Goal: Information Seeking & Learning: Learn about a topic

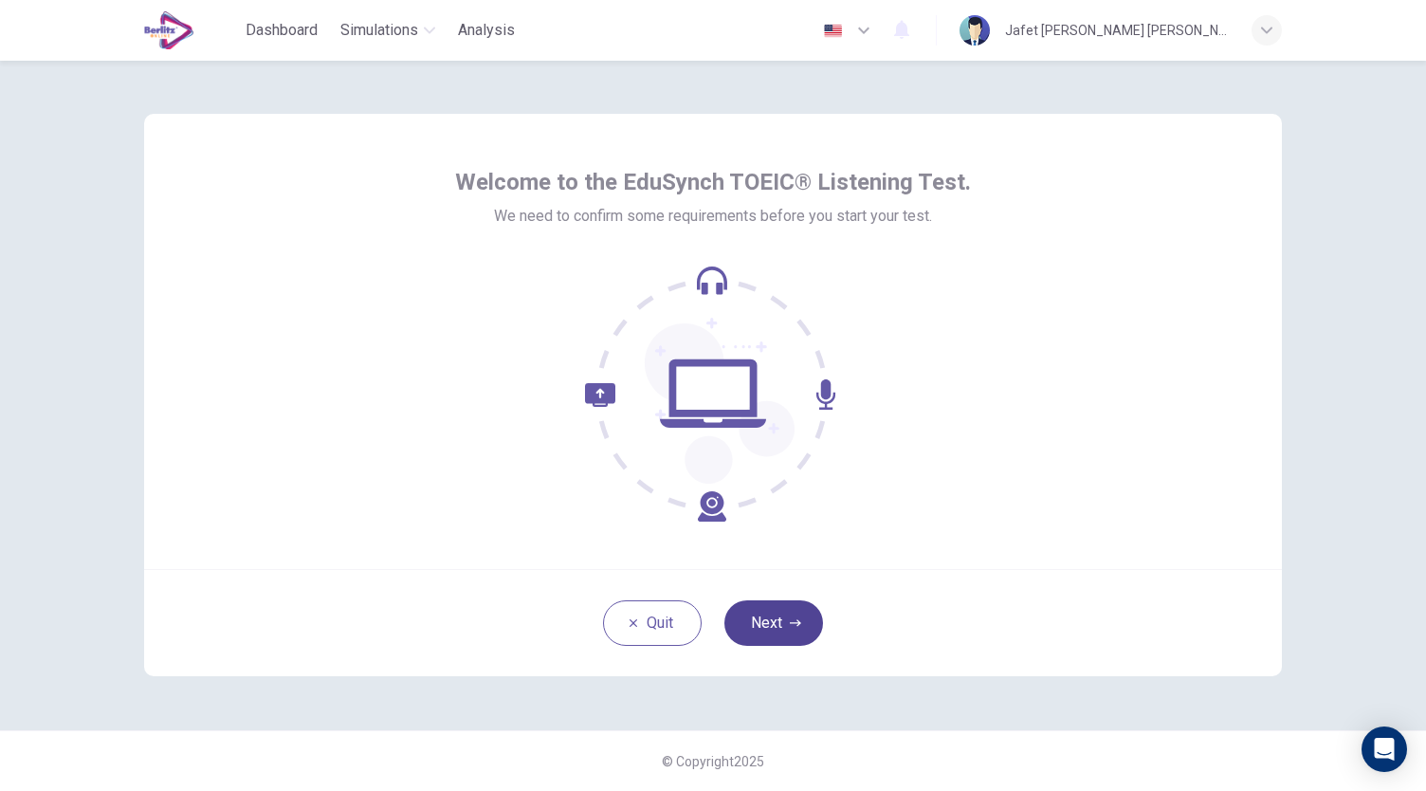
click at [797, 621] on icon "button" at bounding box center [795, 622] width 11 height 7
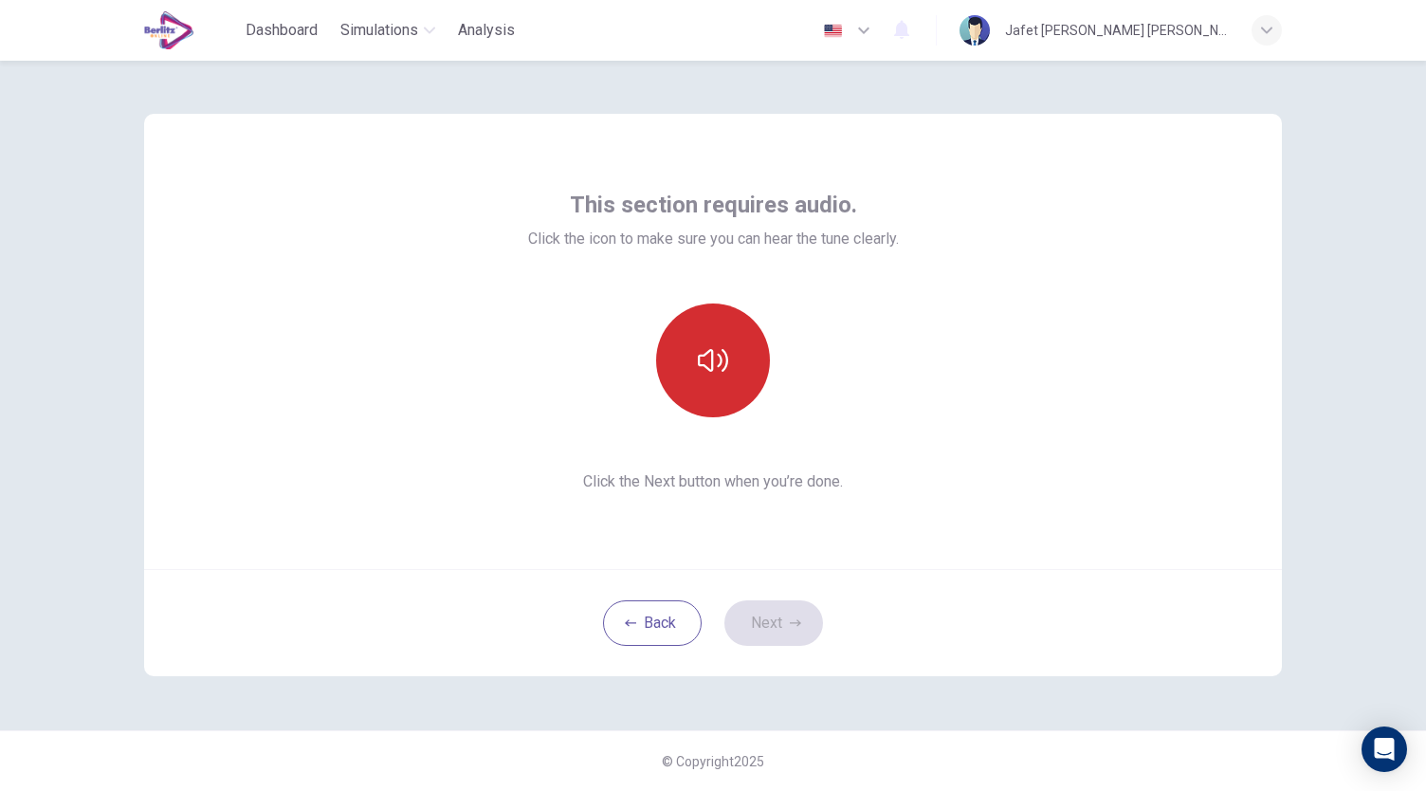
click at [707, 380] on button "button" at bounding box center [713, 360] width 114 height 114
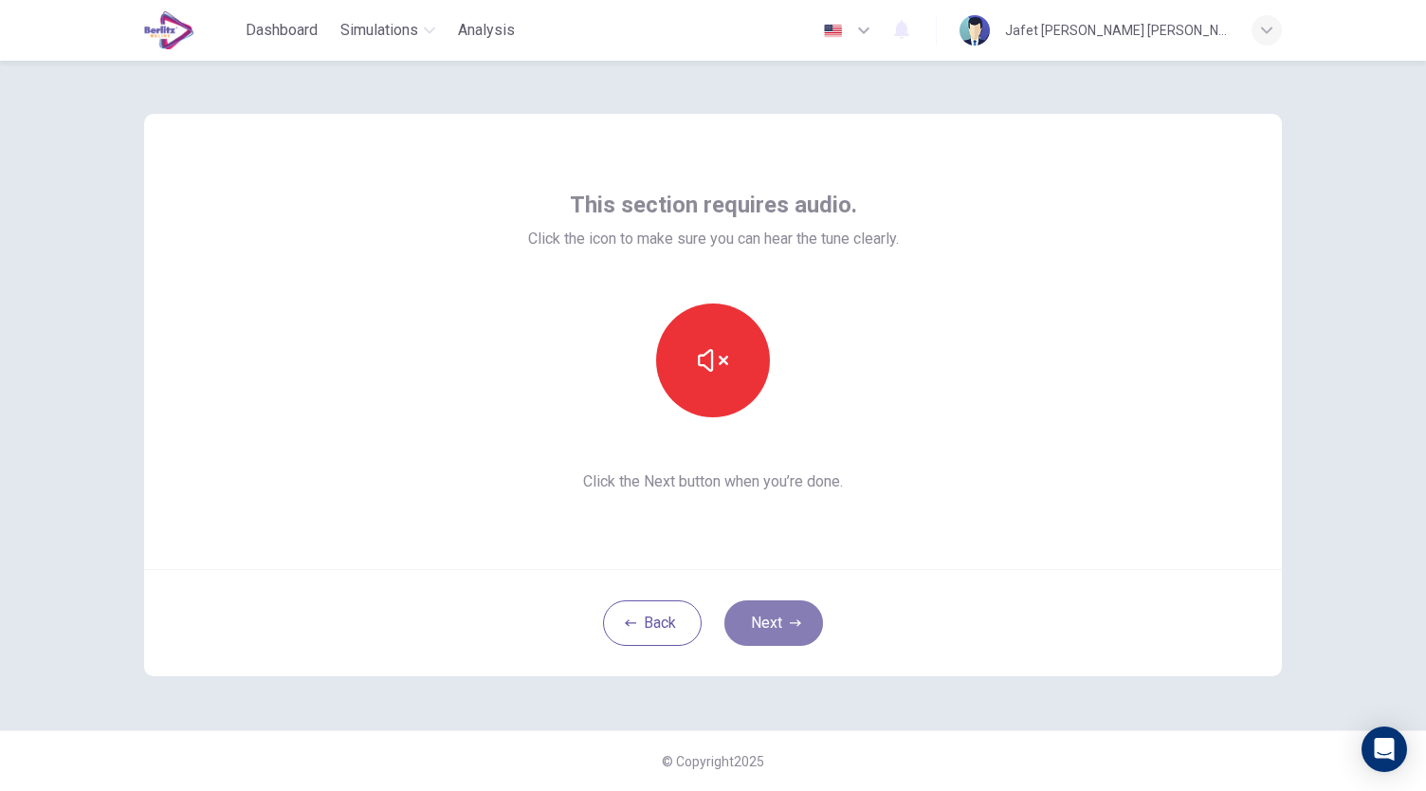
click at [794, 620] on icon "button" at bounding box center [795, 622] width 11 height 11
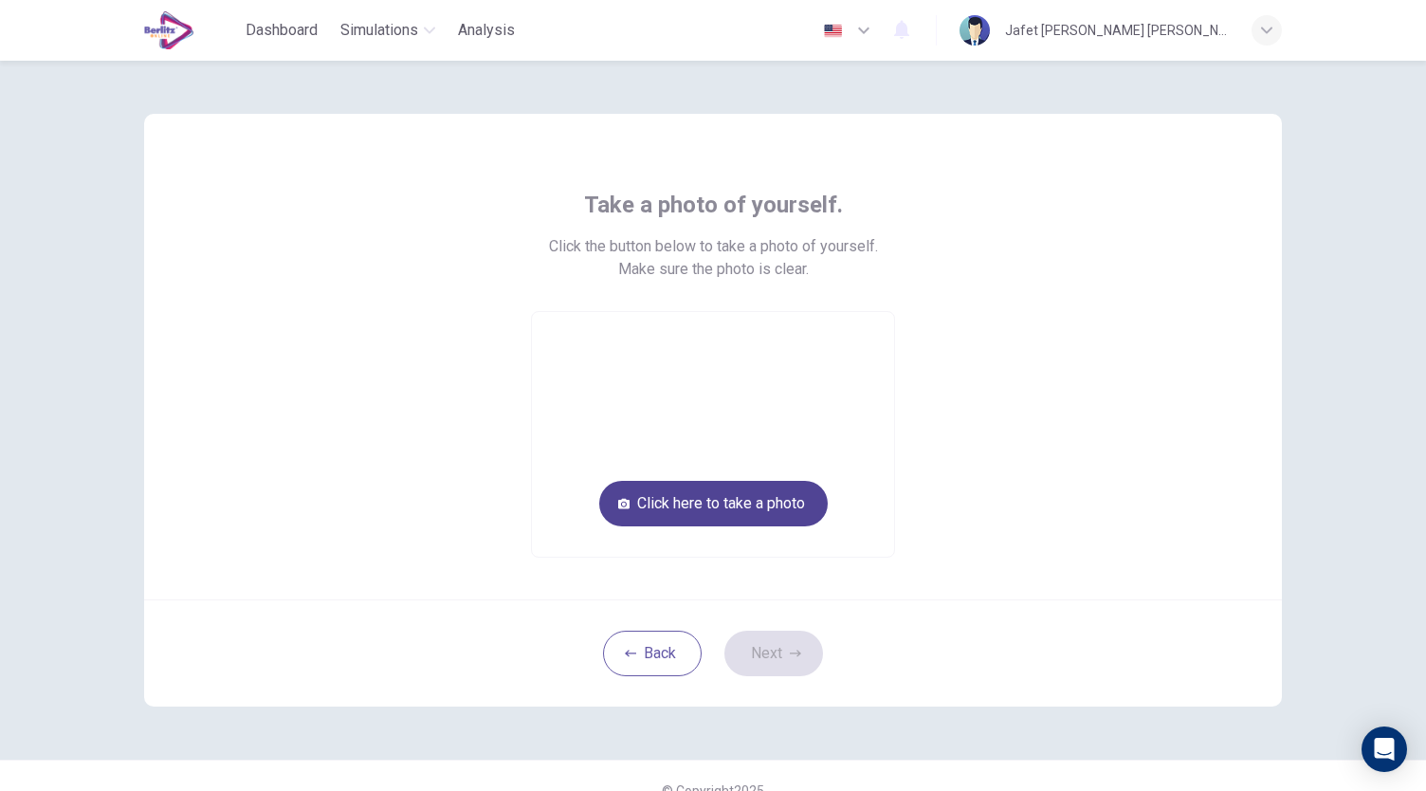
click at [748, 513] on button "Click here to take a photo" at bounding box center [713, 504] width 228 height 46
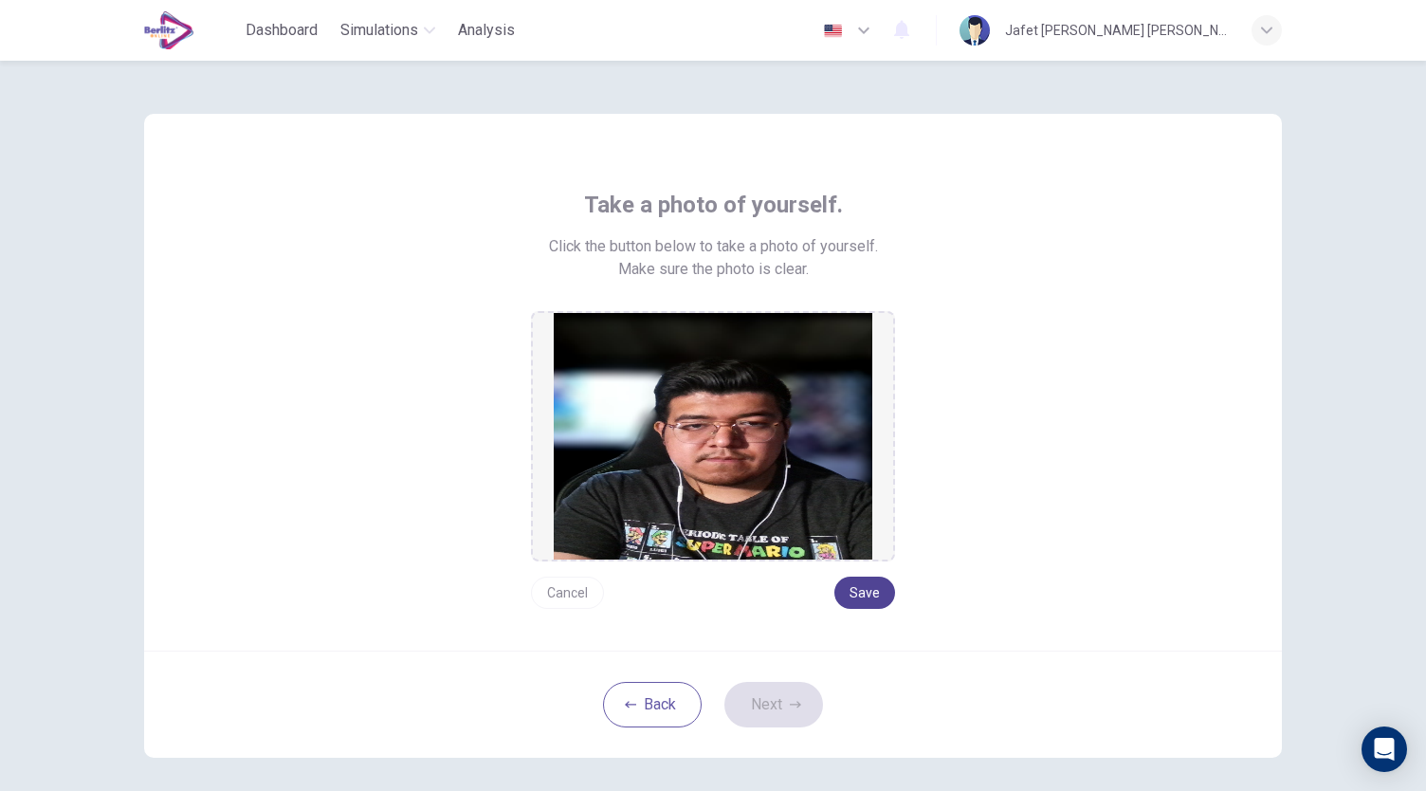
click at [878, 595] on button "Save" at bounding box center [864, 592] width 61 height 32
click at [792, 710] on button "Next" at bounding box center [773, 705] width 99 height 46
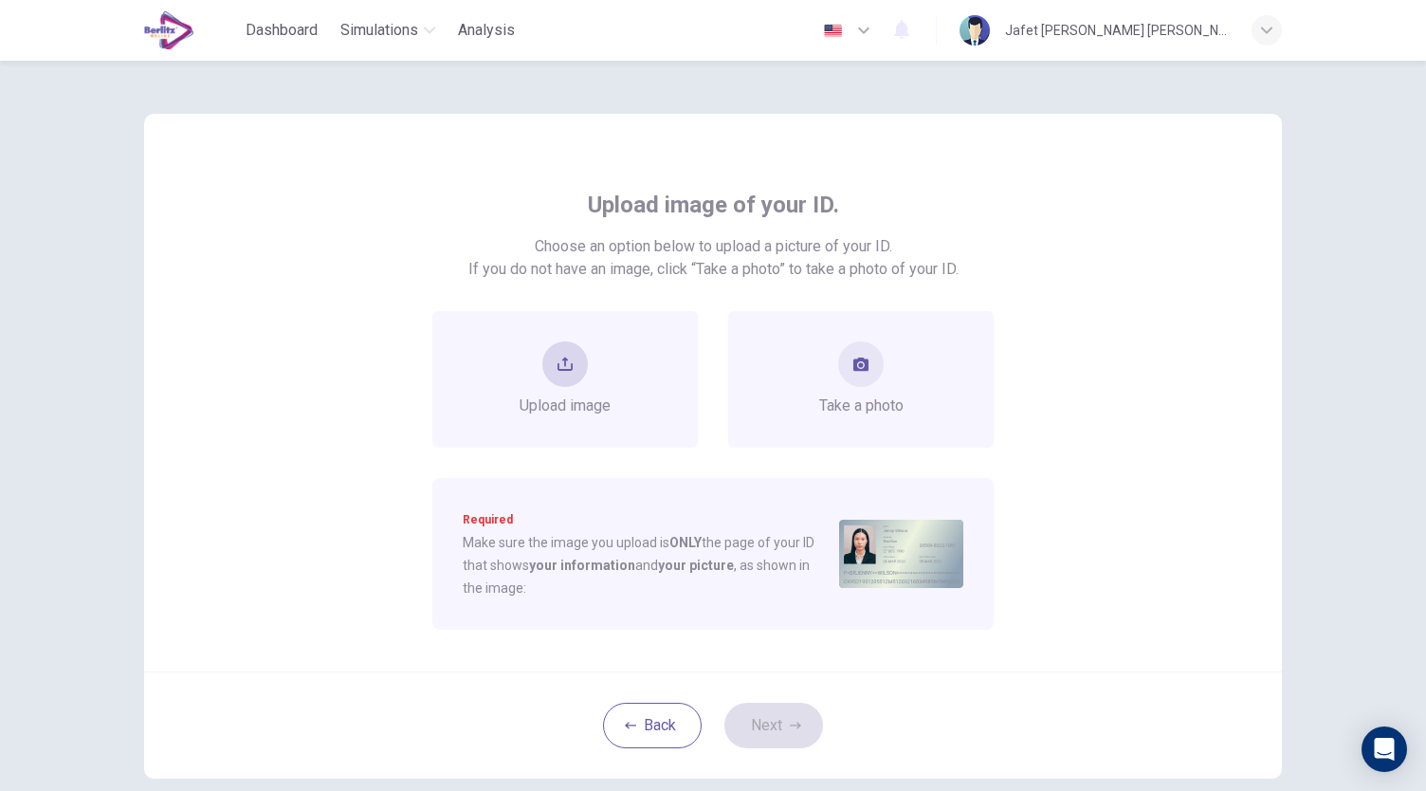
click at [568, 355] on button "upload" at bounding box center [565, 364] width 46 height 46
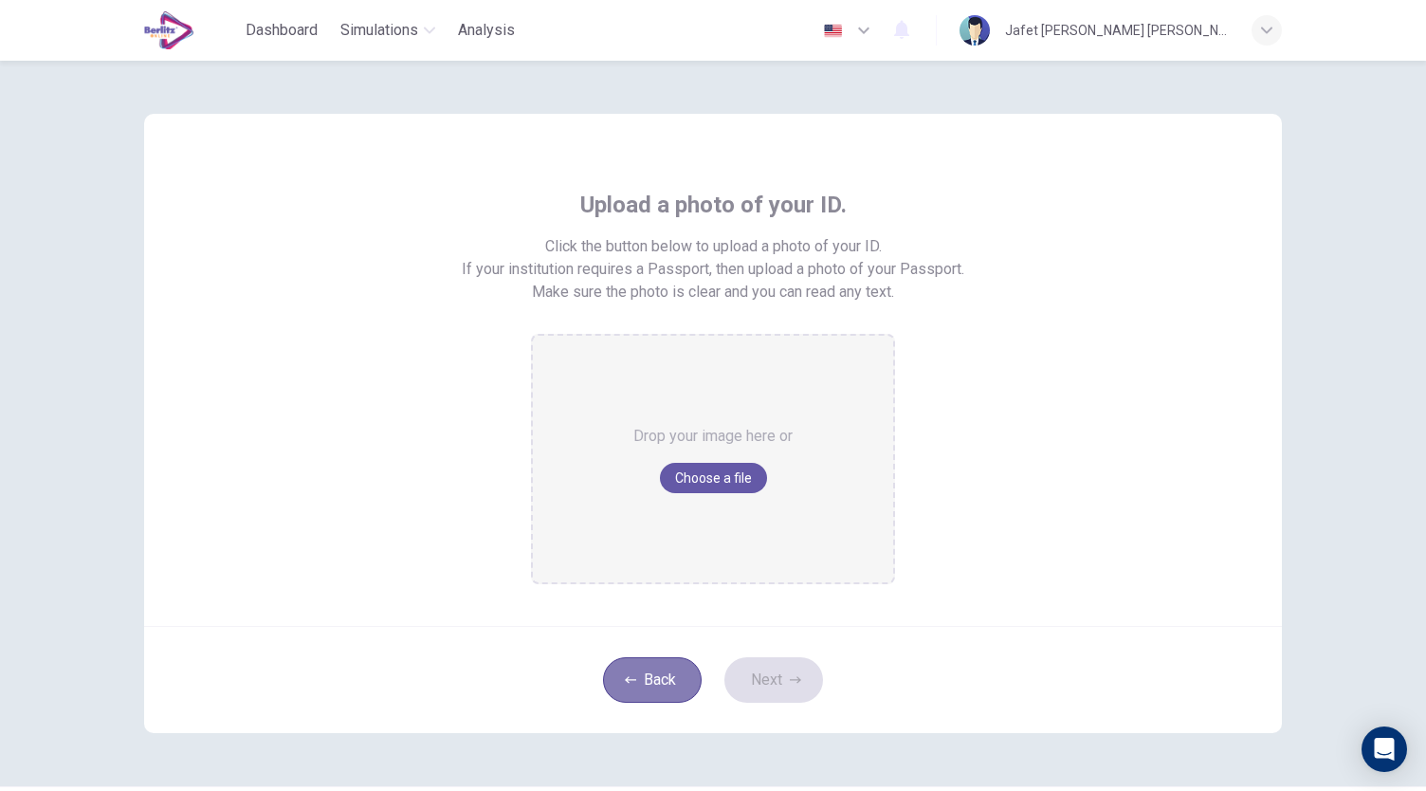
click at [665, 689] on button "Back" at bounding box center [652, 680] width 99 height 46
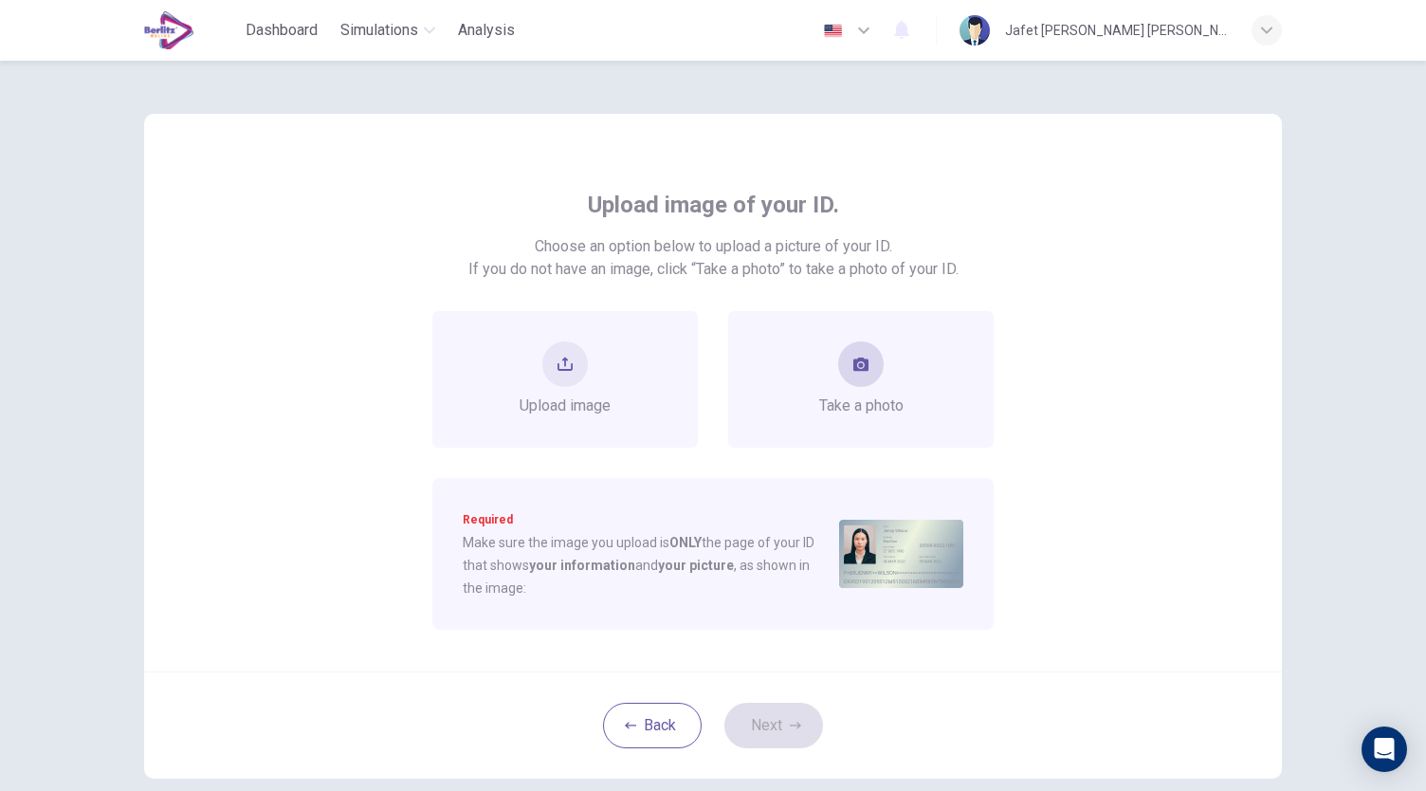
click at [882, 369] on div "Take a photo" at bounding box center [861, 379] width 84 height 76
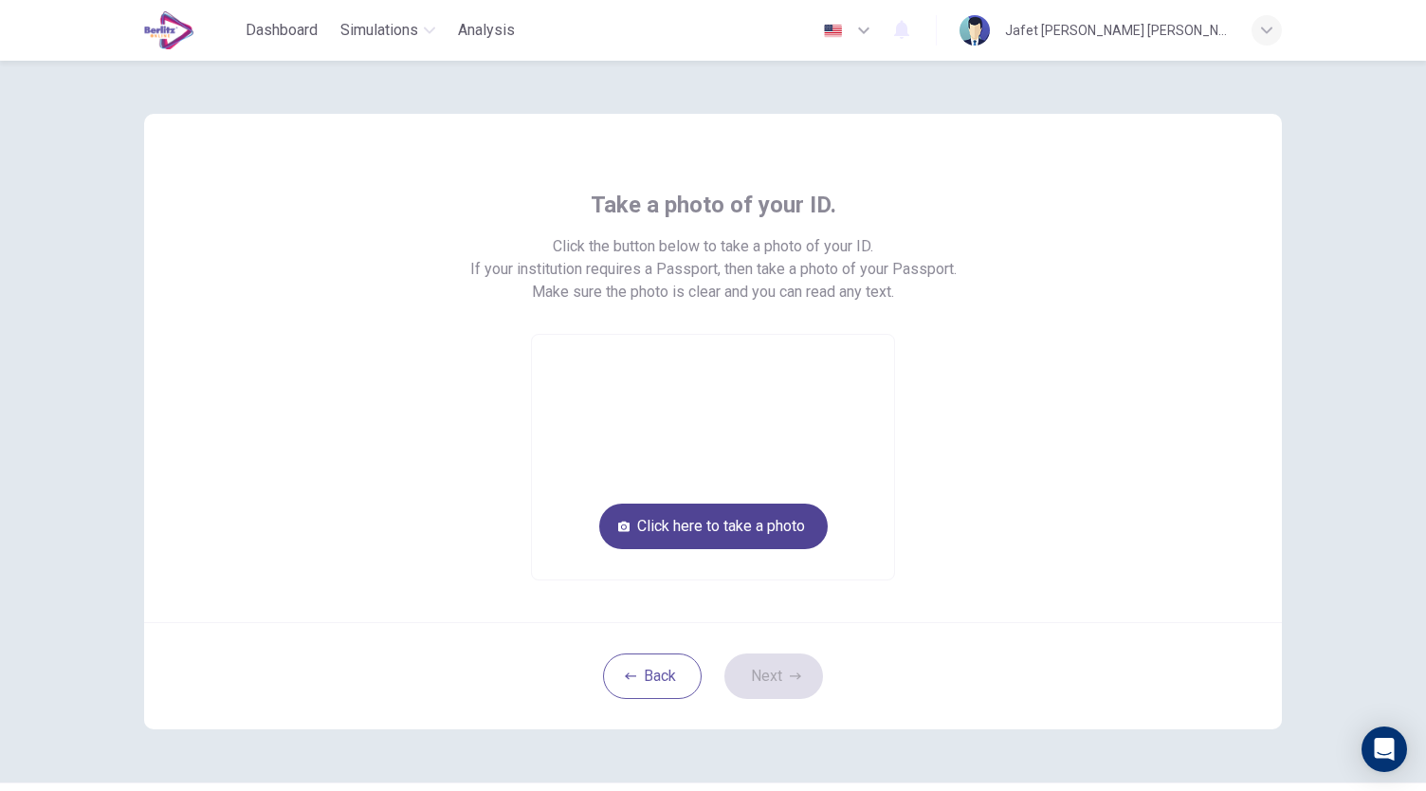
click at [730, 519] on button "Click here to take a photo" at bounding box center [713, 526] width 228 height 46
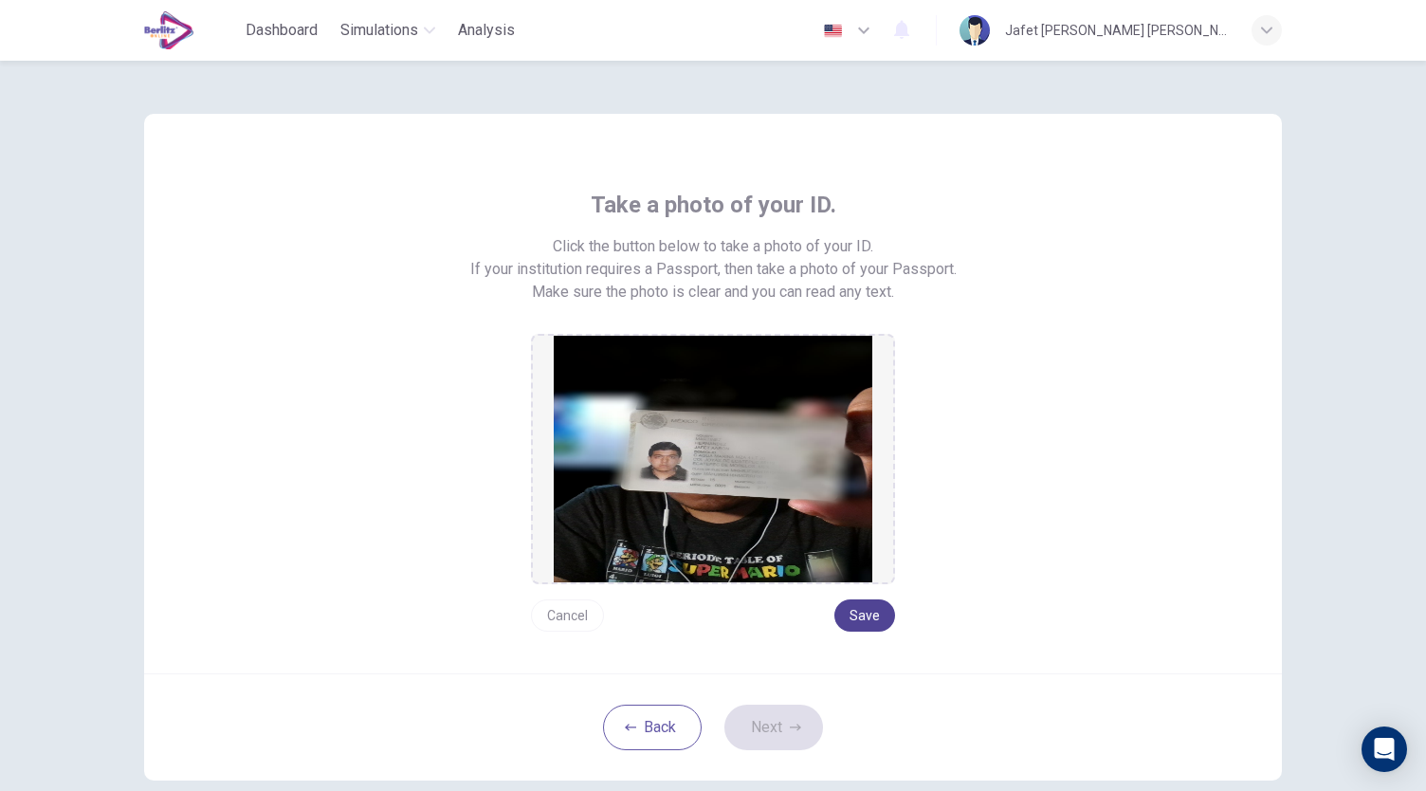
click at [858, 610] on button "Save" at bounding box center [864, 615] width 61 height 32
click at [783, 733] on button "Next" at bounding box center [773, 727] width 99 height 46
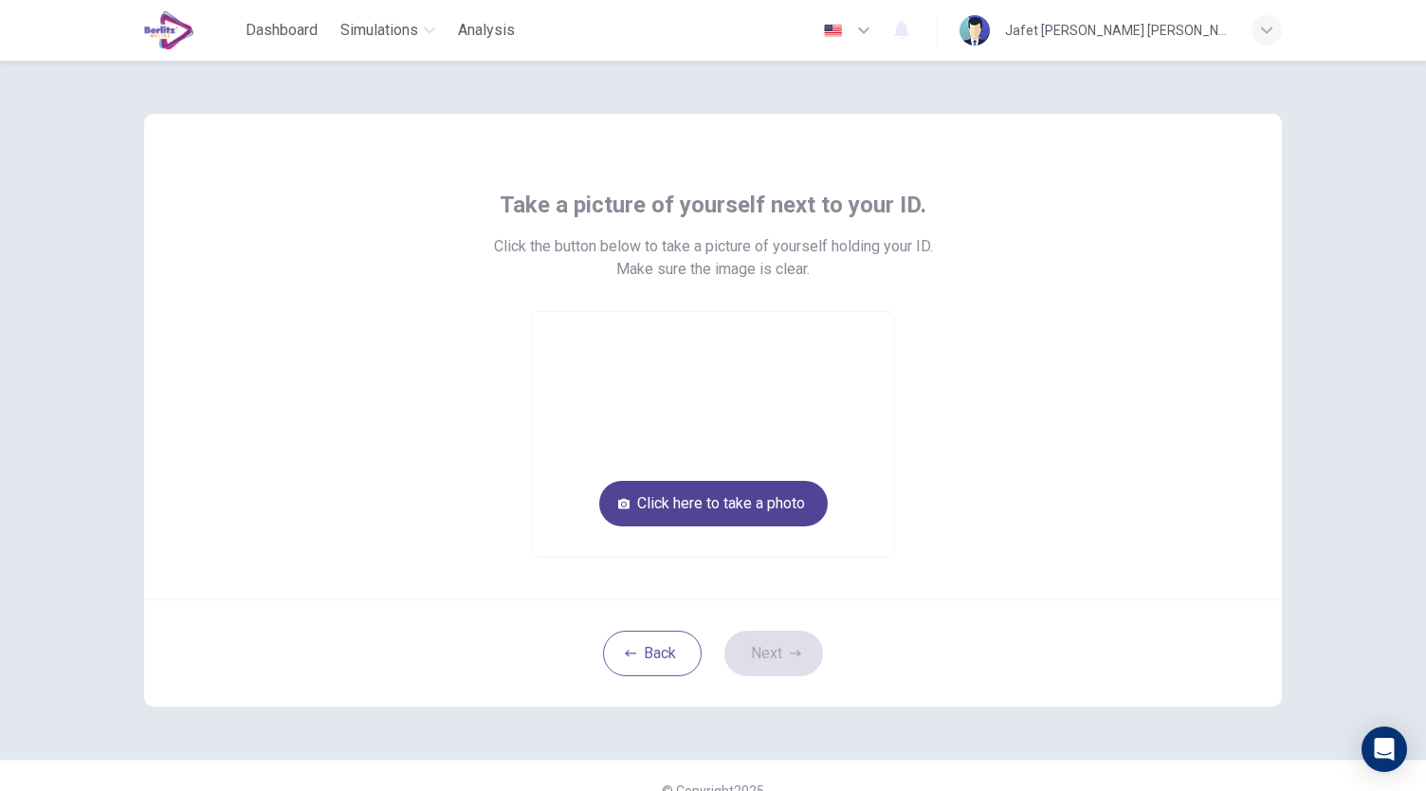
click at [785, 503] on button "Click here to take a photo" at bounding box center [713, 504] width 228 height 46
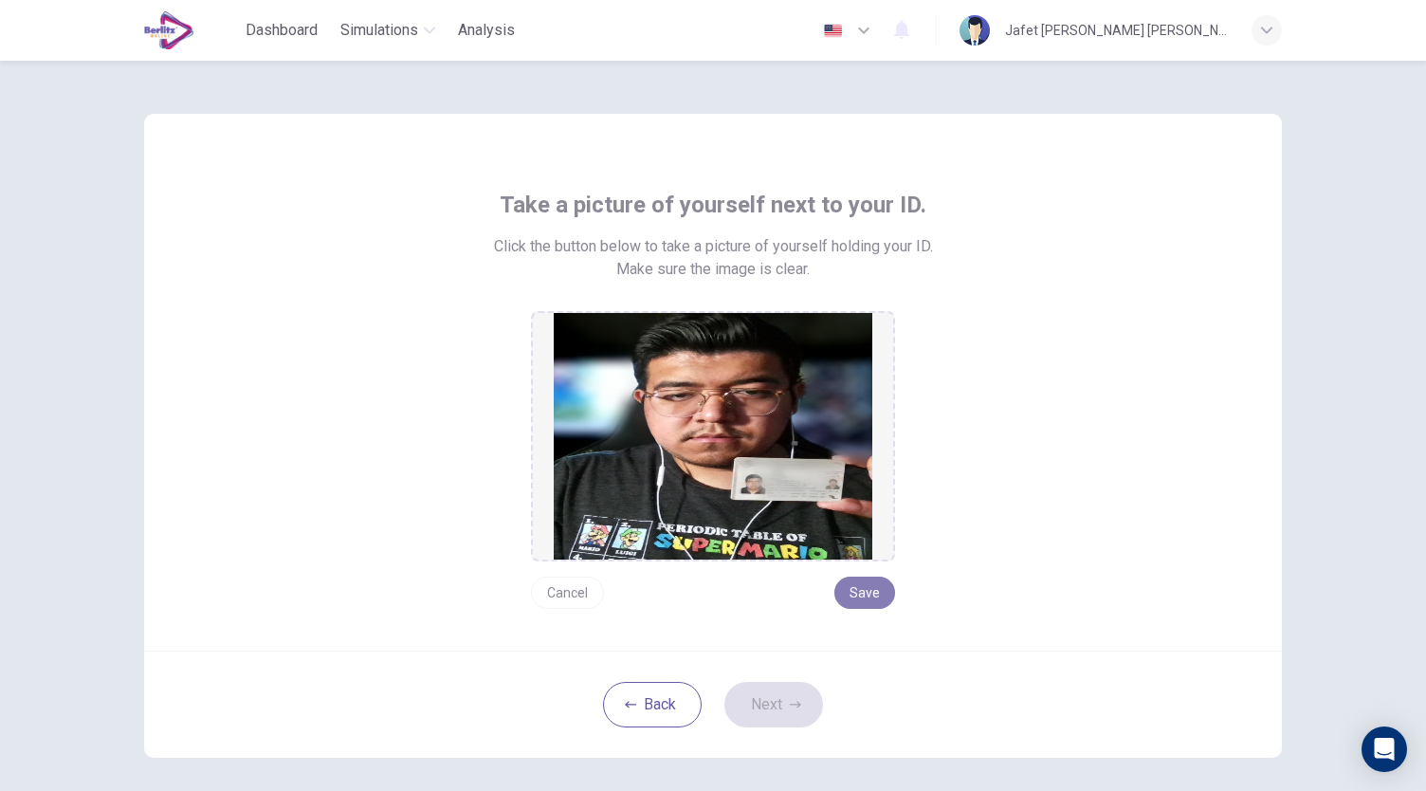
click at [858, 589] on button "Save" at bounding box center [864, 592] width 61 height 32
click at [758, 704] on button "Next" at bounding box center [773, 705] width 99 height 46
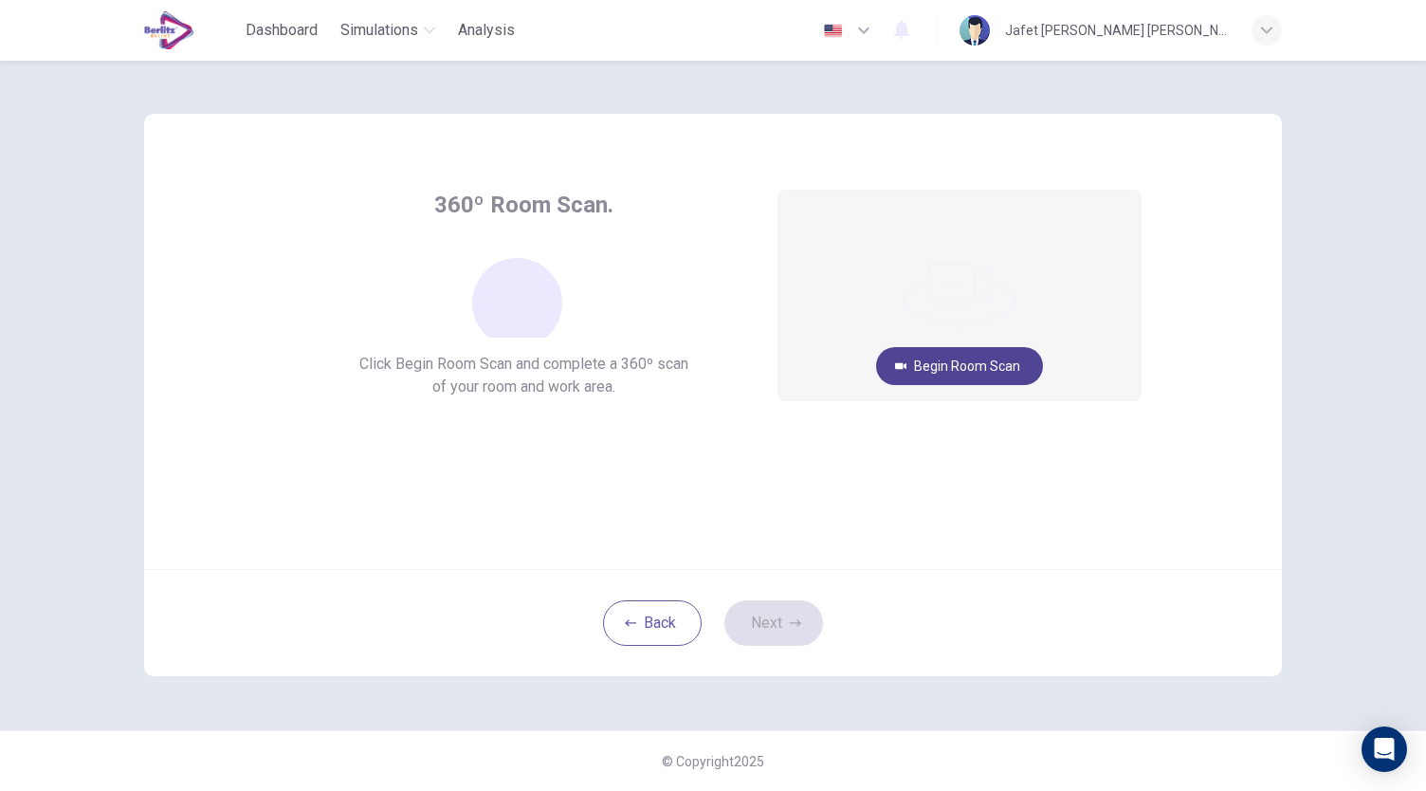
click at [956, 369] on button "Begin Room Scan" at bounding box center [959, 366] width 167 height 38
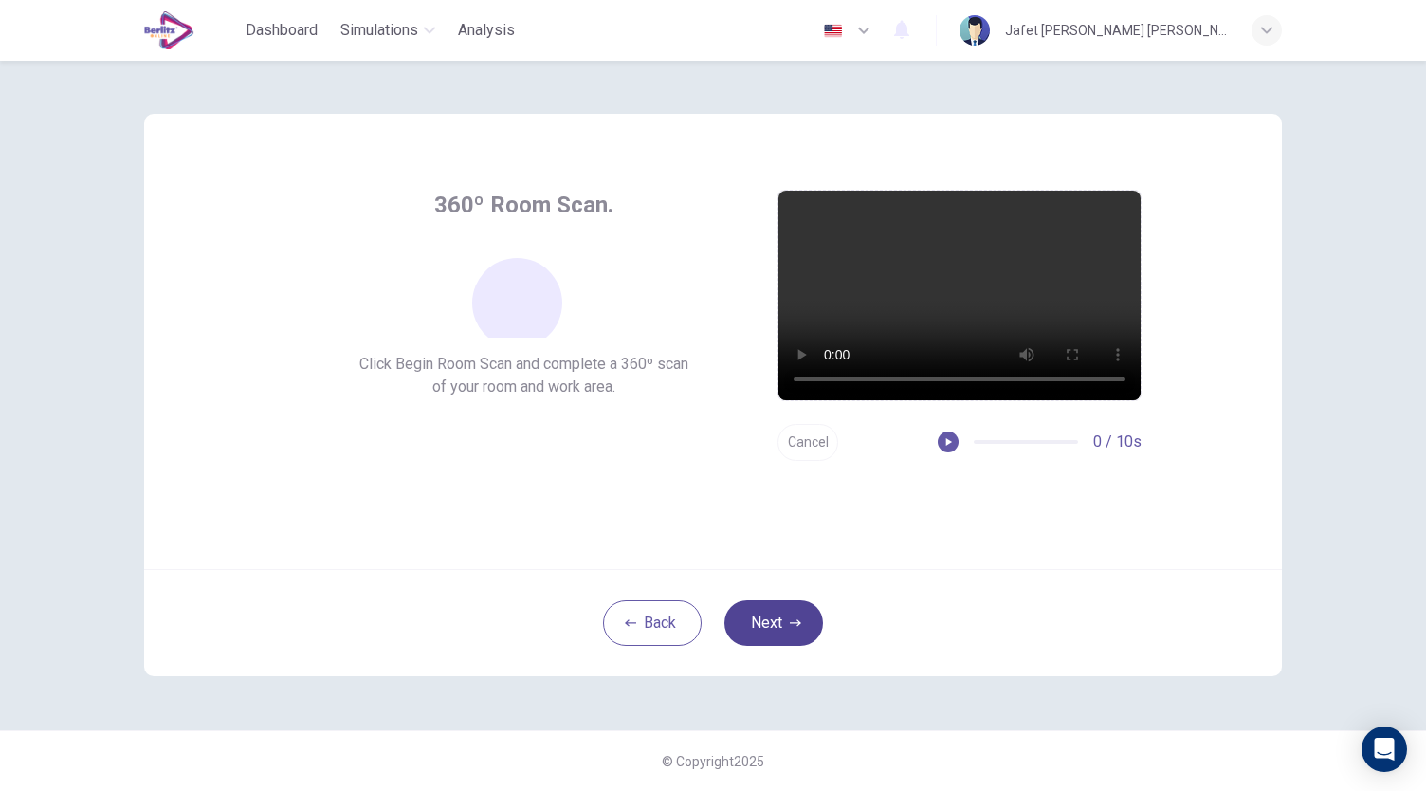
click at [787, 606] on button "Next" at bounding box center [773, 623] width 99 height 46
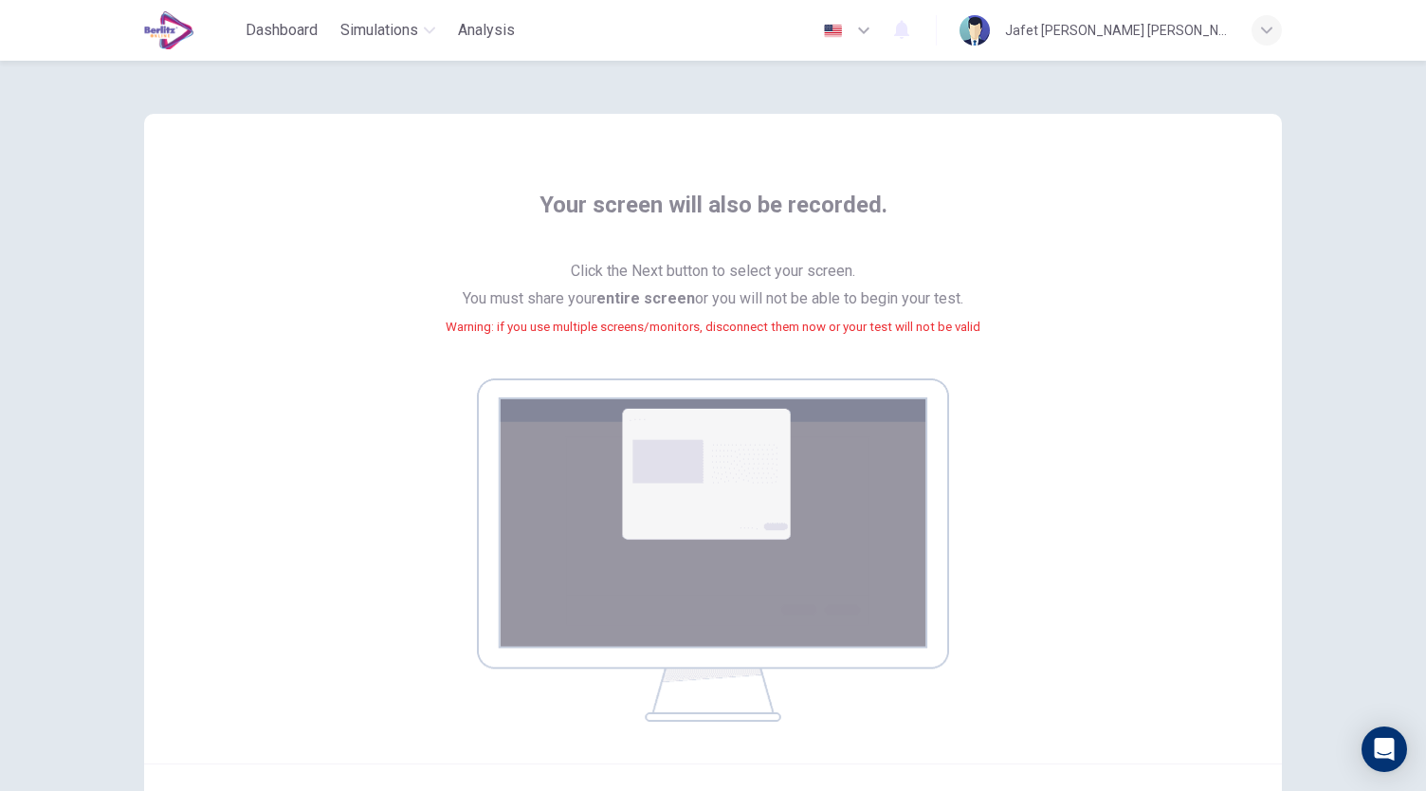
scroll to position [193, 0]
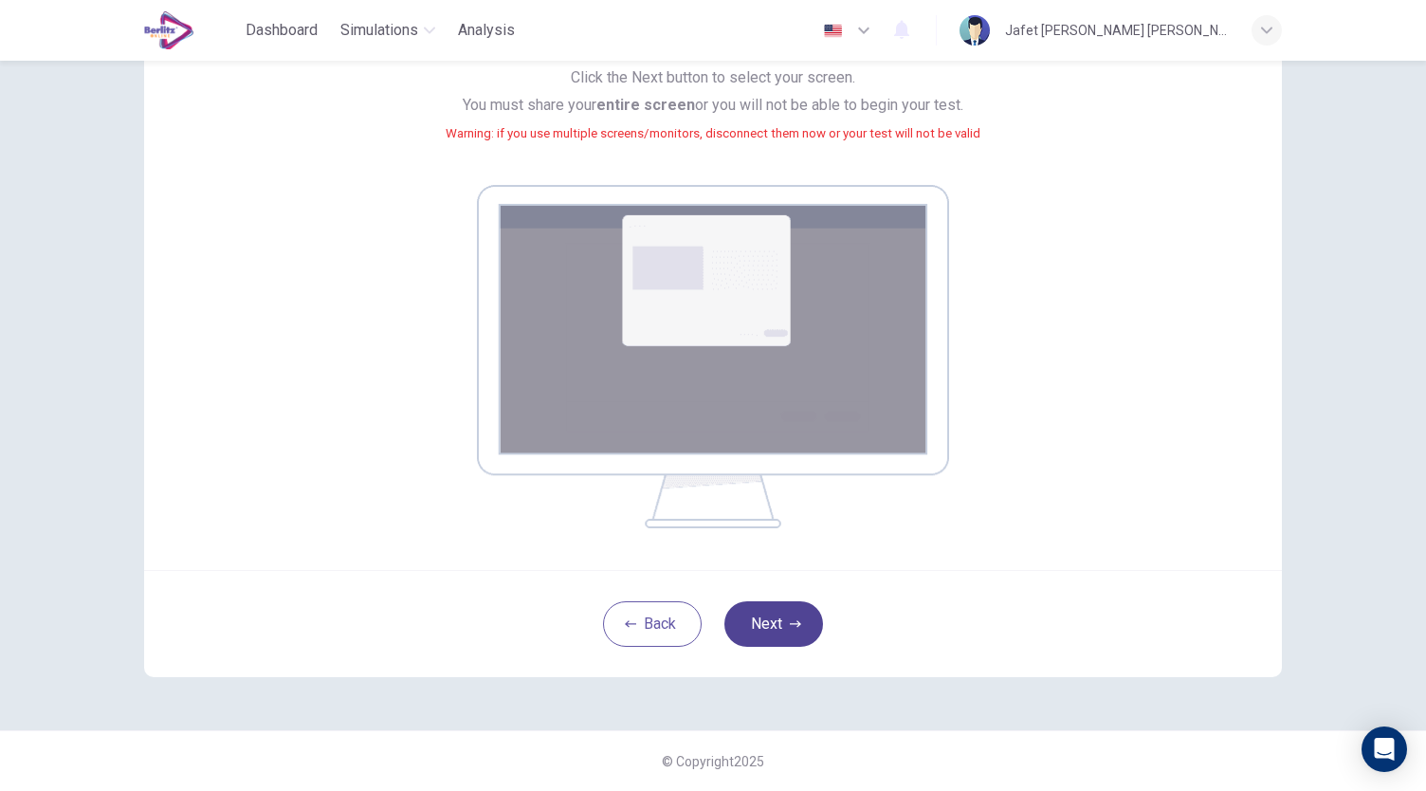
click at [799, 621] on button "Next" at bounding box center [773, 624] width 99 height 46
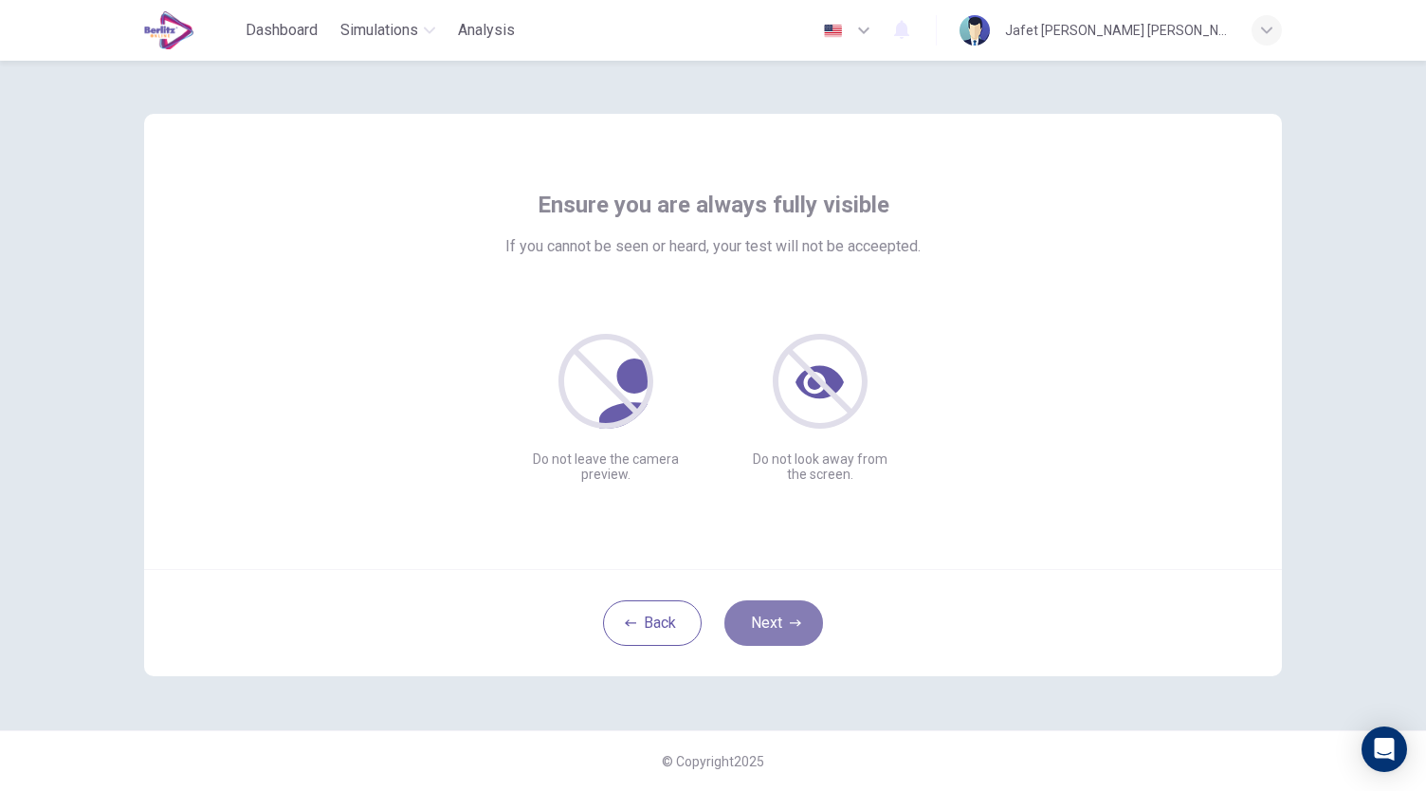
click at [797, 600] on button "Next" at bounding box center [773, 623] width 99 height 46
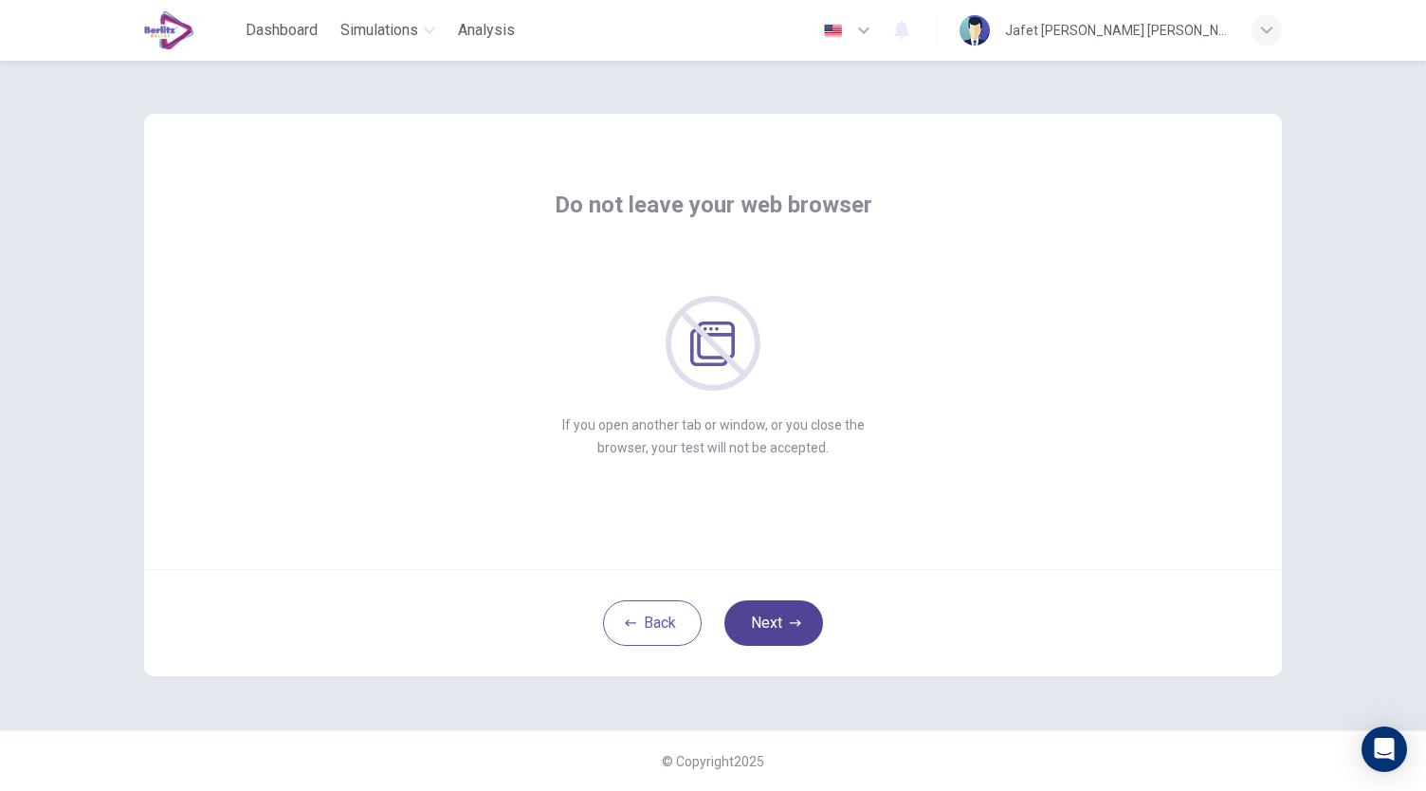
click at [797, 600] on button "Next" at bounding box center [773, 623] width 99 height 46
click at [783, 620] on button "Next" at bounding box center [773, 623] width 99 height 46
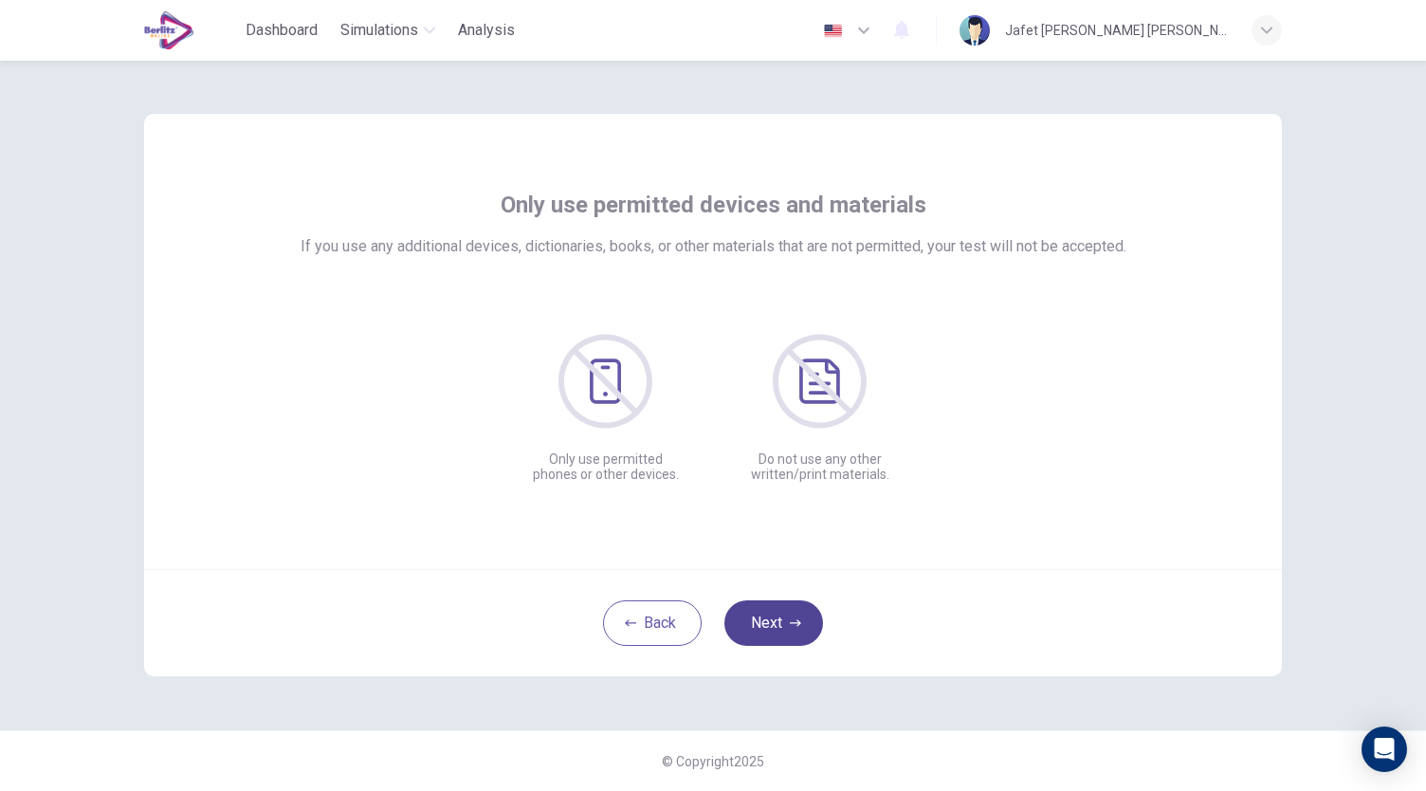
click at [763, 619] on button "Next" at bounding box center [773, 623] width 99 height 46
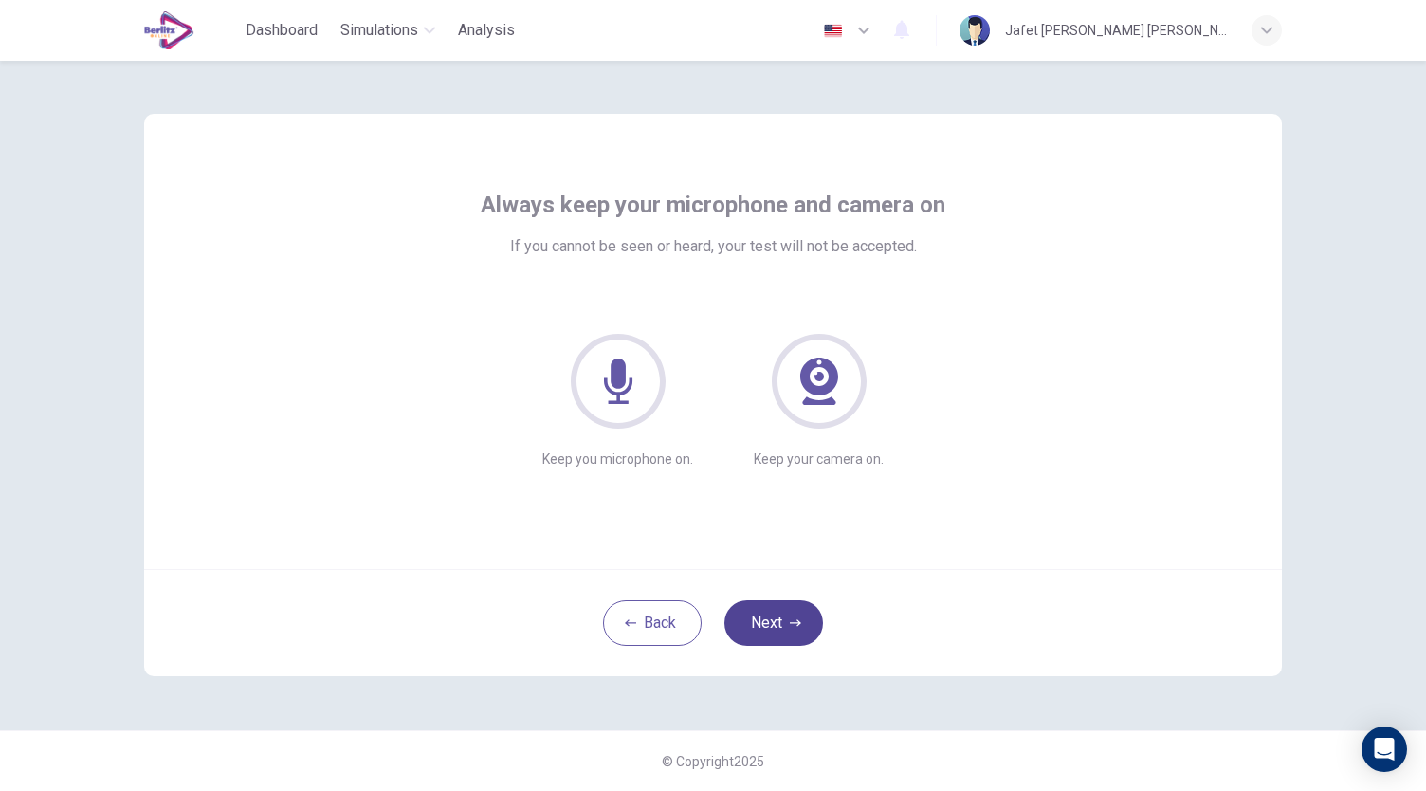
click at [763, 619] on button "Next" at bounding box center [773, 623] width 99 height 46
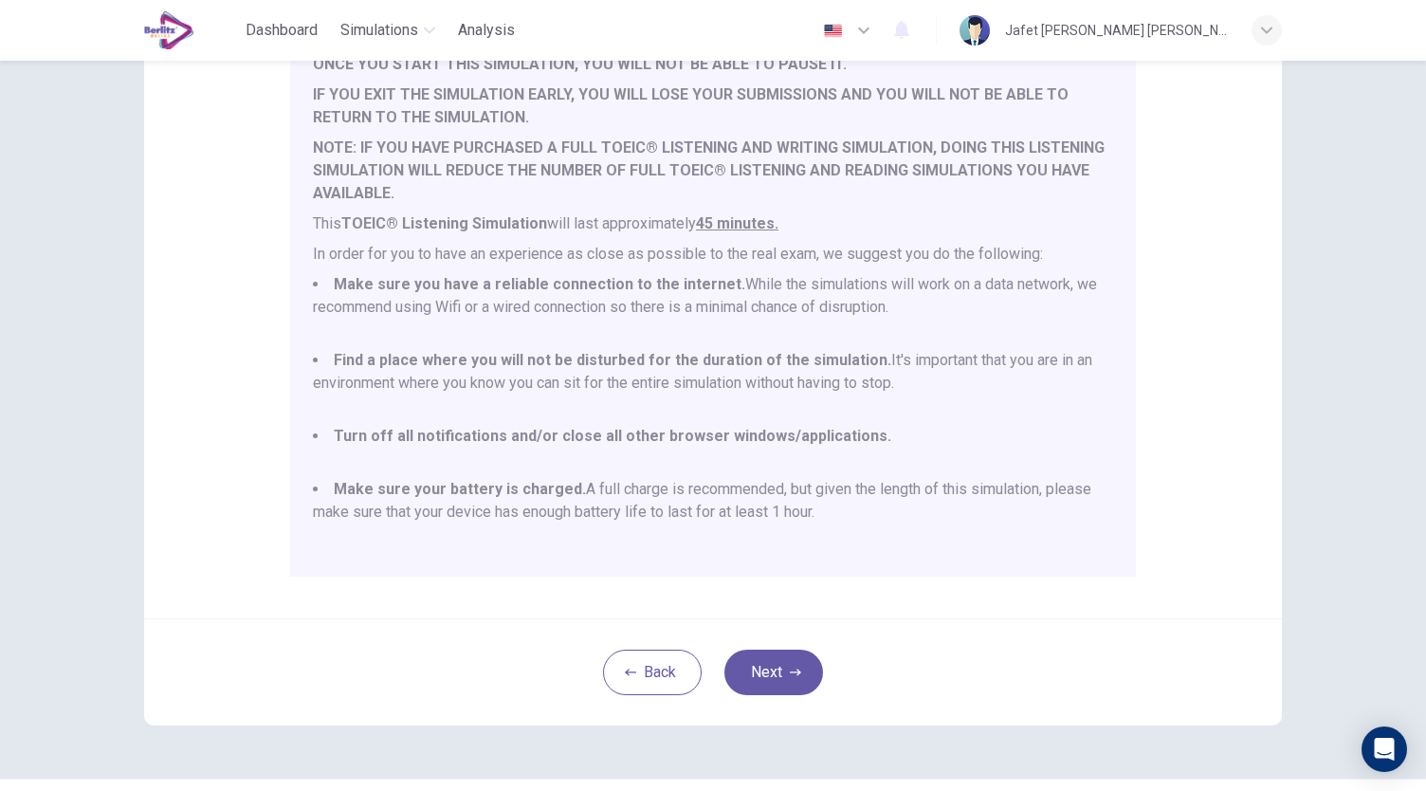
scroll to position [217, 0]
click at [789, 654] on button "Next" at bounding box center [773, 670] width 99 height 46
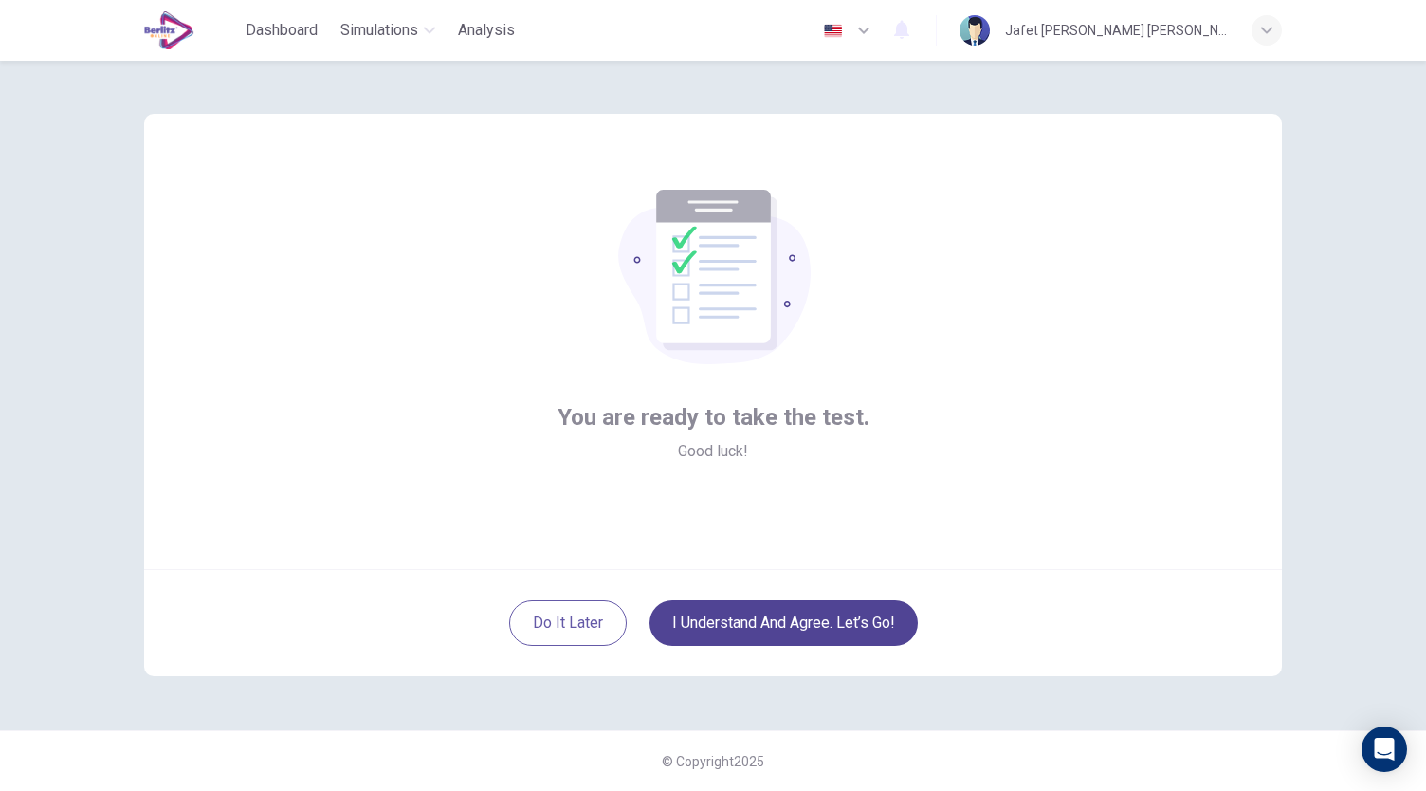
scroll to position [0, 0]
click at [810, 630] on button "I understand and agree. Let’s go!" at bounding box center [783, 623] width 268 height 46
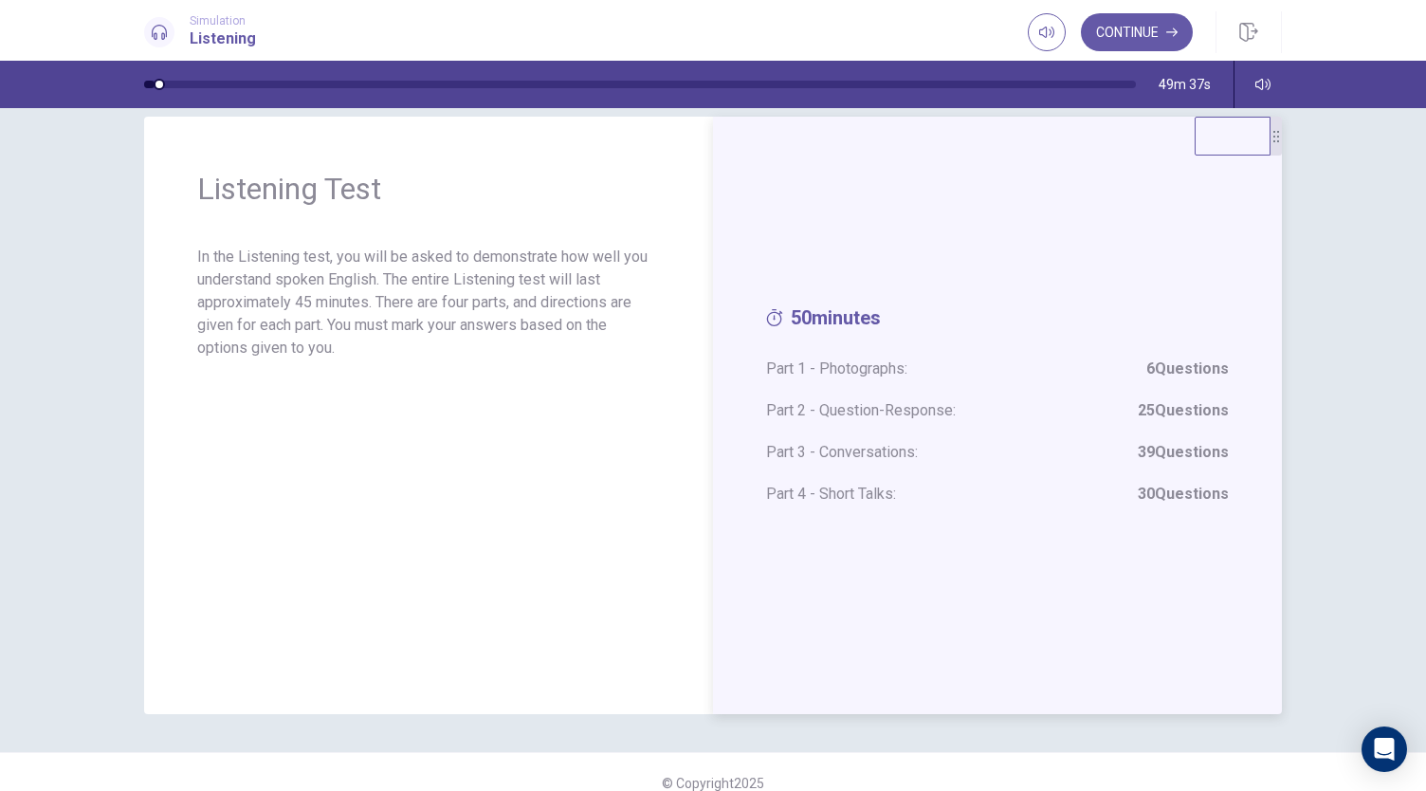
scroll to position [27, 0]
click at [1120, 33] on button "Continue" at bounding box center [1137, 32] width 112 height 38
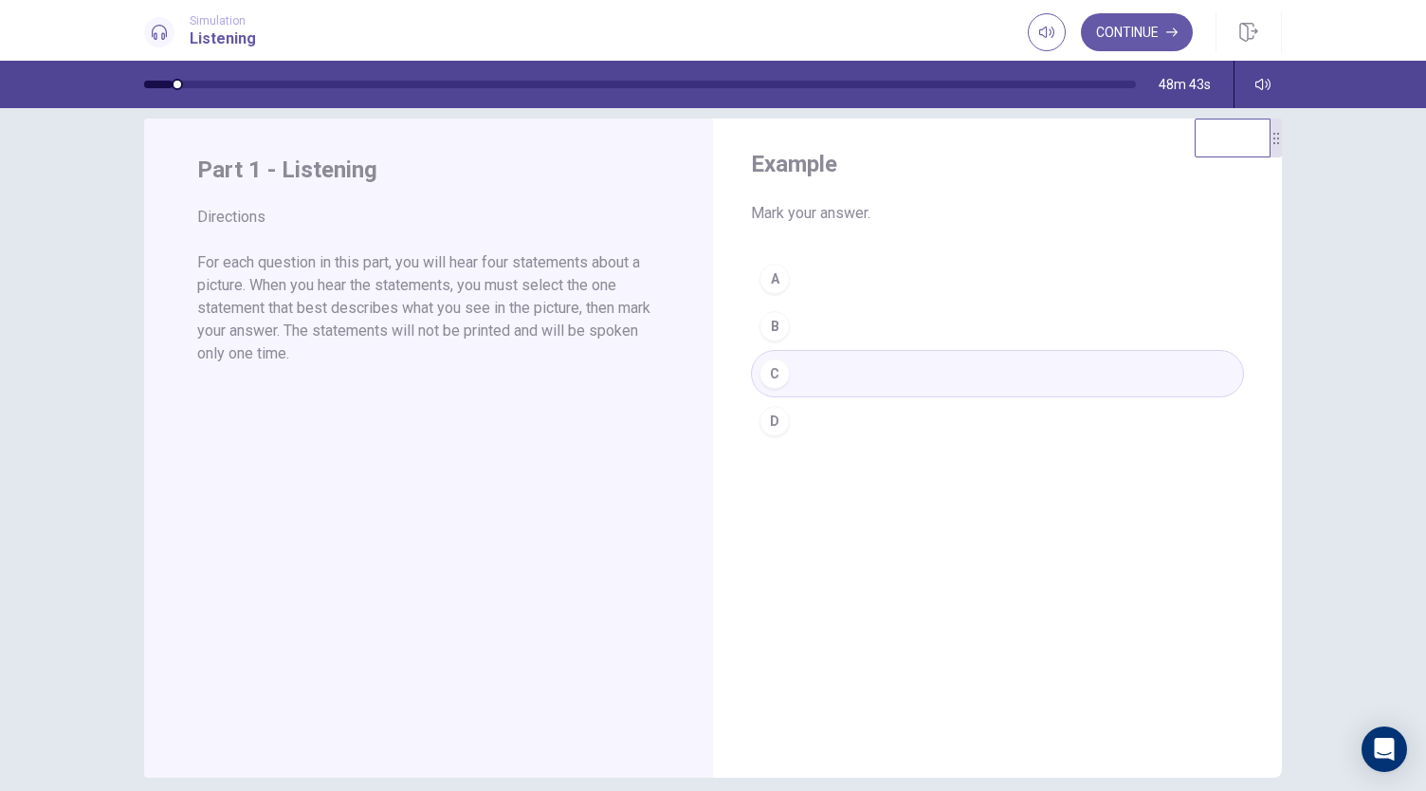
click at [817, 371] on div "A B C D" at bounding box center [997, 350] width 493 height 190
click at [817, 380] on div "A B C D" at bounding box center [997, 350] width 493 height 190
click at [1121, 28] on button "Continue" at bounding box center [1137, 32] width 112 height 38
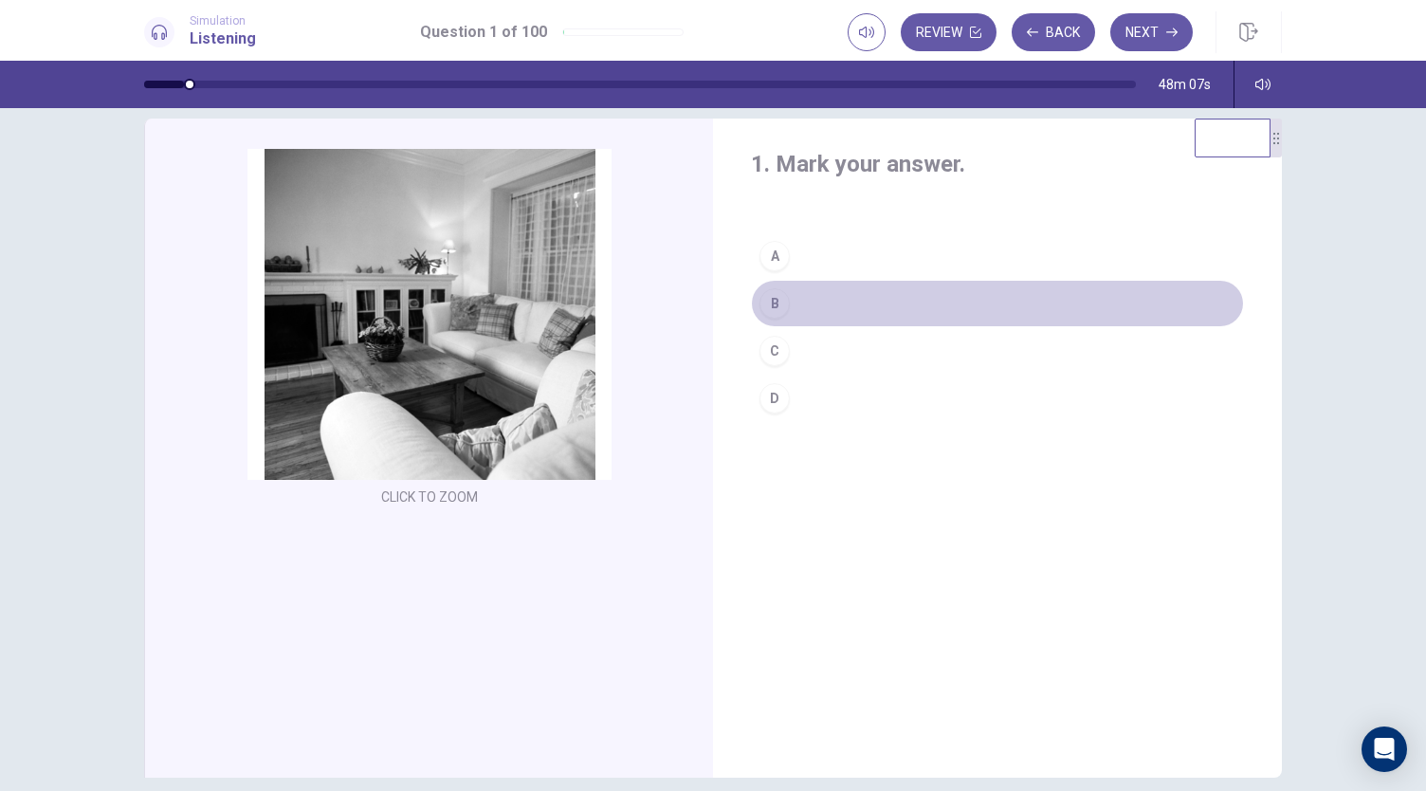
click at [792, 297] on button "B" at bounding box center [997, 303] width 493 height 47
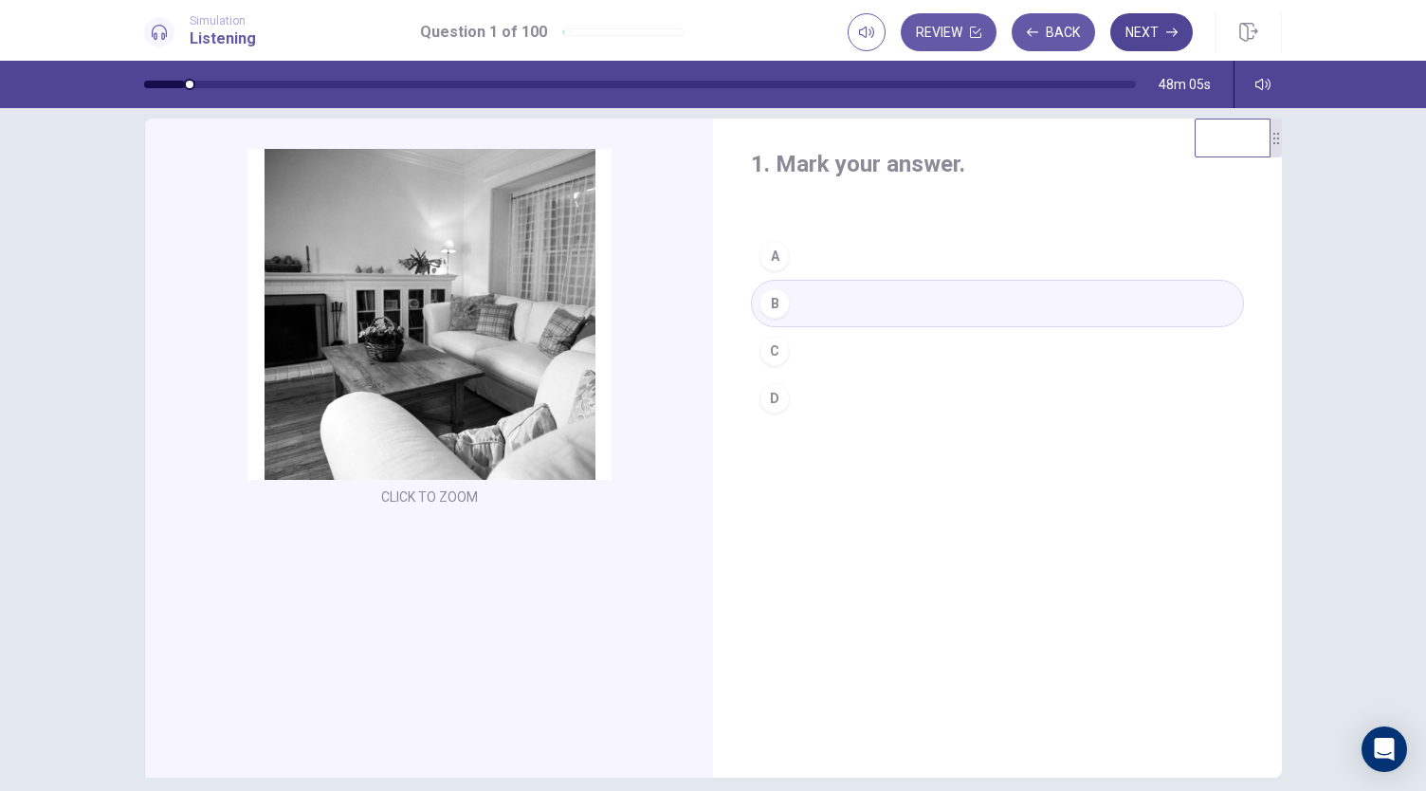
click at [1166, 27] on button "Next" at bounding box center [1151, 32] width 82 height 38
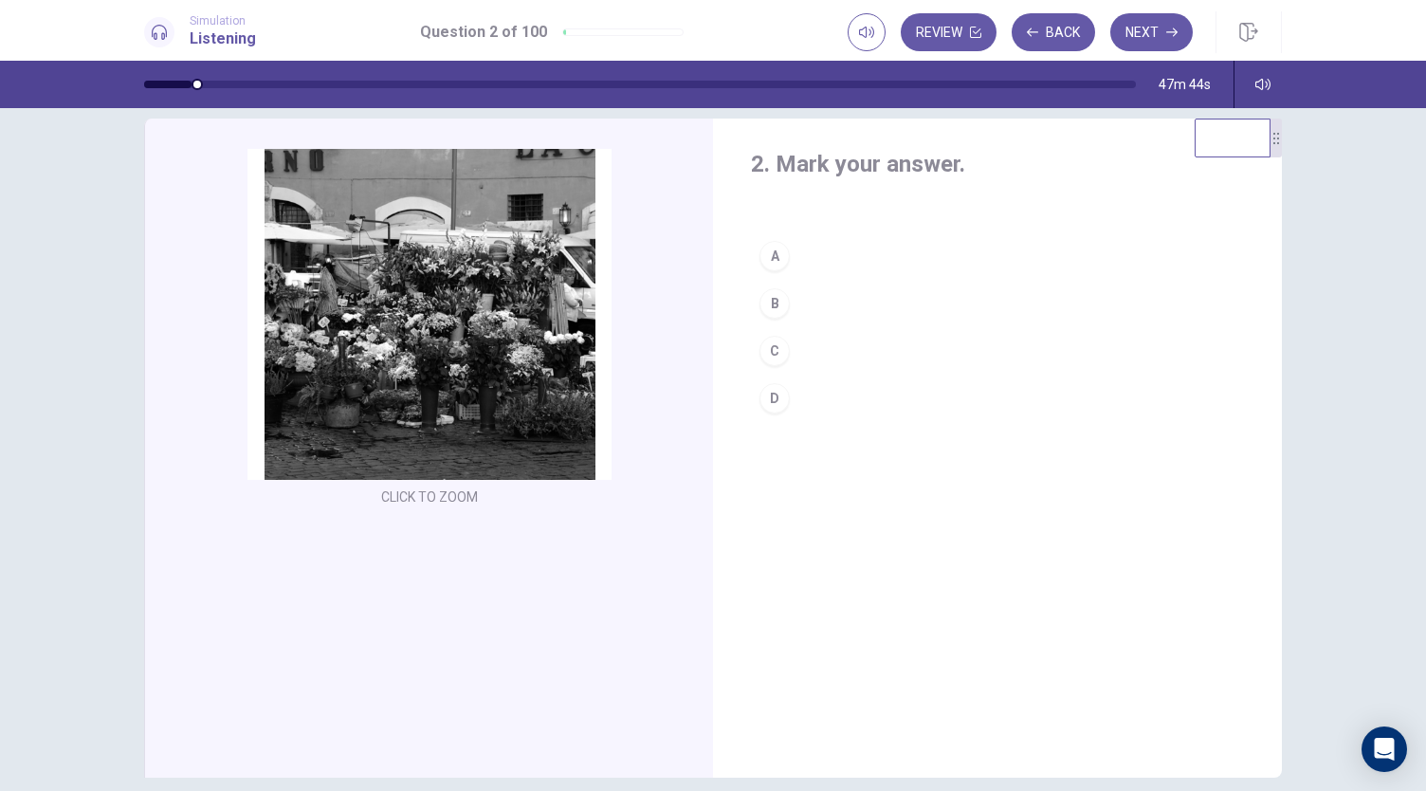
click at [796, 306] on button "B" at bounding box center [997, 303] width 493 height 47
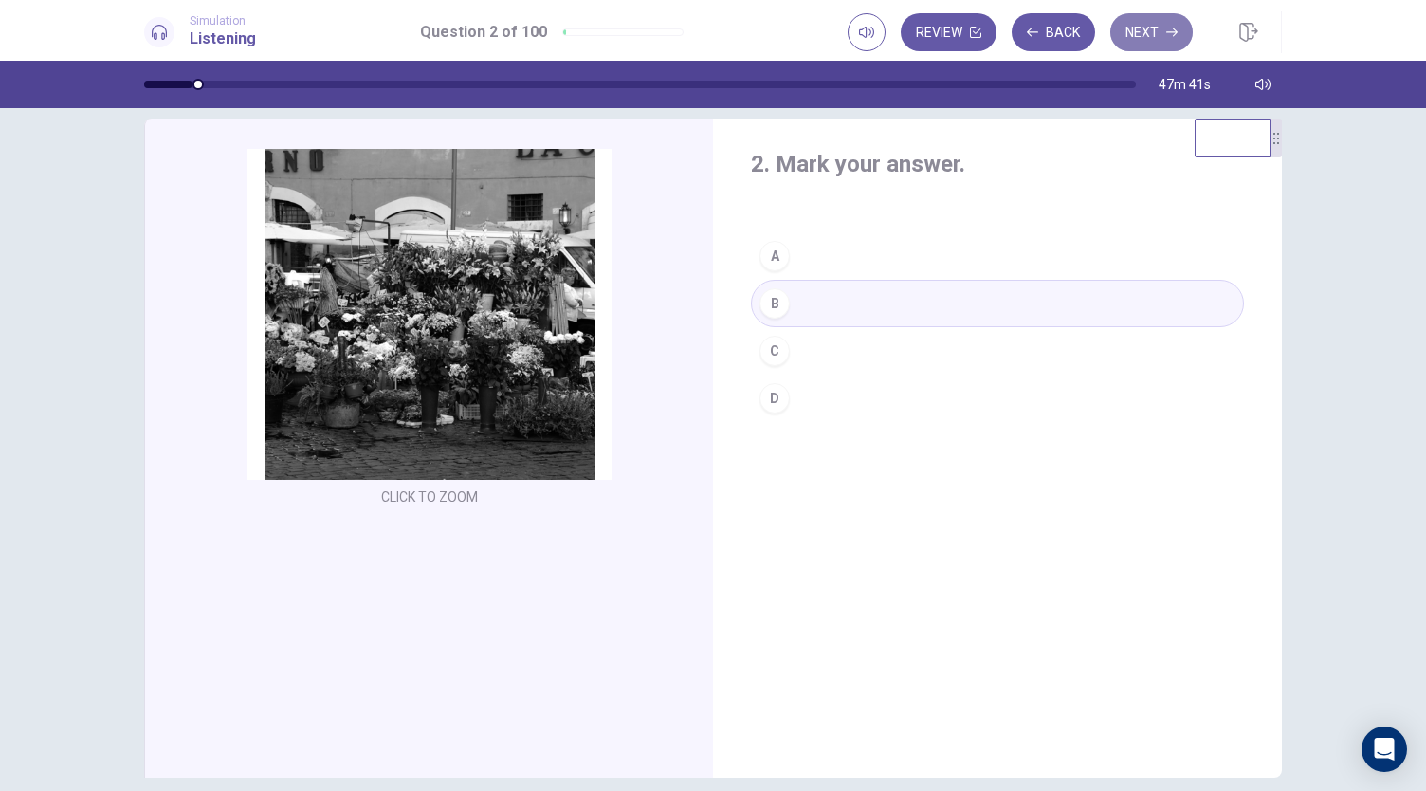
click at [1164, 33] on button "Next" at bounding box center [1151, 32] width 82 height 38
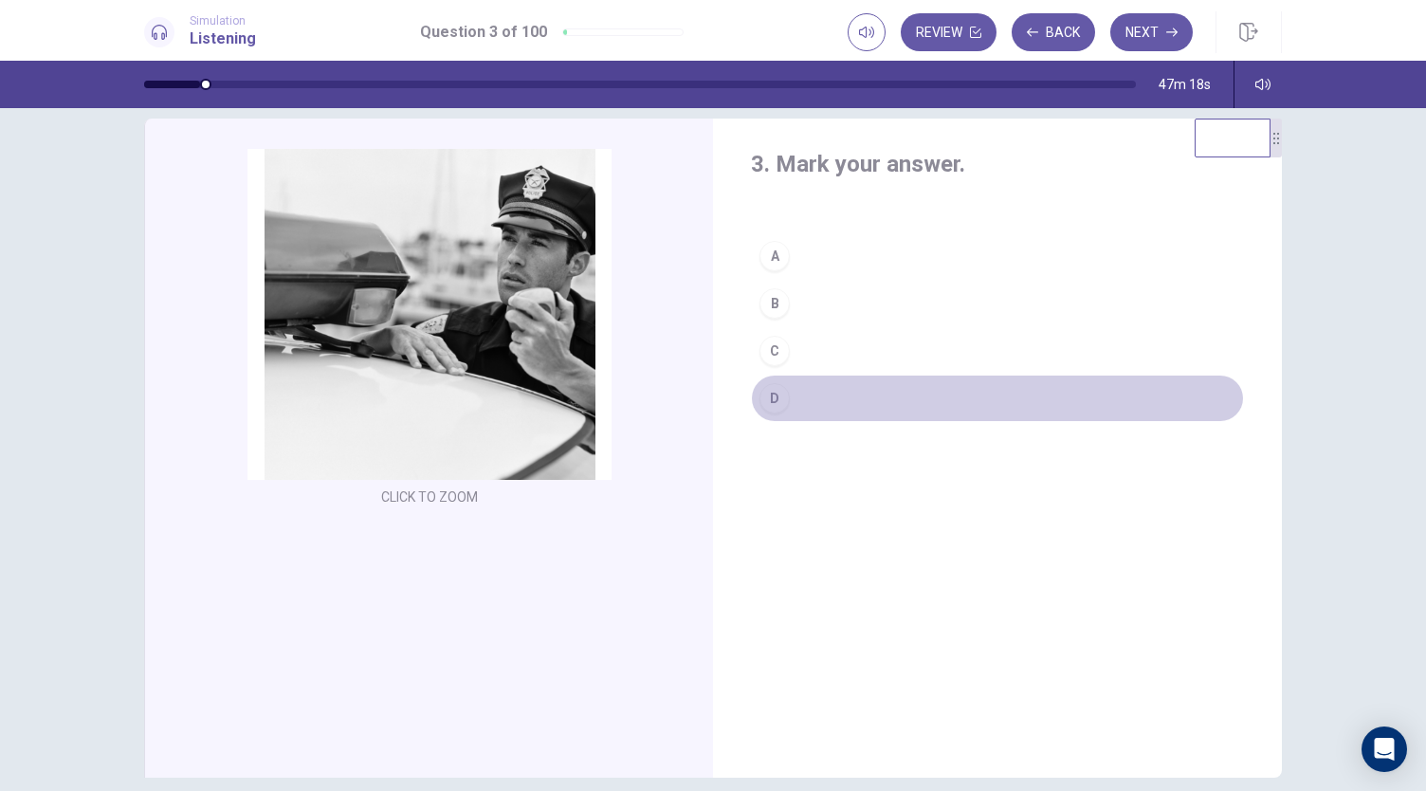
click at [796, 406] on button "D" at bounding box center [997, 397] width 493 height 47
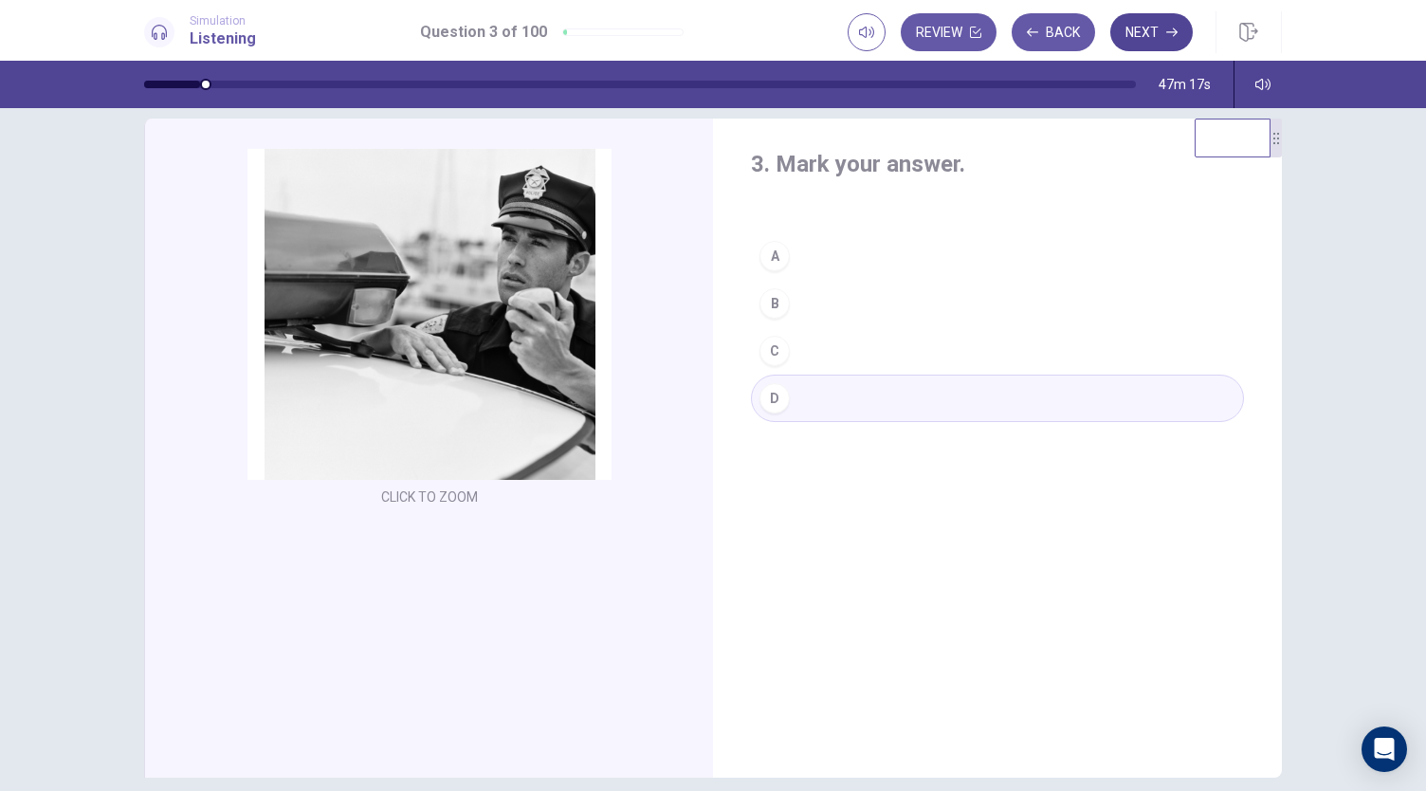
click at [1148, 41] on button "Next" at bounding box center [1151, 32] width 82 height 38
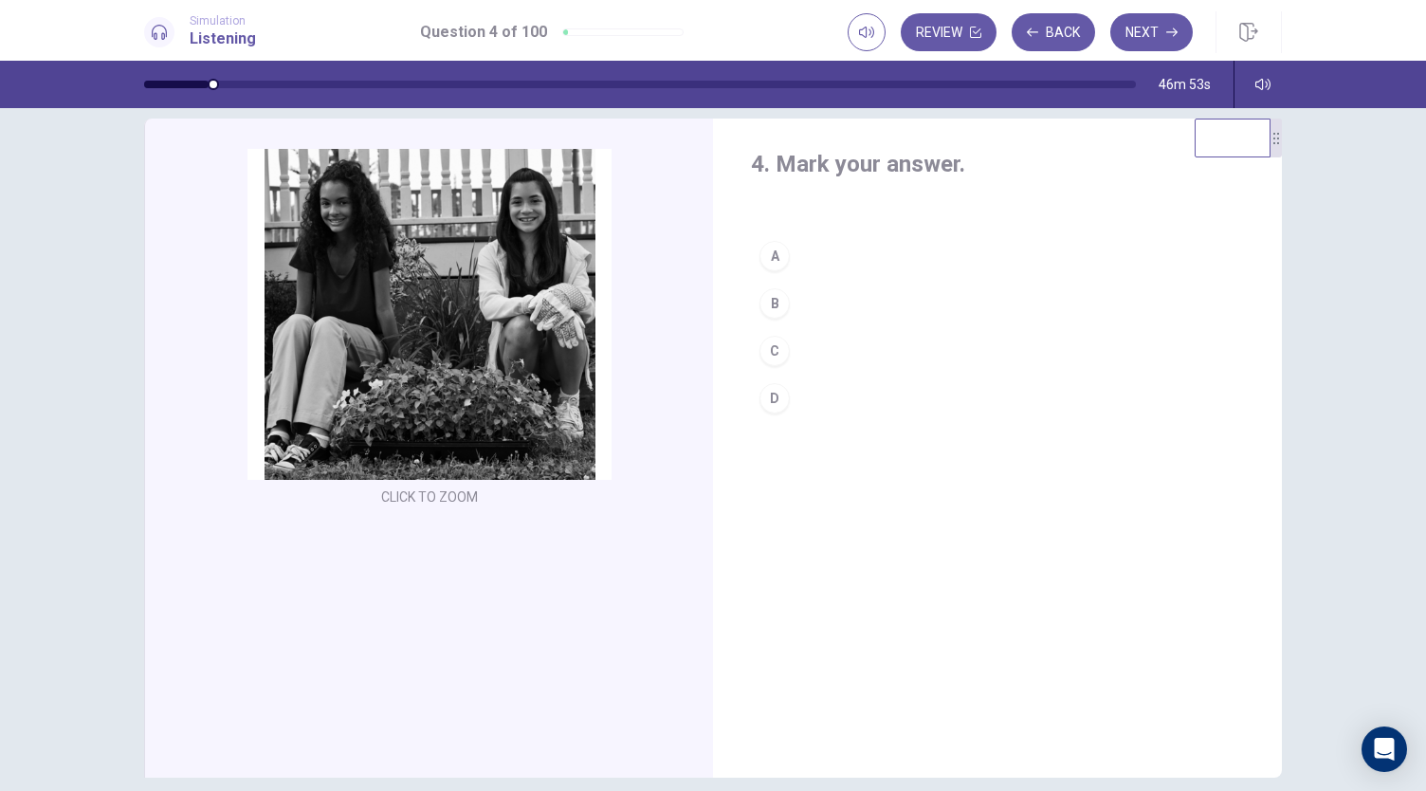
click at [844, 303] on button "B" at bounding box center [997, 303] width 493 height 47
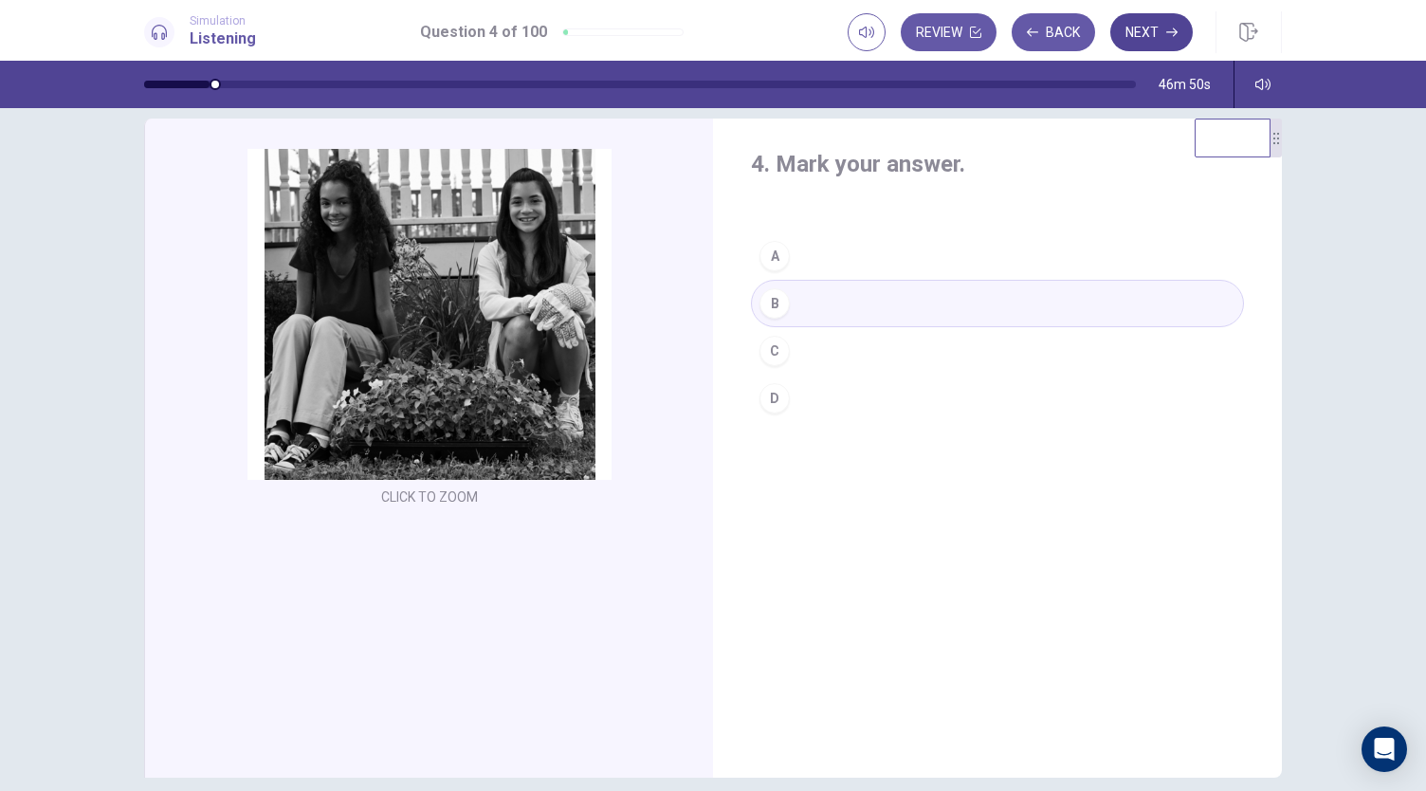
click at [1162, 25] on button "Next" at bounding box center [1151, 32] width 82 height 38
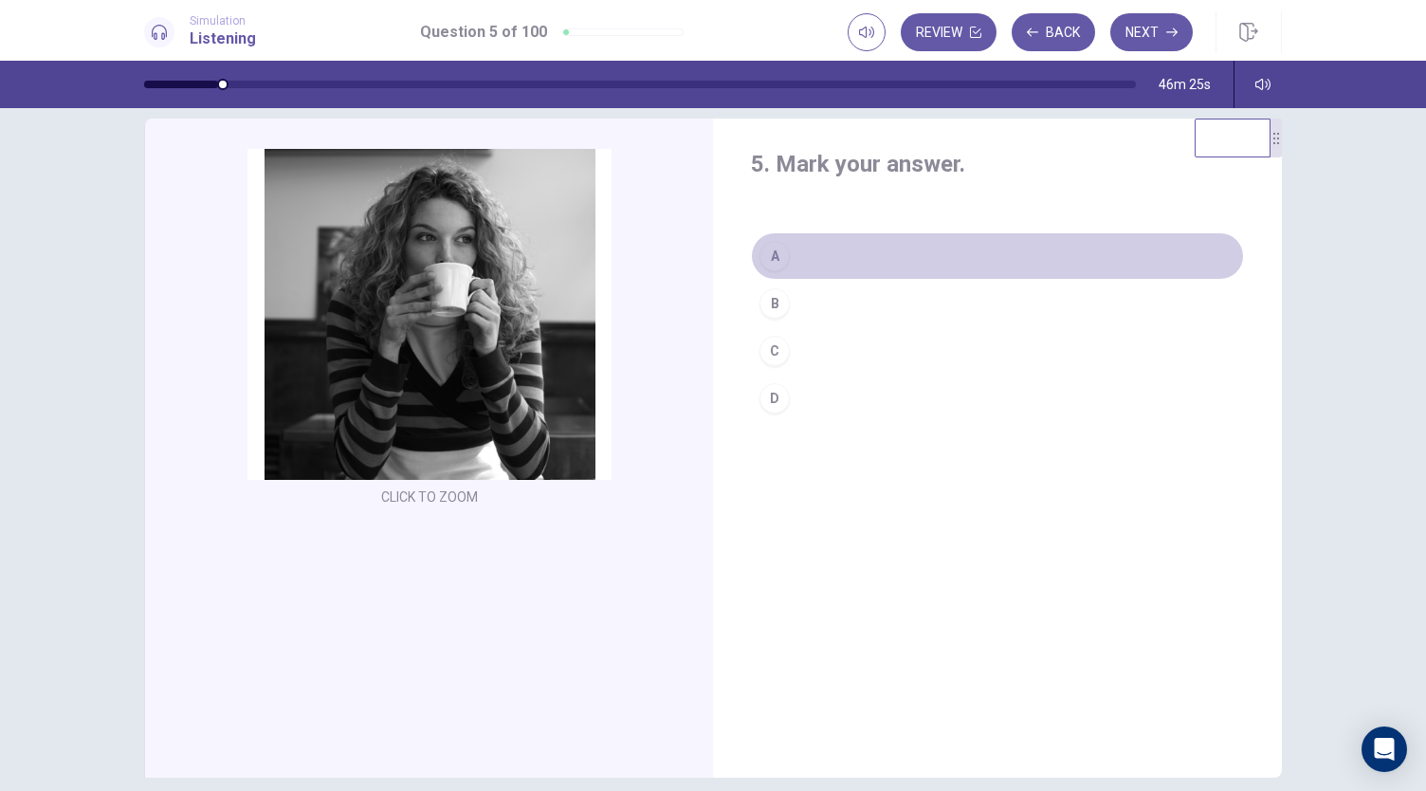
click at [874, 261] on button "A" at bounding box center [997, 255] width 493 height 47
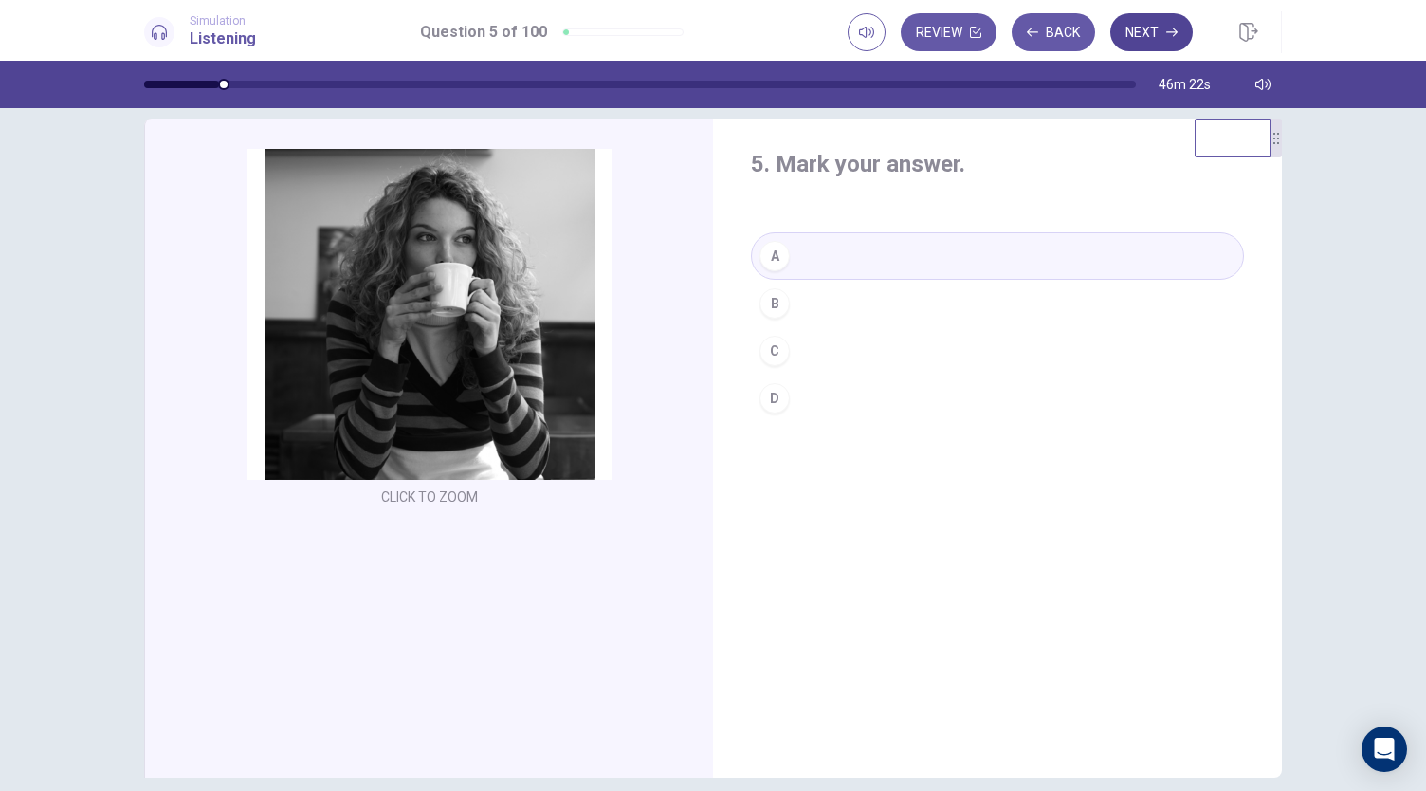
click at [1147, 39] on button "Next" at bounding box center [1151, 32] width 82 height 38
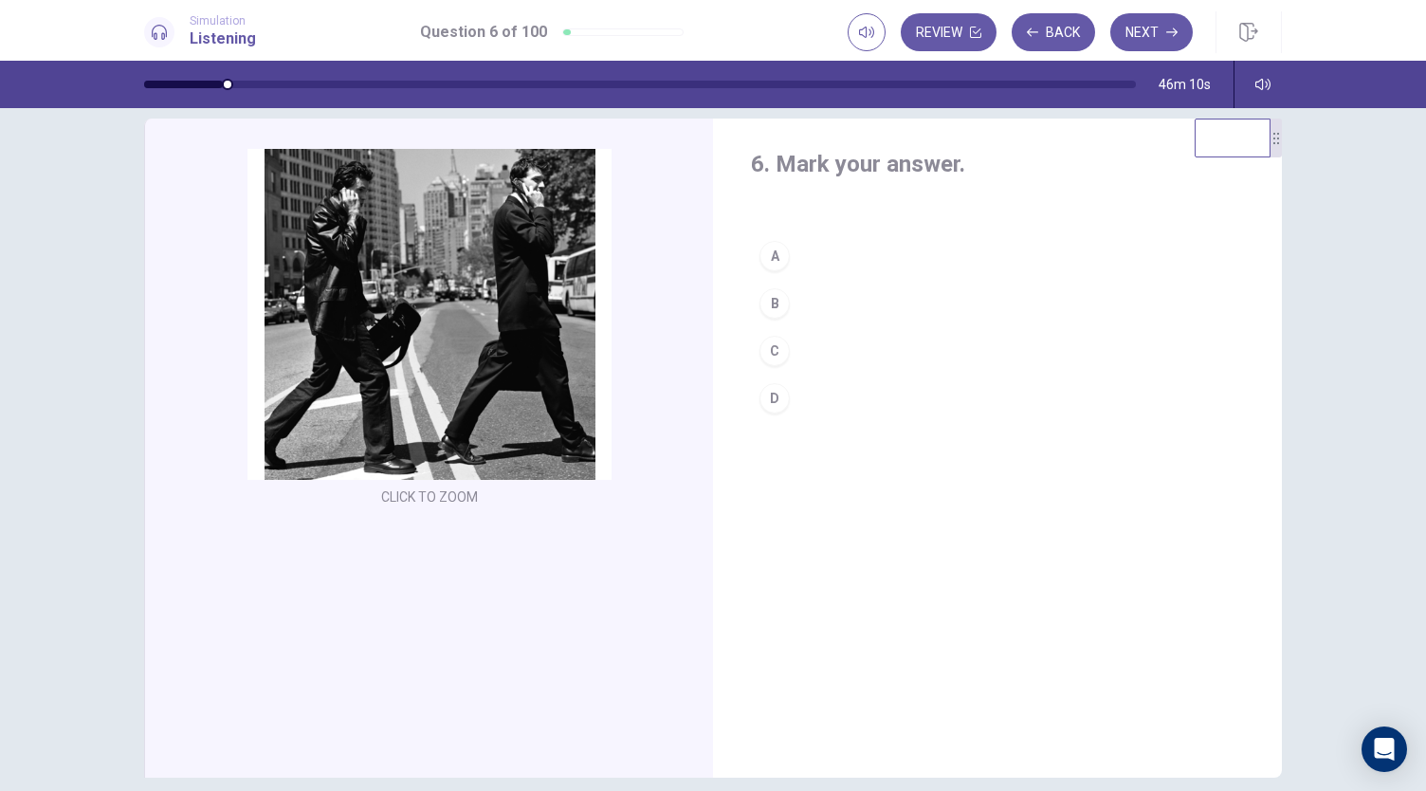
click at [839, 307] on button "B" at bounding box center [997, 303] width 493 height 47
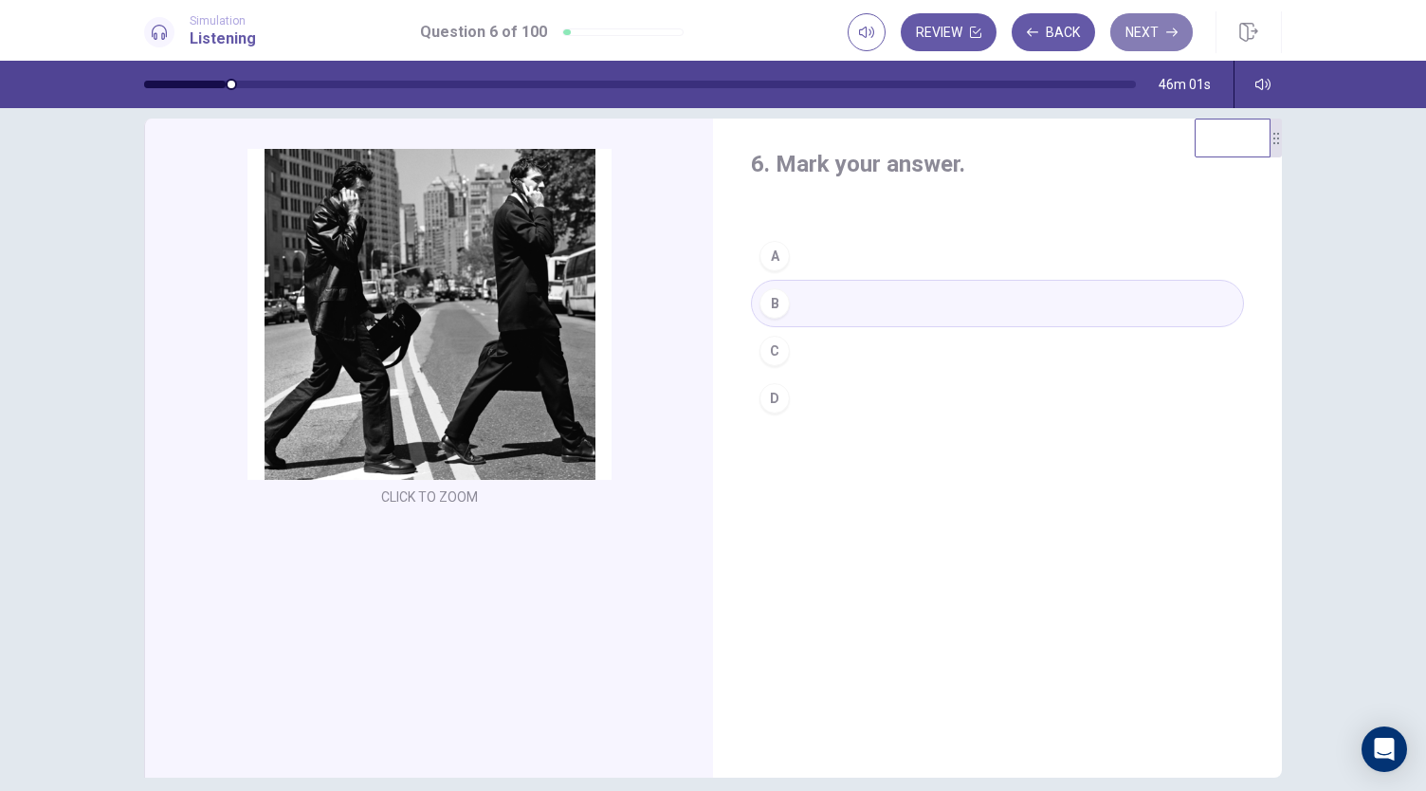
click at [1156, 27] on button "Next" at bounding box center [1151, 32] width 82 height 38
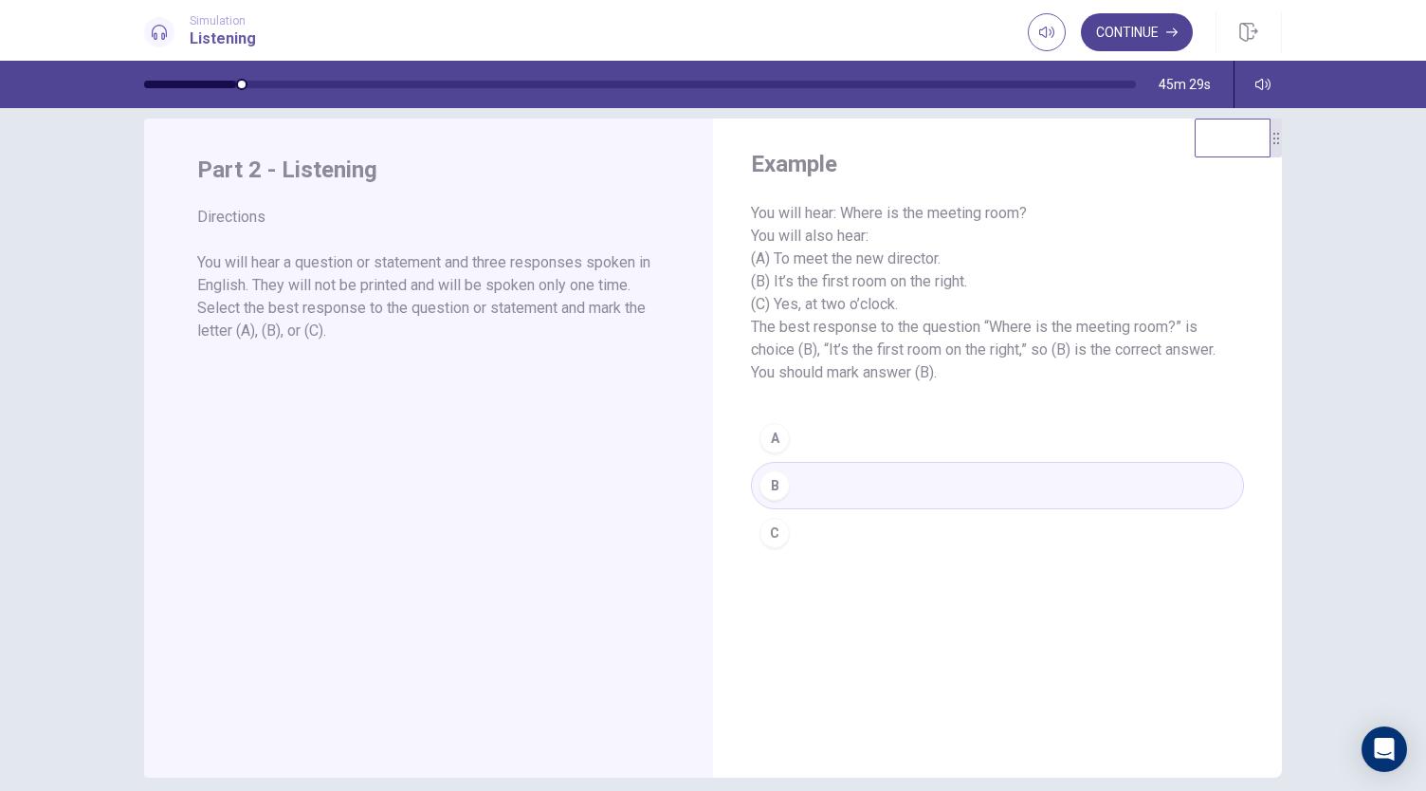
click at [1139, 43] on button "Continue" at bounding box center [1137, 32] width 112 height 38
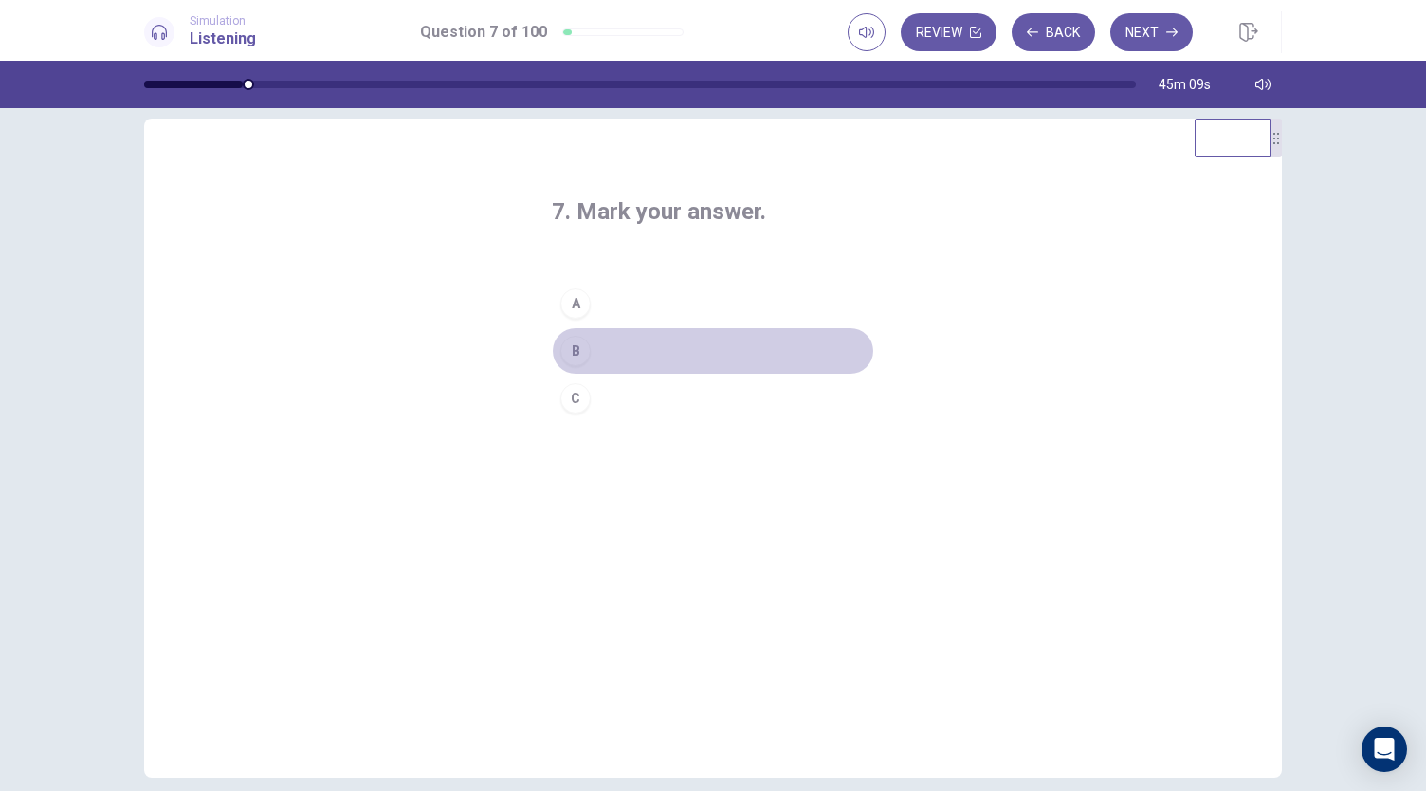
click at [616, 361] on button "B" at bounding box center [713, 350] width 322 height 47
click at [633, 298] on button "A" at bounding box center [713, 303] width 322 height 47
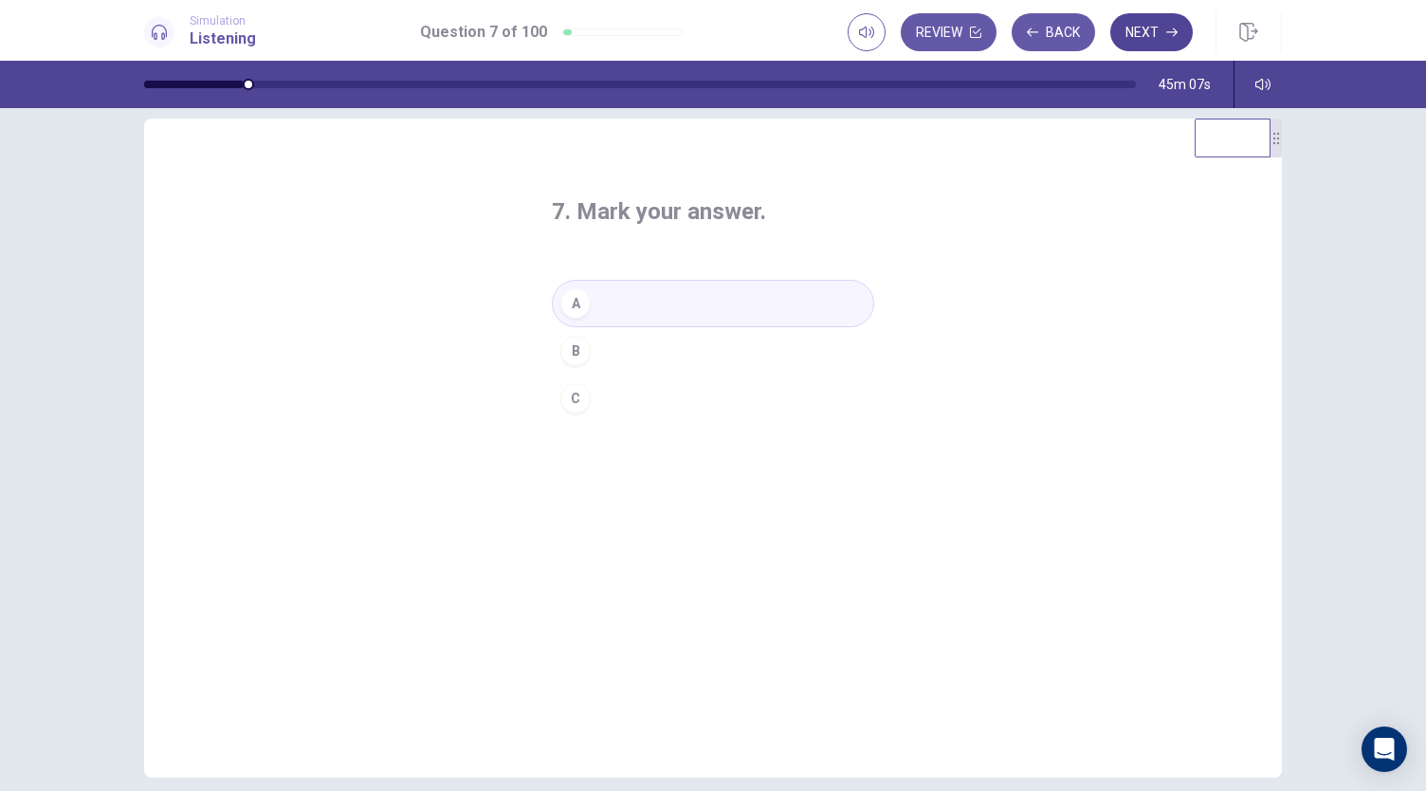
click at [1156, 36] on button "Next" at bounding box center [1151, 32] width 82 height 38
click at [639, 402] on button "C" at bounding box center [713, 397] width 322 height 47
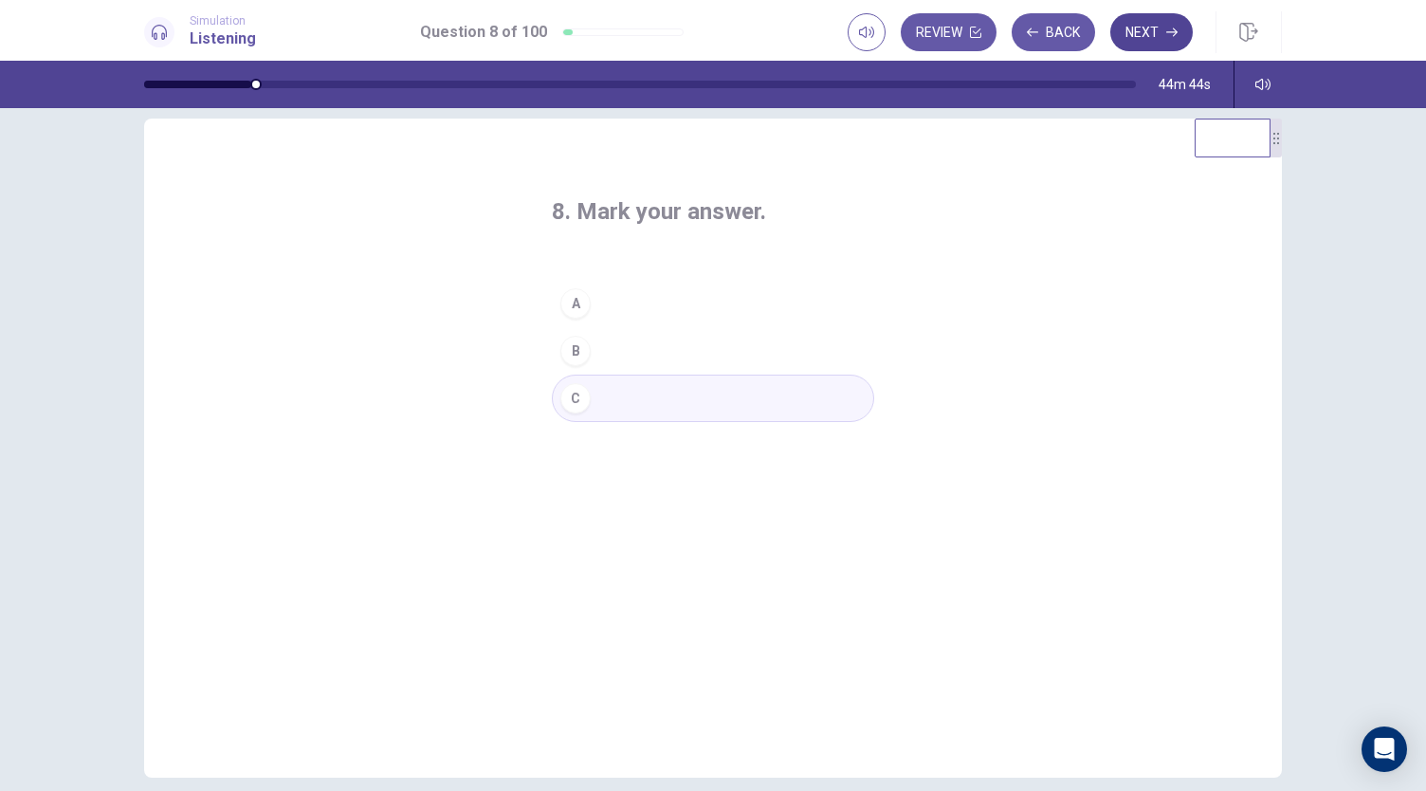
click at [1158, 41] on button "Next" at bounding box center [1151, 32] width 82 height 38
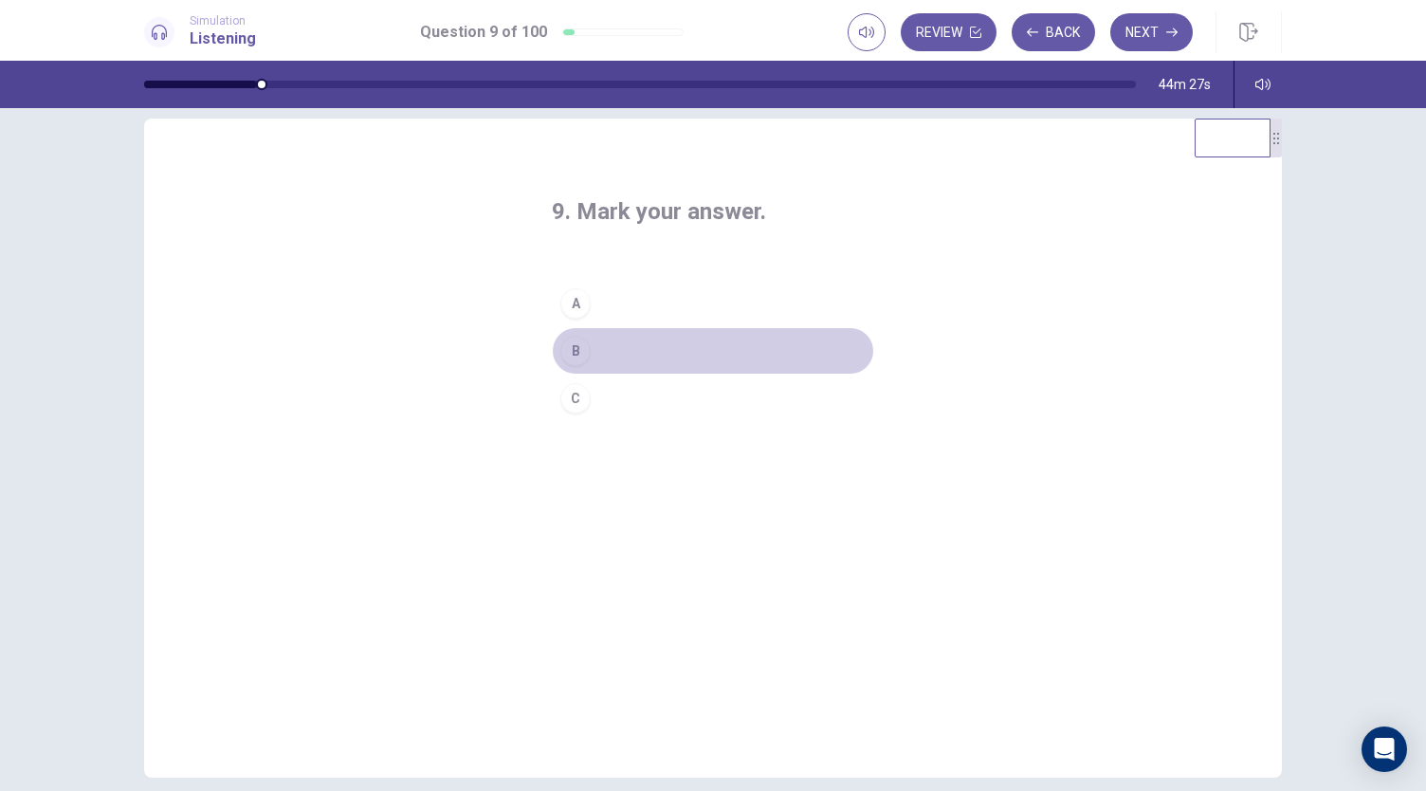
click at [656, 355] on button "B" at bounding box center [713, 350] width 322 height 47
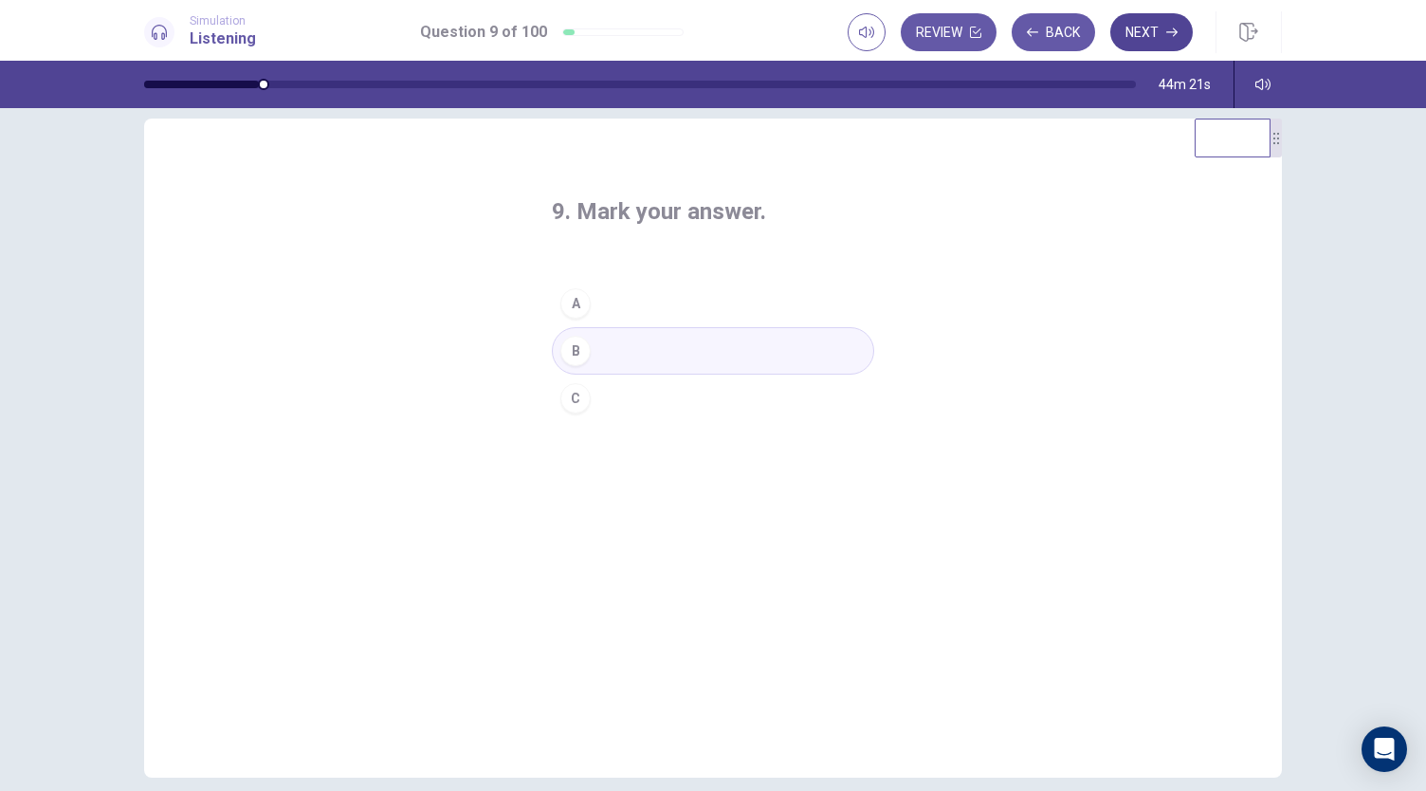
click at [1153, 35] on button "Next" at bounding box center [1151, 32] width 82 height 38
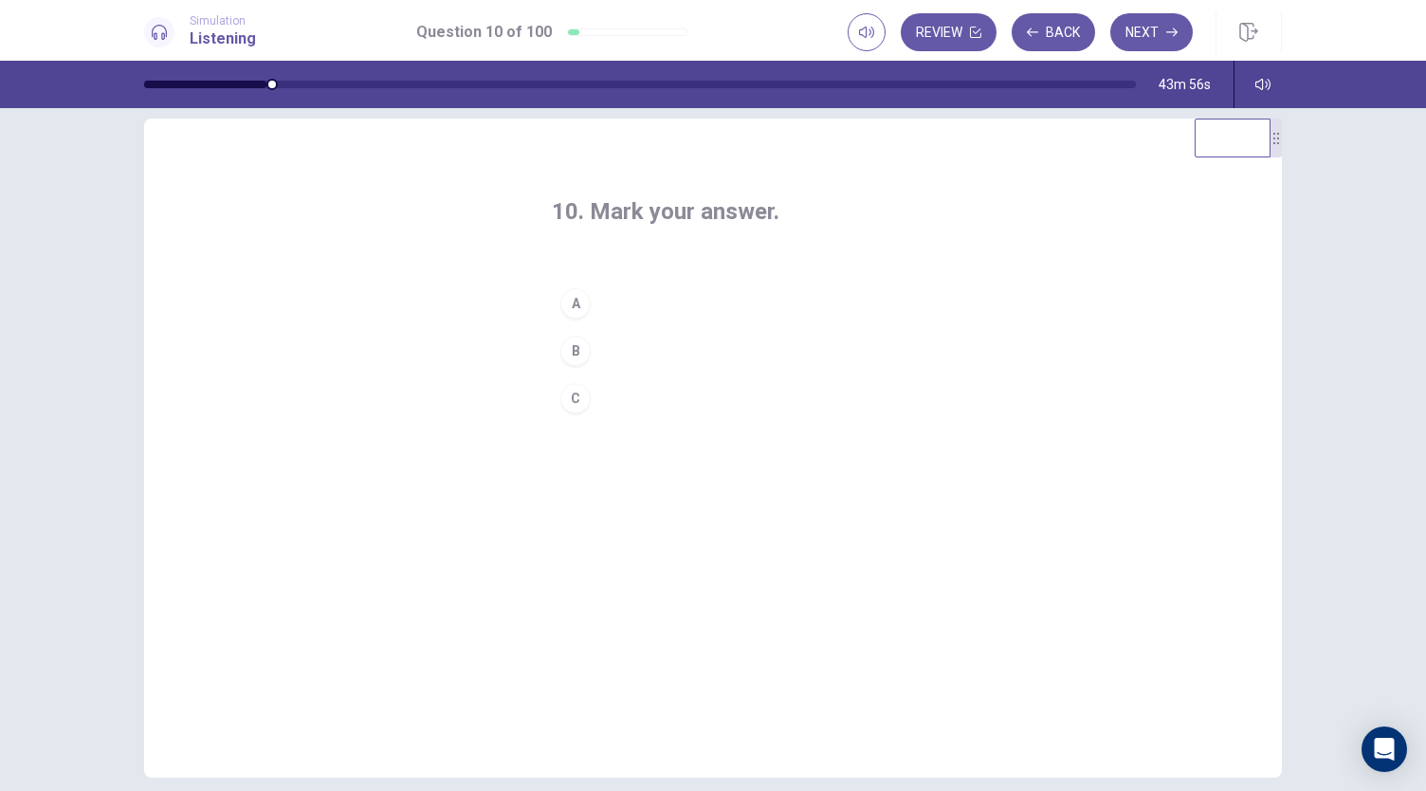
click at [671, 360] on button "B" at bounding box center [713, 350] width 322 height 47
click at [1134, 39] on button "Next" at bounding box center [1151, 32] width 82 height 38
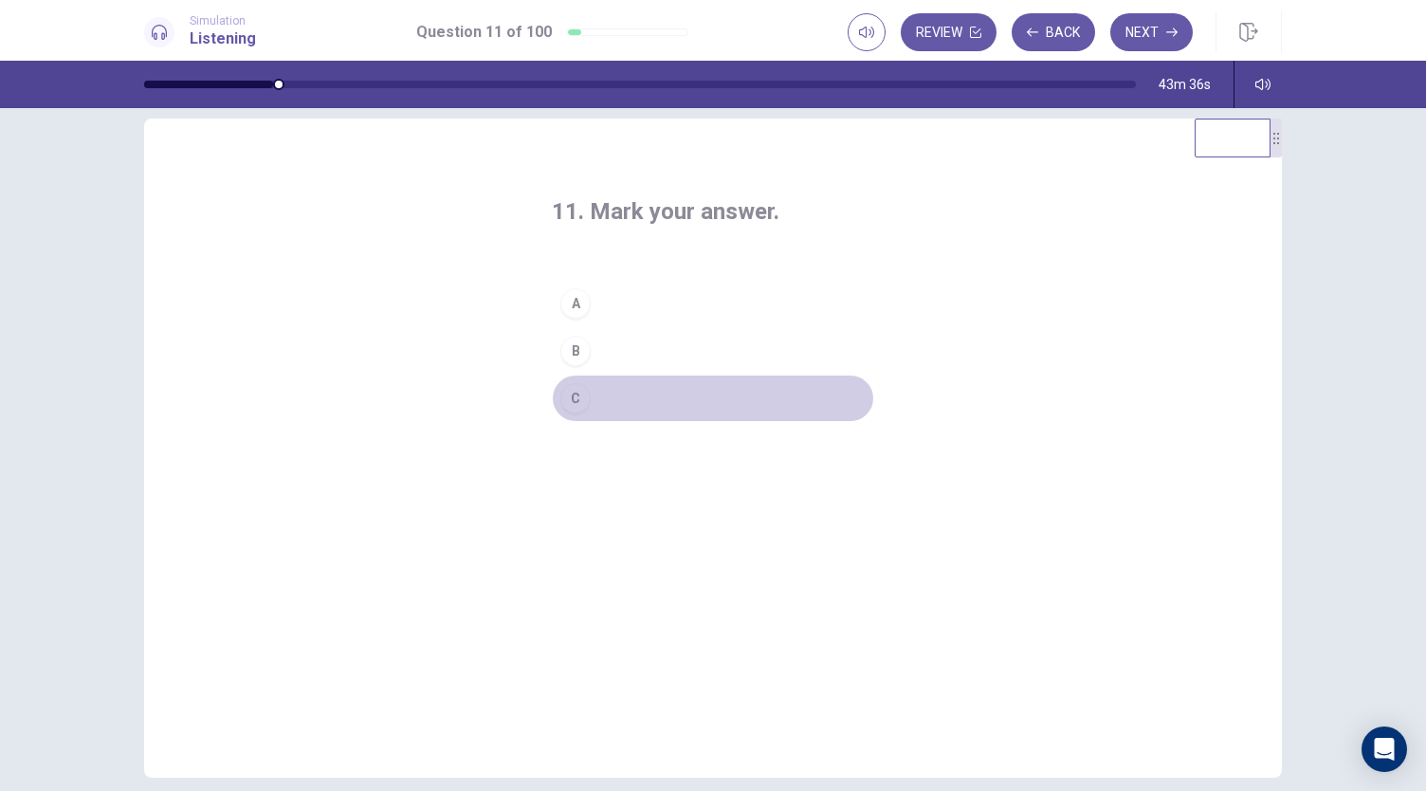
click at [592, 391] on button "C" at bounding box center [713, 397] width 322 height 47
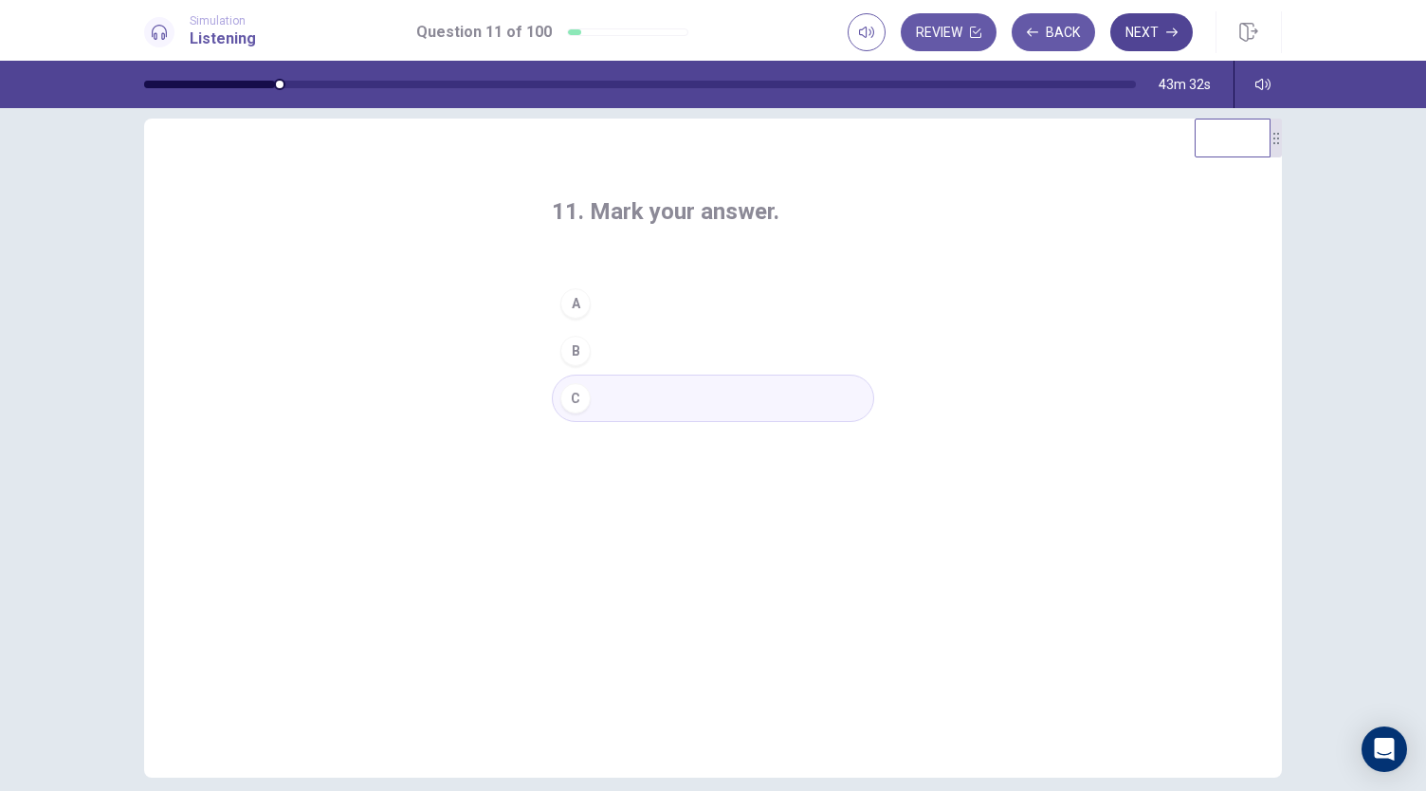
click at [1157, 40] on button "Next" at bounding box center [1151, 32] width 82 height 38
click at [613, 405] on button "C" at bounding box center [713, 397] width 322 height 47
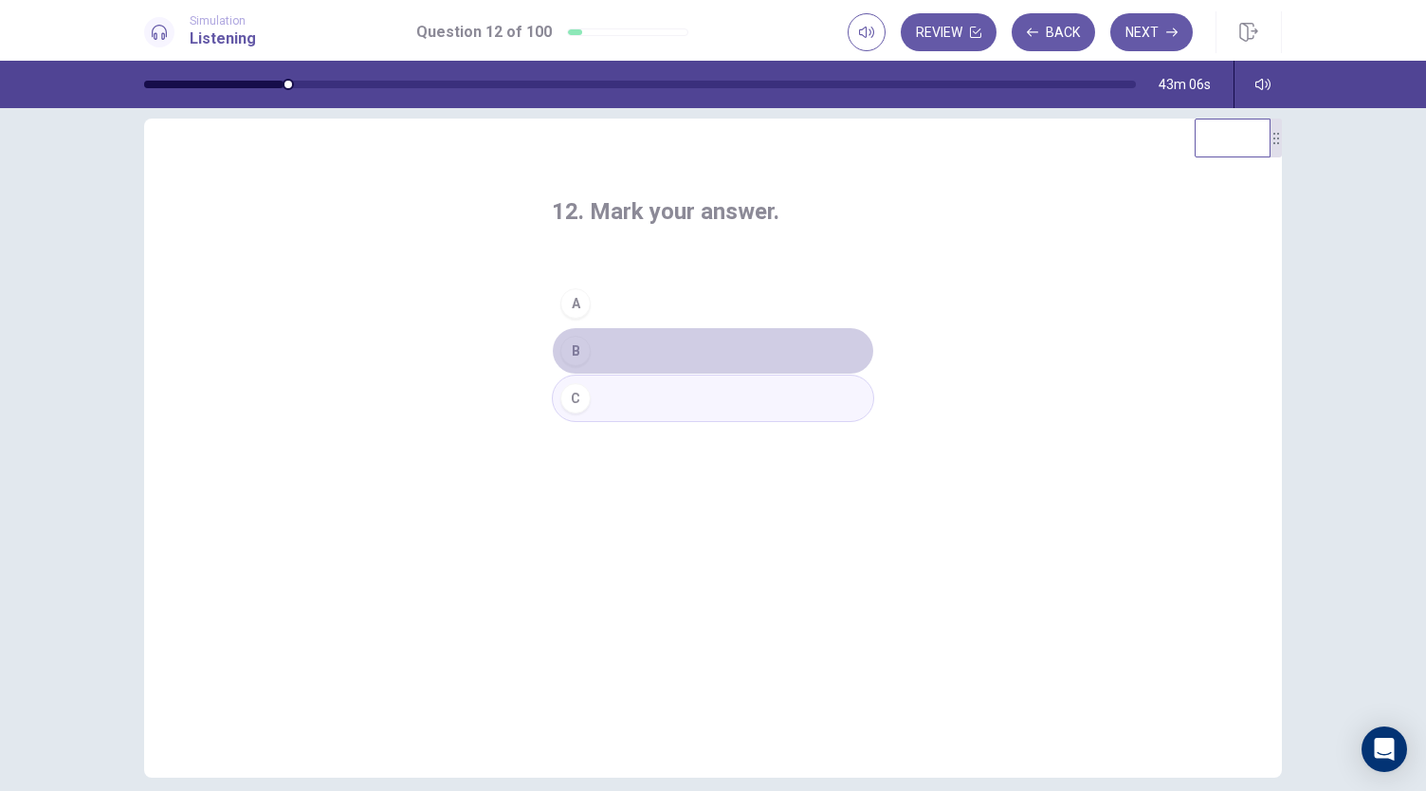
click at [675, 335] on button "B" at bounding box center [713, 350] width 322 height 47
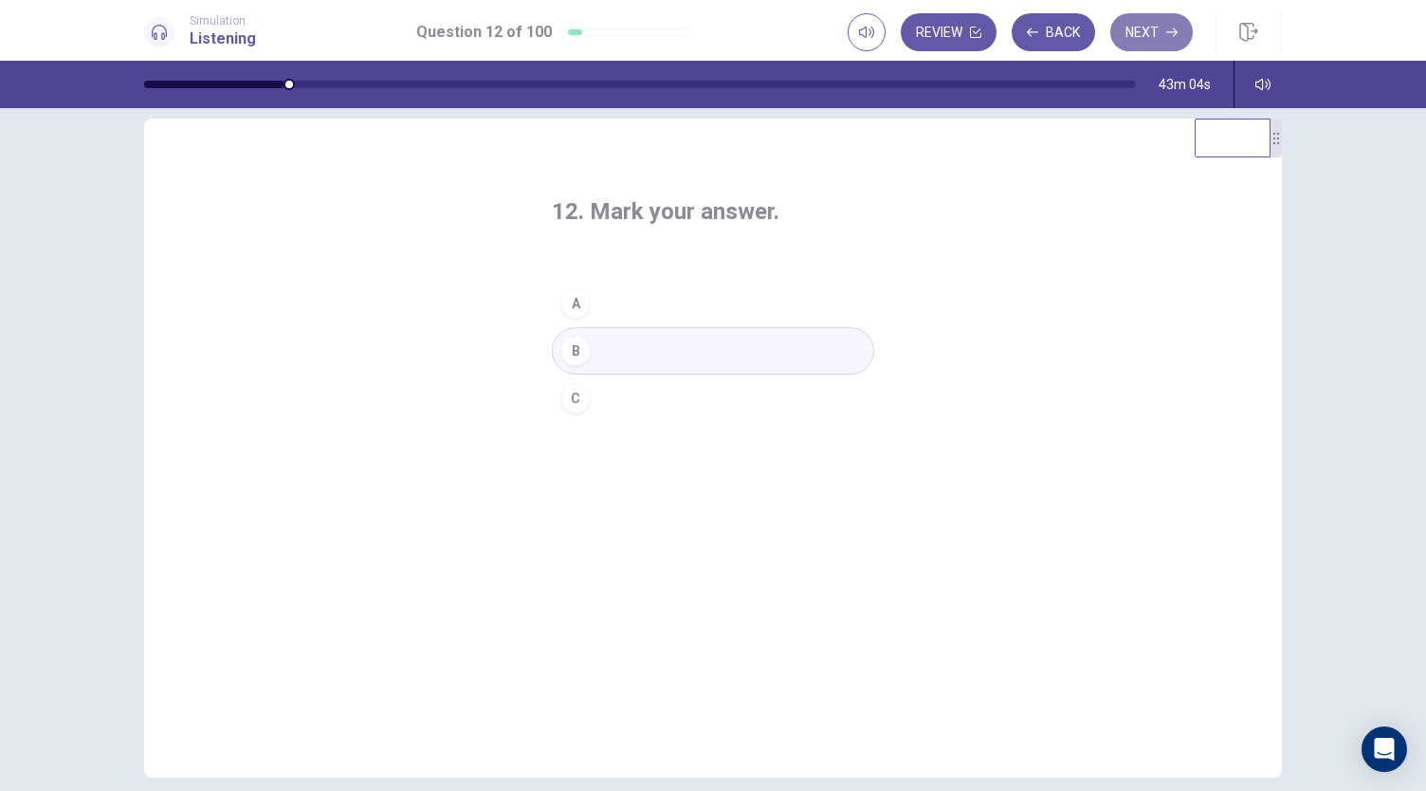
click at [1145, 38] on button "Next" at bounding box center [1151, 32] width 82 height 38
click at [603, 287] on button "A" at bounding box center [713, 303] width 322 height 47
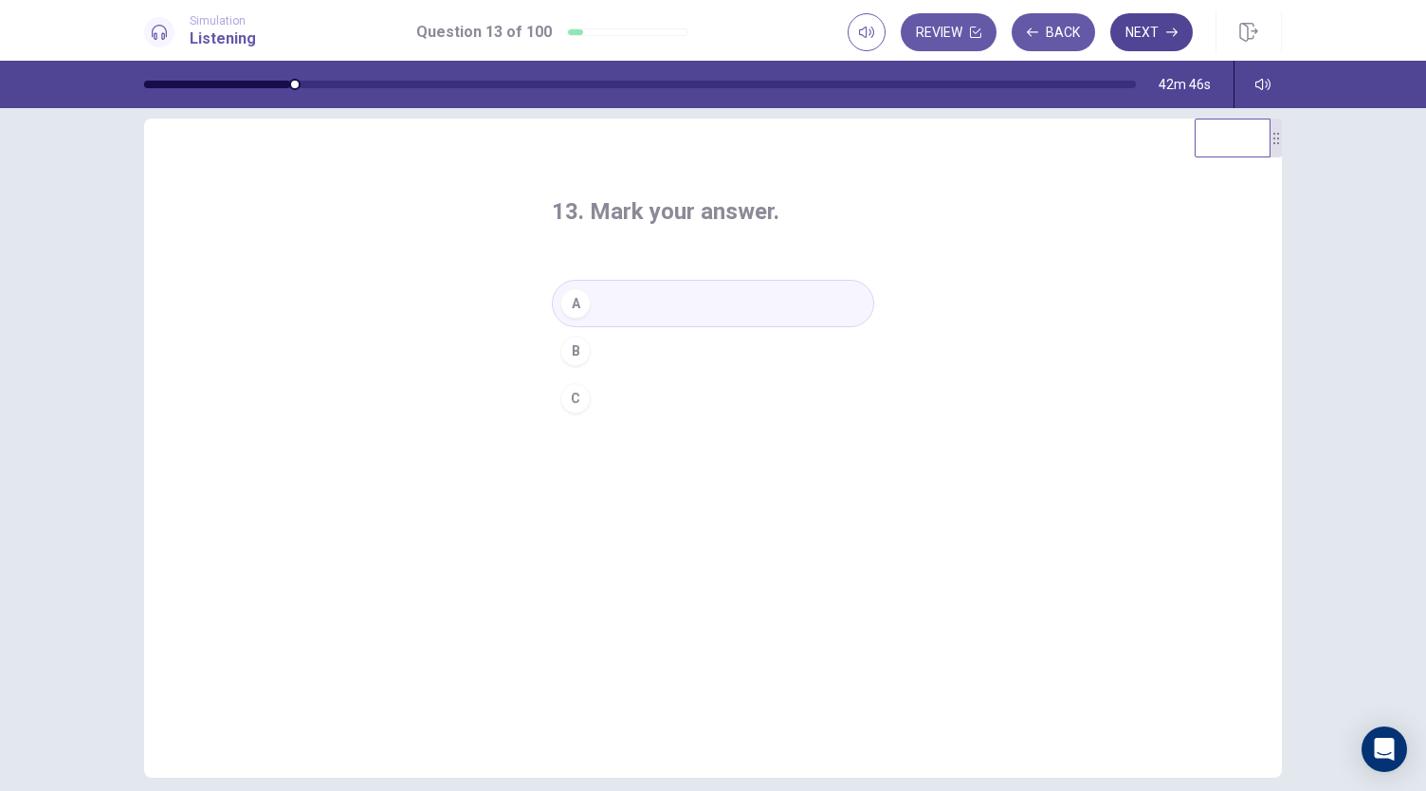
click at [1145, 36] on button "Next" at bounding box center [1151, 32] width 82 height 38
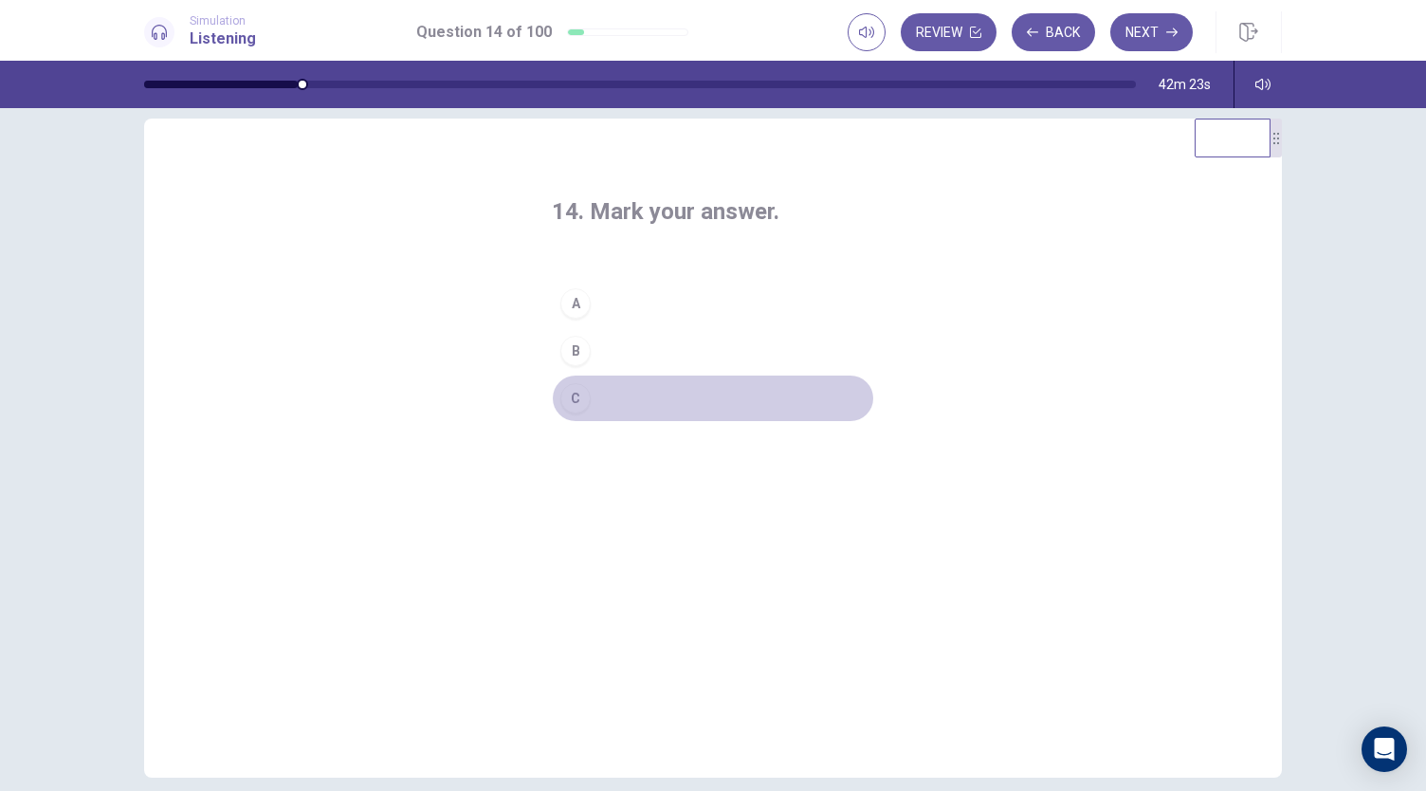
click at [628, 398] on button "C" at bounding box center [713, 397] width 322 height 47
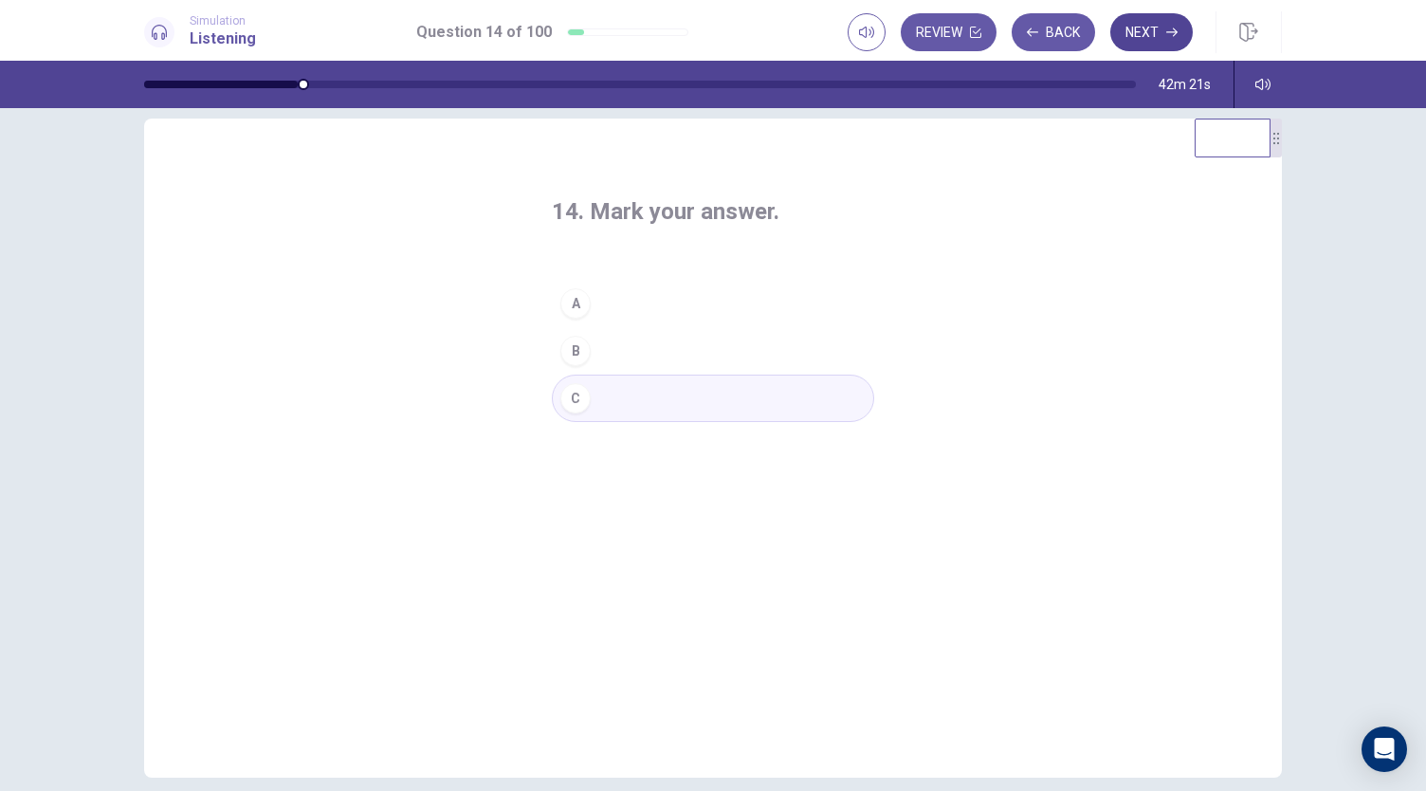
click at [1166, 35] on icon "button" at bounding box center [1171, 32] width 11 height 11
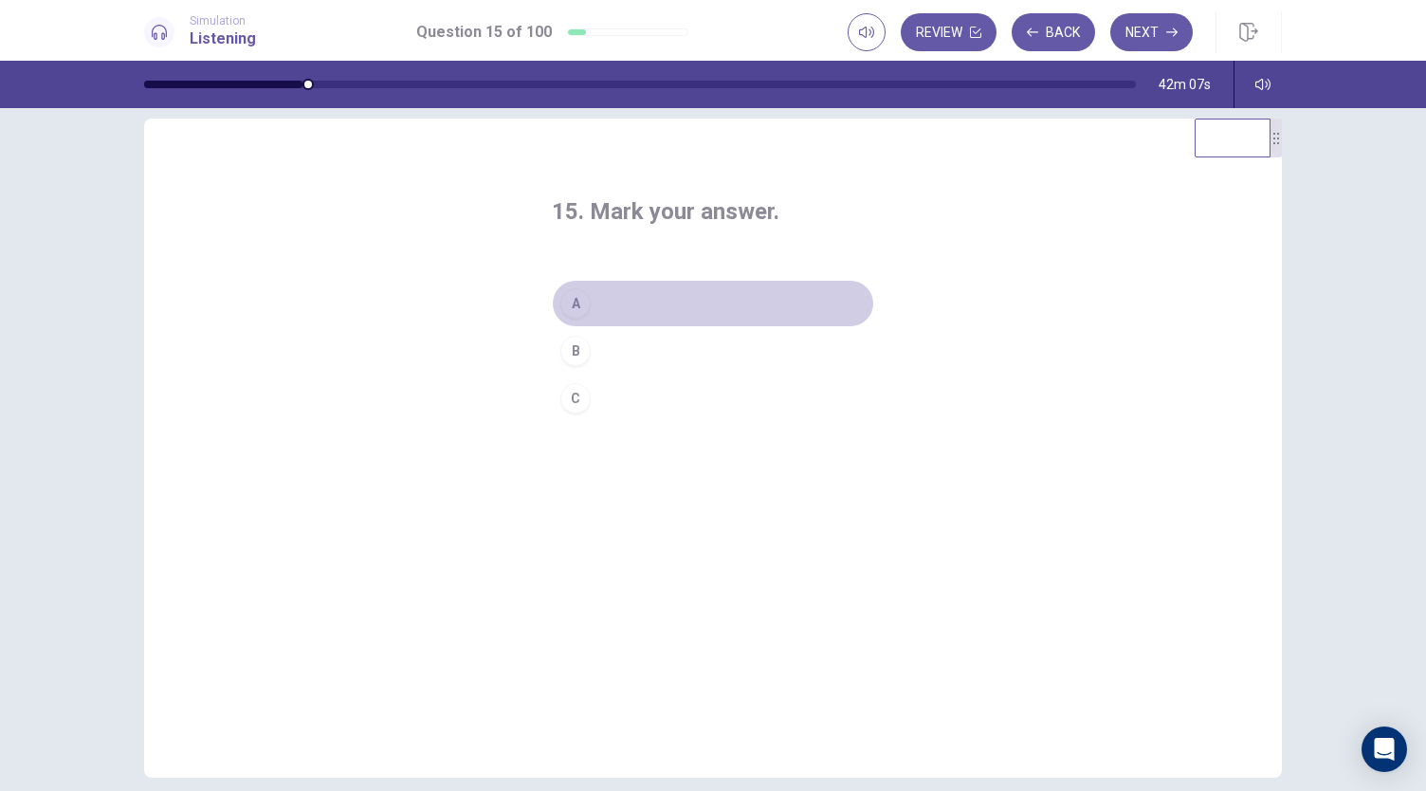
click at [664, 307] on button "A" at bounding box center [713, 303] width 322 height 47
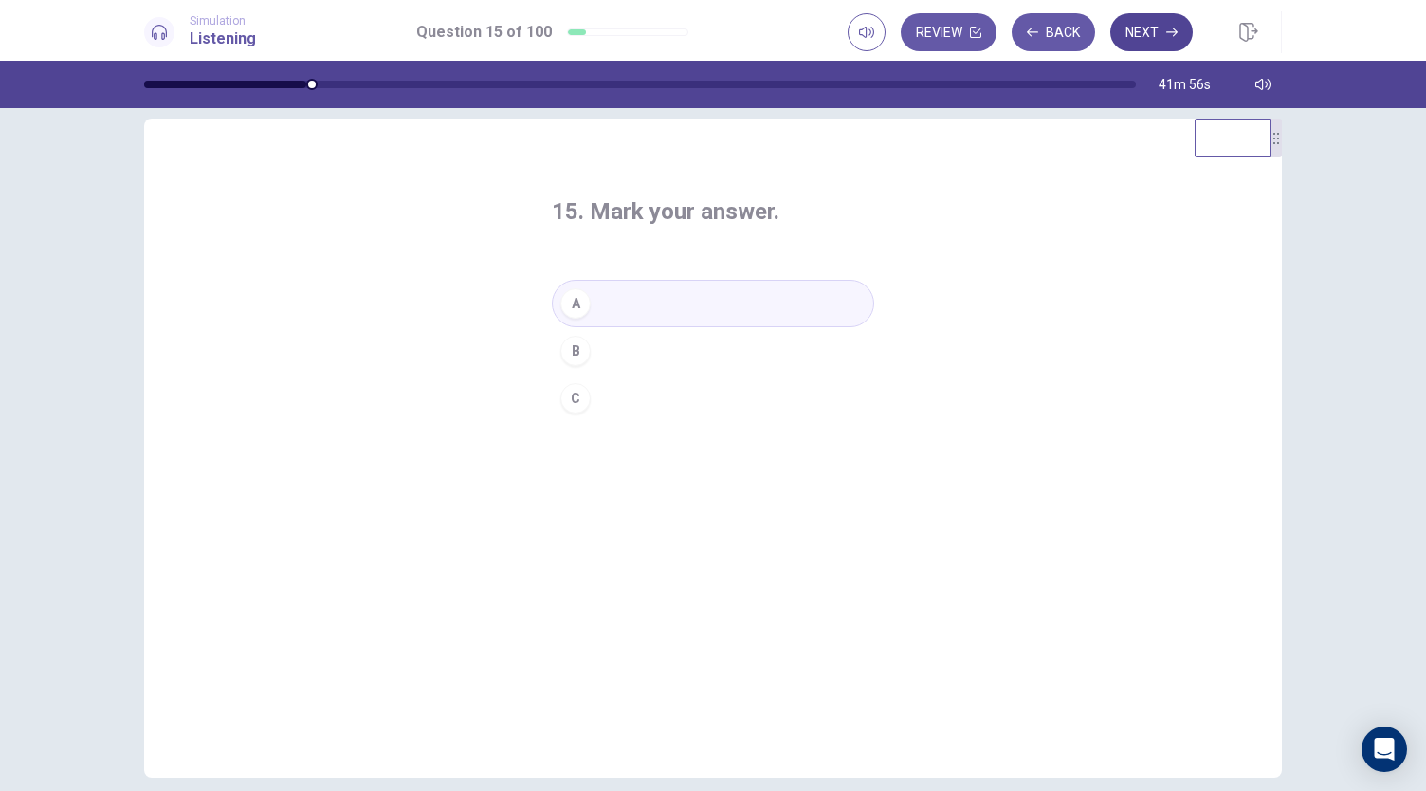
click at [1150, 38] on button "Next" at bounding box center [1151, 32] width 82 height 38
click at [767, 403] on button "C" at bounding box center [713, 397] width 322 height 47
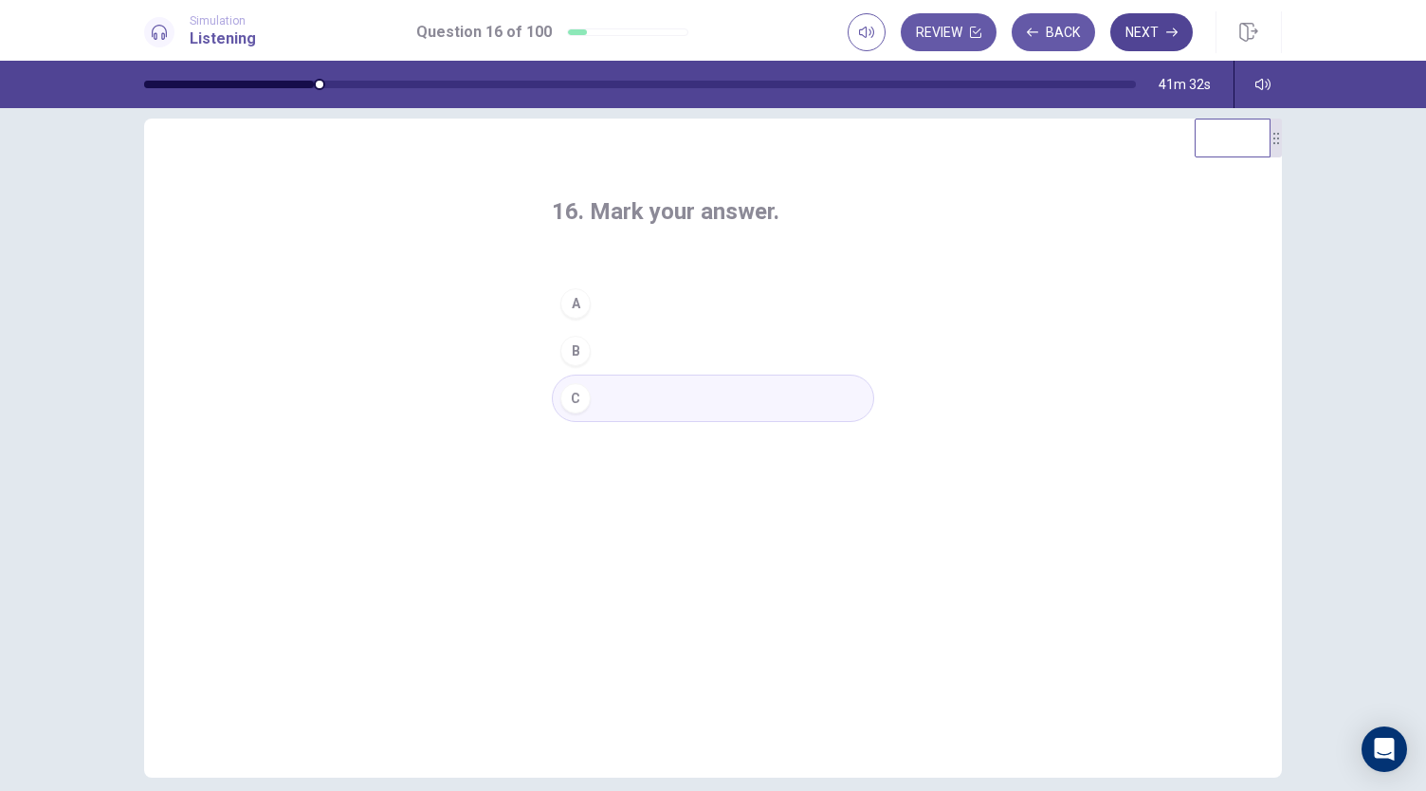
click at [1167, 43] on button "Next" at bounding box center [1151, 32] width 82 height 38
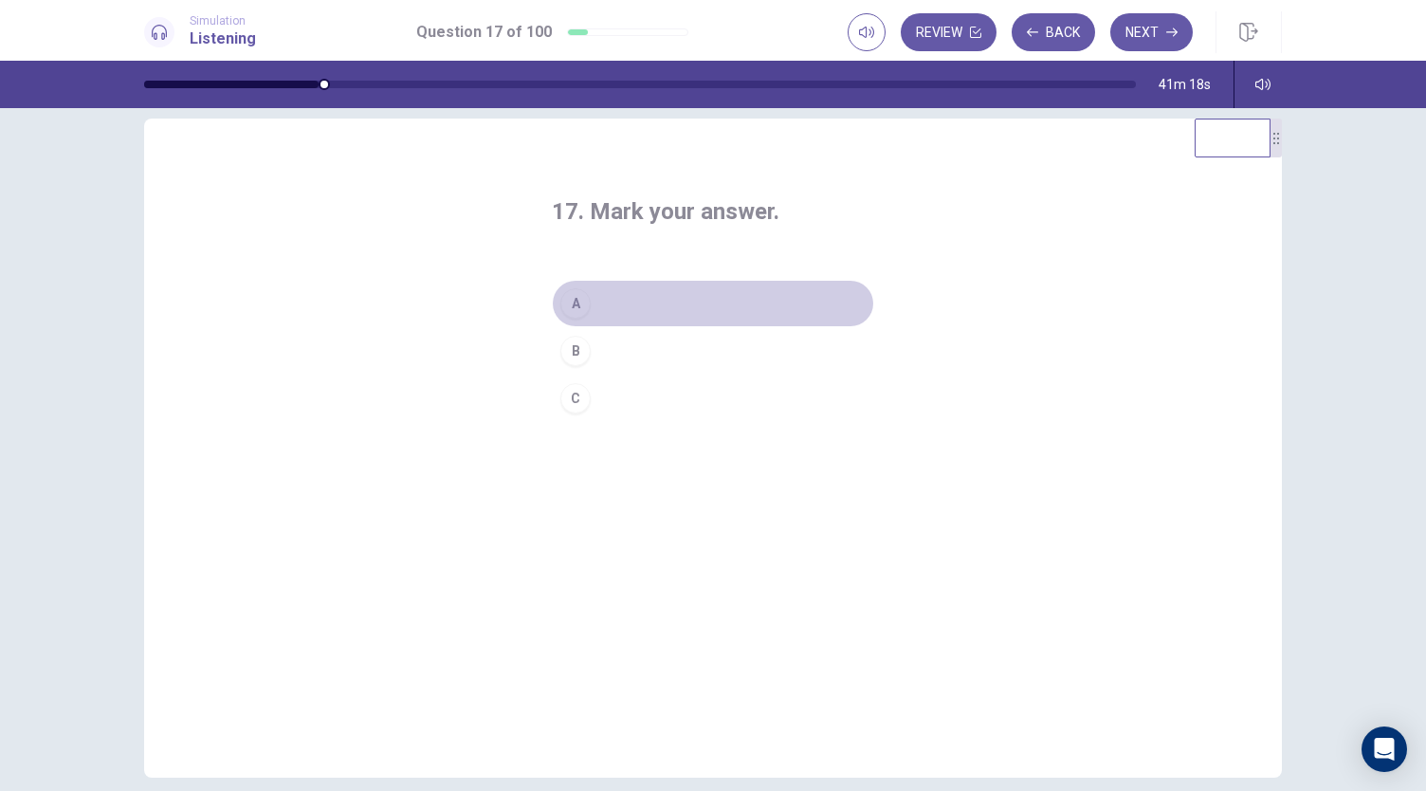
click at [715, 299] on button "A" at bounding box center [713, 303] width 322 height 47
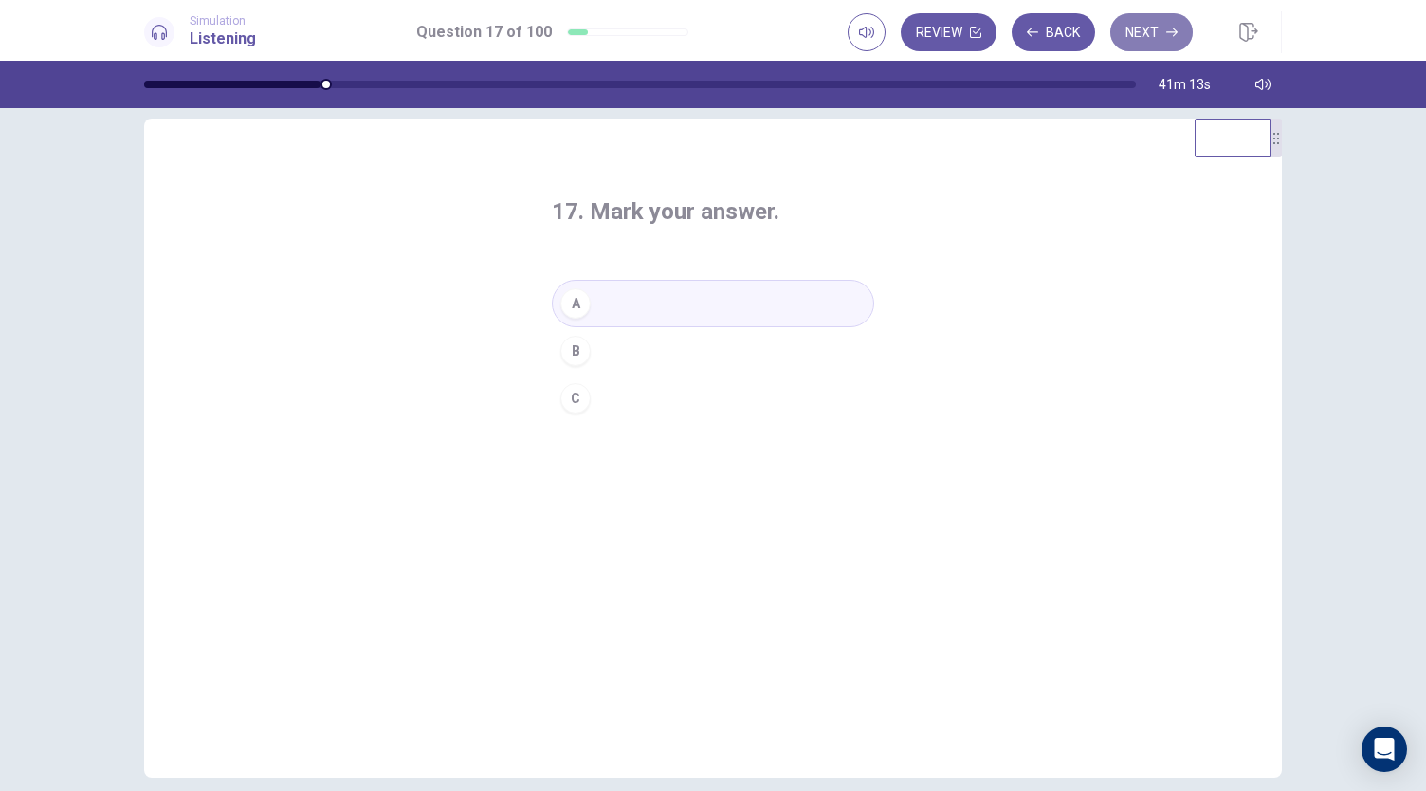
click at [1165, 43] on button "Next" at bounding box center [1151, 32] width 82 height 38
click at [688, 306] on button "A" at bounding box center [713, 303] width 322 height 47
click at [1168, 37] on icon "button" at bounding box center [1171, 32] width 11 height 11
click at [667, 305] on button "A" at bounding box center [713, 303] width 322 height 47
click at [1162, 30] on button "Next" at bounding box center [1151, 32] width 82 height 38
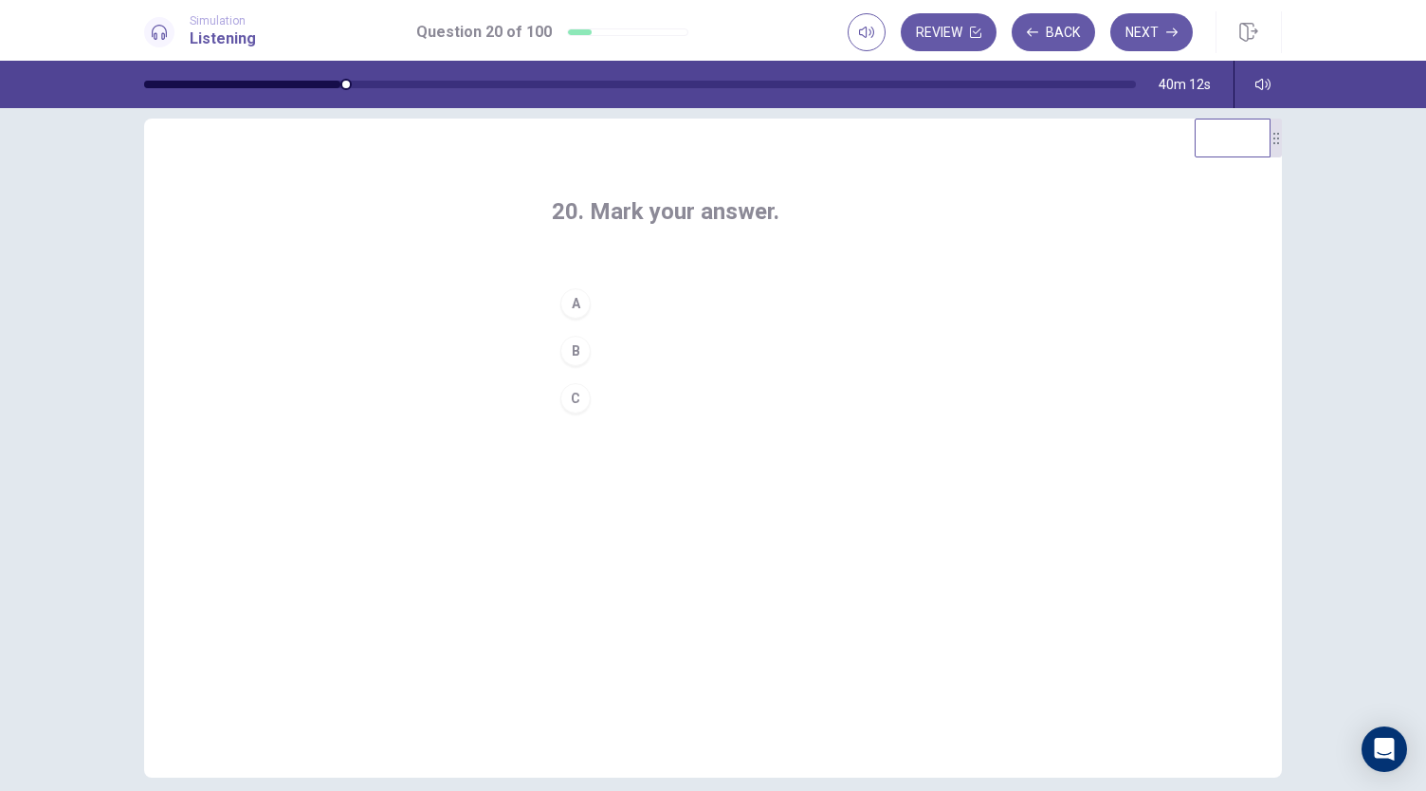
click at [660, 410] on button "C" at bounding box center [713, 397] width 322 height 47
click at [1160, 31] on button "Next" at bounding box center [1151, 32] width 82 height 38
click at [645, 346] on button "B" at bounding box center [713, 350] width 322 height 47
click at [1151, 33] on button "Next" at bounding box center [1151, 32] width 82 height 38
click at [716, 355] on button "B" at bounding box center [713, 350] width 322 height 47
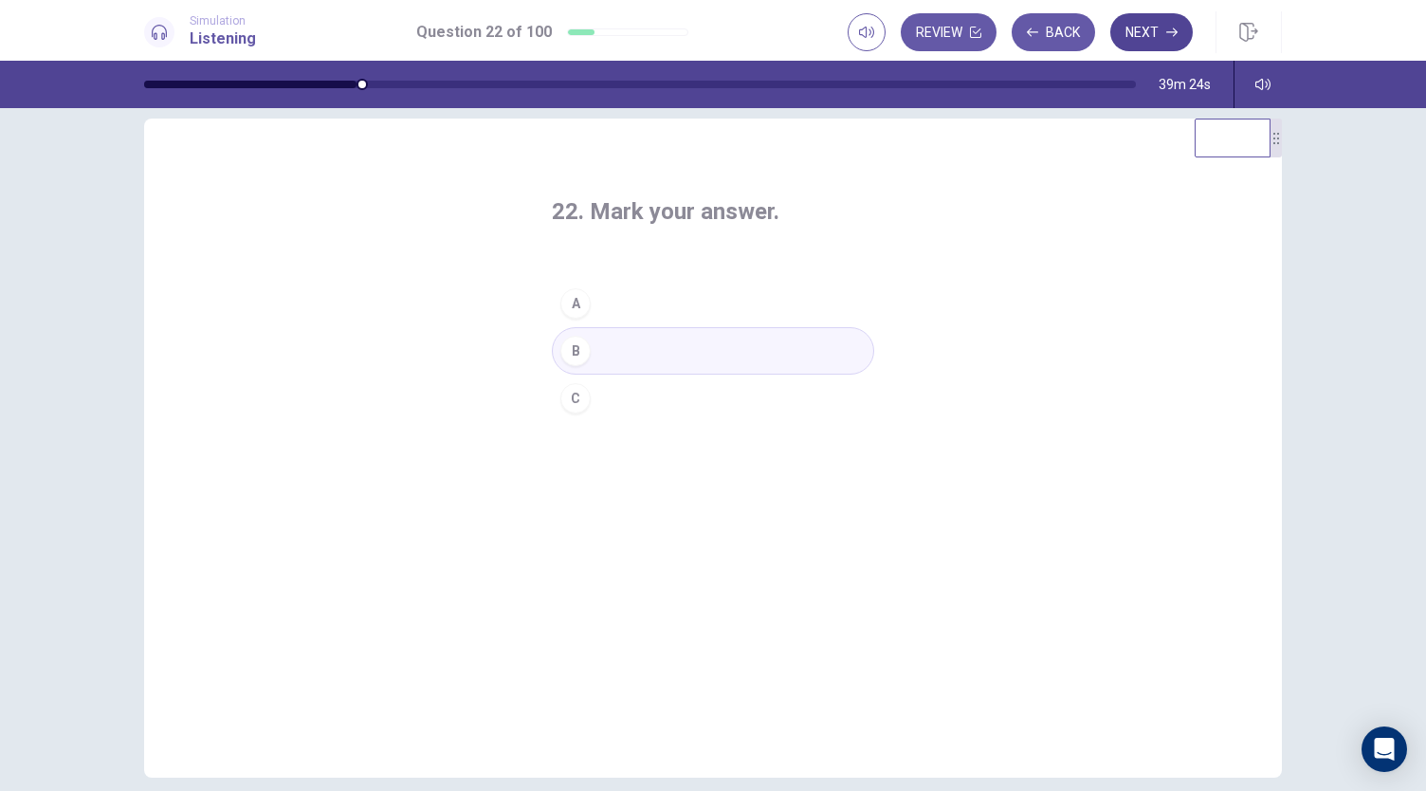
click at [1163, 28] on button "Next" at bounding box center [1151, 32] width 82 height 38
click at [701, 355] on button "B" at bounding box center [713, 350] width 322 height 47
click at [1148, 30] on button "Next" at bounding box center [1151, 32] width 82 height 38
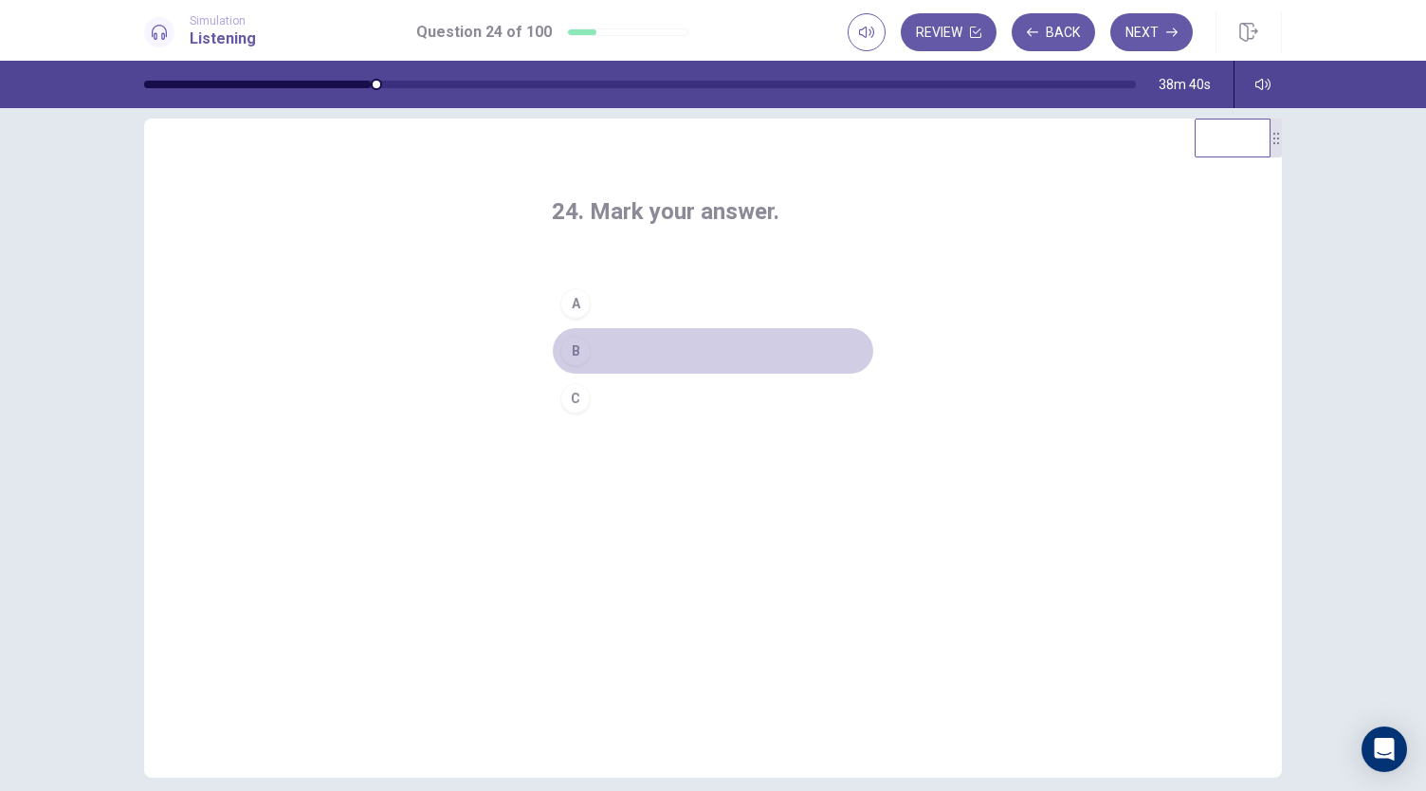
click at [698, 344] on button "B" at bounding box center [713, 350] width 322 height 47
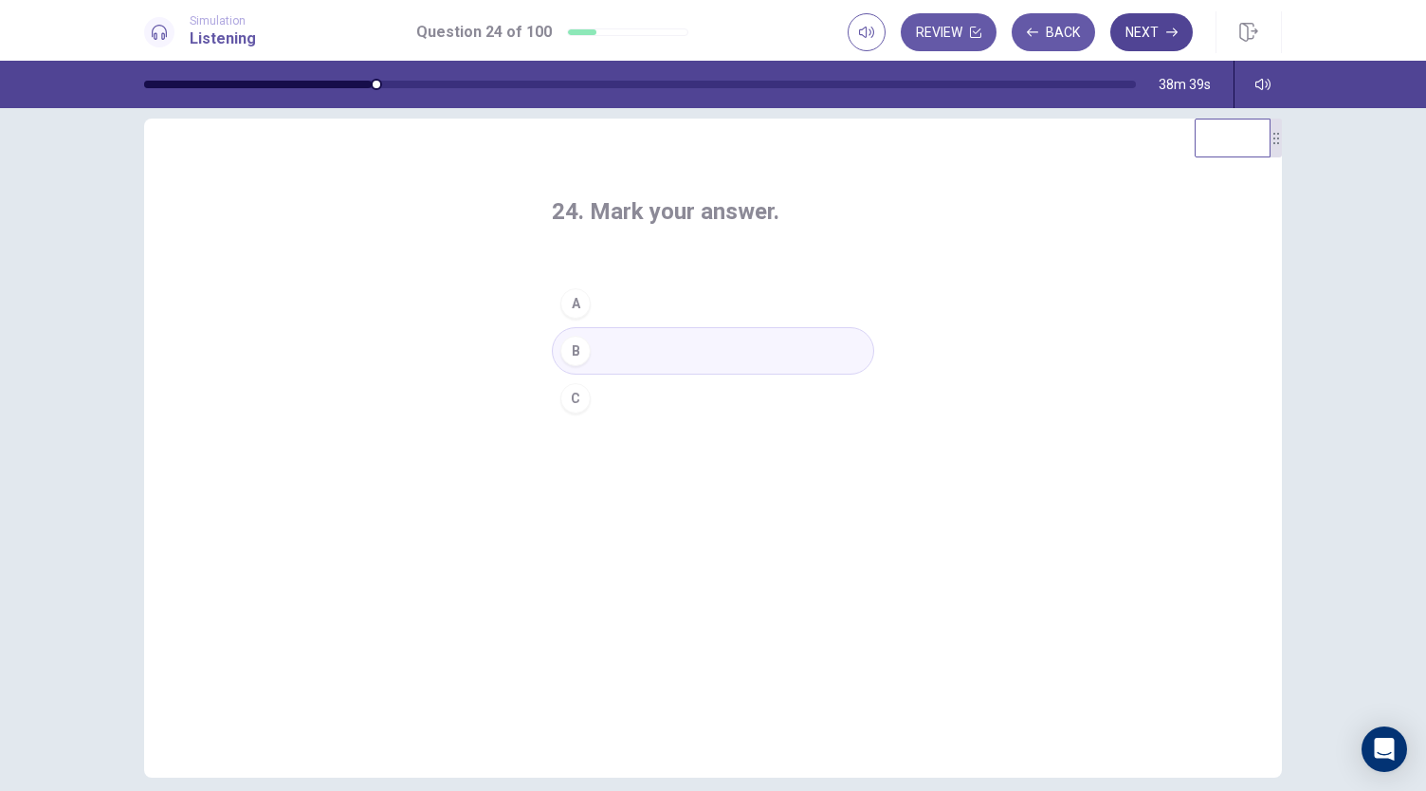
click at [1156, 30] on button "Next" at bounding box center [1151, 32] width 82 height 38
click at [753, 331] on button "B" at bounding box center [713, 350] width 322 height 47
click at [1173, 24] on button "Next" at bounding box center [1151, 32] width 82 height 38
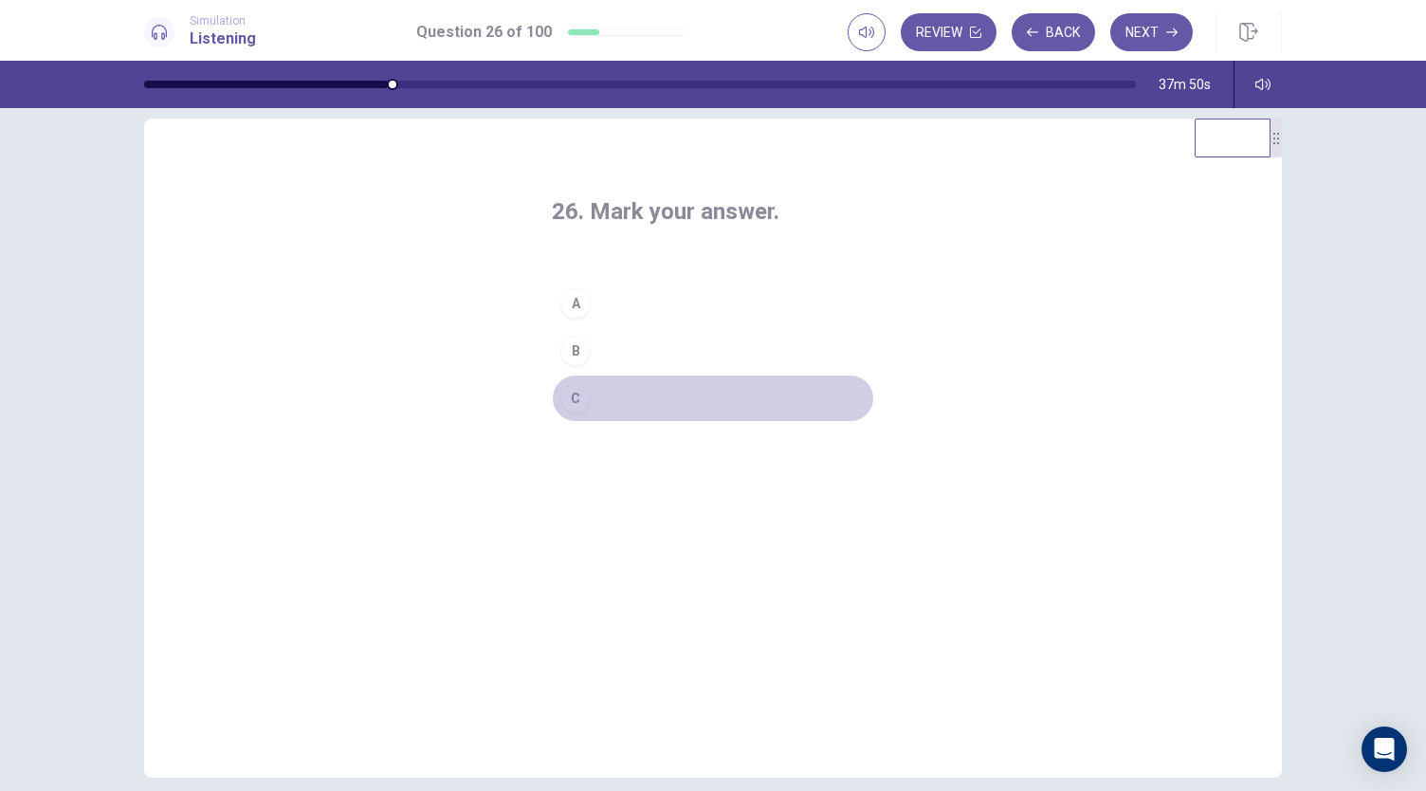
click at [701, 386] on button "C" at bounding box center [713, 397] width 322 height 47
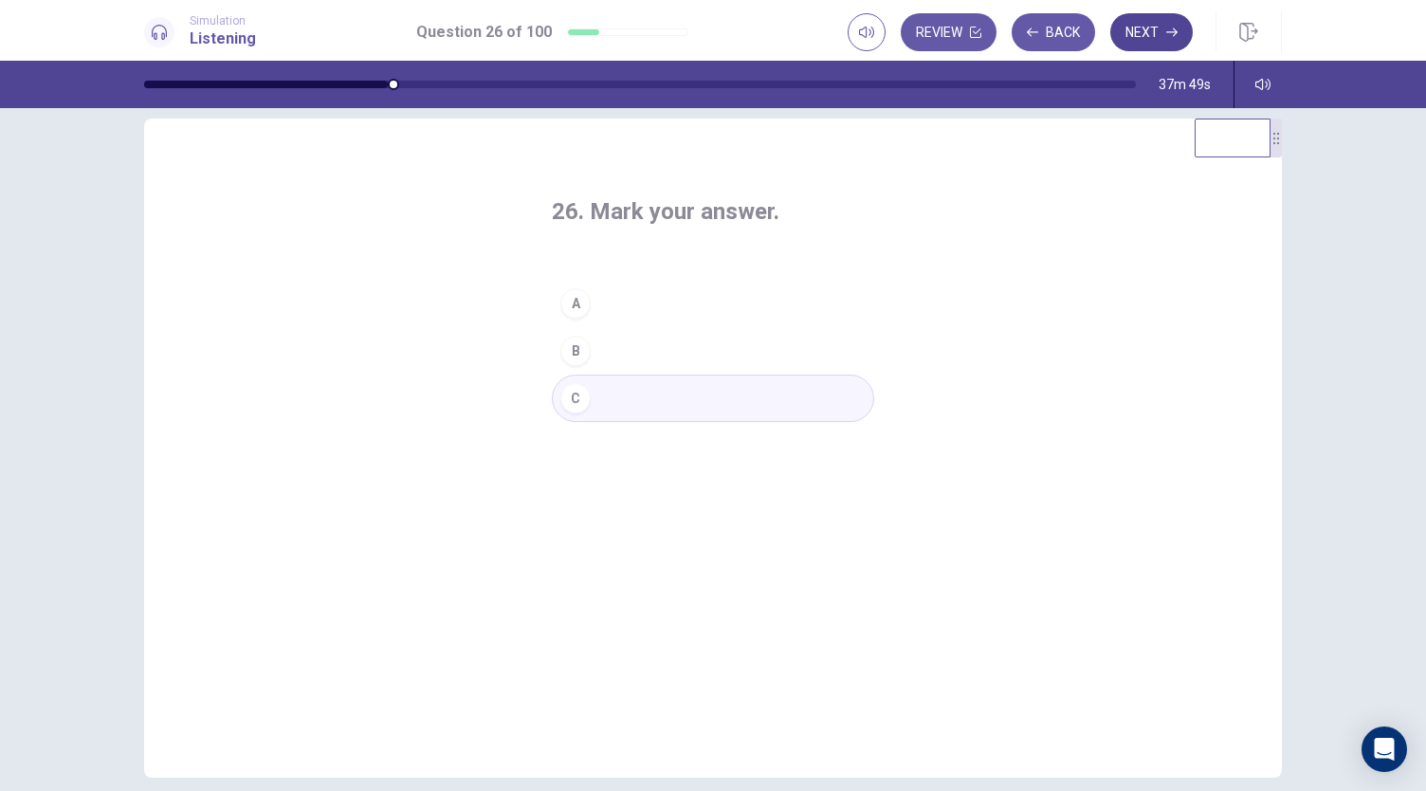
click at [1145, 40] on button "Next" at bounding box center [1151, 32] width 82 height 38
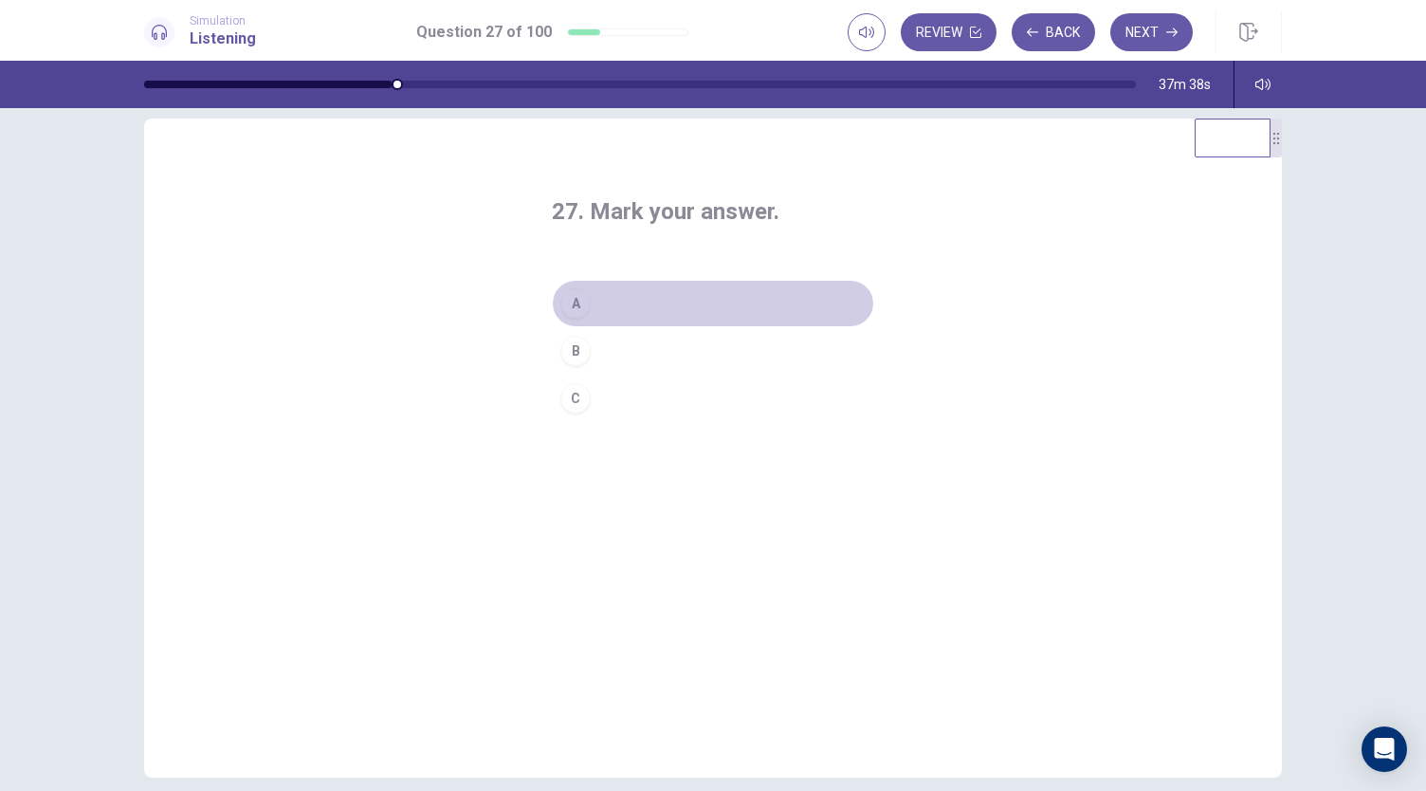
click at [708, 312] on button "A" at bounding box center [713, 303] width 322 height 47
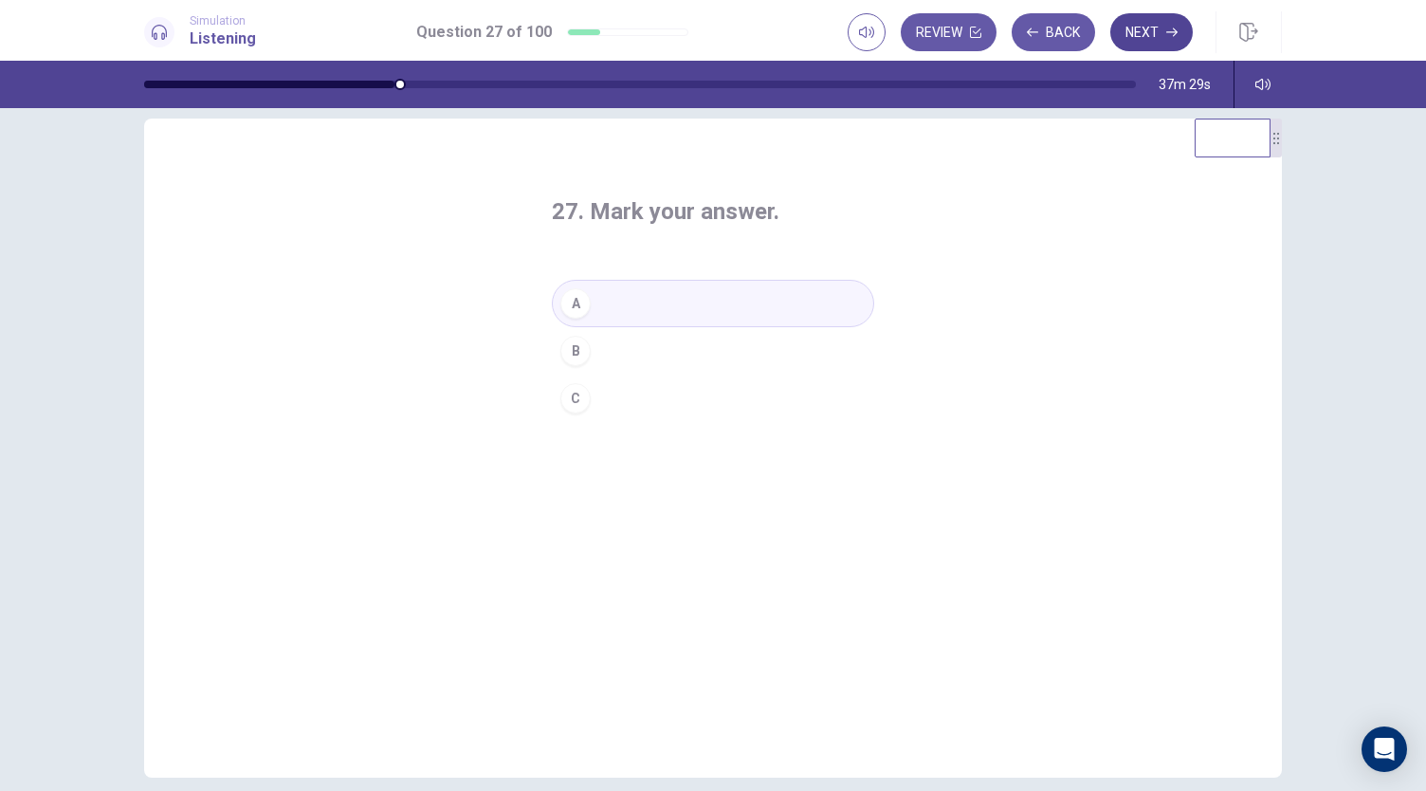
click at [1164, 33] on button "Next" at bounding box center [1151, 32] width 82 height 38
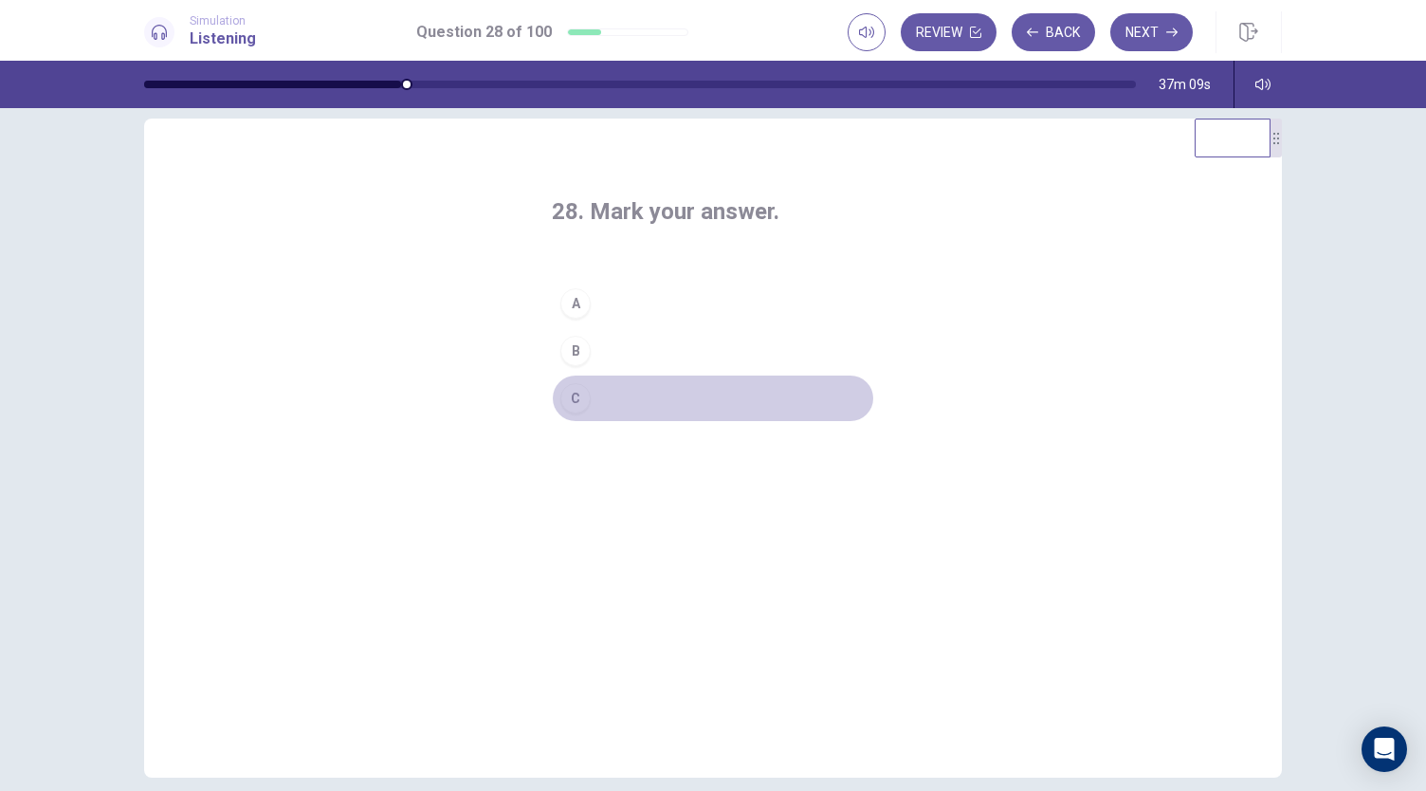
click at [675, 405] on button "C" at bounding box center [713, 397] width 322 height 47
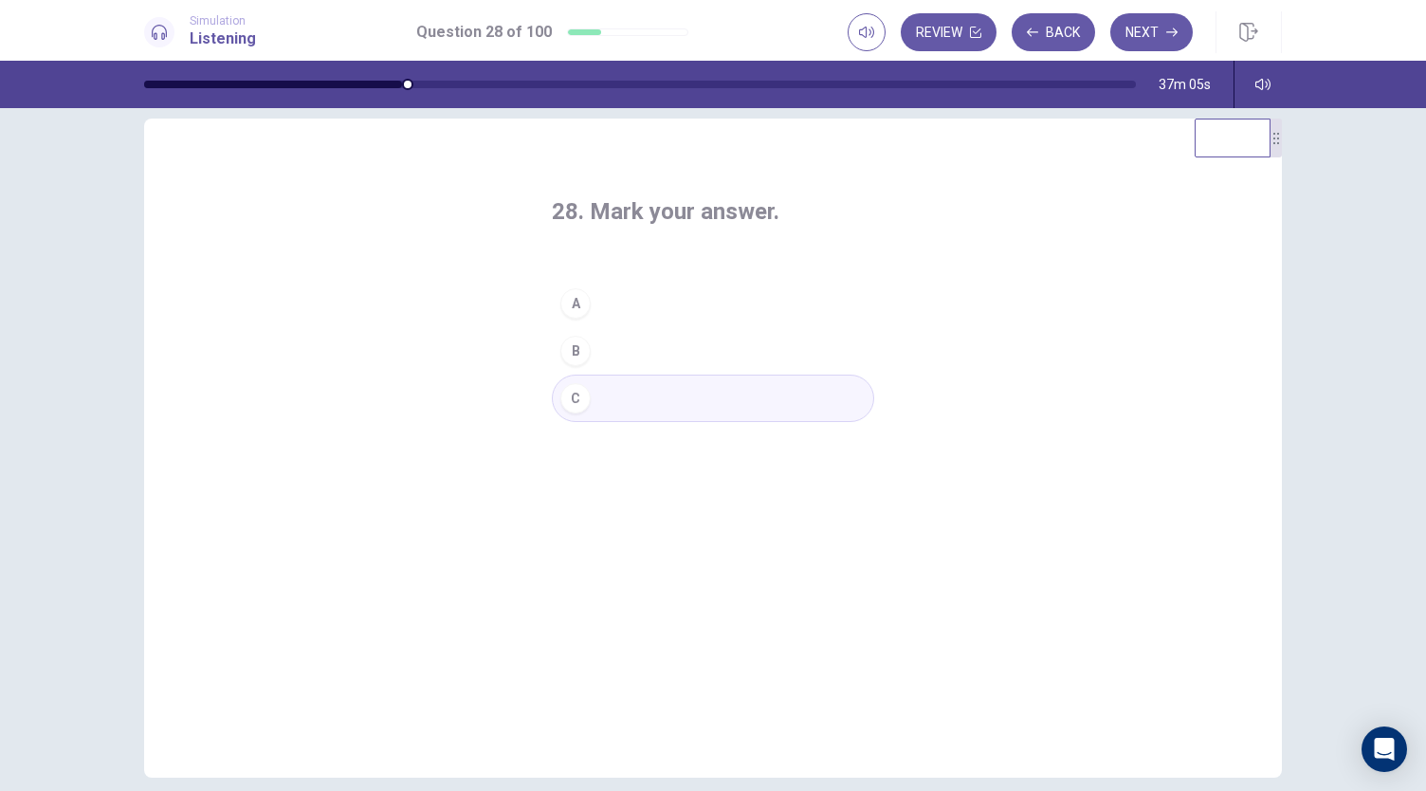
click at [696, 310] on button "A" at bounding box center [713, 303] width 322 height 47
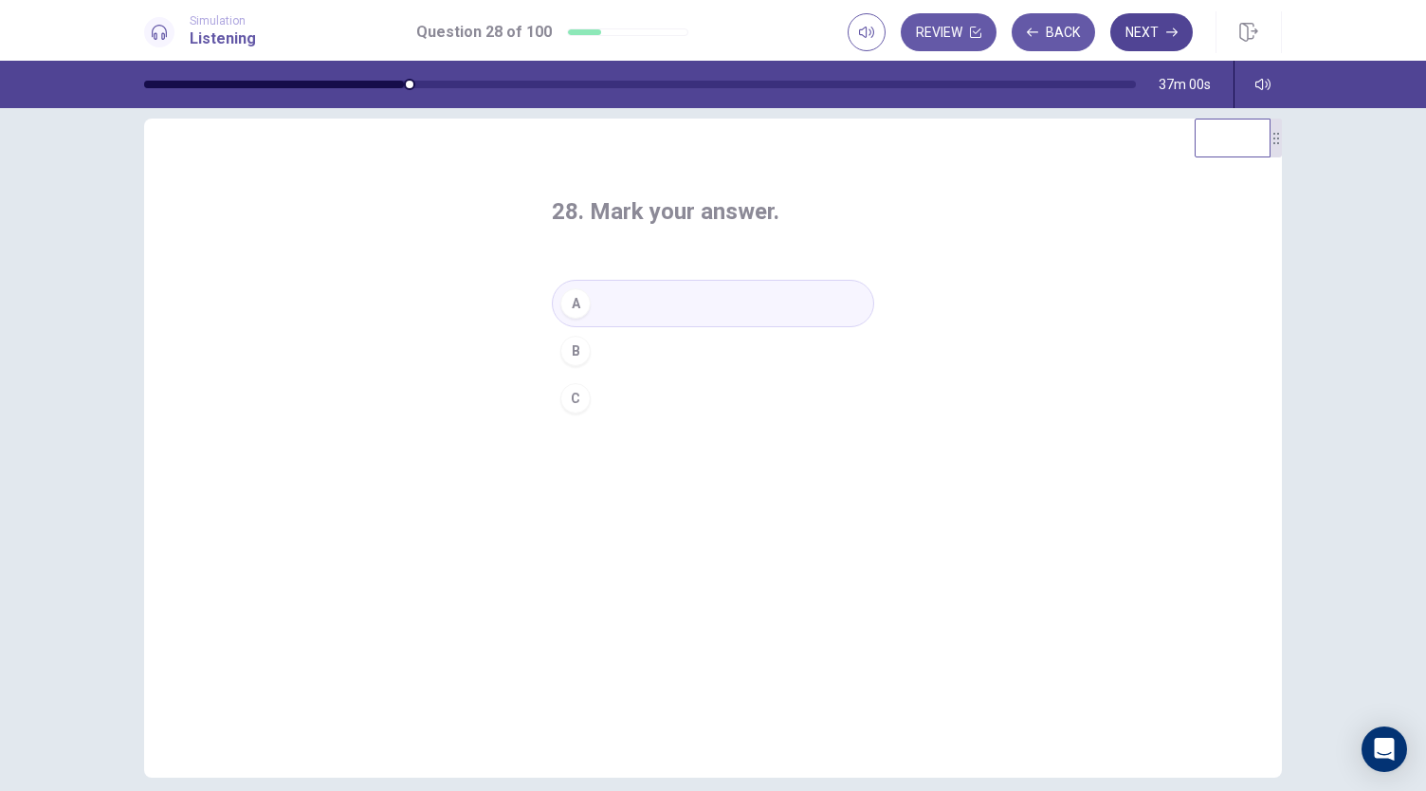
click at [1145, 41] on button "Next" at bounding box center [1151, 32] width 82 height 38
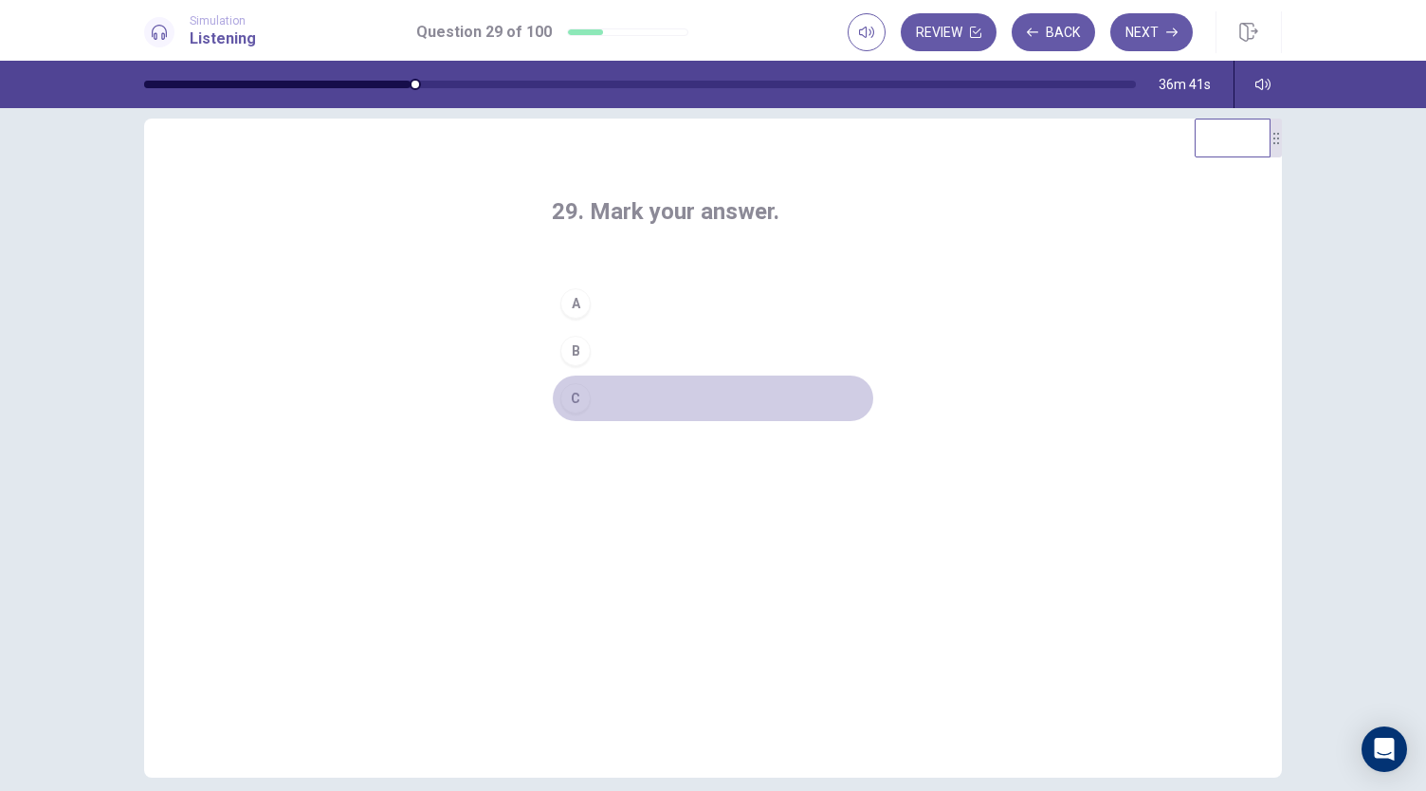
click at [664, 414] on button "C" at bounding box center [713, 397] width 322 height 47
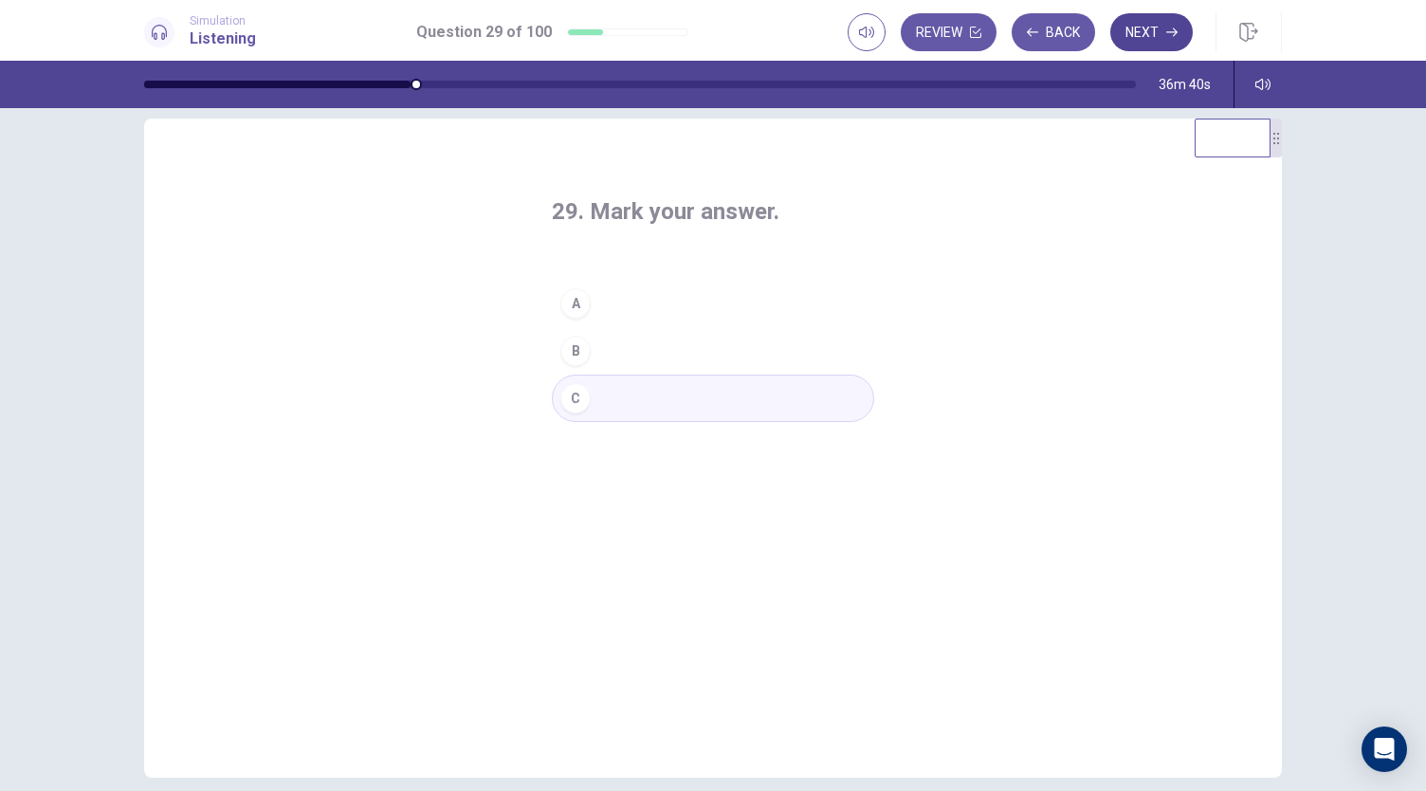
click at [1162, 17] on button "Next" at bounding box center [1151, 32] width 82 height 38
click at [773, 334] on button "B" at bounding box center [713, 350] width 322 height 47
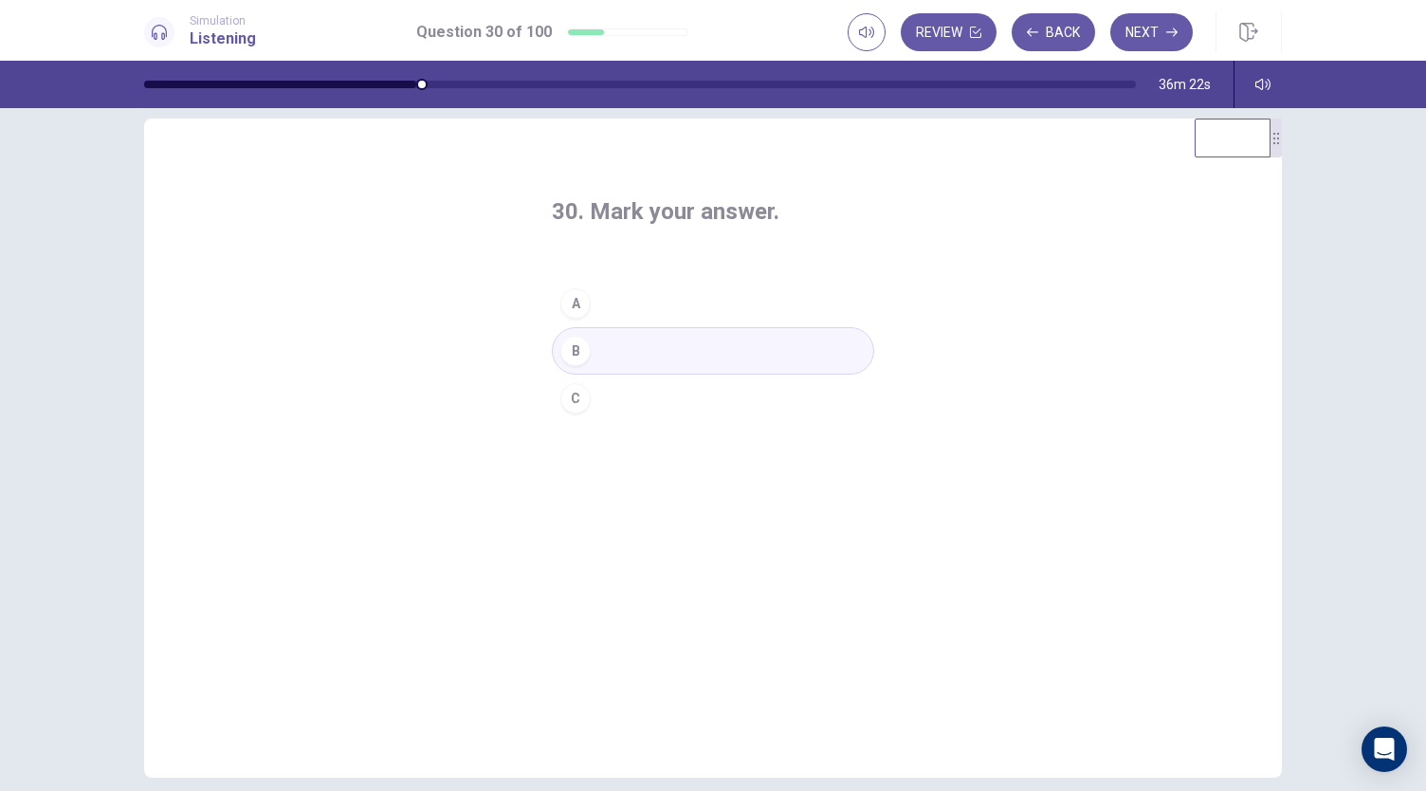
click at [769, 325] on button "A" at bounding box center [713, 303] width 322 height 47
click at [873, 285] on div "30. Mark your answer. A B C" at bounding box center [713, 309] width 398 height 286
click at [855, 293] on button "A" at bounding box center [713, 303] width 322 height 47
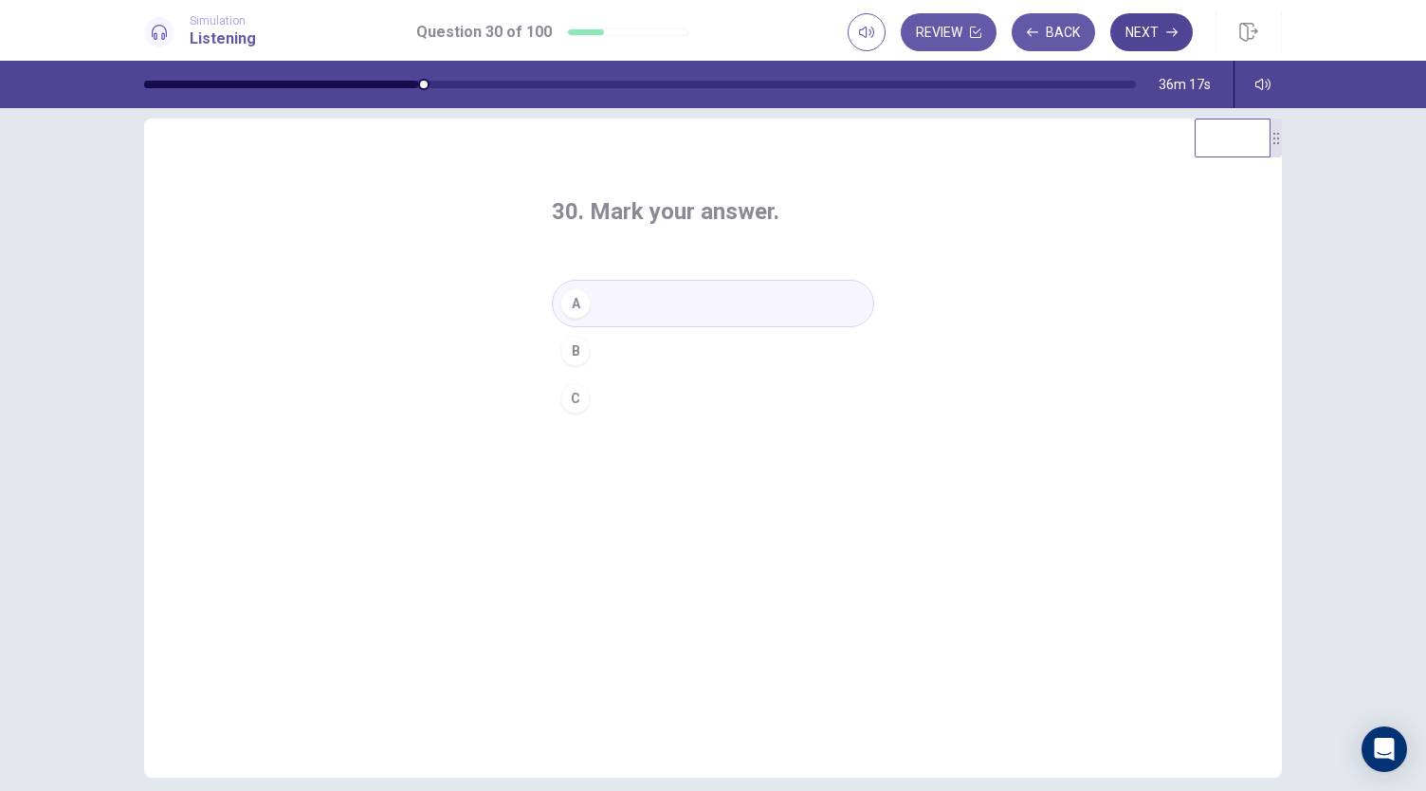
click at [1147, 39] on button "Next" at bounding box center [1151, 32] width 82 height 38
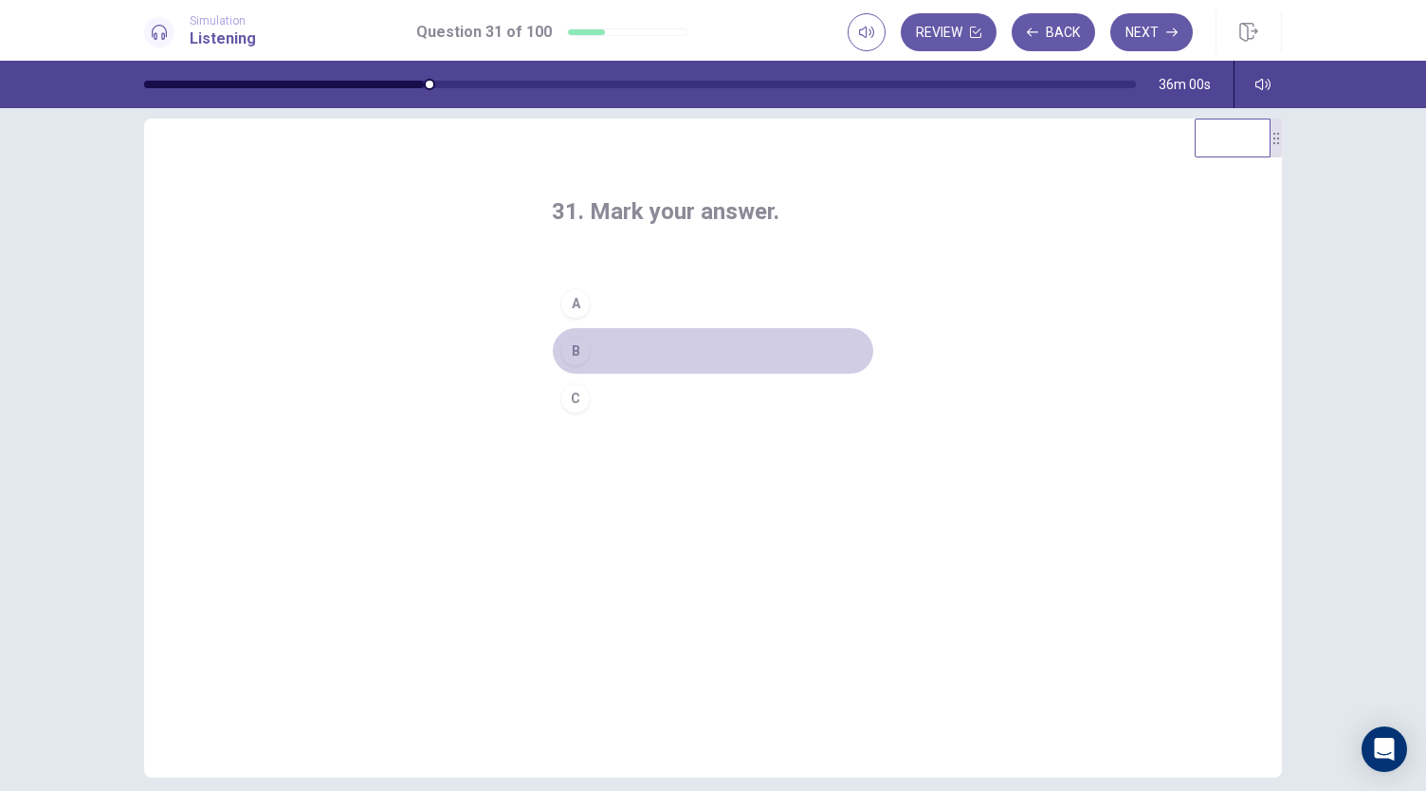
click at [750, 368] on button "B" at bounding box center [713, 350] width 322 height 47
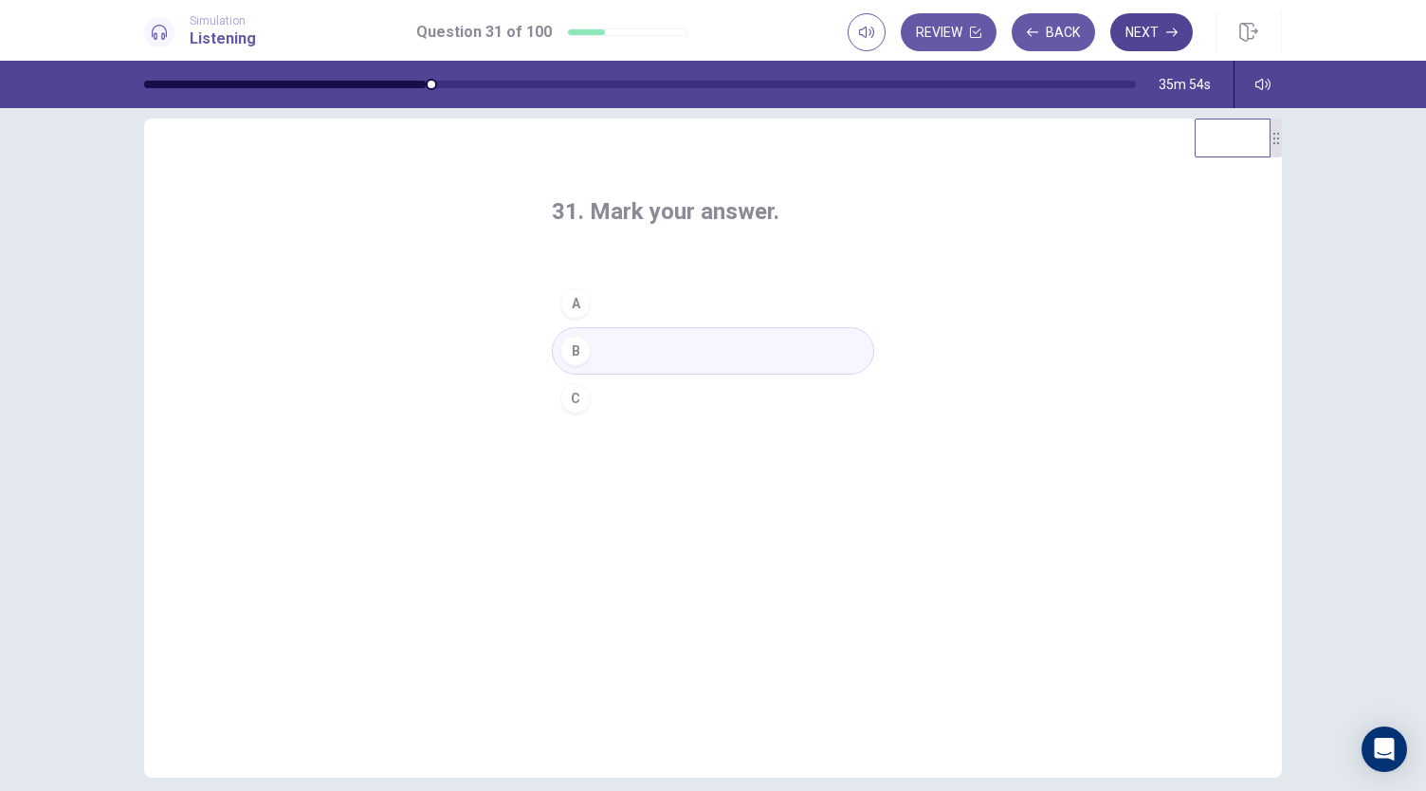
click at [1155, 23] on button "Next" at bounding box center [1151, 32] width 82 height 38
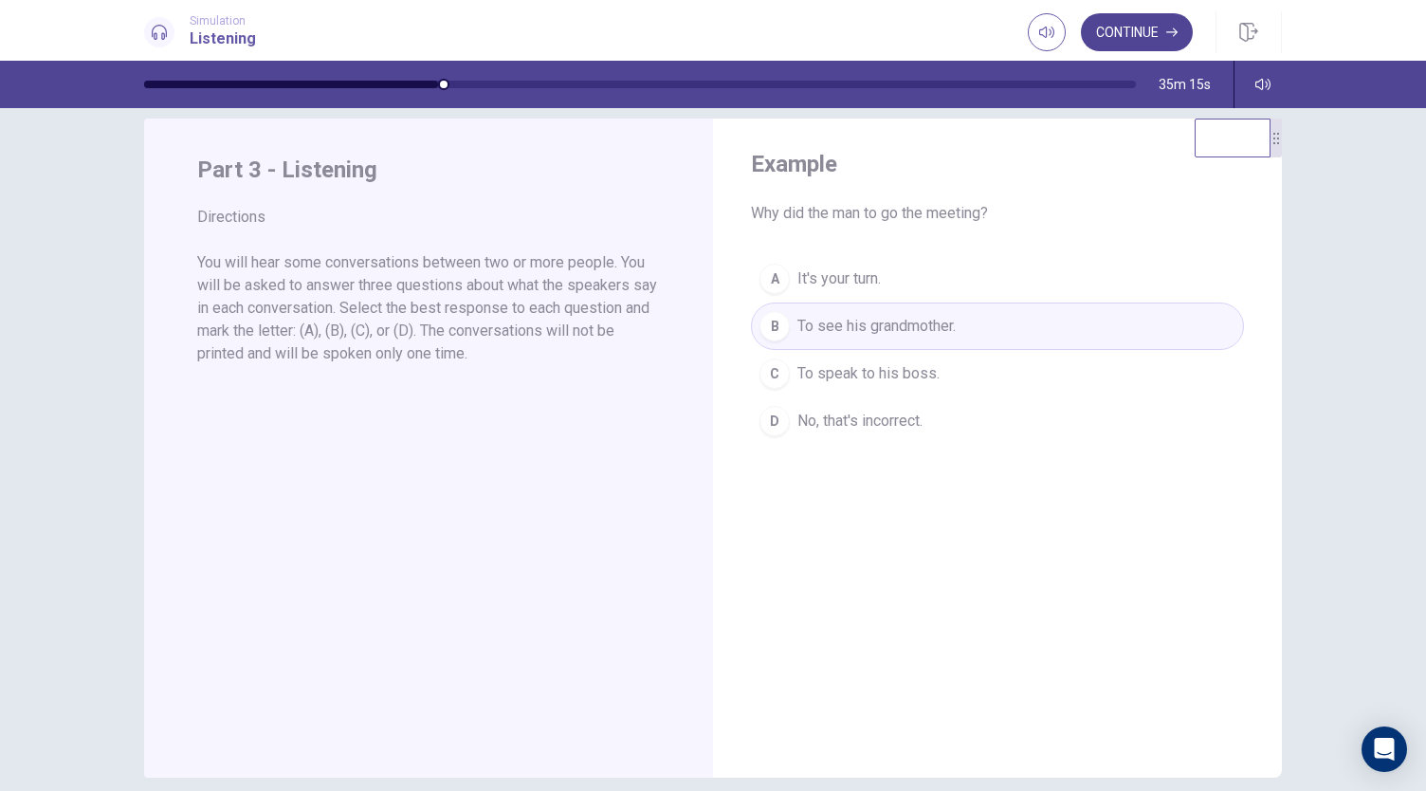
click at [1131, 37] on button "Continue" at bounding box center [1137, 32] width 112 height 38
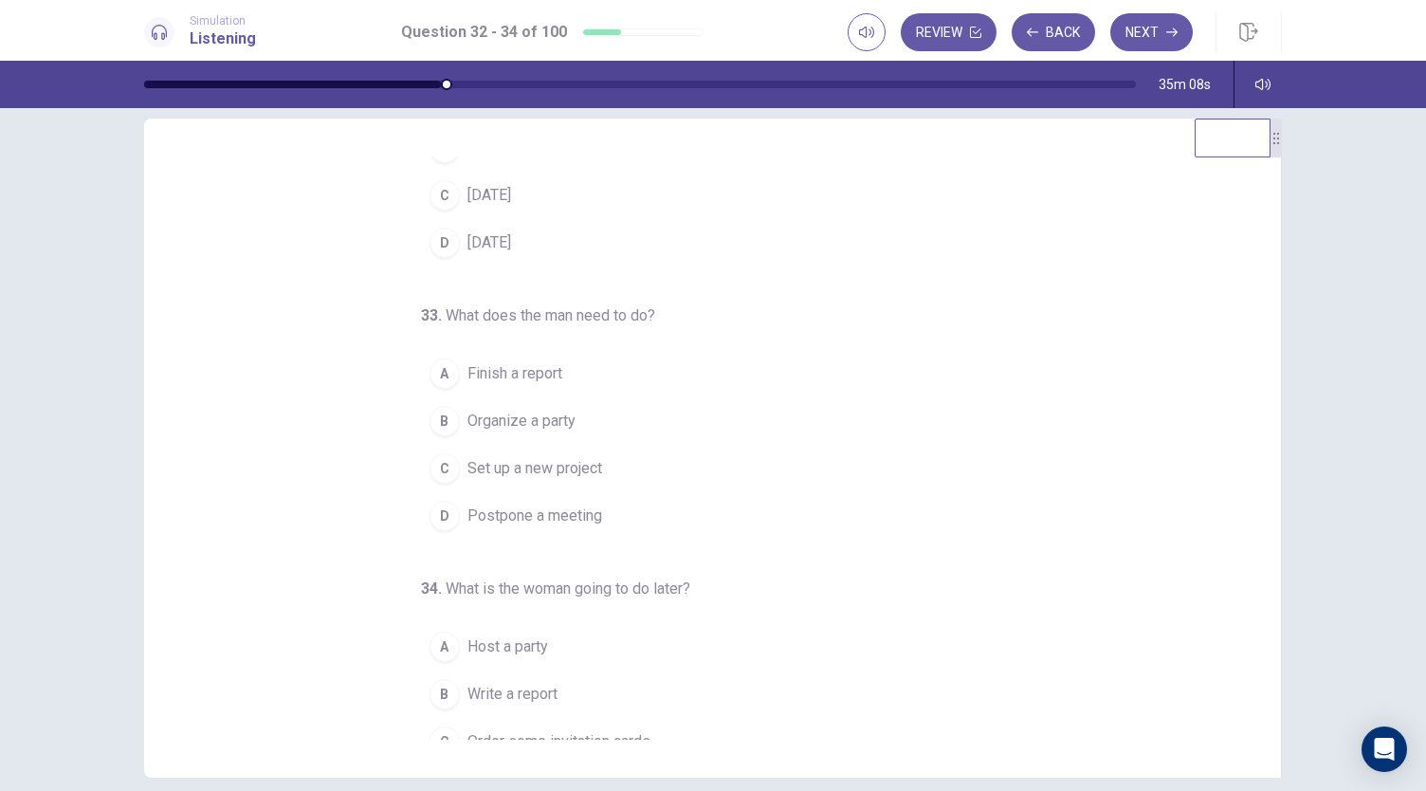
scroll to position [0, 0]
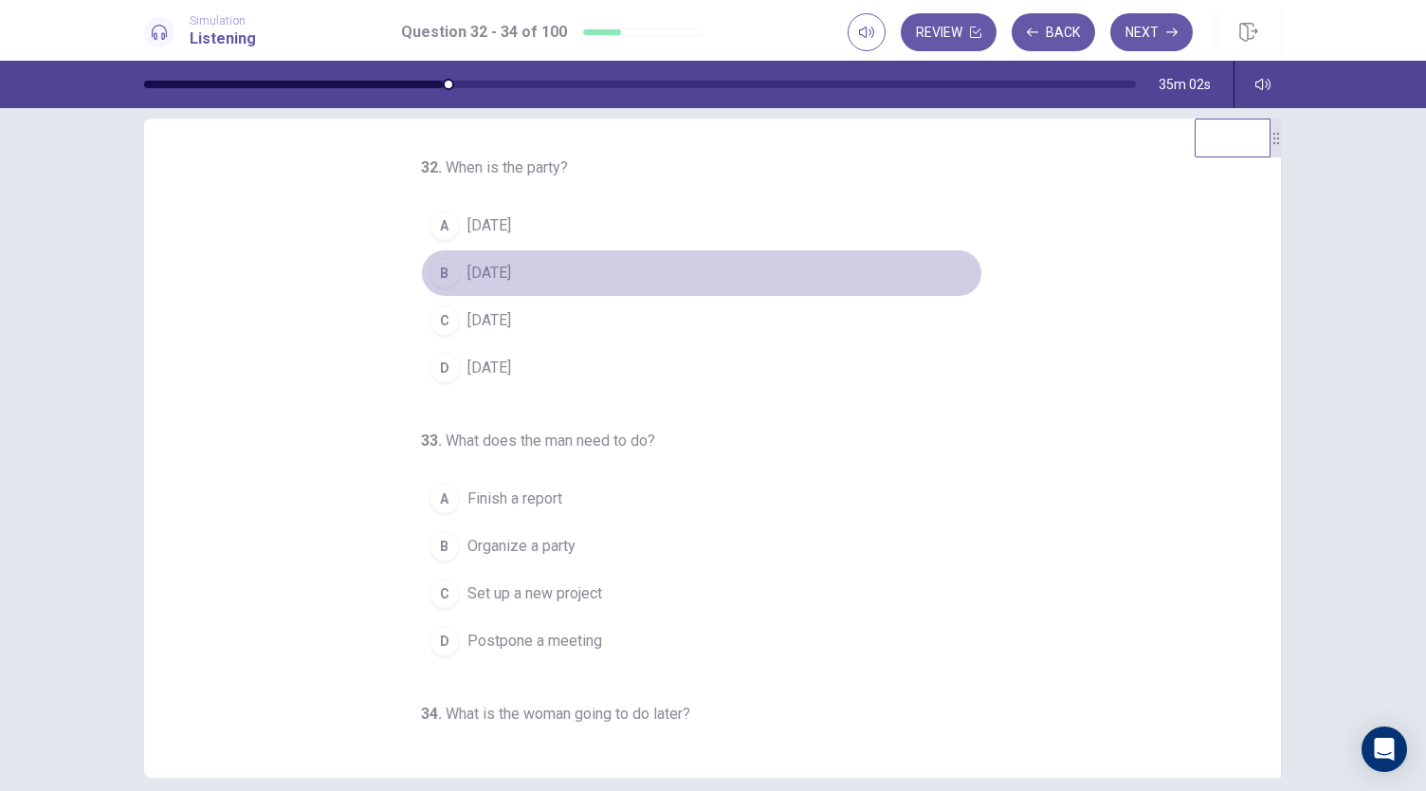
click at [482, 255] on button "B [DATE]" at bounding box center [701, 272] width 561 height 47
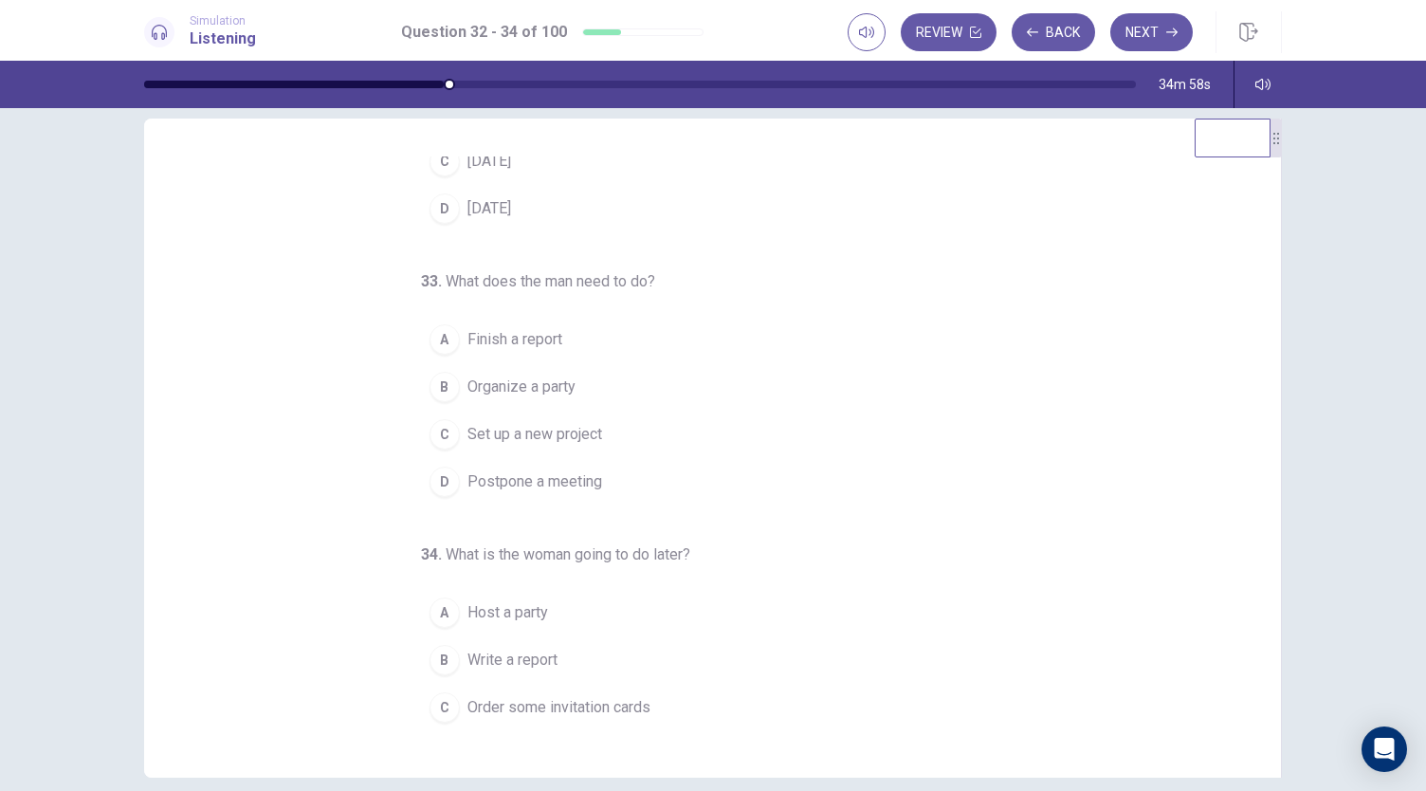
scroll to position [190, 0]
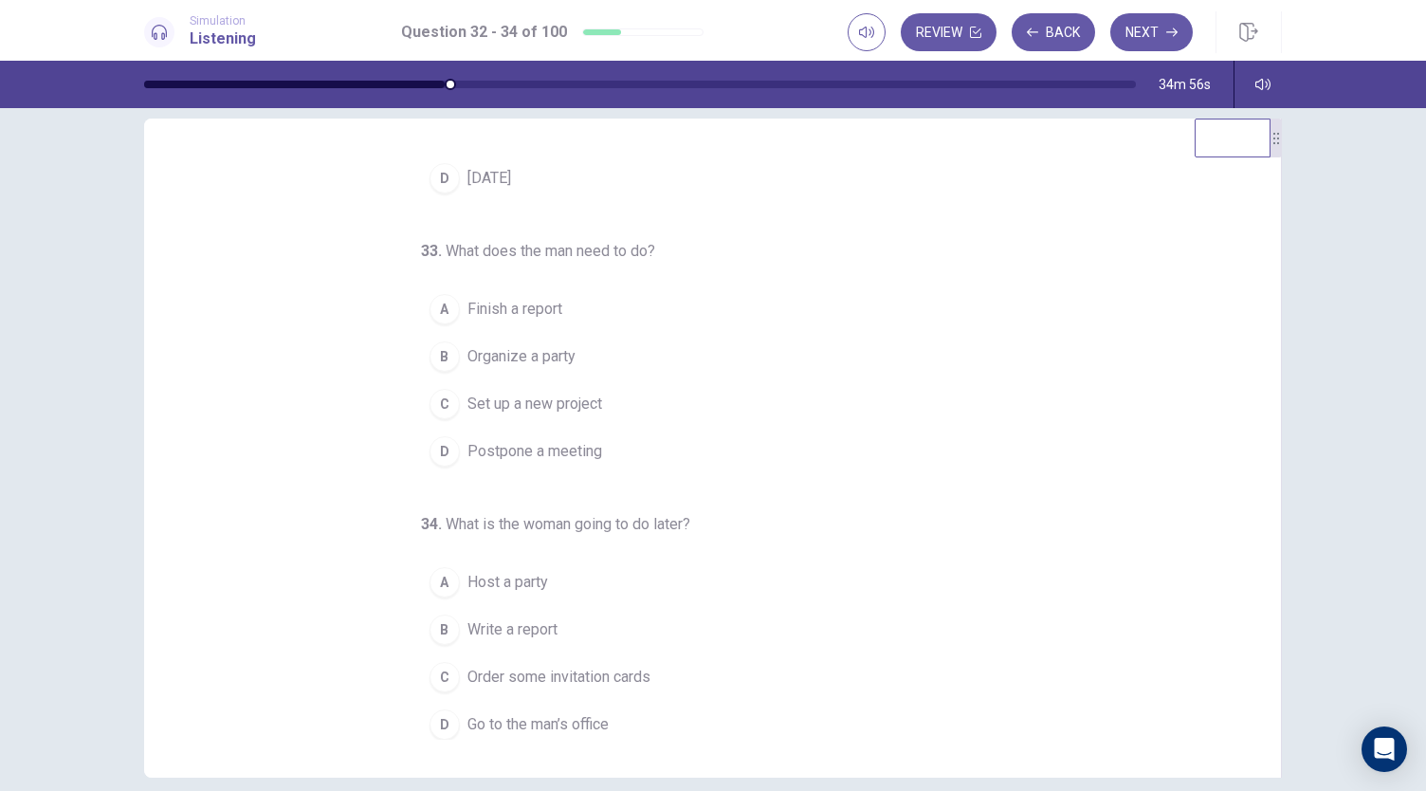
click at [567, 313] on button "A Finish a report" at bounding box center [701, 308] width 561 height 47
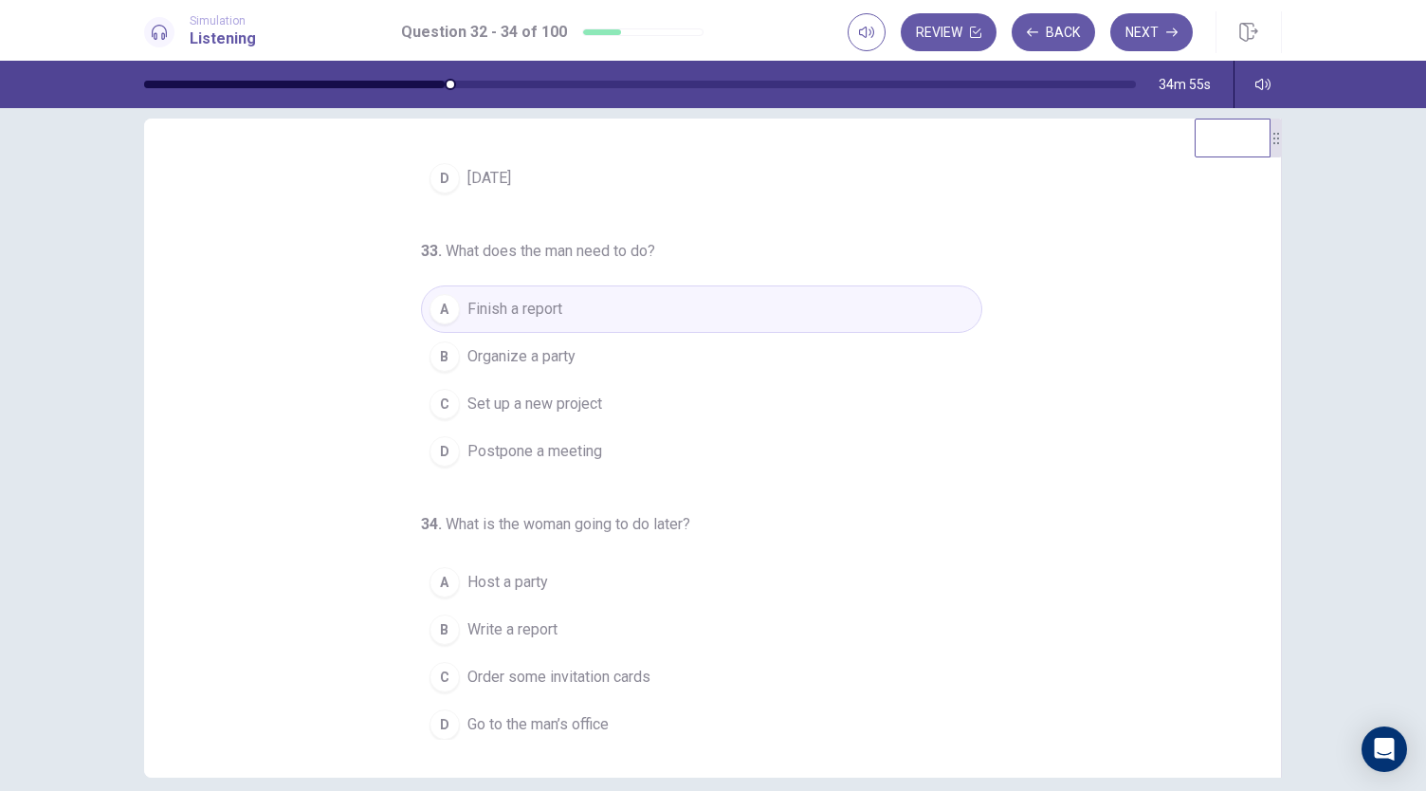
scroll to position [113, 0]
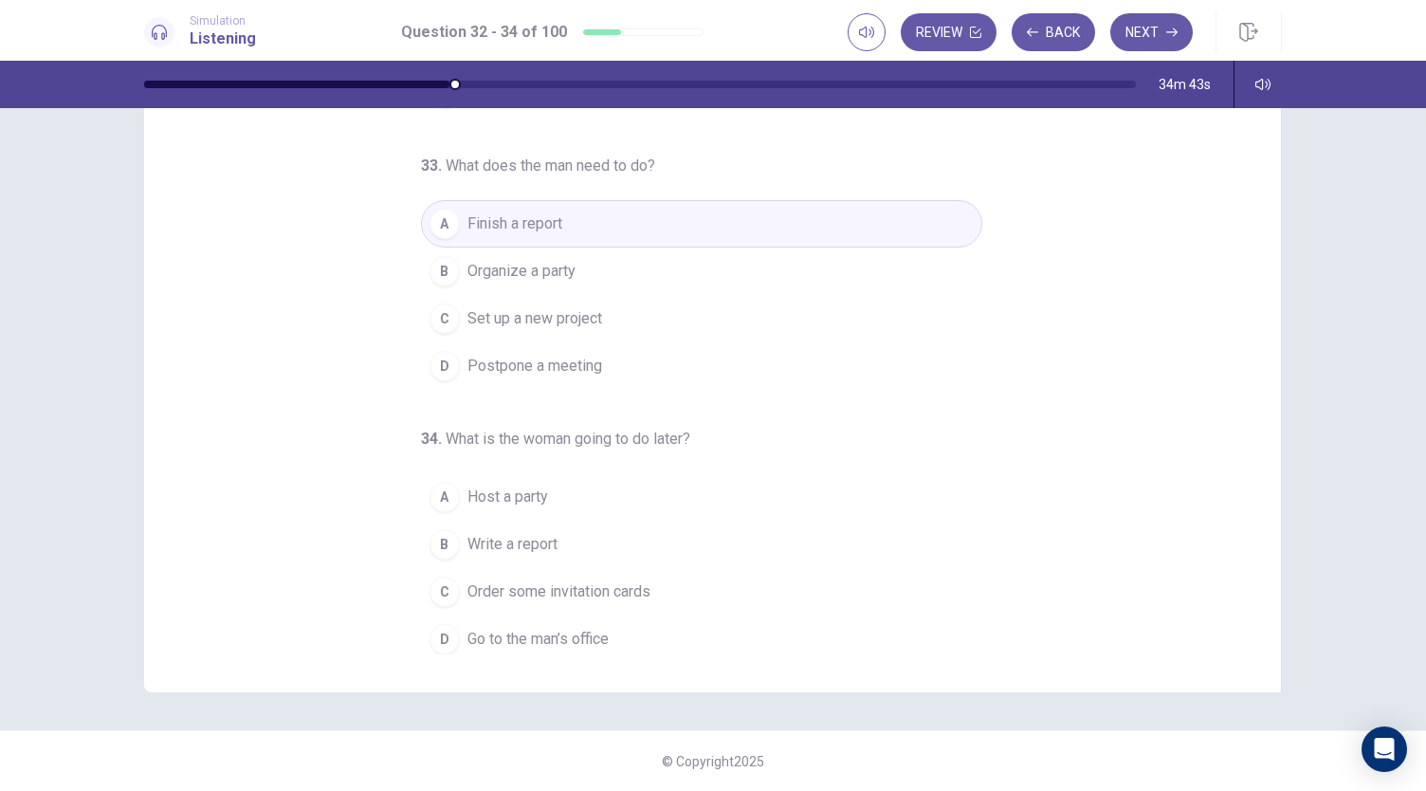
click at [574, 642] on span "Go to the man’s office" at bounding box center [537, 639] width 141 height 23
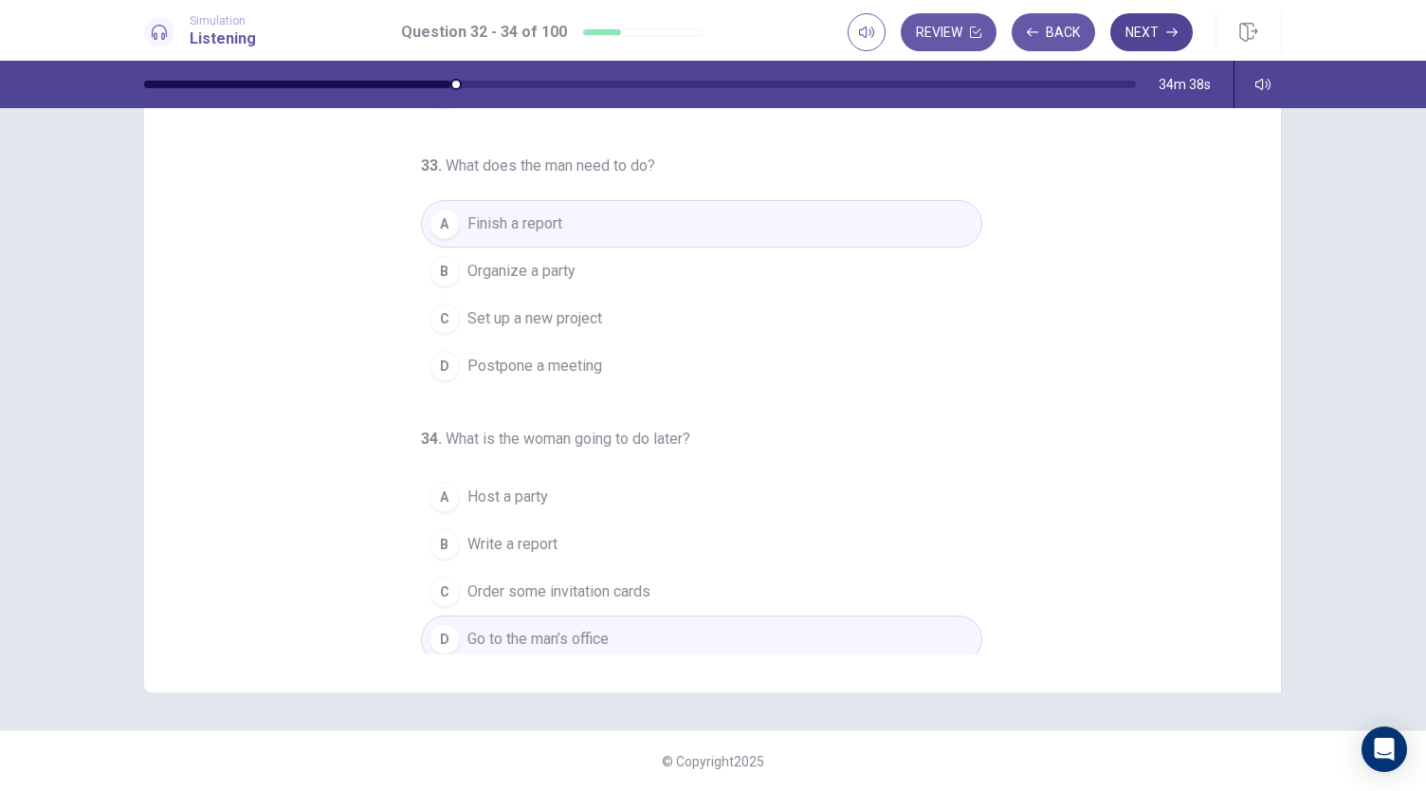
click at [1159, 35] on button "Next" at bounding box center [1151, 32] width 82 height 38
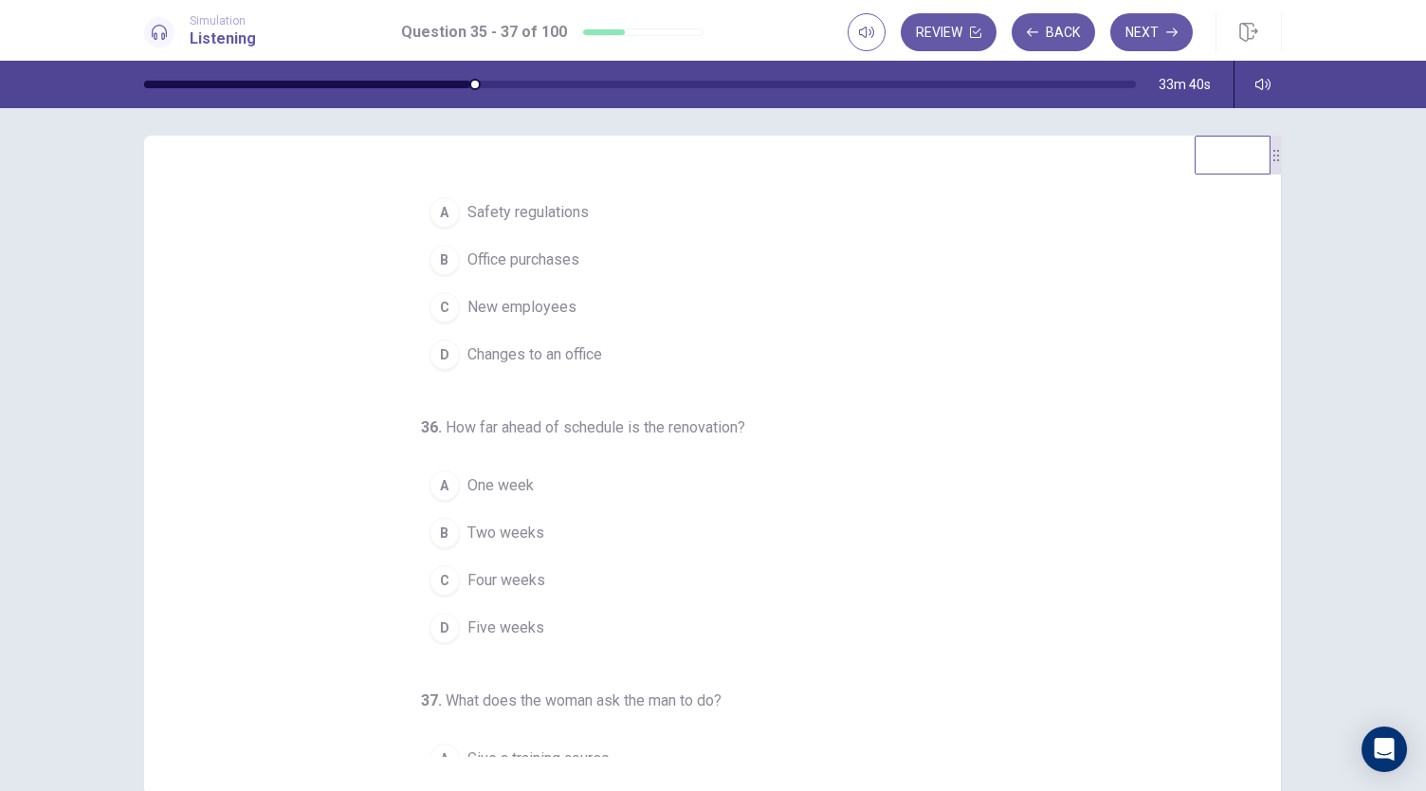
scroll to position [38, 0]
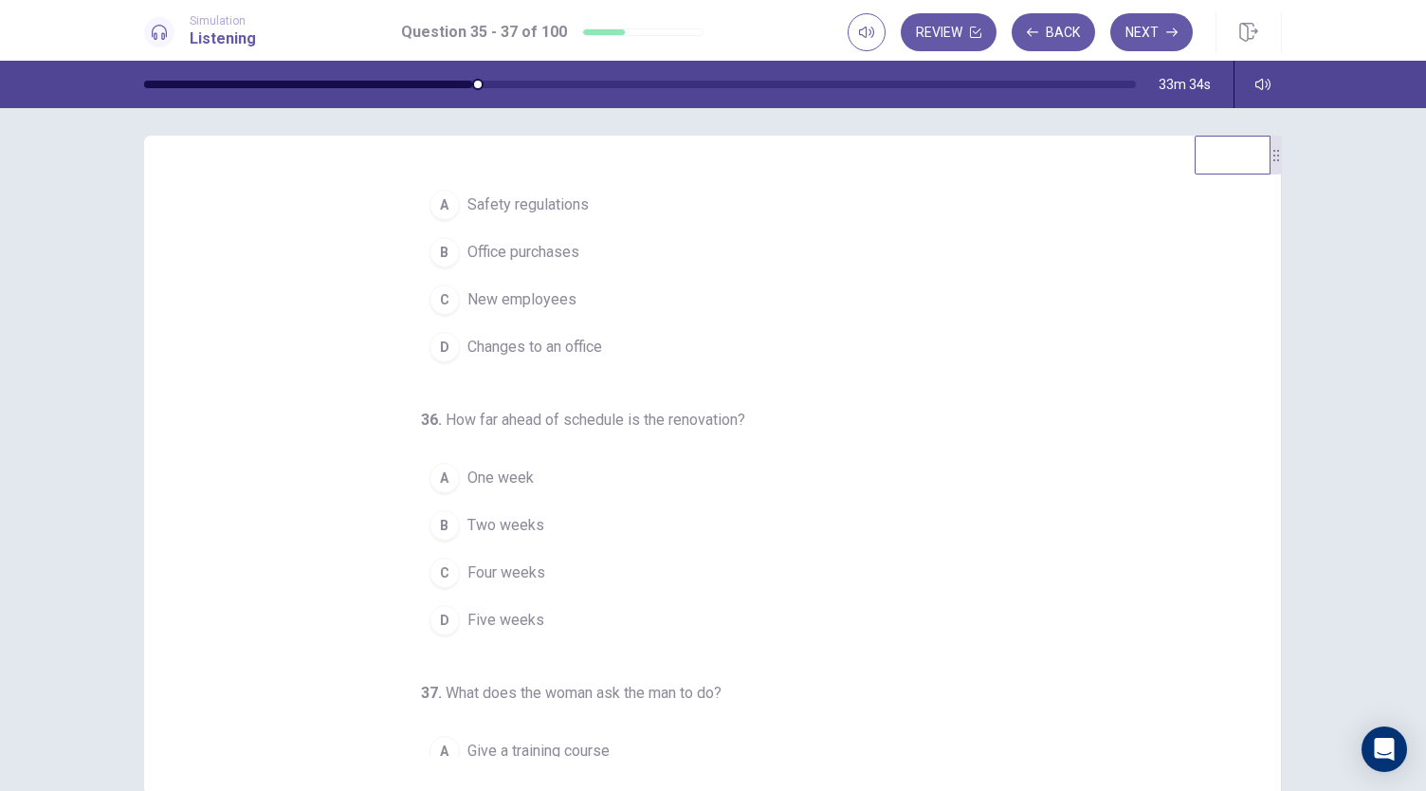
click at [597, 240] on button "B Office purchases" at bounding box center [701, 251] width 561 height 47
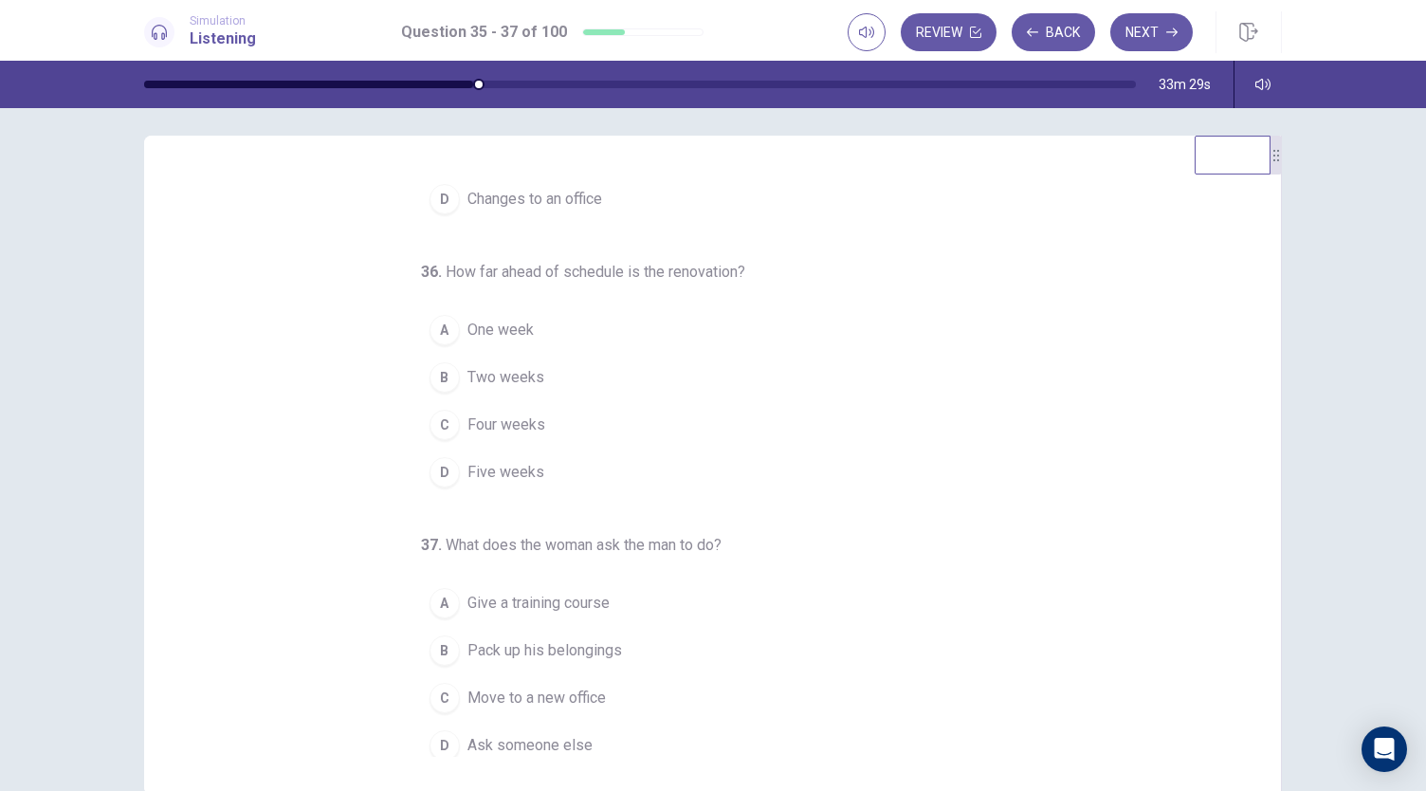
scroll to position [190, 0]
click at [622, 337] on button "A One week" at bounding box center [701, 325] width 561 height 47
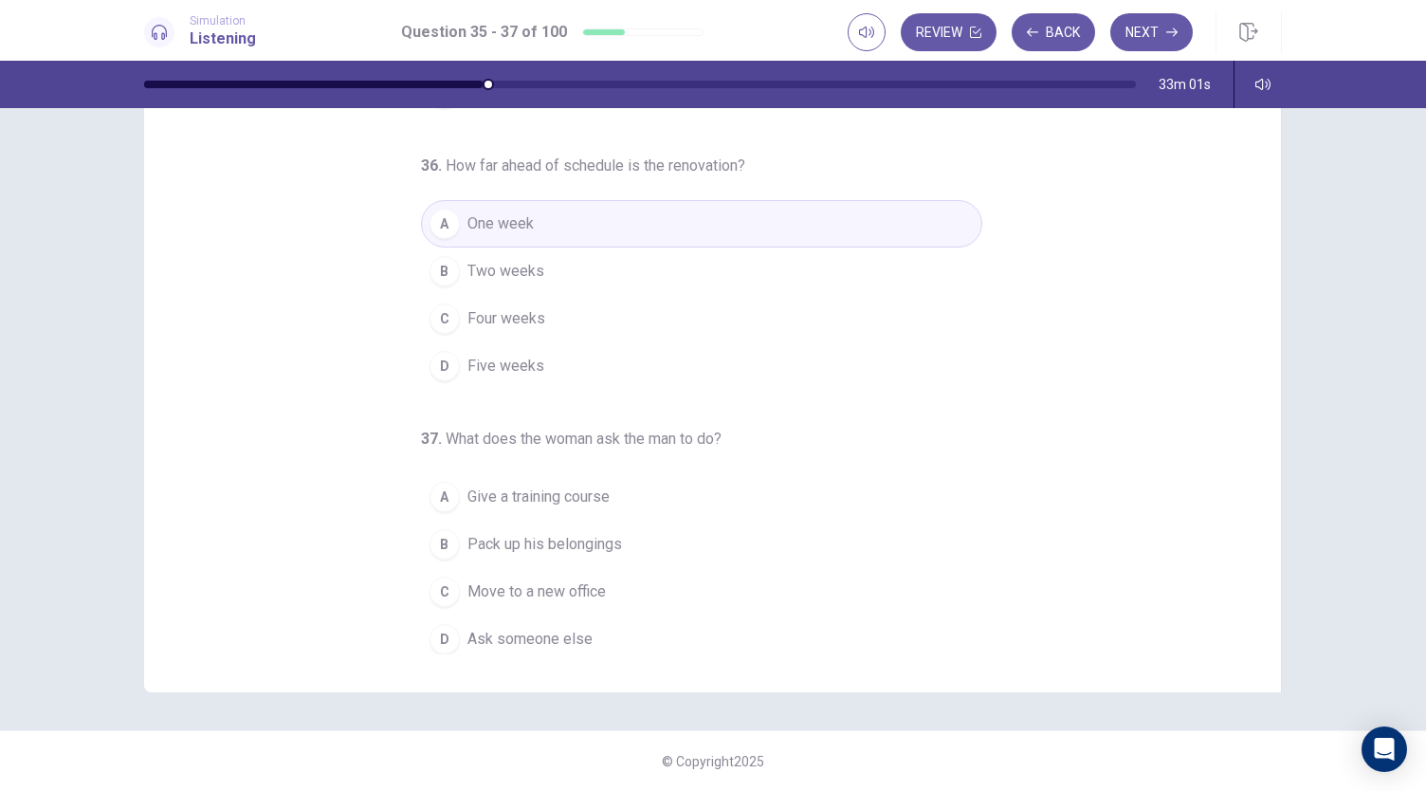
click at [604, 546] on span "Pack up his belongings" at bounding box center [544, 544] width 155 height 23
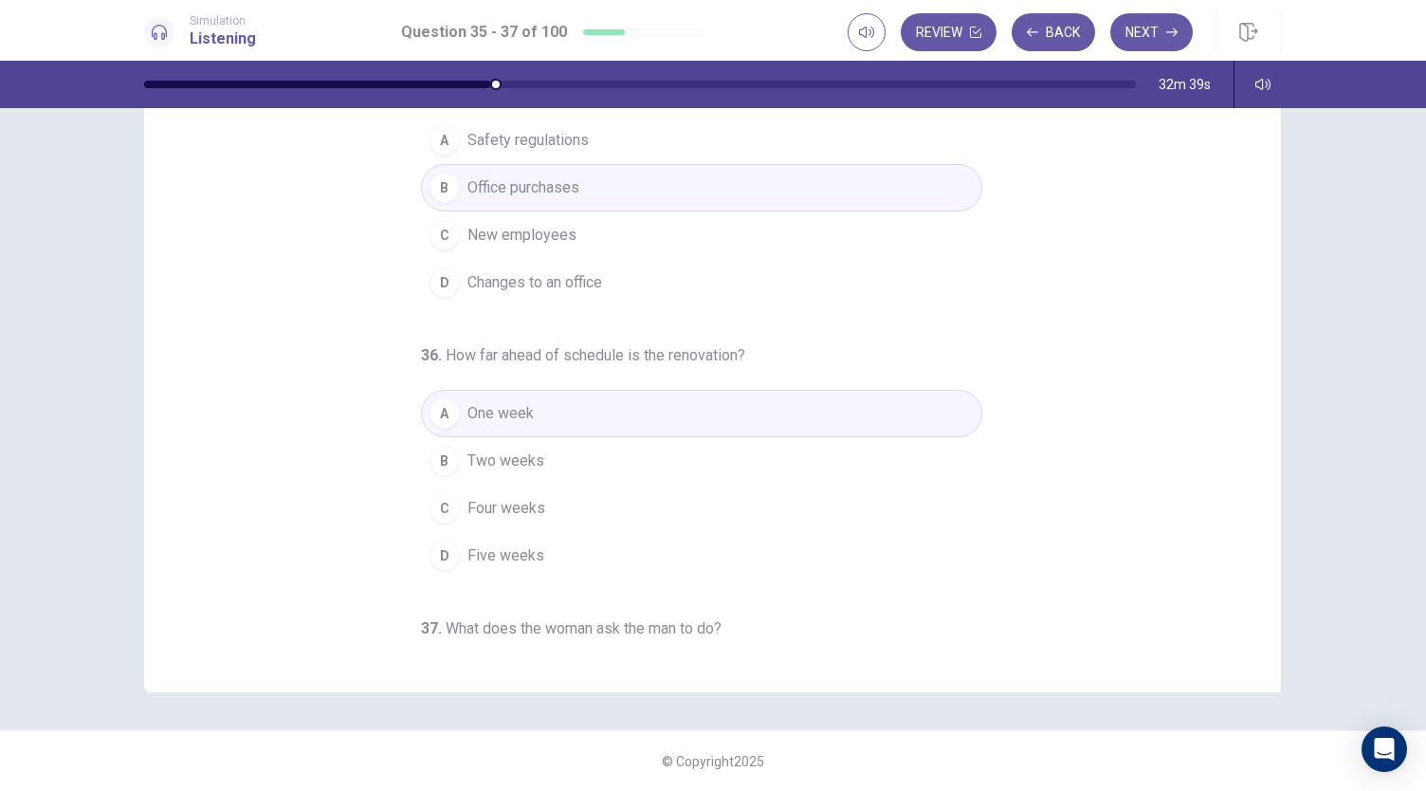
scroll to position [0, 0]
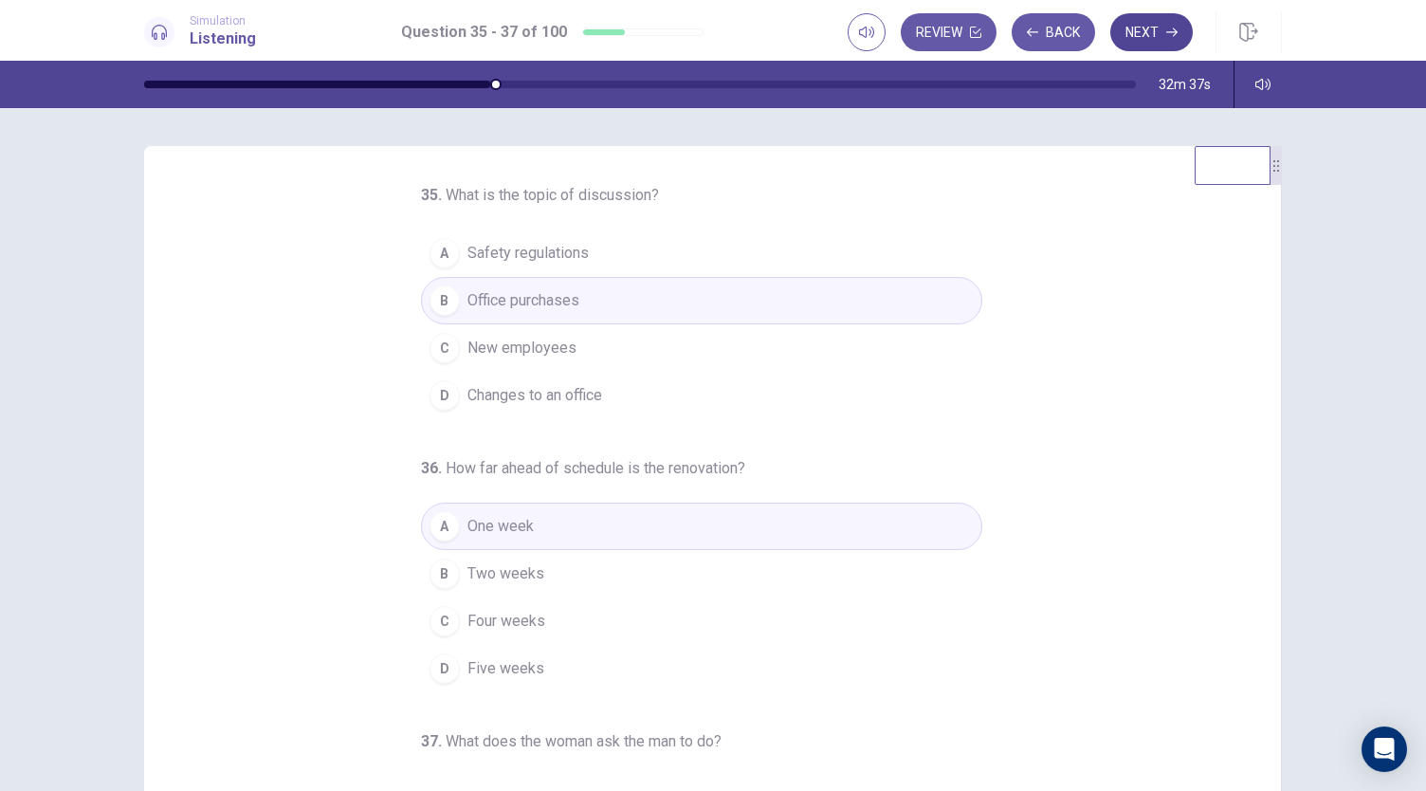
click at [1152, 37] on button "Next" at bounding box center [1151, 32] width 82 height 38
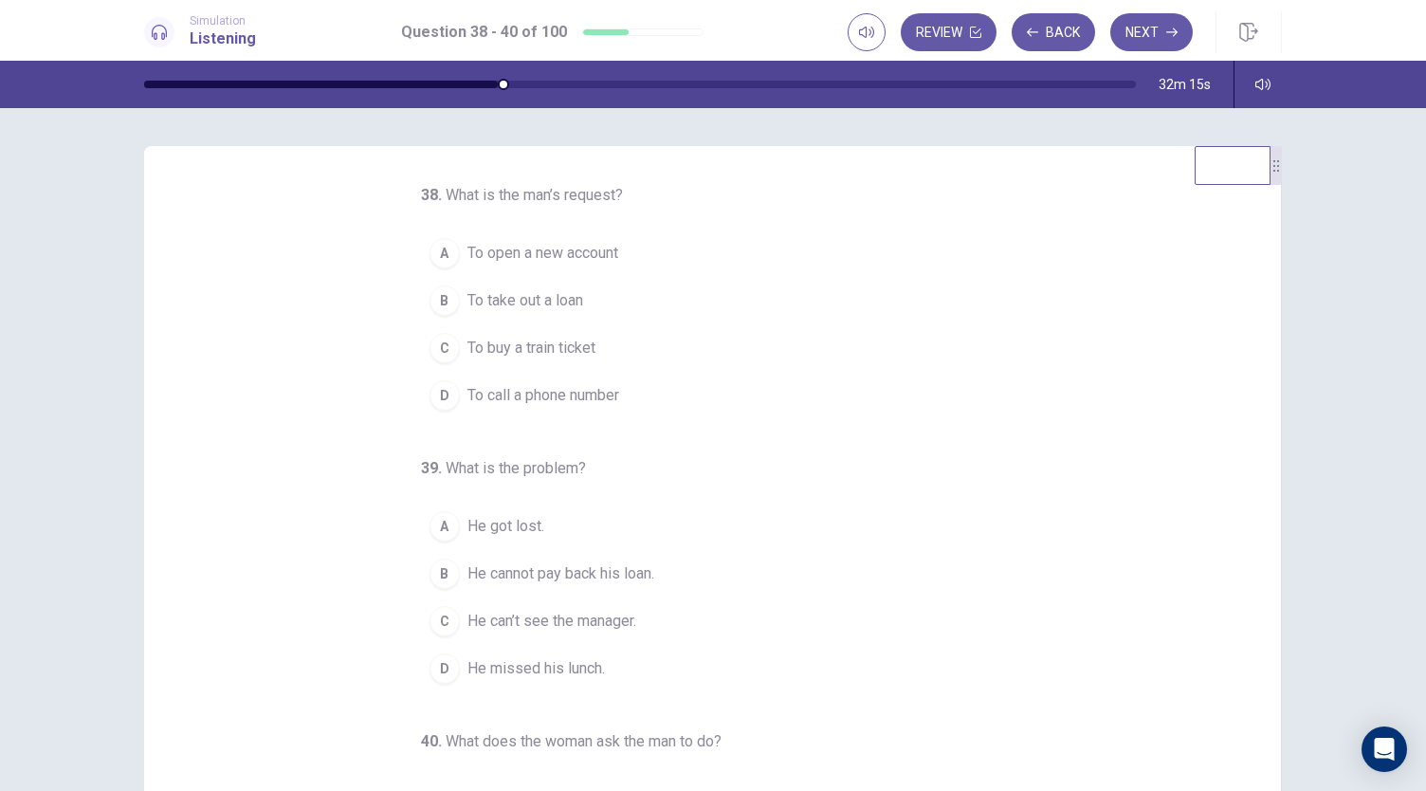
scroll to position [3, 0]
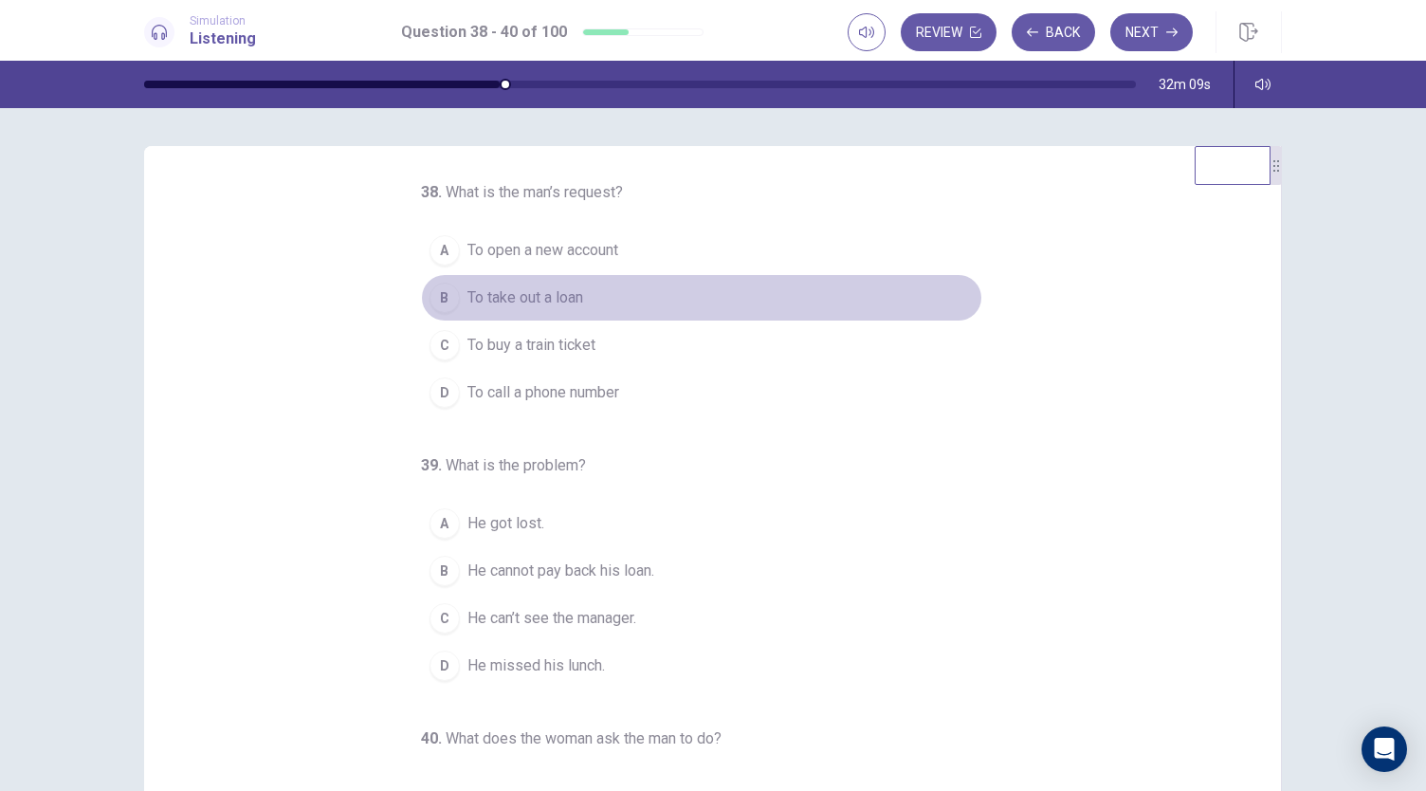
click at [631, 289] on button "B To take out a loan" at bounding box center [701, 297] width 561 height 47
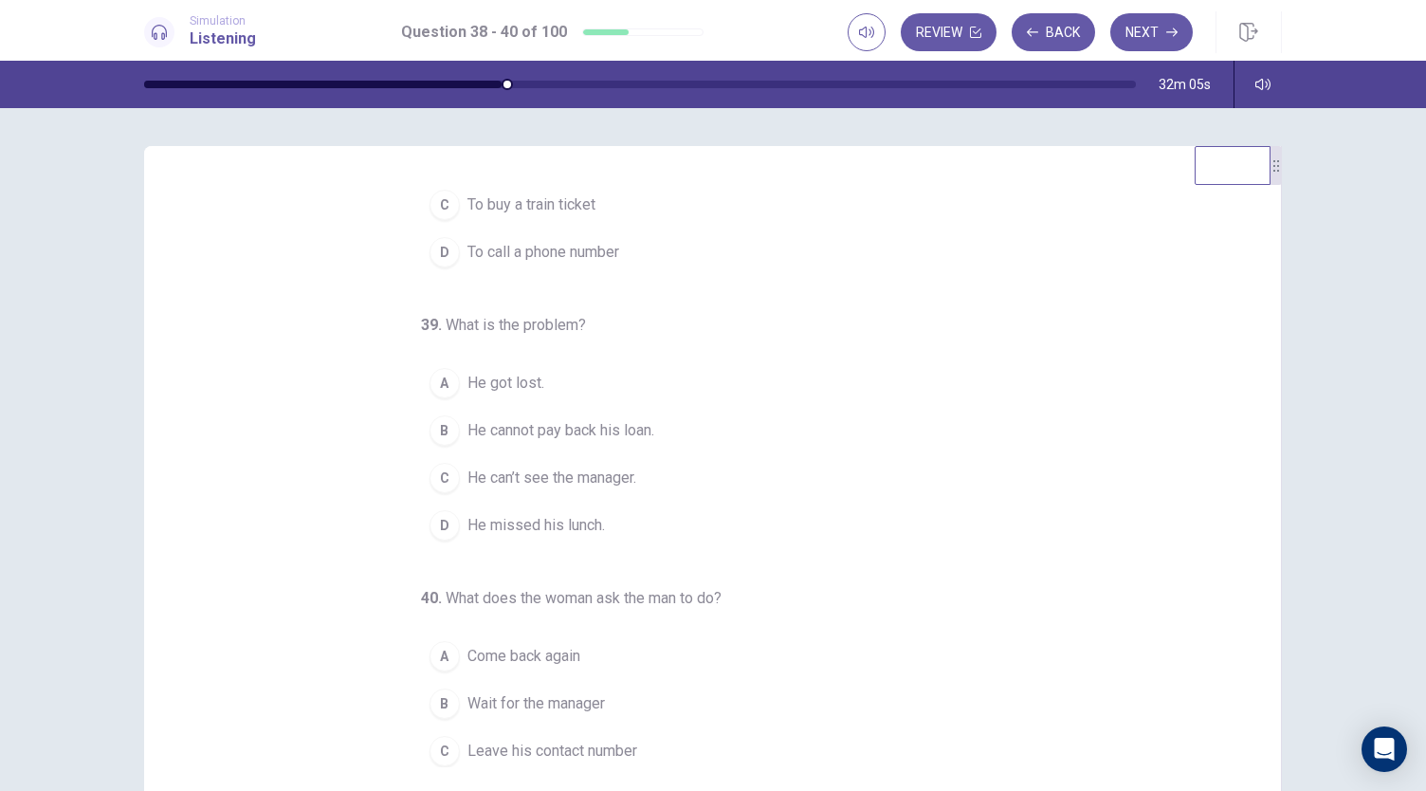
scroll to position [190, 0]
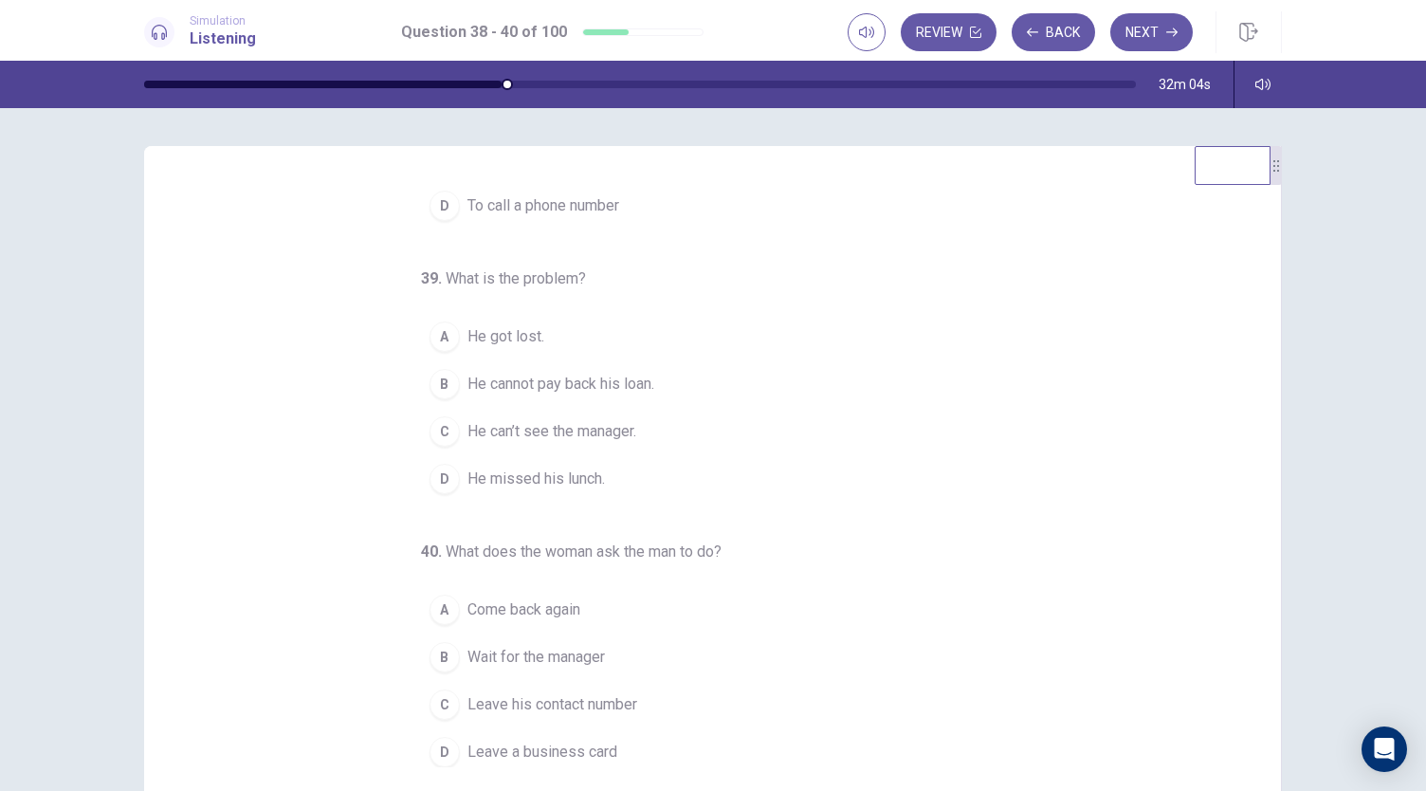
click at [652, 431] on button "C He can’t see the manager." at bounding box center [701, 431] width 561 height 47
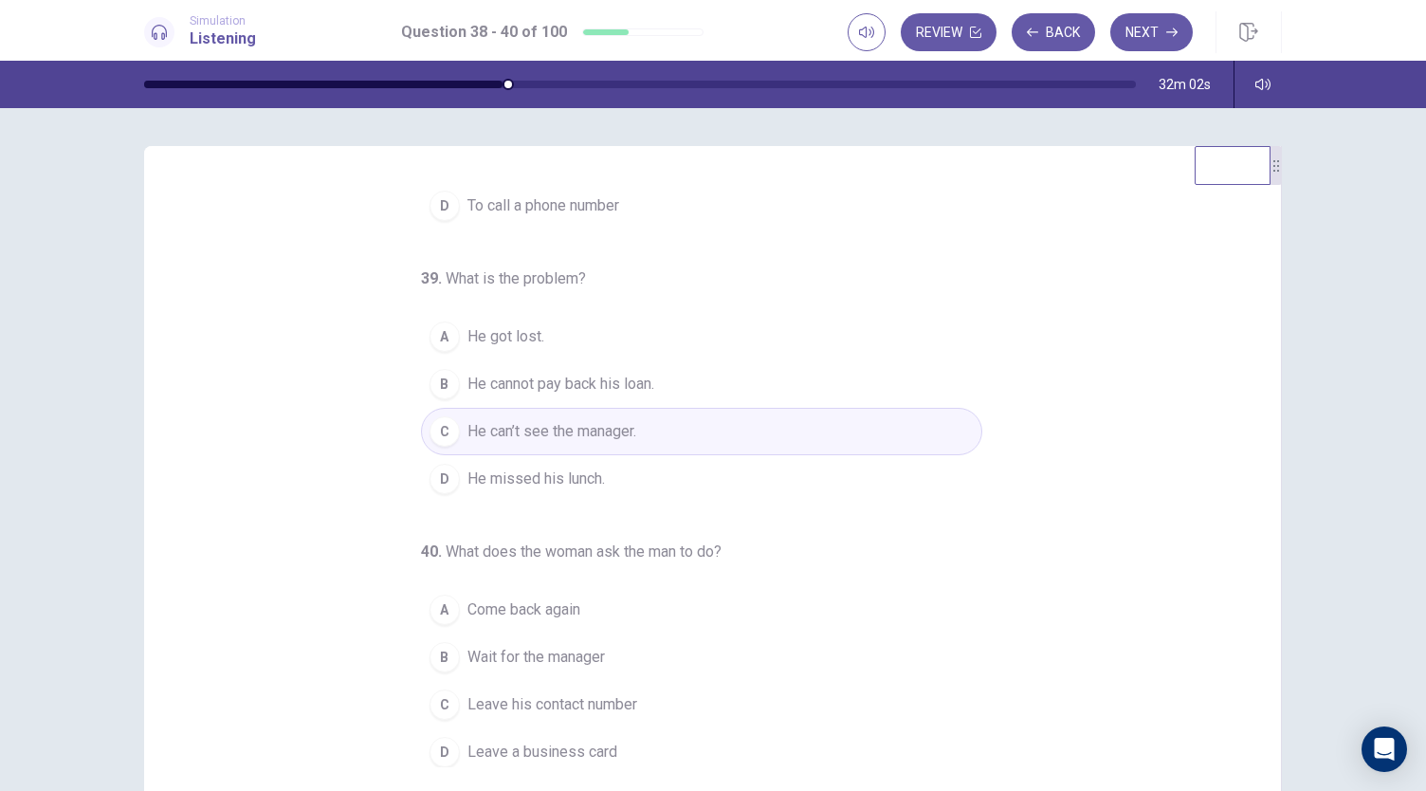
scroll to position [113, 0]
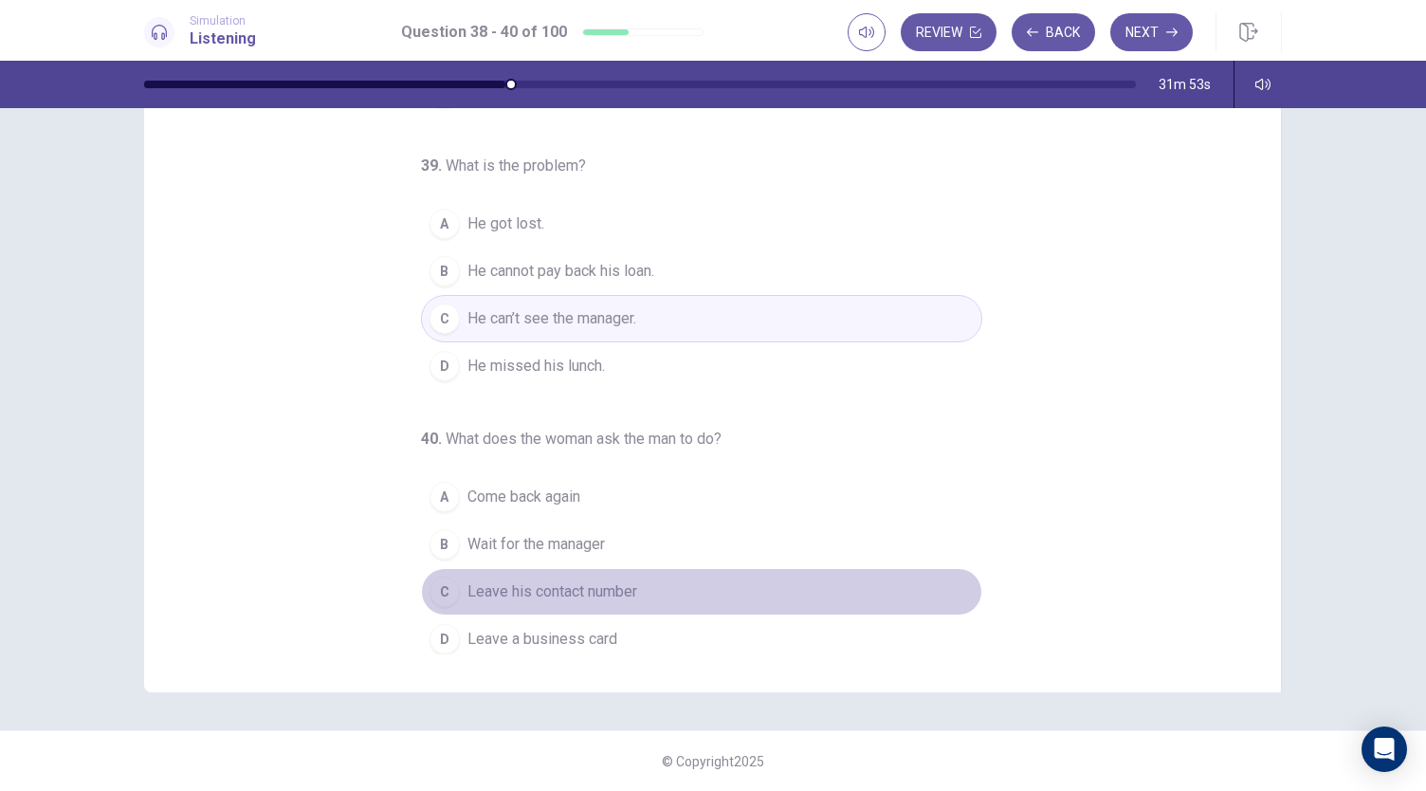
click at [644, 580] on button "C Leave his contact number" at bounding box center [701, 591] width 561 height 47
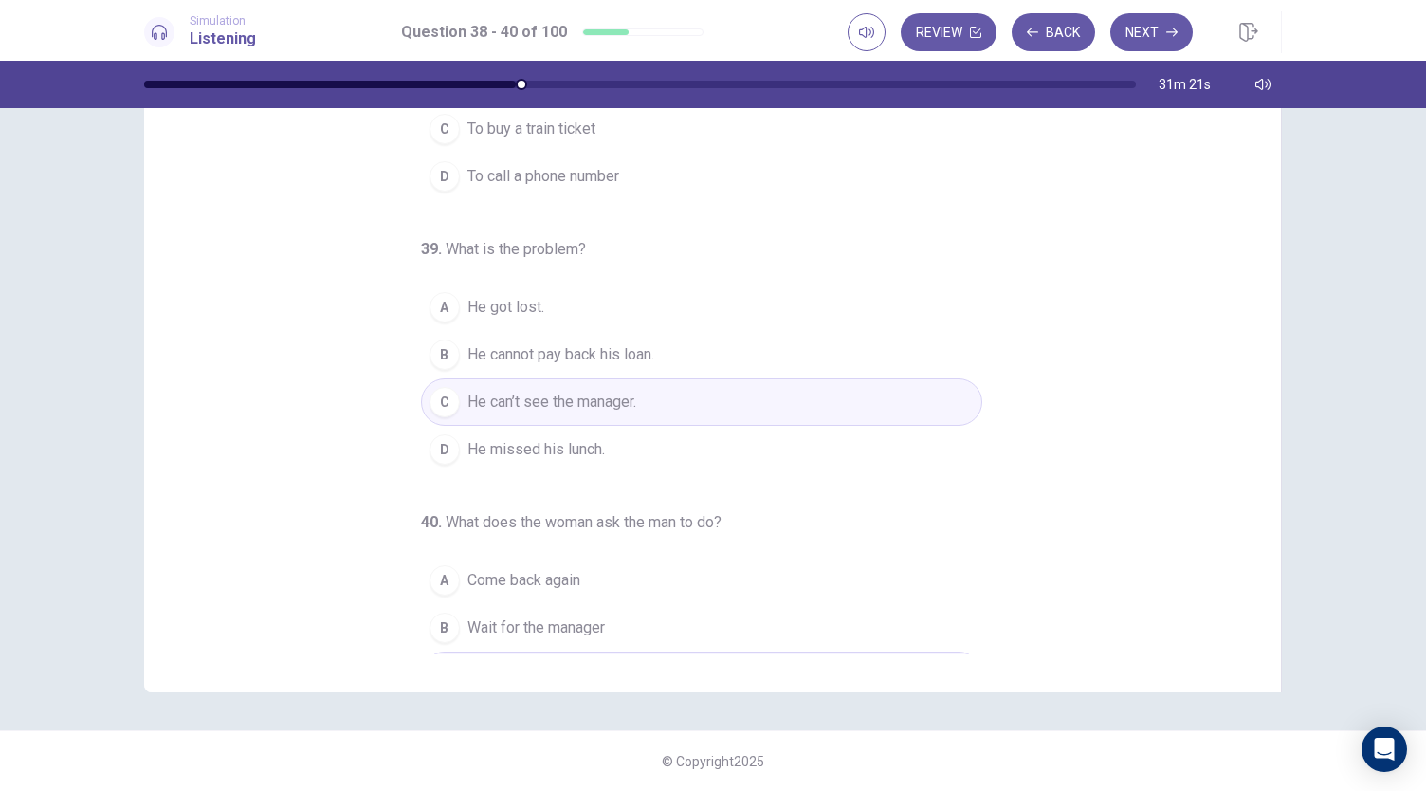
scroll to position [0, 0]
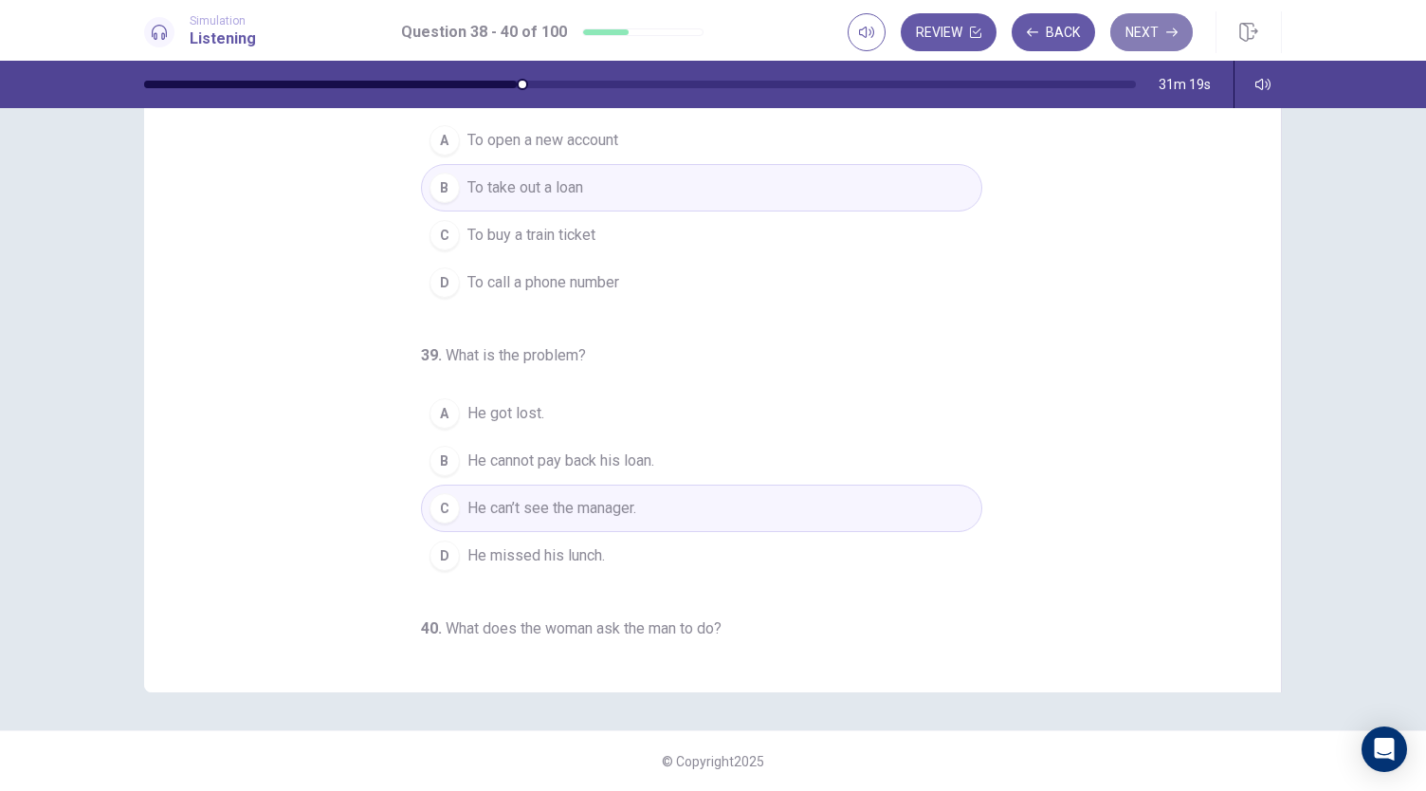
click at [1151, 50] on button "Next" at bounding box center [1151, 32] width 82 height 38
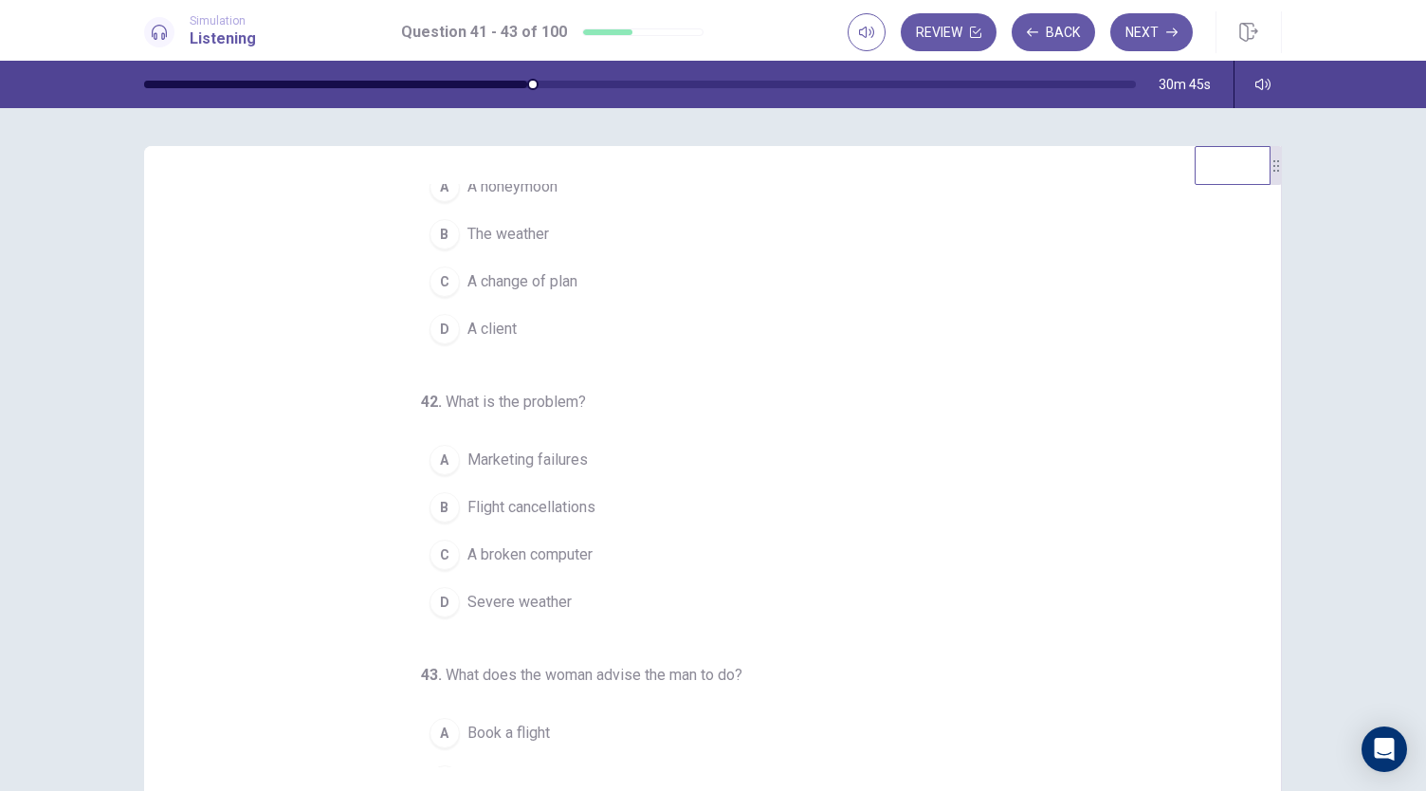
scroll to position [67, 0]
click at [556, 277] on span "A change of plan" at bounding box center [522, 280] width 110 height 23
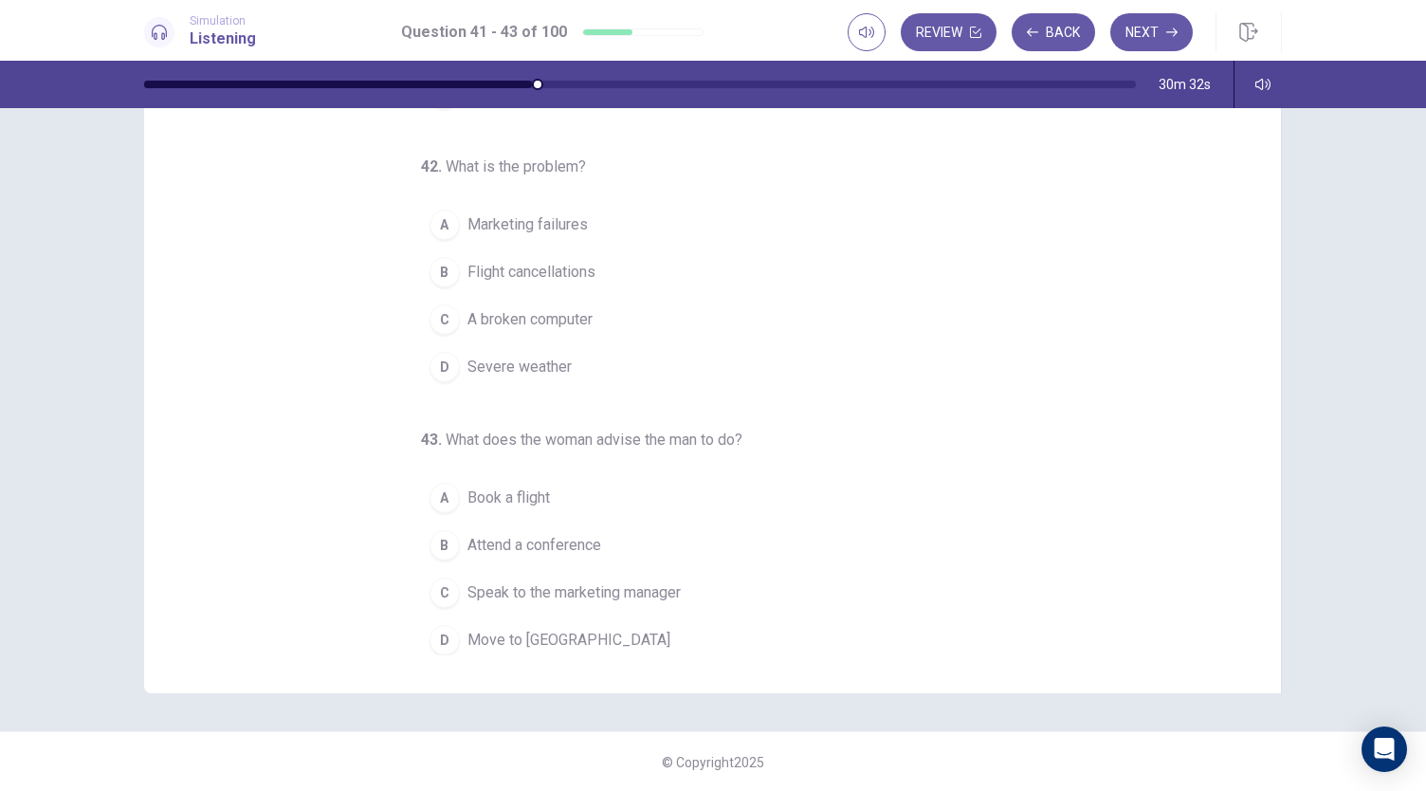
scroll to position [113, 0]
click at [641, 580] on span "Speak to the marketing manager" at bounding box center [573, 591] width 213 height 23
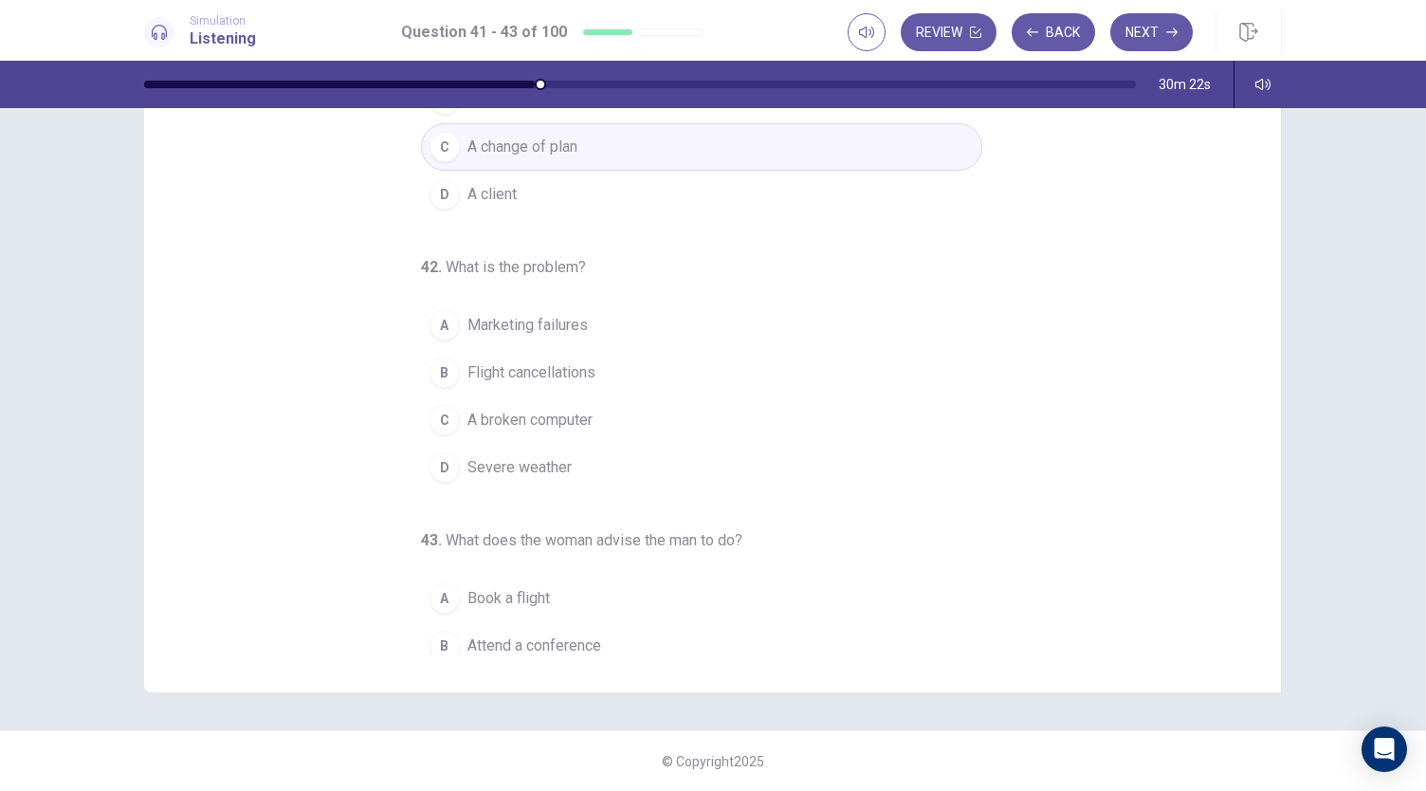
scroll to position [135, 0]
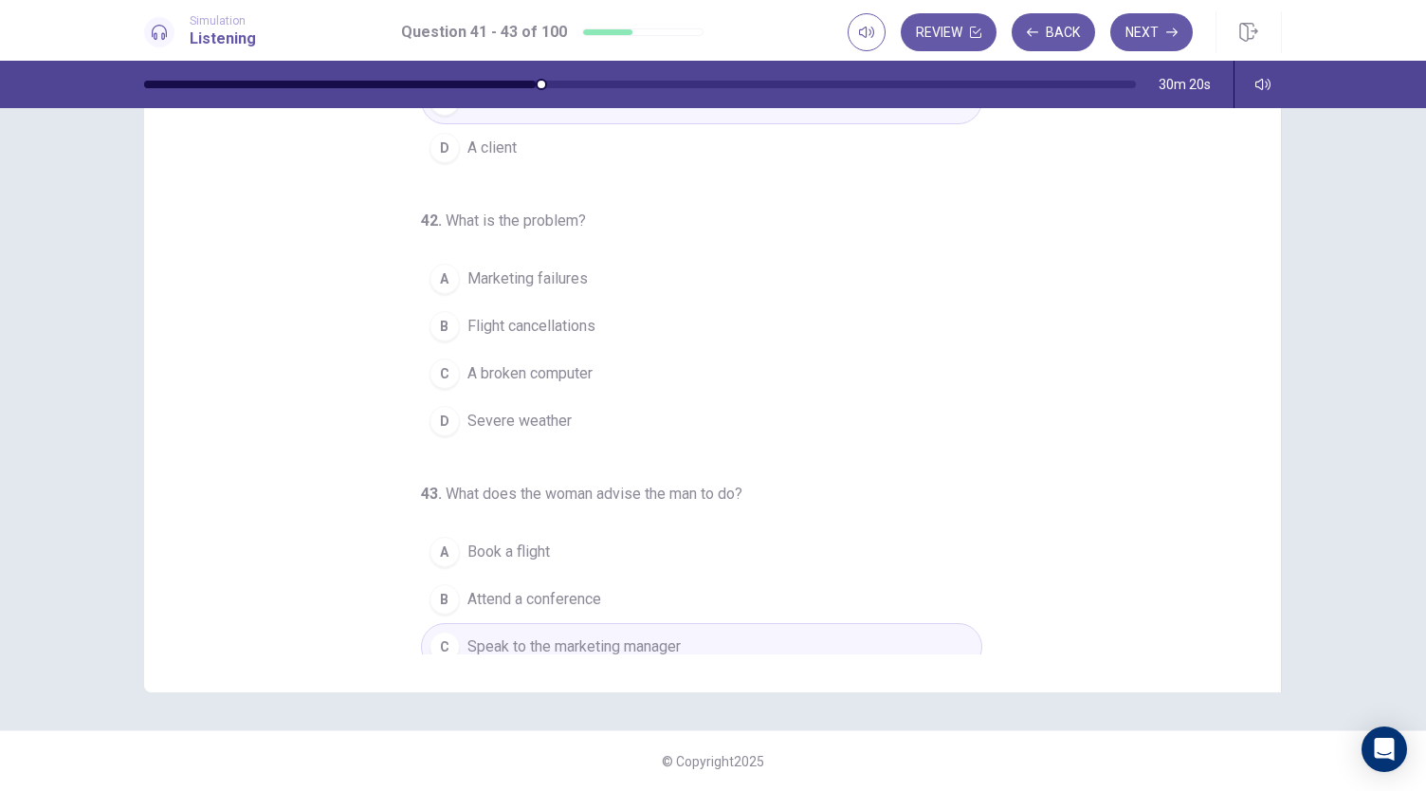
click at [577, 341] on button "B Flight cancellations" at bounding box center [701, 325] width 561 height 47
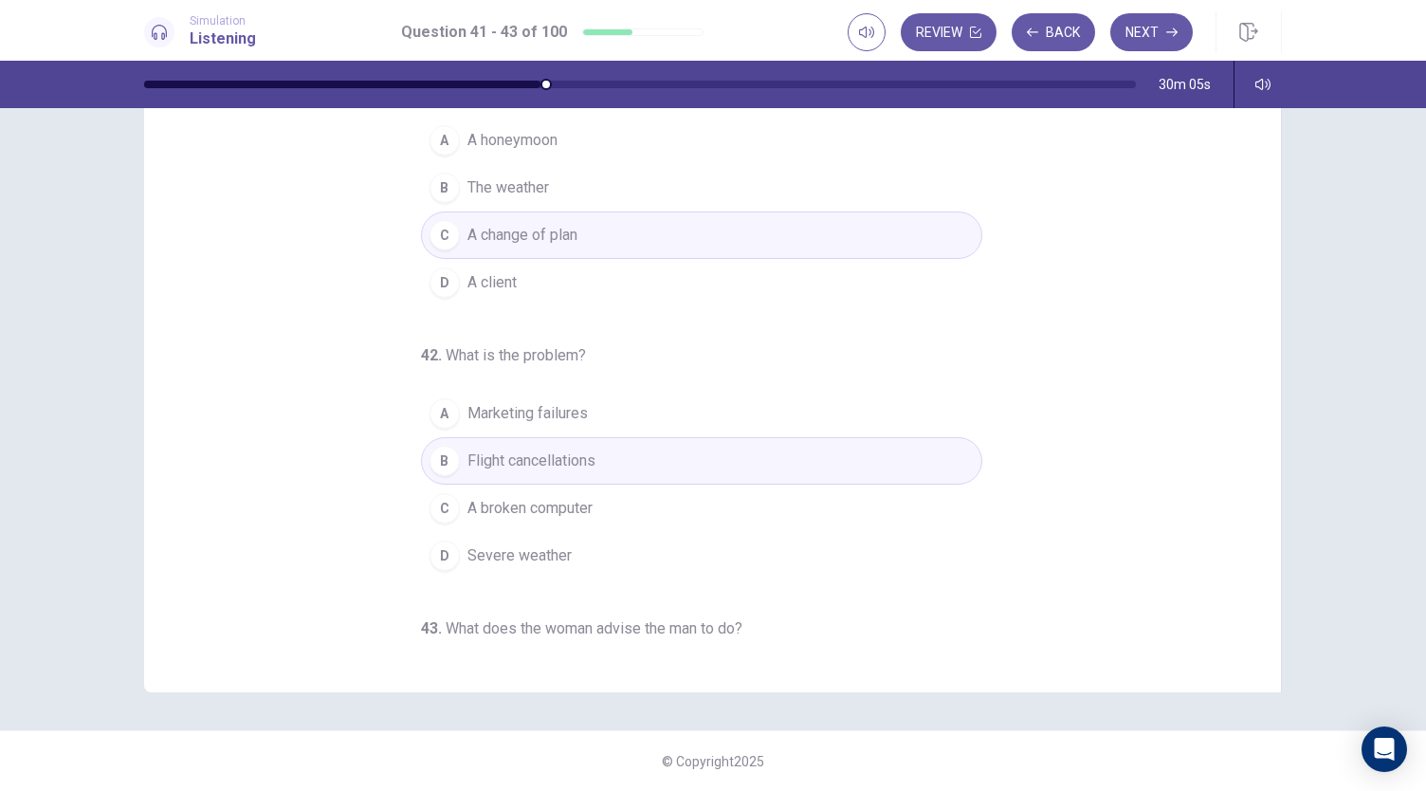
scroll to position [0, 0]
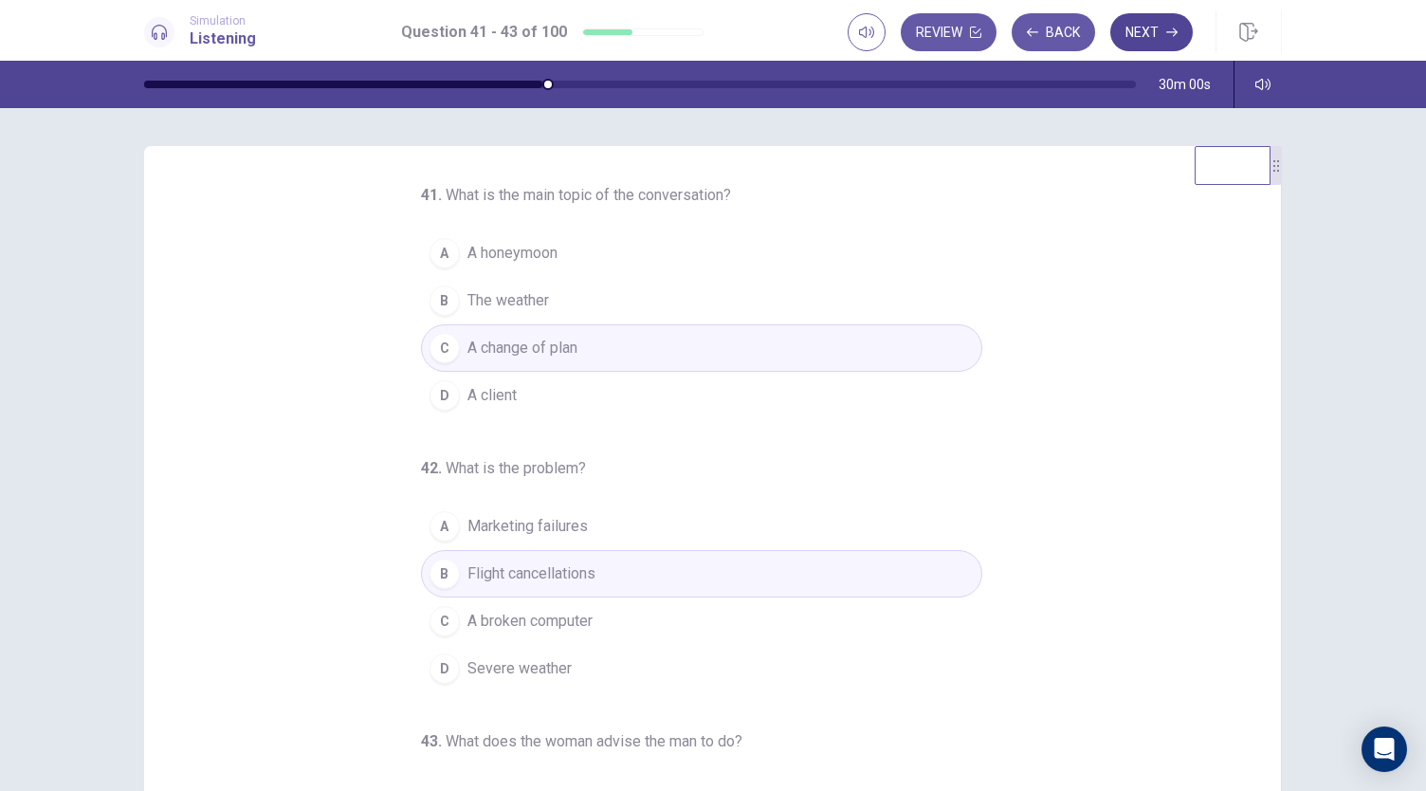
click at [1160, 20] on button "Next" at bounding box center [1151, 32] width 82 height 38
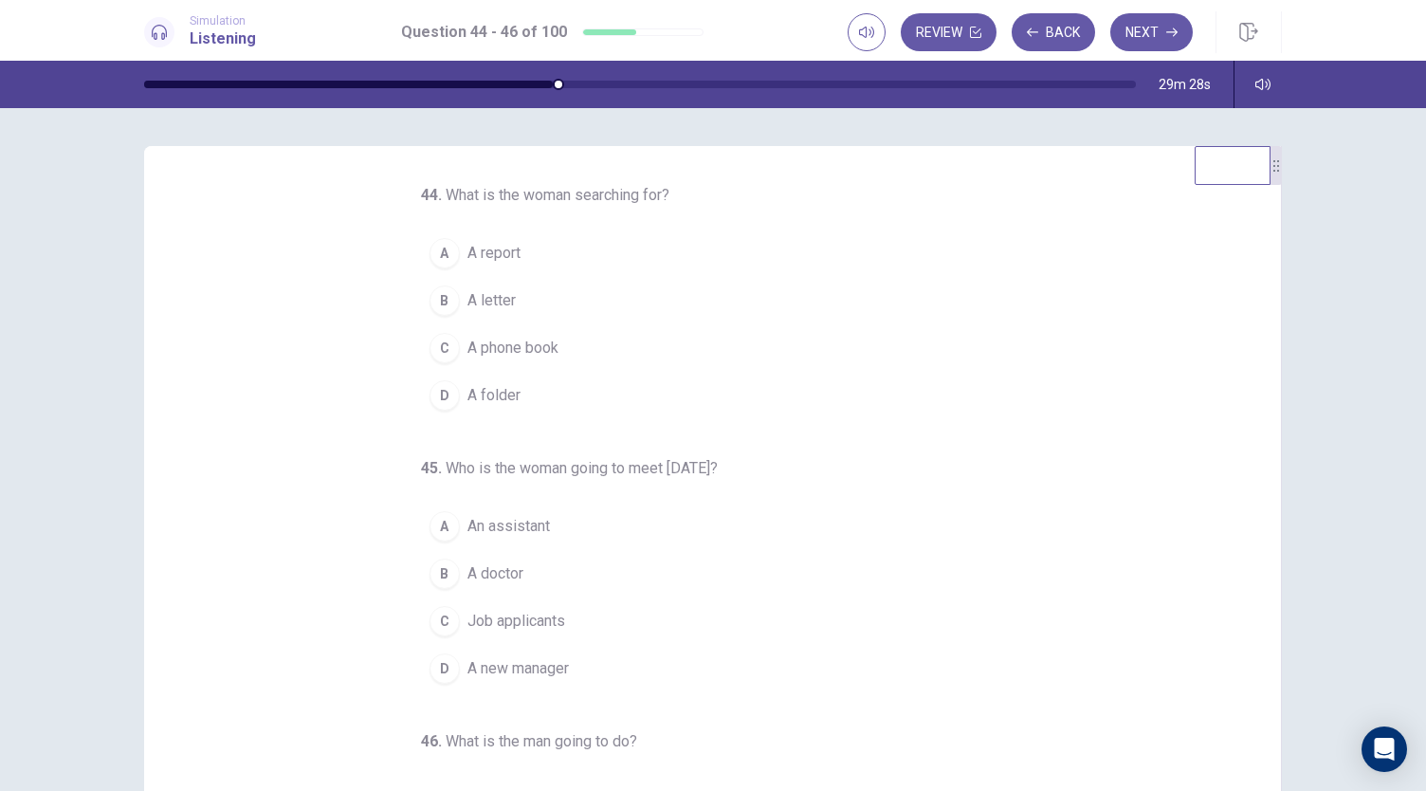
click at [582, 416] on div "44 . What is the woman searching for? A A report B A letter C A phone book D A …" at bounding box center [701, 513] width 561 height 659
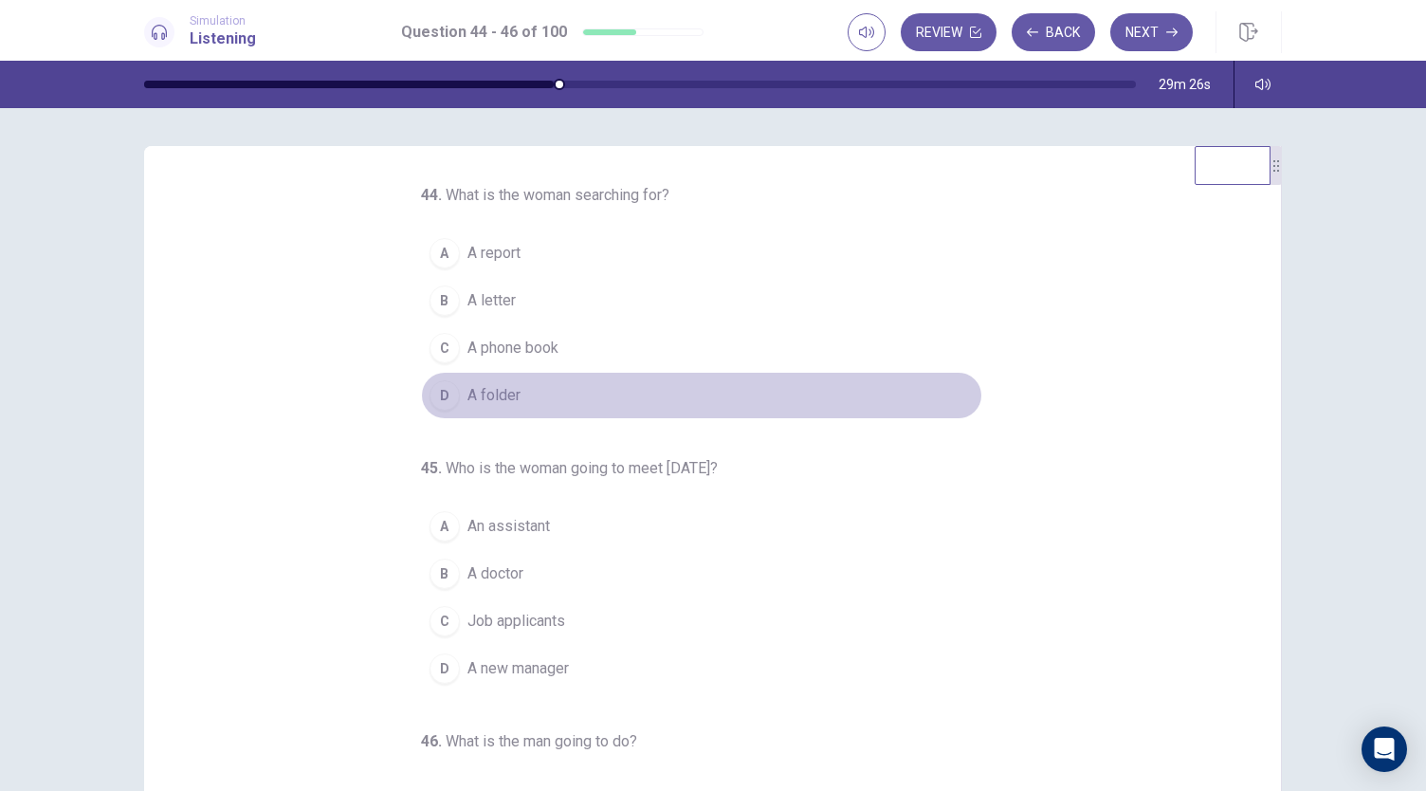
click at [563, 401] on button "D A folder" at bounding box center [701, 395] width 561 height 47
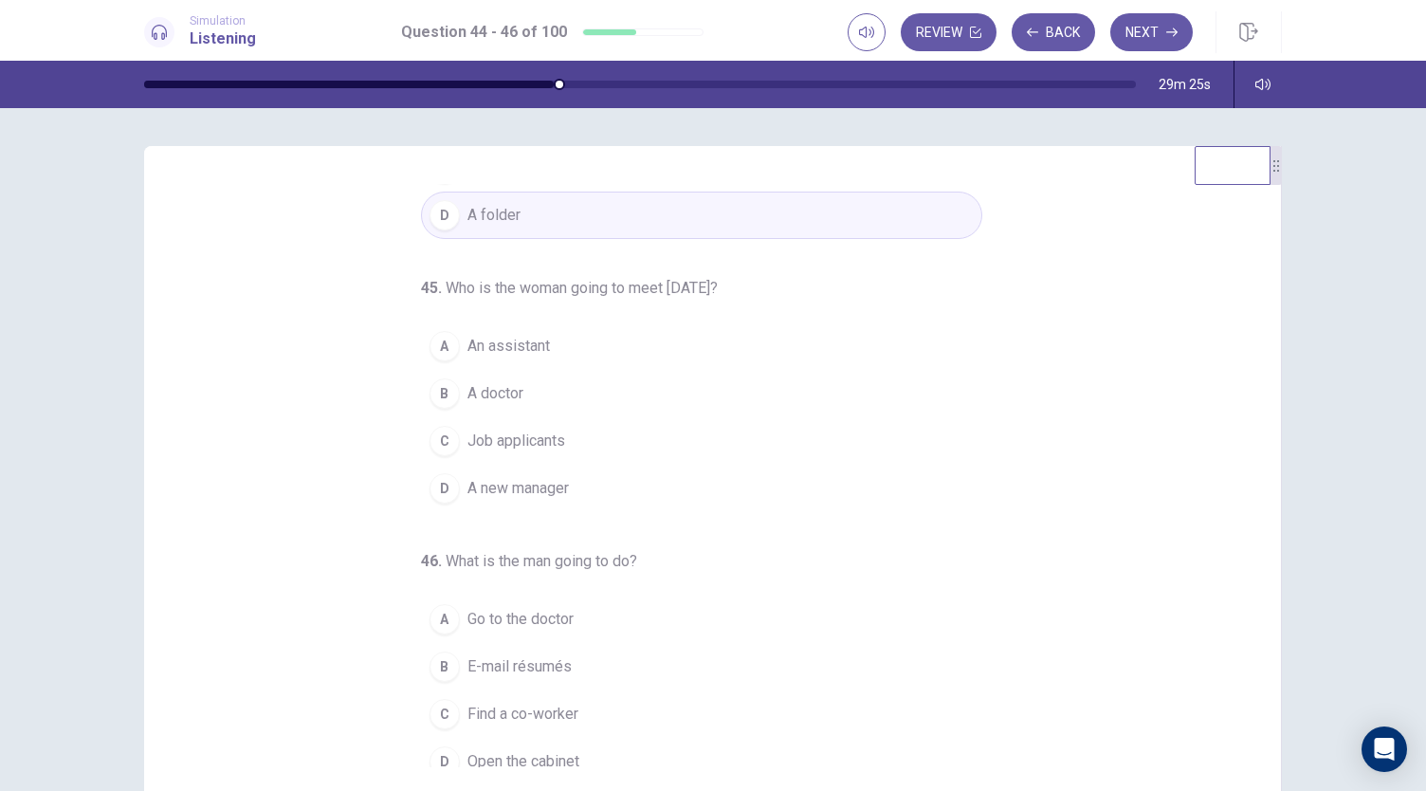
scroll to position [190, 0]
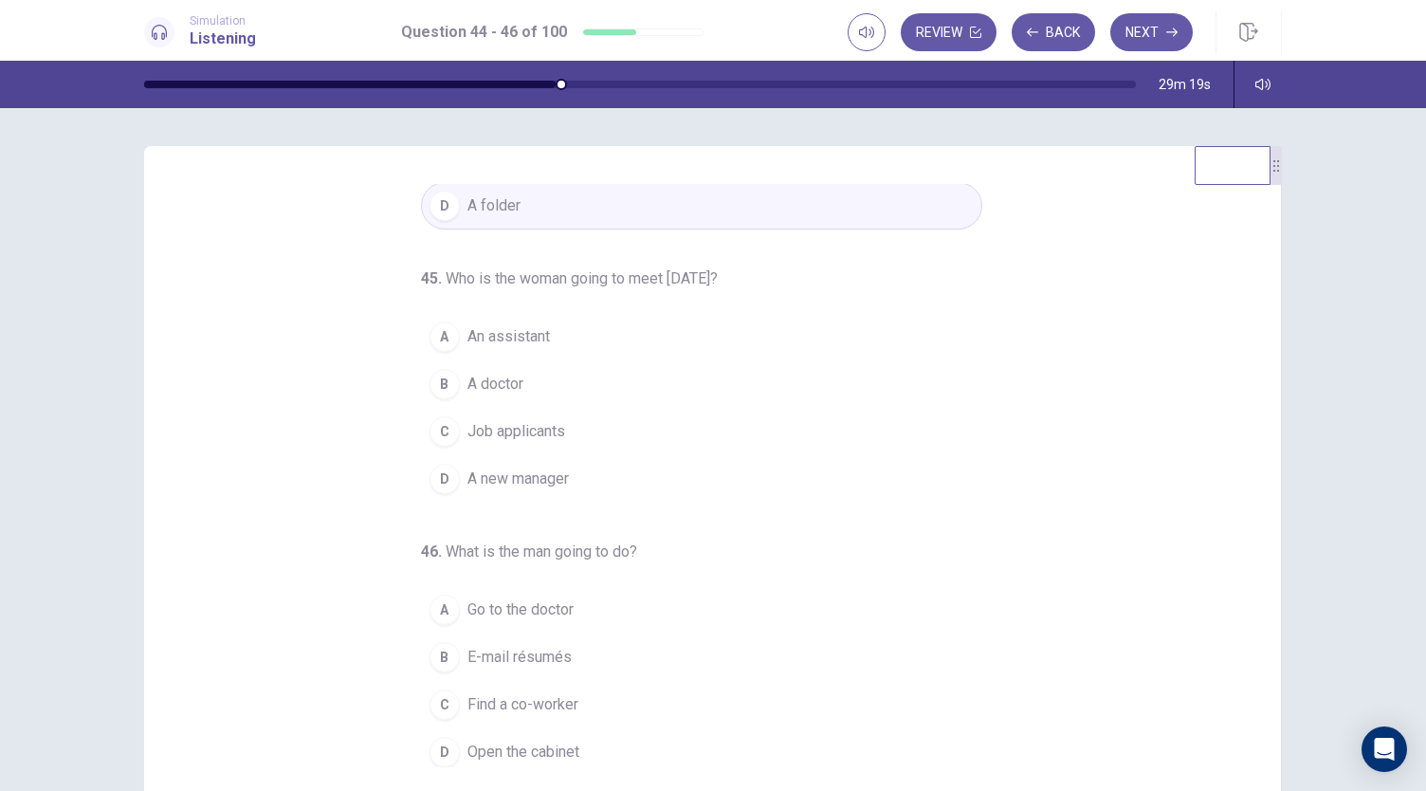
click at [635, 430] on button "C Job applicants" at bounding box center [701, 431] width 561 height 47
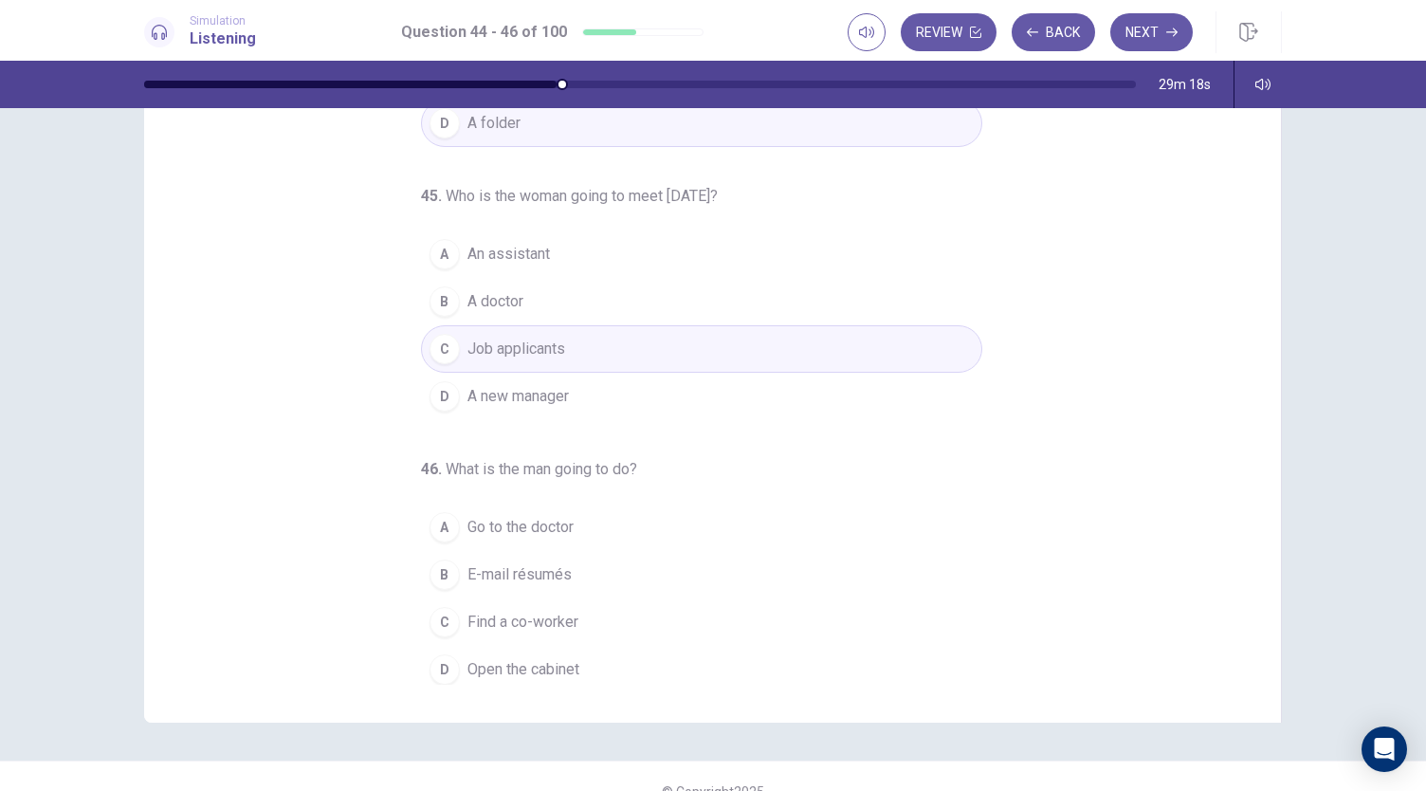
scroll to position [83, 0]
click at [546, 562] on span "E-mail résumés" at bounding box center [519, 573] width 104 height 23
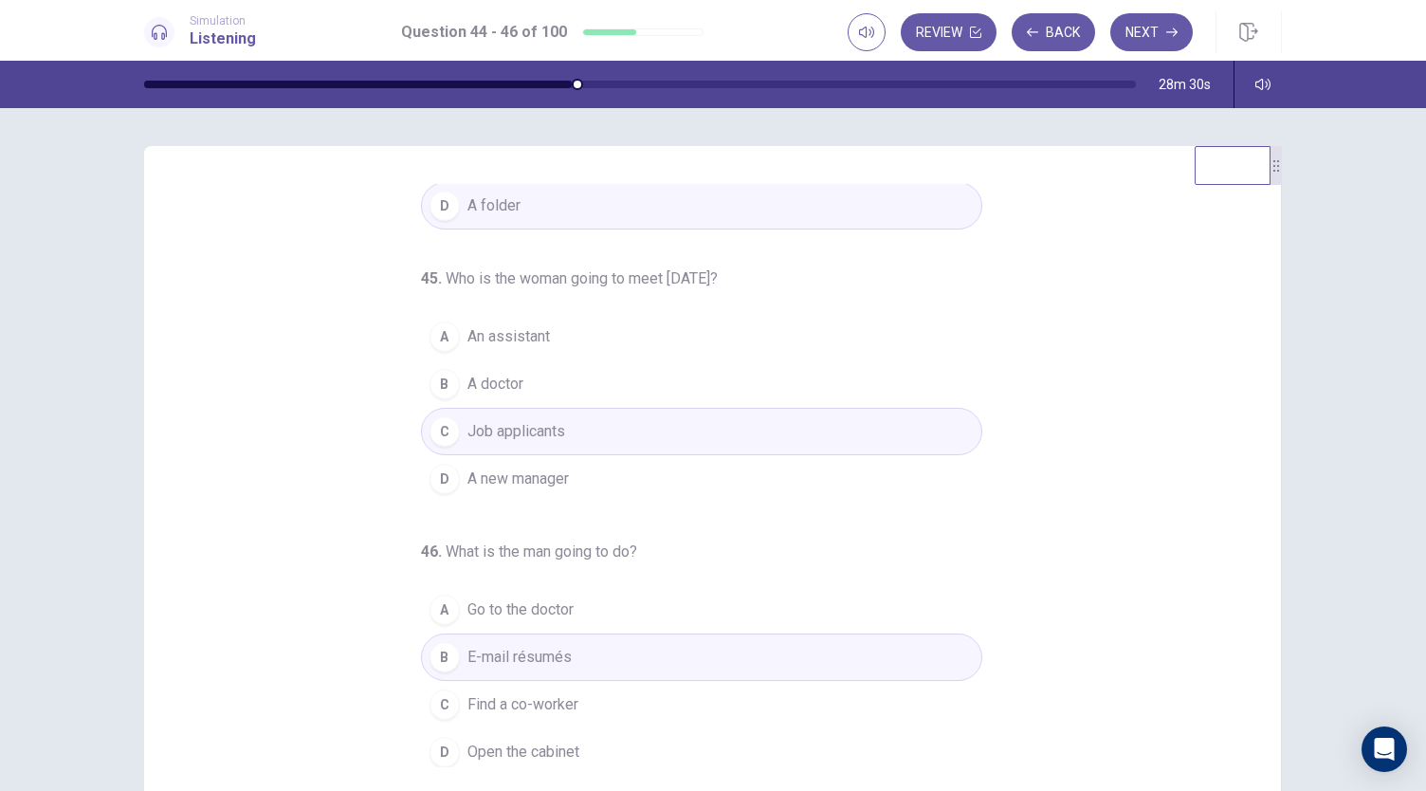
scroll to position [113, 0]
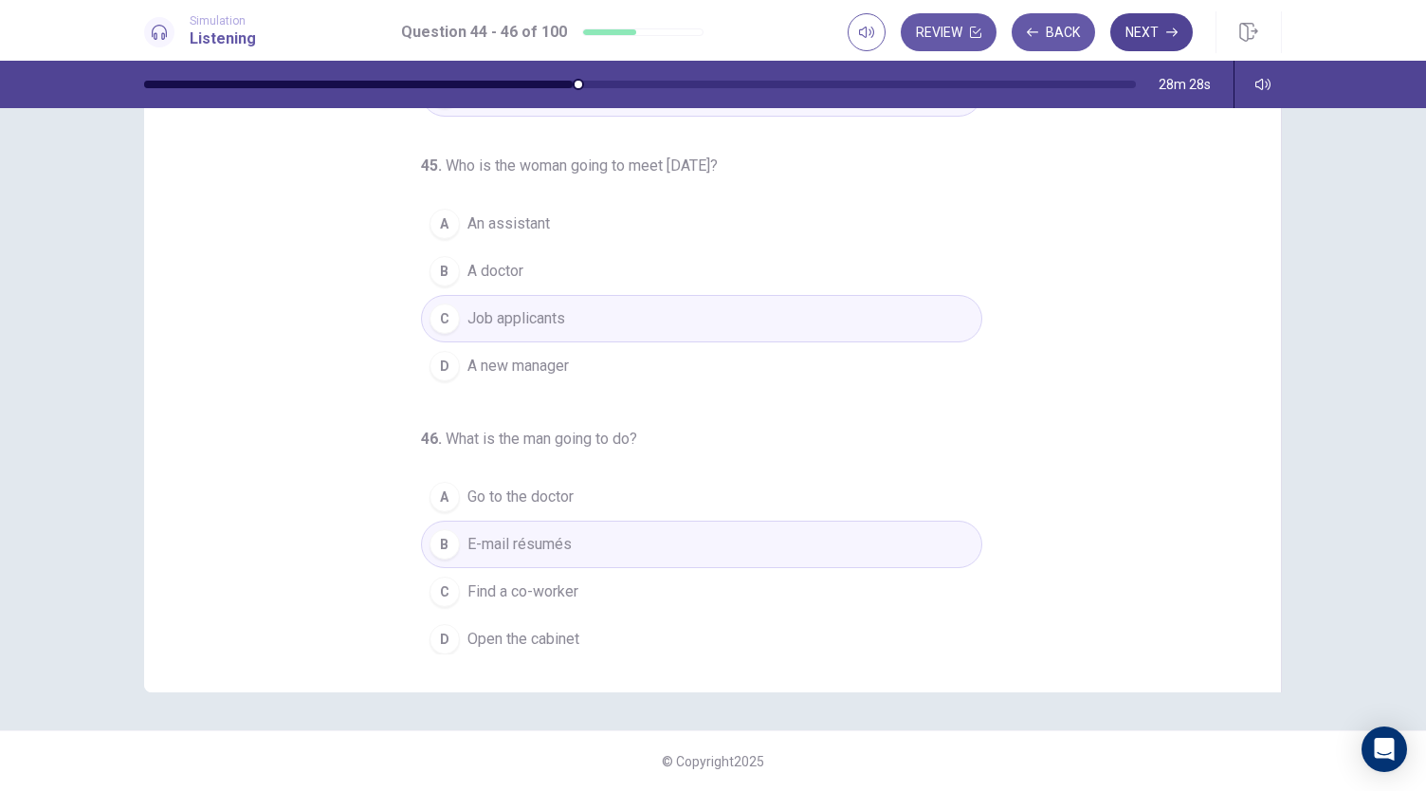
click at [1162, 18] on button "Next" at bounding box center [1151, 32] width 82 height 38
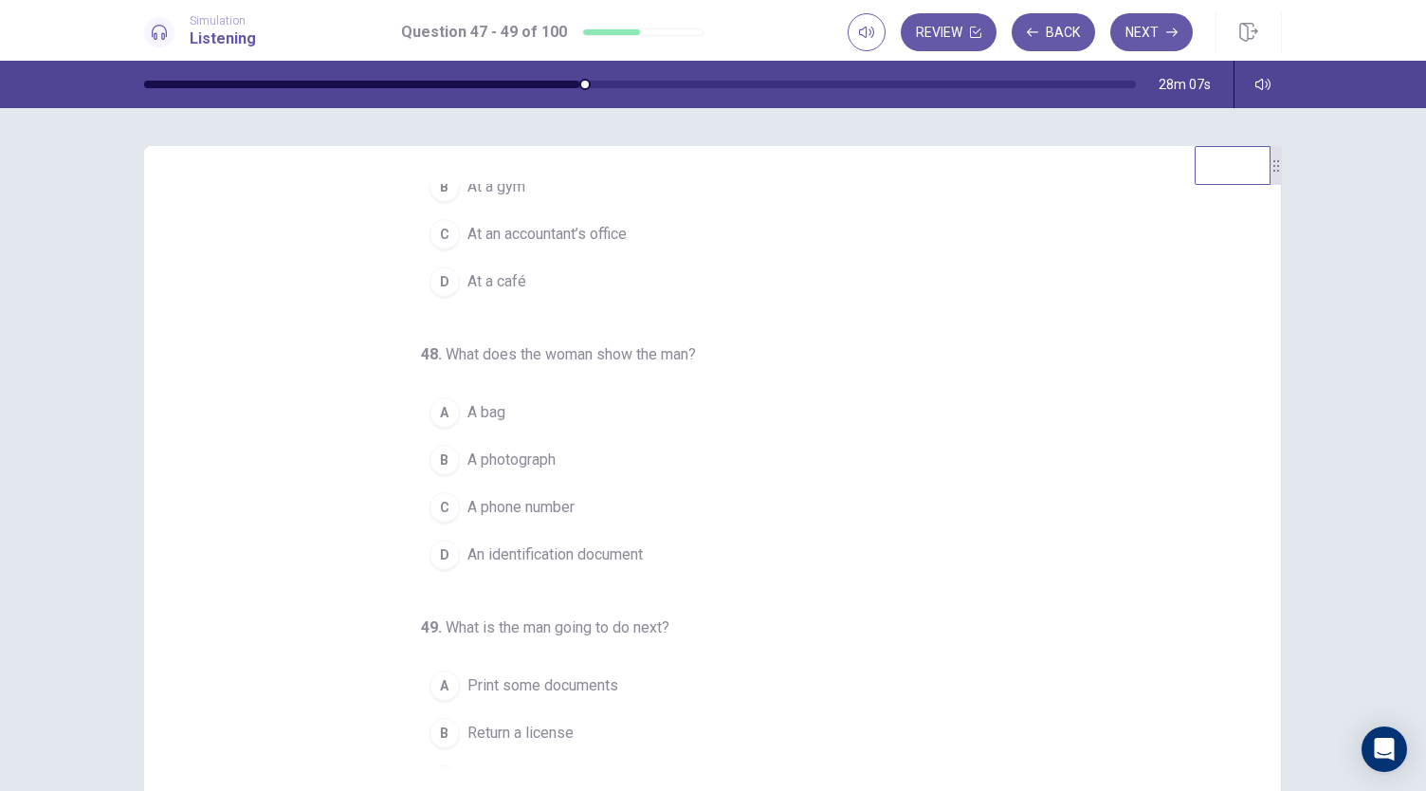
scroll to position [0, 0]
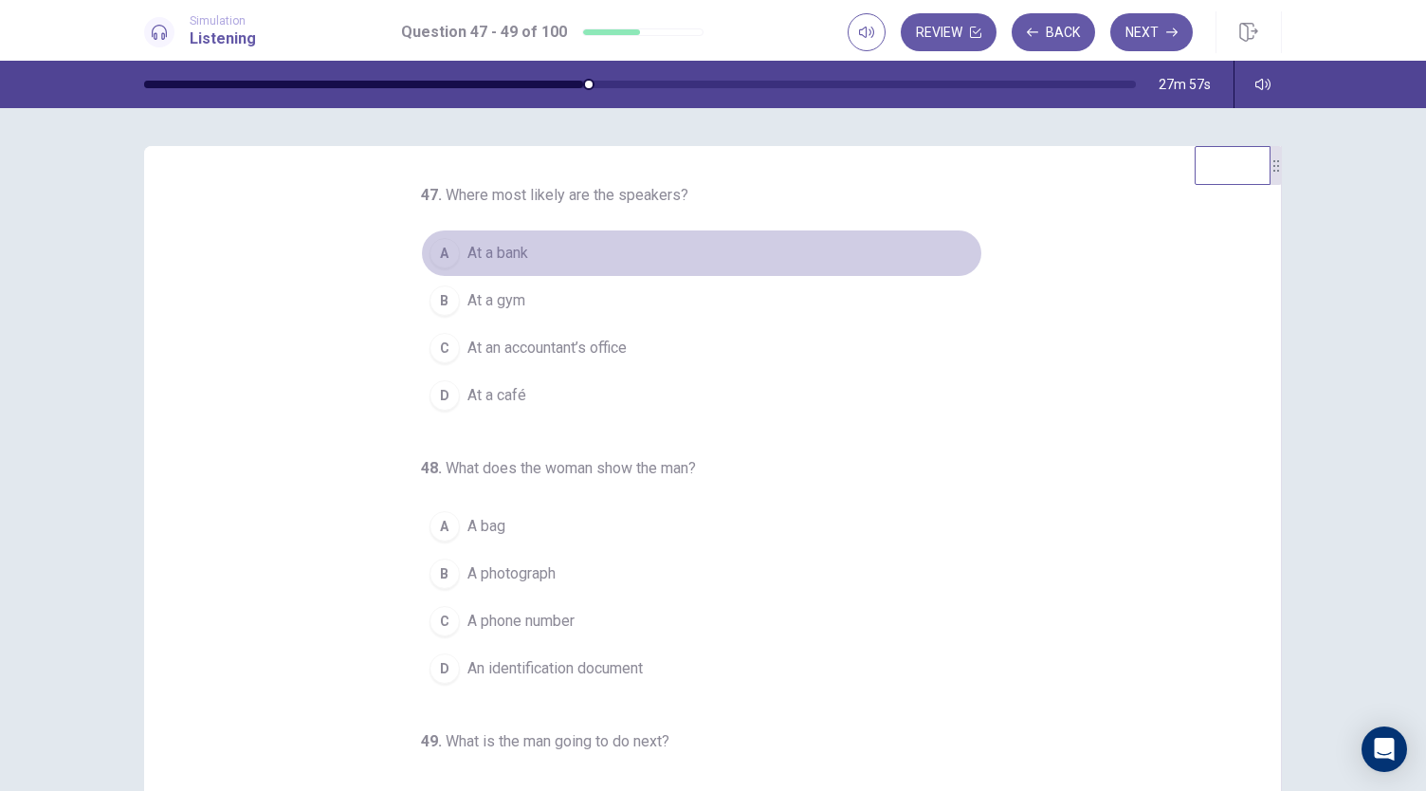
click at [558, 258] on button "A At a bank" at bounding box center [701, 252] width 561 height 47
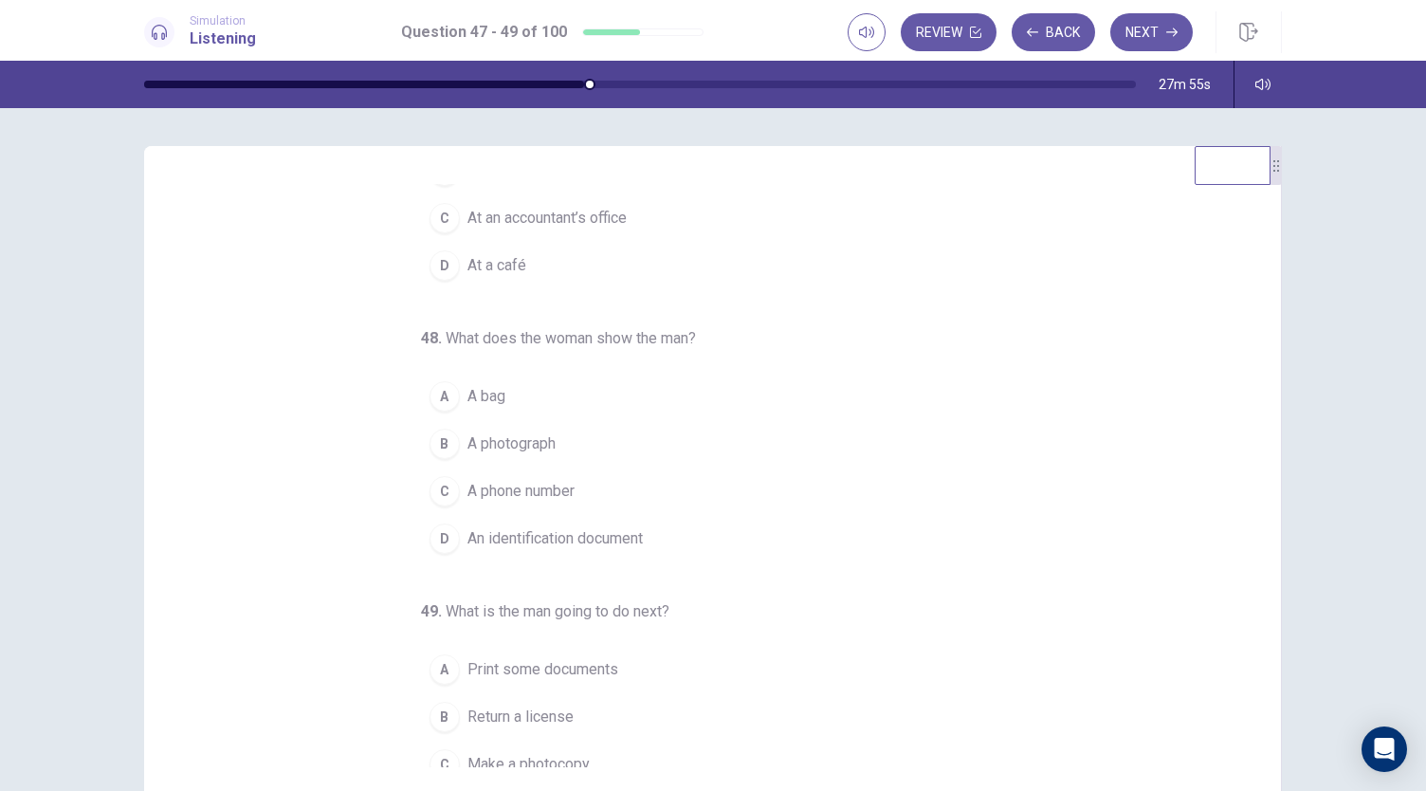
scroll to position [133, 0]
click at [616, 524] on span "An identification document" at bounding box center [554, 535] width 175 height 23
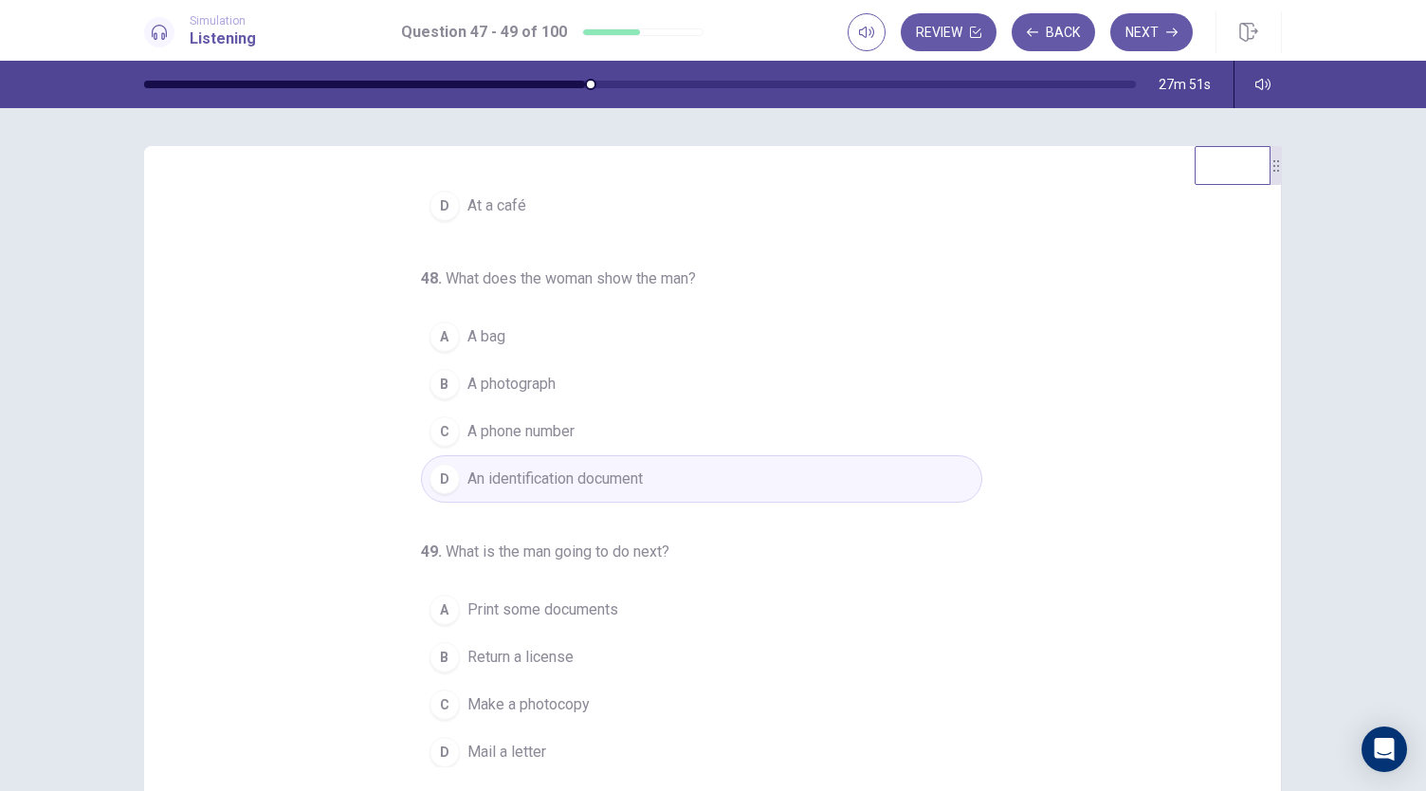
scroll to position [113, 0]
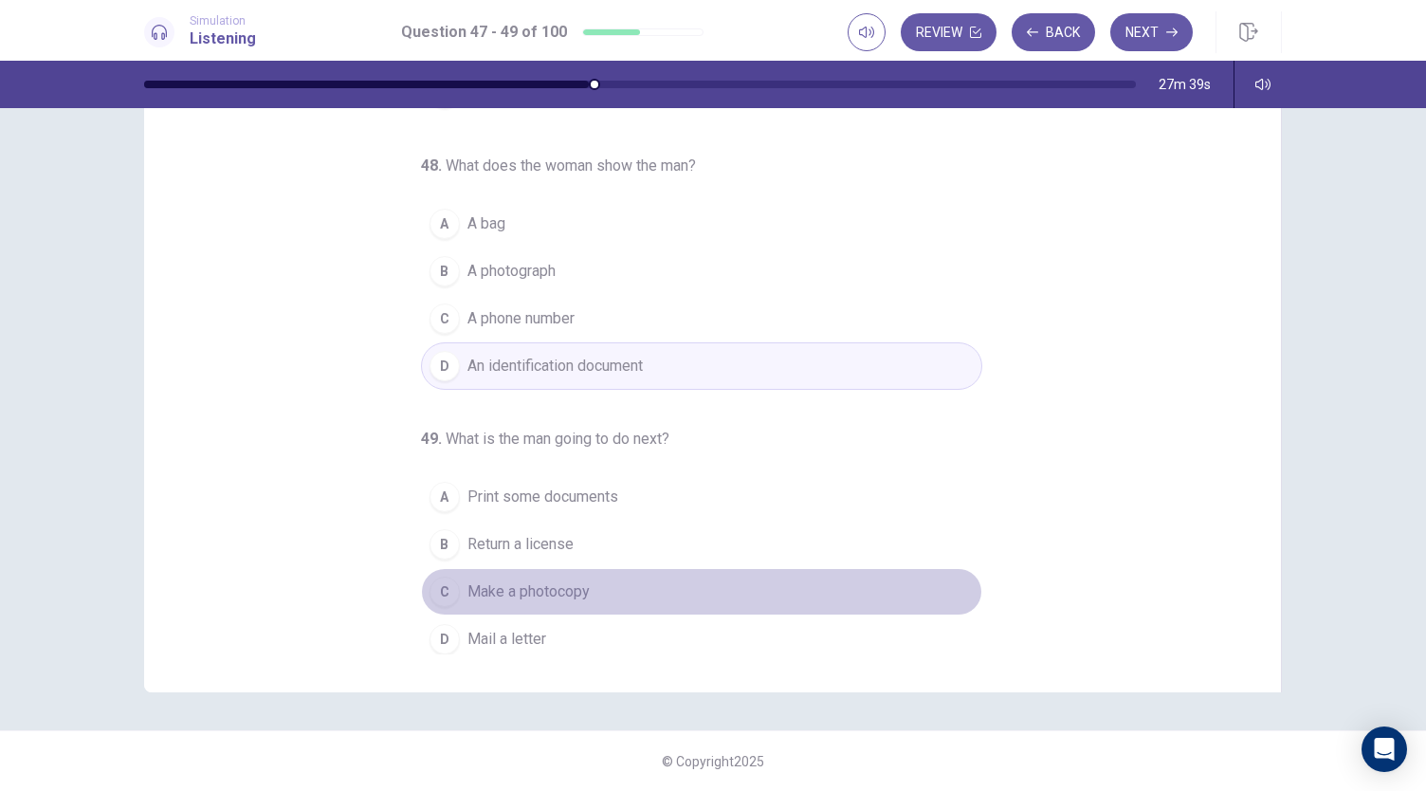
click at [606, 587] on button "C Make a photocopy" at bounding box center [701, 591] width 561 height 47
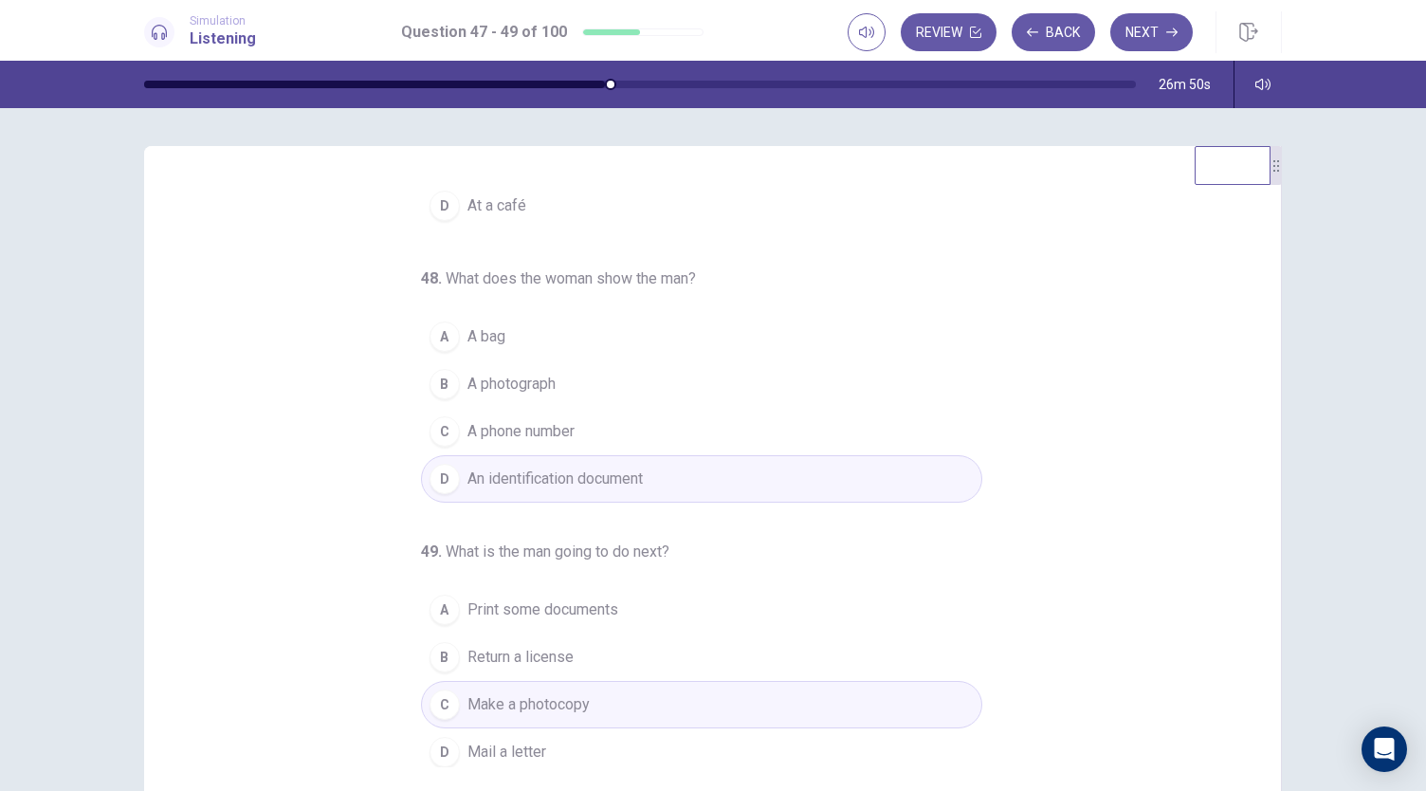
scroll to position [0, 0]
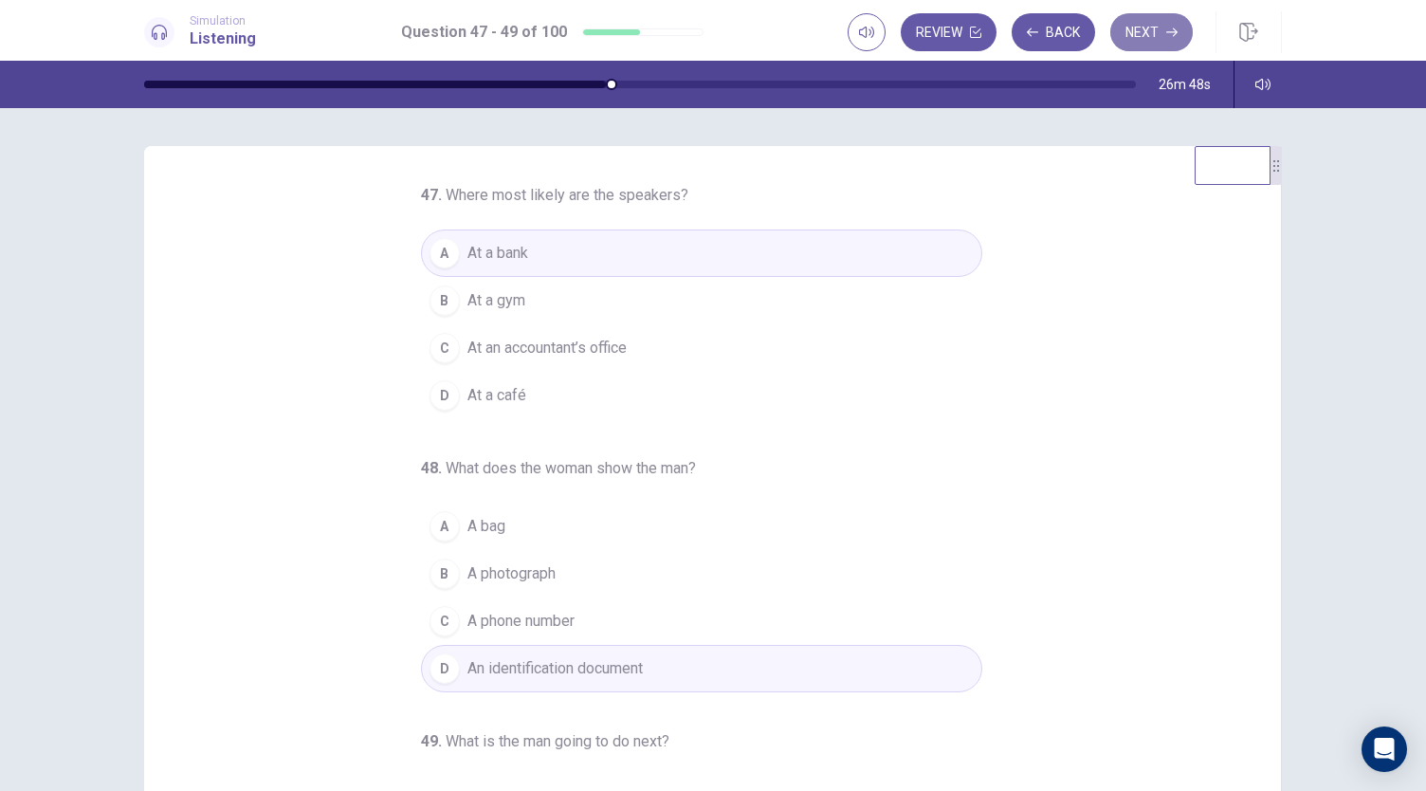
click at [1157, 17] on button "Next" at bounding box center [1151, 32] width 82 height 38
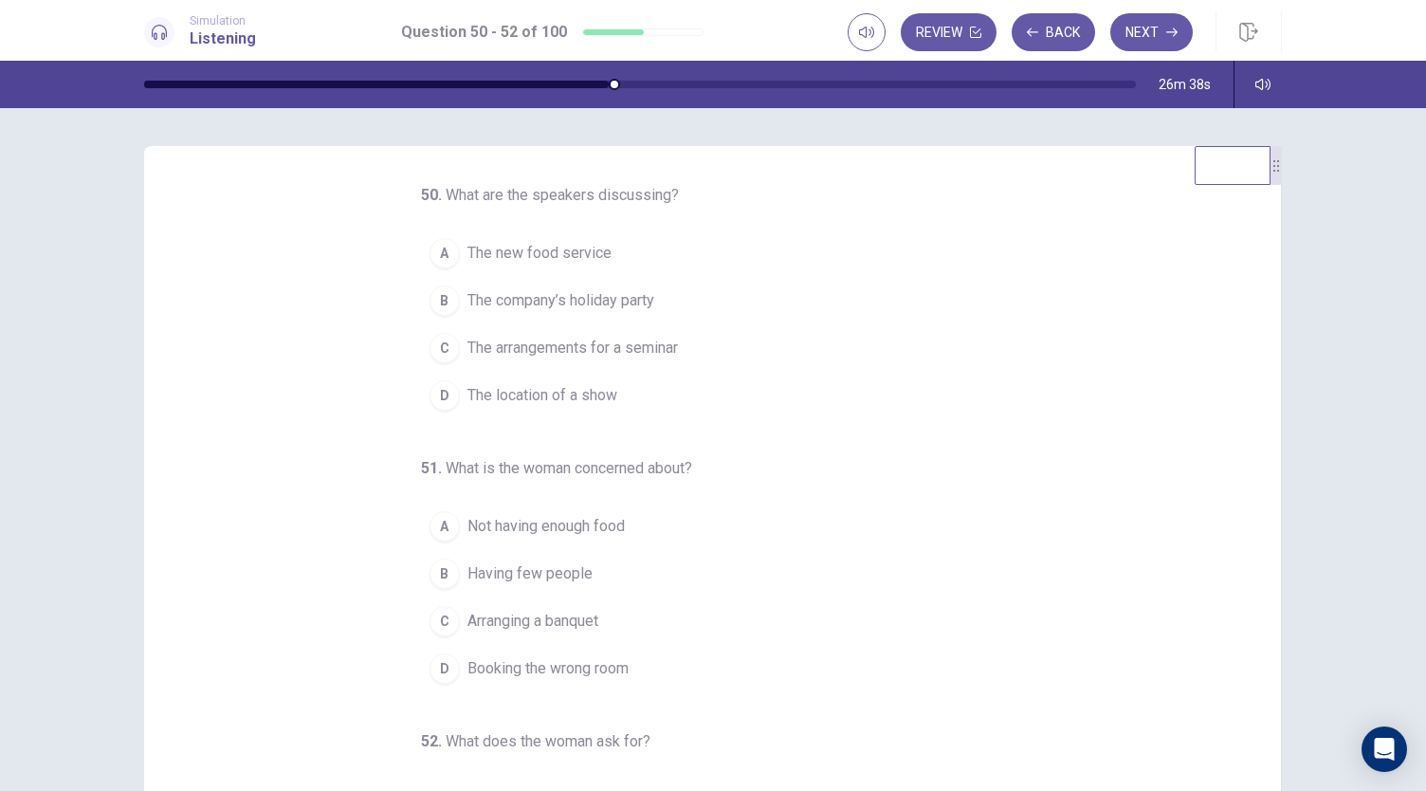
click at [658, 350] on span "The arrangements for a seminar" at bounding box center [572, 348] width 210 height 23
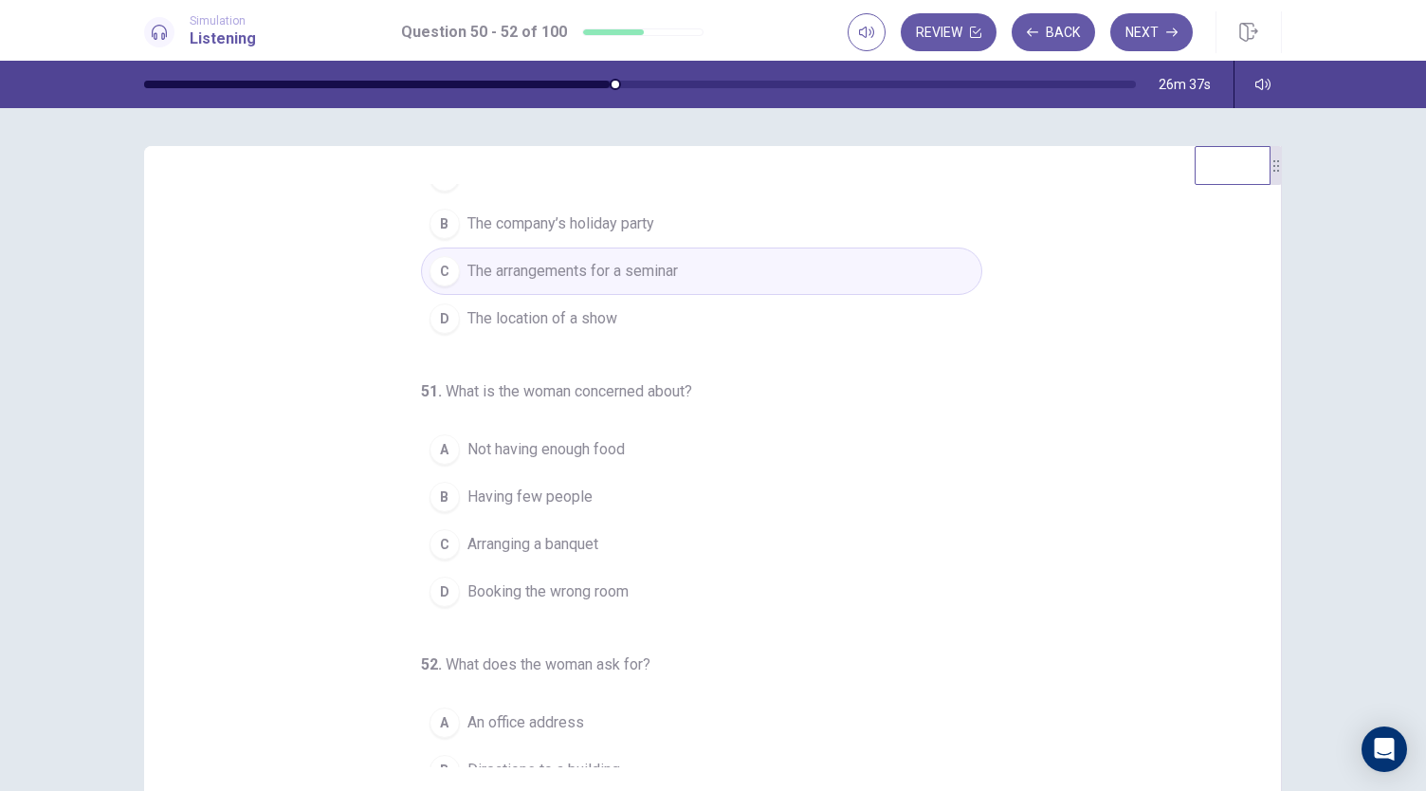
scroll to position [190, 0]
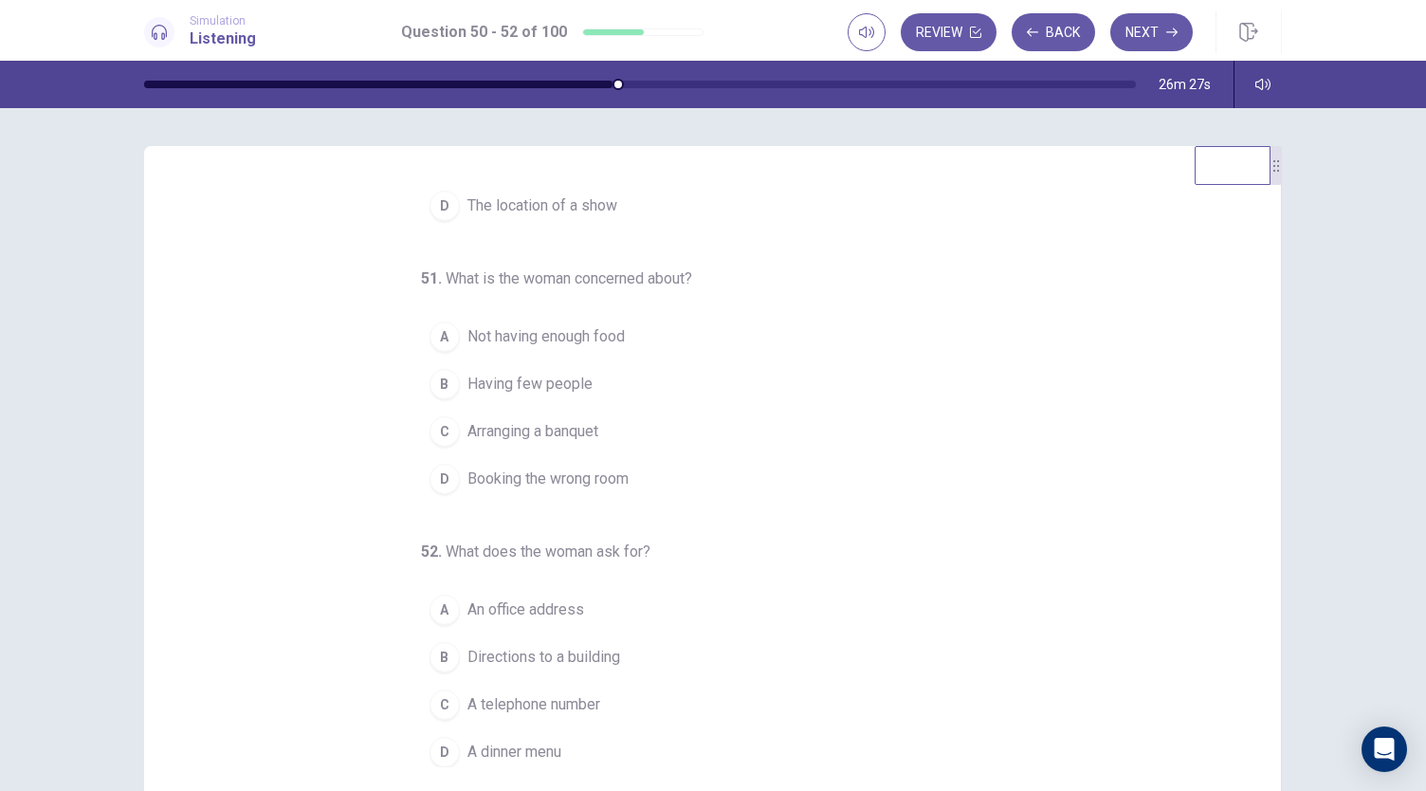
click at [626, 342] on button "A Not having enough food" at bounding box center [701, 336] width 561 height 47
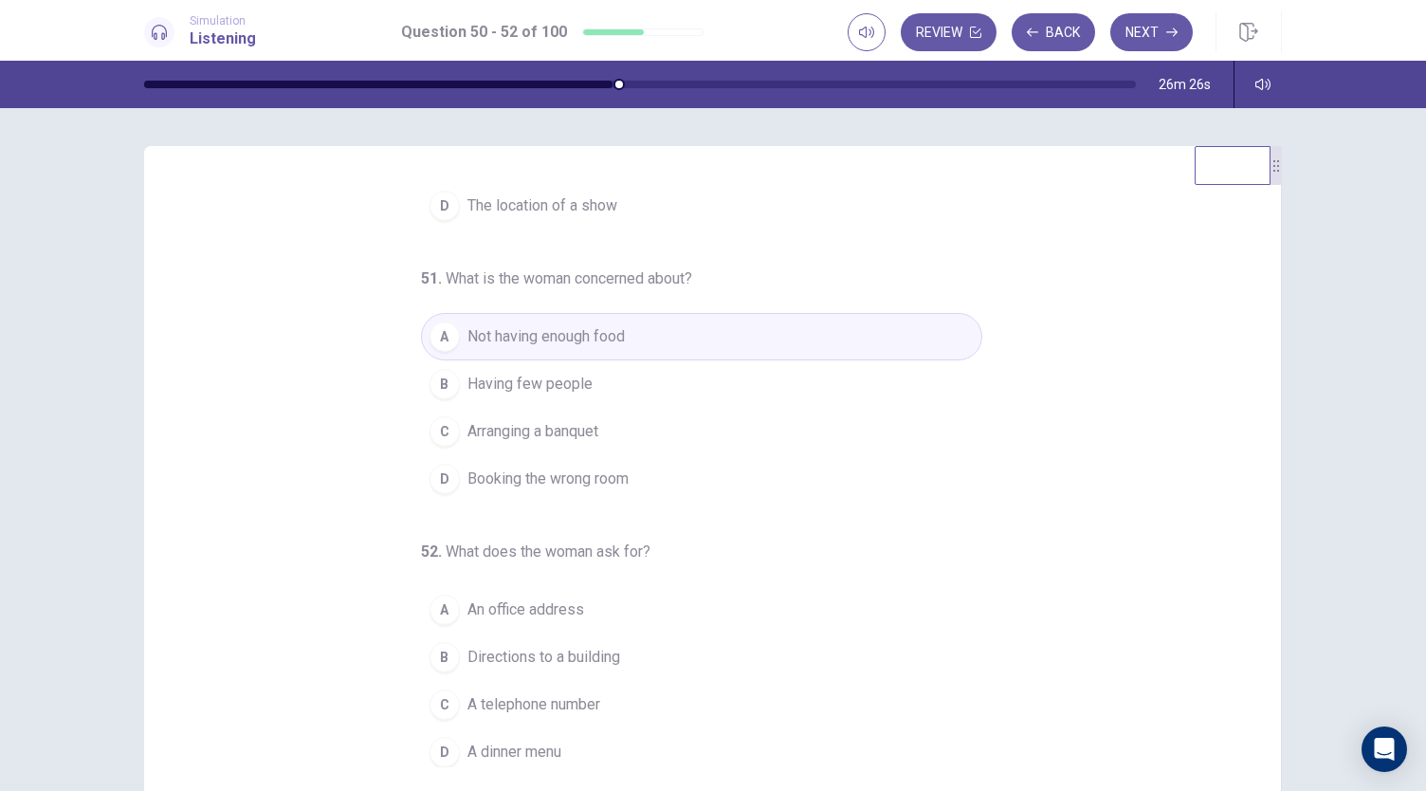
scroll to position [113, 0]
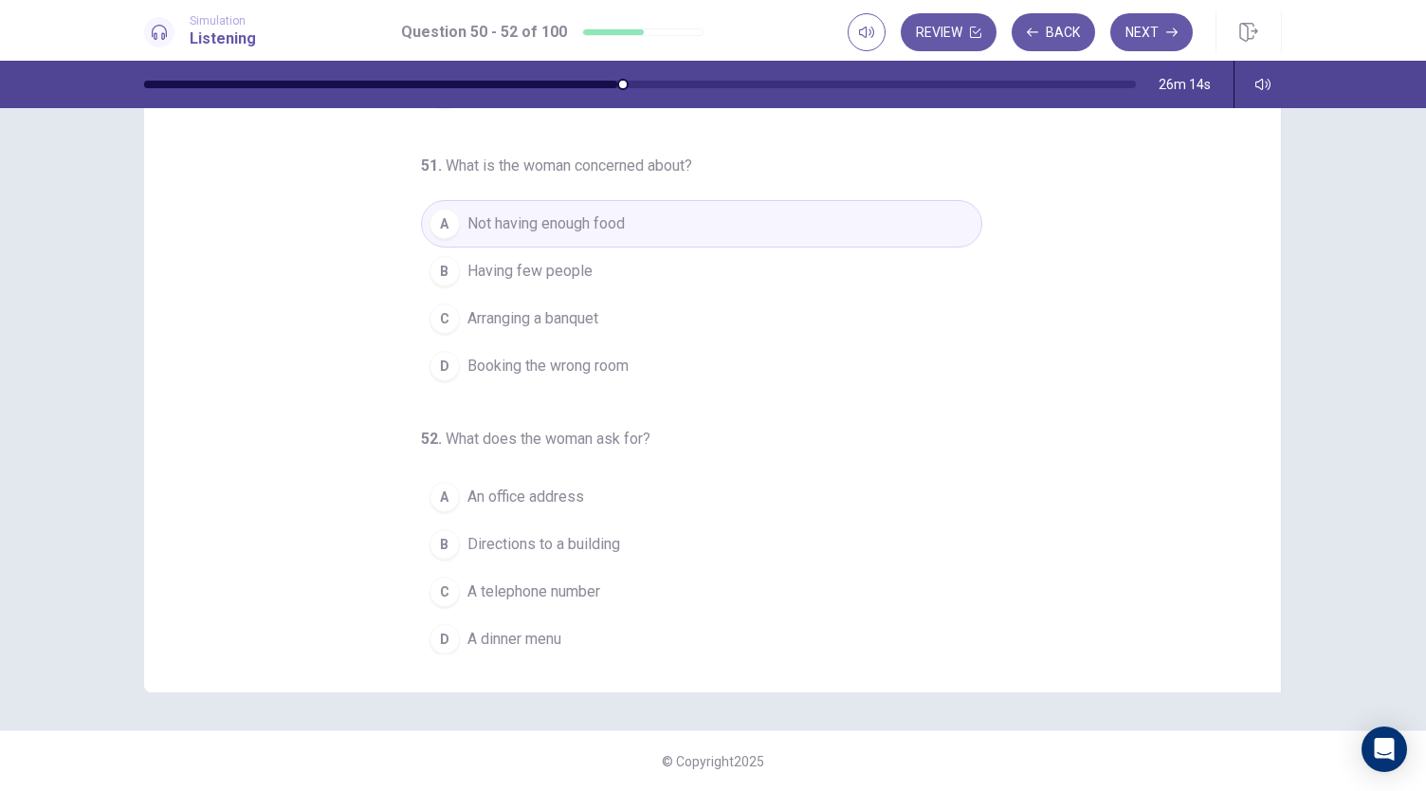
click at [608, 583] on button "C A telephone number" at bounding box center [701, 591] width 561 height 47
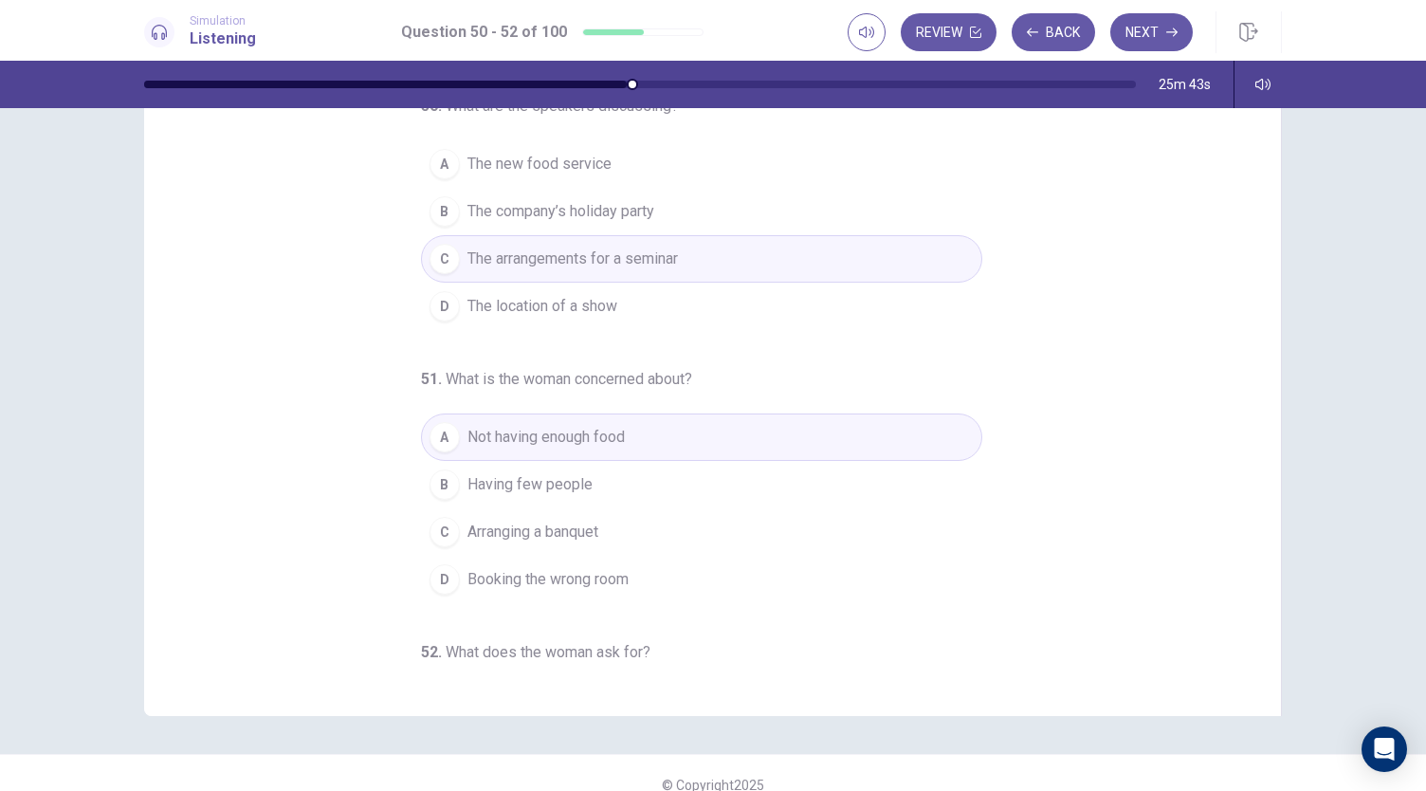
scroll to position [0, 0]
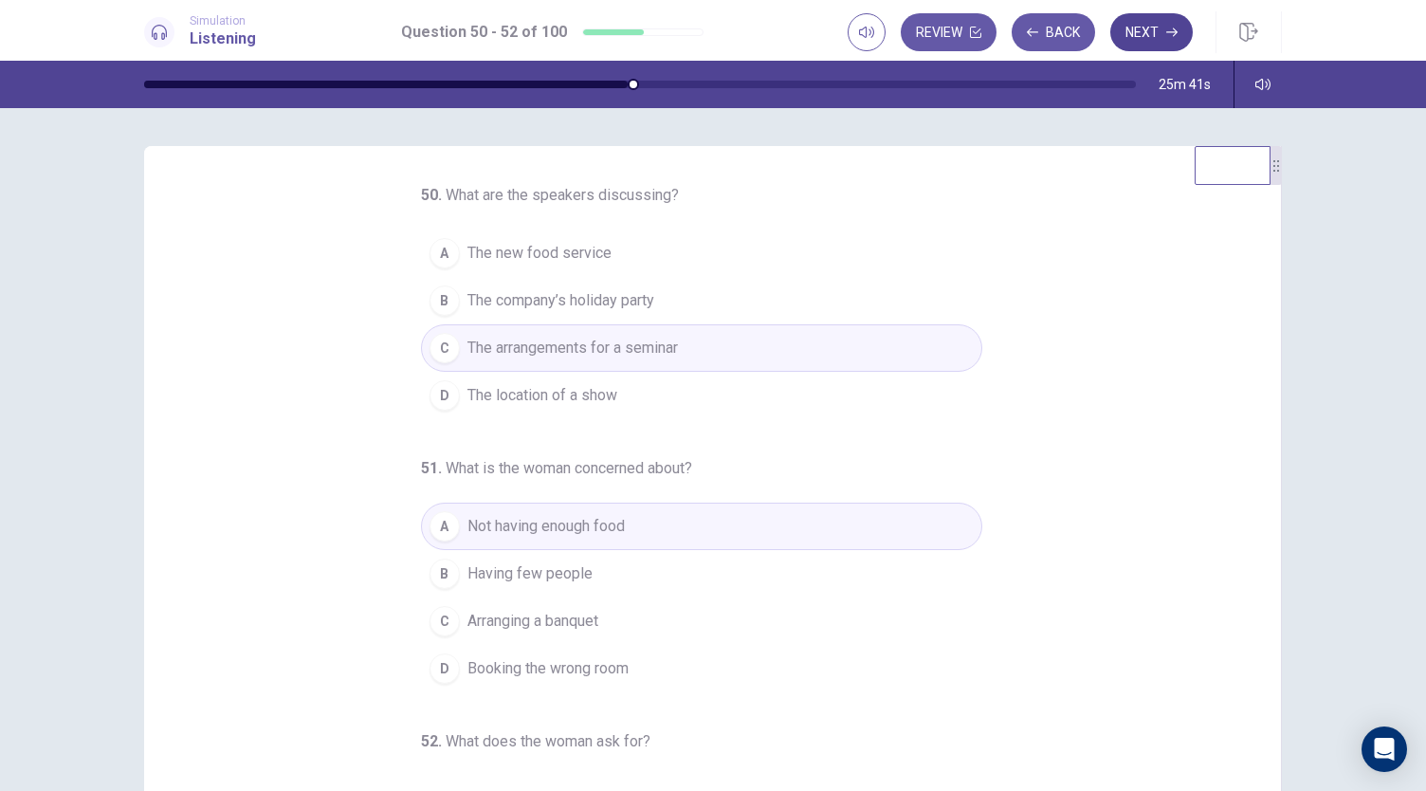
click at [1157, 24] on button "Next" at bounding box center [1151, 32] width 82 height 38
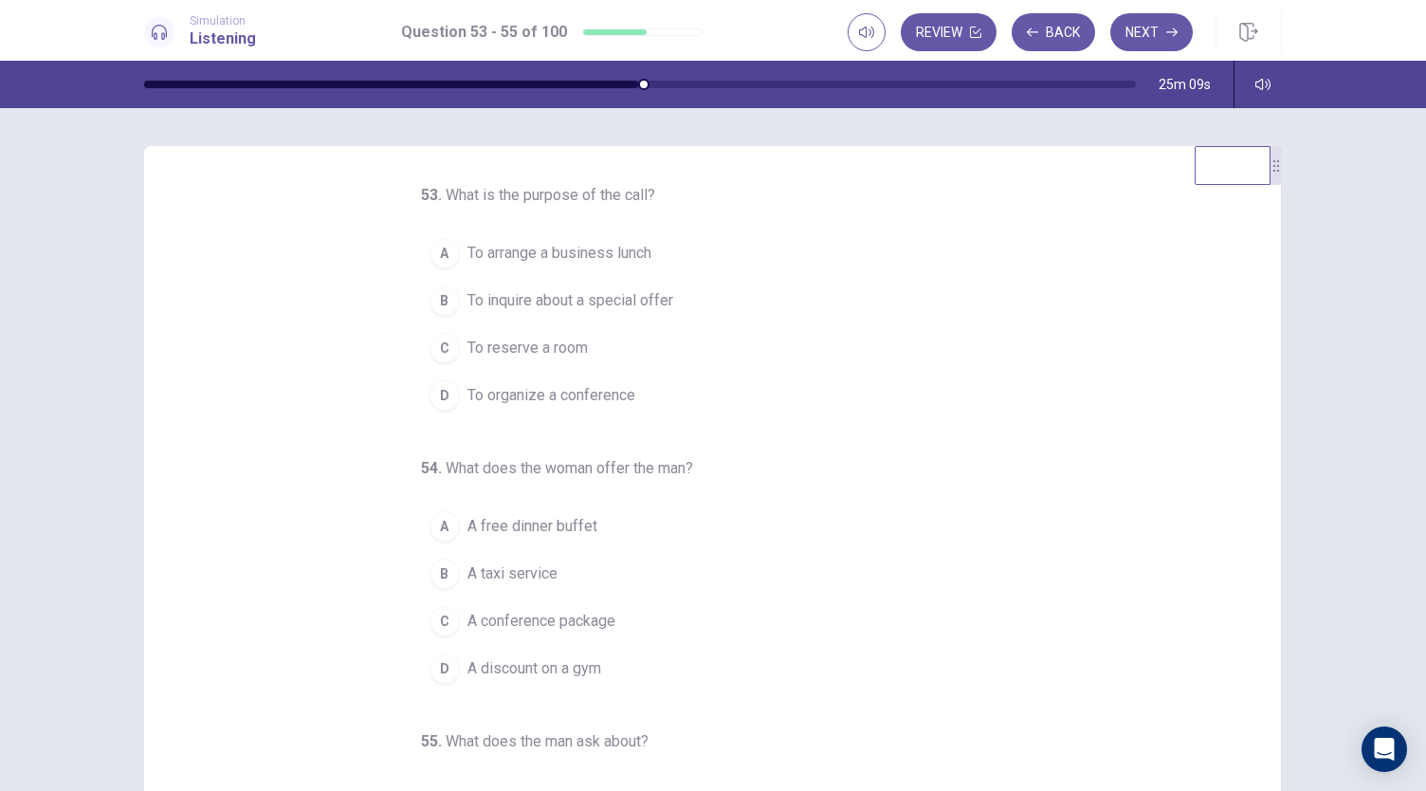
click at [633, 394] on button "D To organize a conference" at bounding box center [701, 395] width 561 height 47
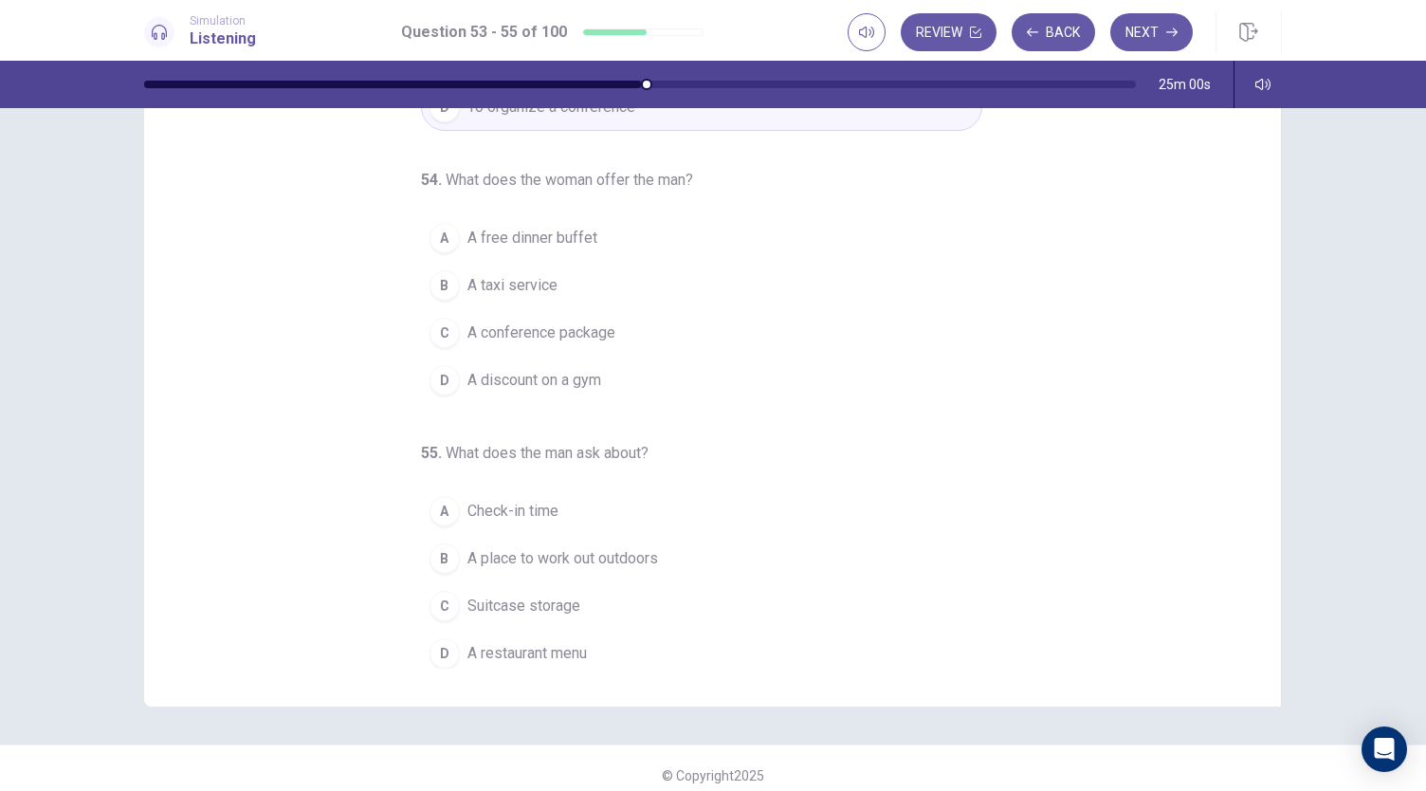
scroll to position [113, 0]
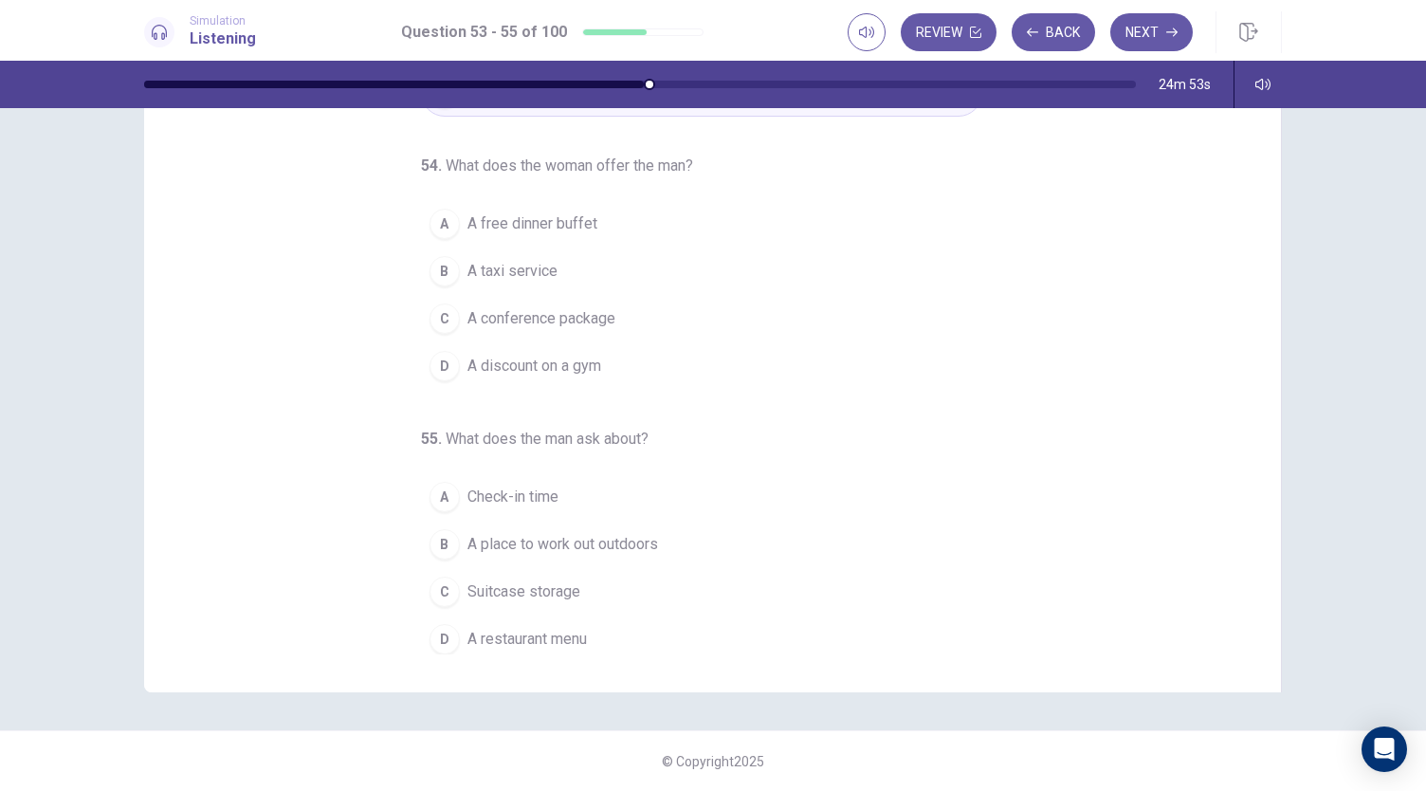
click at [603, 230] on button "A A free dinner buffet" at bounding box center [701, 223] width 561 height 47
click at [628, 547] on span "A place to work out outdoors" at bounding box center [562, 544] width 191 height 23
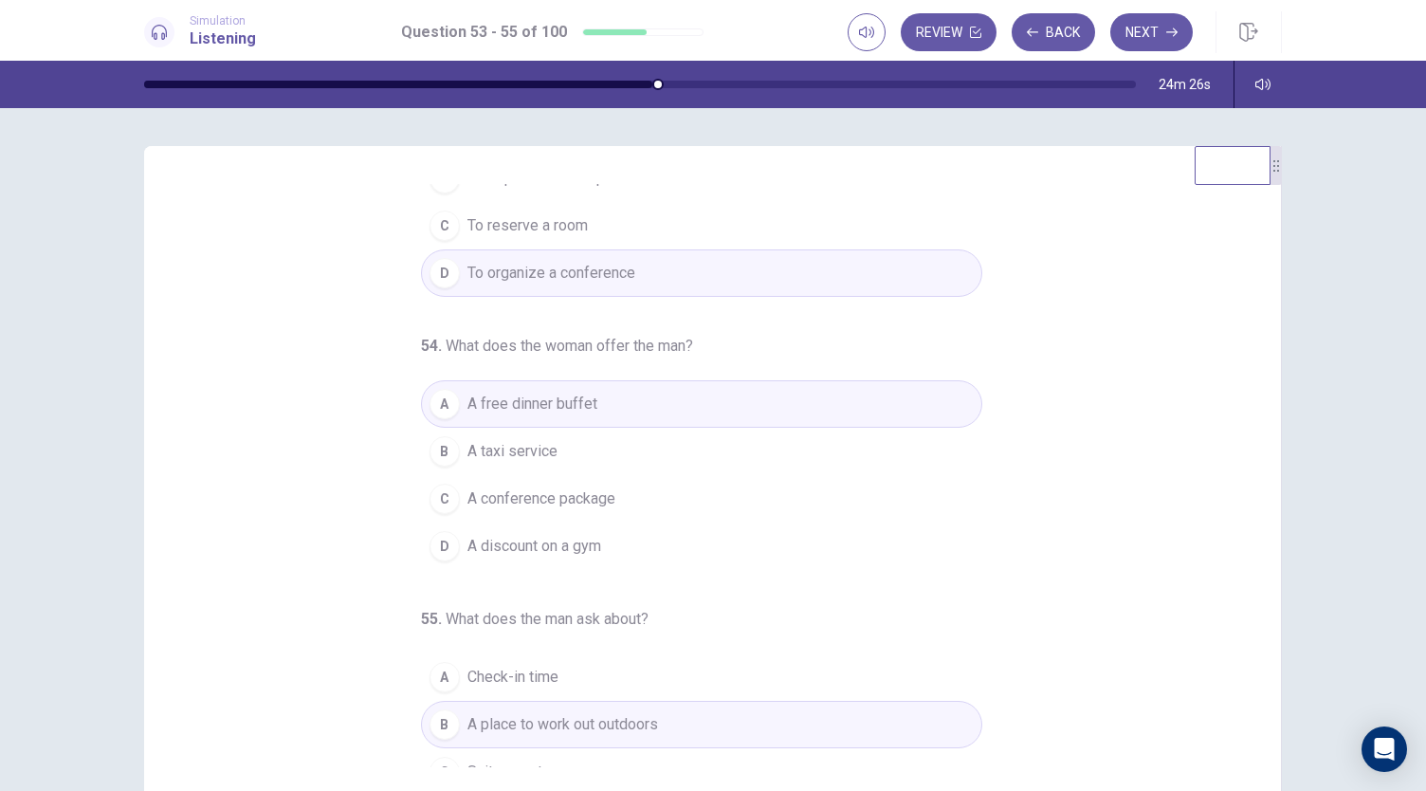
scroll to position [123, 0]
click at [701, 488] on button "C A conference package" at bounding box center [701, 497] width 561 height 47
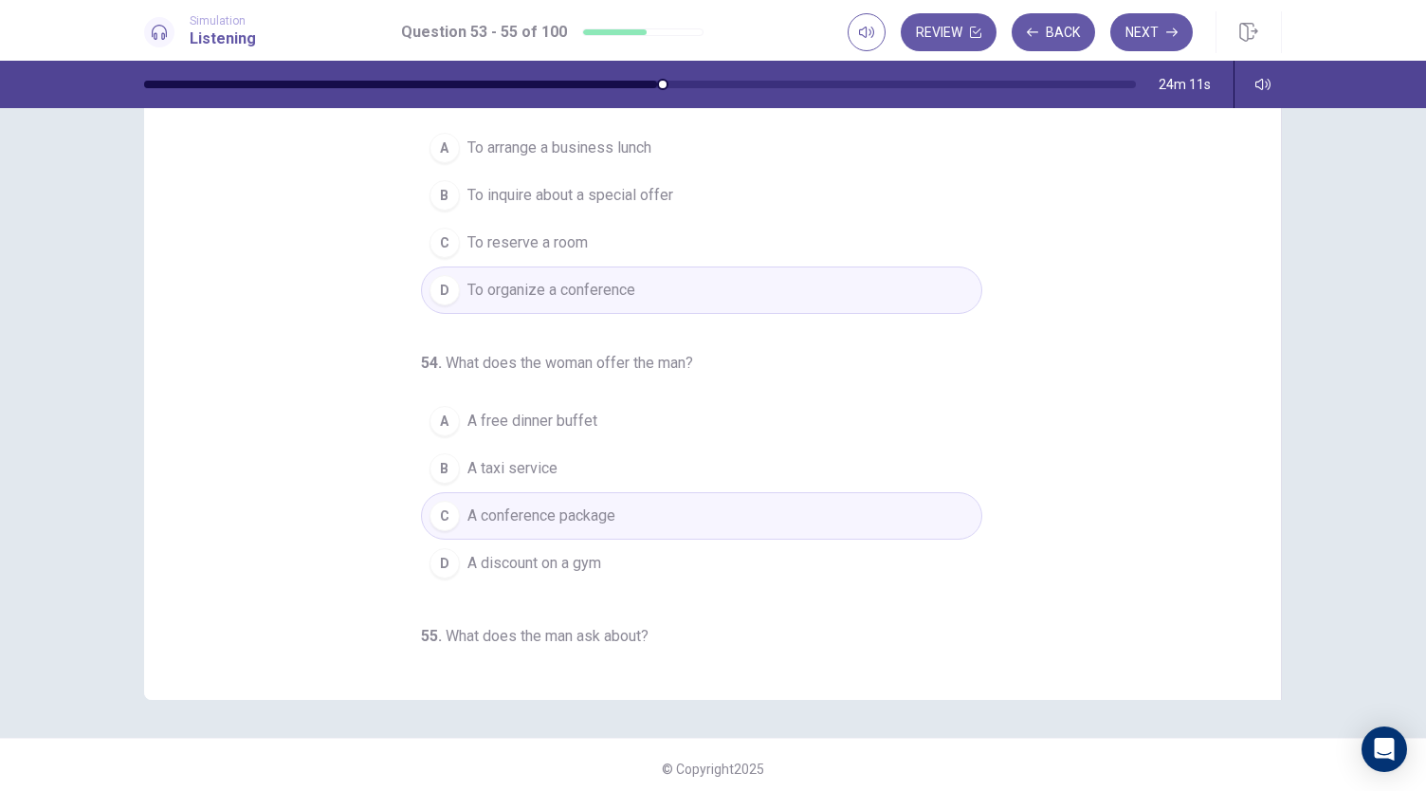
scroll to position [0, 0]
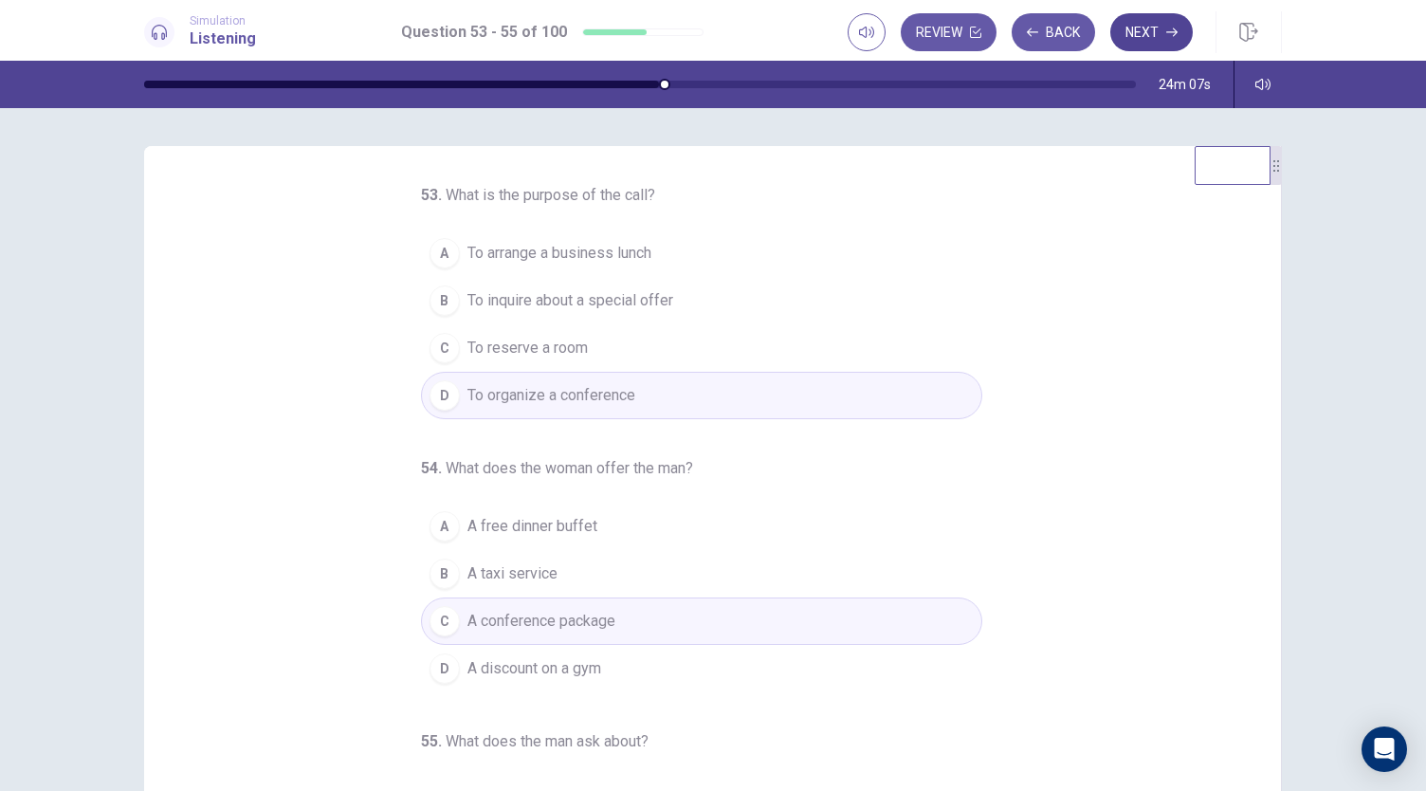
click at [1151, 27] on button "Next" at bounding box center [1151, 32] width 82 height 38
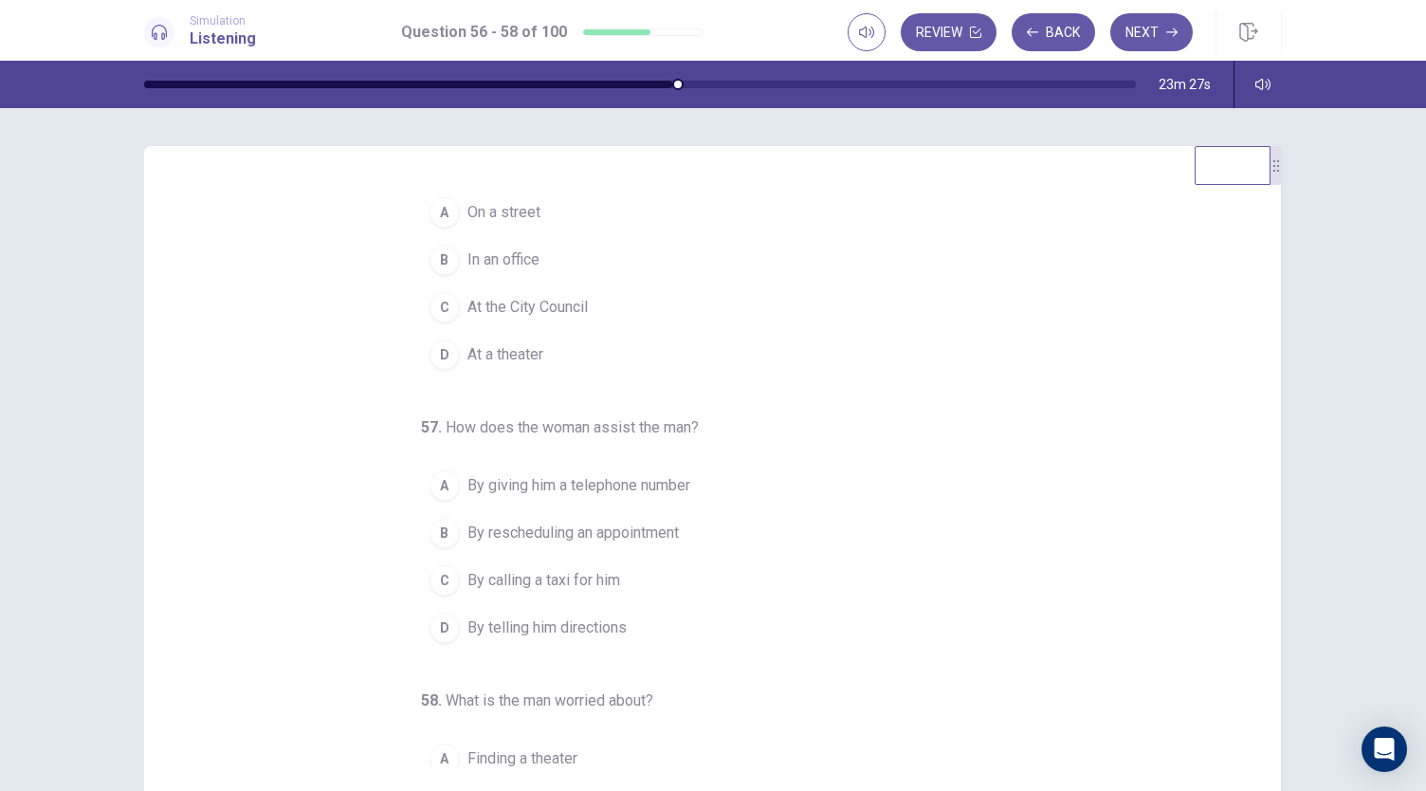
scroll to position [59, 0]
click at [590, 309] on button "C At the City Council" at bounding box center [701, 311] width 561 height 47
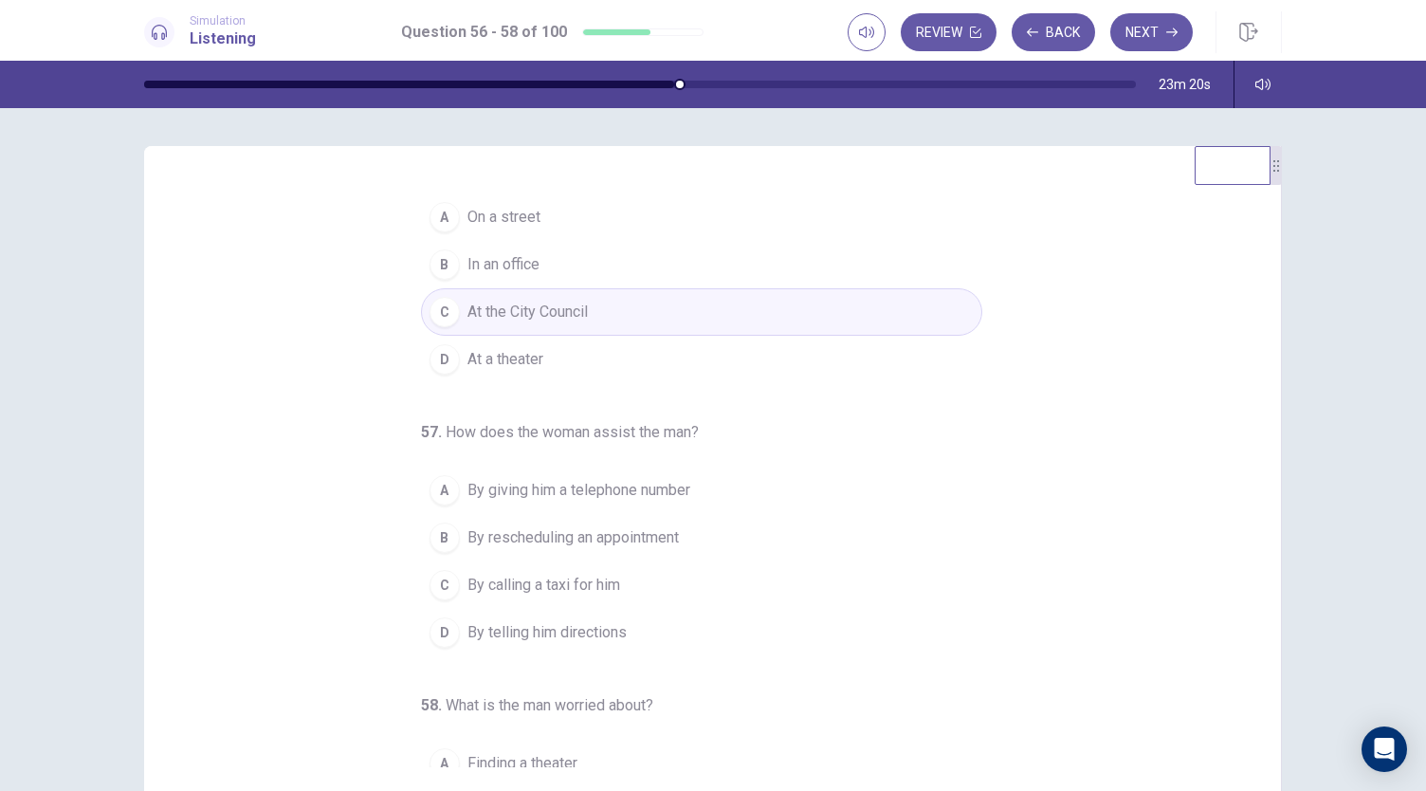
click at [579, 225] on button "A On a street" at bounding box center [701, 216] width 561 height 47
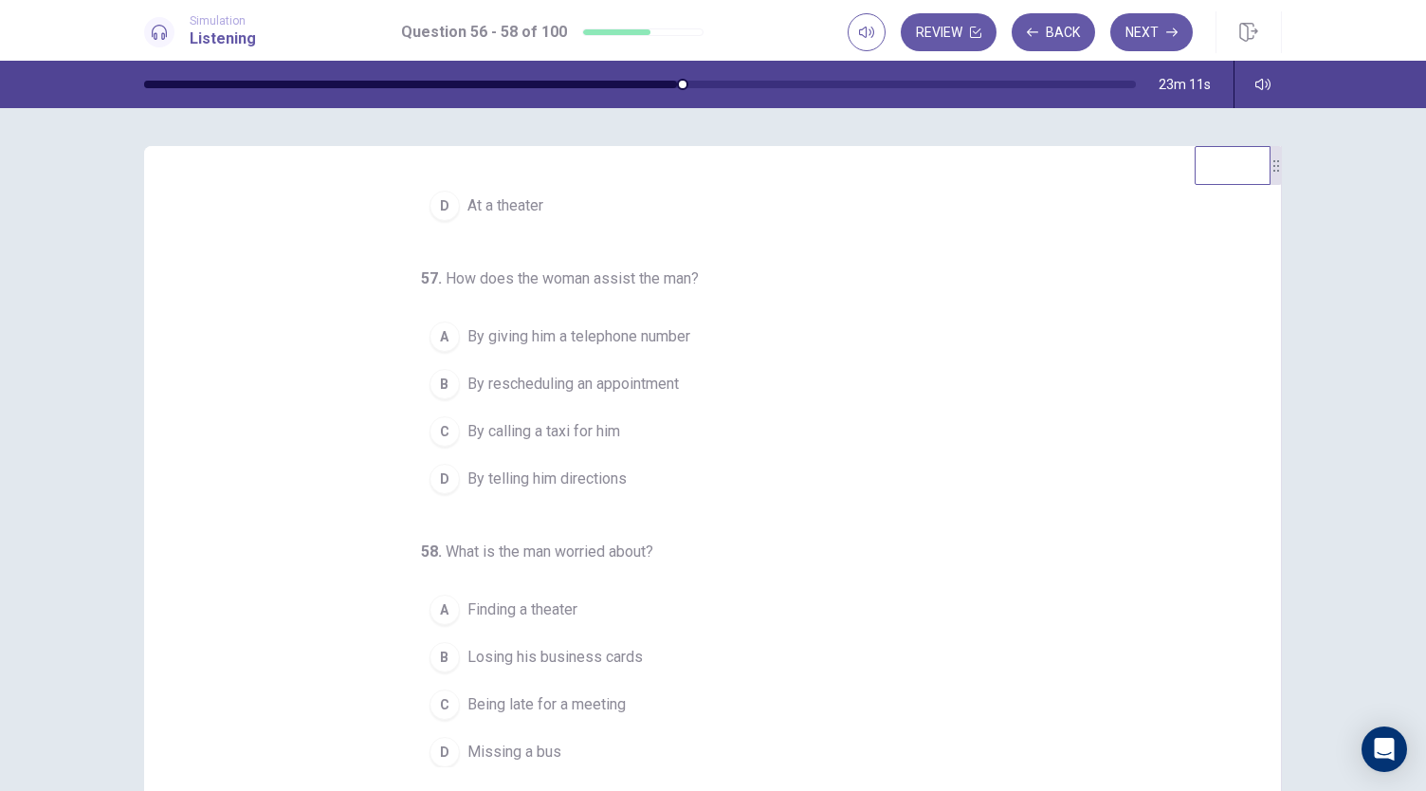
scroll to position [113, 0]
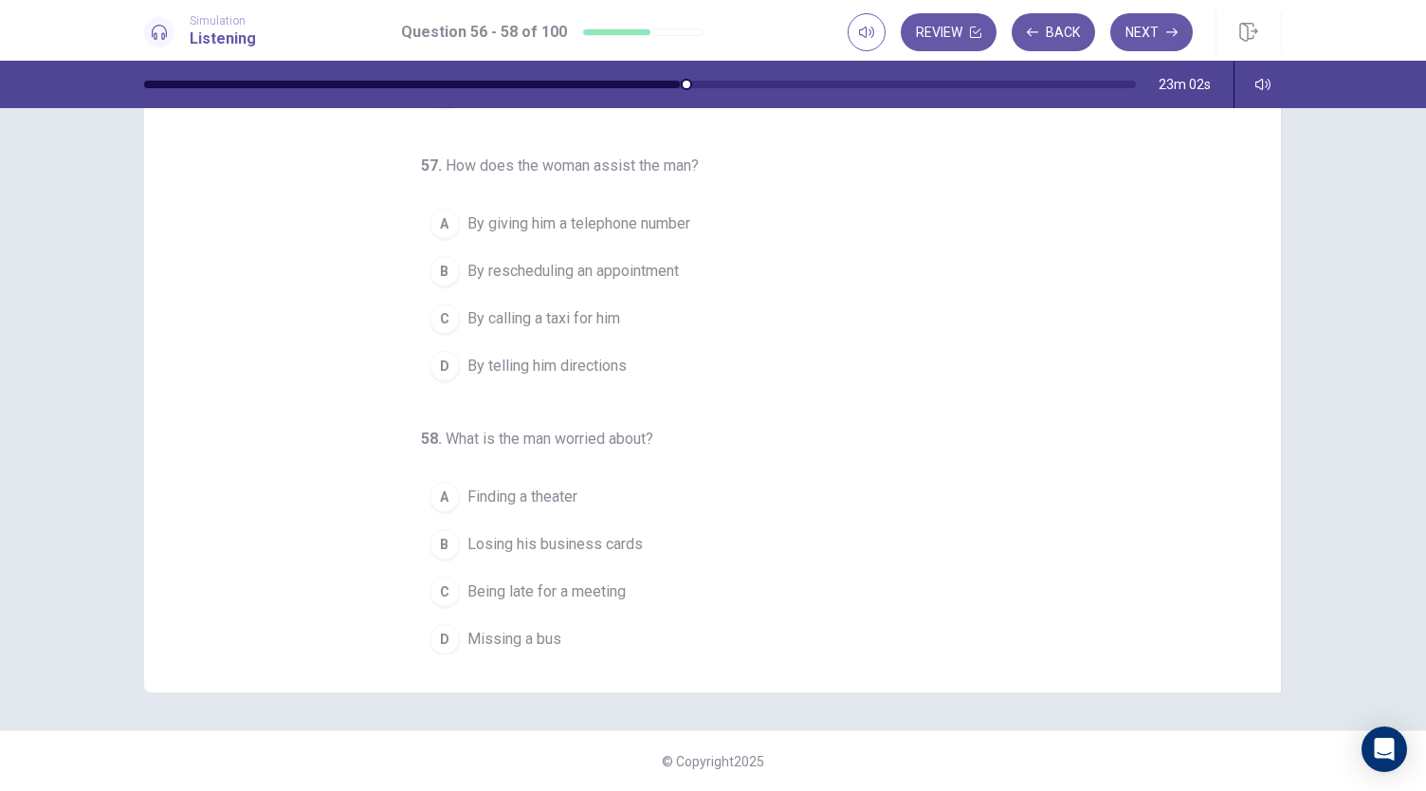
click at [653, 590] on button "C Being late for a meeting" at bounding box center [701, 591] width 561 height 47
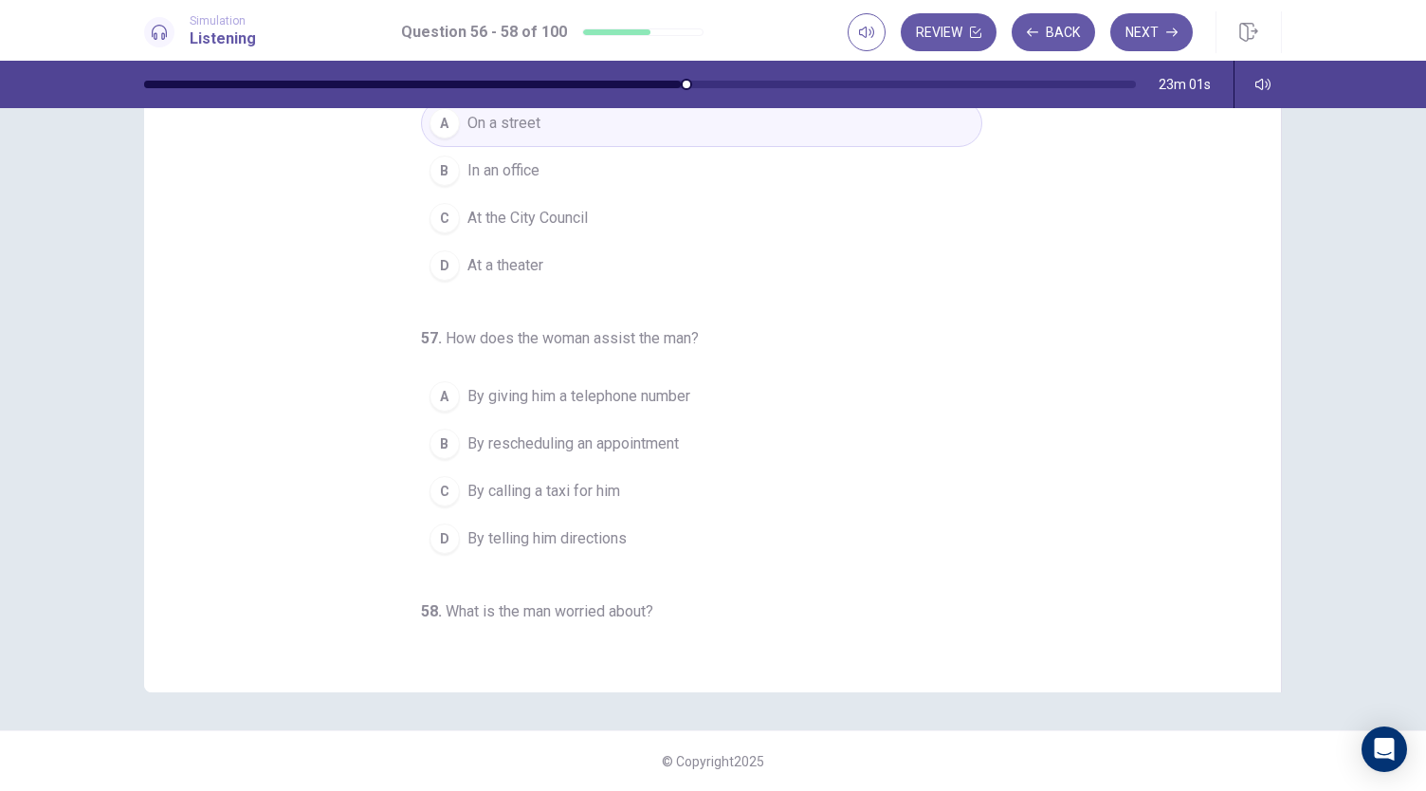
scroll to position [30, 0]
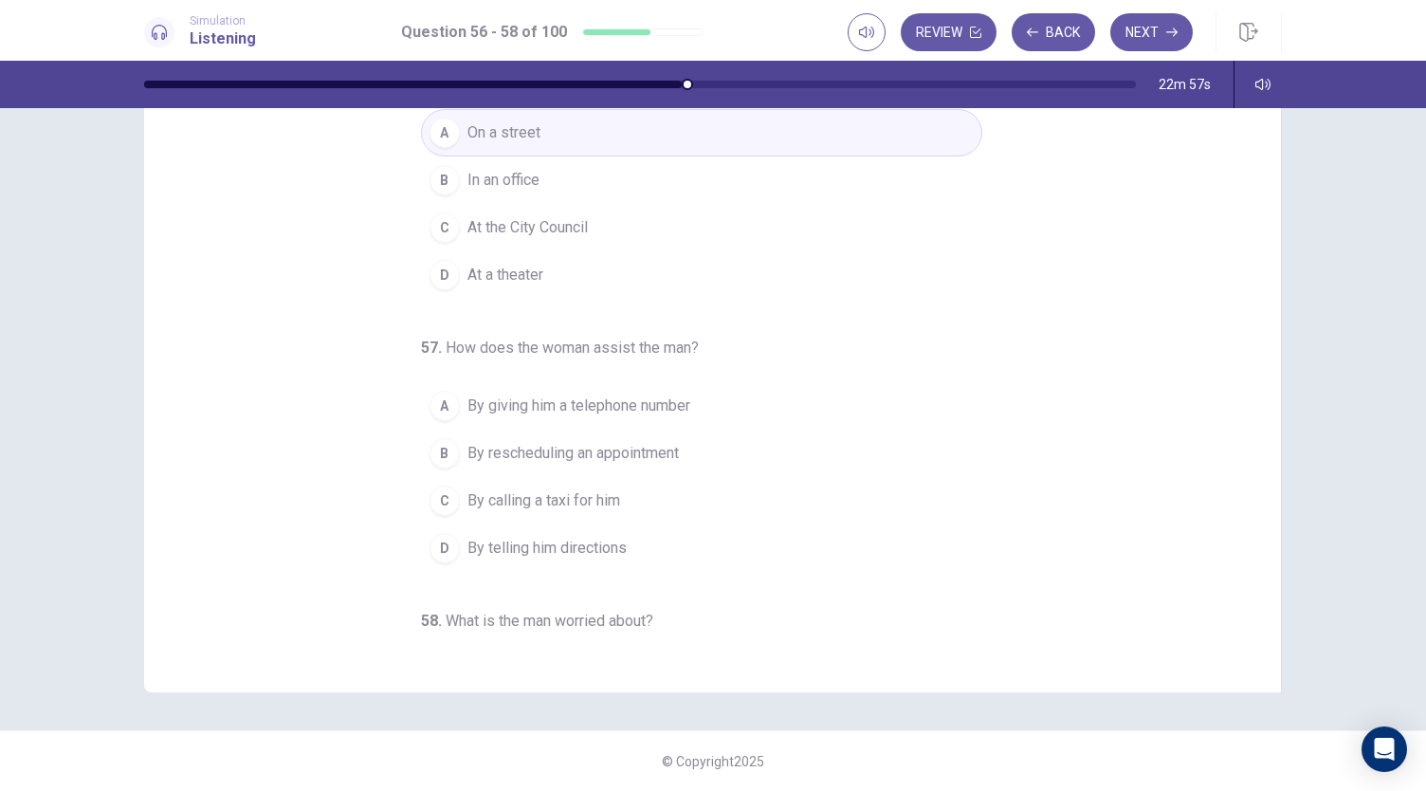
click at [624, 555] on button "D By telling him directions" at bounding box center [701, 547] width 561 height 47
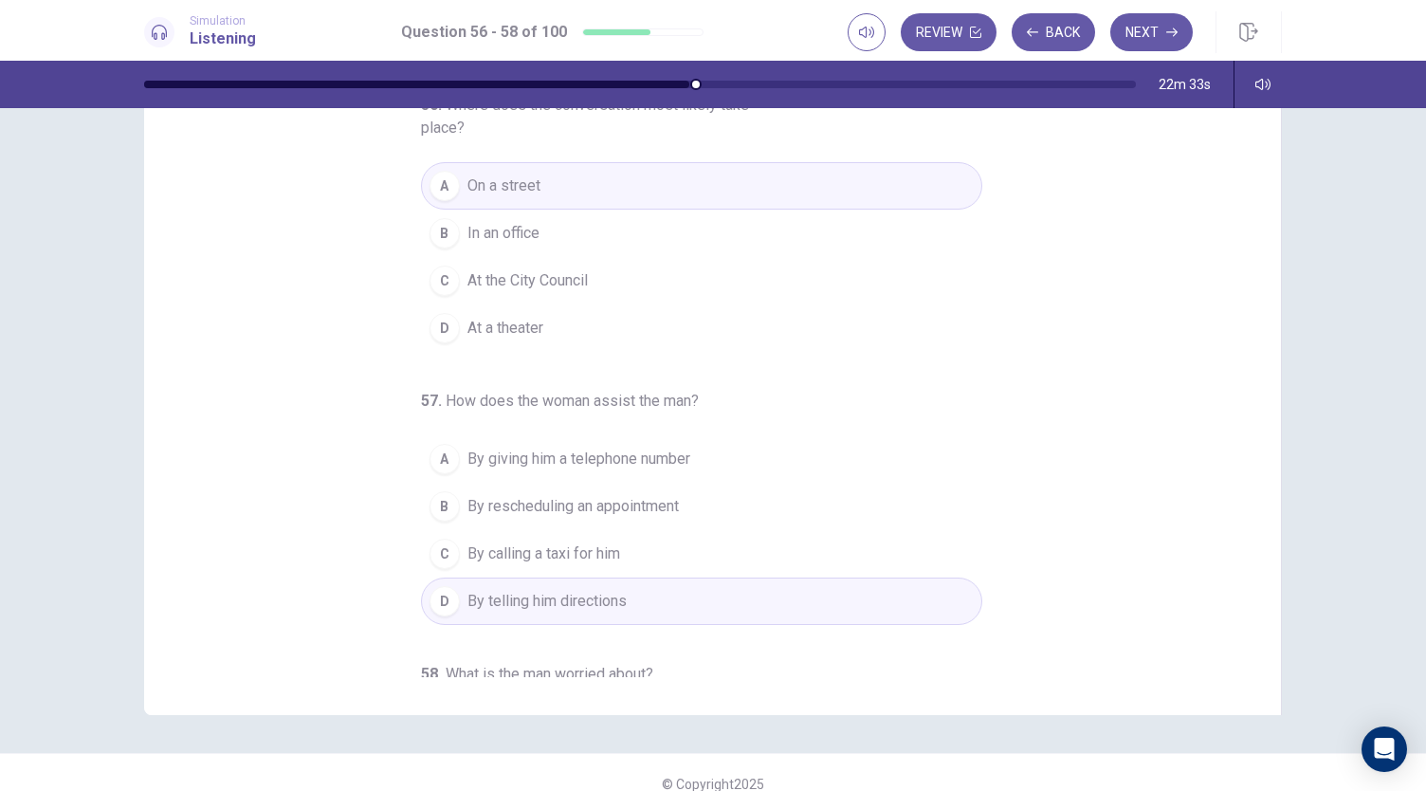
scroll to position [0, 0]
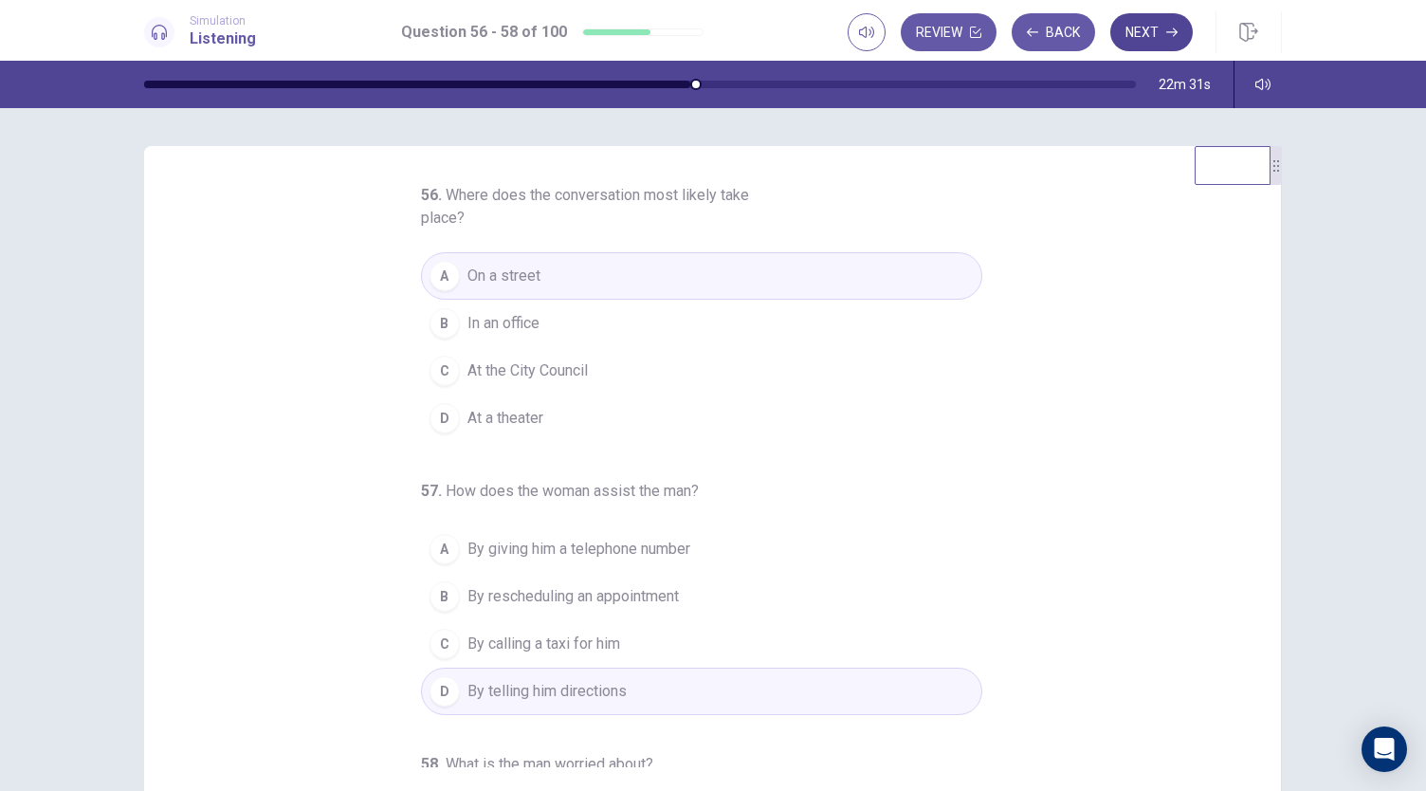
click at [1155, 23] on button "Next" at bounding box center [1151, 32] width 82 height 38
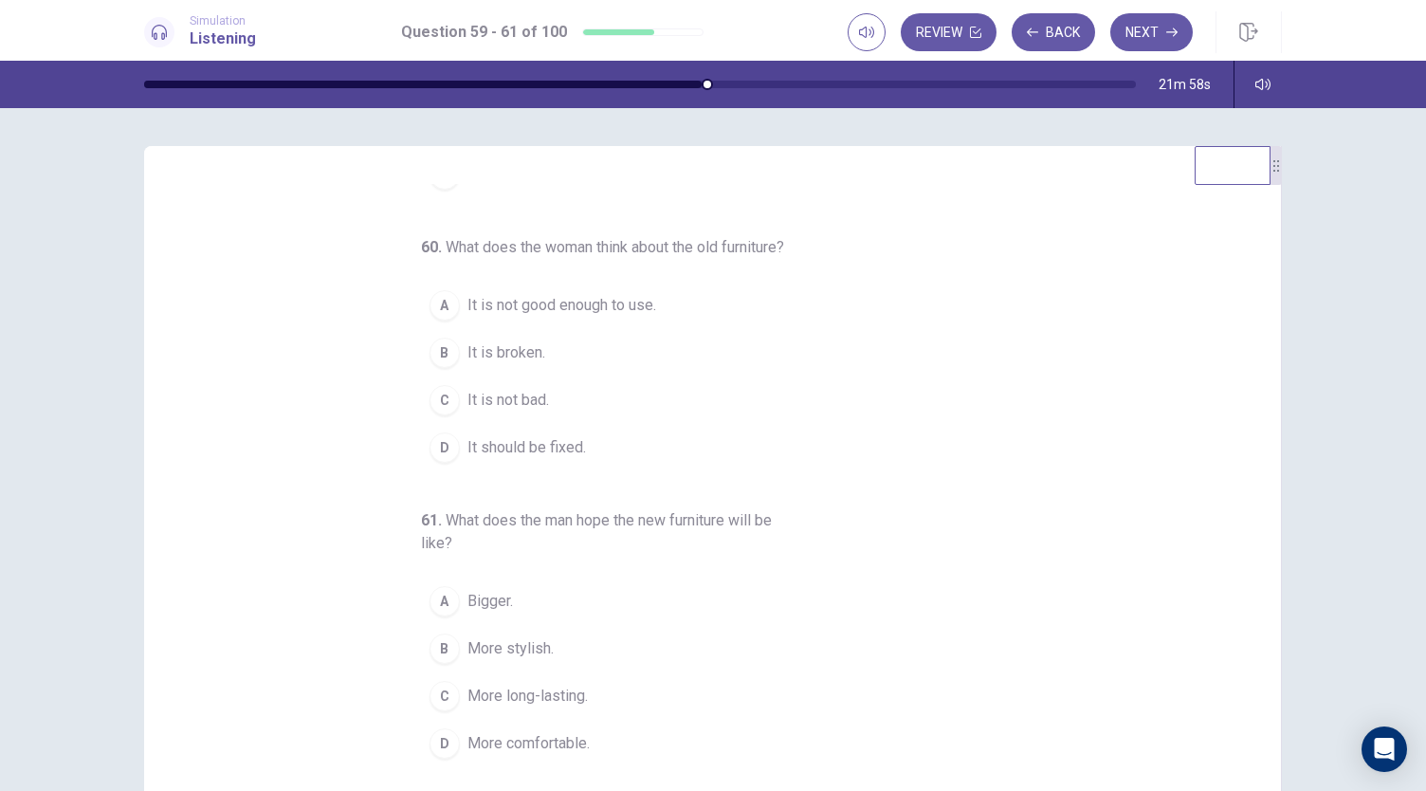
scroll to position [113, 0]
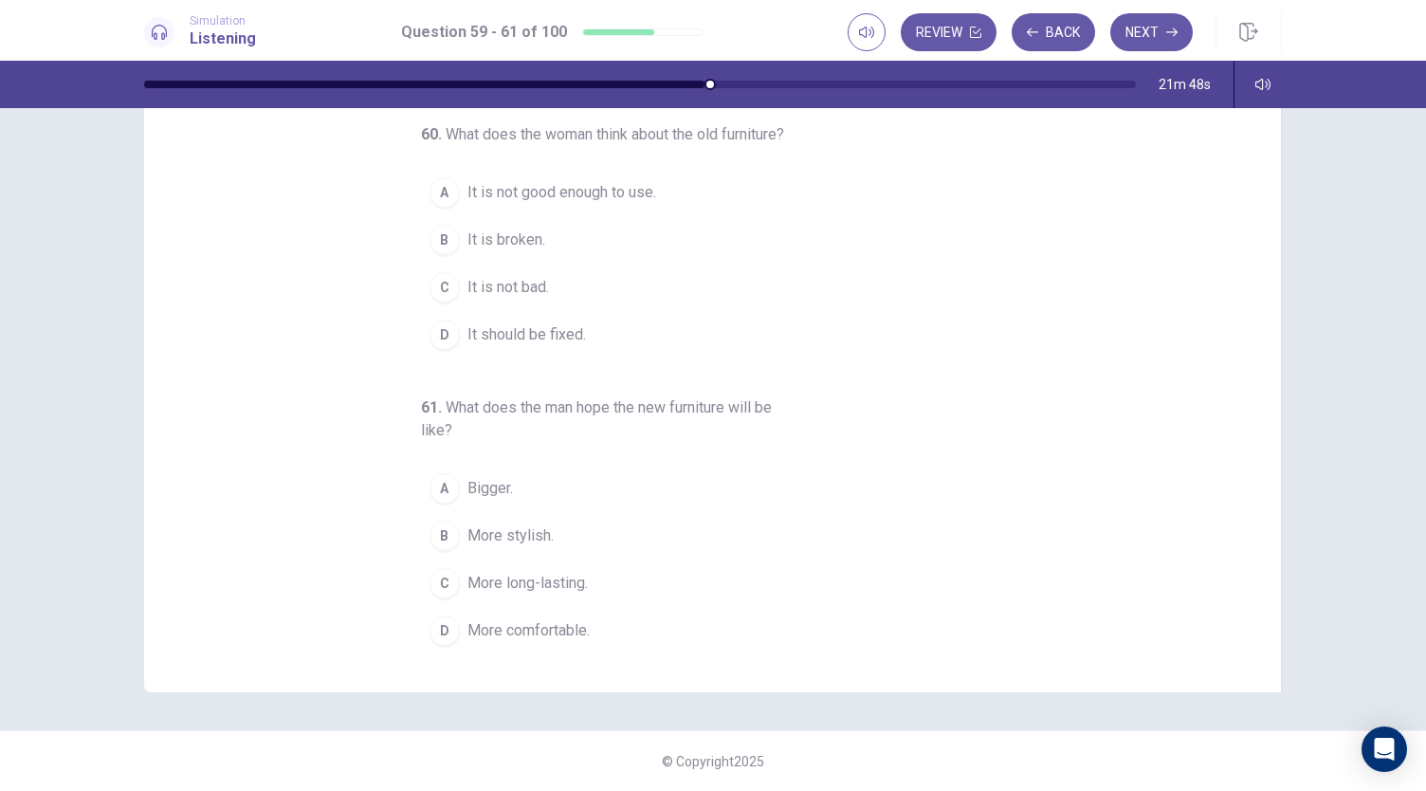
click at [572, 628] on span "More comfortable." at bounding box center [528, 630] width 122 height 23
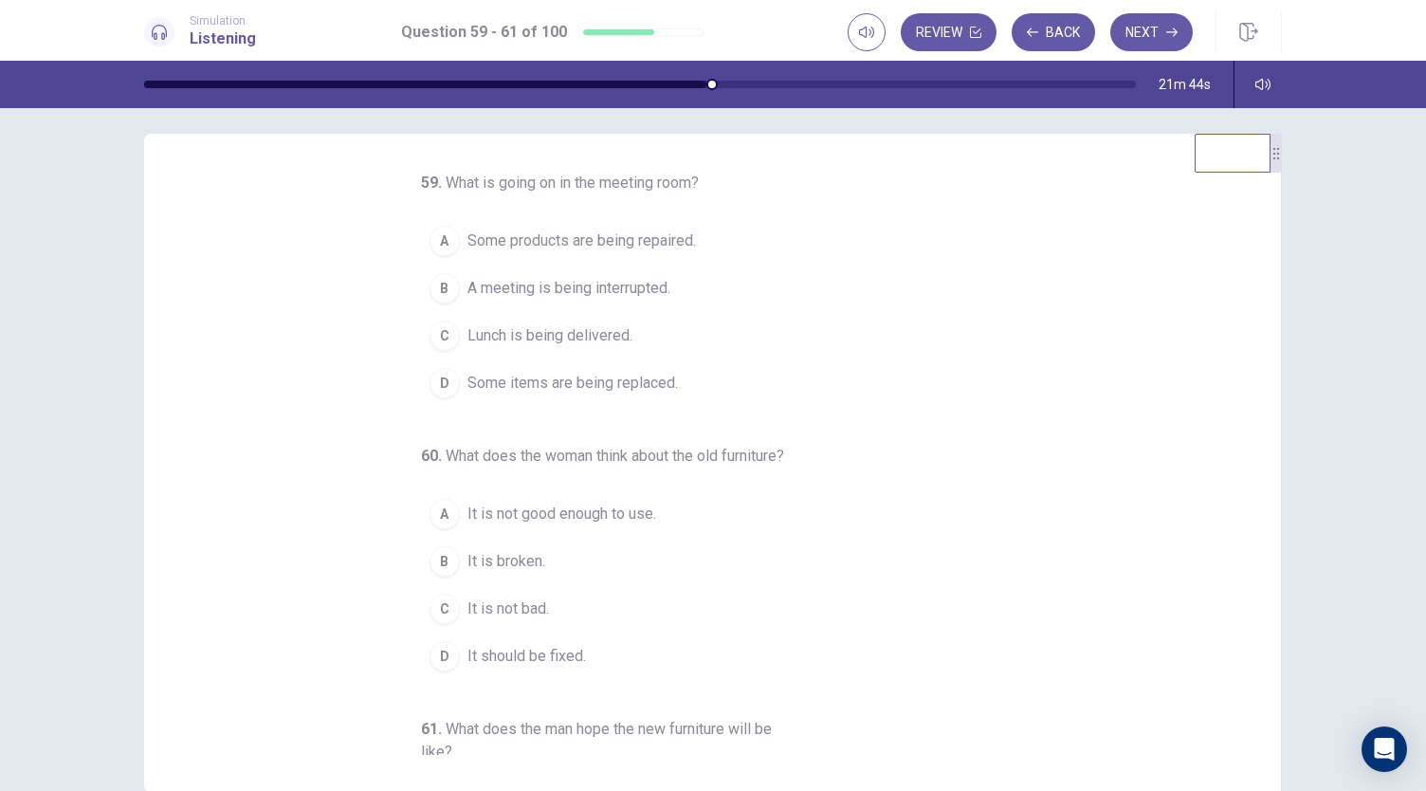
scroll to position [0, 0]
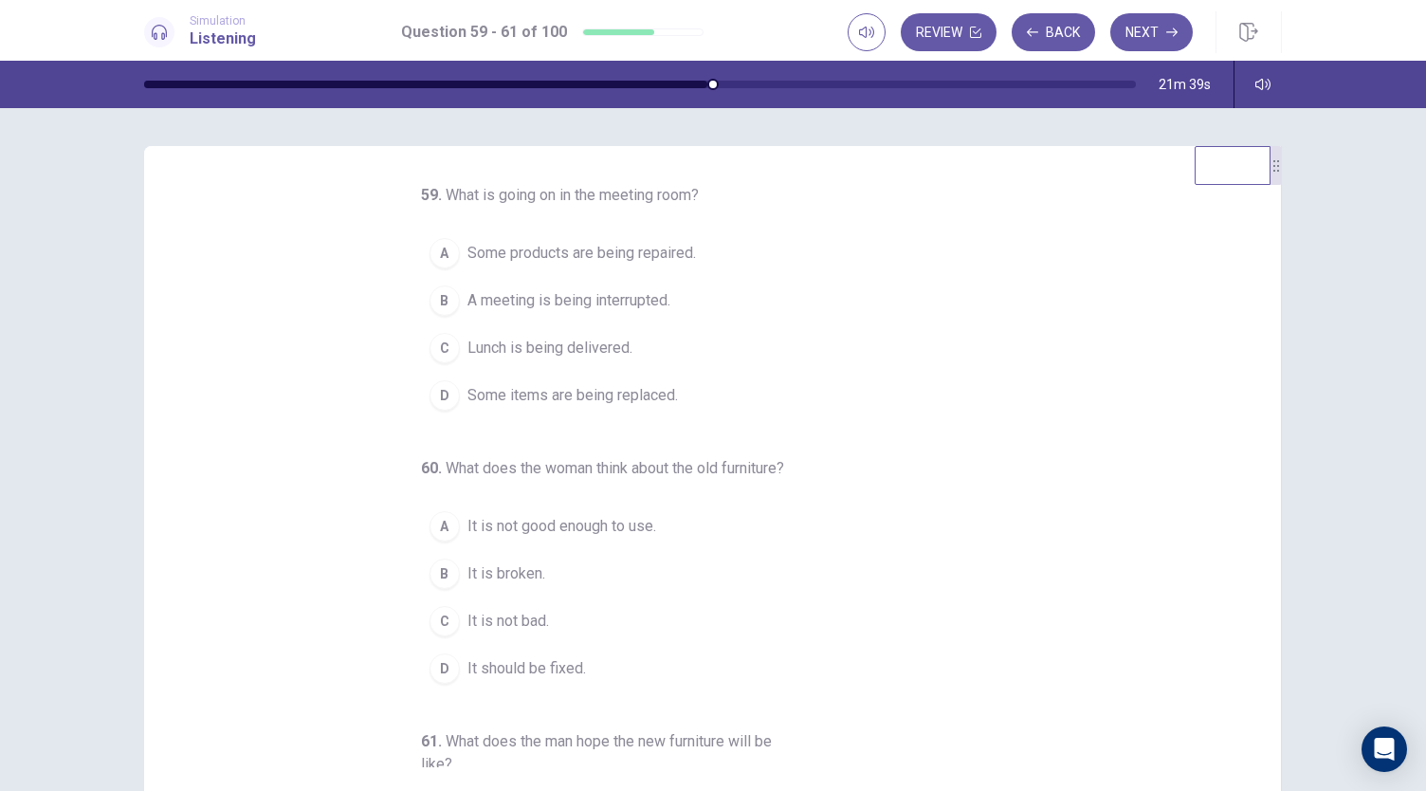
click at [667, 388] on span "Some items are being replaced." at bounding box center [572, 395] width 210 height 23
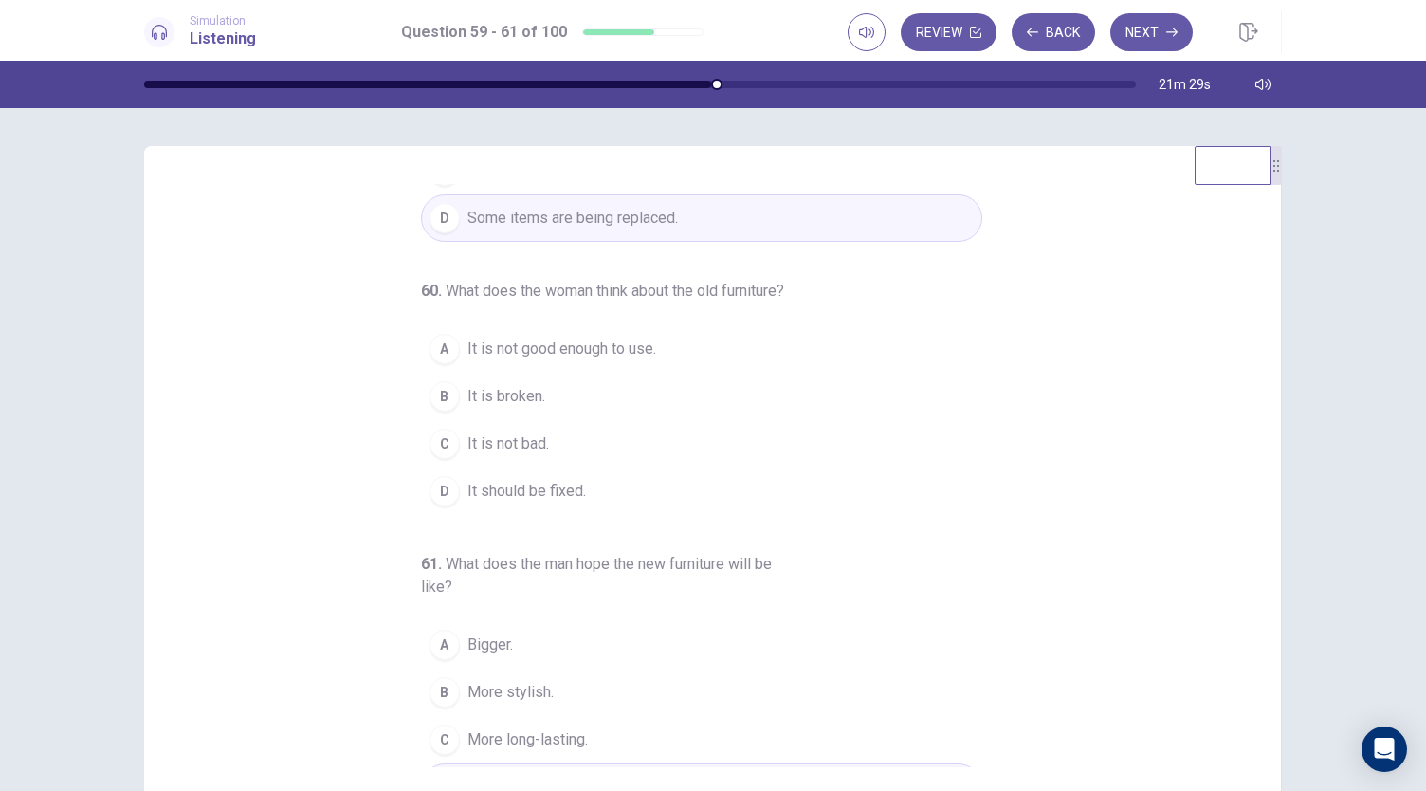
scroll to position [206, 0]
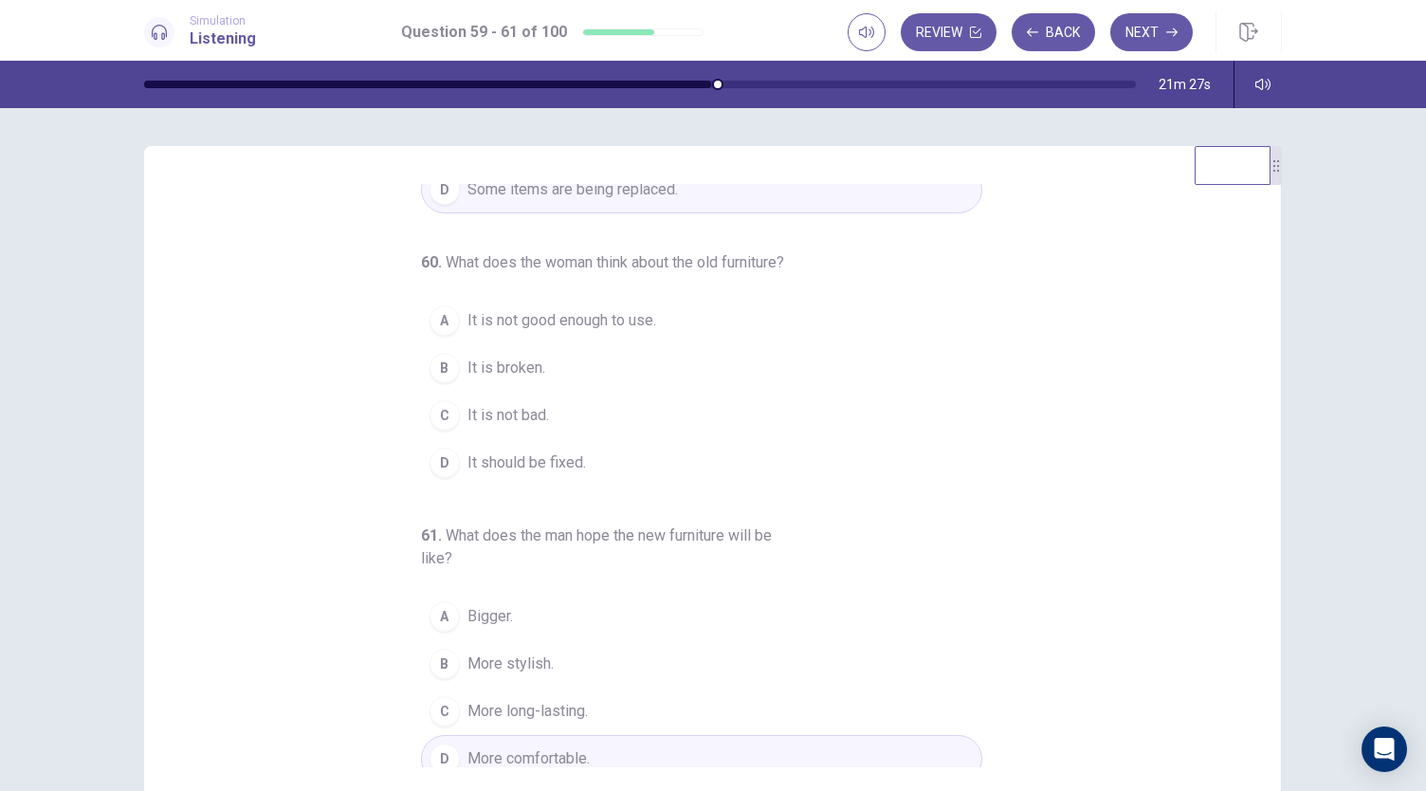
click at [610, 391] on button "B It is broken." at bounding box center [701, 367] width 561 height 47
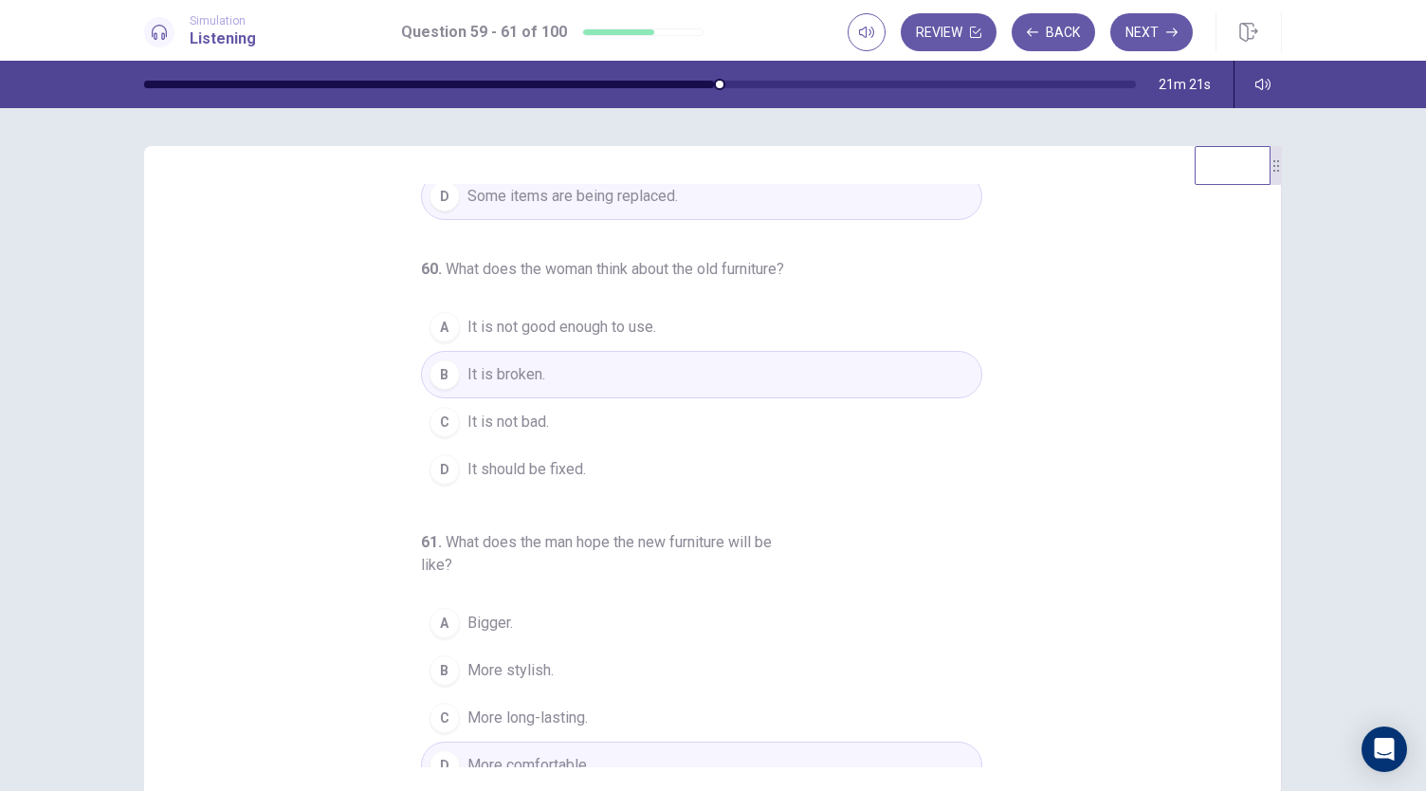
scroll to position [197, 0]
click at [678, 447] on button "C It is not bad." at bounding box center [701, 423] width 561 height 47
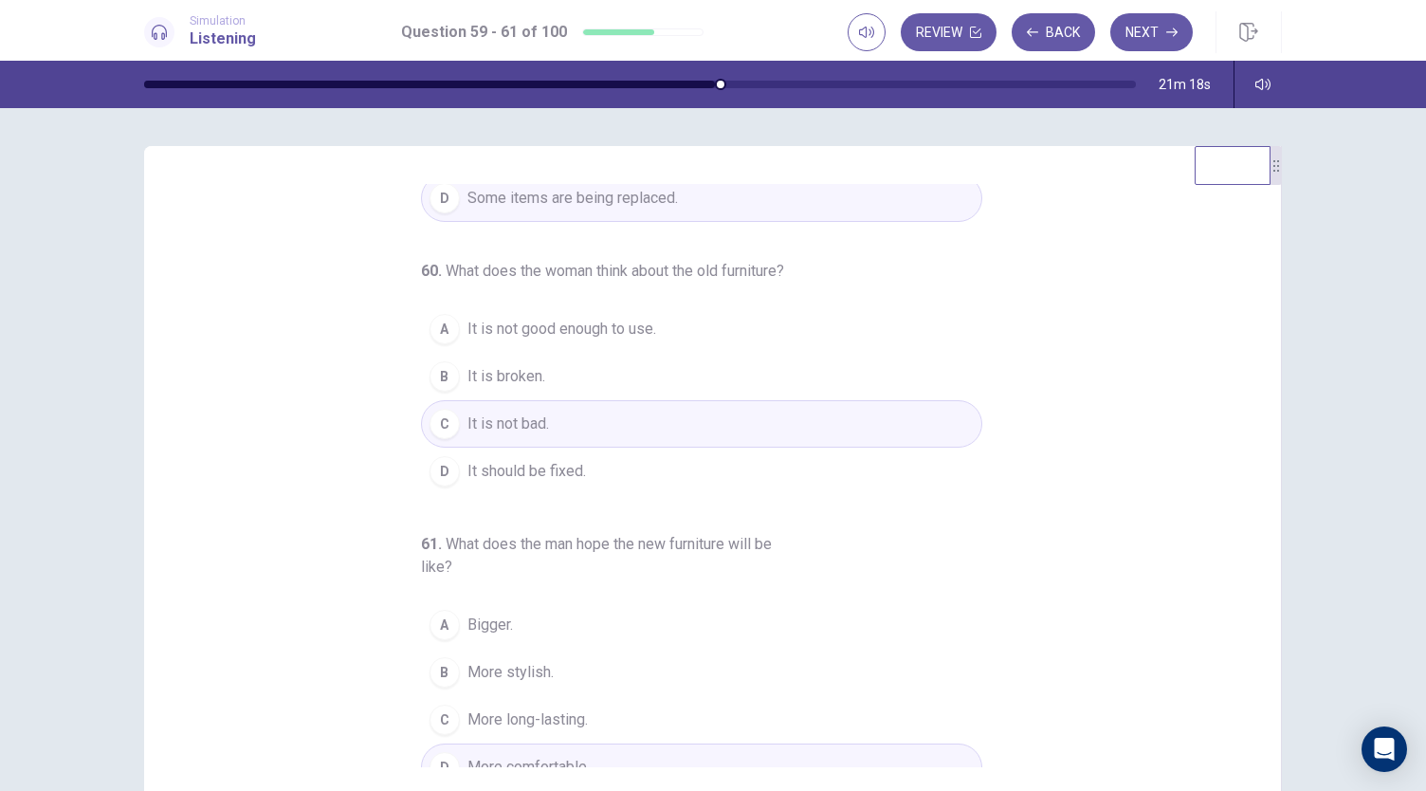
click at [660, 400] on button "B It is broken." at bounding box center [701, 376] width 561 height 47
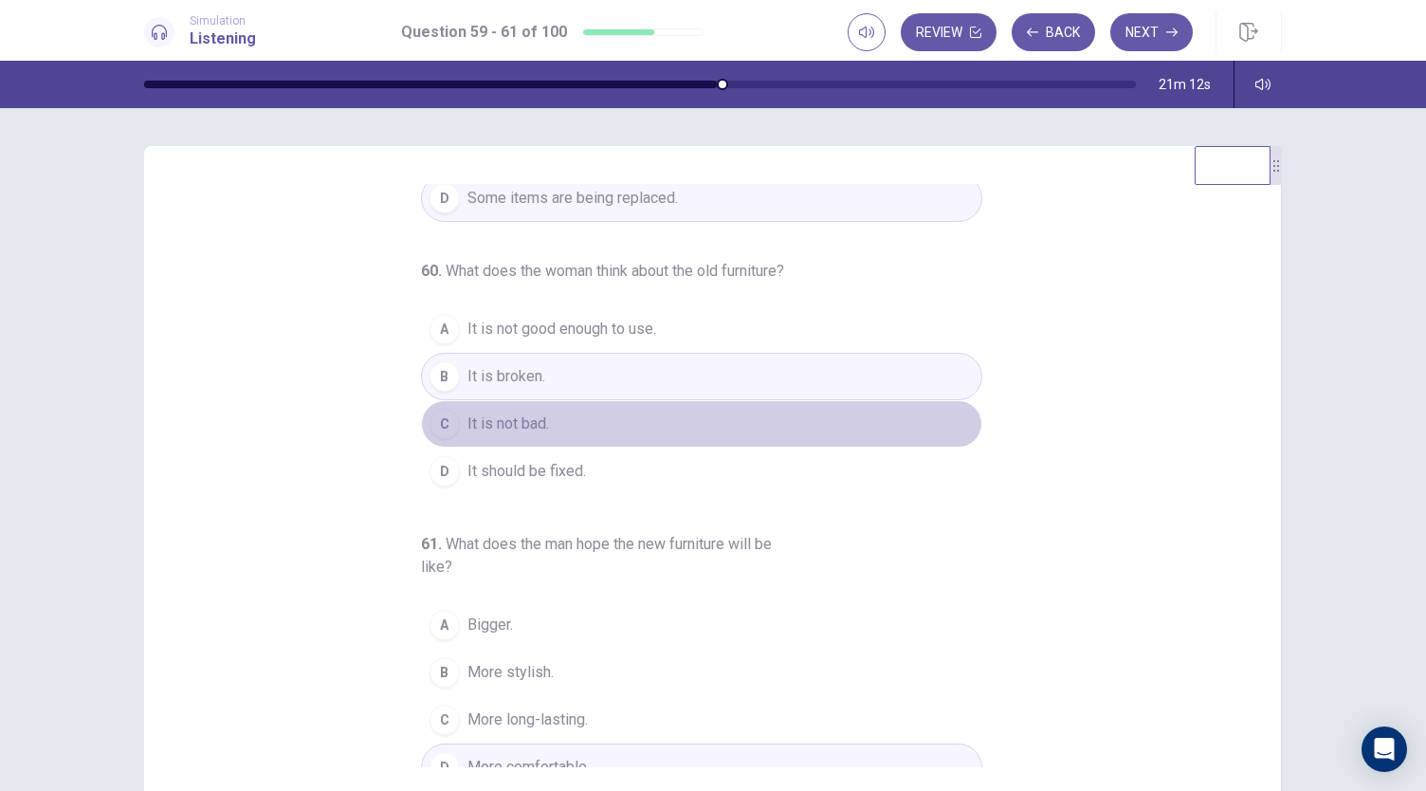
click at [654, 433] on button "C It is not bad." at bounding box center [701, 423] width 561 height 47
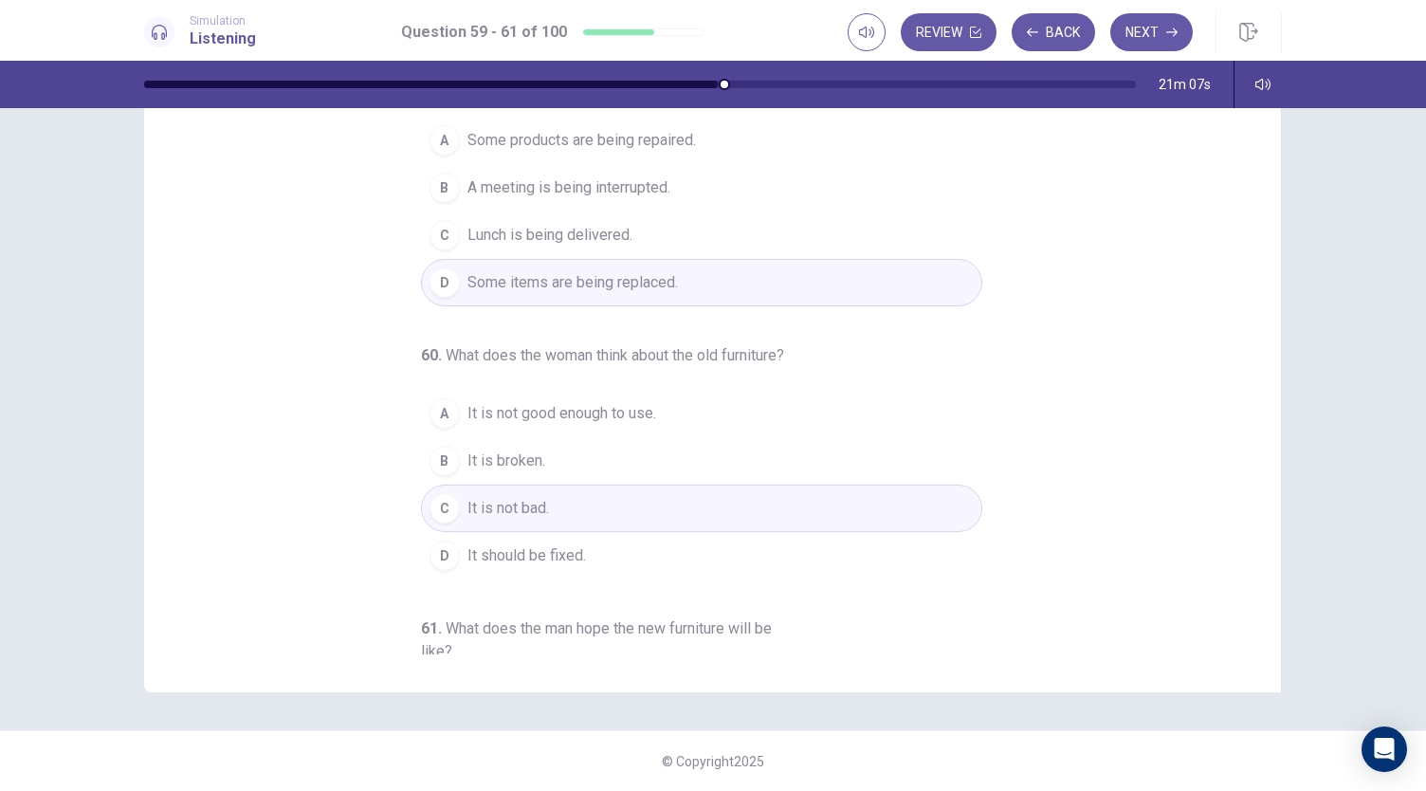
scroll to position [0, 0]
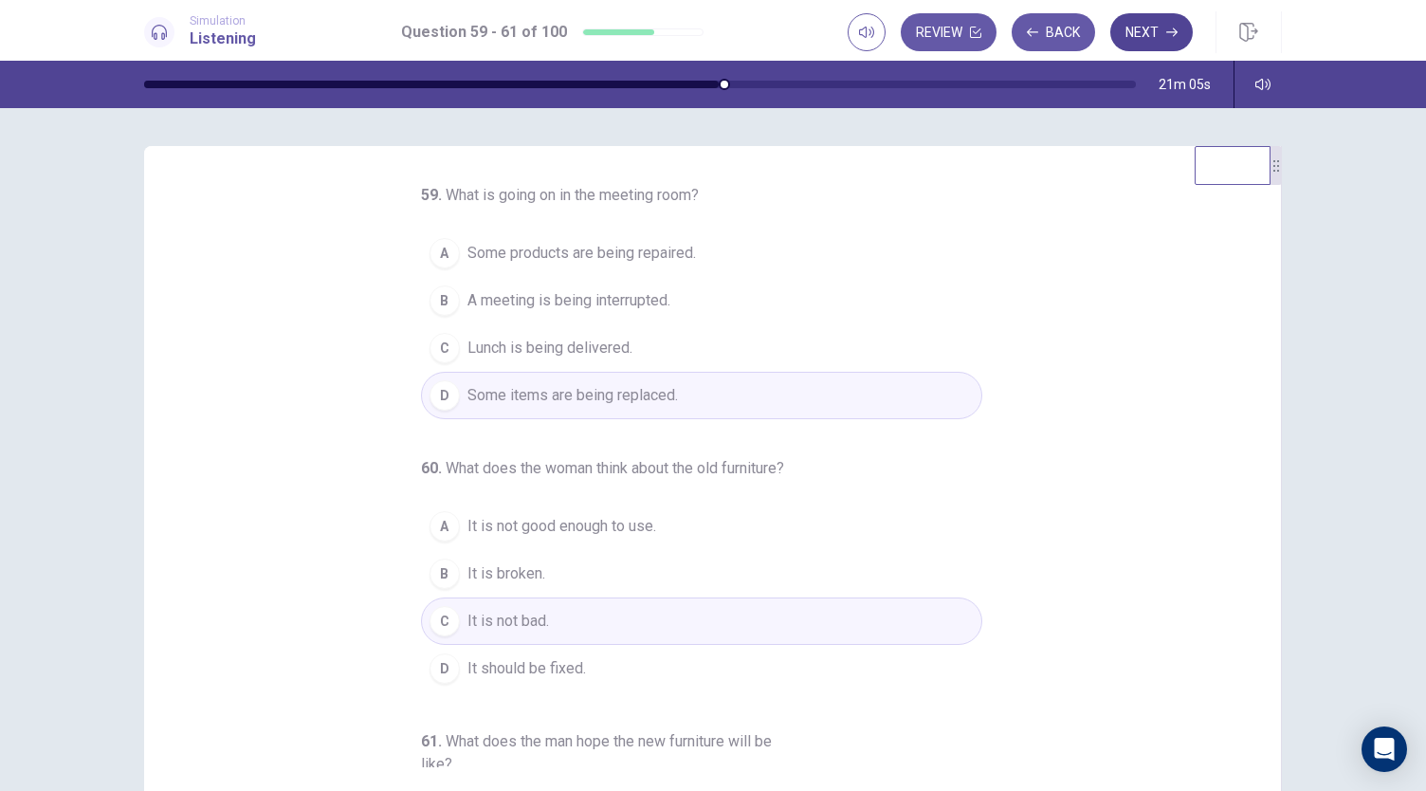
click at [1151, 27] on button "Next" at bounding box center [1151, 32] width 82 height 38
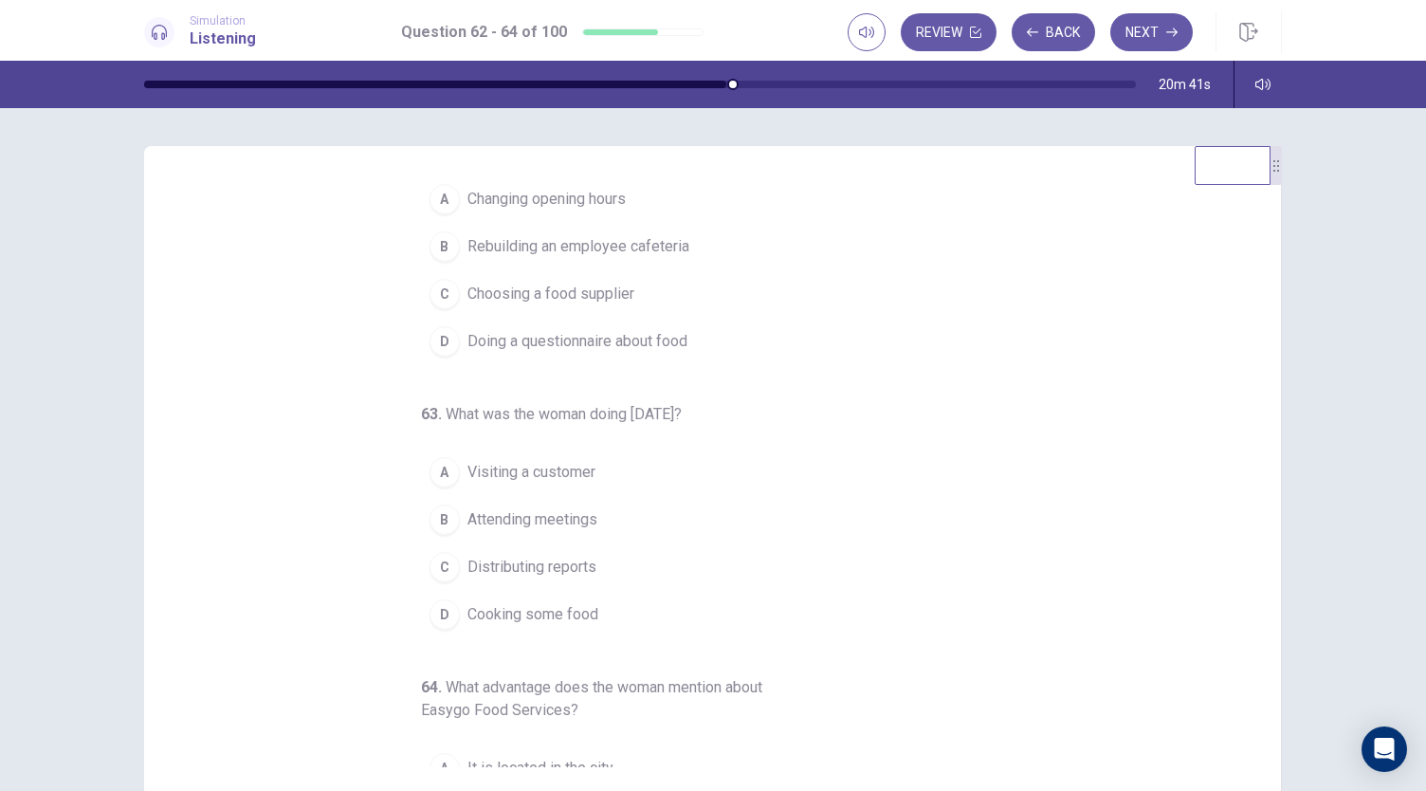
scroll to position [65, 0]
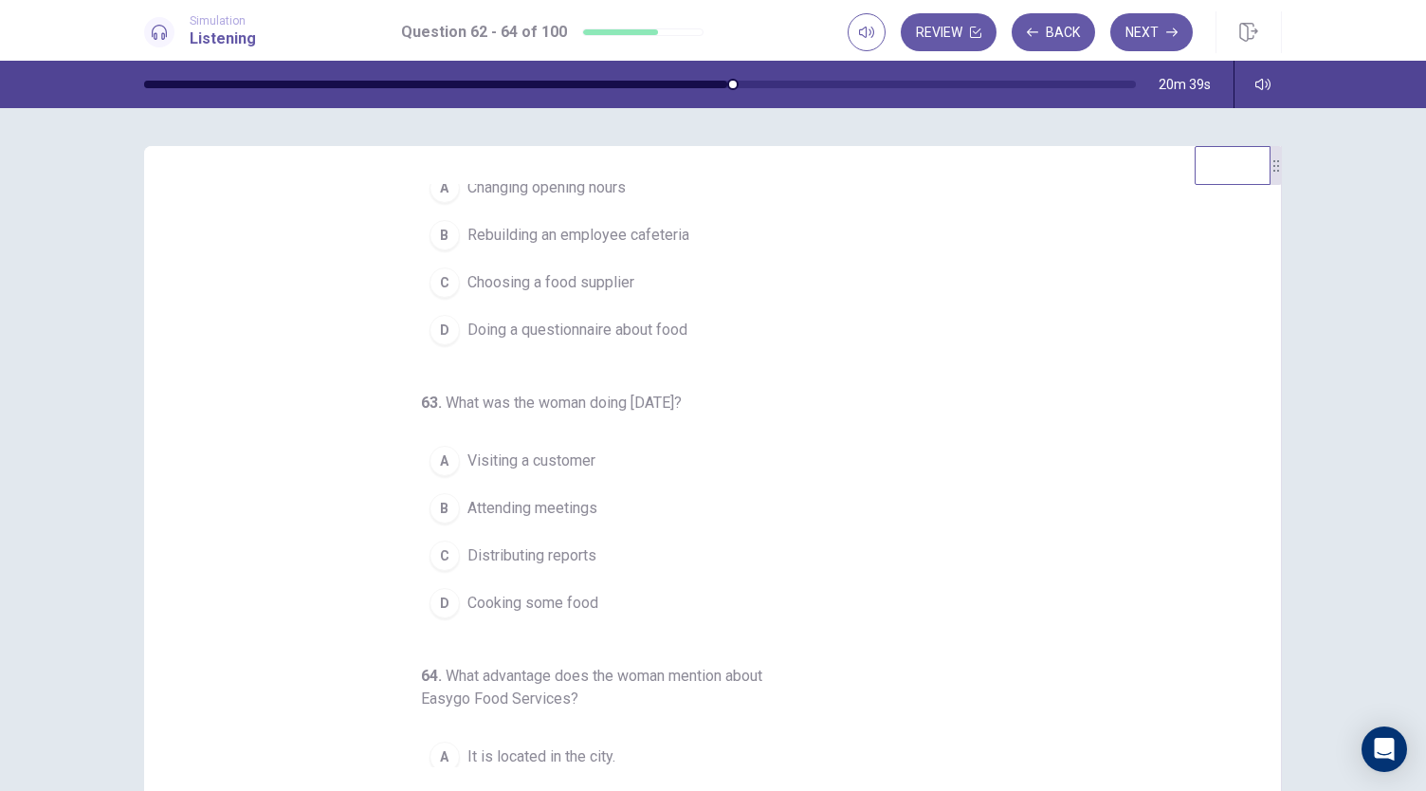
click at [661, 238] on span "Rebuilding an employee cafeteria" at bounding box center [578, 235] width 222 height 23
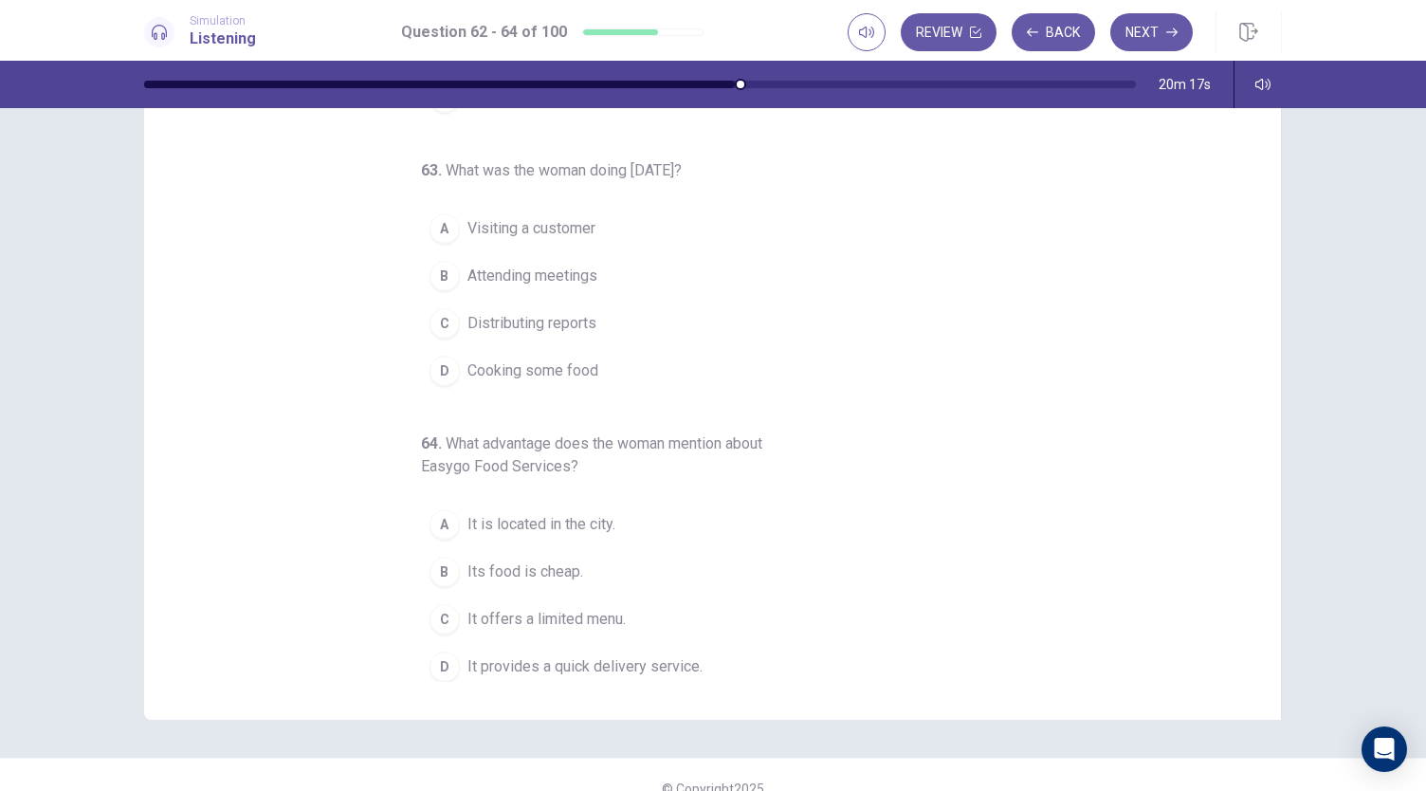
scroll to position [91, 0]
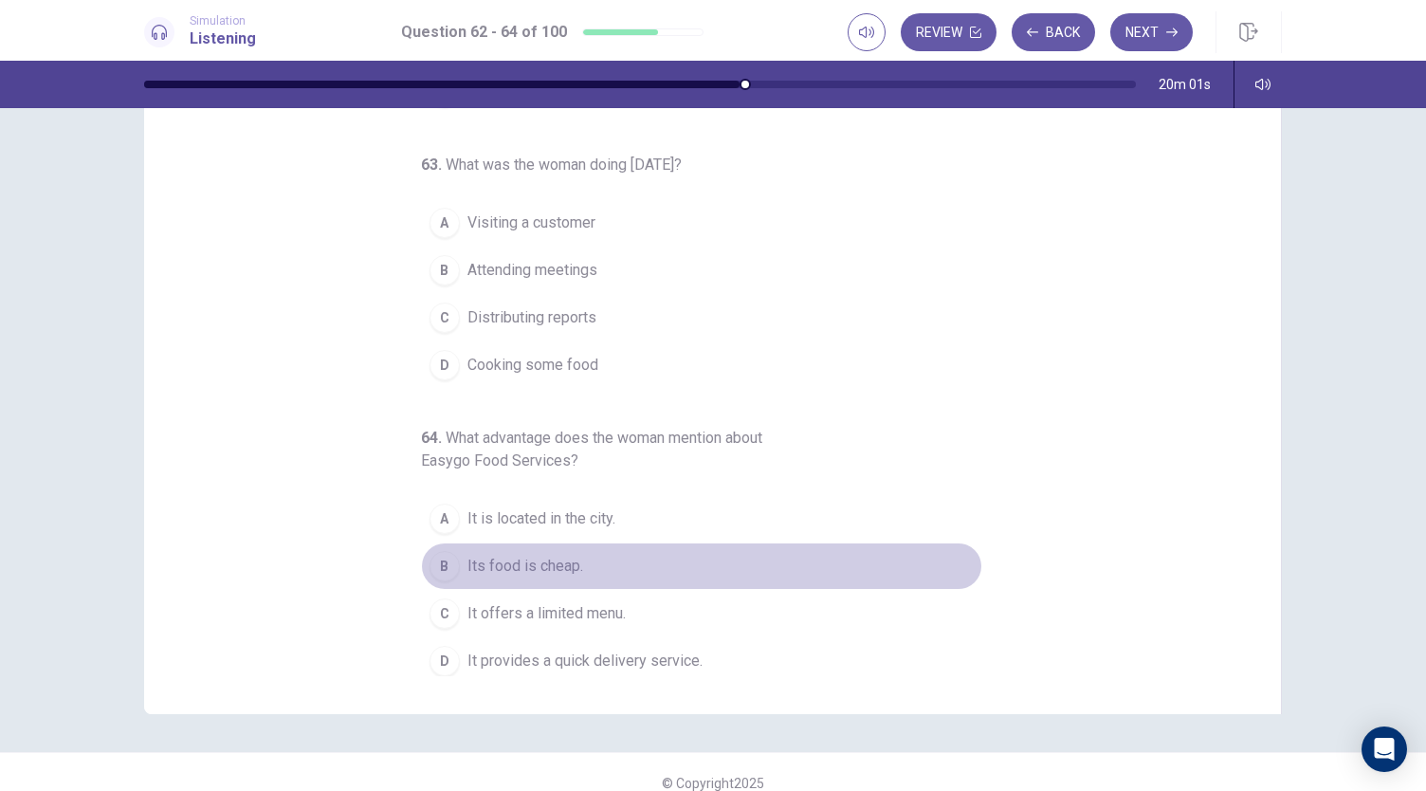
click at [582, 555] on button "B Its food is cheap." at bounding box center [701, 565] width 561 height 47
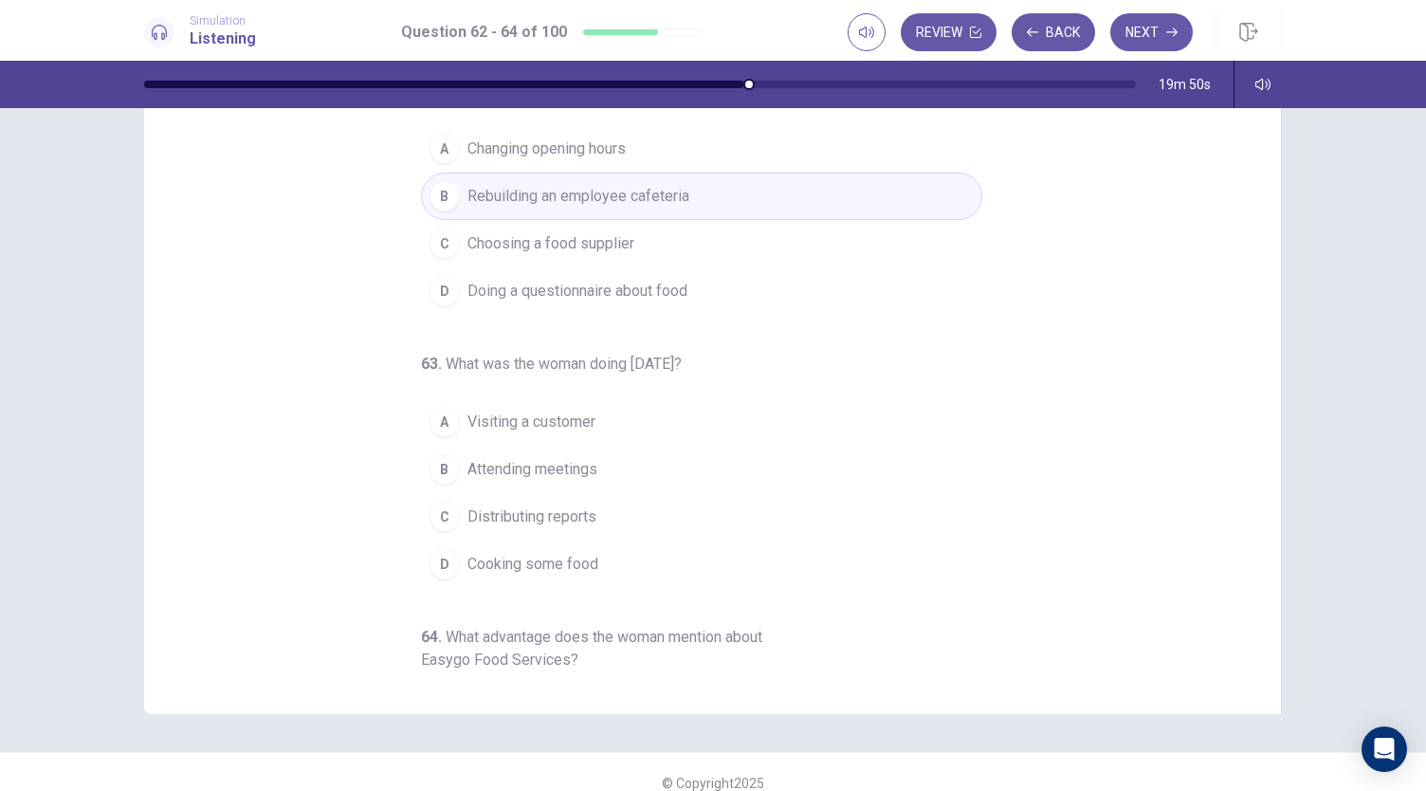
scroll to position [0, 0]
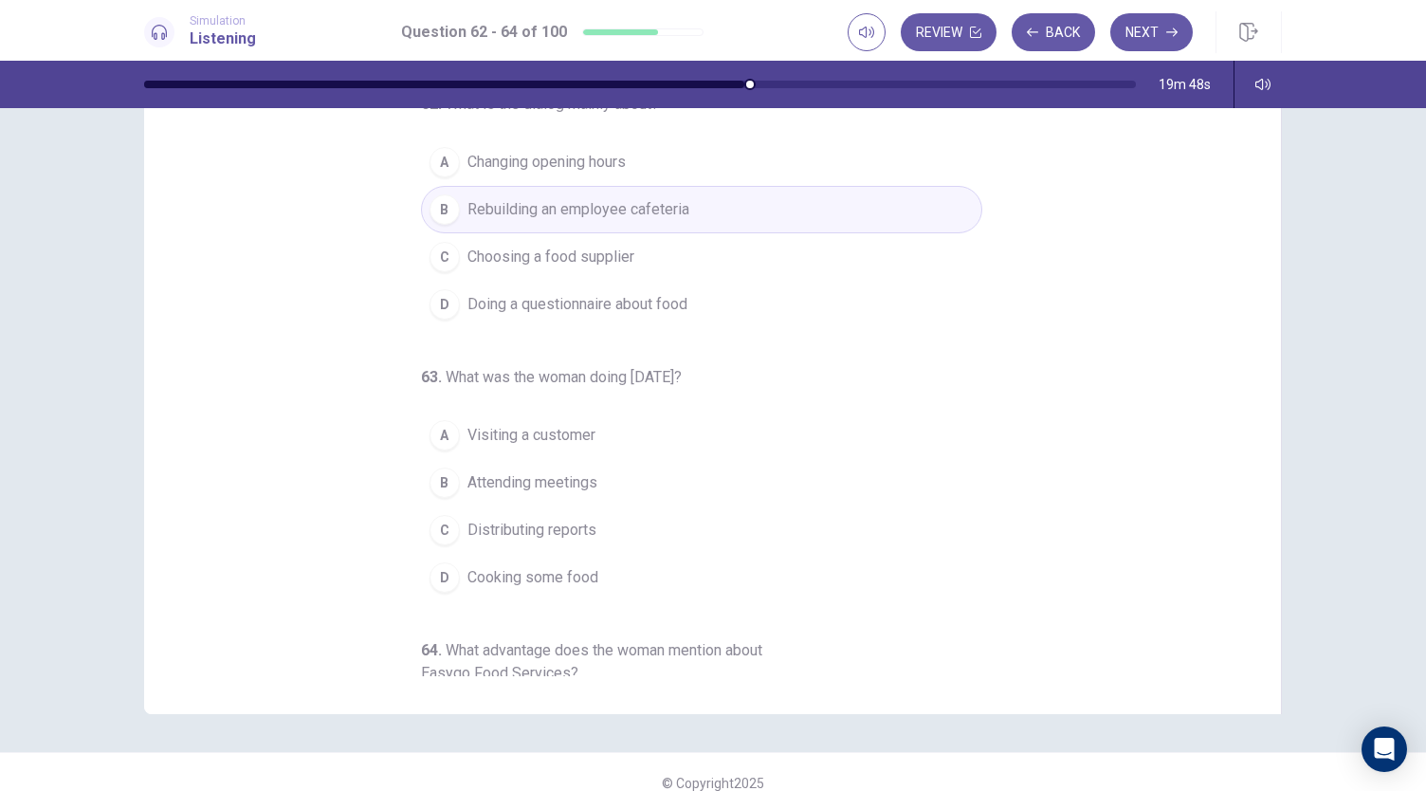
click at [673, 264] on button "C Choosing a food supplier" at bounding box center [701, 256] width 561 height 47
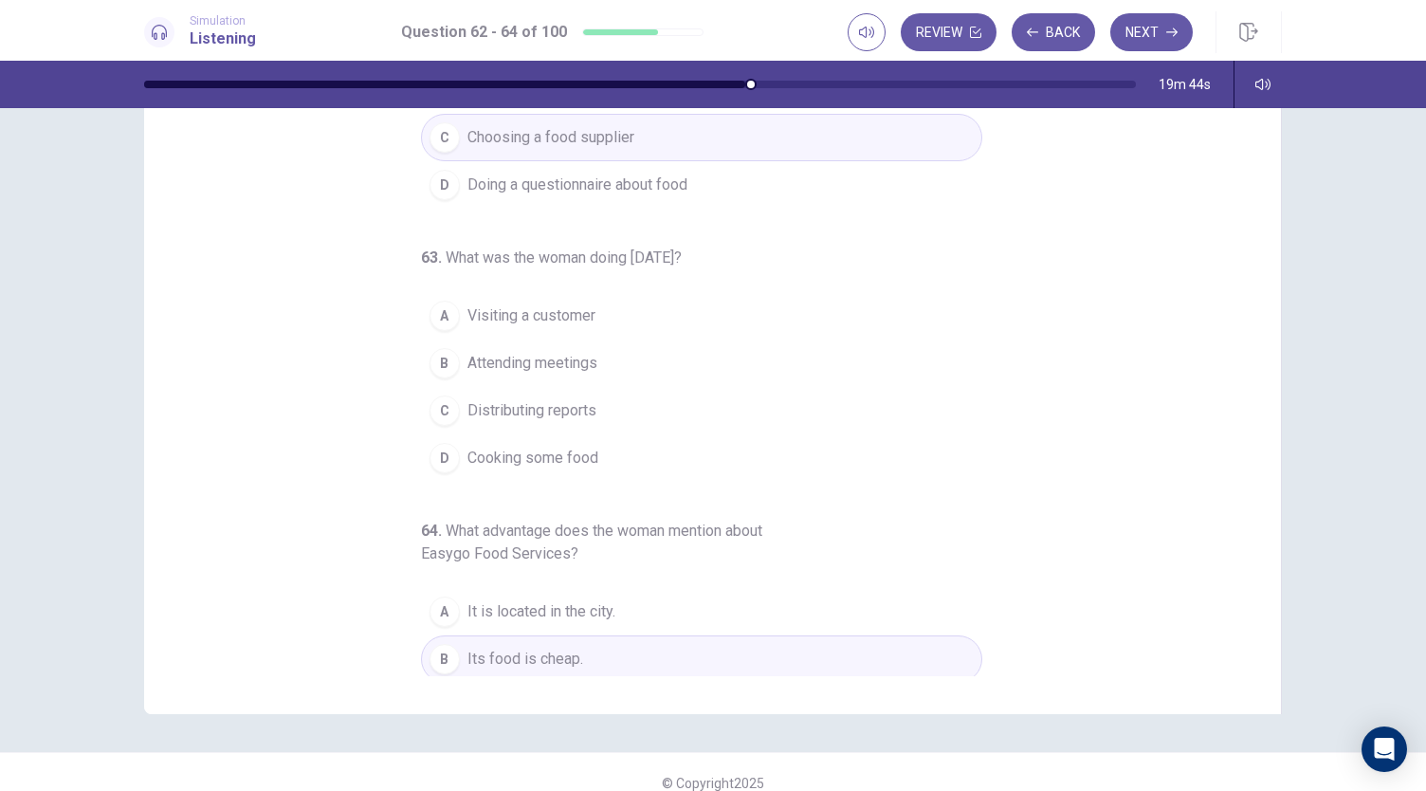
scroll to position [121, 0]
click at [583, 320] on span "Visiting a customer" at bounding box center [531, 313] width 128 height 23
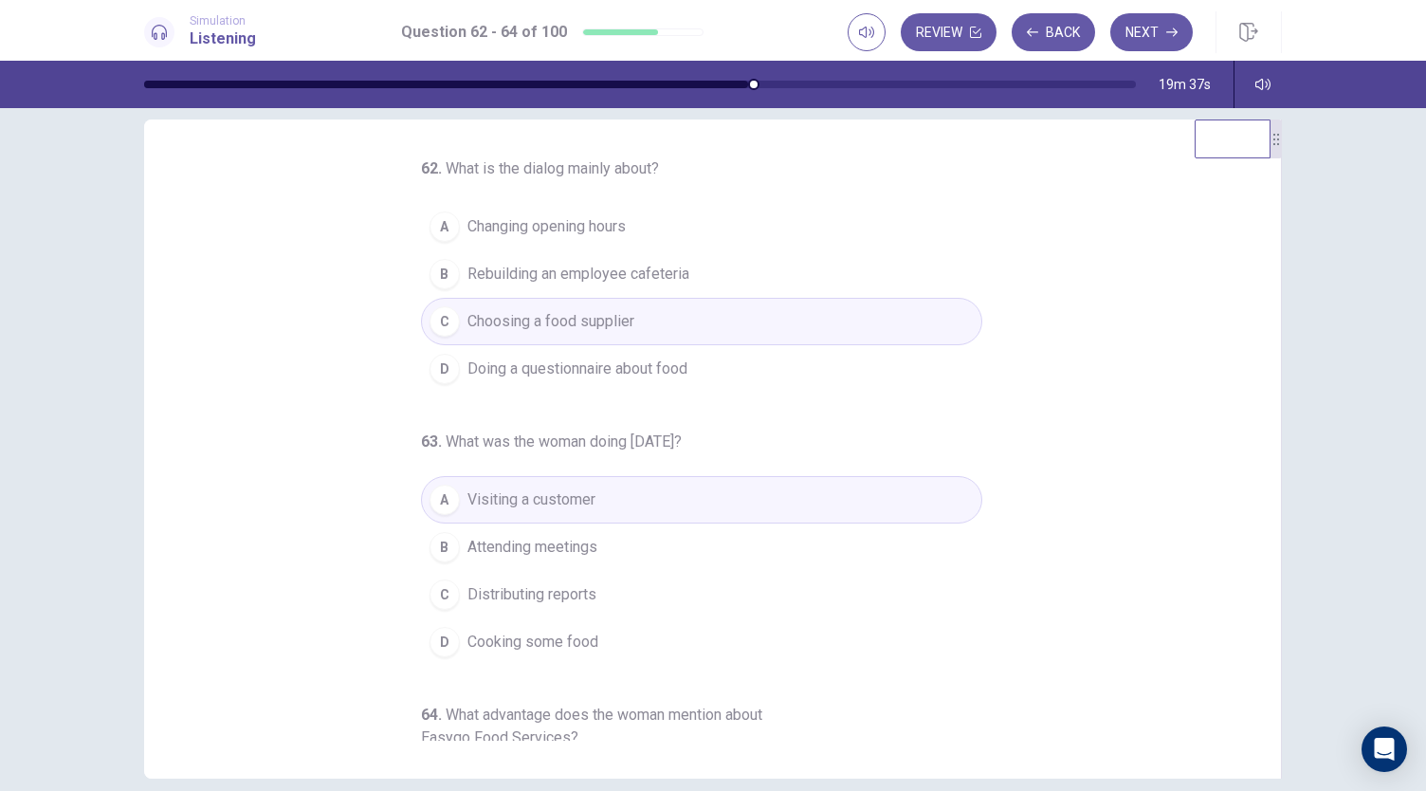
scroll to position [24, 0]
click at [693, 385] on button "D Doing a questionnaire about food" at bounding box center [701, 371] width 561 height 47
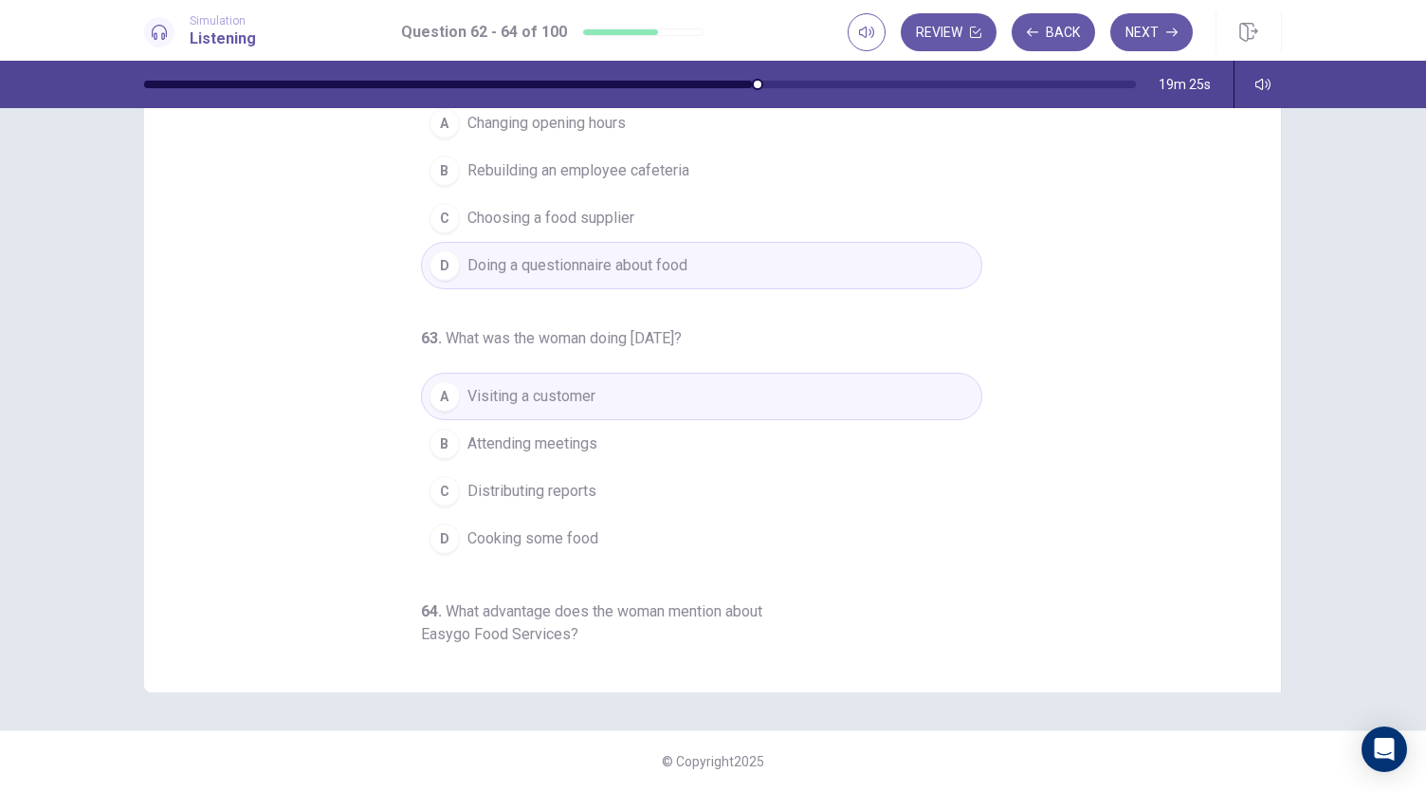
scroll to position [0, 0]
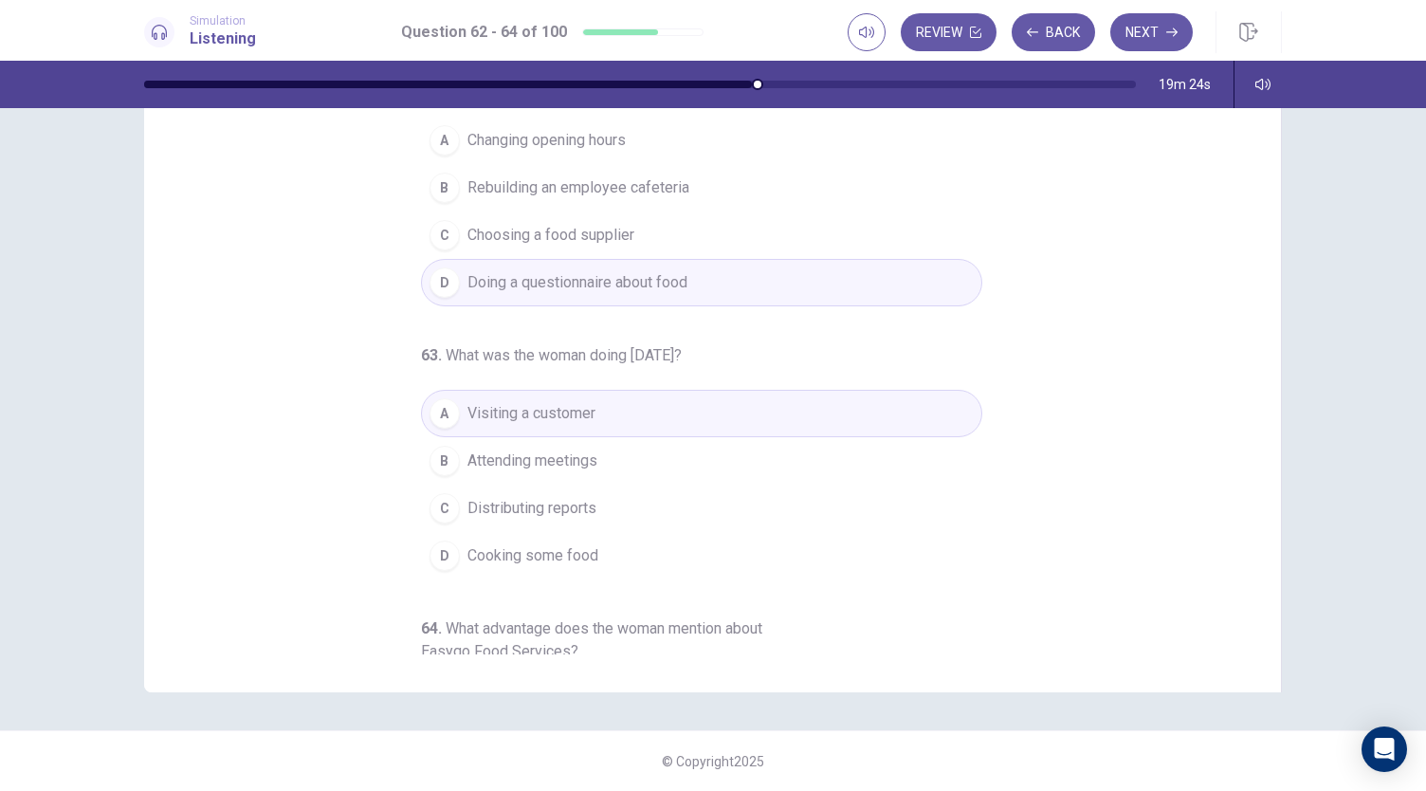
click at [658, 224] on button "C Choosing a food supplier" at bounding box center [701, 234] width 561 height 47
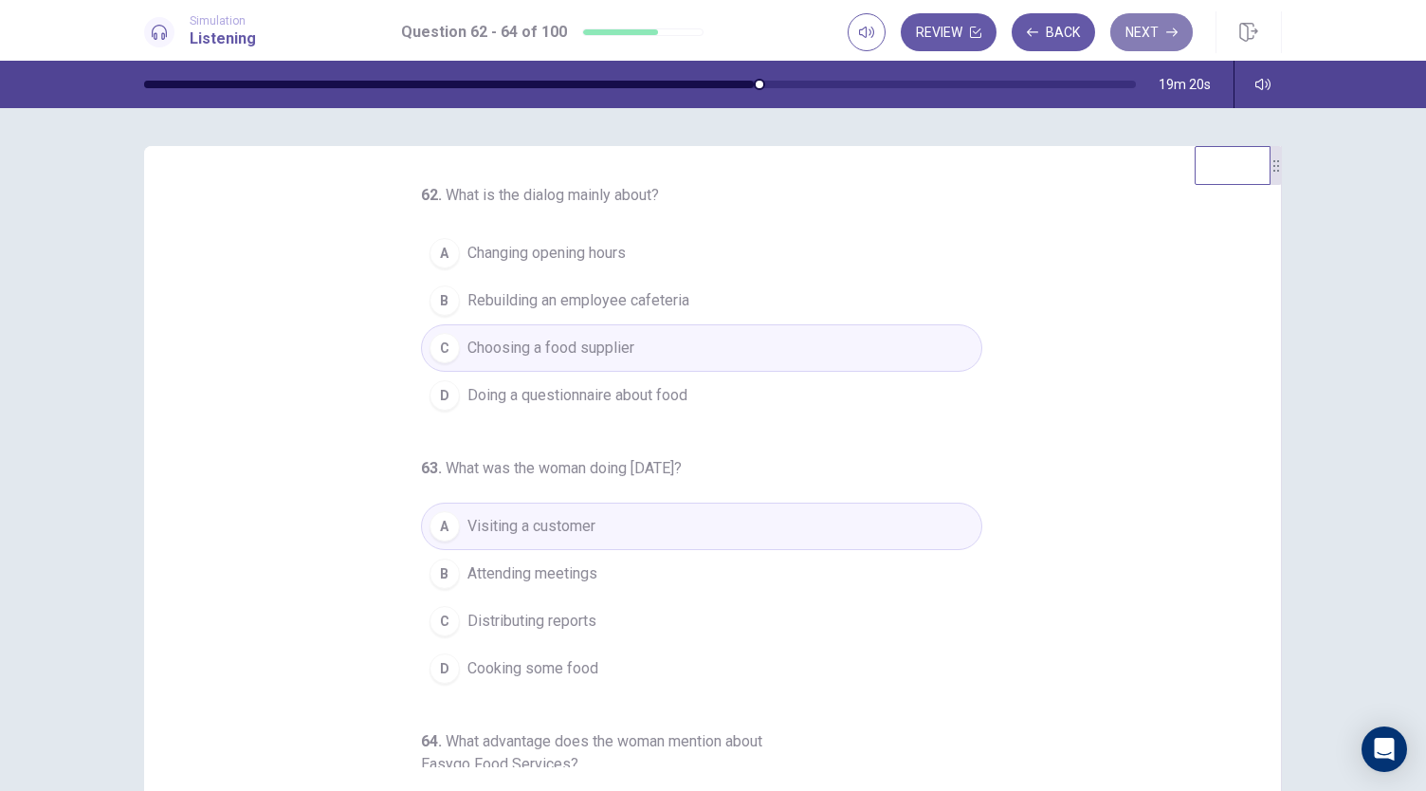
click at [1143, 16] on button "Next" at bounding box center [1151, 32] width 82 height 38
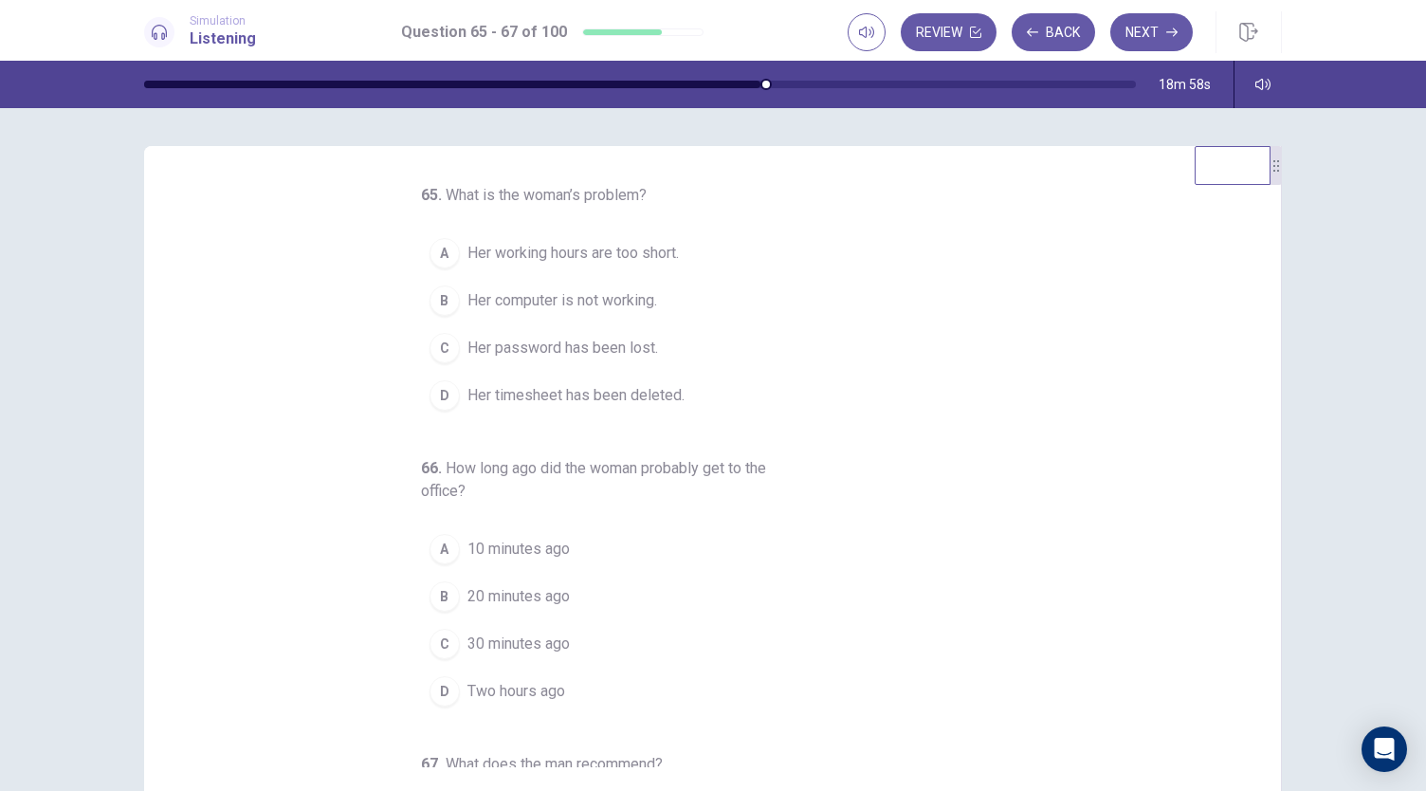
click at [674, 298] on button "B Her computer is not working." at bounding box center [701, 300] width 561 height 47
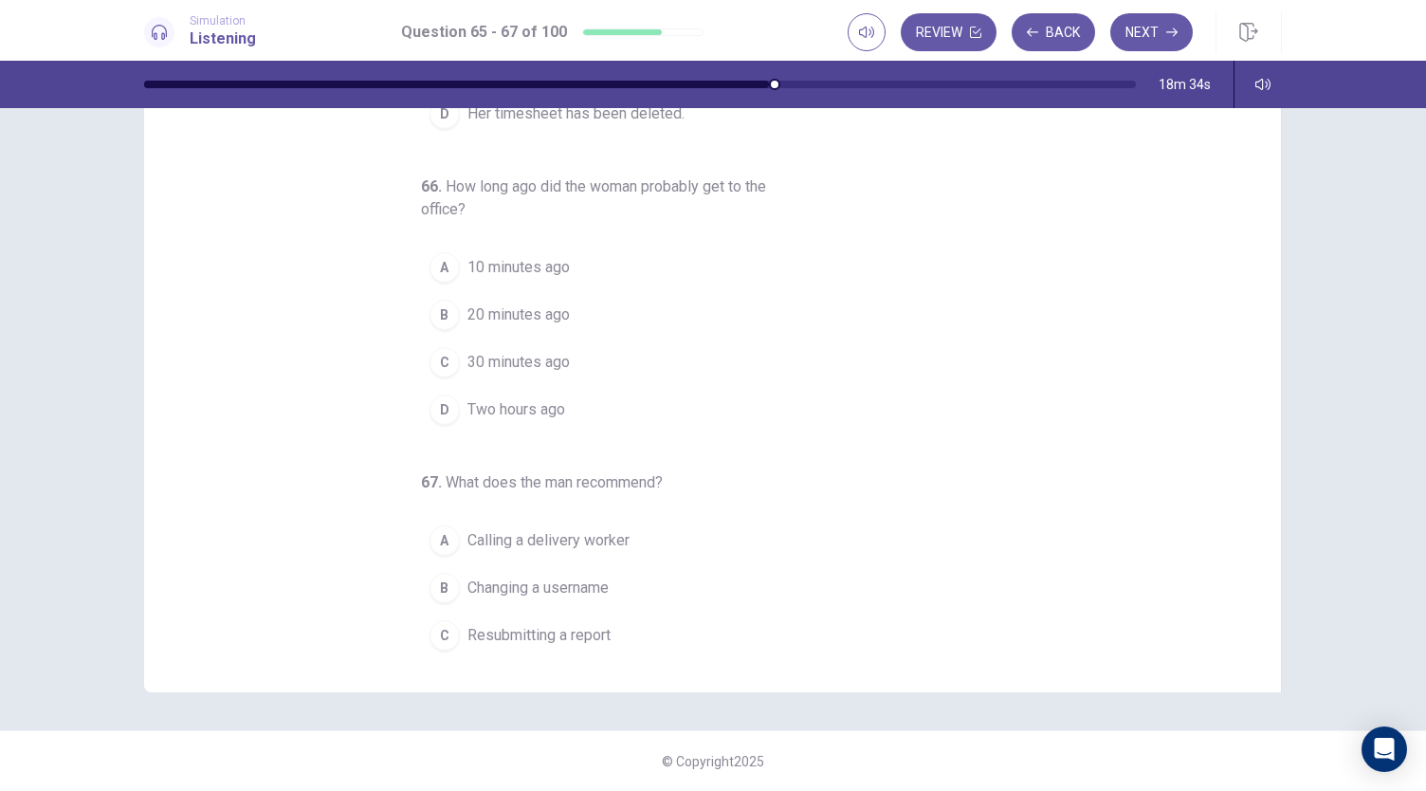
scroll to position [169, 0]
click at [592, 256] on button "A 10 minutes ago" at bounding box center [701, 267] width 561 height 47
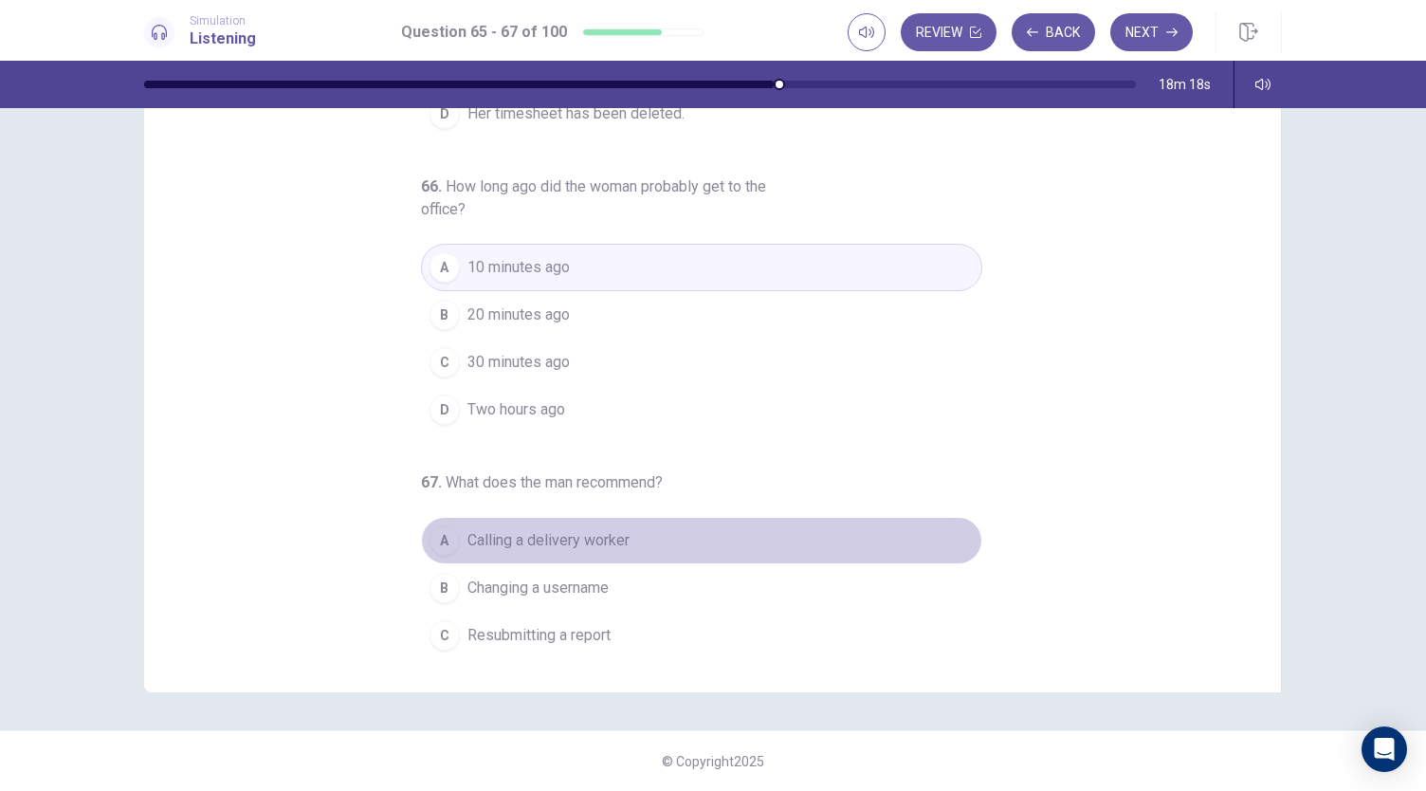
click at [652, 534] on button "A Calling a delivery worker" at bounding box center [701, 540] width 561 height 47
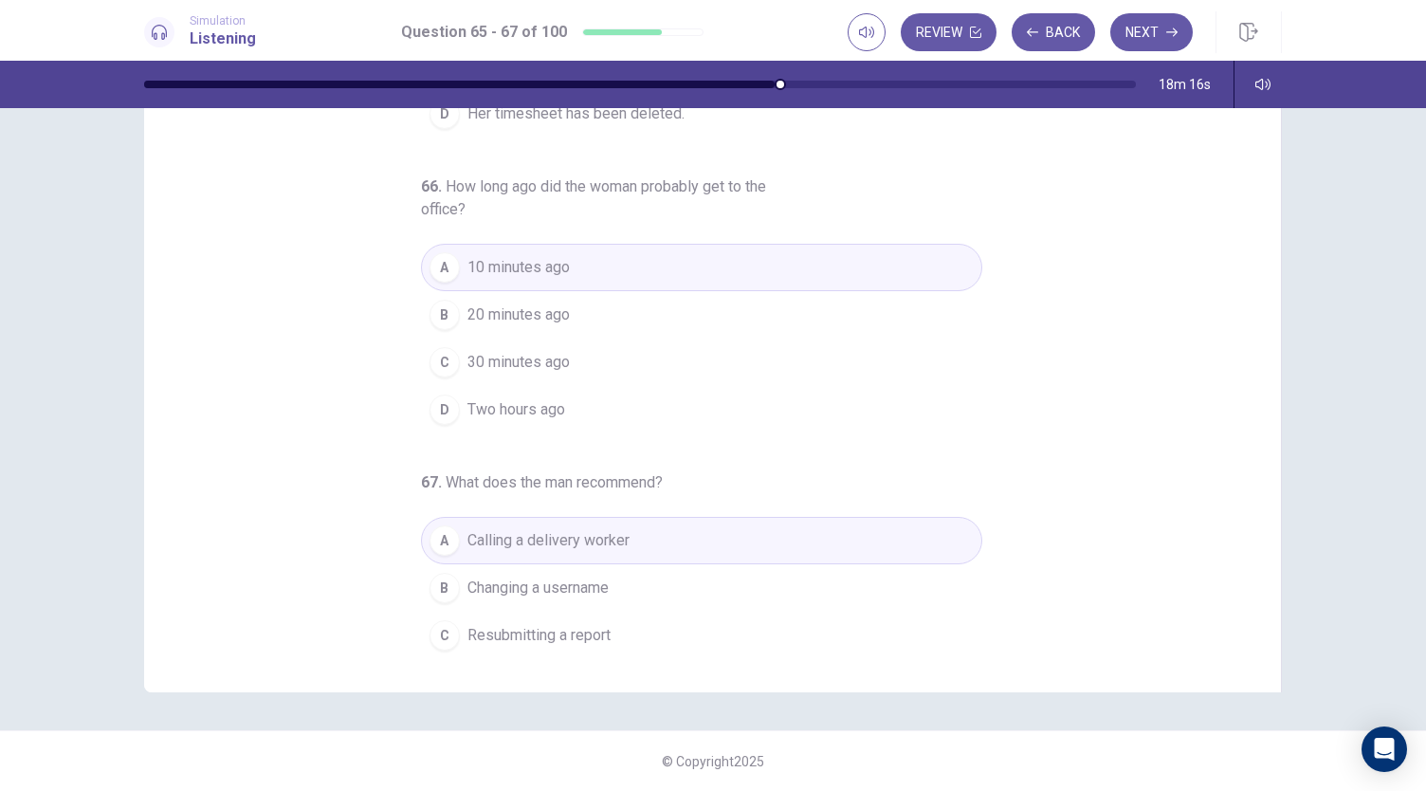
click at [622, 627] on button "C Resubmitting a report" at bounding box center [701, 634] width 561 height 47
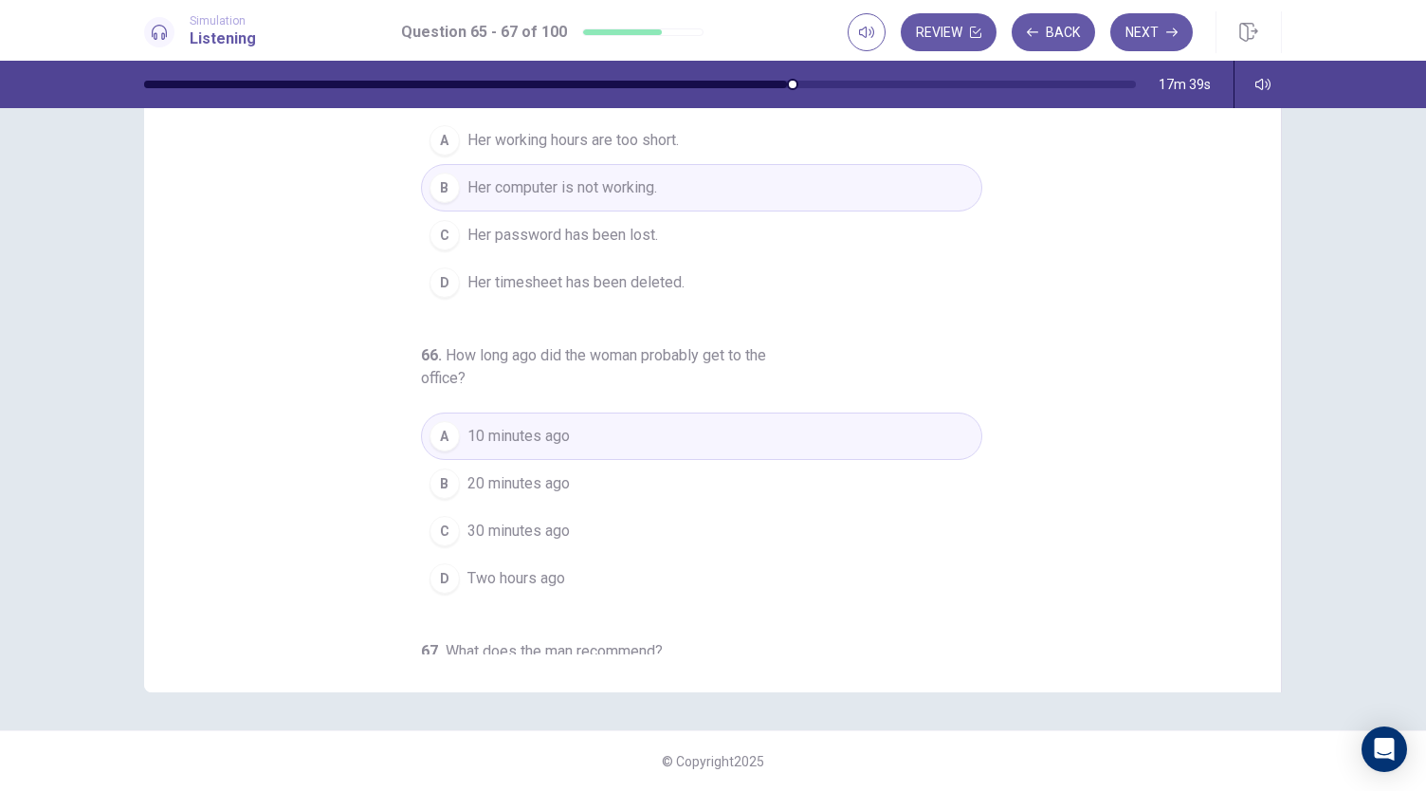
scroll to position [0, 0]
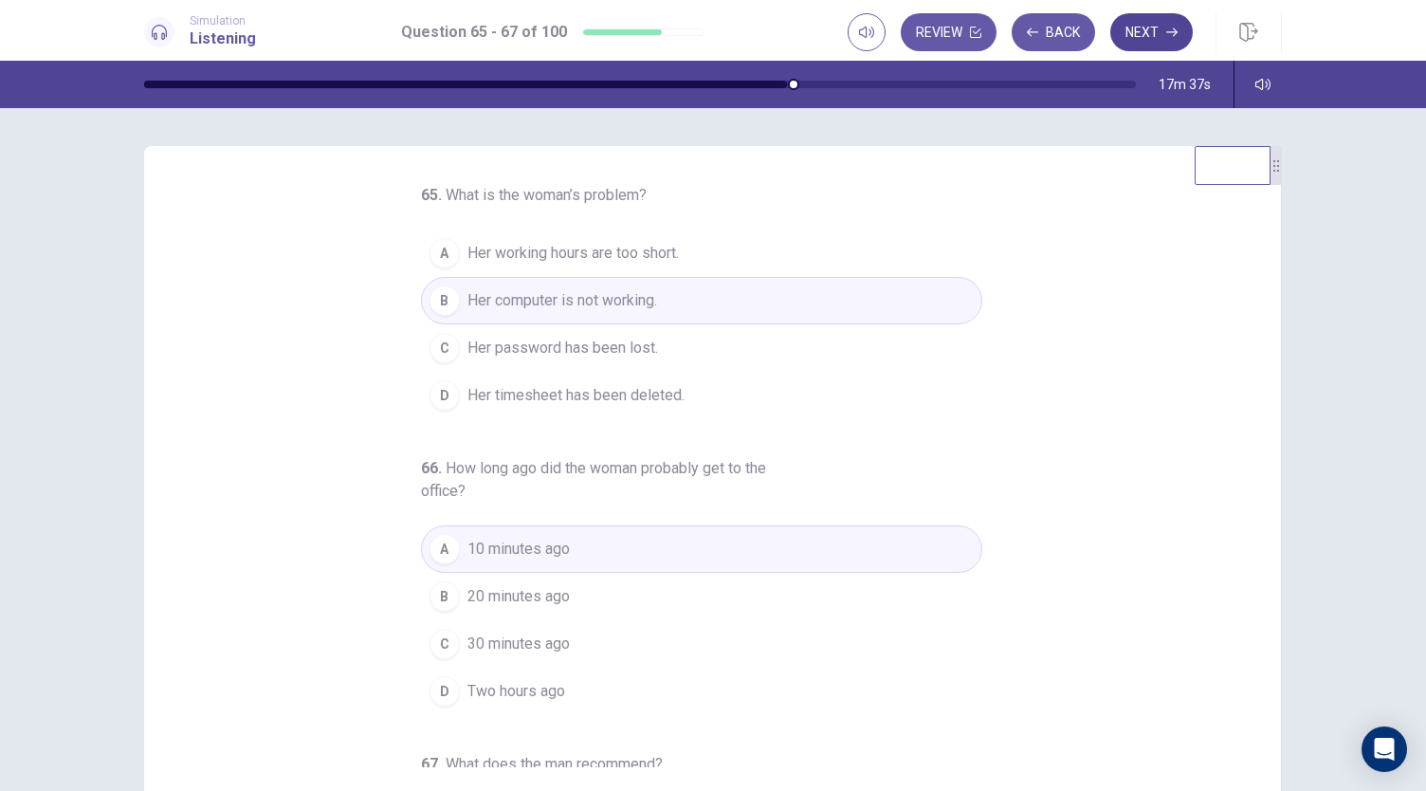
click at [1147, 31] on button "Next" at bounding box center [1151, 32] width 82 height 38
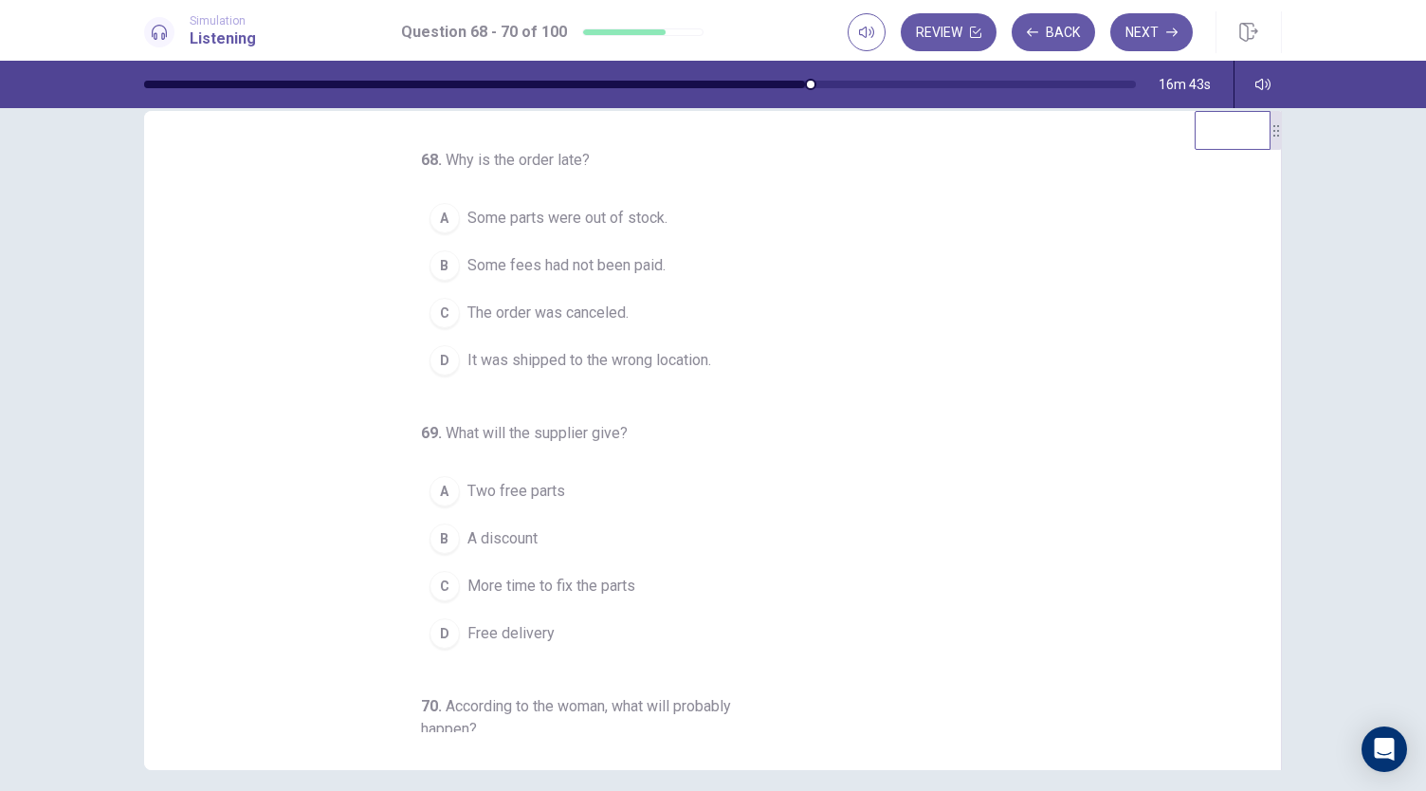
scroll to position [15, 0]
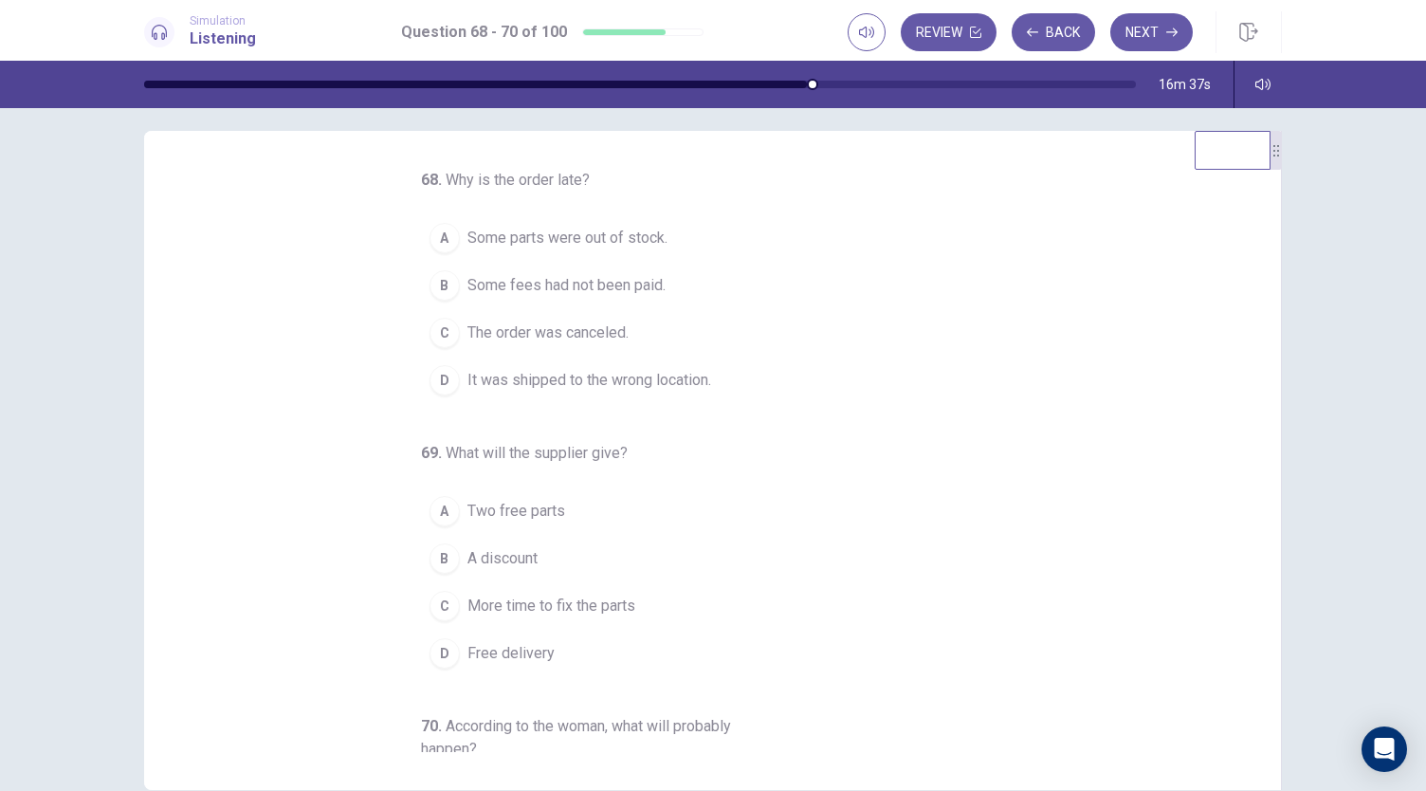
click at [655, 240] on span "Some parts were out of stock." at bounding box center [567, 238] width 200 height 23
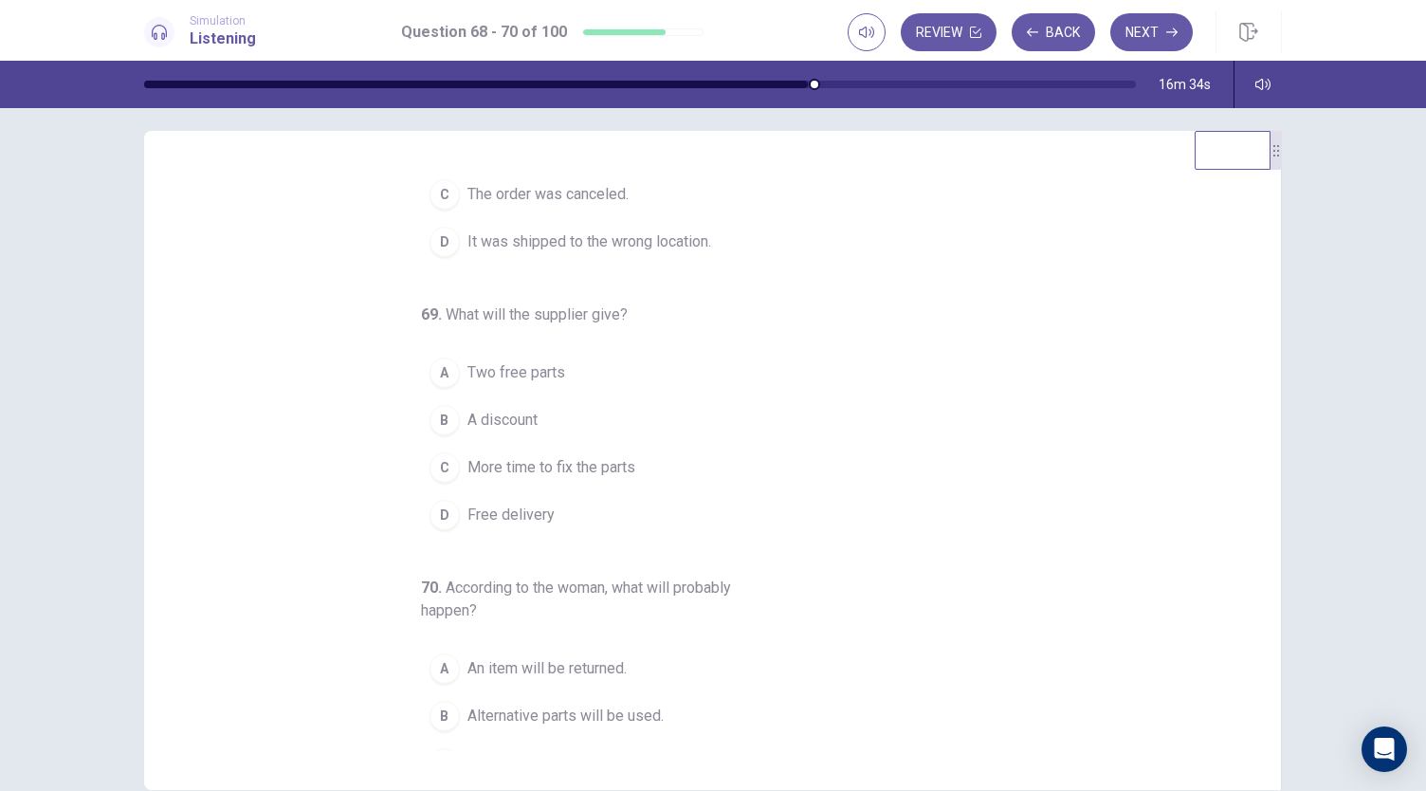
scroll to position [139, 0]
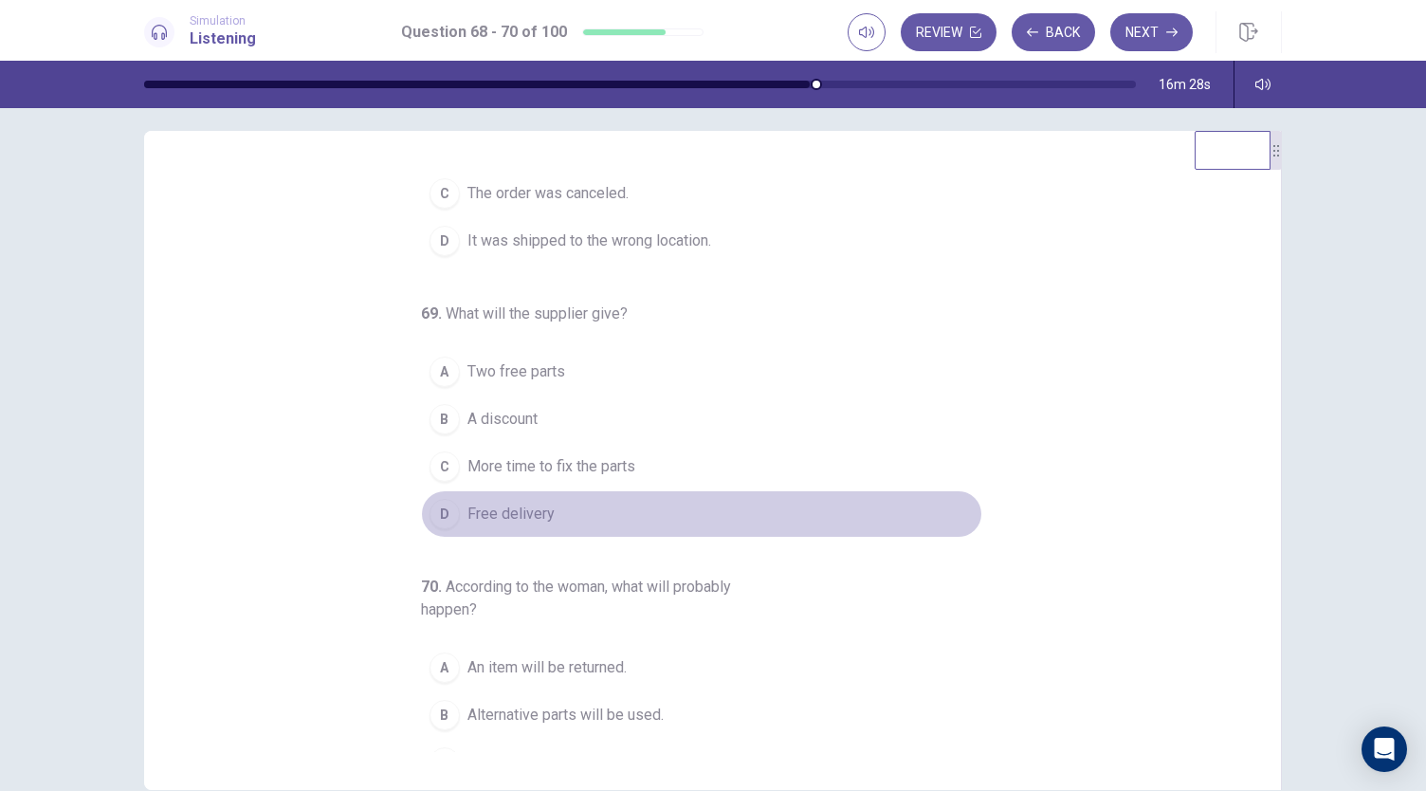
click at [555, 508] on button "D Free delivery" at bounding box center [701, 513] width 561 height 47
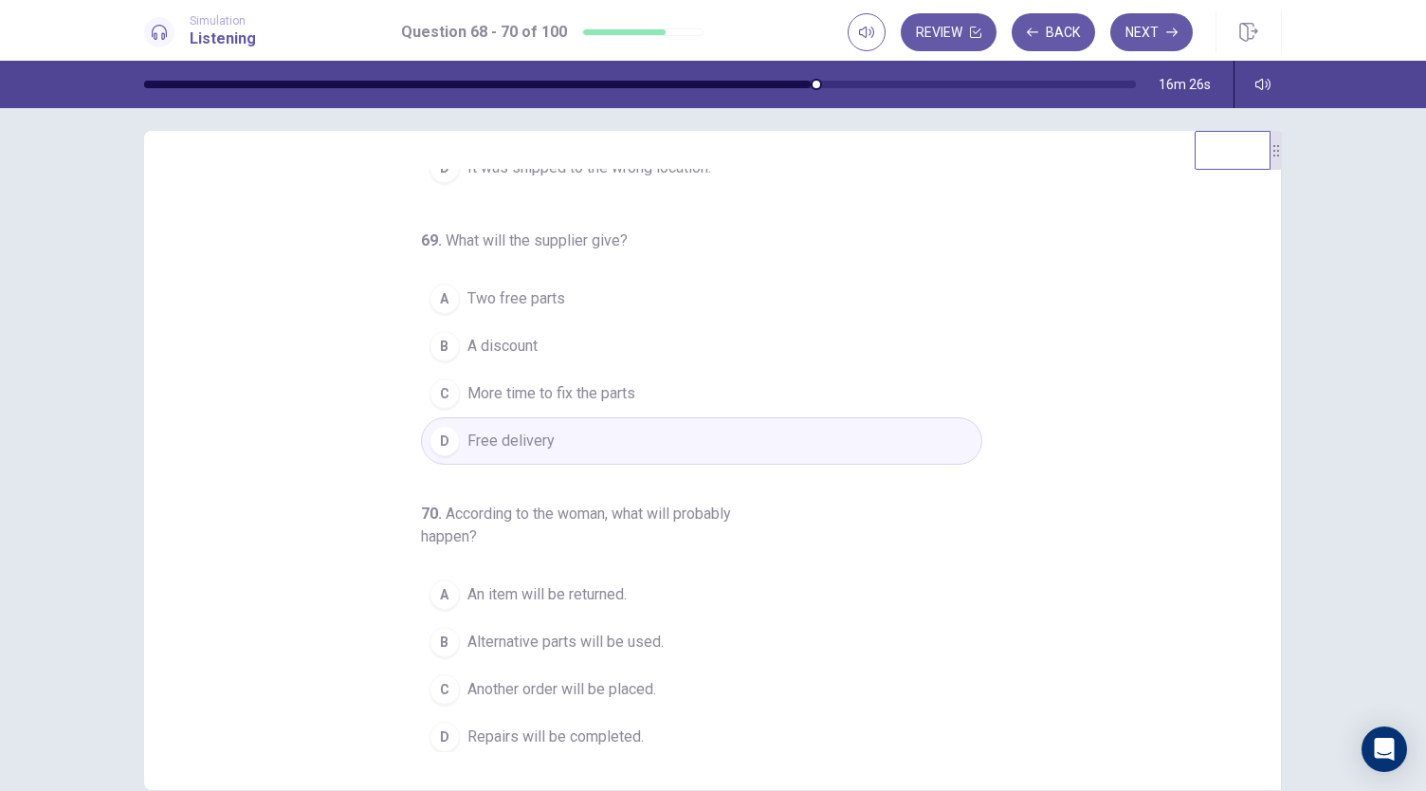
scroll to position [113, 0]
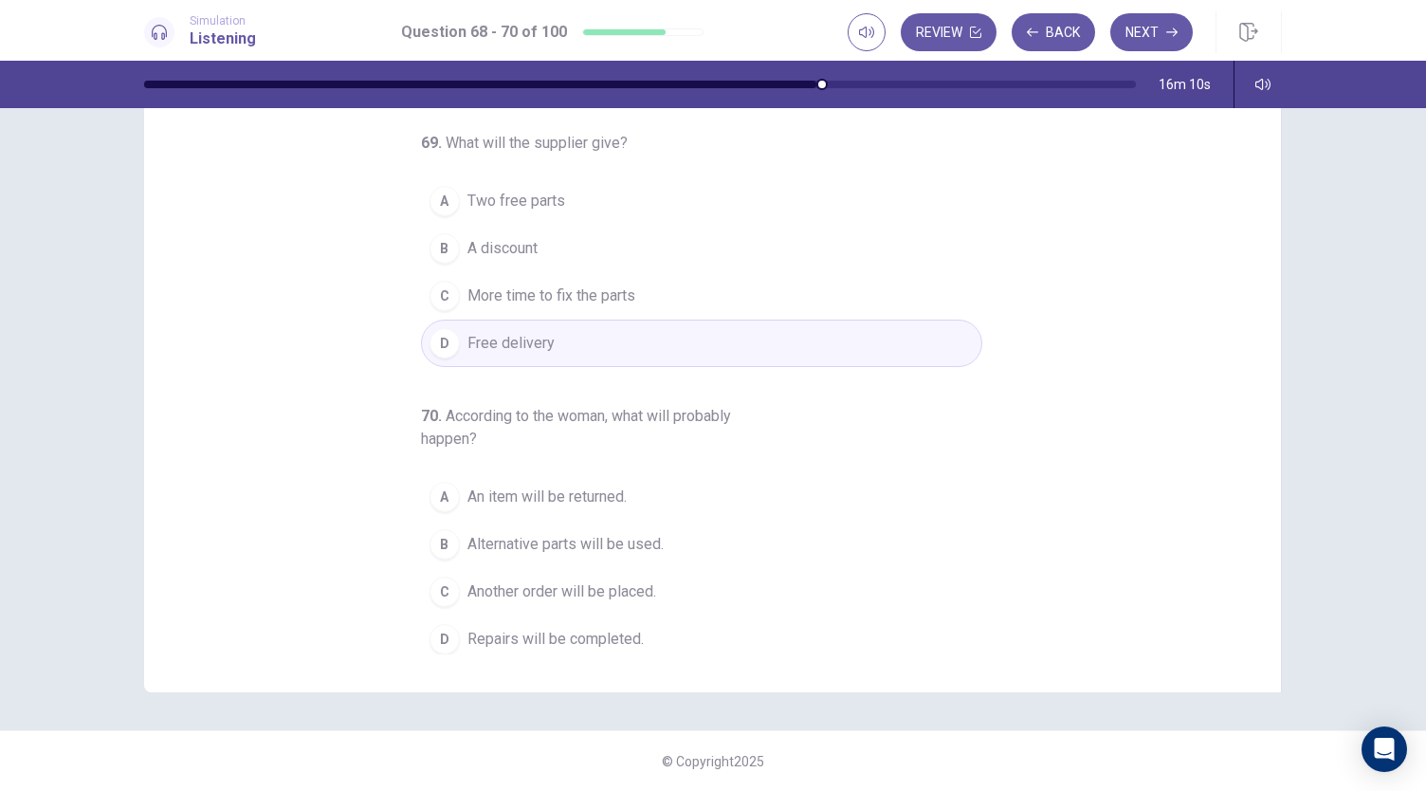
click at [622, 590] on span "Another order will be placed." at bounding box center [561, 591] width 189 height 23
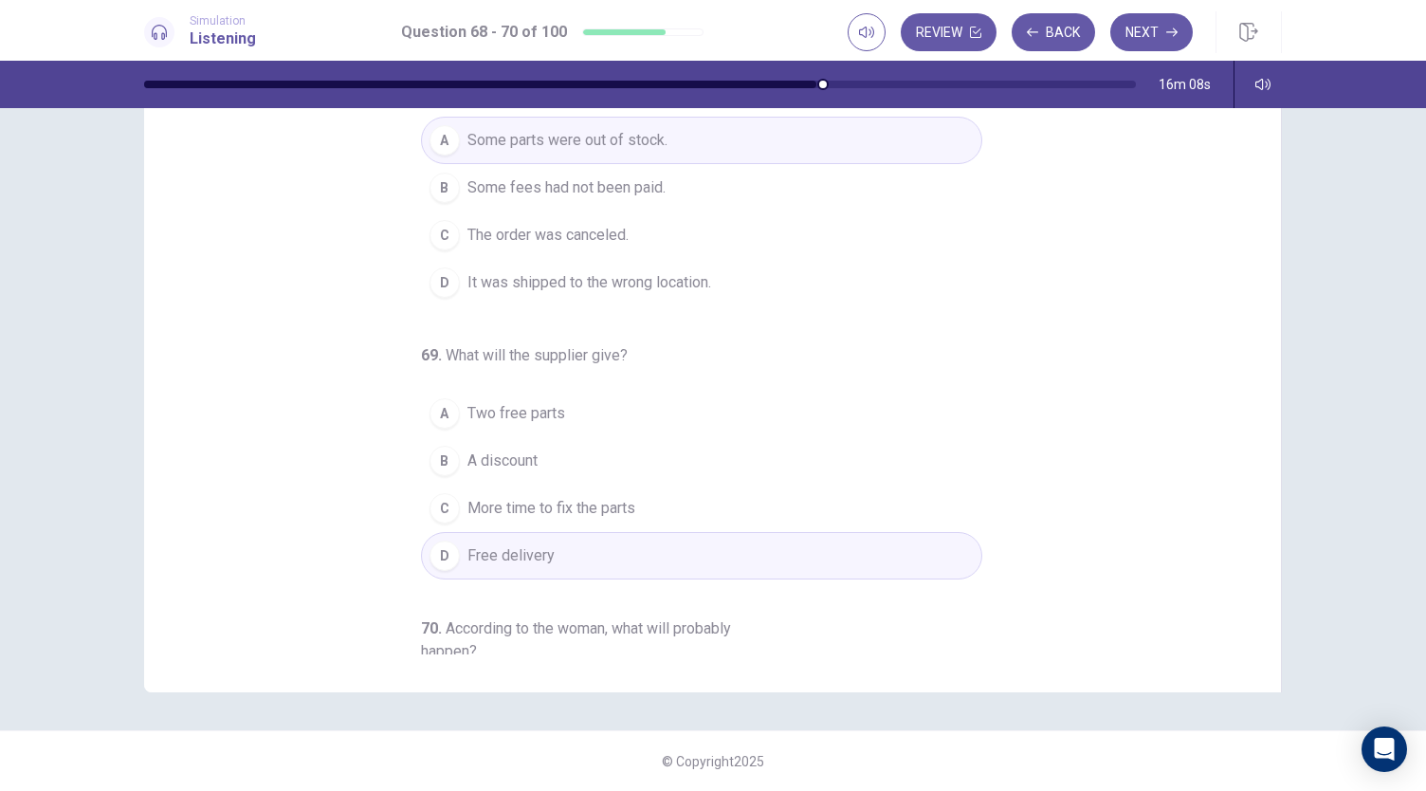
scroll to position [0, 0]
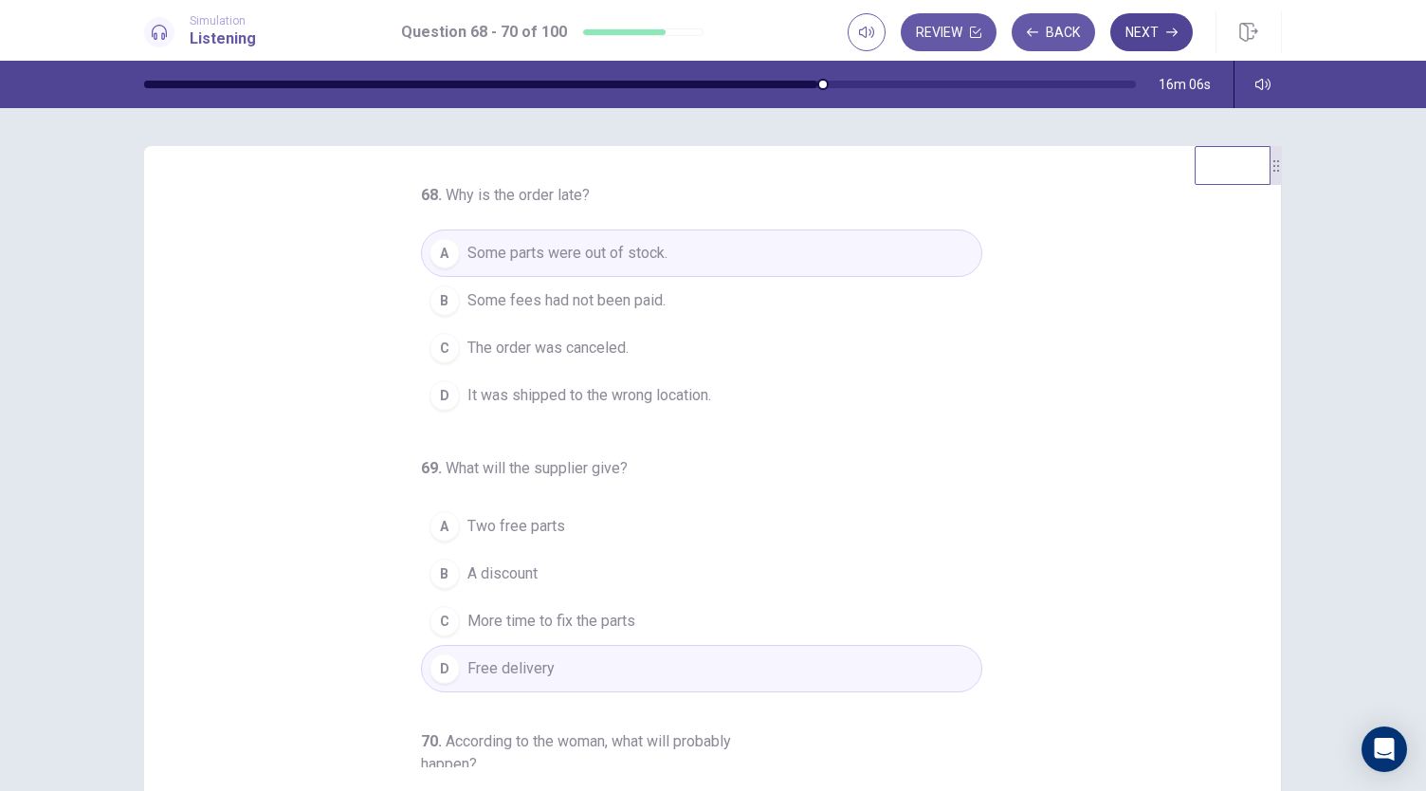
click at [1138, 22] on button "Next" at bounding box center [1151, 32] width 82 height 38
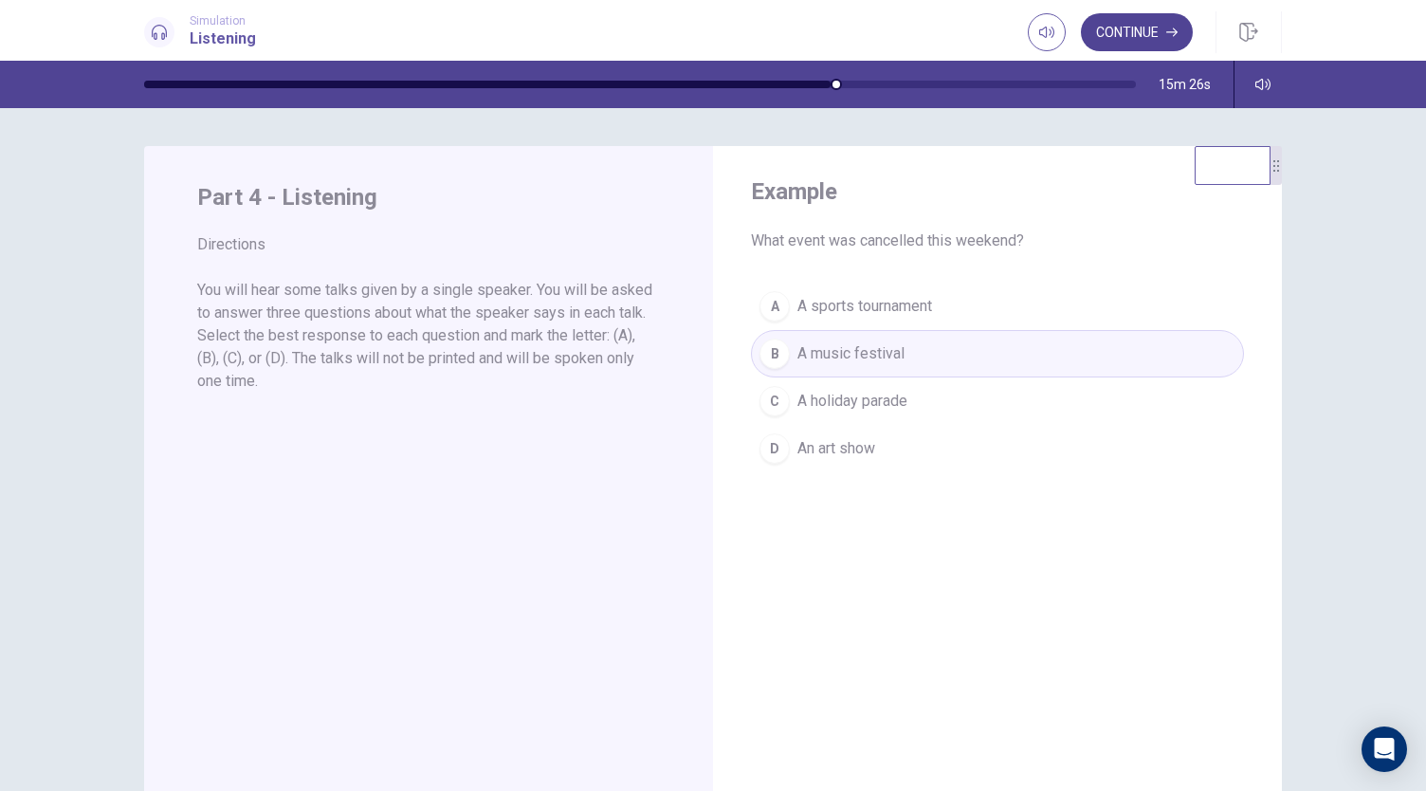
click at [1134, 37] on button "Continue" at bounding box center [1137, 32] width 112 height 38
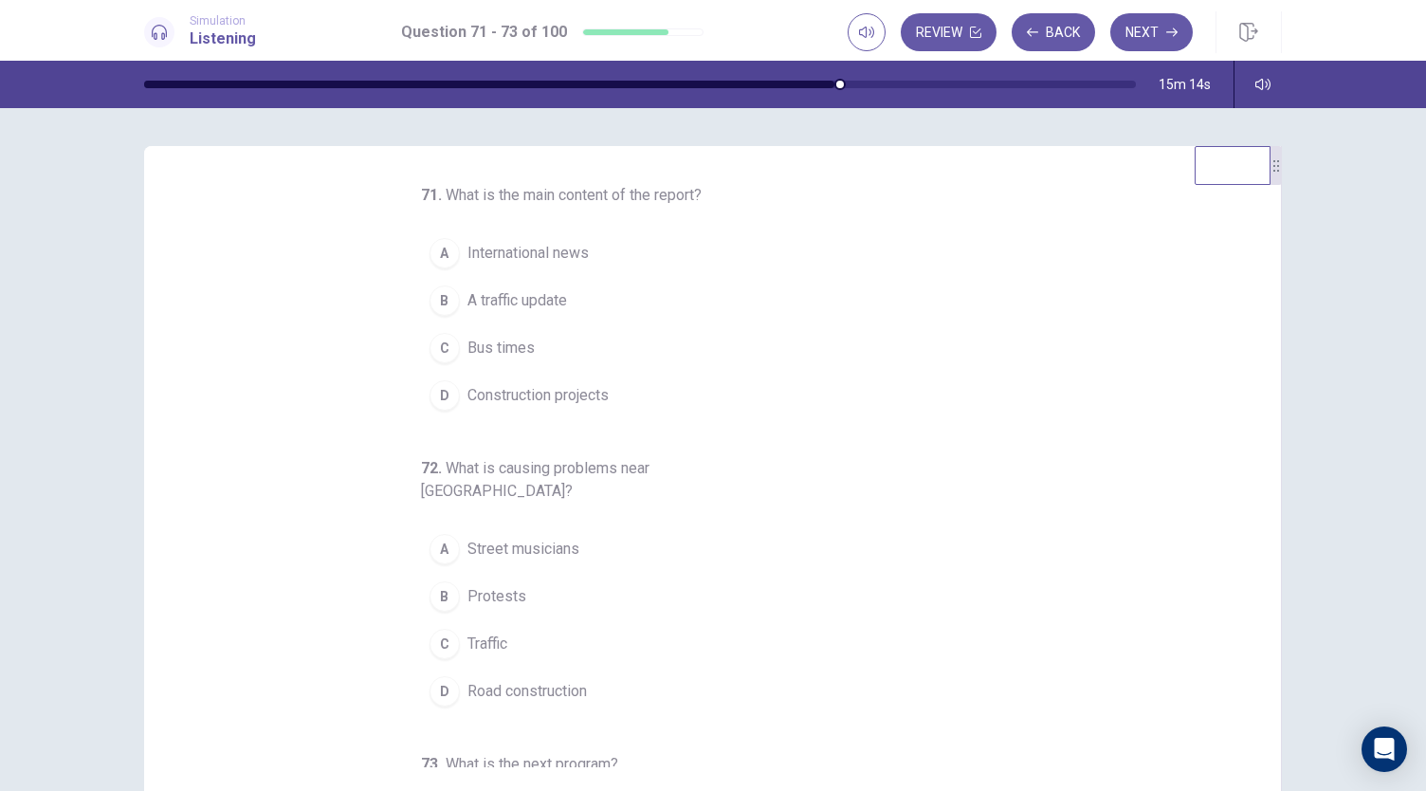
click at [587, 253] on button "A International news" at bounding box center [701, 252] width 561 height 47
click at [565, 312] on button "B A traffic update" at bounding box center [701, 300] width 561 height 47
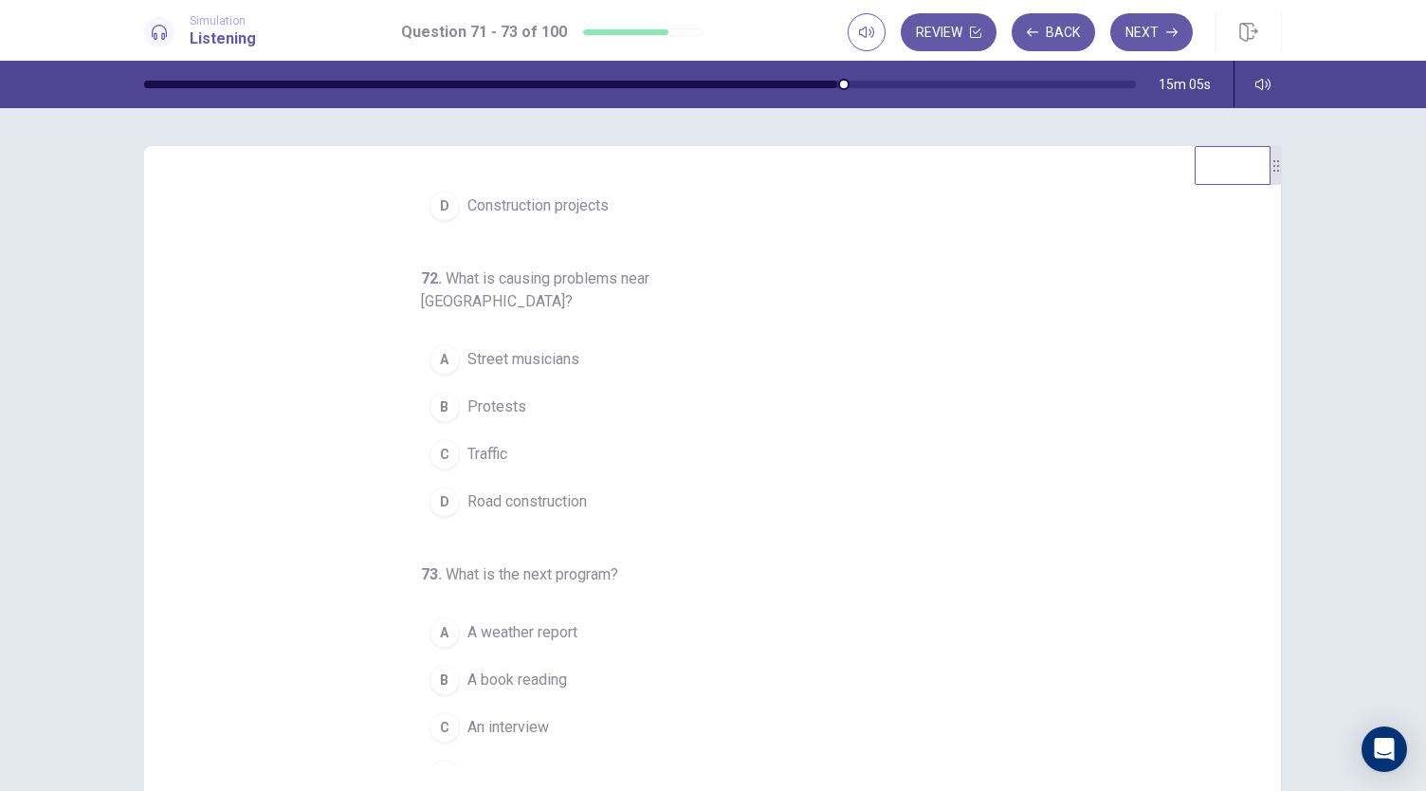
scroll to position [113, 0]
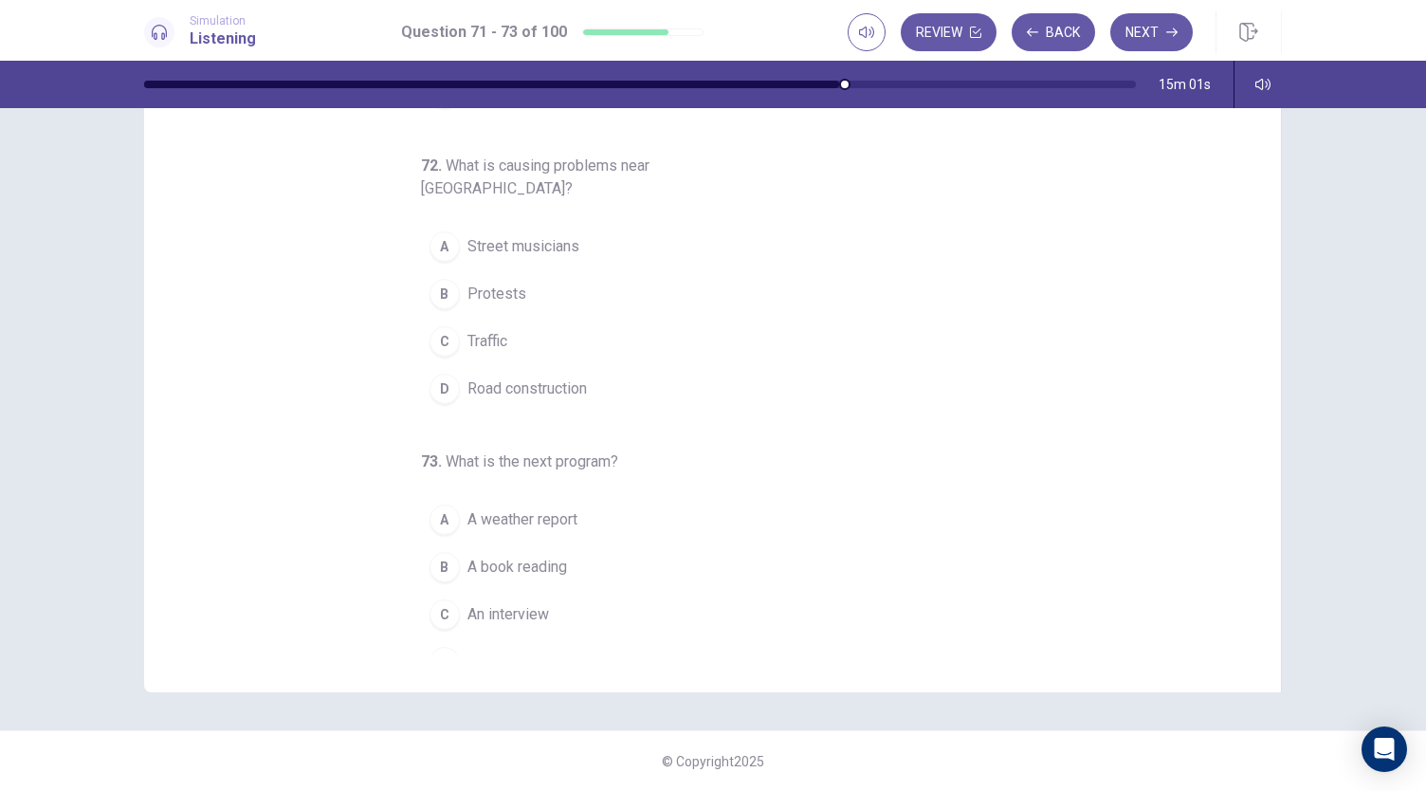
click at [528, 318] on button "C Traffic" at bounding box center [701, 341] width 561 height 47
click at [593, 365] on button "D Road construction" at bounding box center [701, 388] width 561 height 47
click at [546, 591] on button "C An interview" at bounding box center [701, 614] width 561 height 47
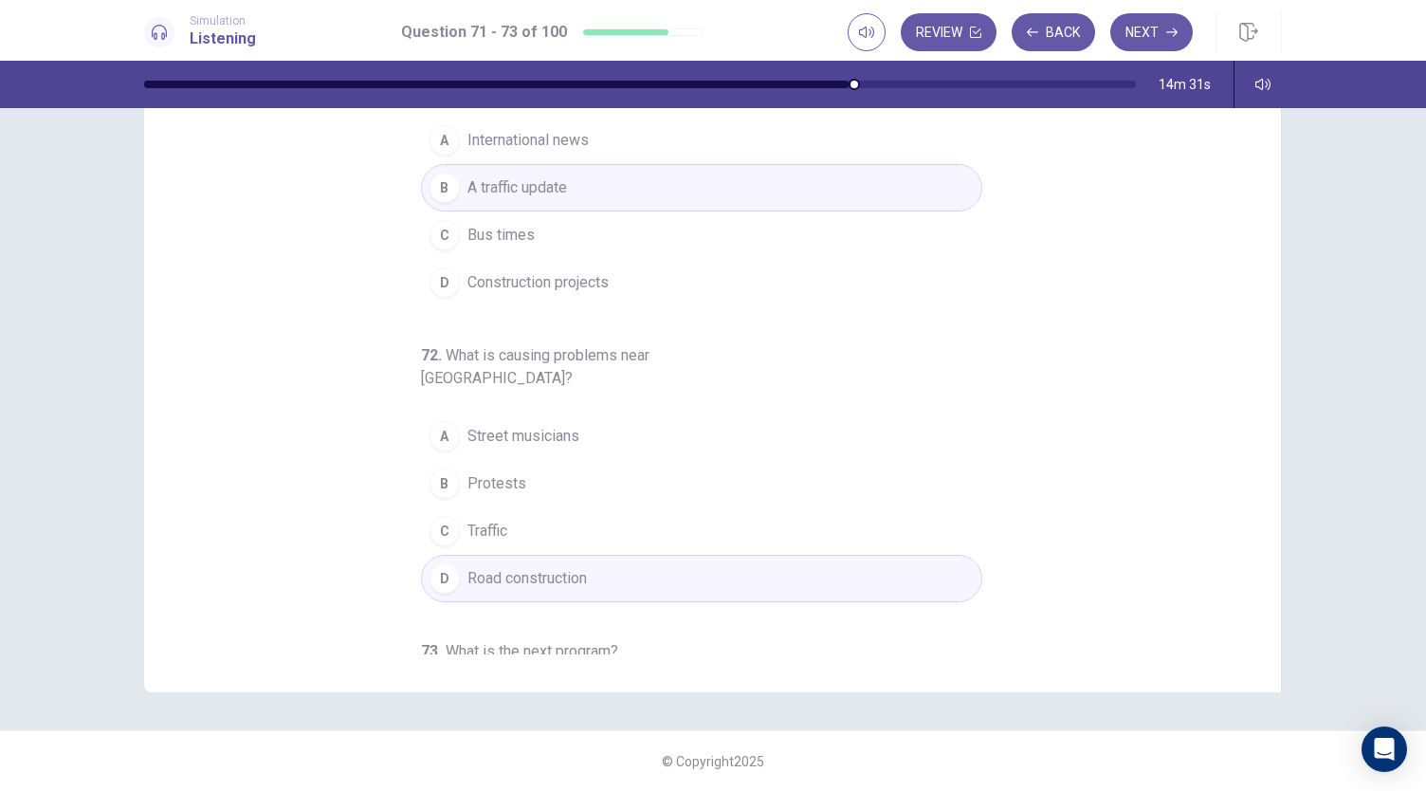
scroll to position [0, 0]
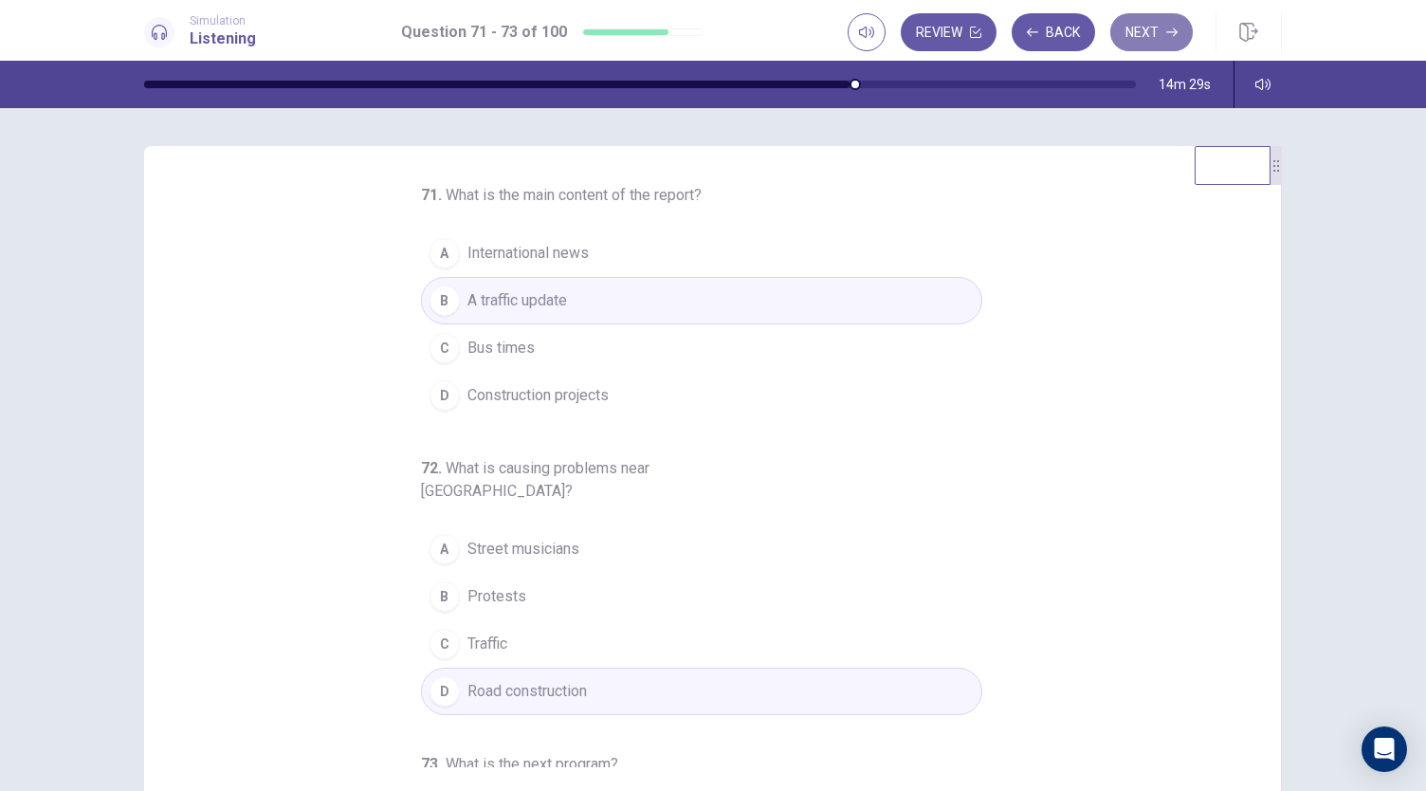
click at [1144, 37] on button "Next" at bounding box center [1151, 32] width 82 height 38
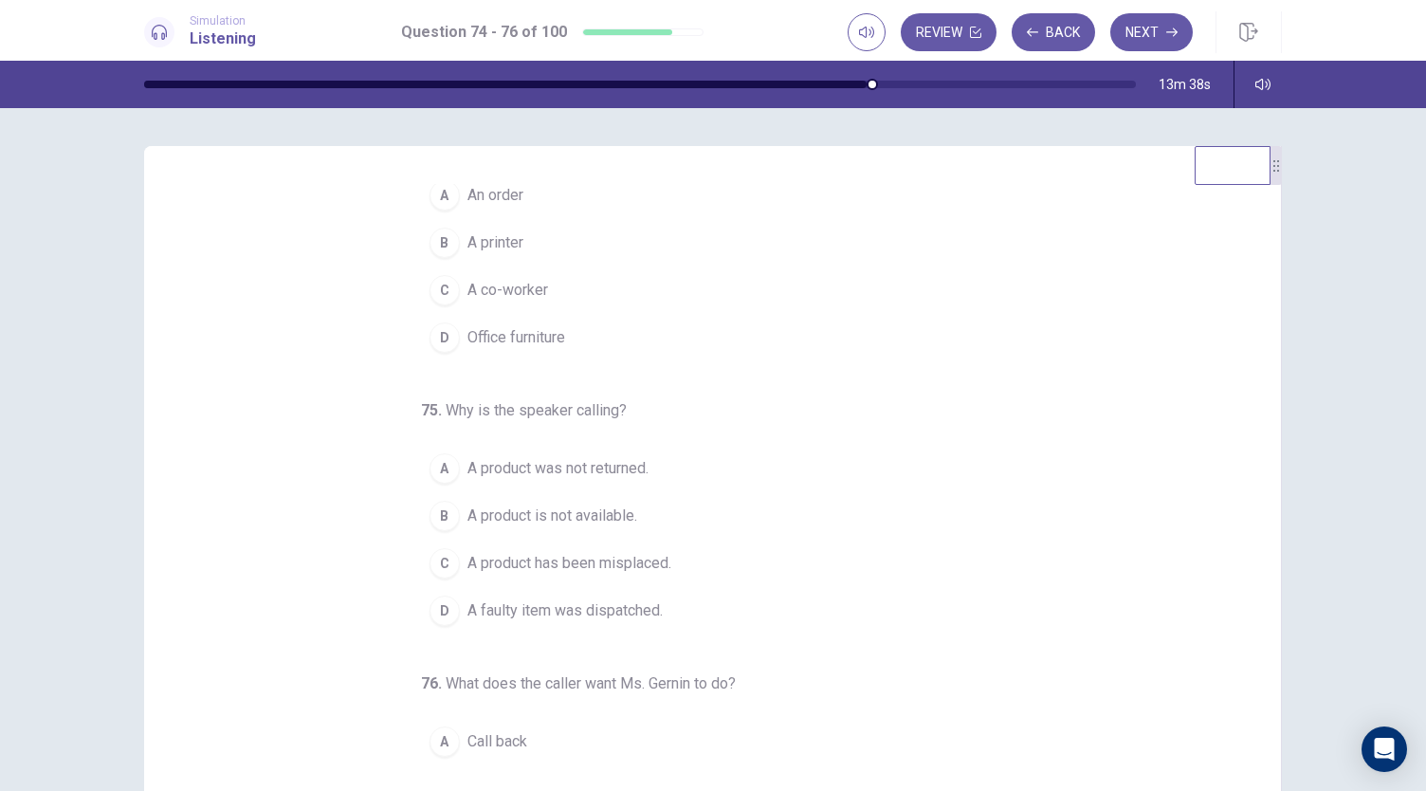
scroll to position [59, 0]
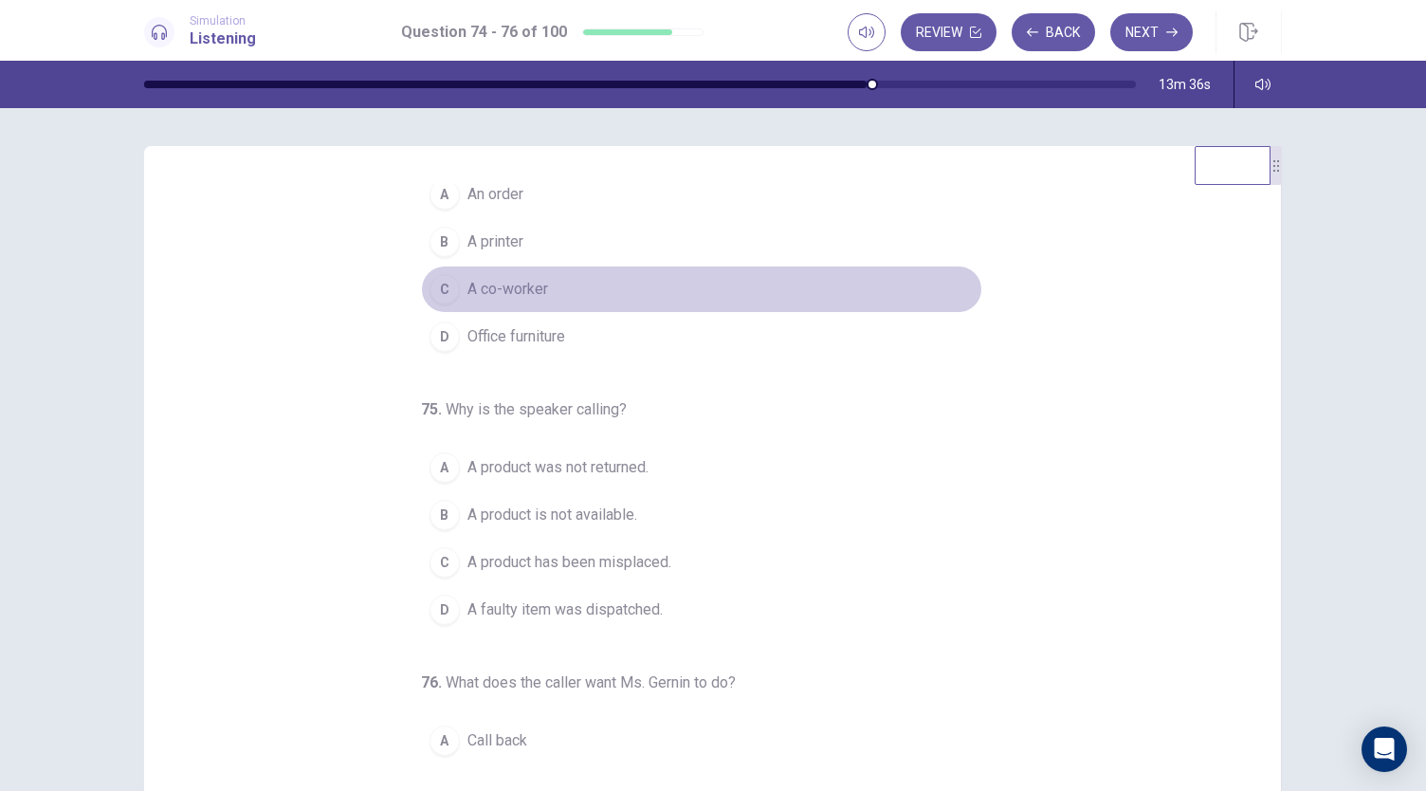
click at [578, 299] on button "C A co-worker" at bounding box center [701, 288] width 561 height 47
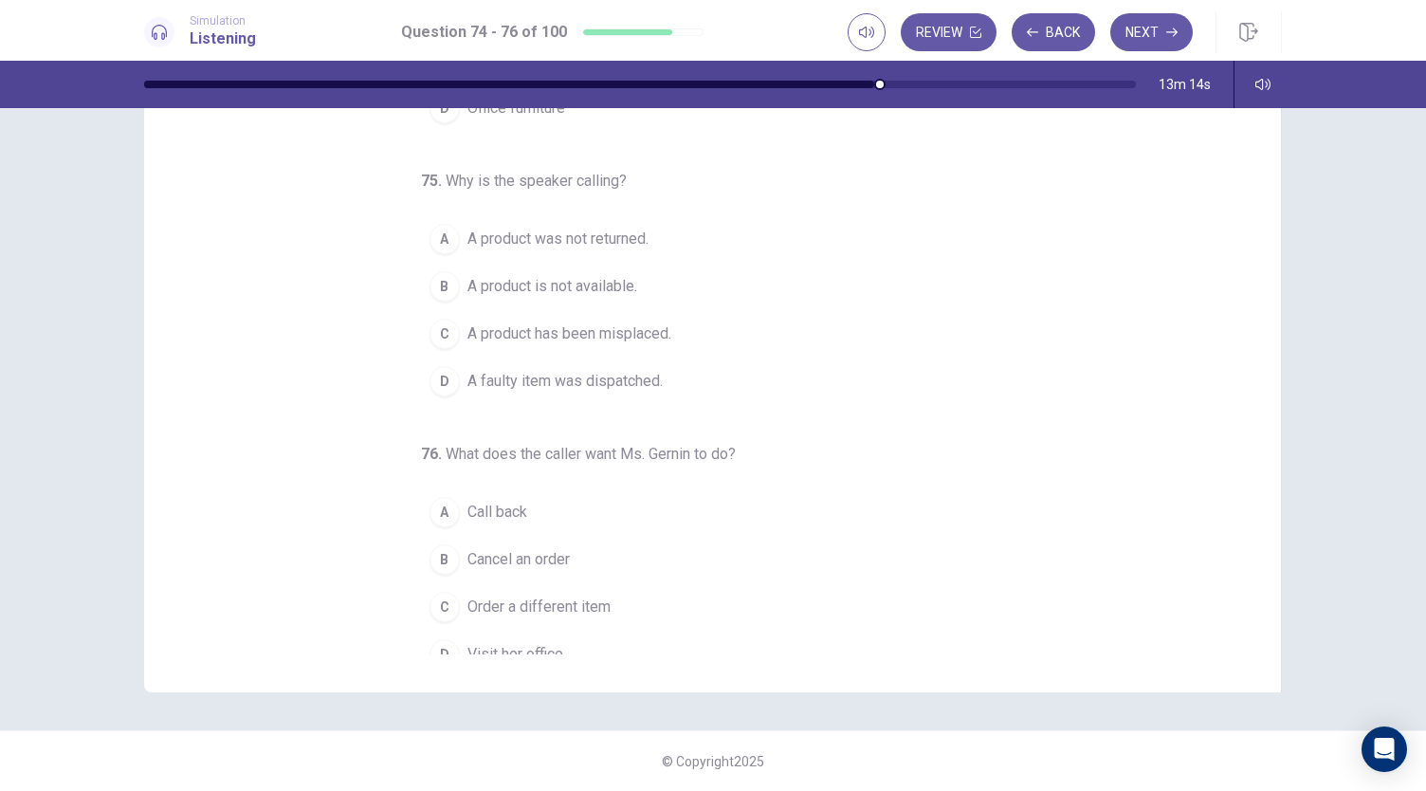
scroll to position [171, 0]
click at [497, 504] on span "Call back" at bounding box center [497, 515] width 60 height 23
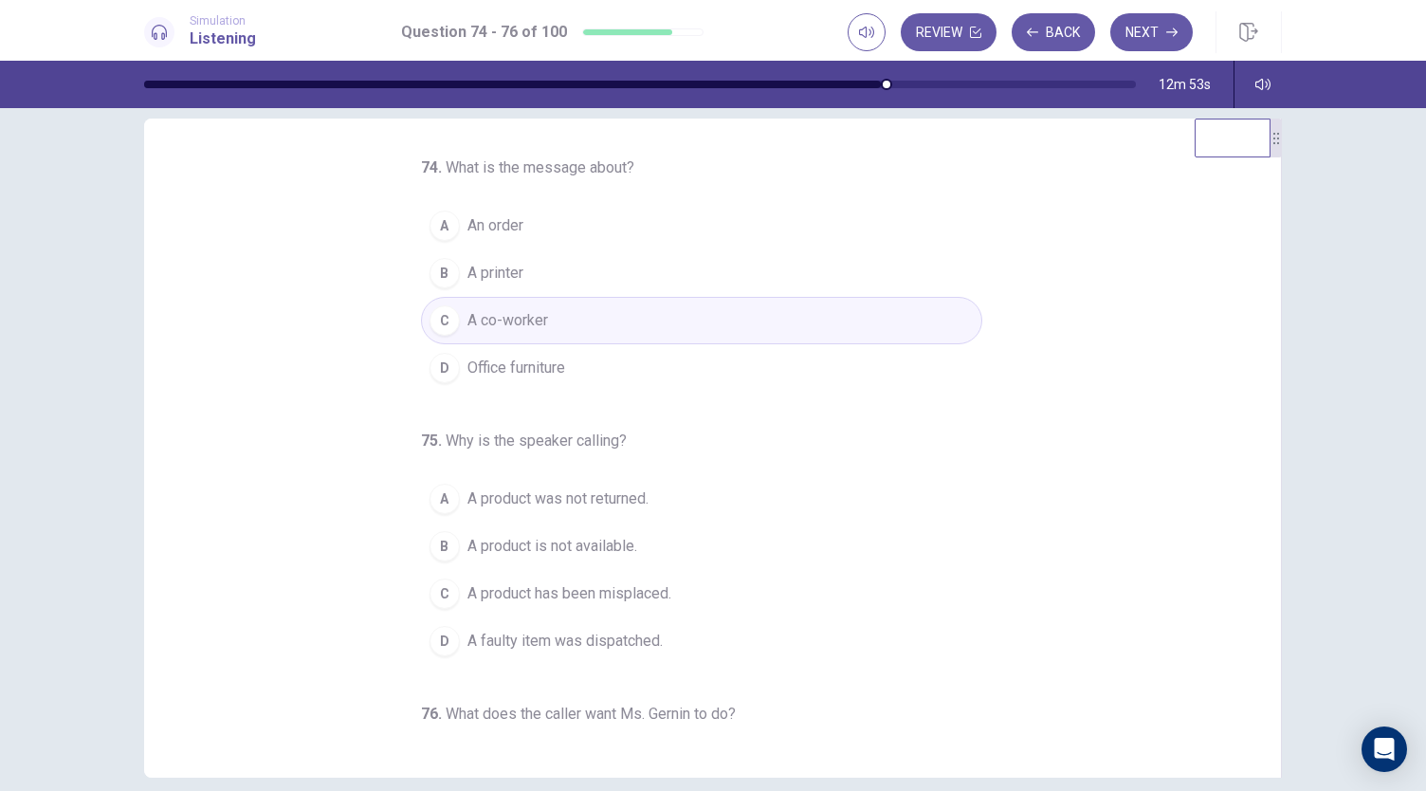
scroll to position [0, 0]
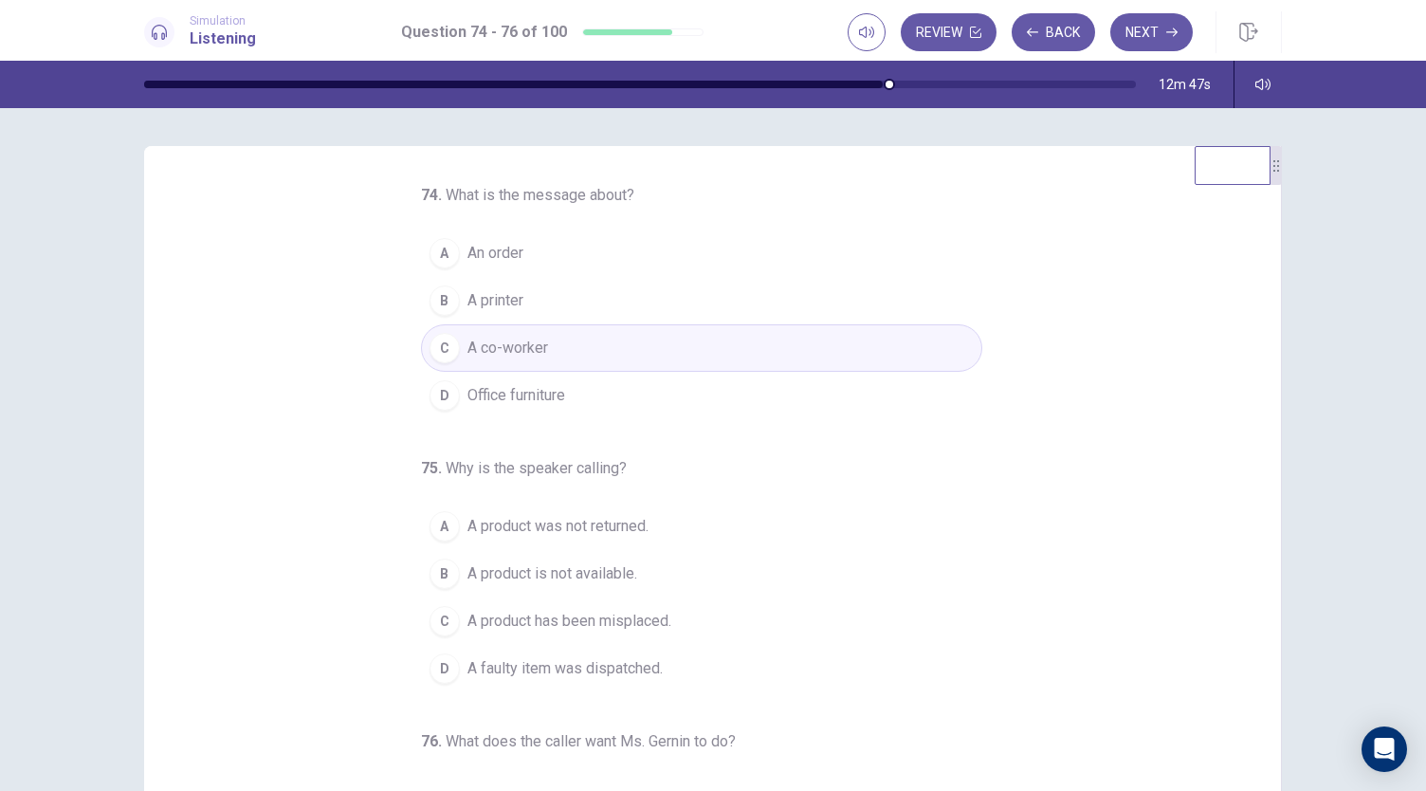
click at [540, 264] on button "A An order" at bounding box center [701, 252] width 561 height 47
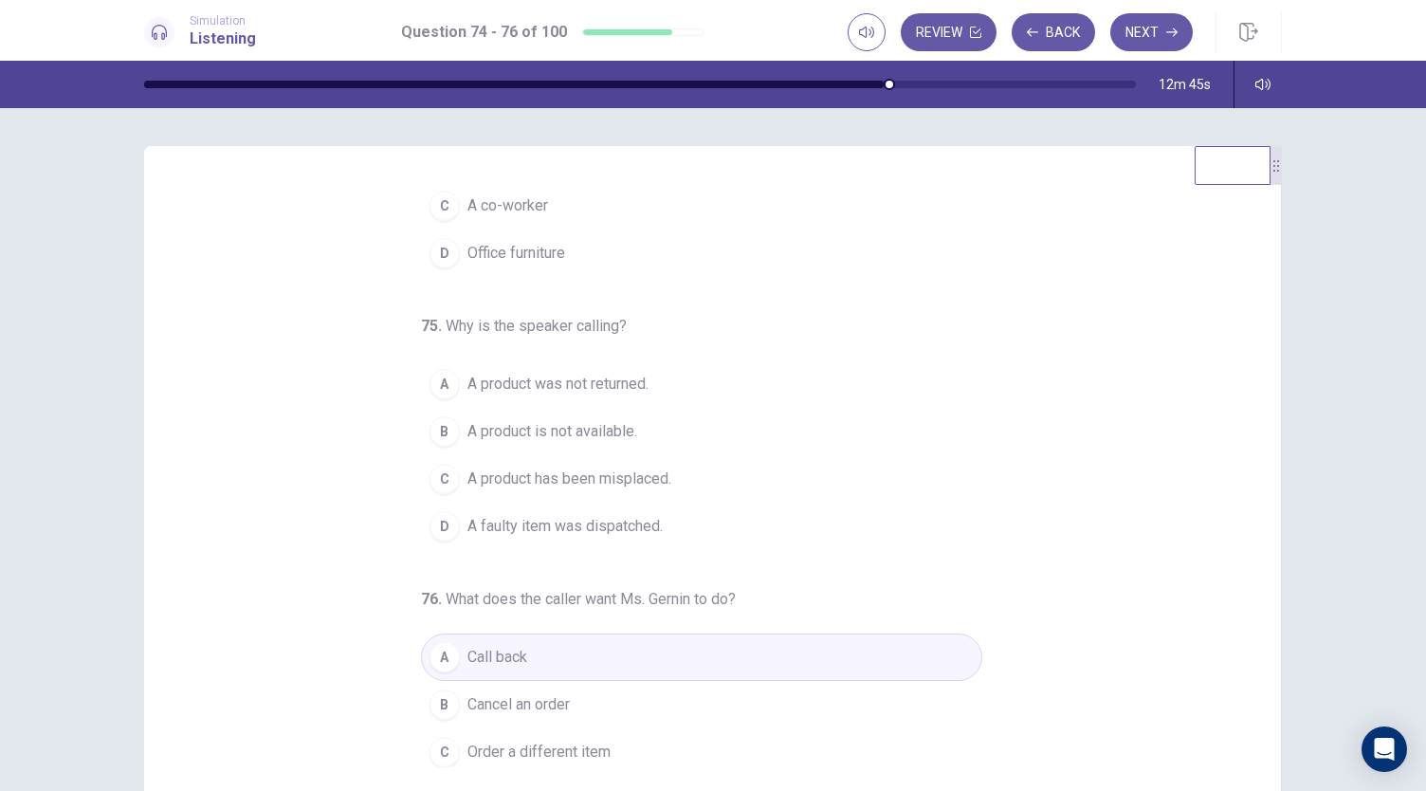
scroll to position [190, 0]
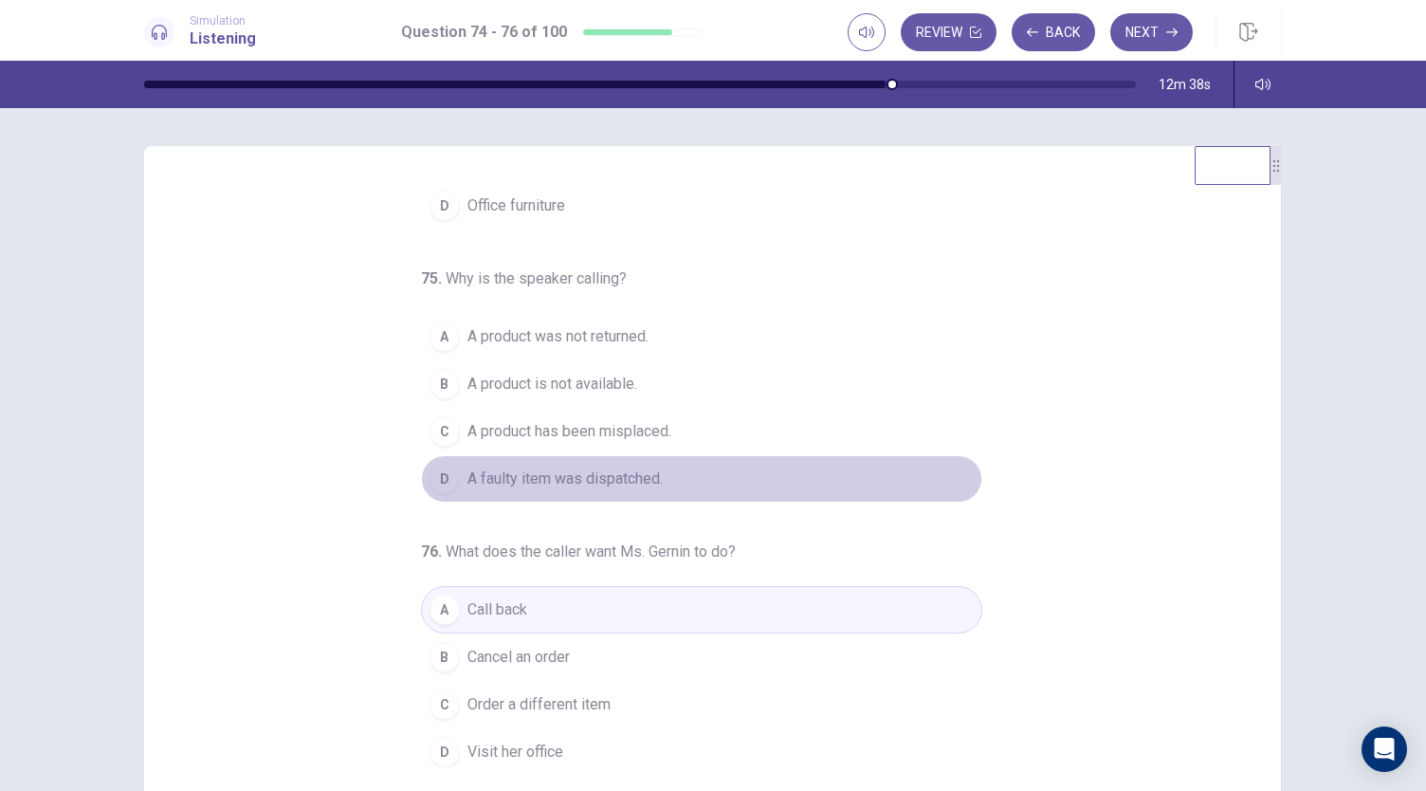
click at [644, 469] on span "A faulty item was dispatched." at bounding box center [564, 478] width 195 height 23
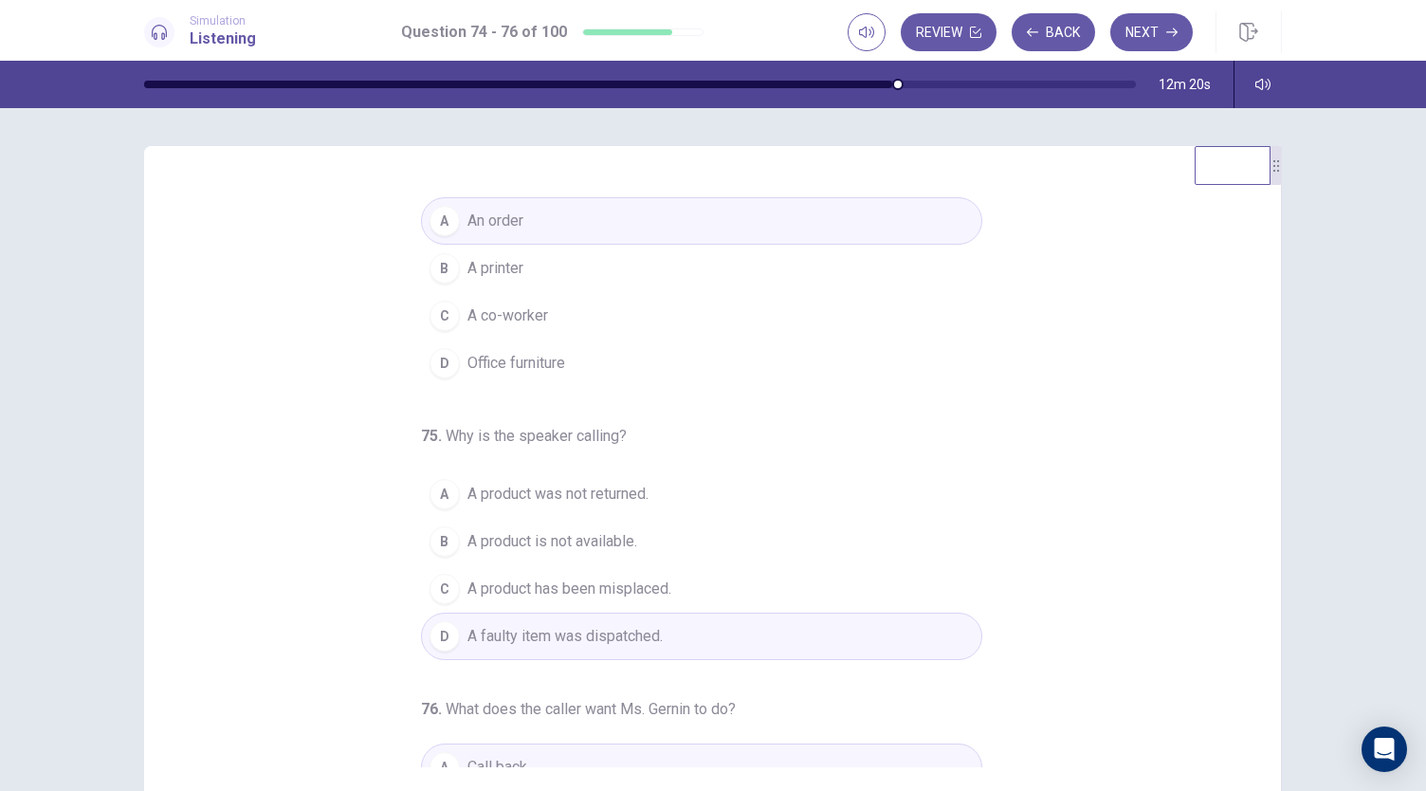
scroll to position [0, 0]
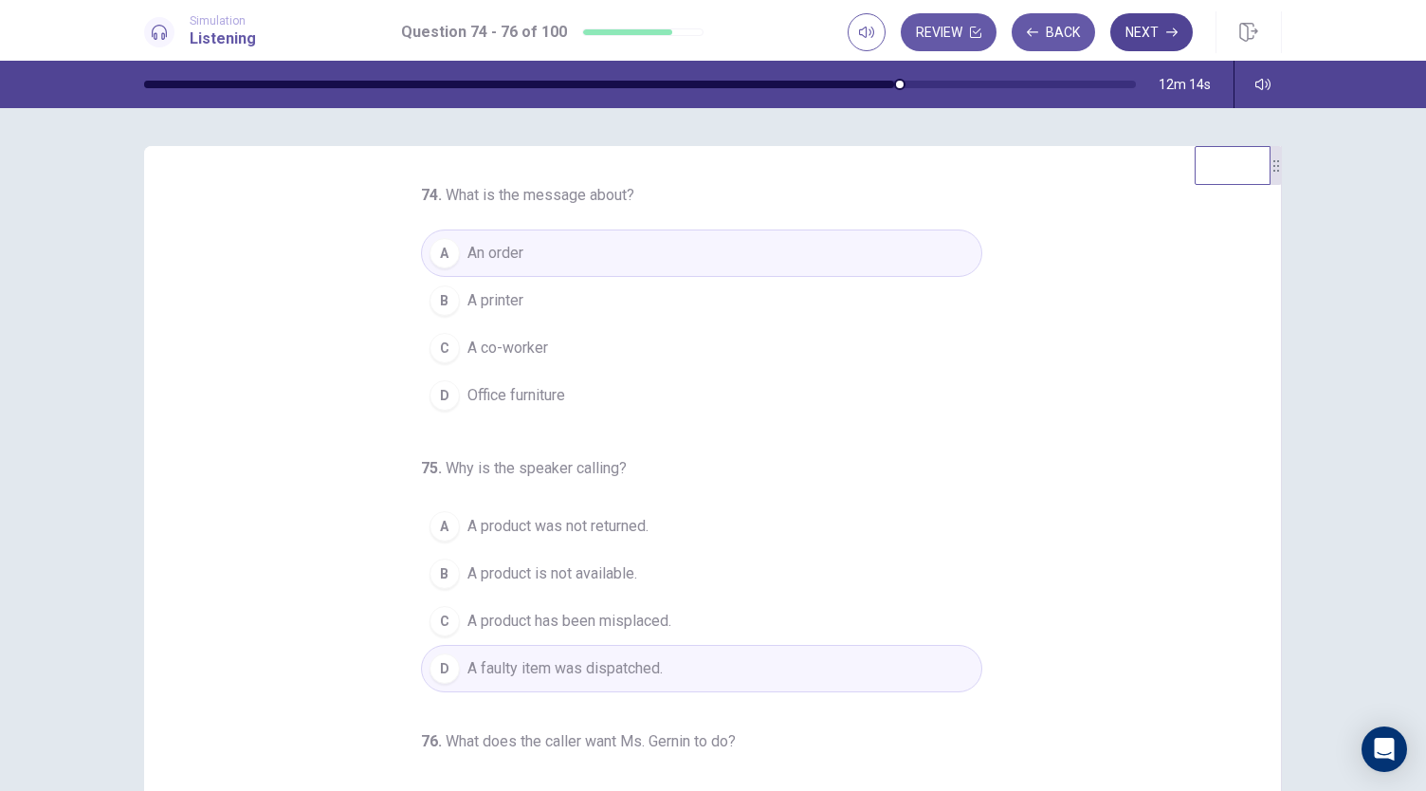
click at [1156, 45] on button "Next" at bounding box center [1151, 32] width 82 height 38
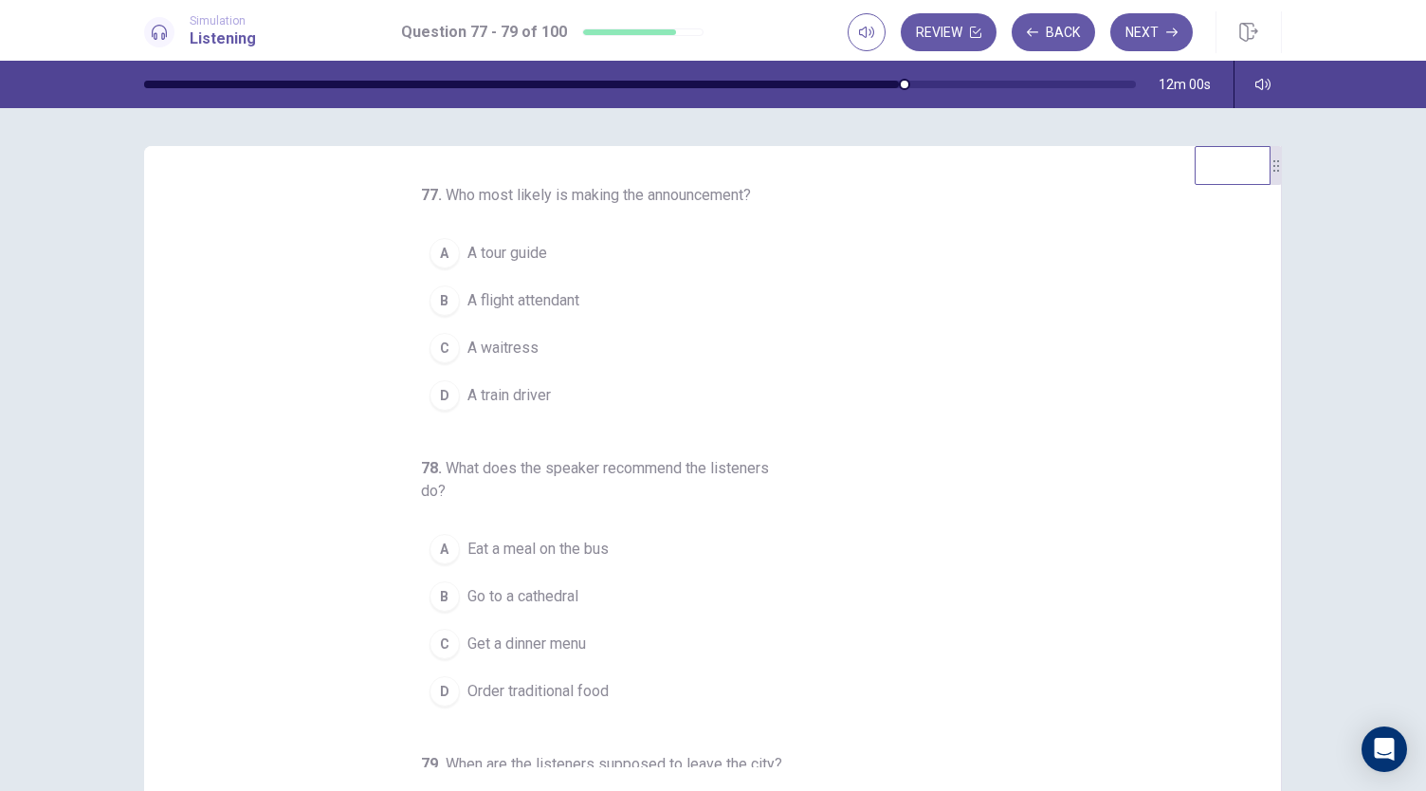
click at [551, 336] on button "C A waitress" at bounding box center [701, 347] width 561 height 47
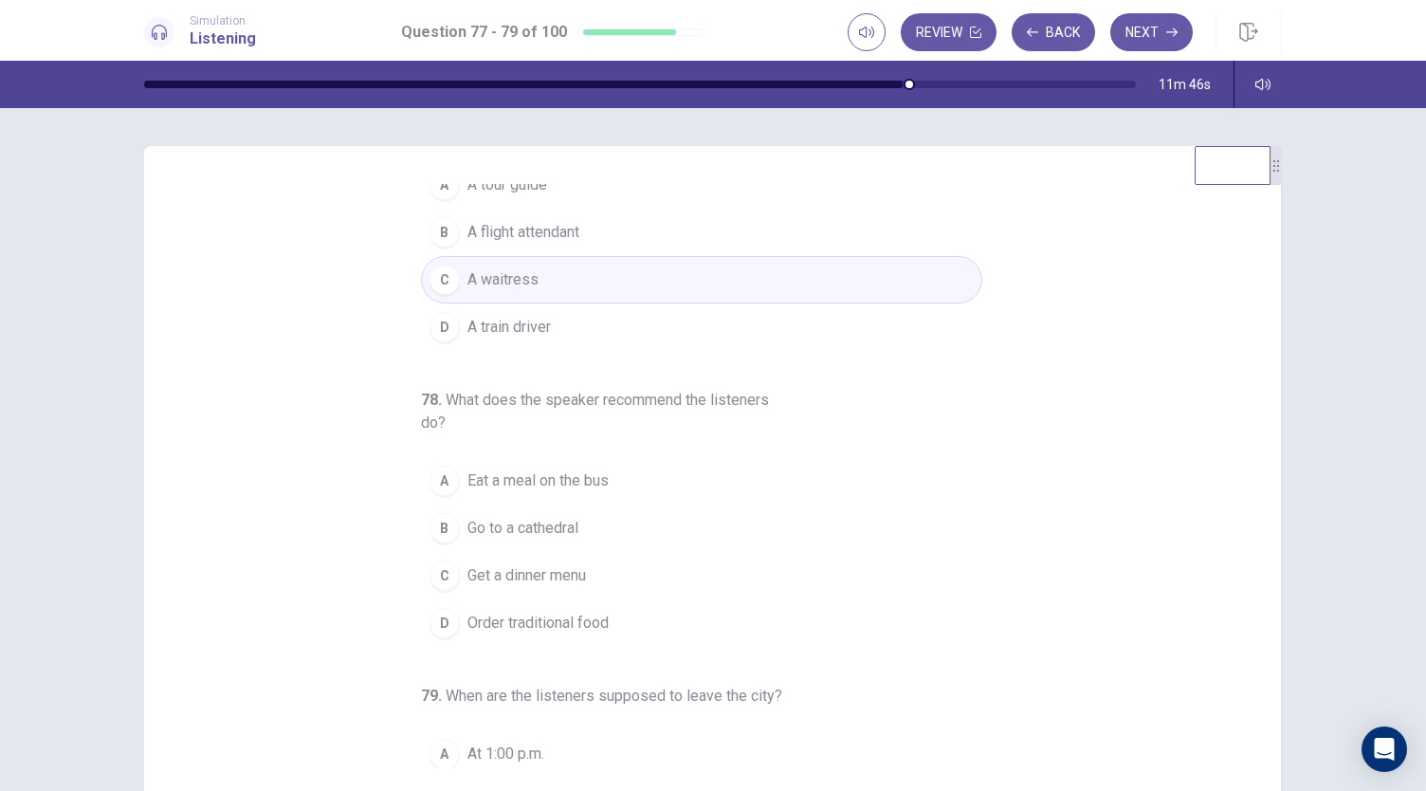
scroll to position [212, 0]
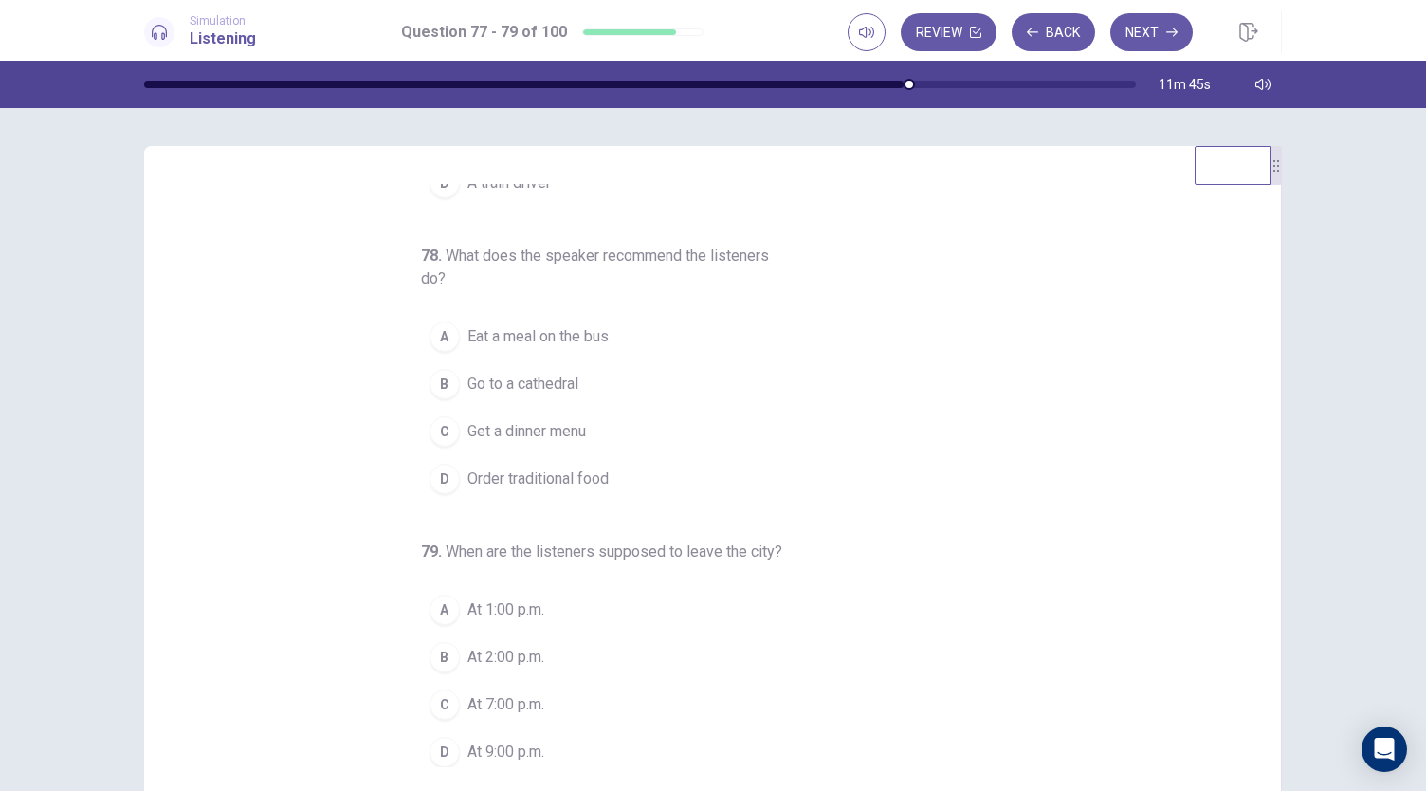
click at [599, 325] on span "Eat a meal on the bus" at bounding box center [537, 336] width 141 height 23
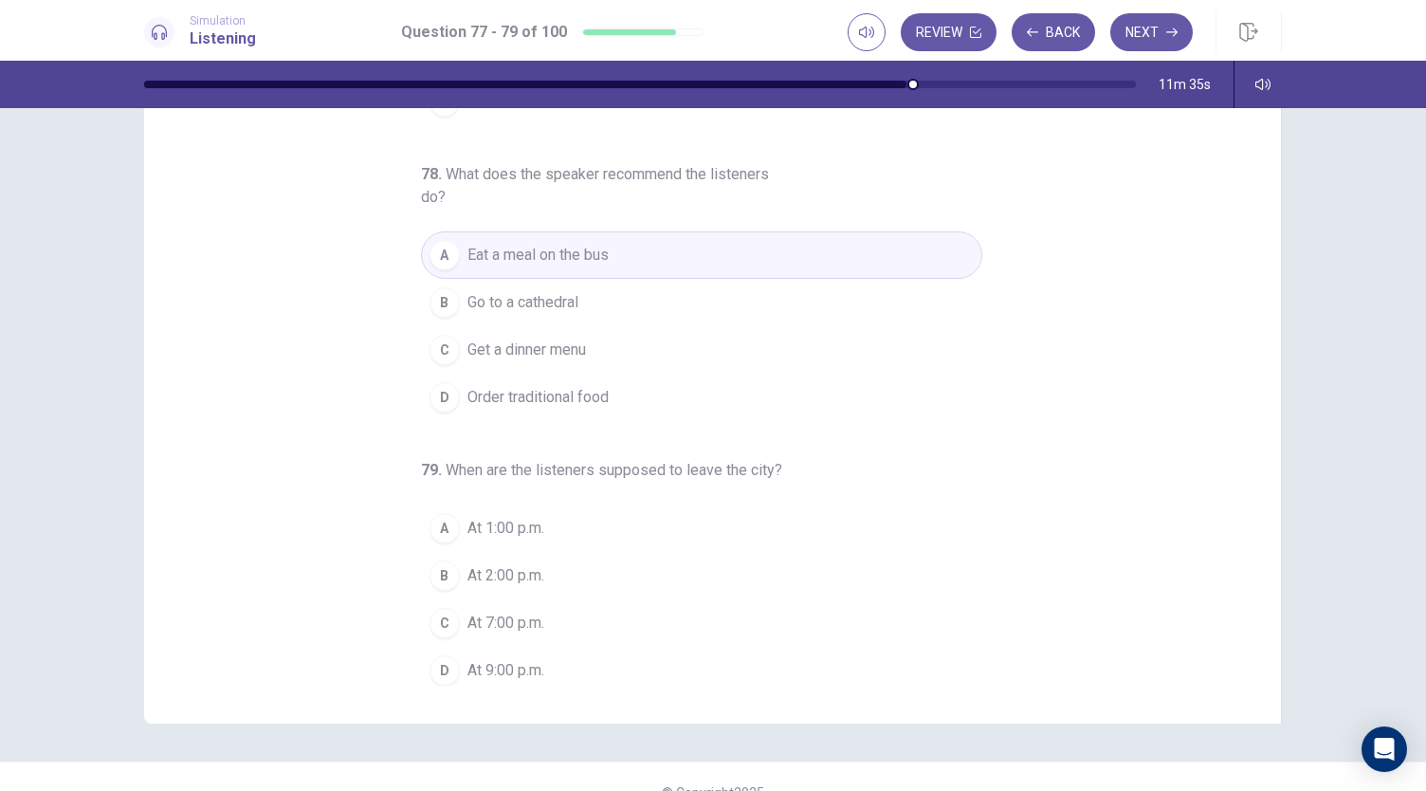
scroll to position [113, 0]
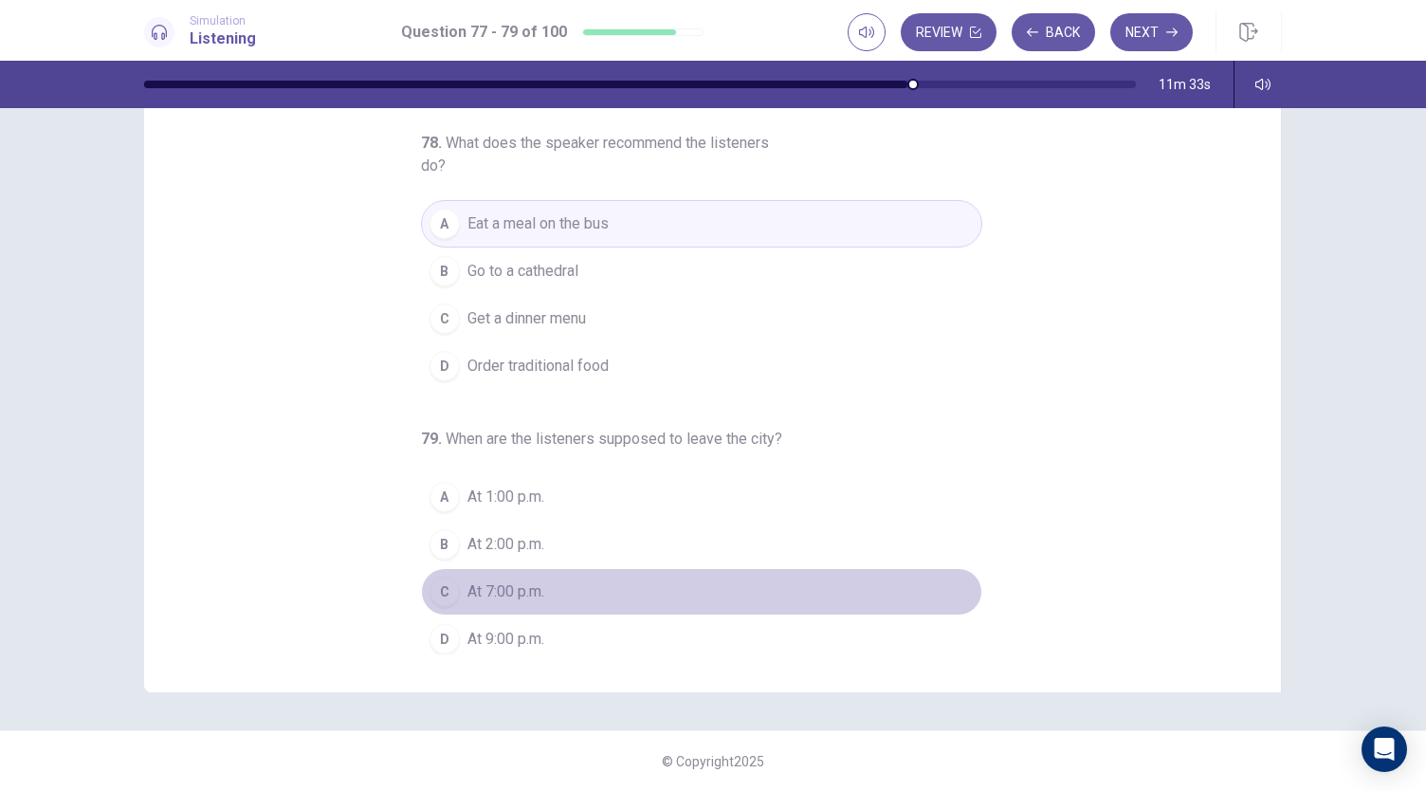
click at [535, 585] on span "At 7:00 p.m." at bounding box center [505, 591] width 77 height 23
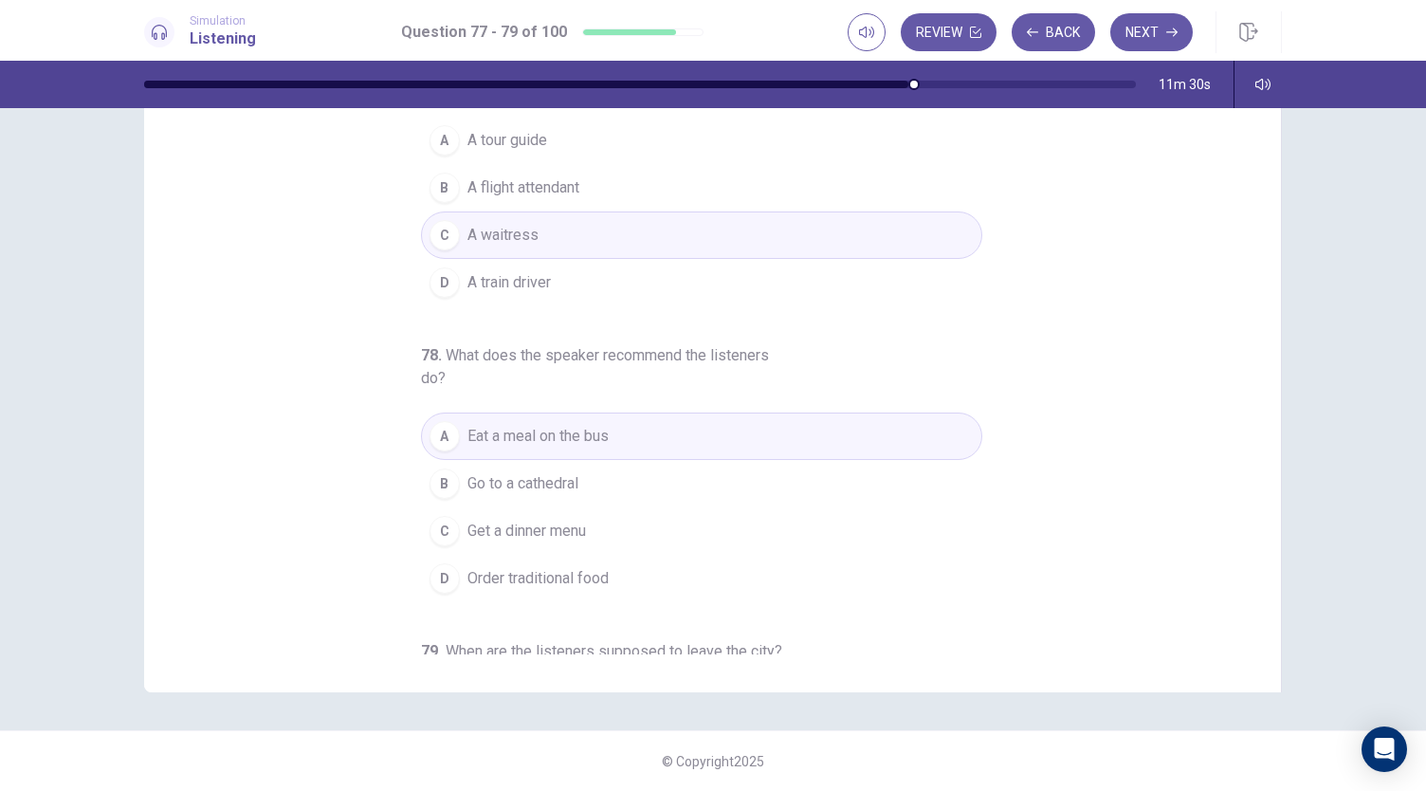
scroll to position [0, 0]
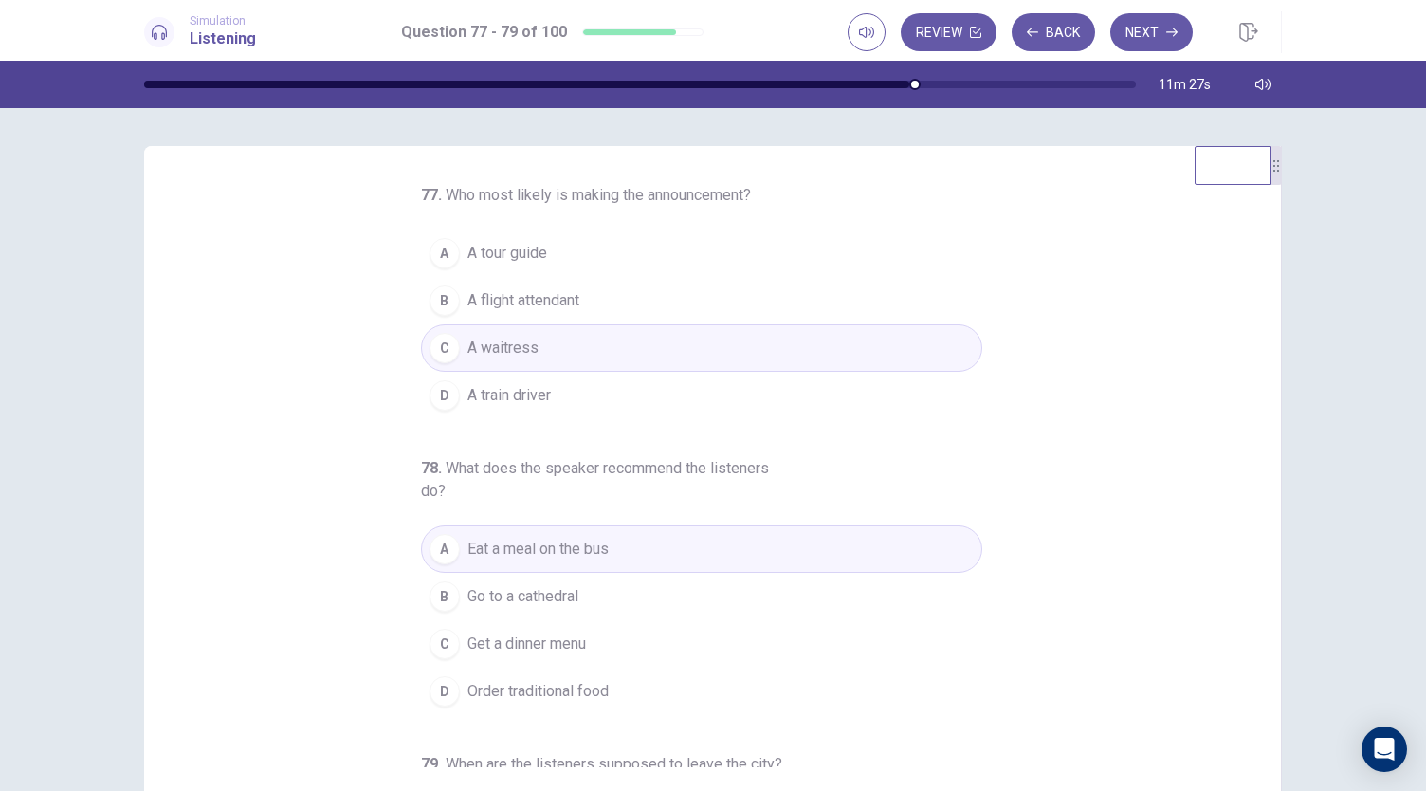
click at [574, 292] on button "B A flight attendant" at bounding box center [701, 300] width 561 height 47
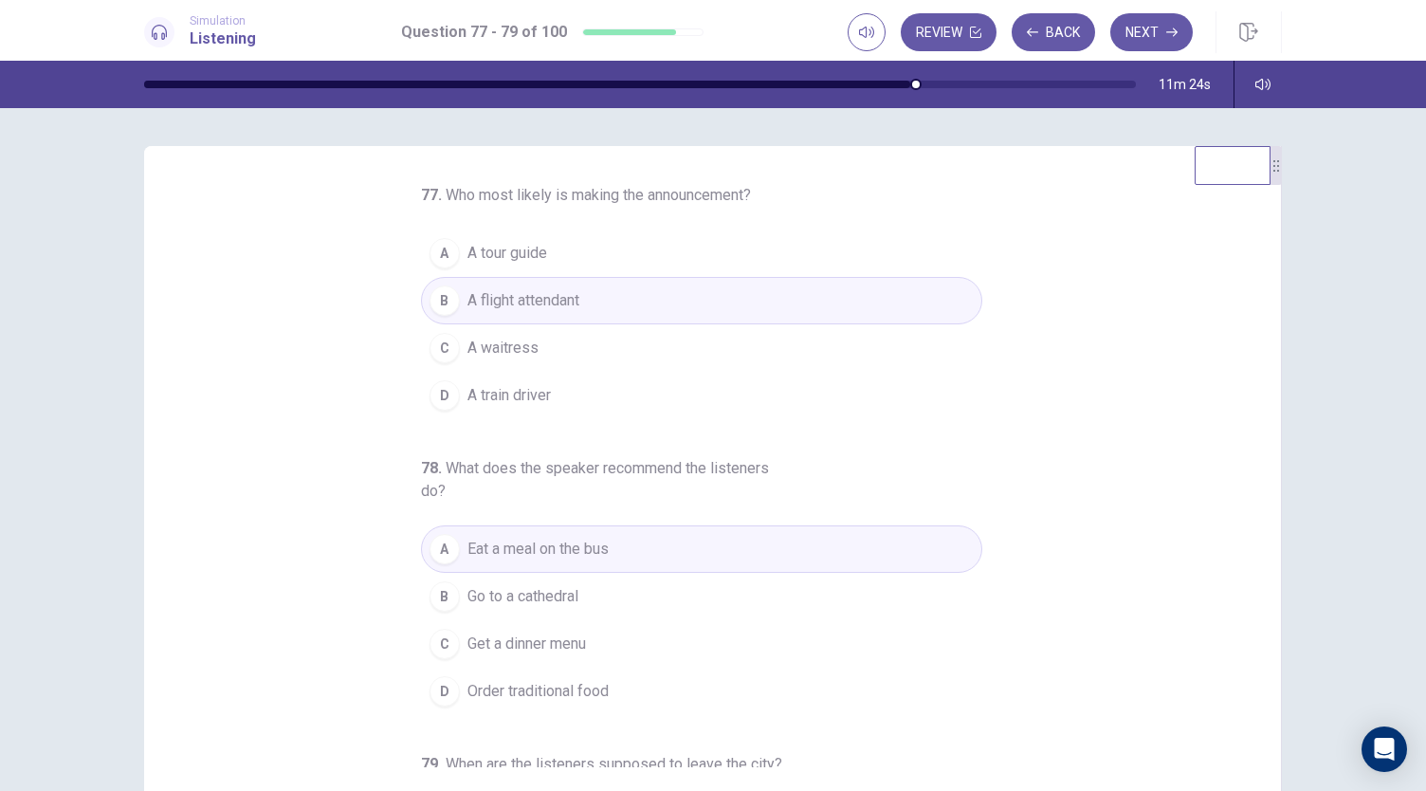
click at [569, 260] on button "A A tour guide" at bounding box center [701, 252] width 561 height 47
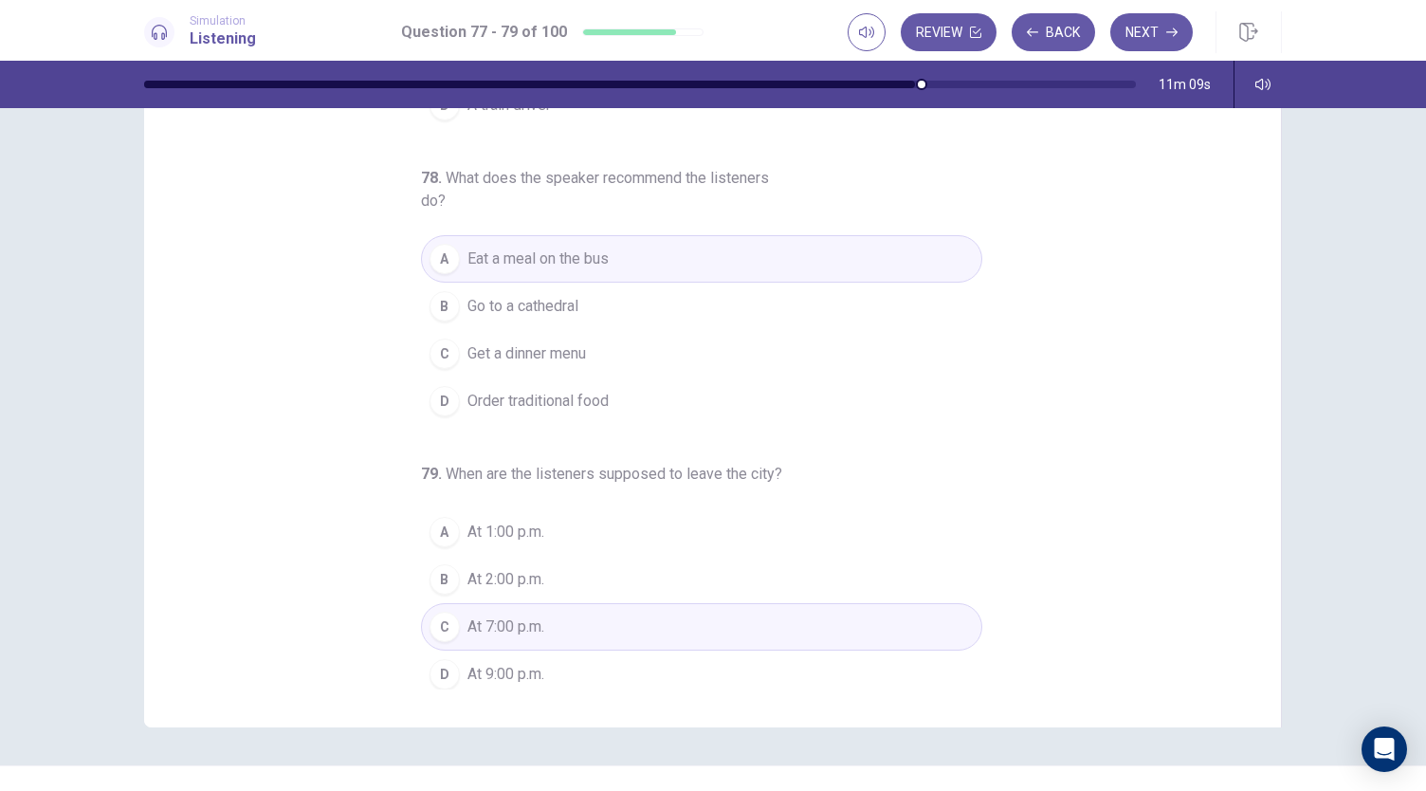
scroll to position [92, 0]
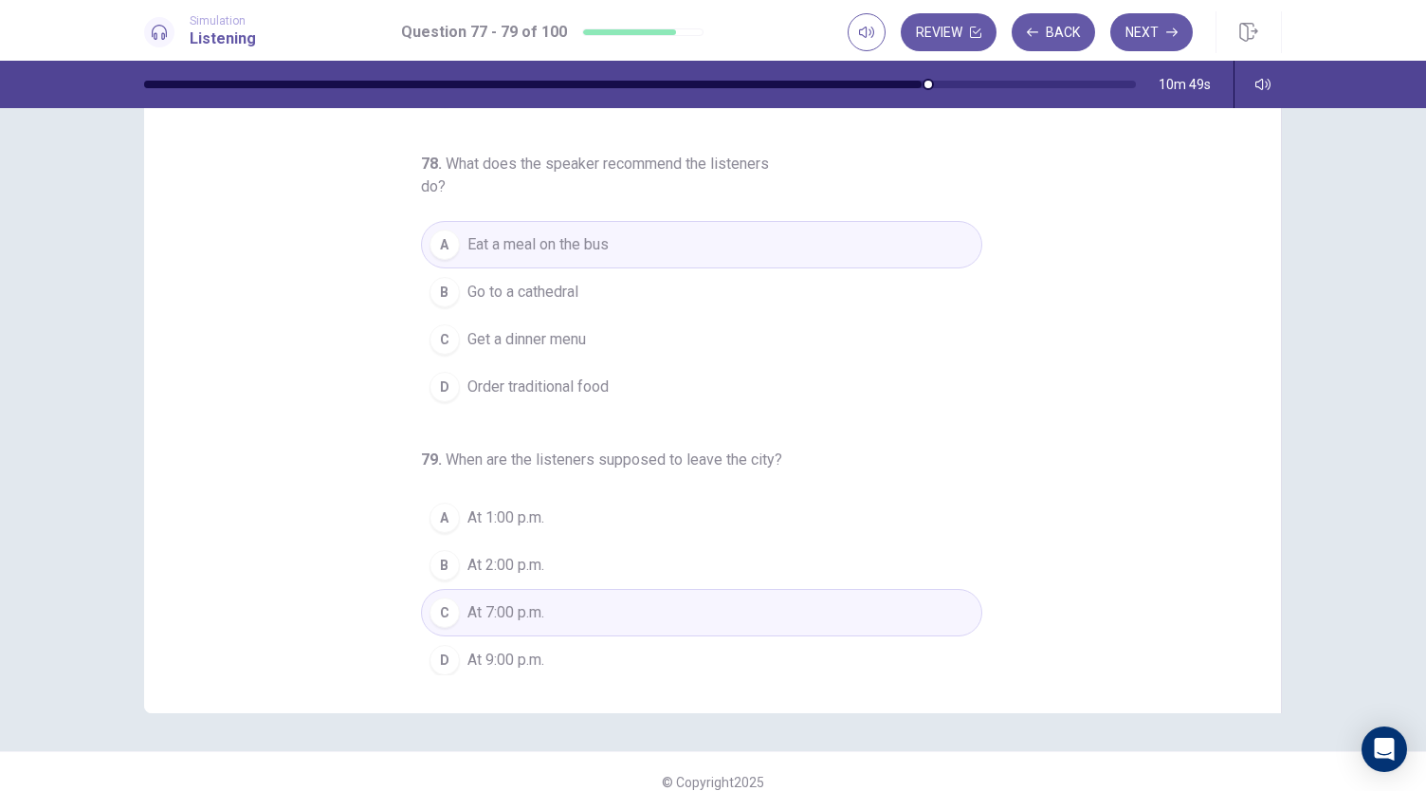
click at [594, 337] on button "C Get a dinner menu" at bounding box center [701, 339] width 561 height 47
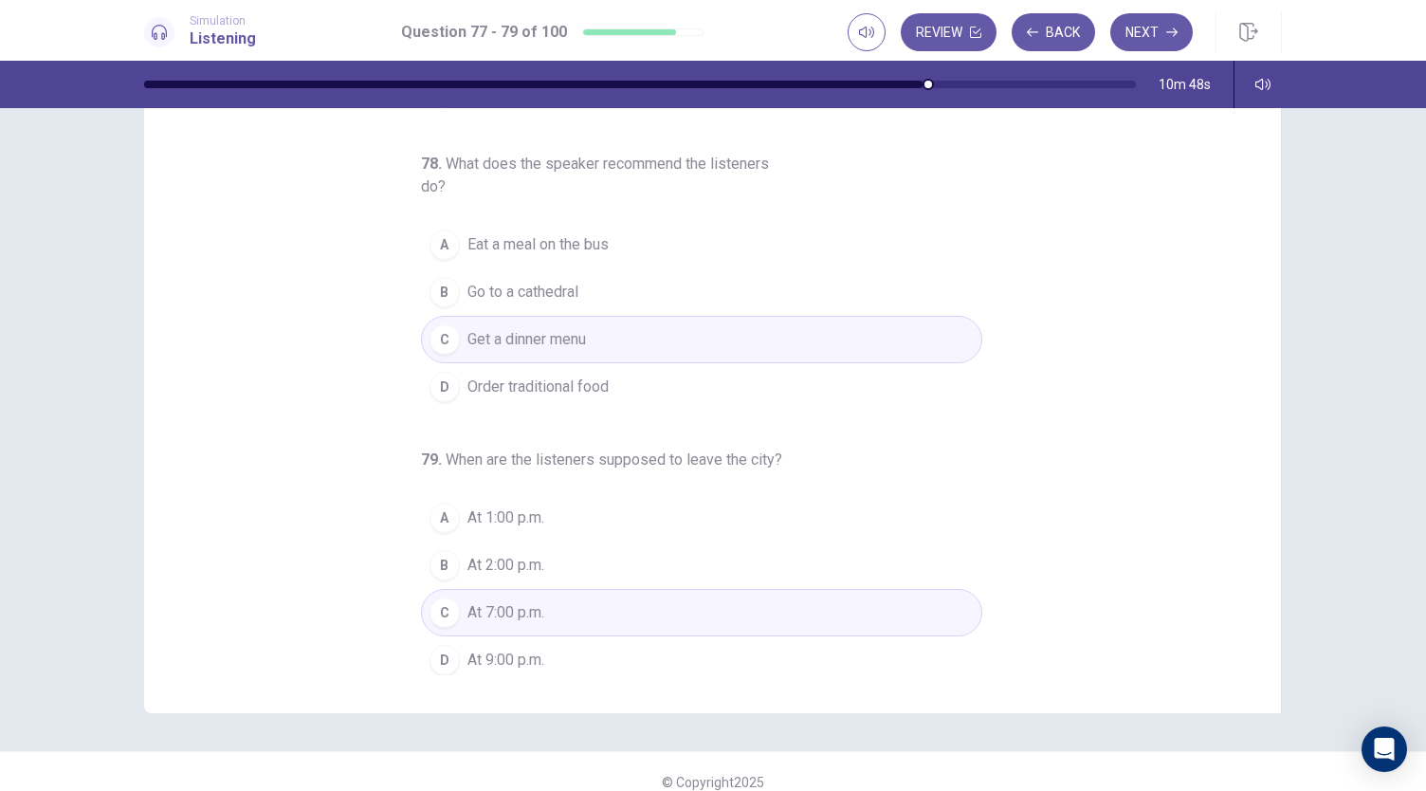
click at [660, 253] on button "A Eat a meal on the bus" at bounding box center [701, 244] width 561 height 47
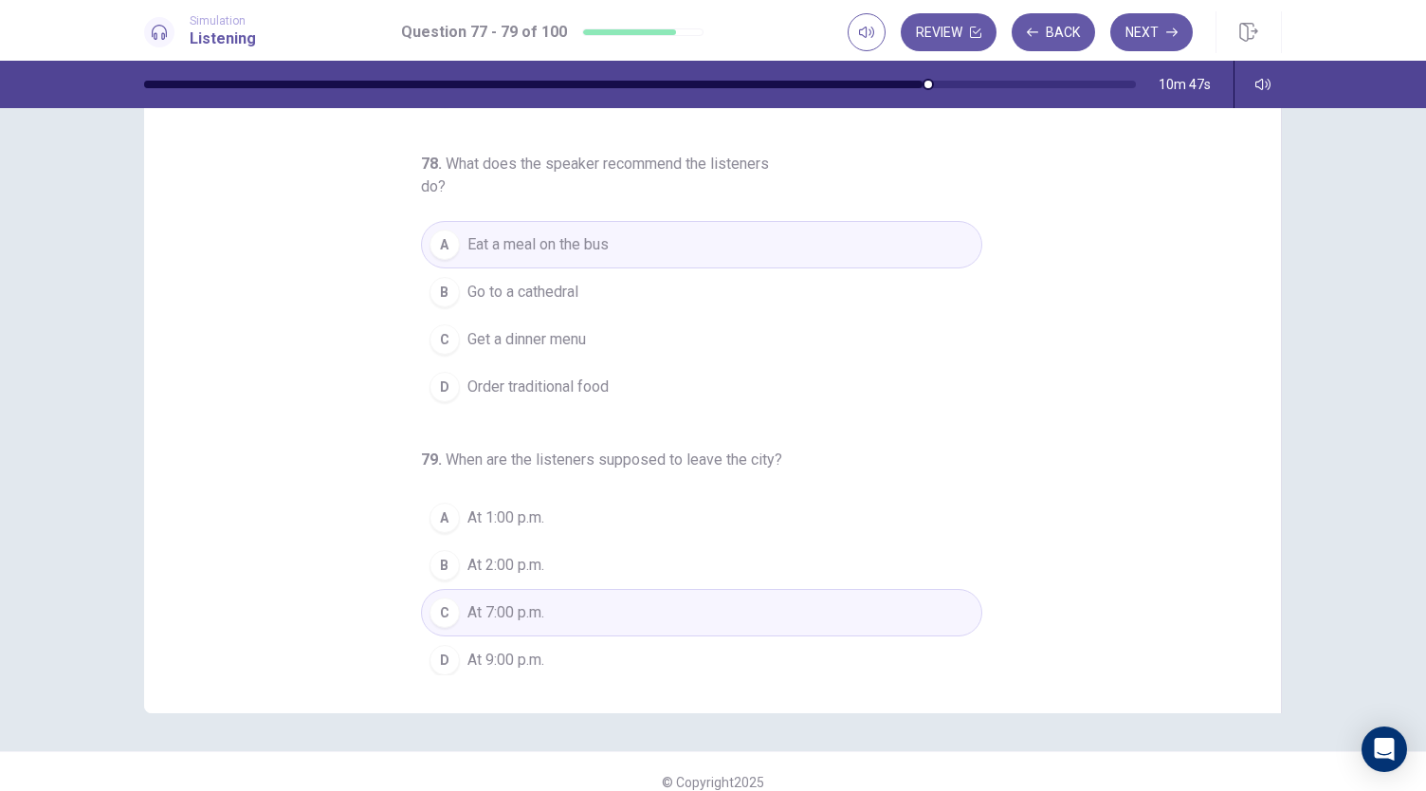
scroll to position [0, 0]
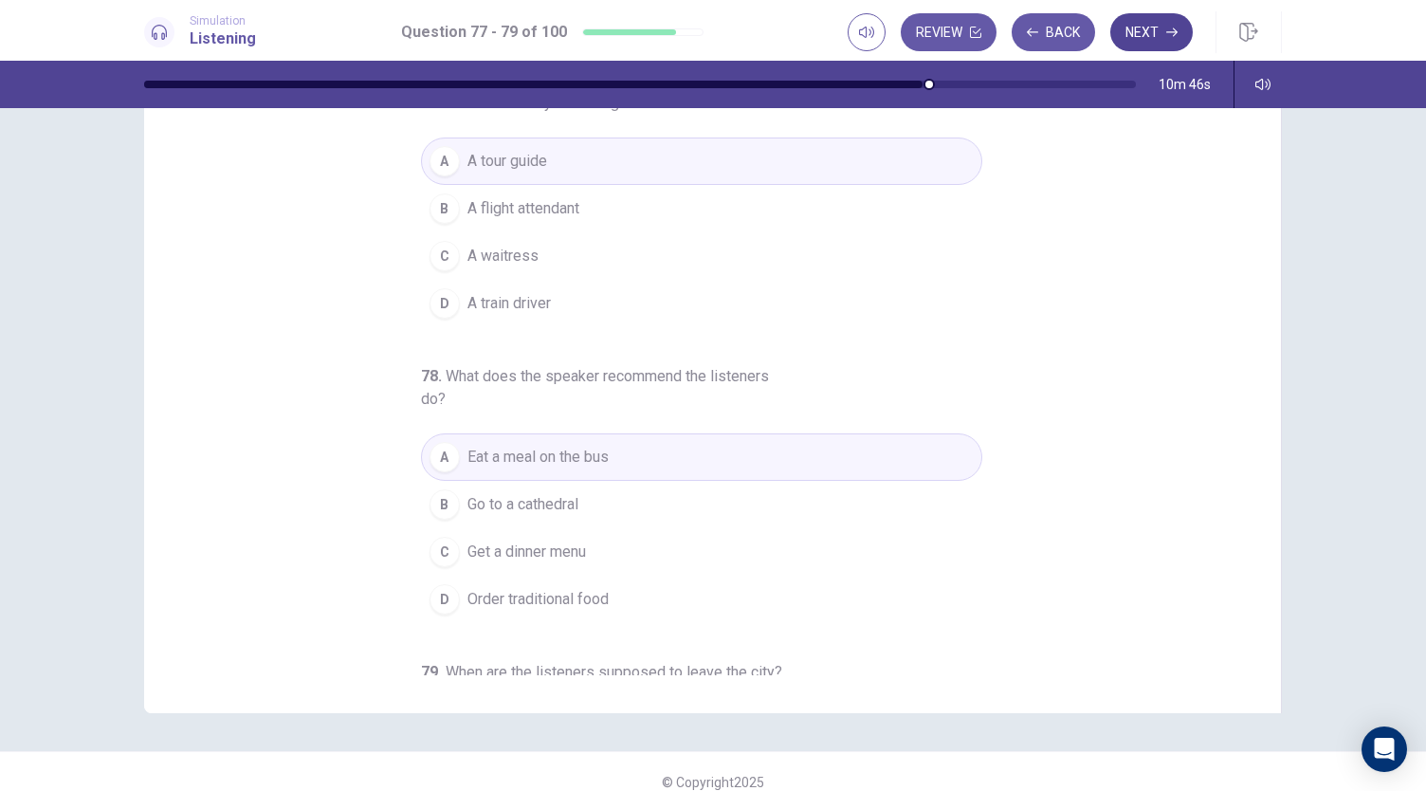
click at [1139, 31] on button "Next" at bounding box center [1151, 32] width 82 height 38
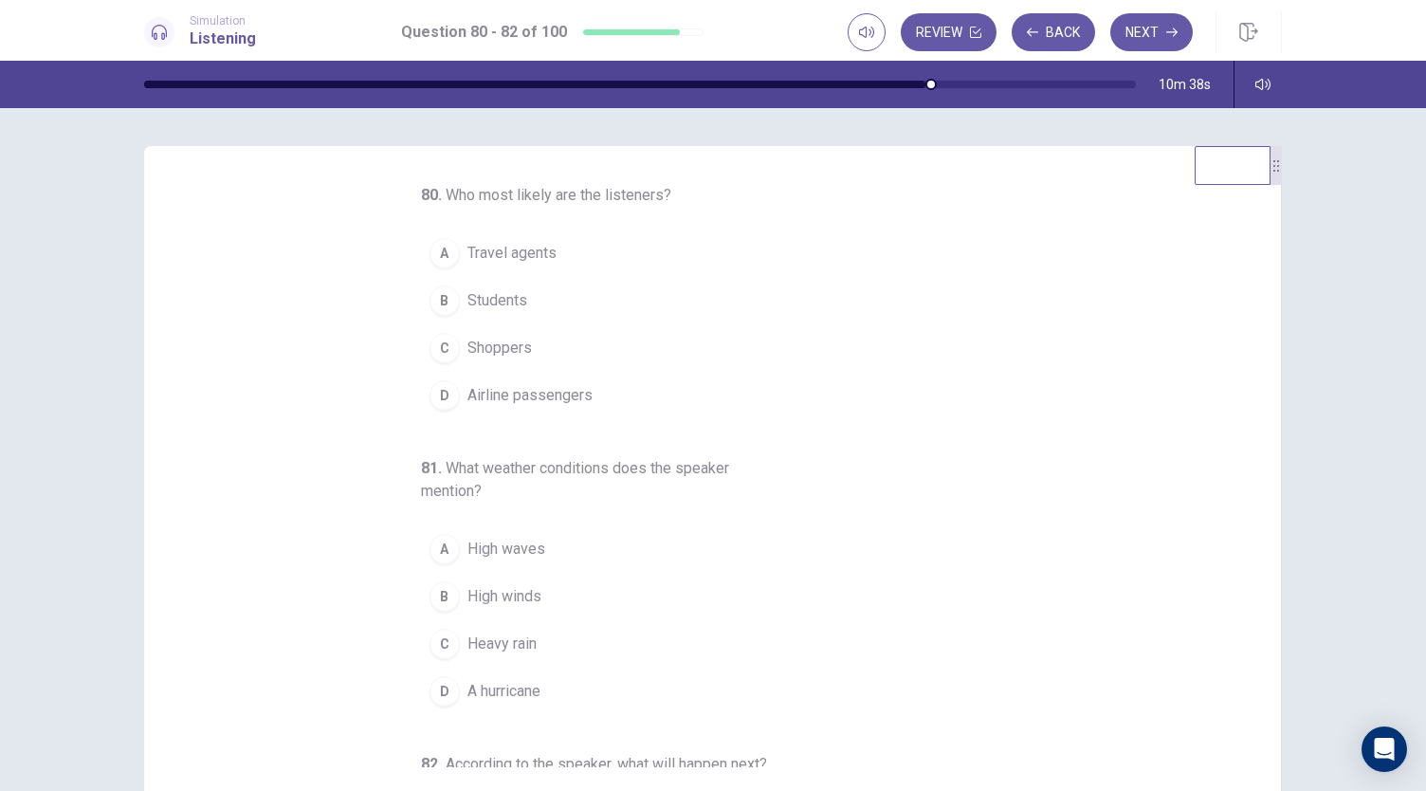
click at [611, 271] on button "A Travel agents" at bounding box center [701, 252] width 561 height 47
click at [590, 399] on button "D Airline passengers" at bounding box center [701, 395] width 561 height 47
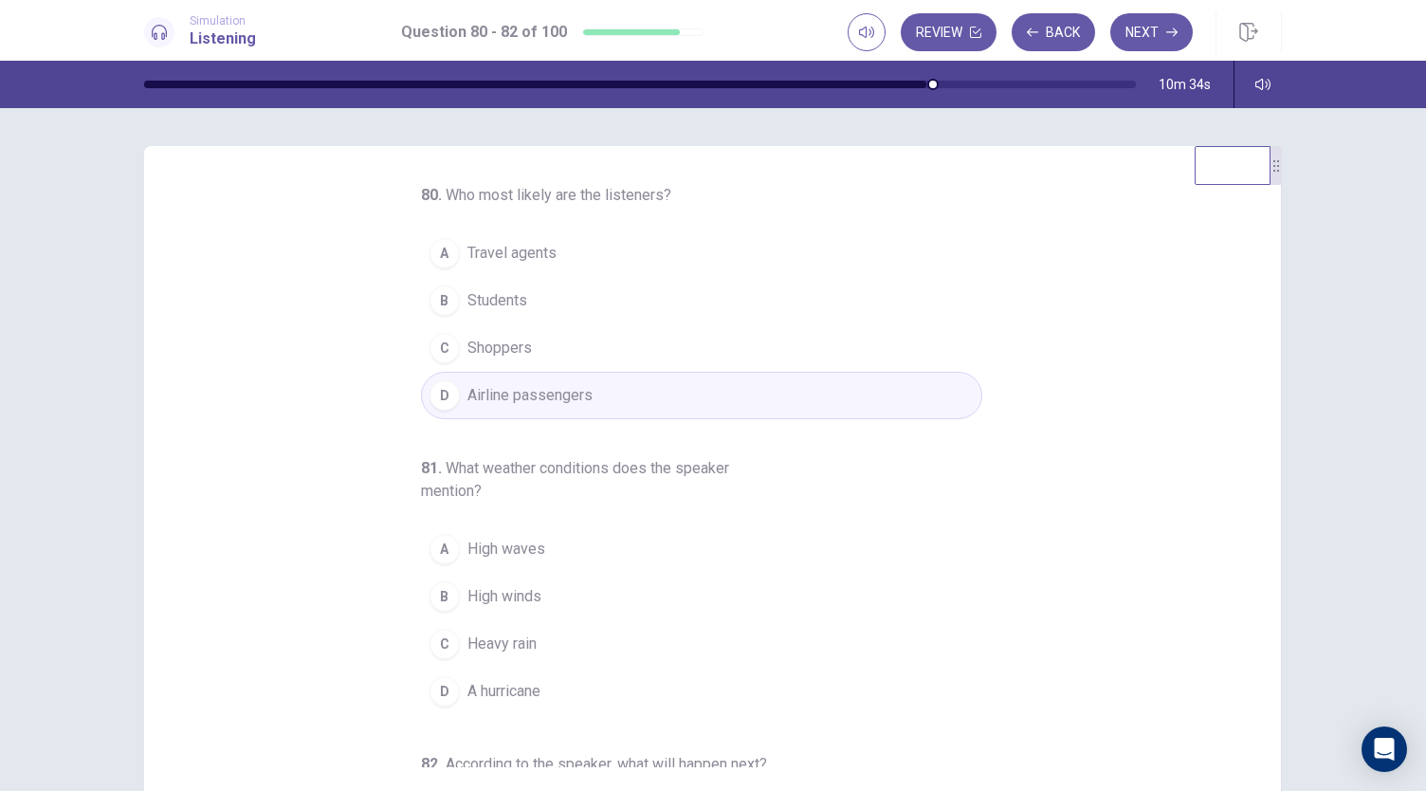
click at [590, 399] on button "D Airline passengers" at bounding box center [701, 395] width 561 height 47
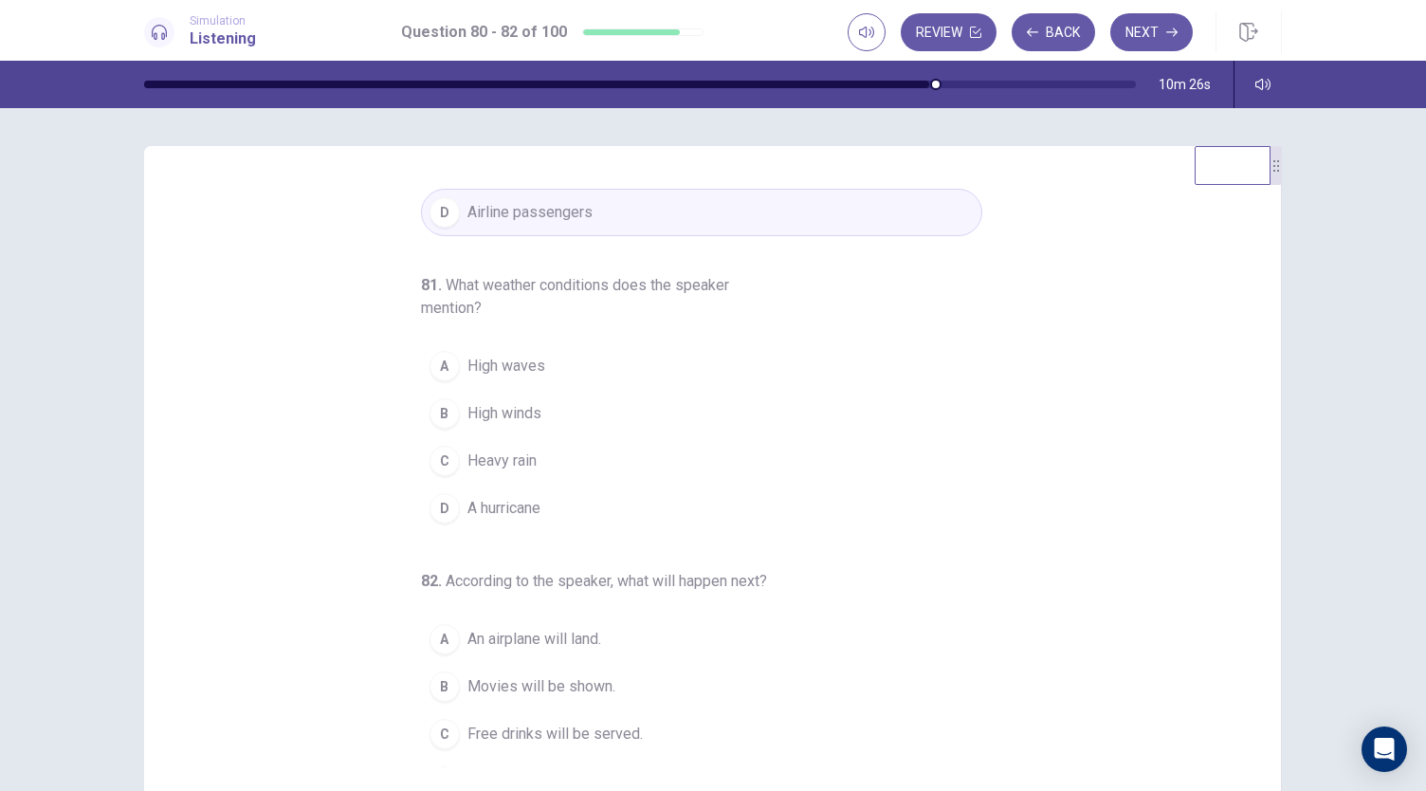
scroll to position [212, 0]
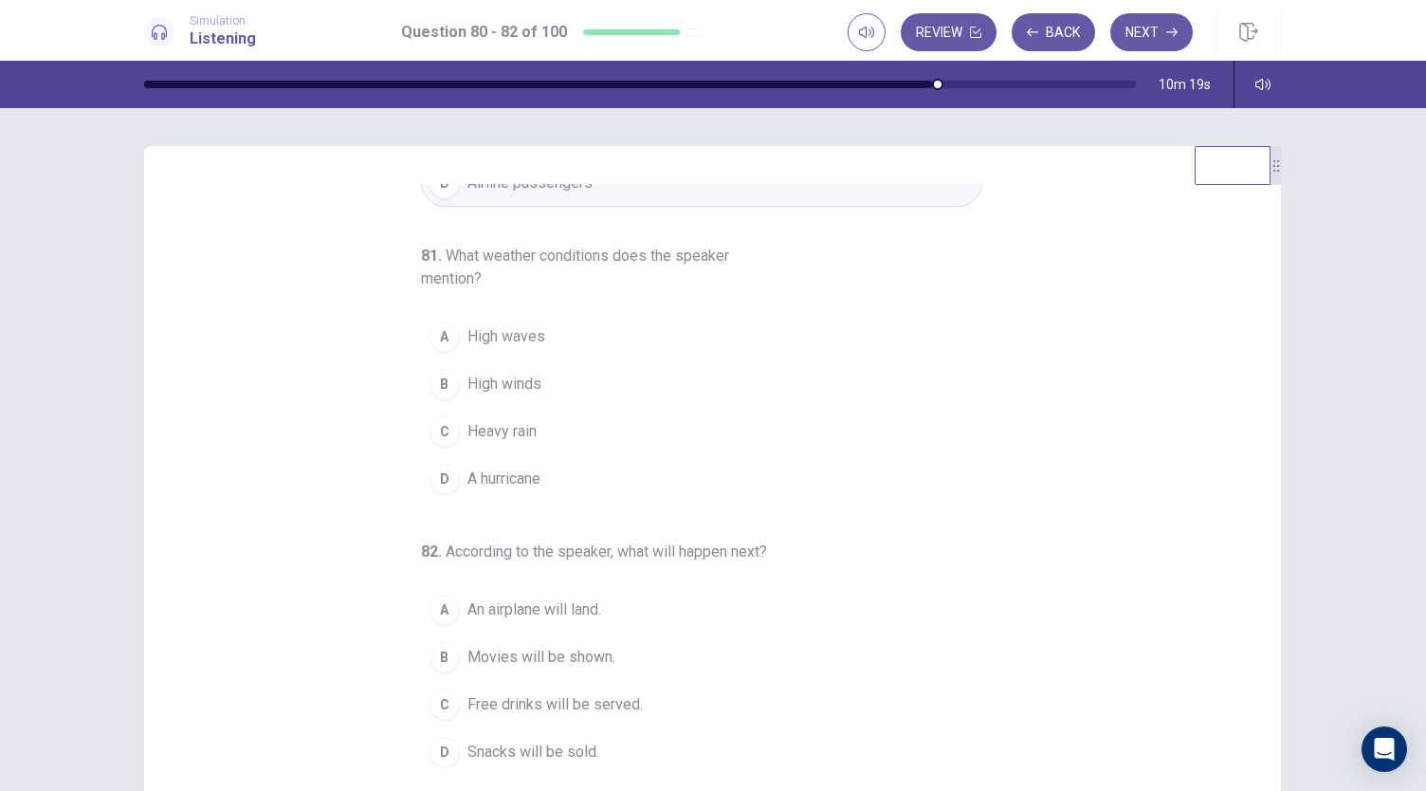
click at [548, 382] on button "B High winds" at bounding box center [701, 383] width 561 height 47
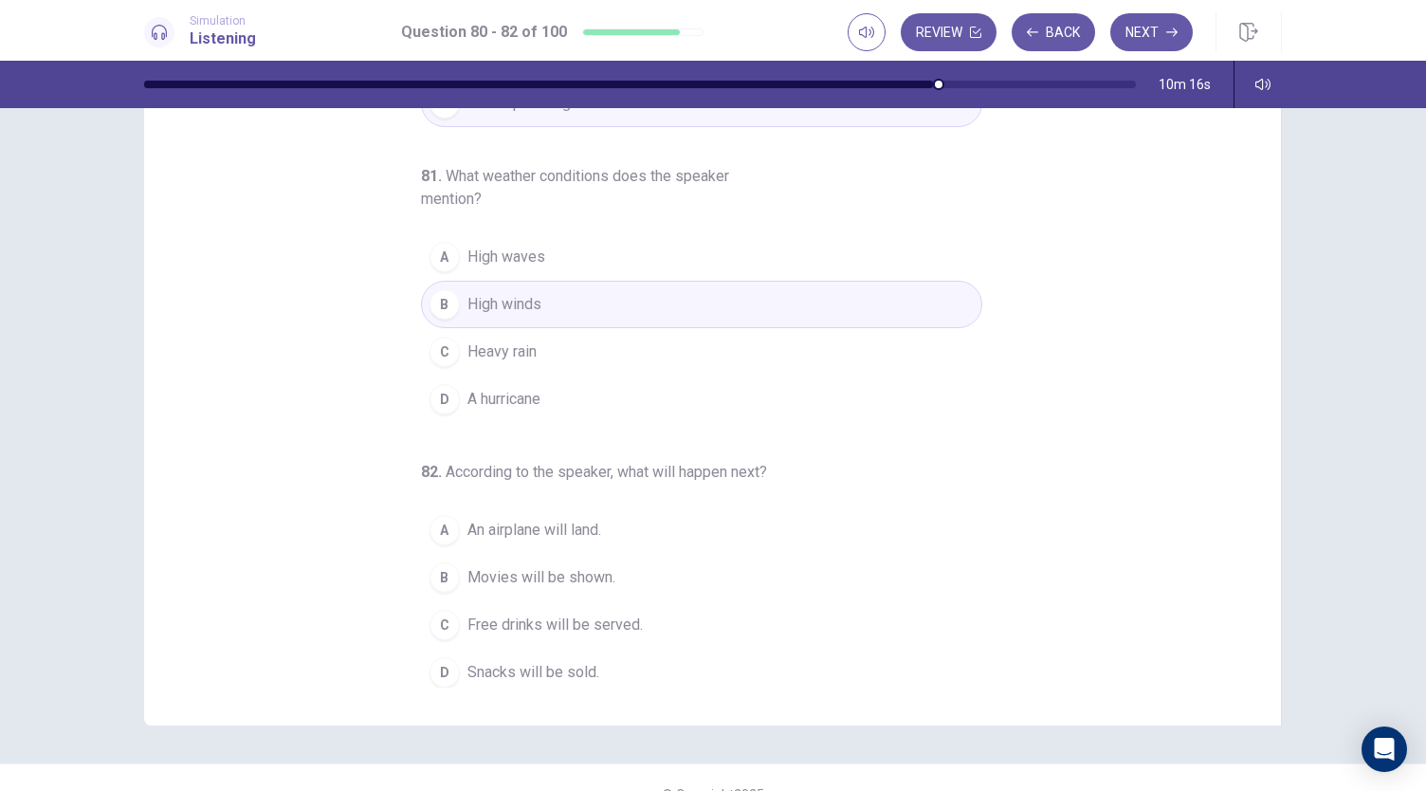
scroll to position [113, 0]
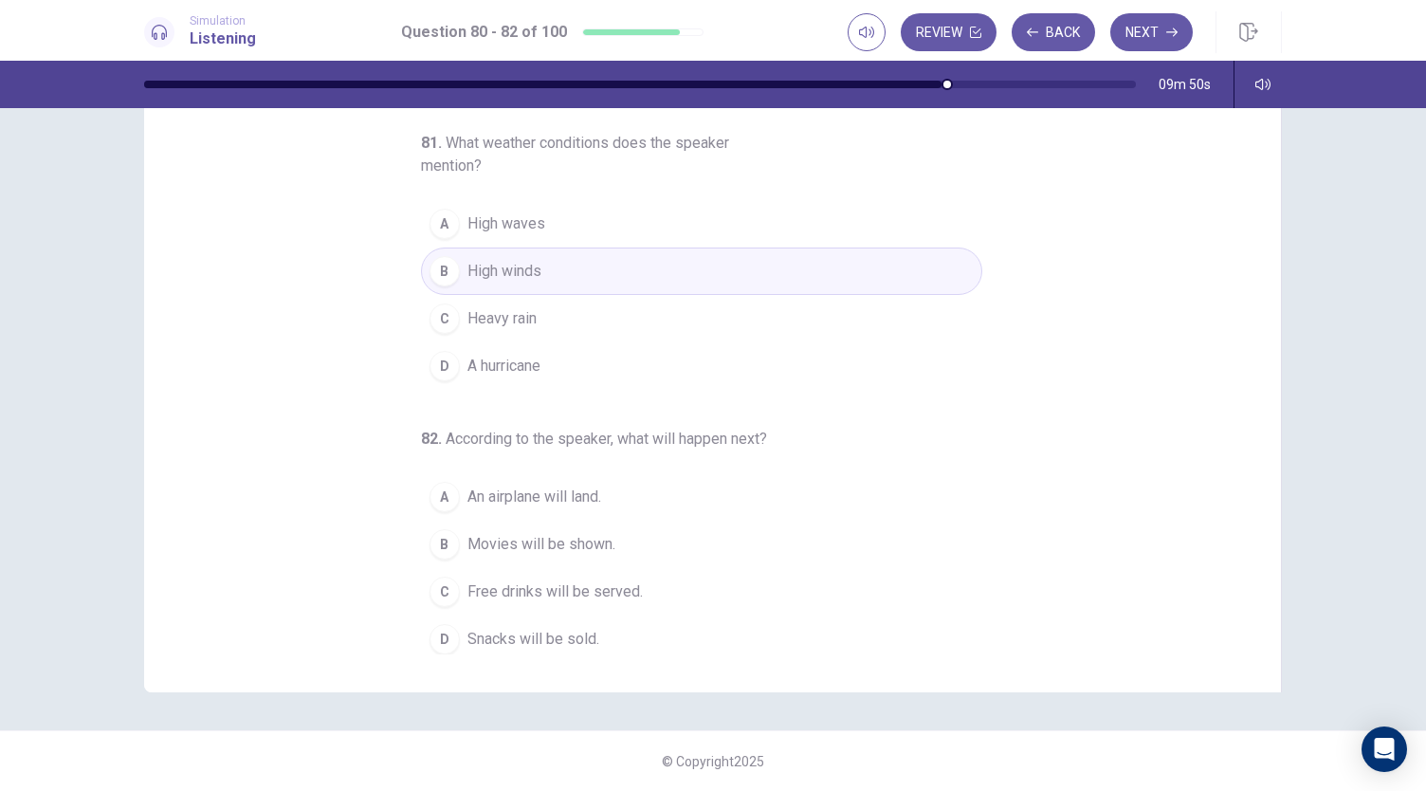
click at [555, 635] on span "Snacks will be sold." at bounding box center [533, 639] width 132 height 23
click at [631, 581] on button "C Free drinks will be served." at bounding box center [701, 591] width 561 height 47
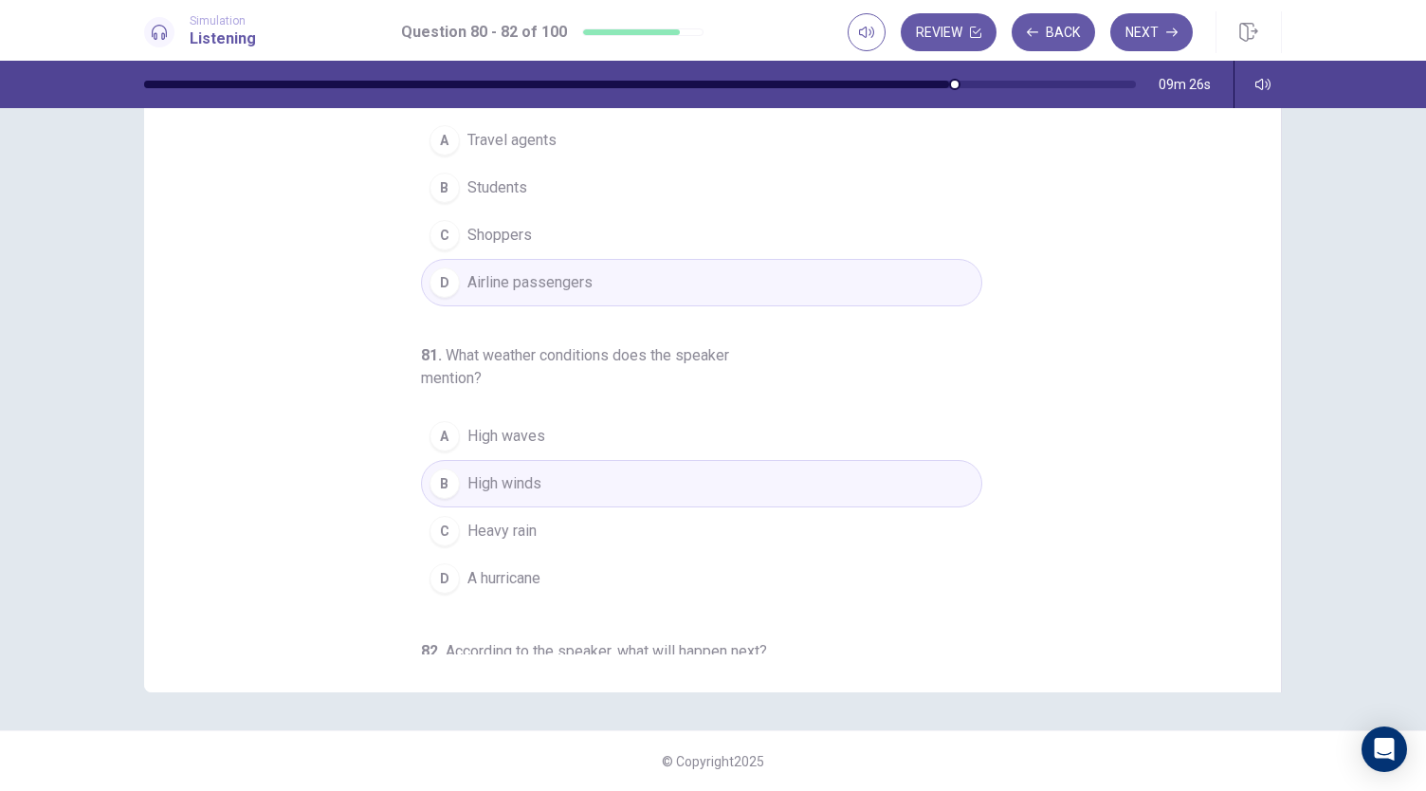
scroll to position [0, 0]
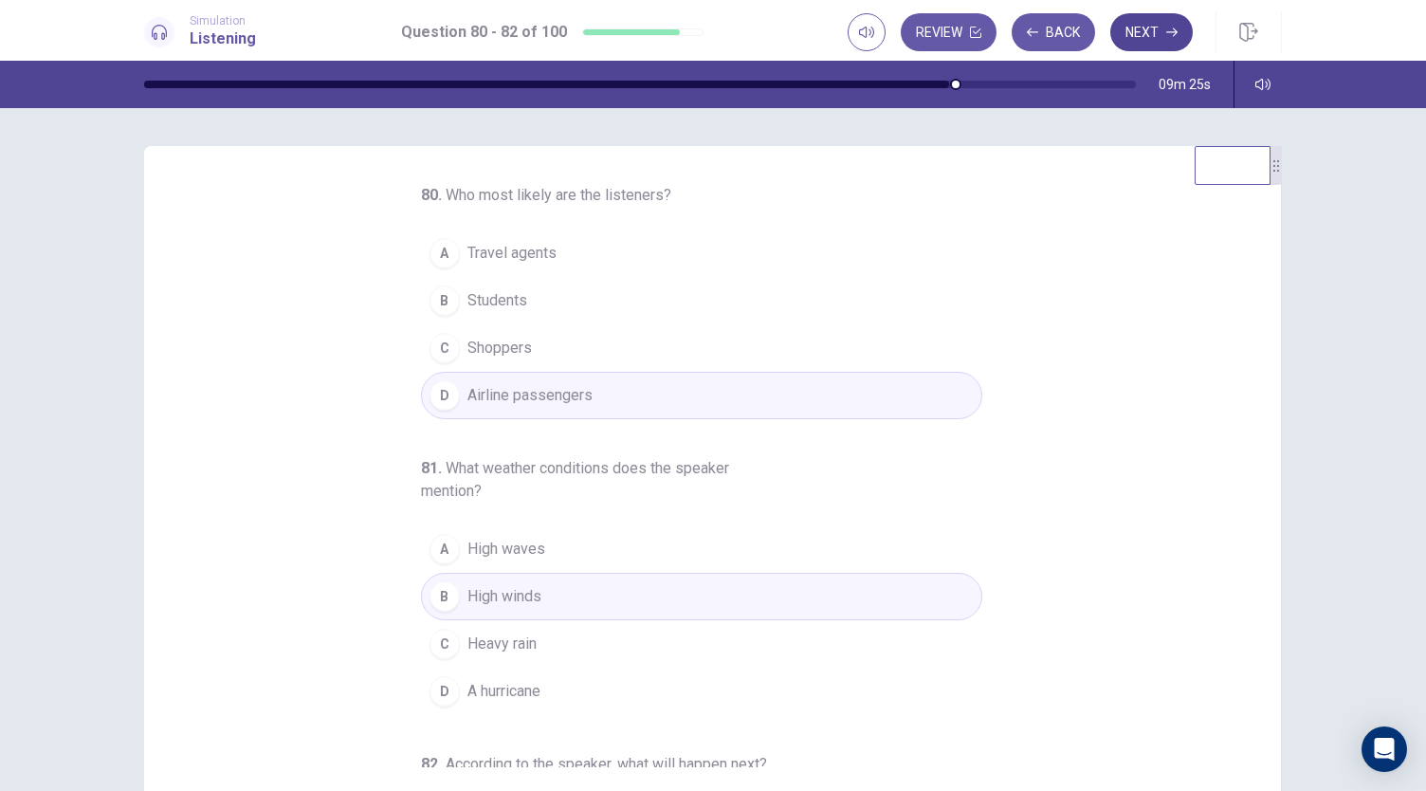
click at [1175, 36] on icon "button" at bounding box center [1171, 32] width 11 height 11
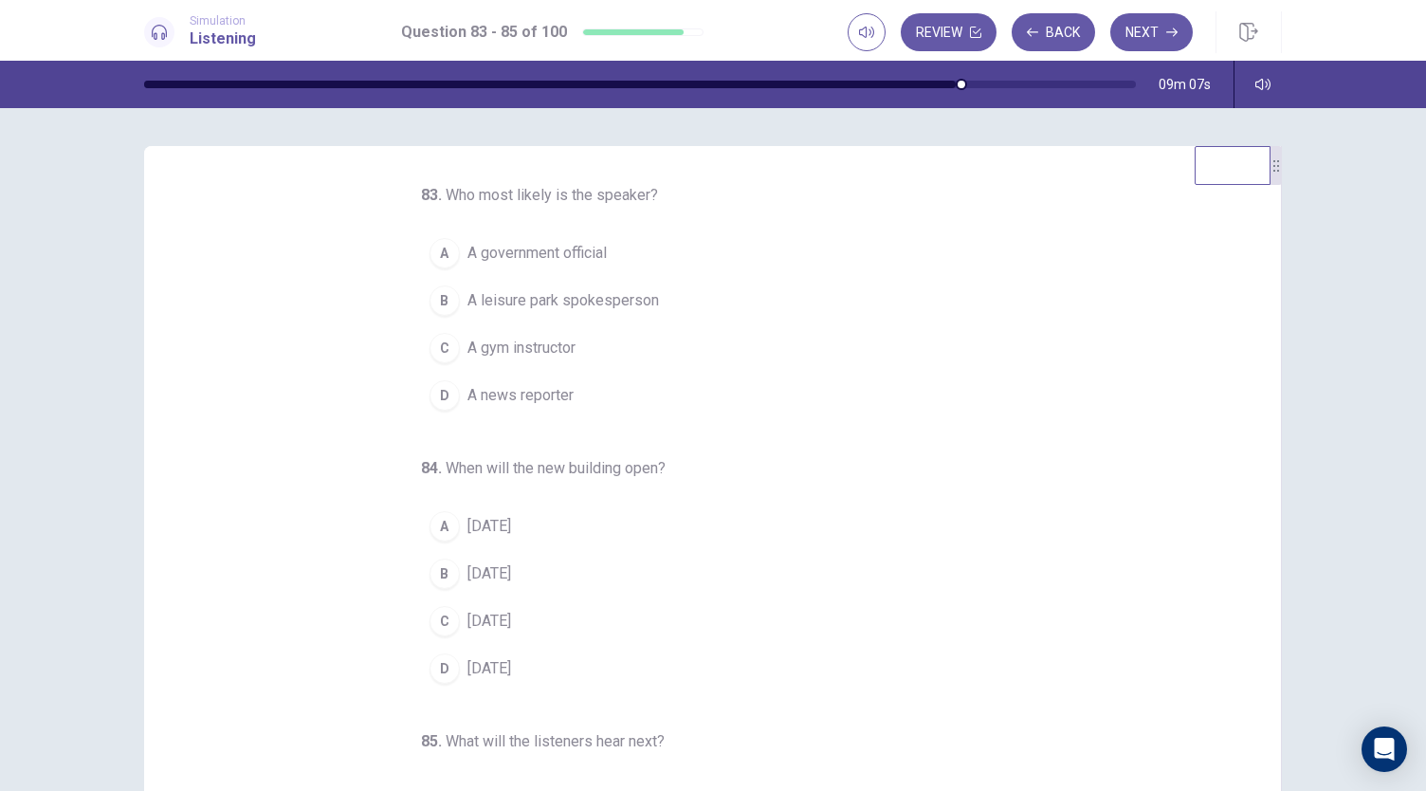
click at [534, 393] on span "A news reporter" at bounding box center [520, 395] width 106 height 23
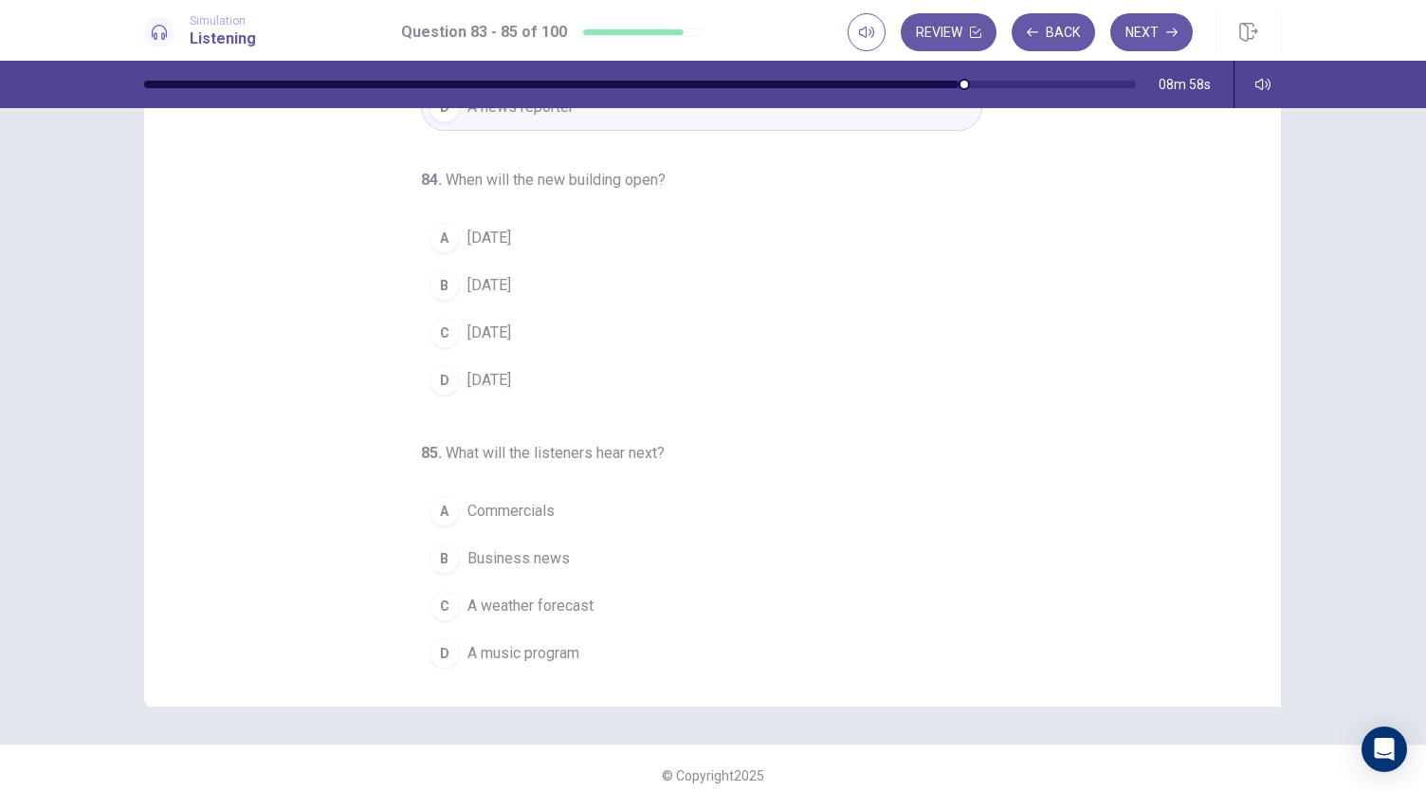
scroll to position [100, 0]
click at [509, 234] on span "[DATE]" at bounding box center [489, 237] width 44 height 23
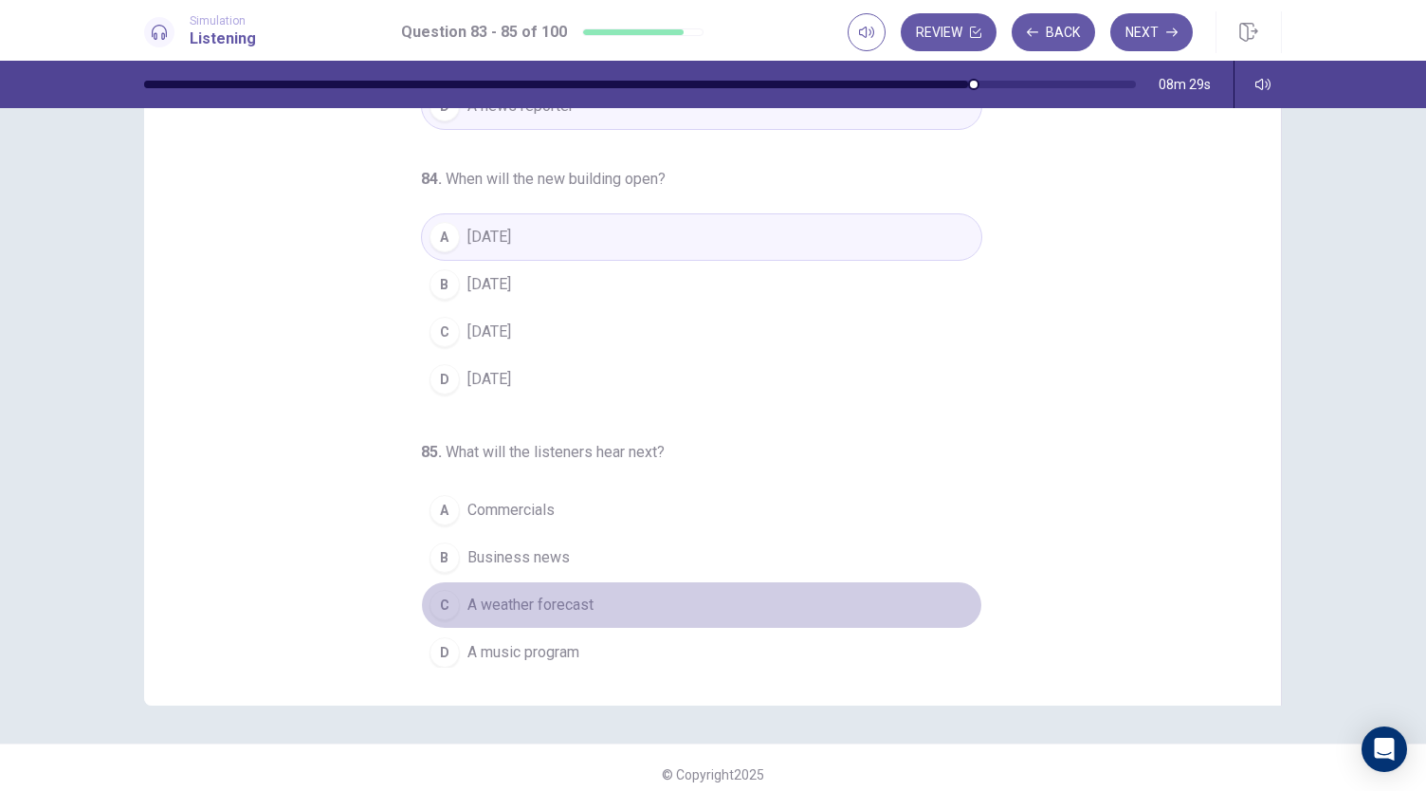
click at [580, 593] on span "A weather forecast" at bounding box center [530, 604] width 126 height 23
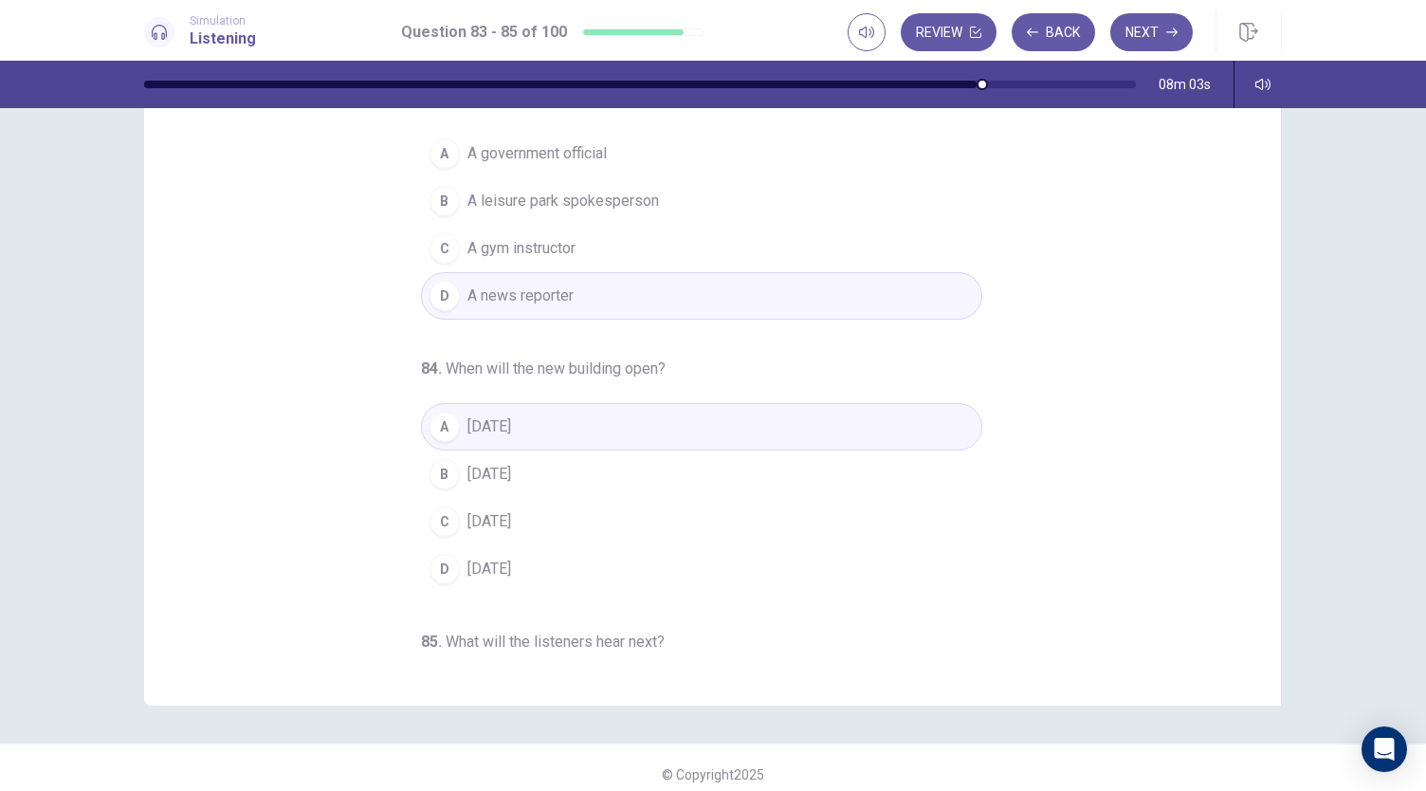
scroll to position [0, 0]
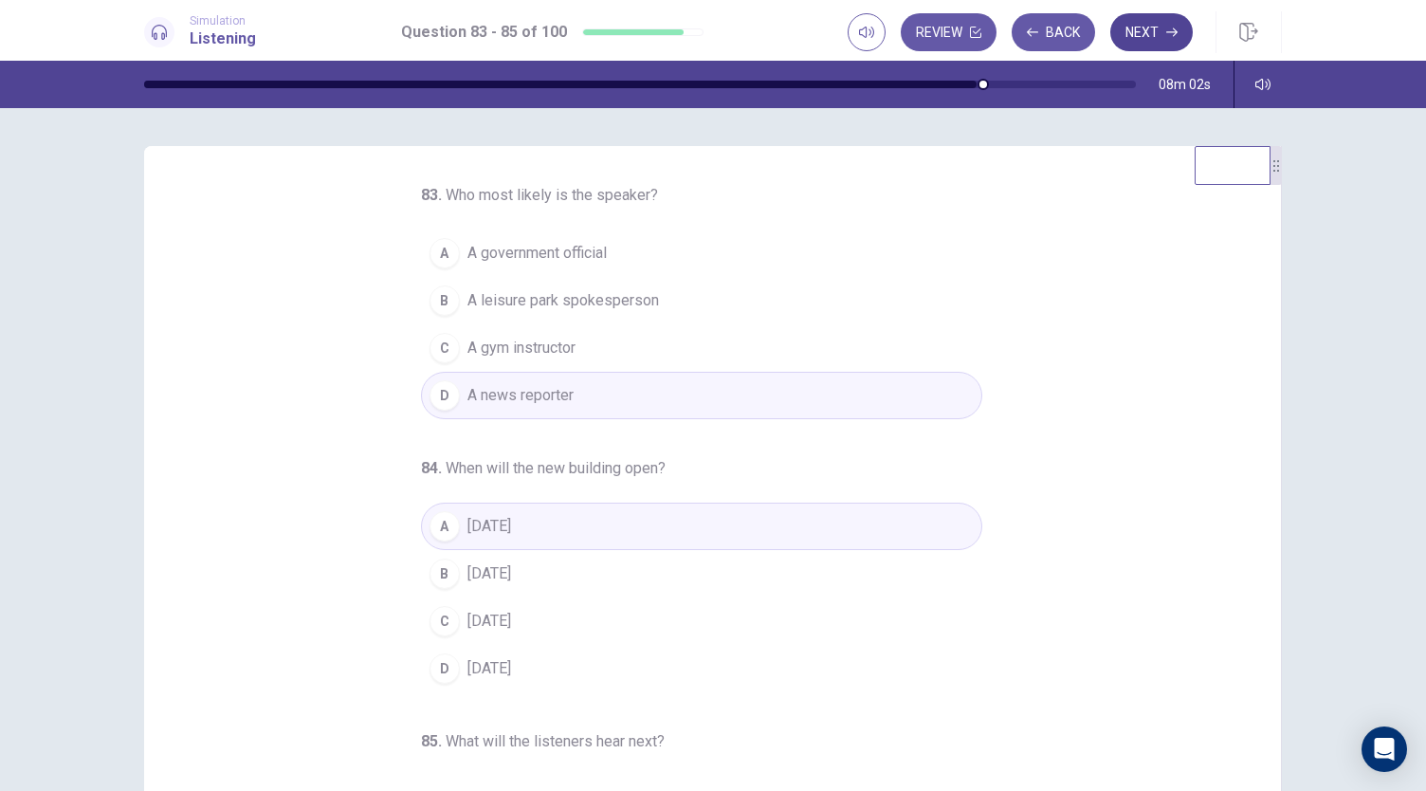
click at [1156, 22] on button "Next" at bounding box center [1151, 32] width 82 height 38
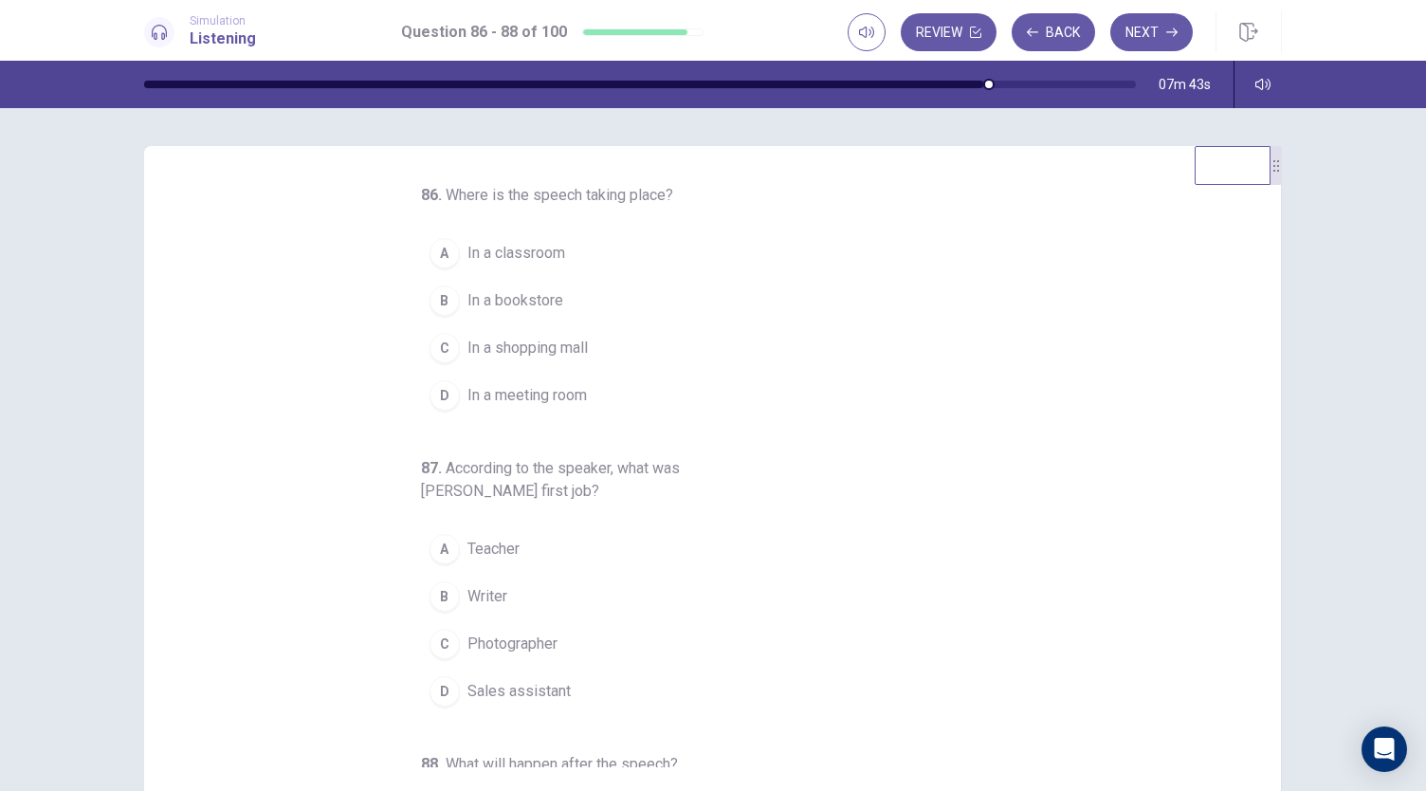
click at [633, 401] on button "D In a meeting room" at bounding box center [701, 395] width 561 height 47
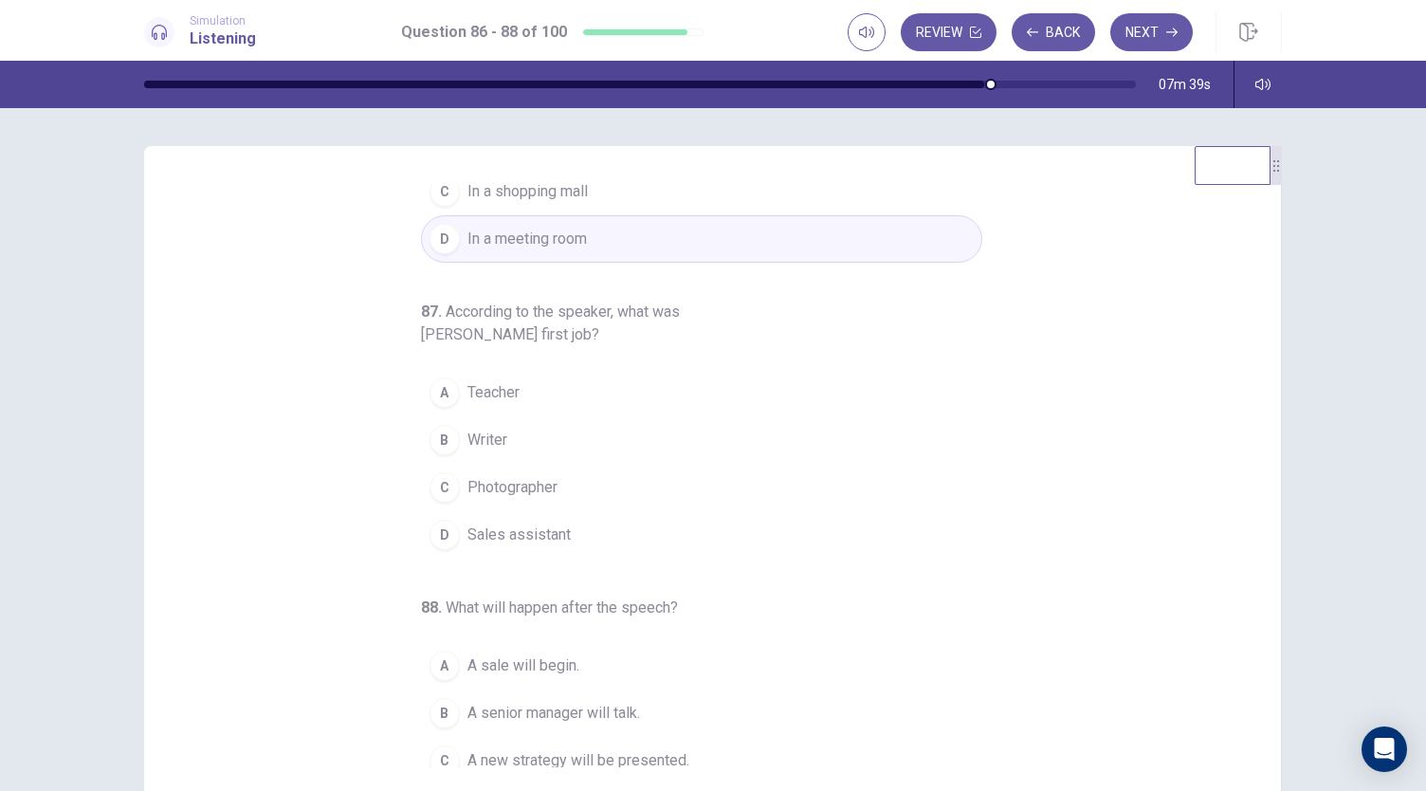
scroll to position [185, 0]
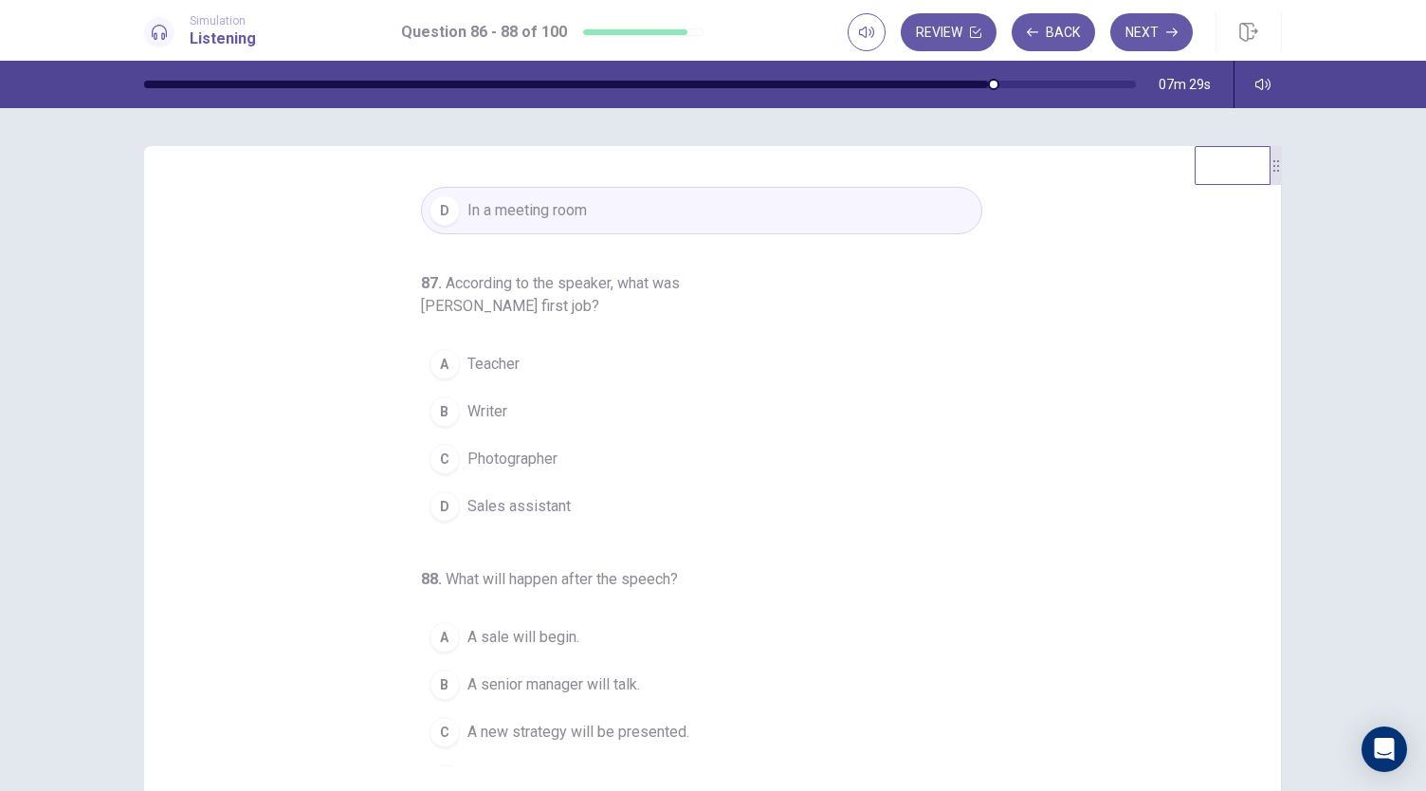
click at [598, 512] on button "D Sales assistant" at bounding box center [701, 505] width 561 height 47
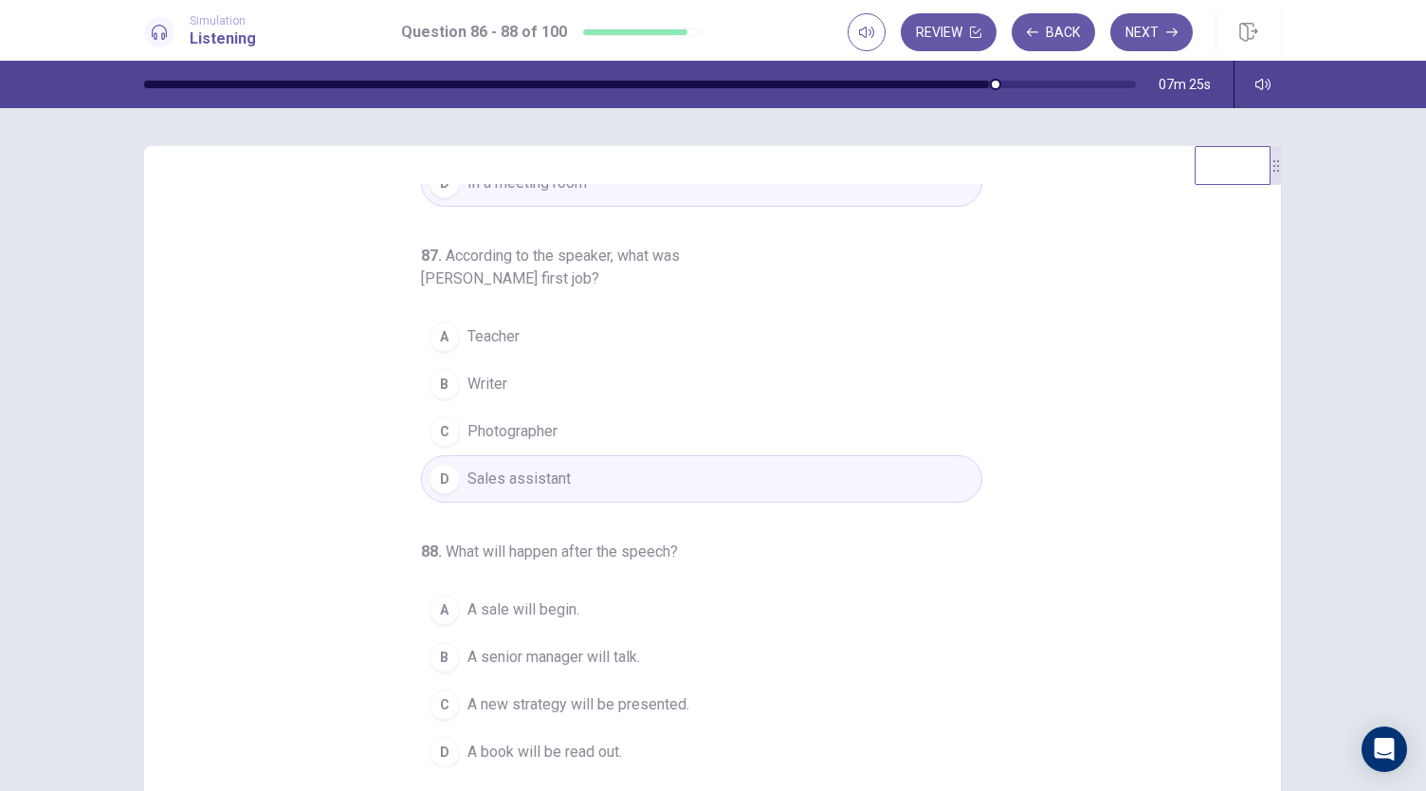
scroll to position [108, 0]
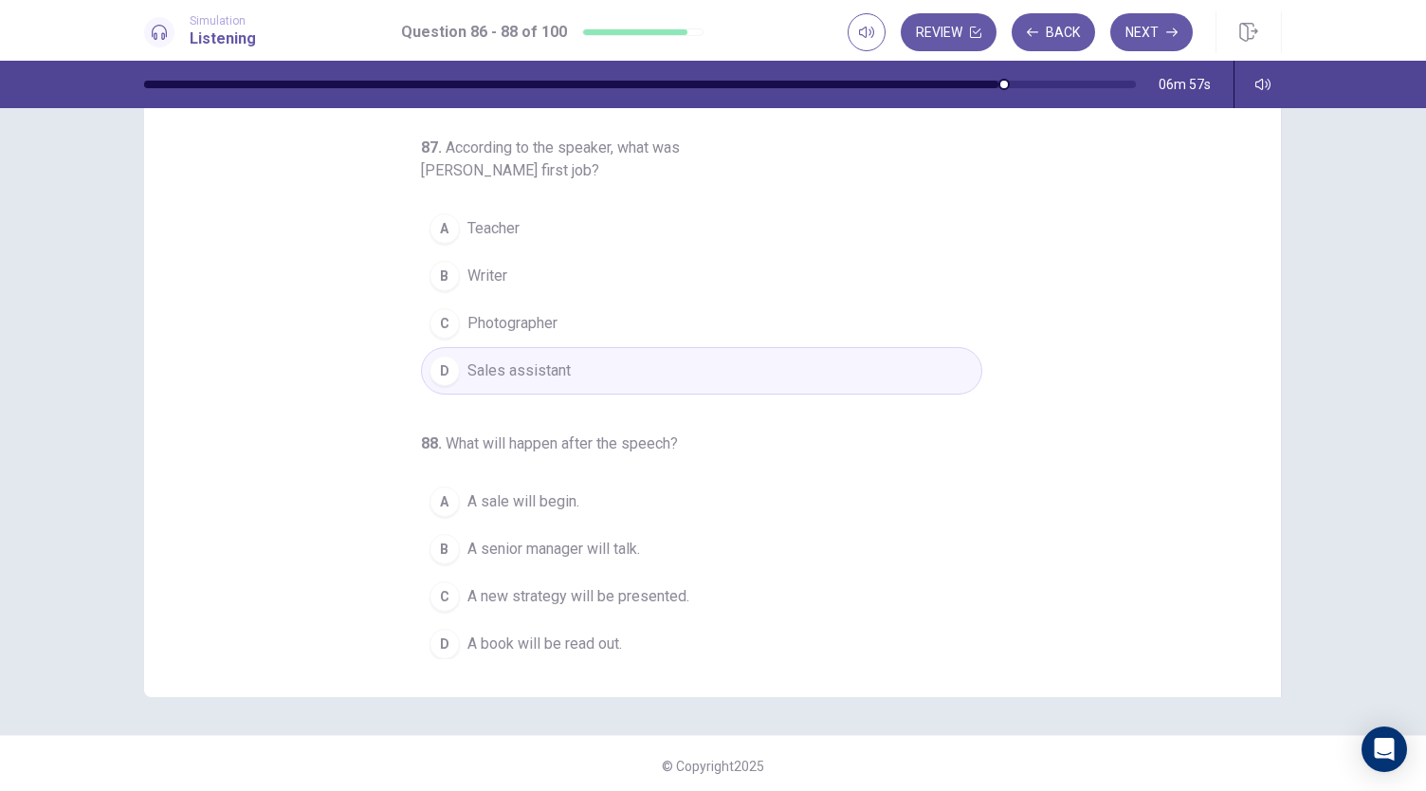
click at [599, 550] on span "A senior manager will talk." at bounding box center [553, 548] width 173 height 23
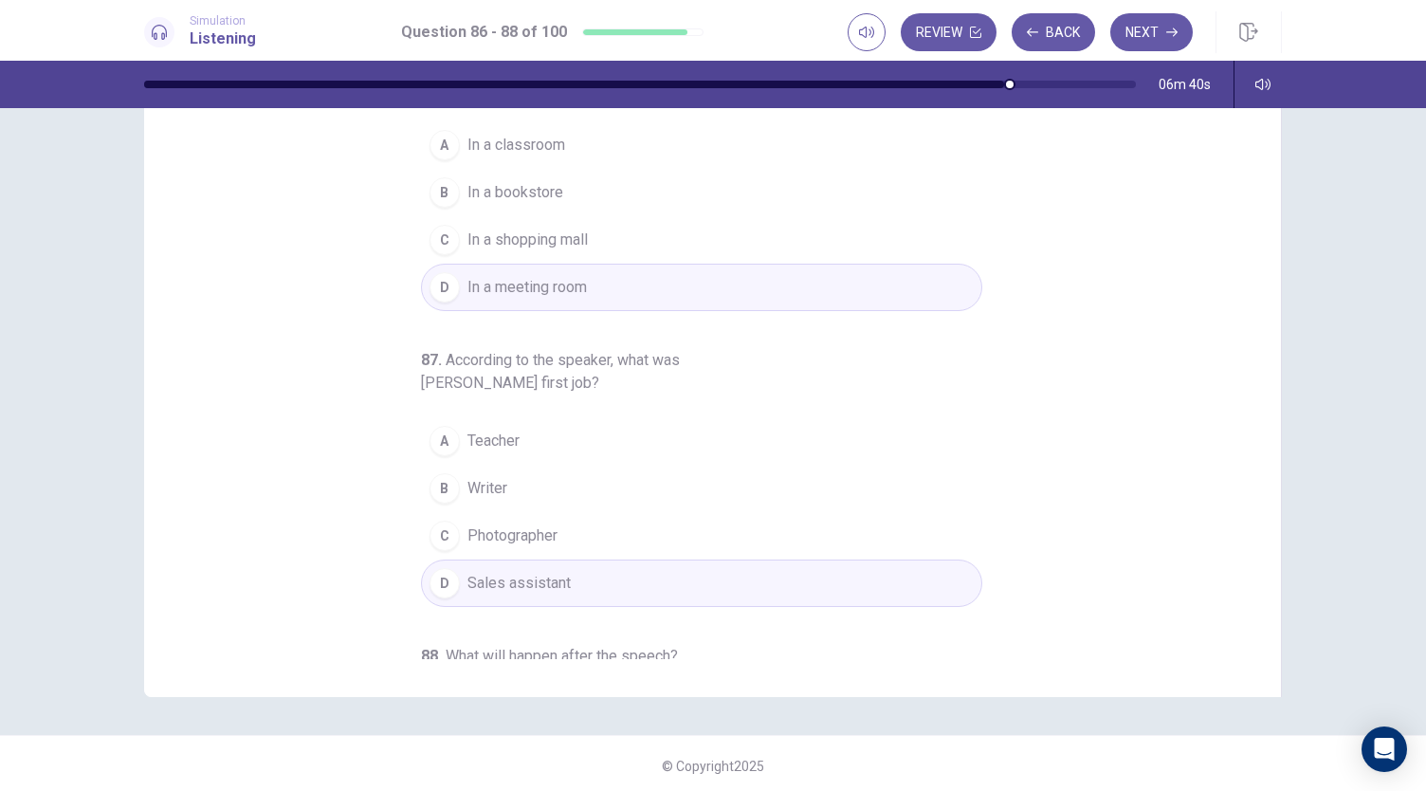
scroll to position [0, 0]
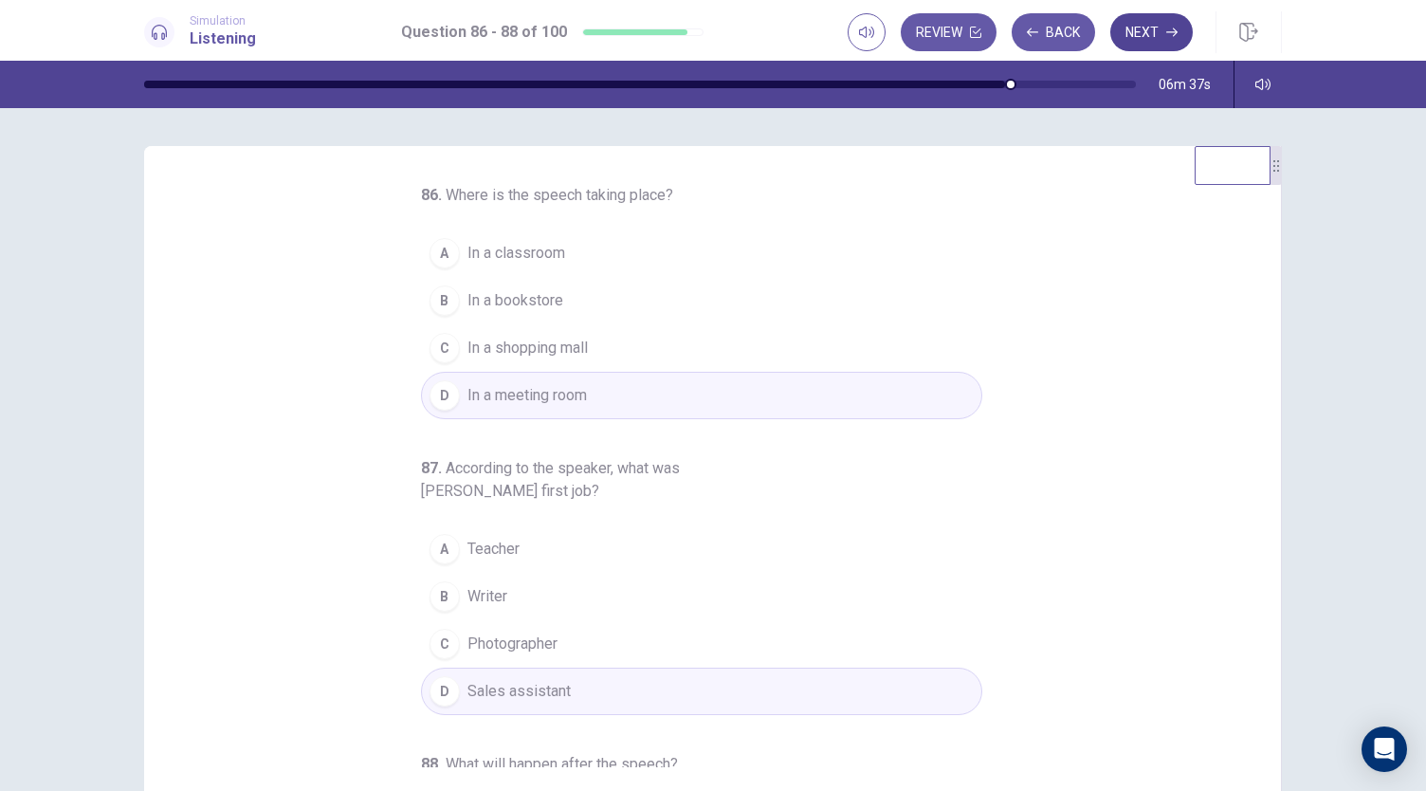
click at [1136, 33] on button "Next" at bounding box center [1151, 32] width 82 height 38
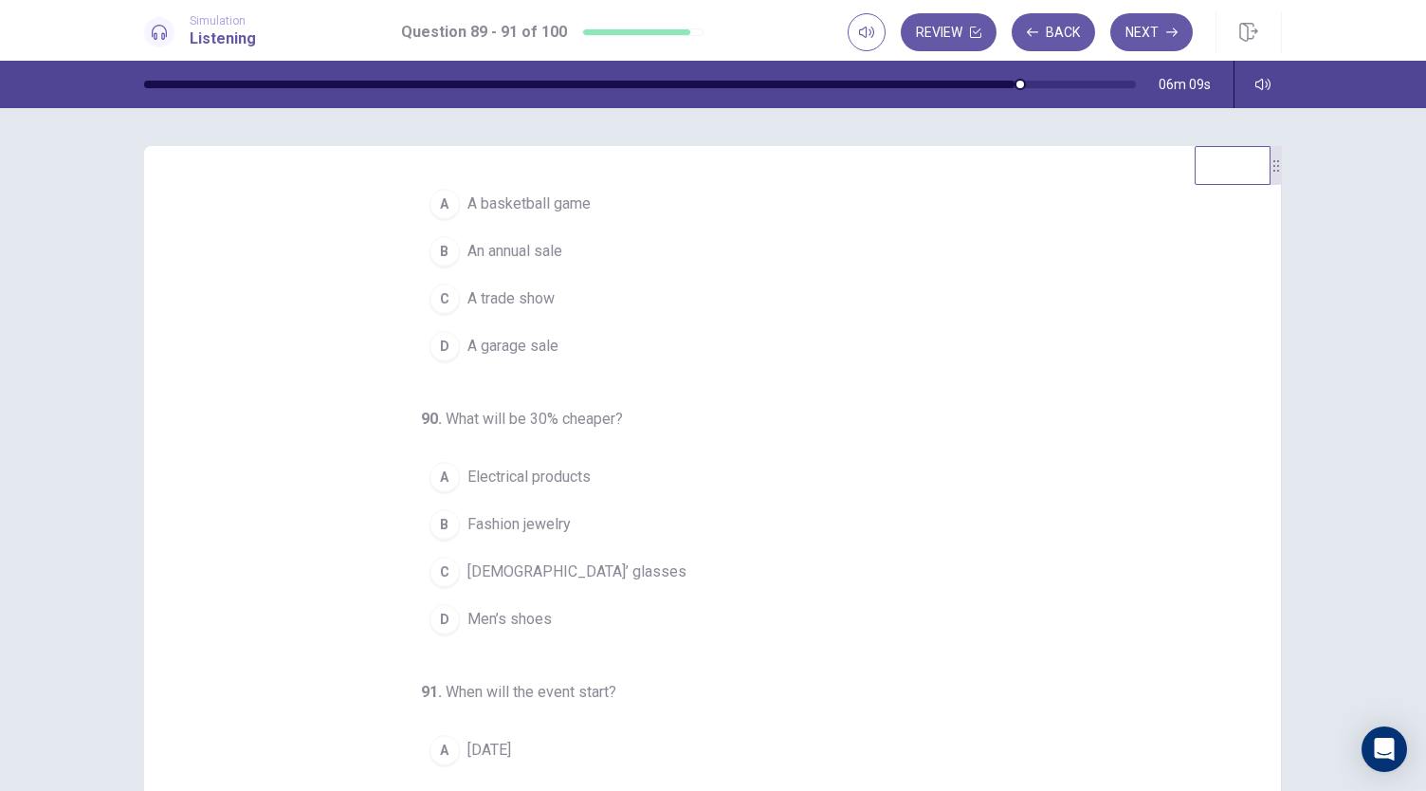
scroll to position [51, 0]
click at [588, 342] on button "D A garage sale" at bounding box center [701, 343] width 561 height 47
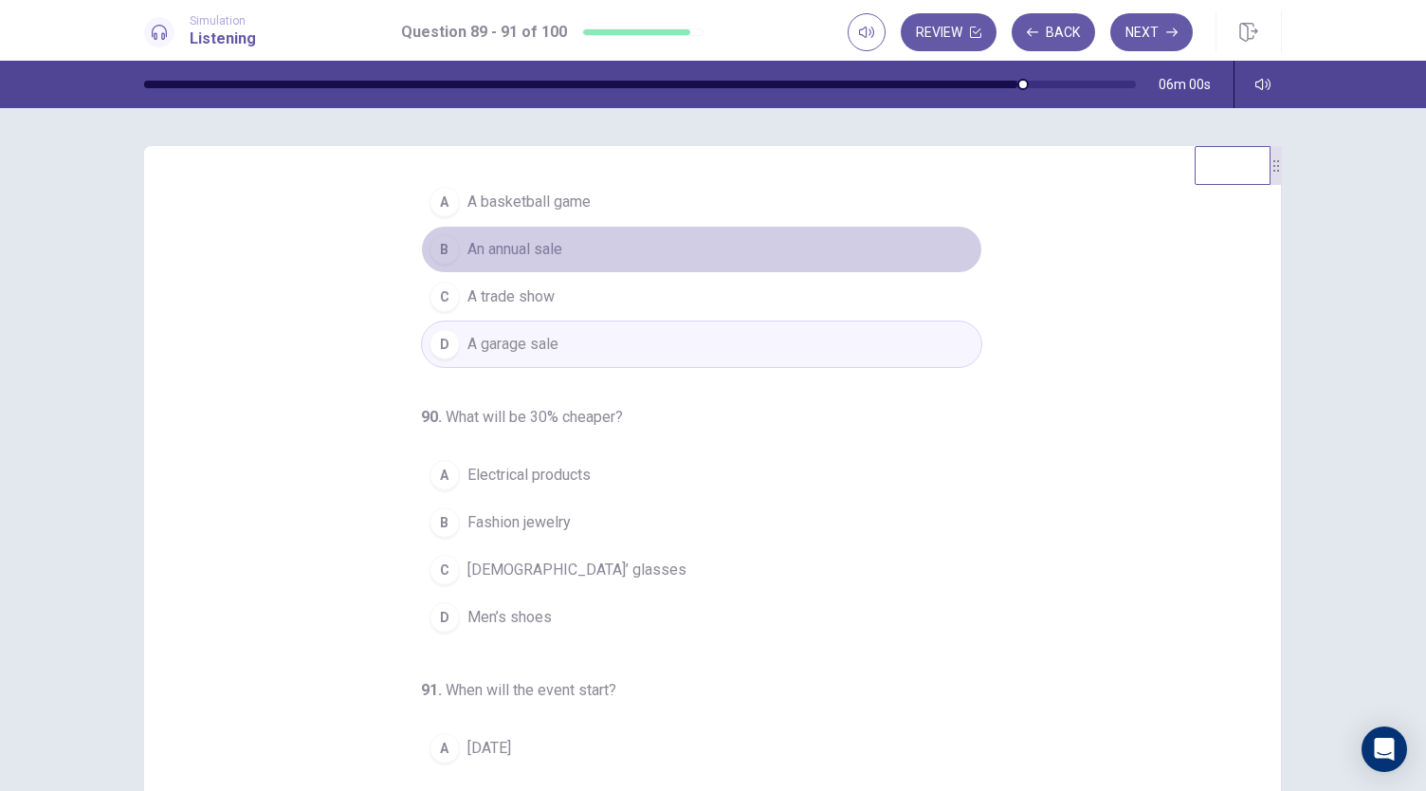
click at [579, 261] on button "B An annual sale" at bounding box center [701, 249] width 561 height 47
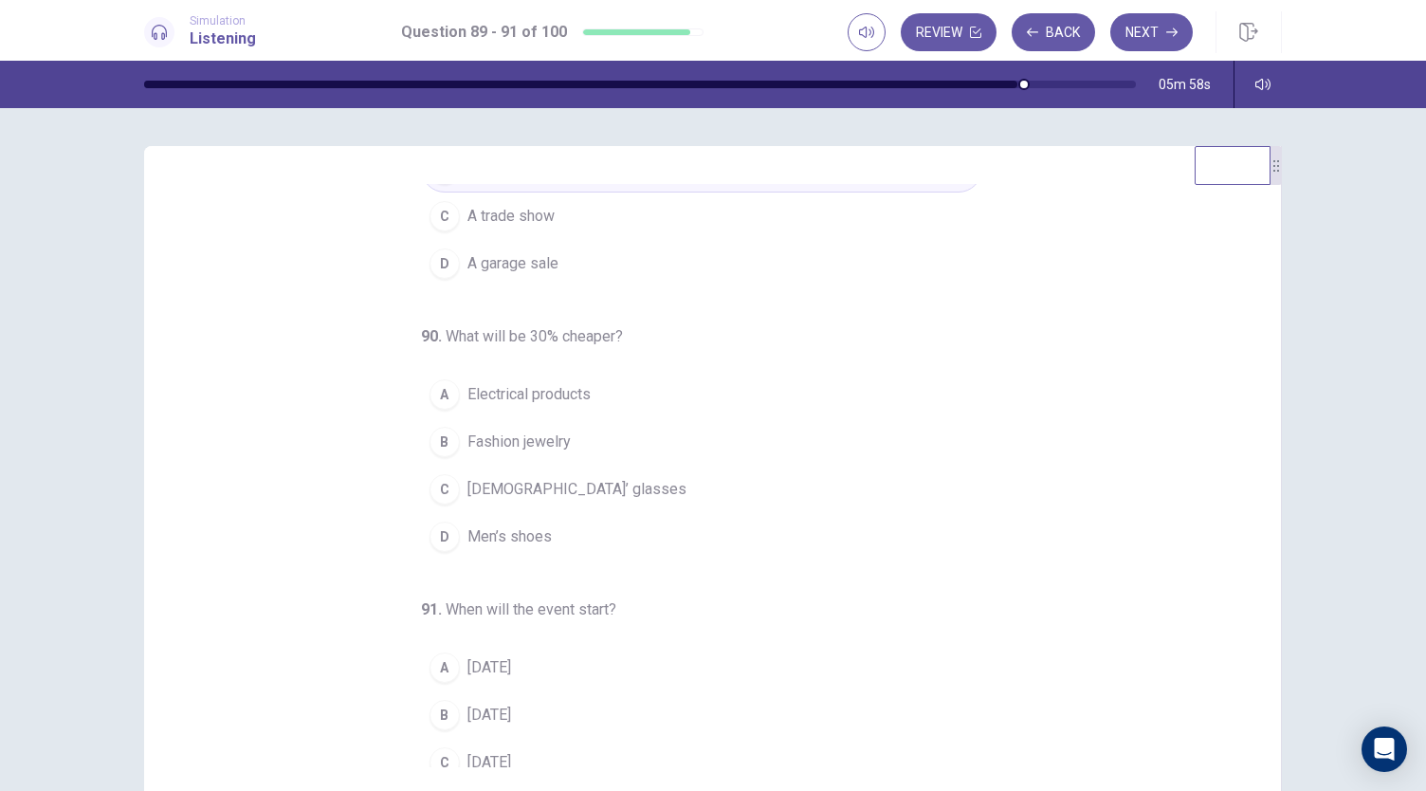
scroll to position [137, 0]
click at [564, 394] on span "Electrical products" at bounding box center [528, 389] width 123 height 23
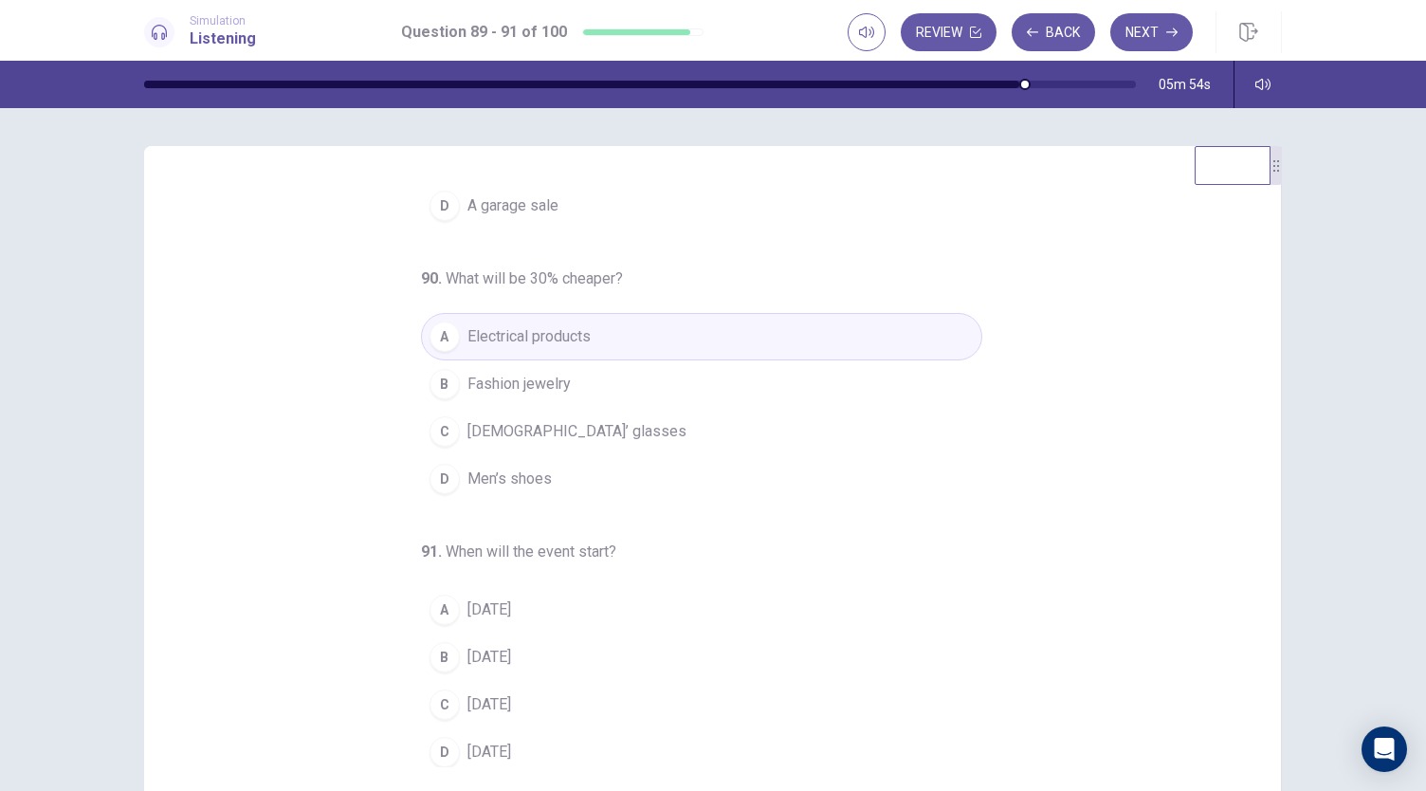
scroll to position [113, 0]
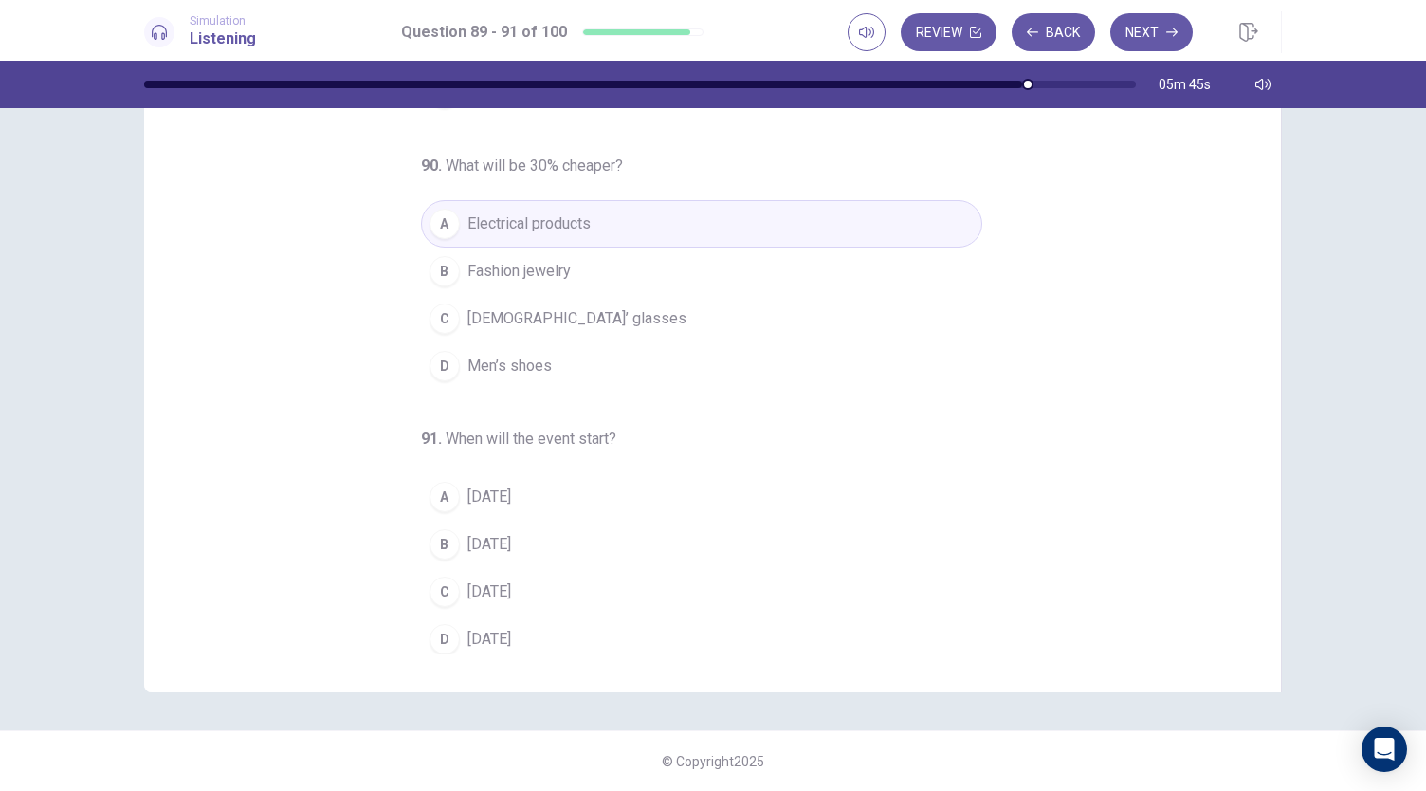
click at [593, 501] on button "A [DATE]" at bounding box center [701, 496] width 561 height 47
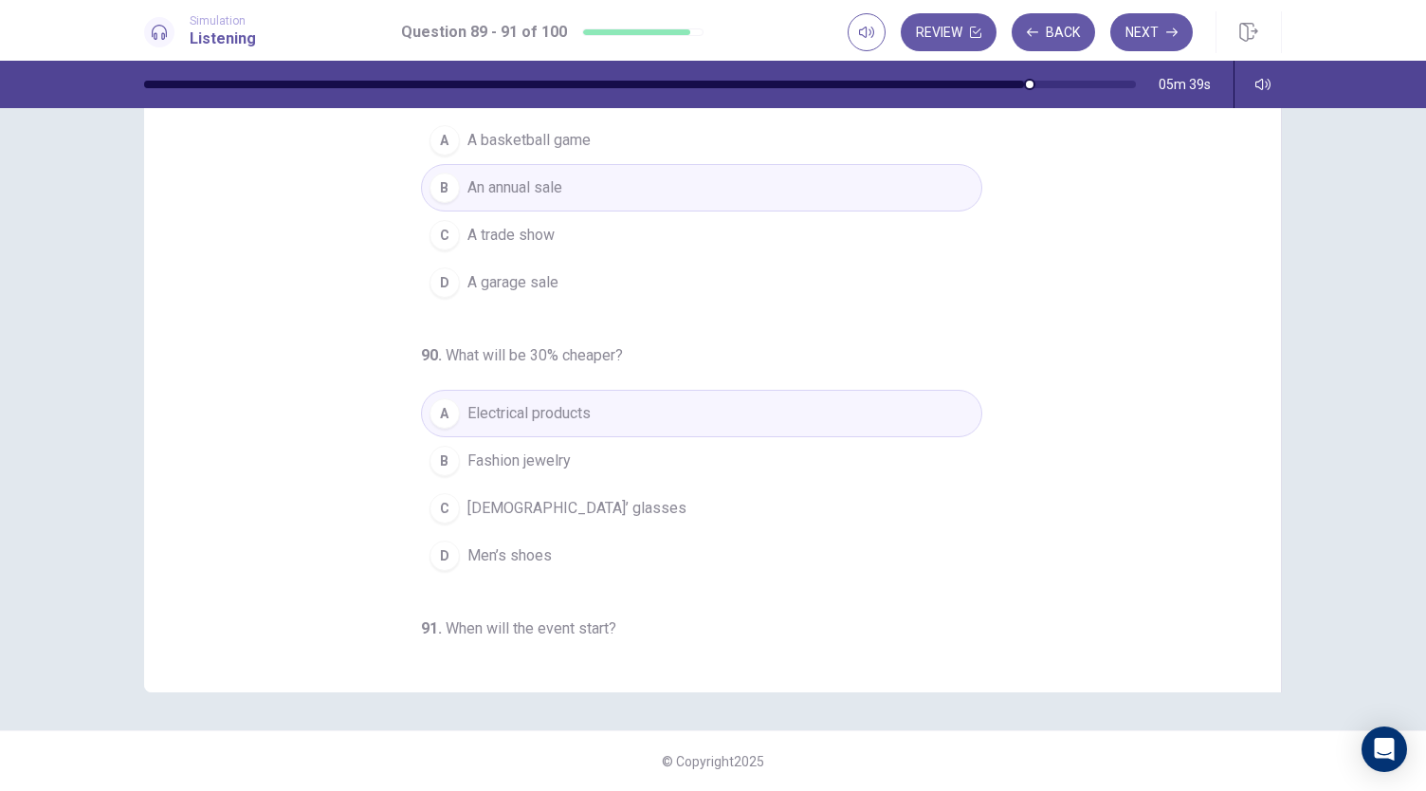
scroll to position [190, 0]
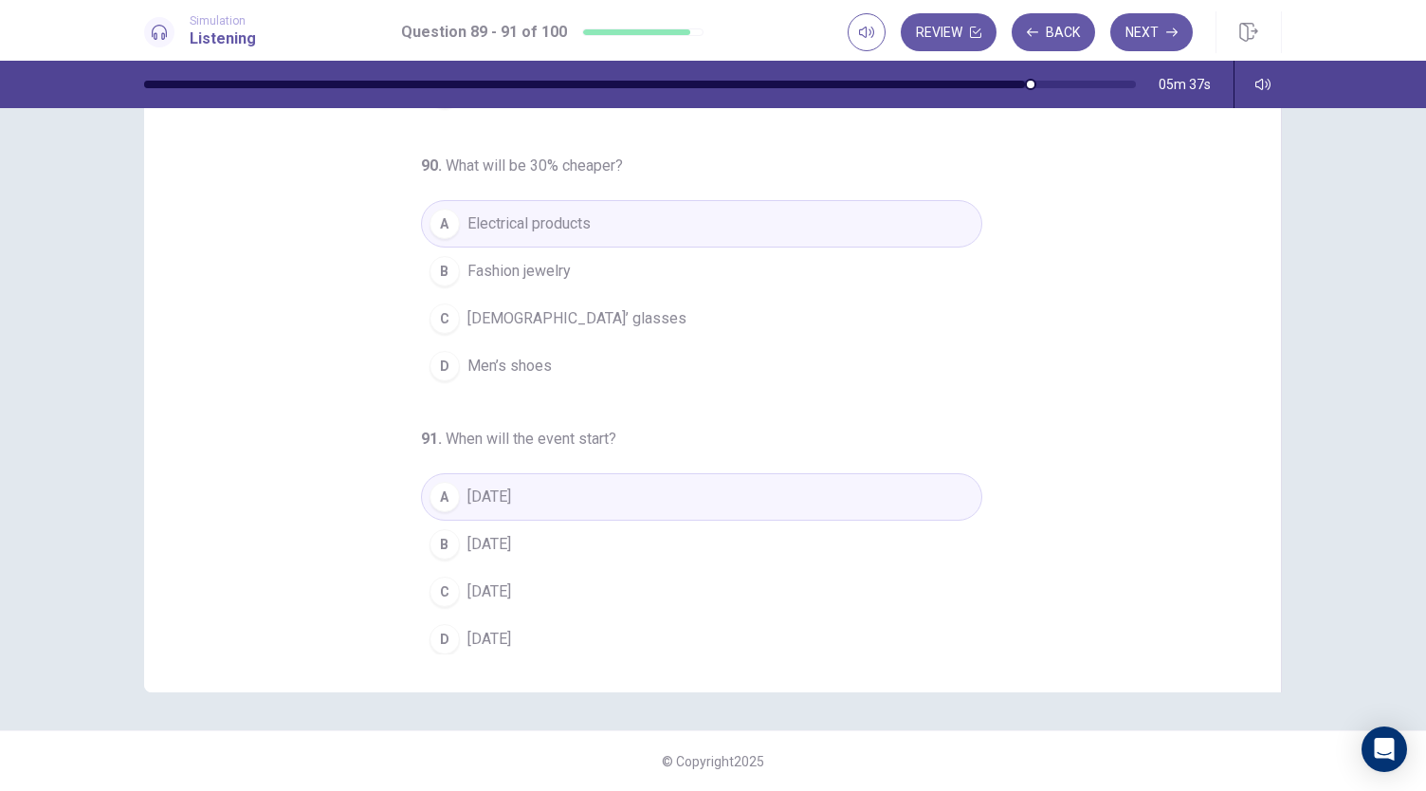
click at [583, 555] on button "B [DATE]" at bounding box center [701, 543] width 561 height 47
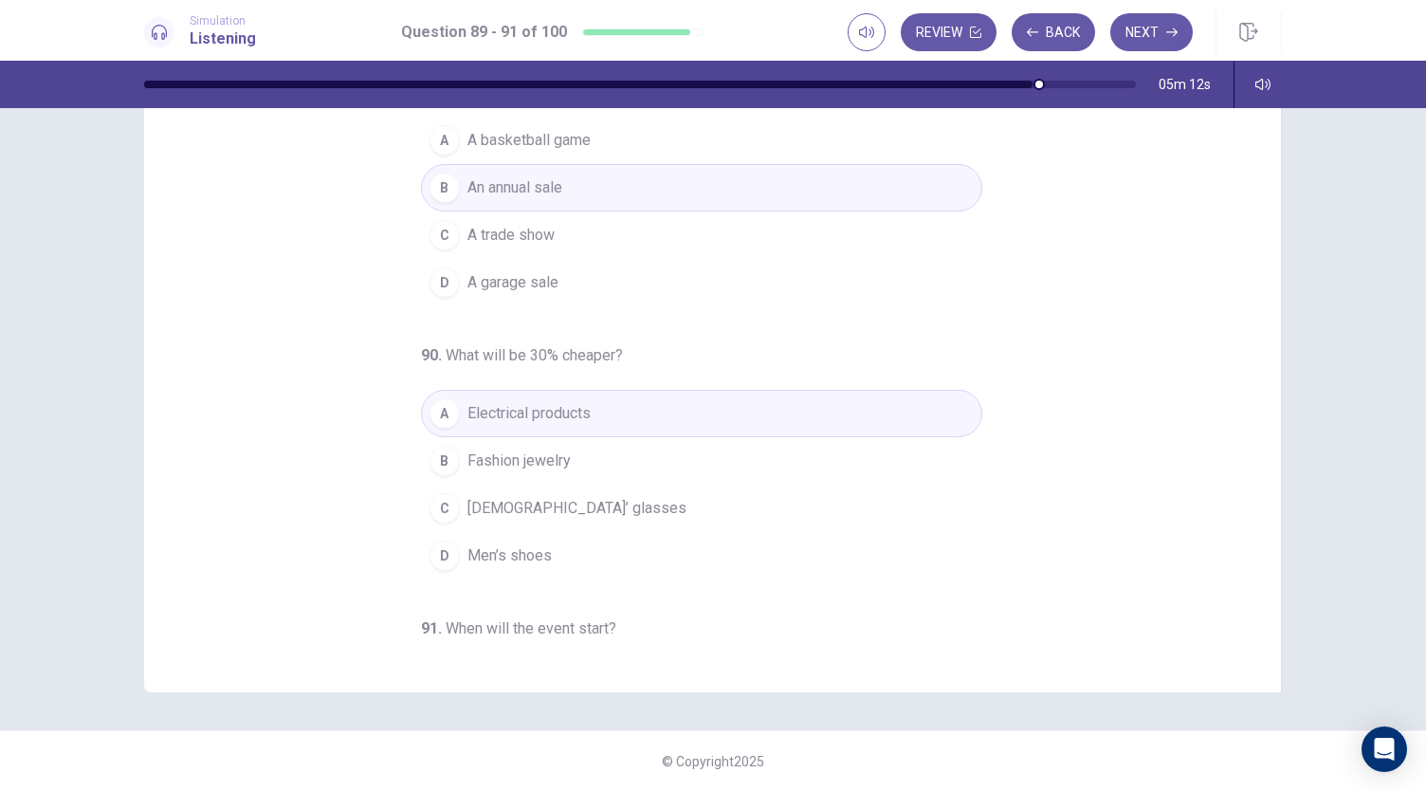
scroll to position [0, 0]
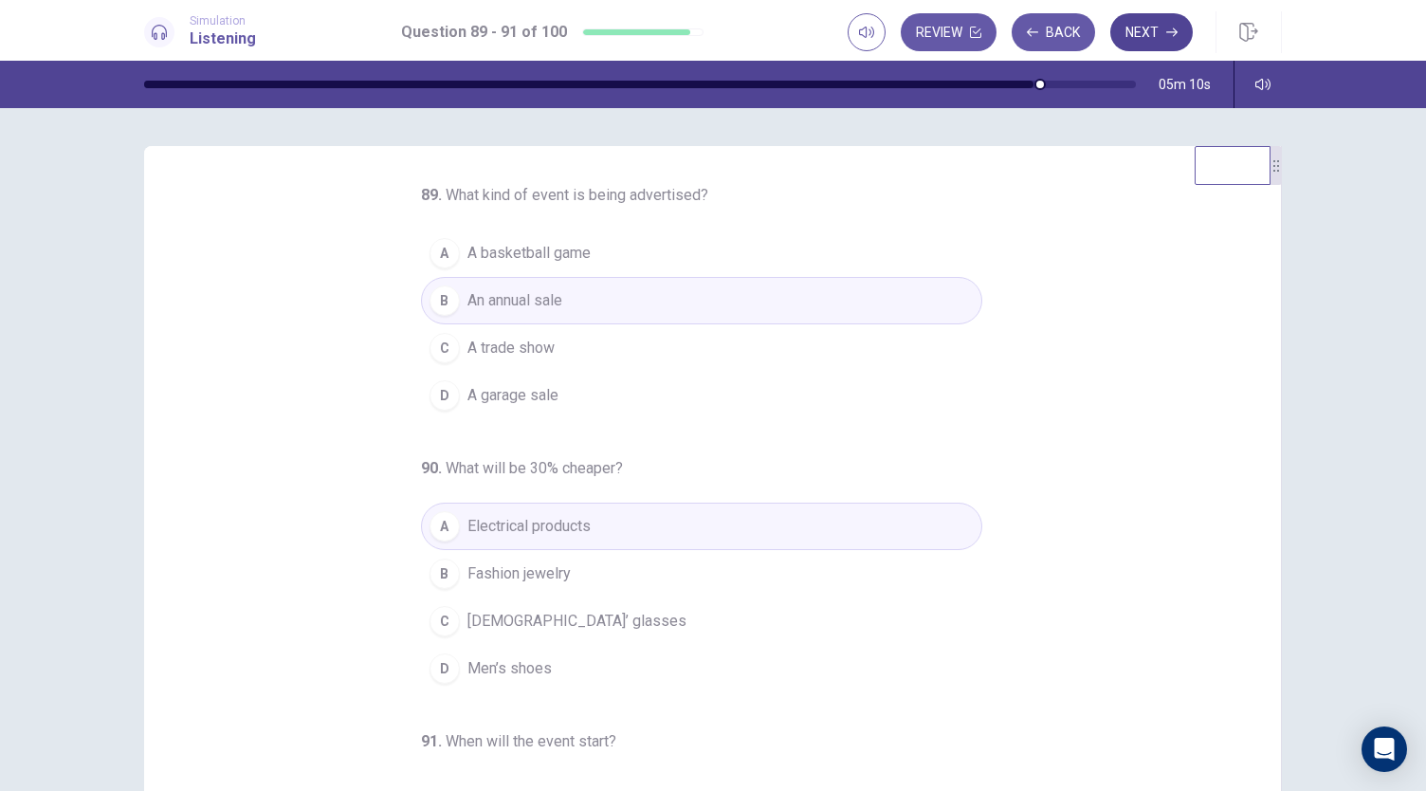
click at [1149, 22] on button "Next" at bounding box center [1151, 32] width 82 height 38
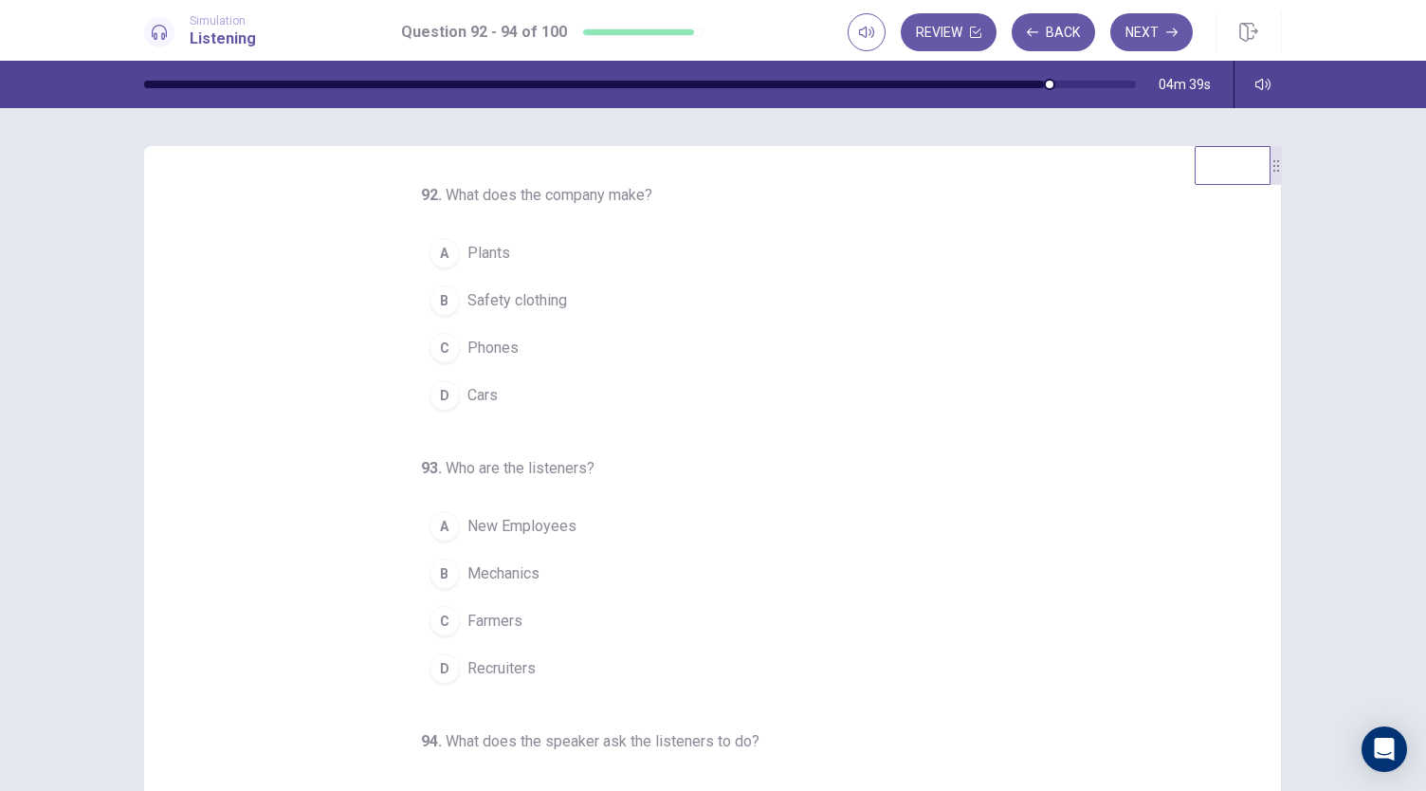
click at [525, 408] on button "D Cars" at bounding box center [701, 395] width 561 height 47
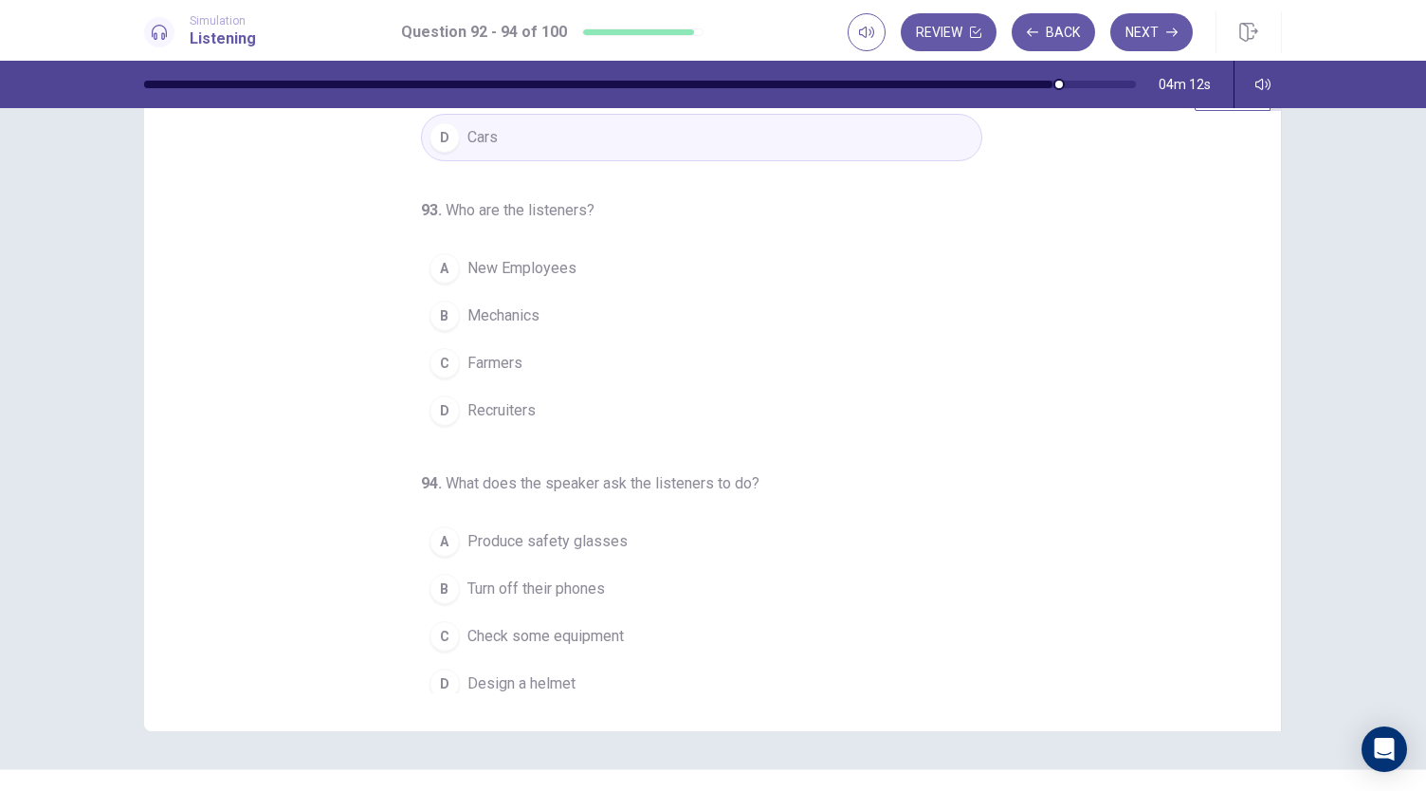
scroll to position [190, 0]
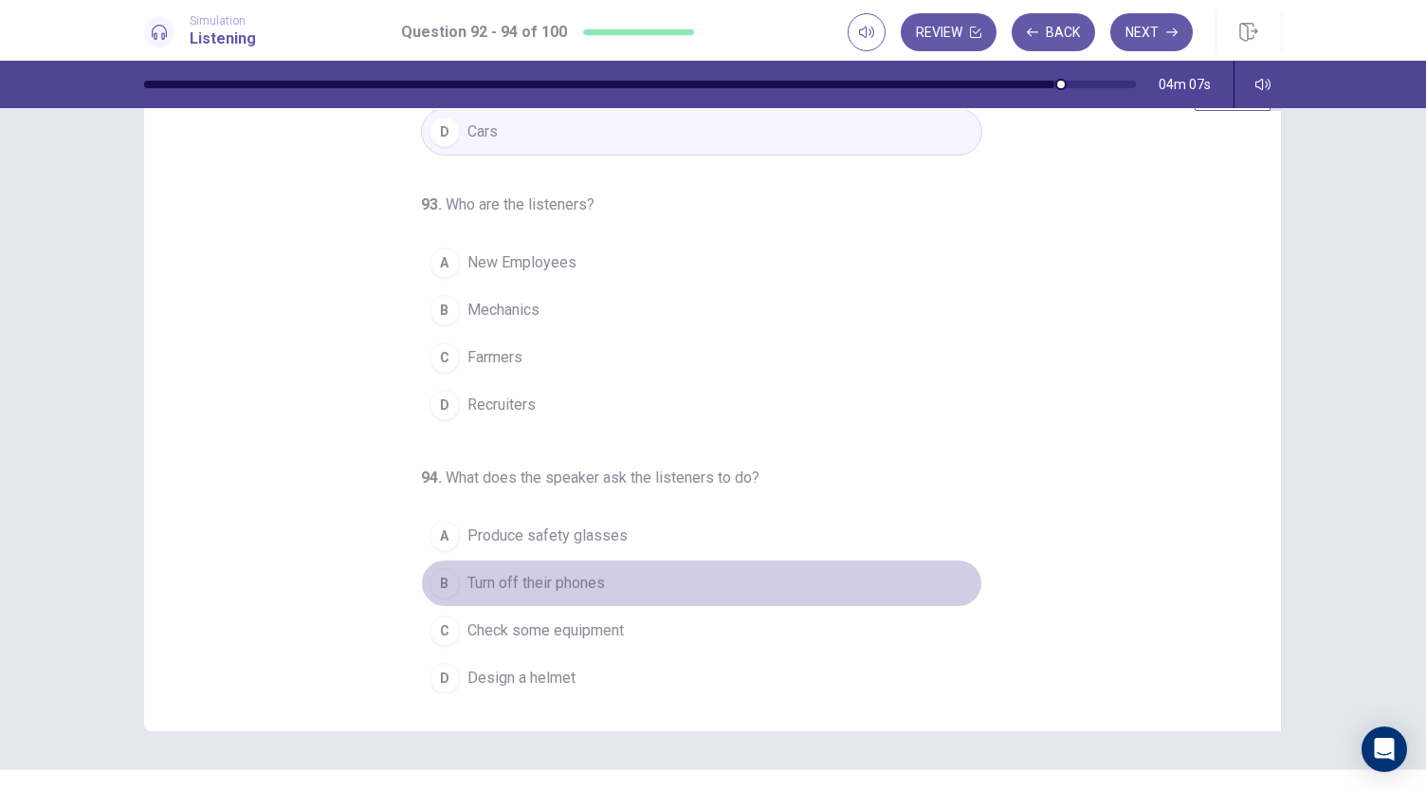
click at [595, 573] on span "Turn off their phones" at bounding box center [535, 583] width 137 height 23
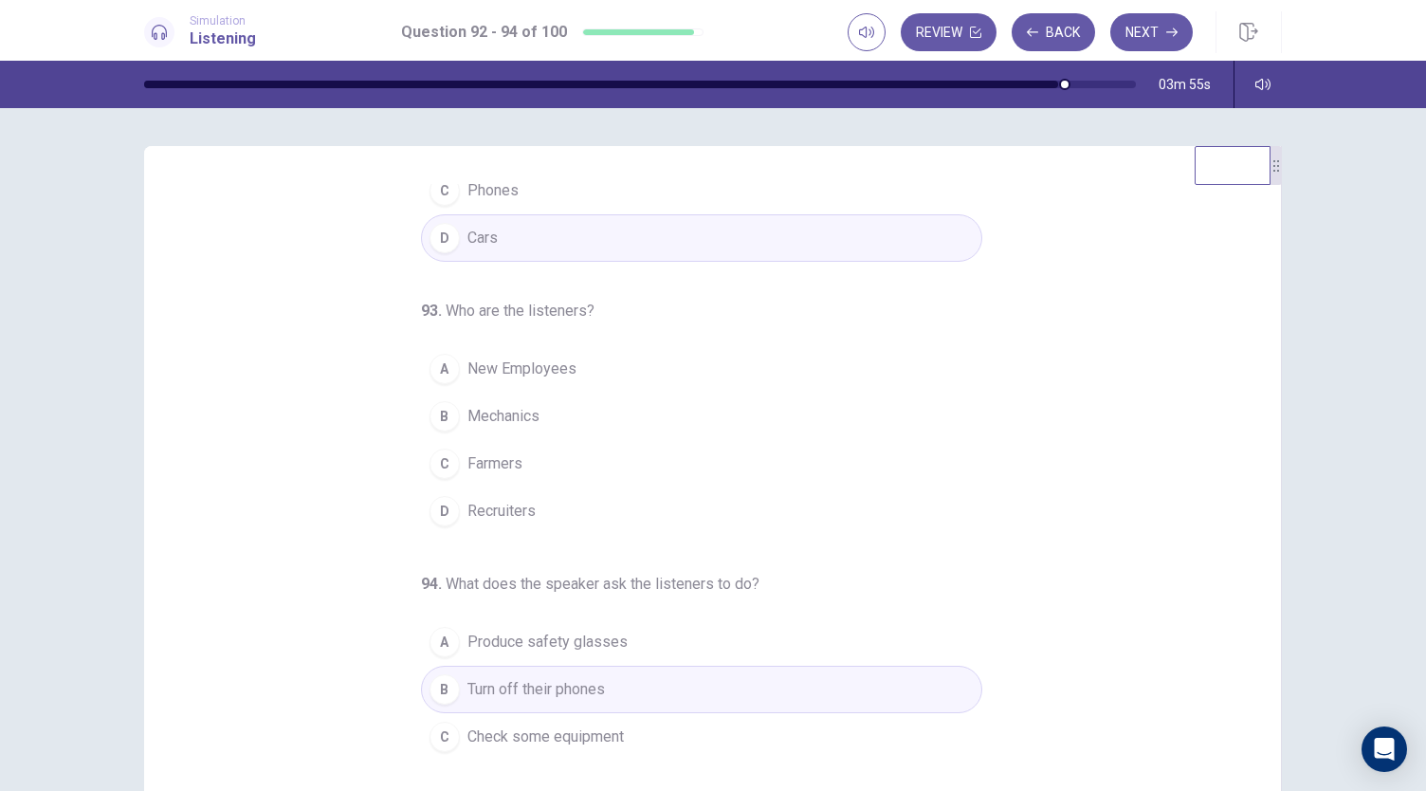
scroll to position [161, 0]
click at [573, 361] on button "A New Employees" at bounding box center [701, 364] width 561 height 47
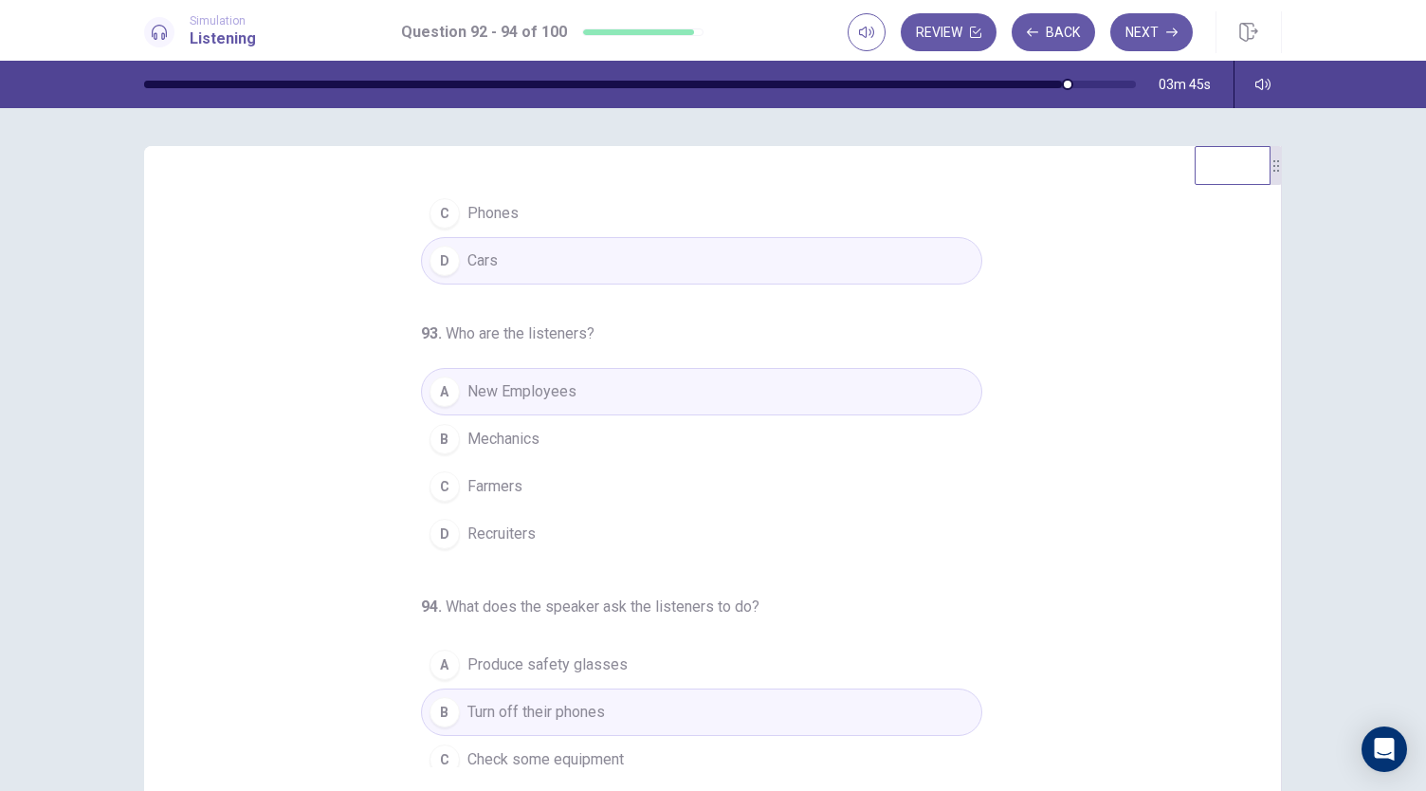
scroll to position [190, 0]
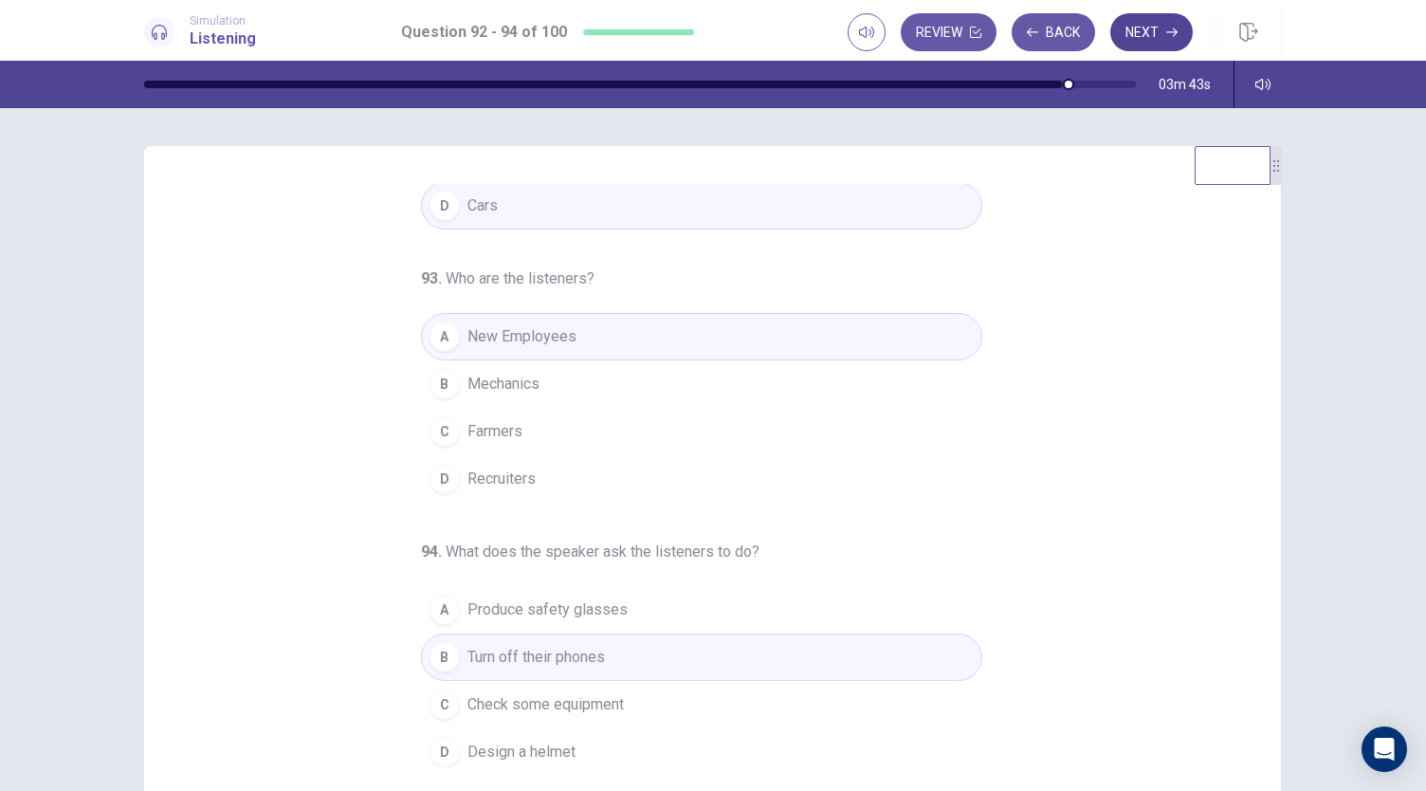
click at [1162, 30] on button "Next" at bounding box center [1151, 32] width 82 height 38
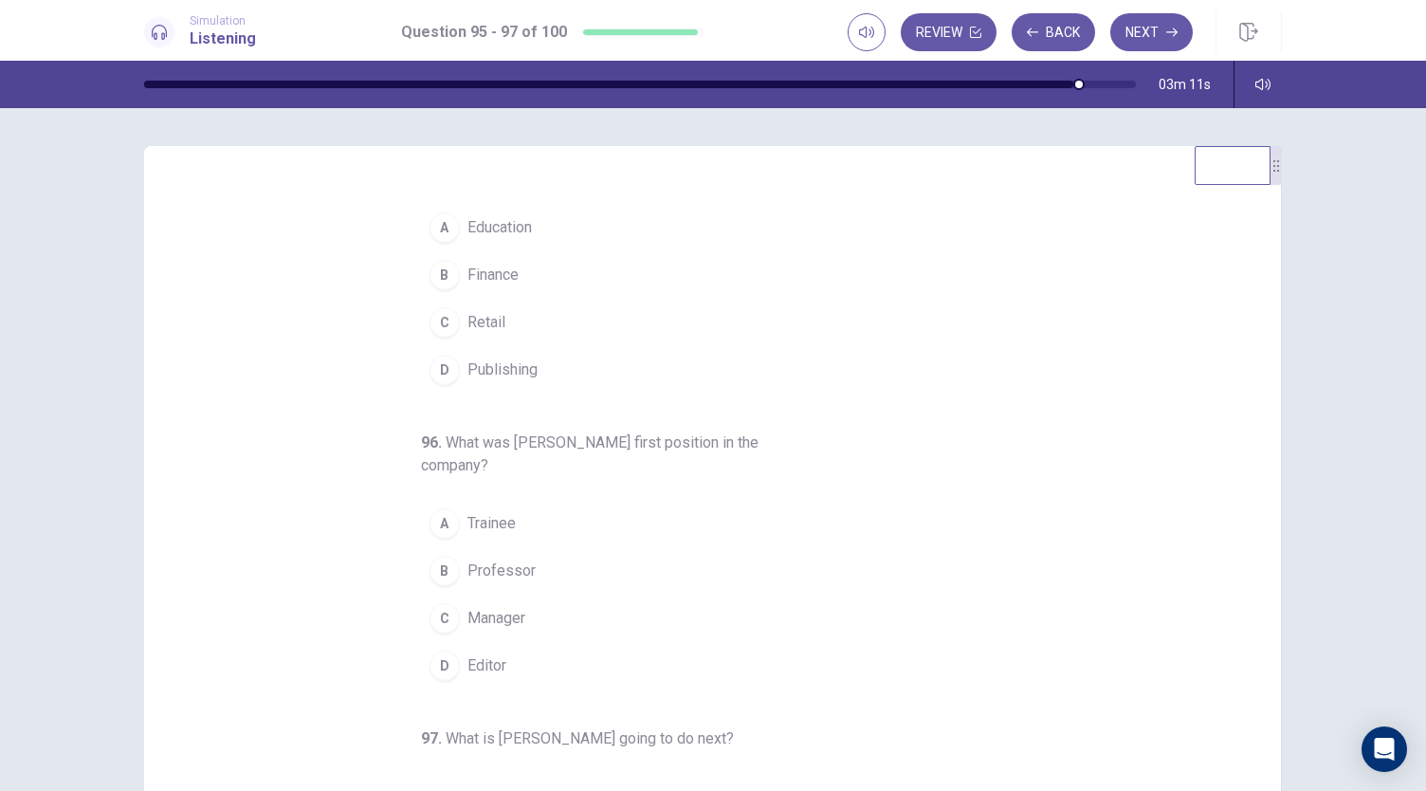
scroll to position [27, 0]
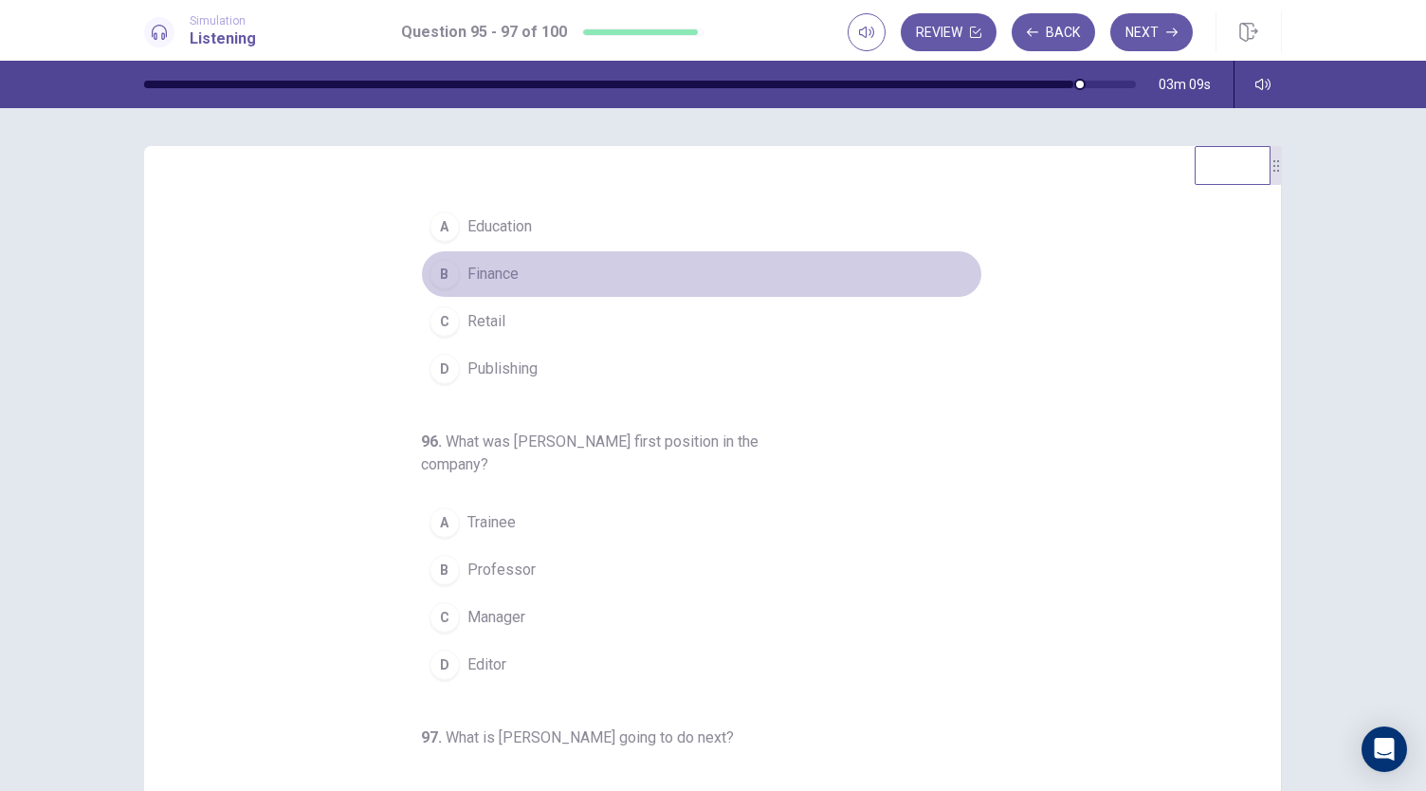
click at [540, 274] on button "B Finance" at bounding box center [701, 273] width 561 height 47
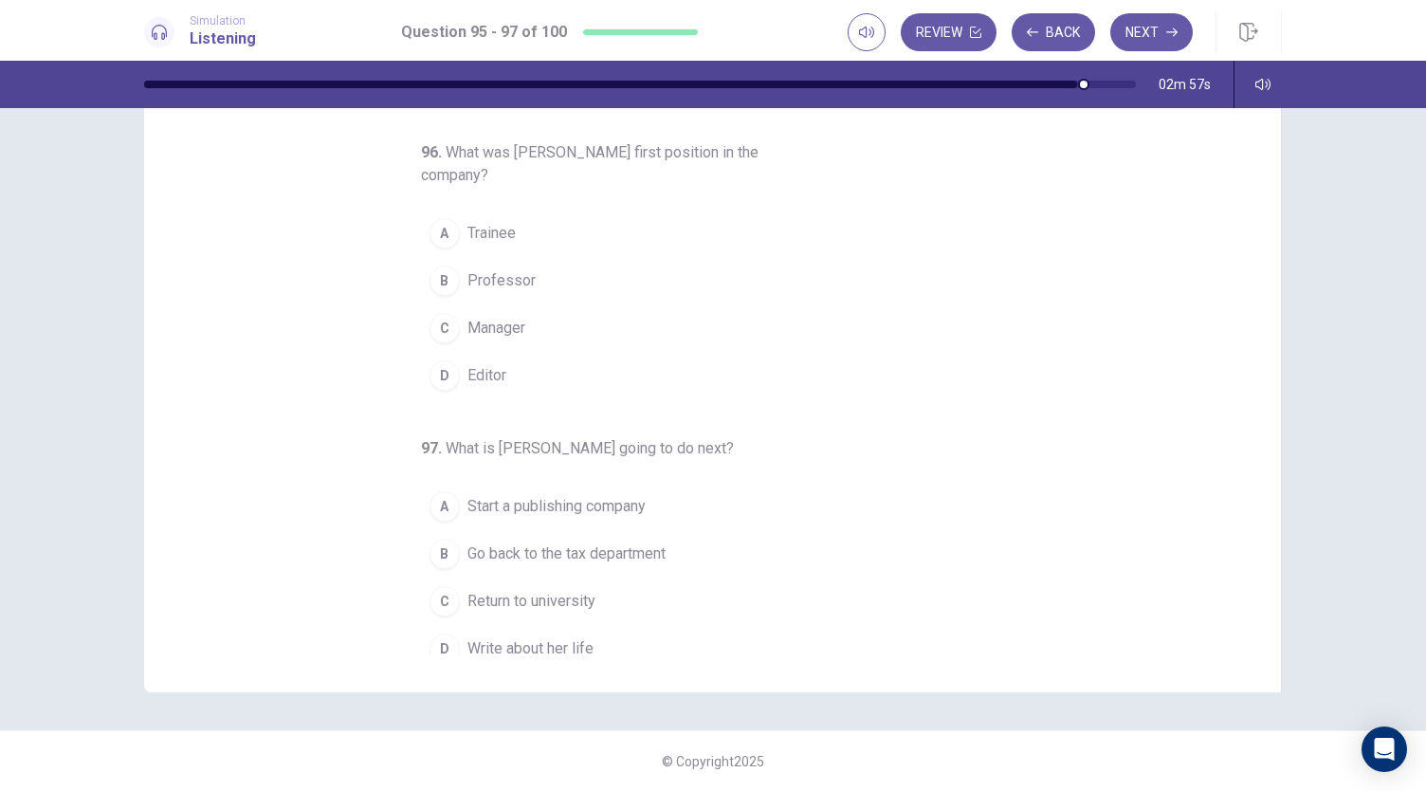
scroll to position [201, 0]
click at [590, 338] on button "C Manager" at bounding box center [701, 329] width 561 height 47
click at [597, 251] on button "A Trainee" at bounding box center [701, 234] width 561 height 47
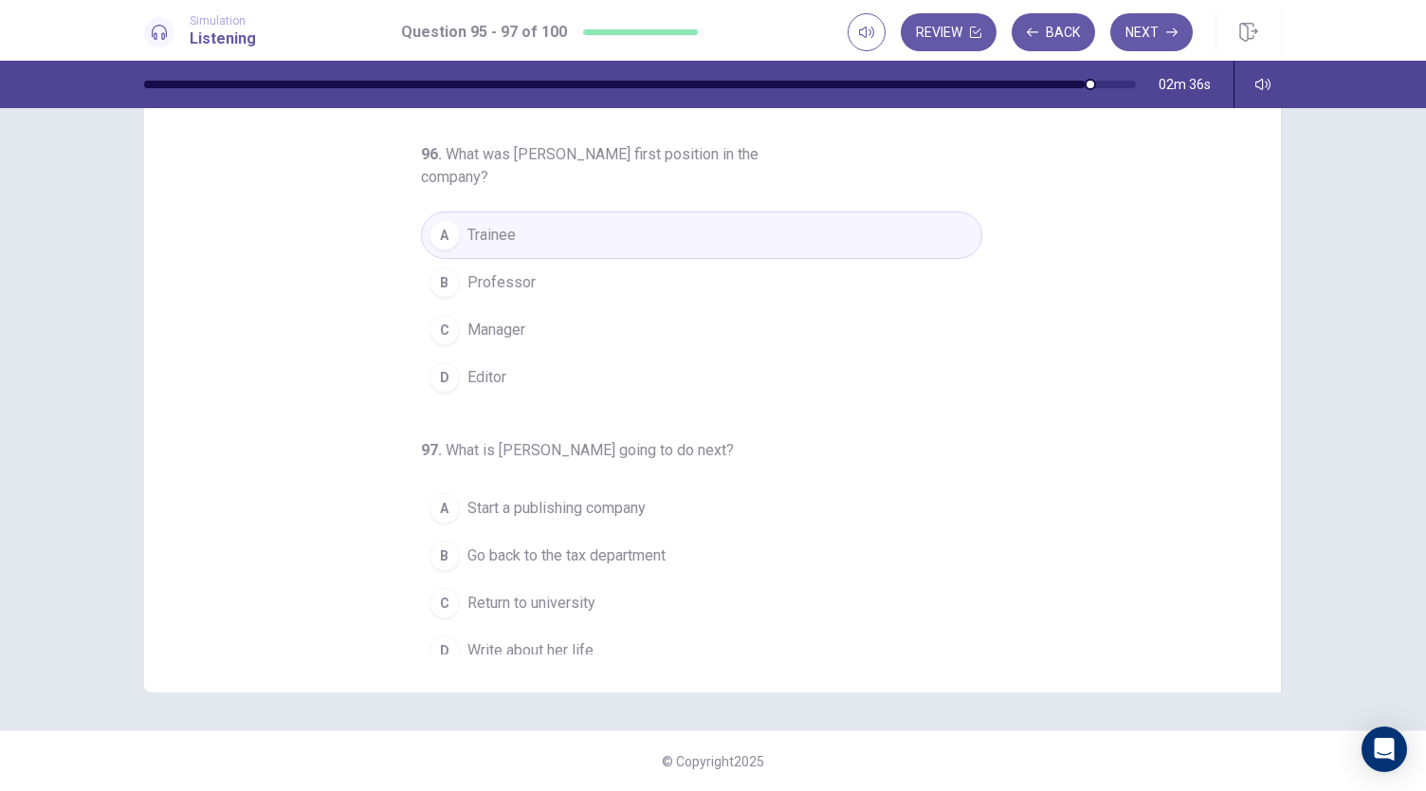
click at [640, 504] on span "Start a publishing company" at bounding box center [556, 508] width 178 height 23
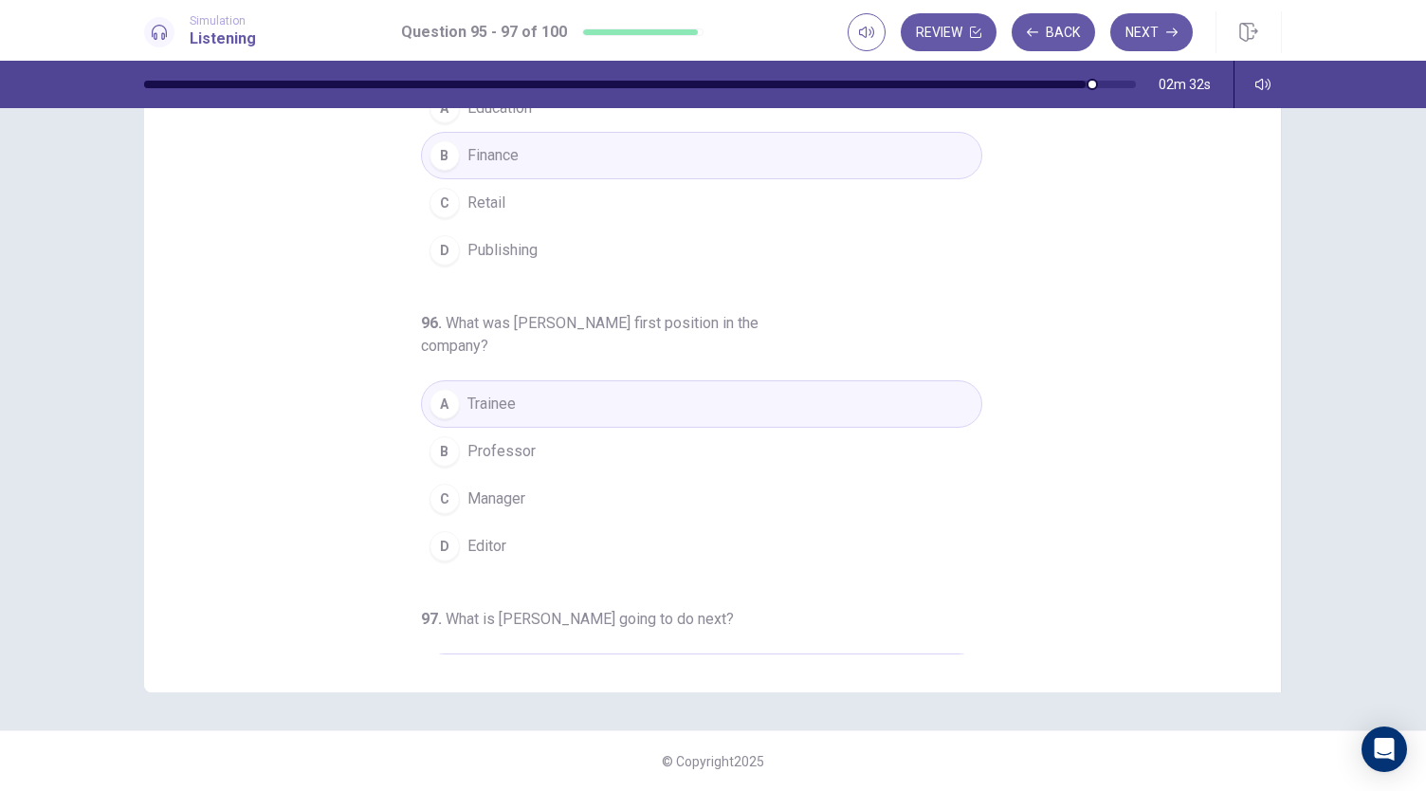
scroll to position [0, 0]
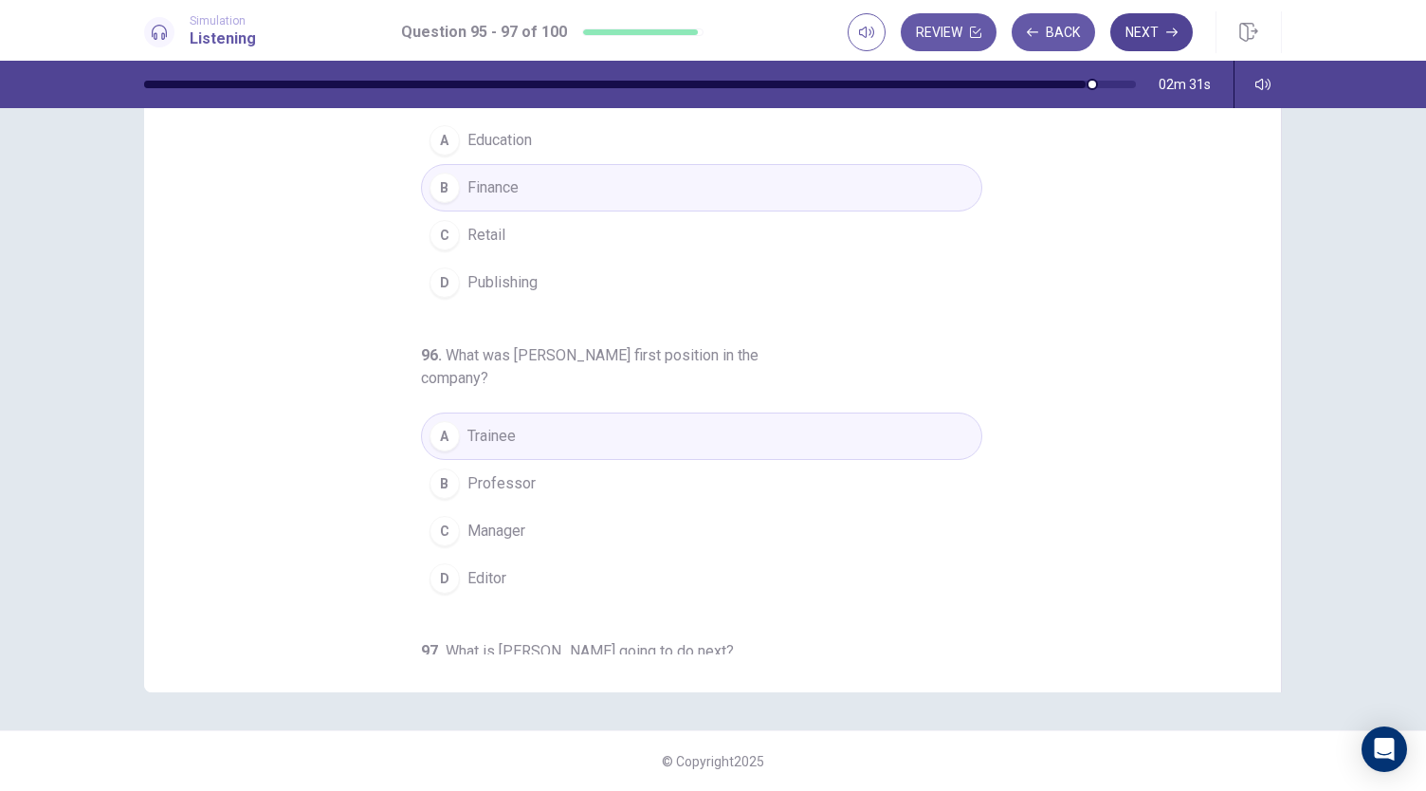
click at [1149, 37] on button "Next" at bounding box center [1151, 32] width 82 height 38
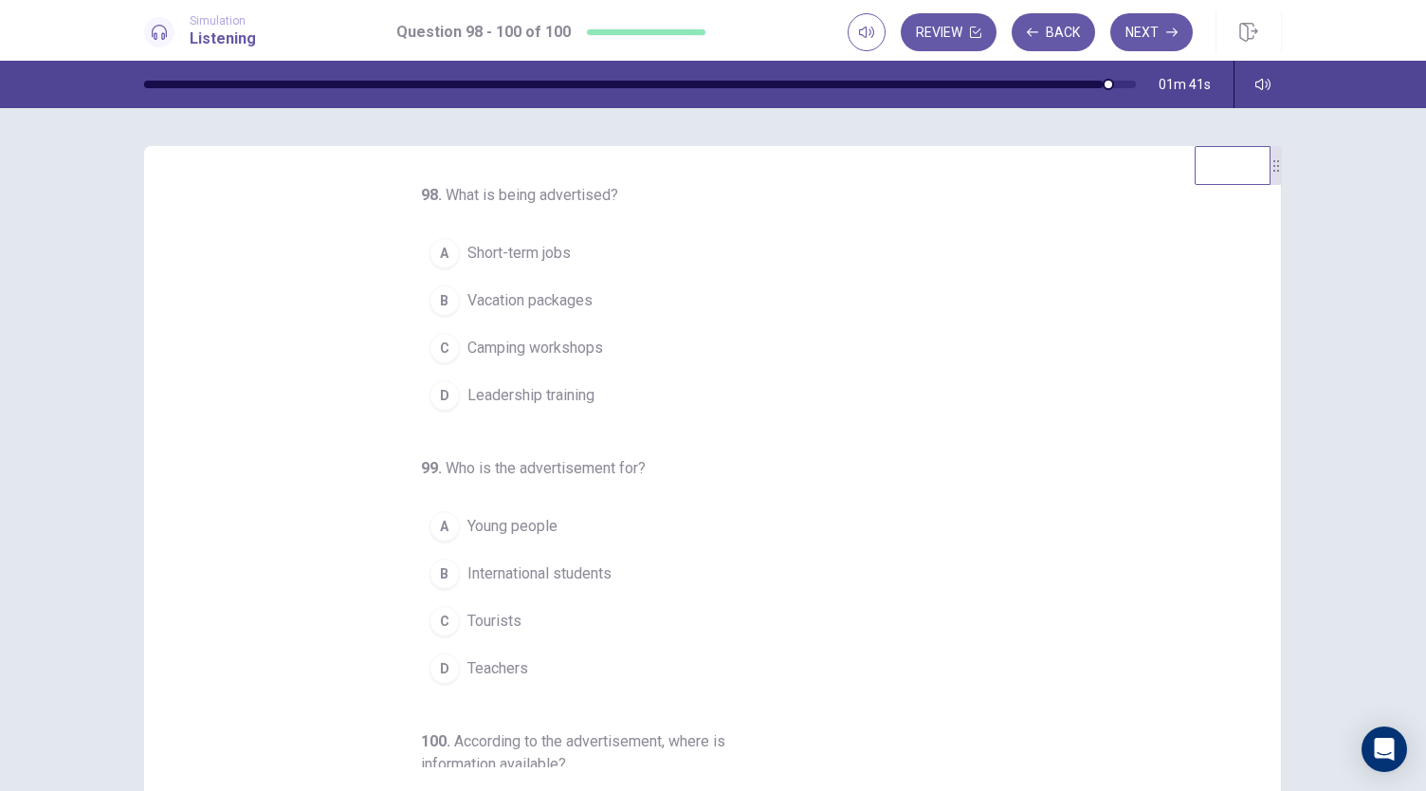
click at [584, 249] on button "A Short-term jobs" at bounding box center [701, 252] width 561 height 47
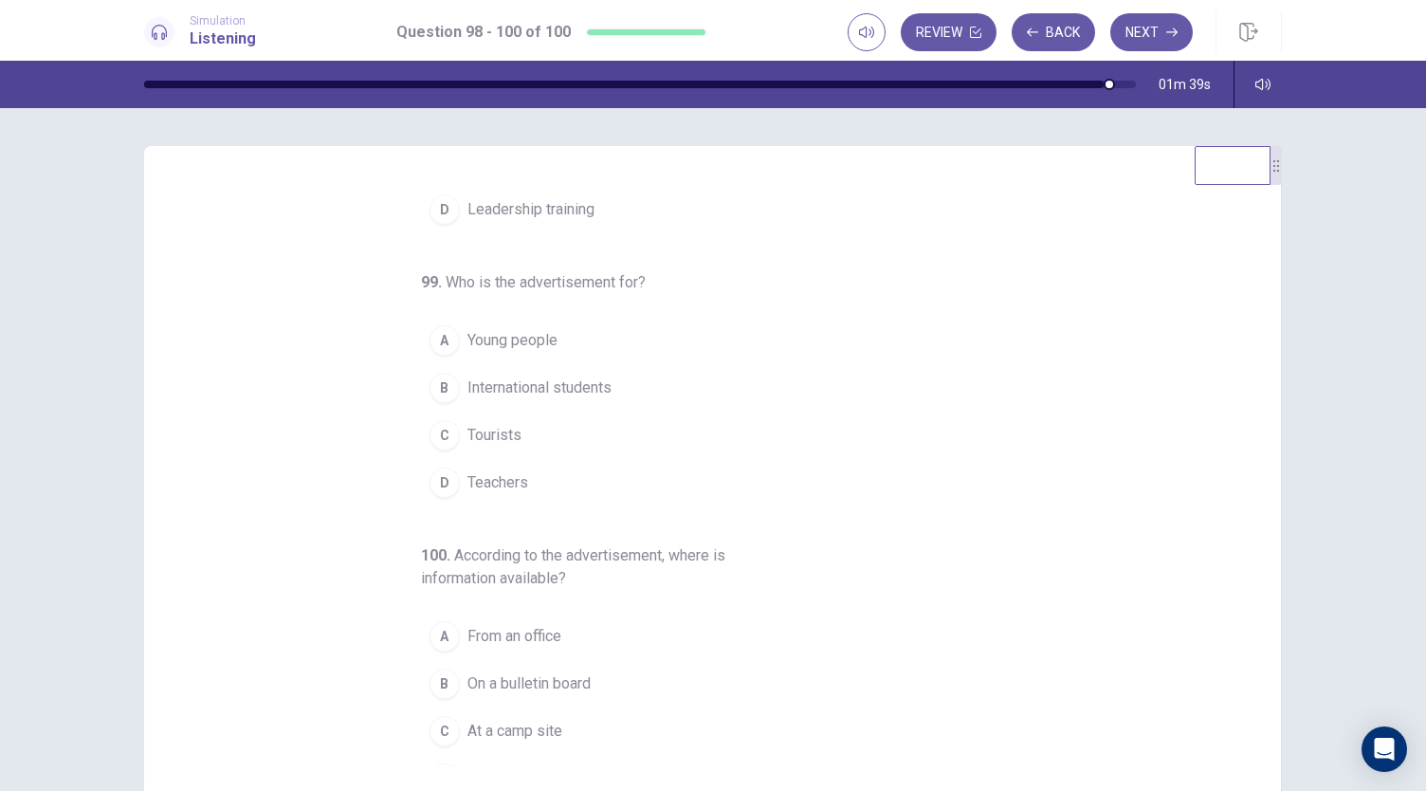
scroll to position [192, 0]
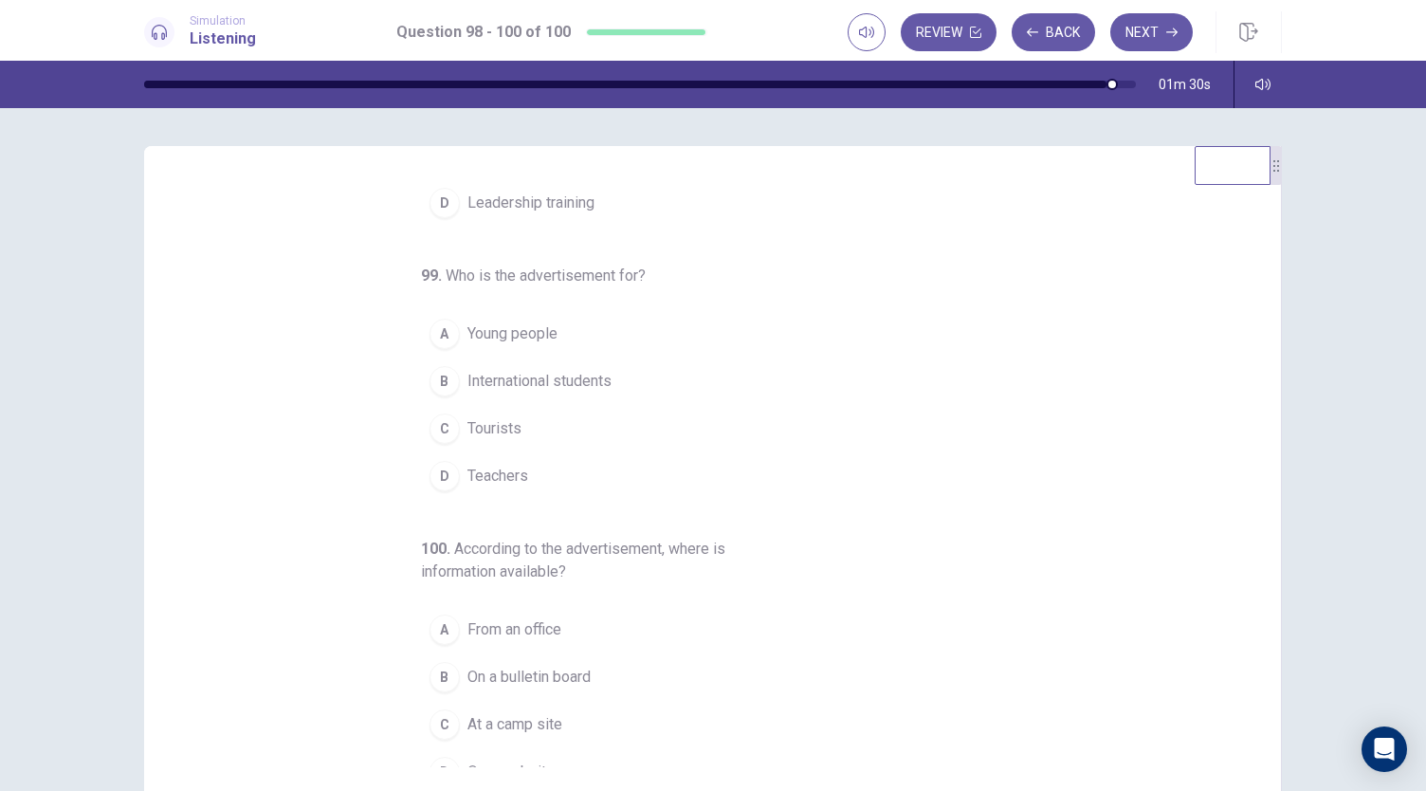
click at [508, 348] on button "A Young people" at bounding box center [701, 333] width 561 height 47
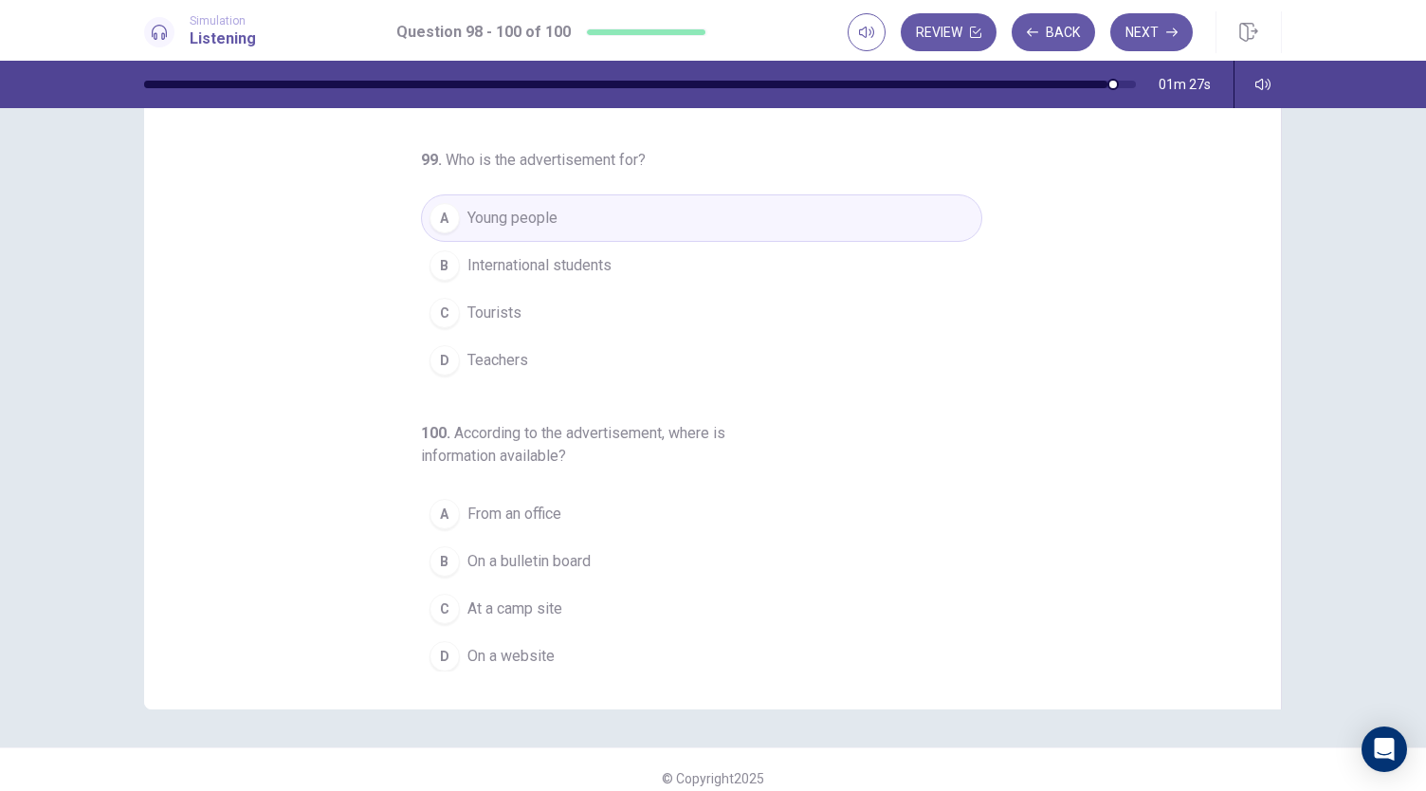
scroll to position [97, 0]
click at [502, 649] on span "On a website" at bounding box center [510, 655] width 87 height 23
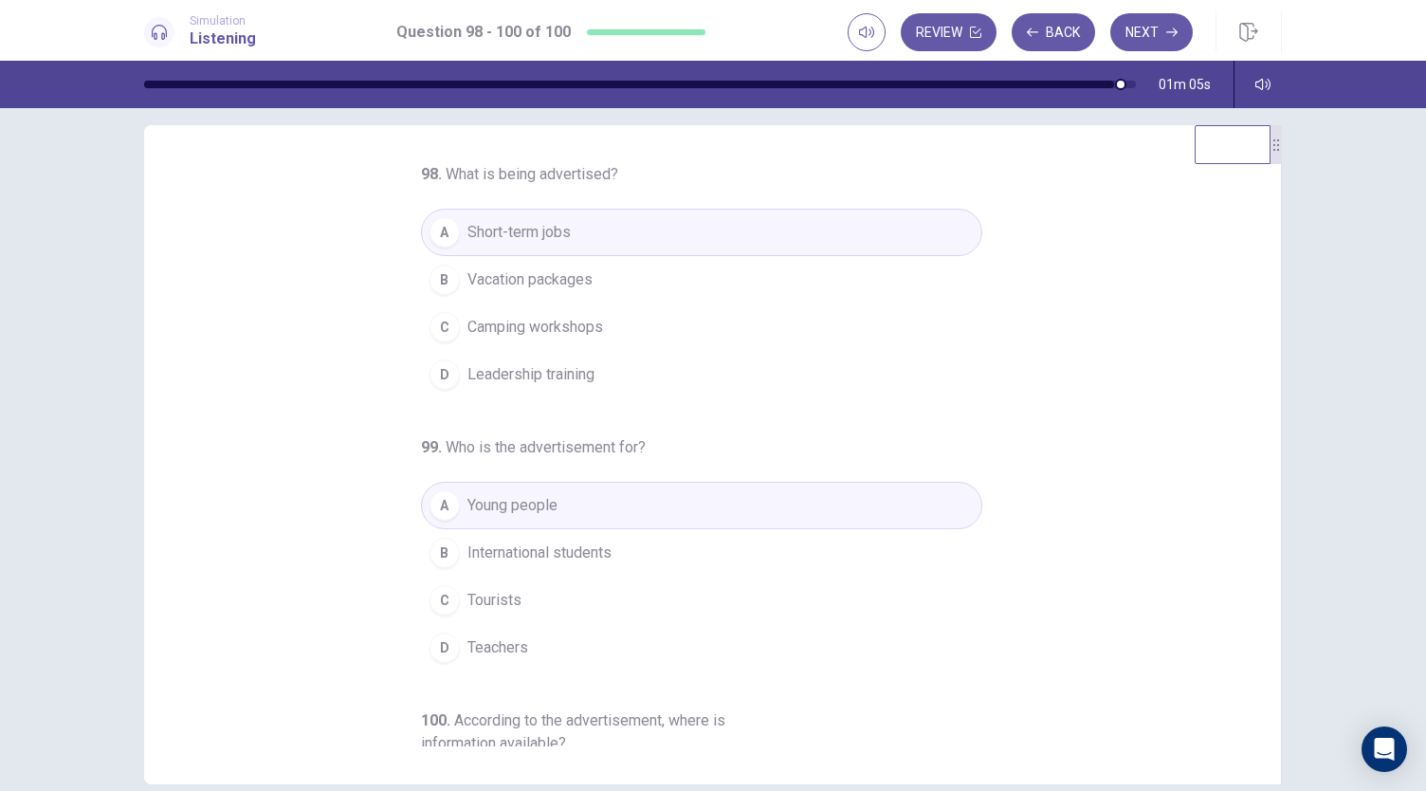
scroll to position [0, 0]
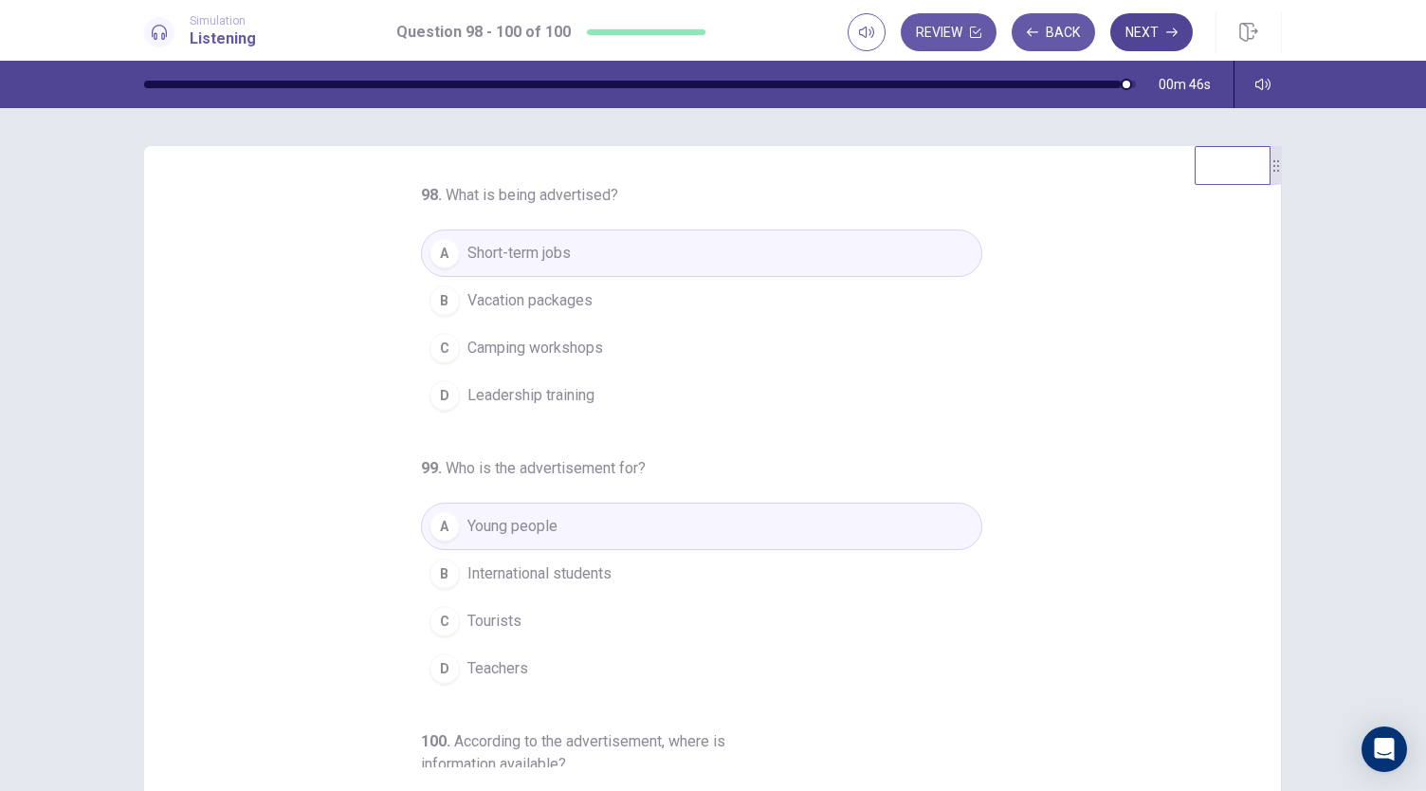
click at [1143, 22] on button "Next" at bounding box center [1151, 32] width 82 height 38
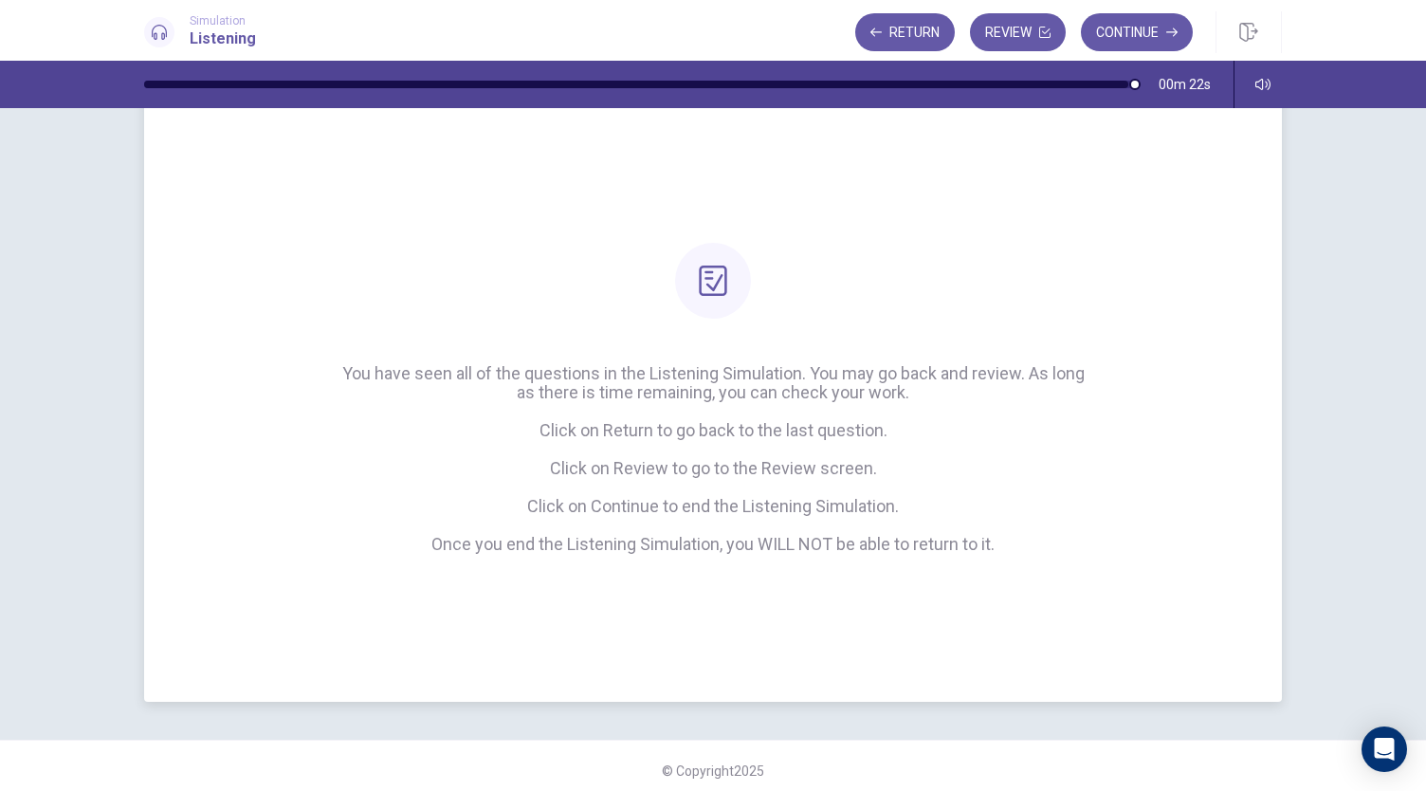
scroll to position [59, 0]
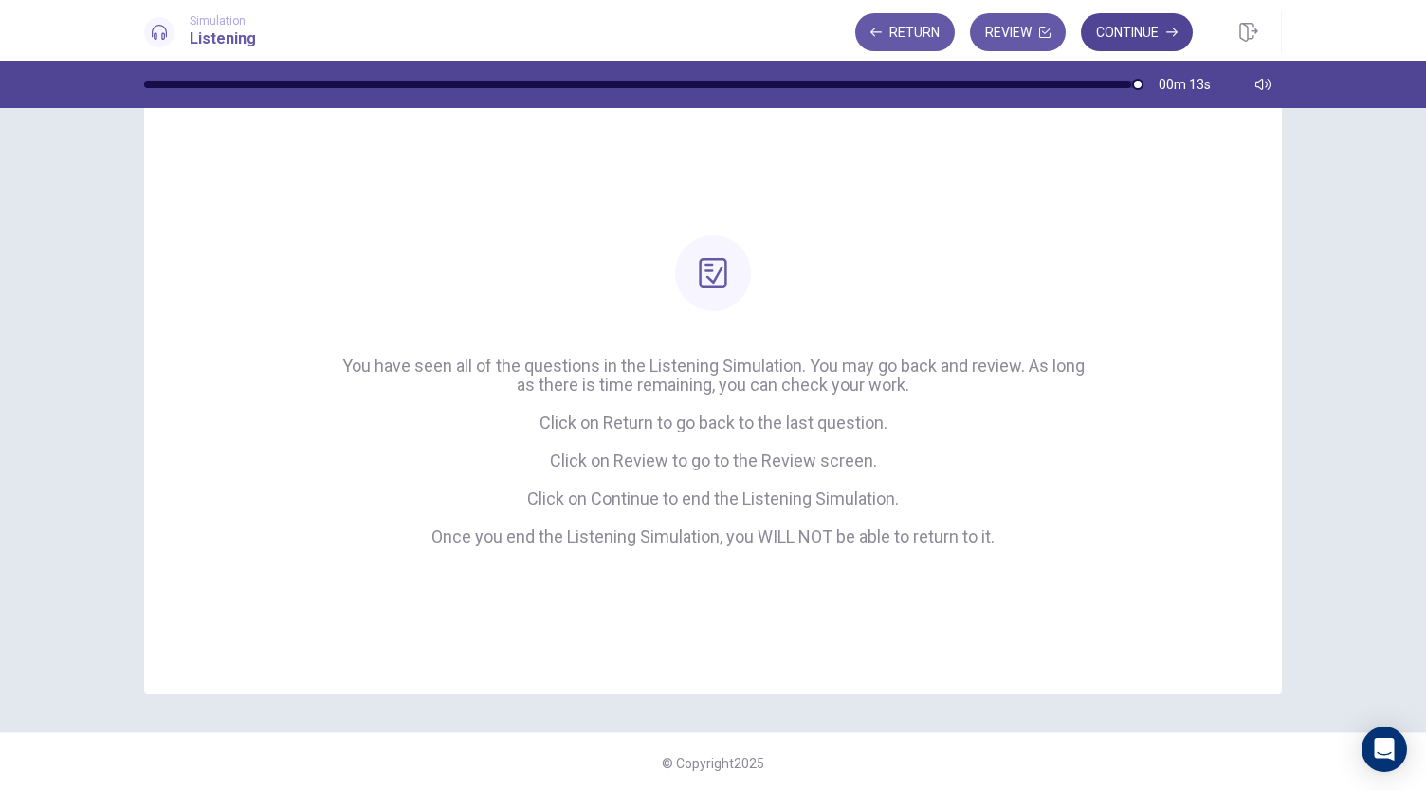
click at [1155, 29] on button "Continue" at bounding box center [1137, 32] width 112 height 38
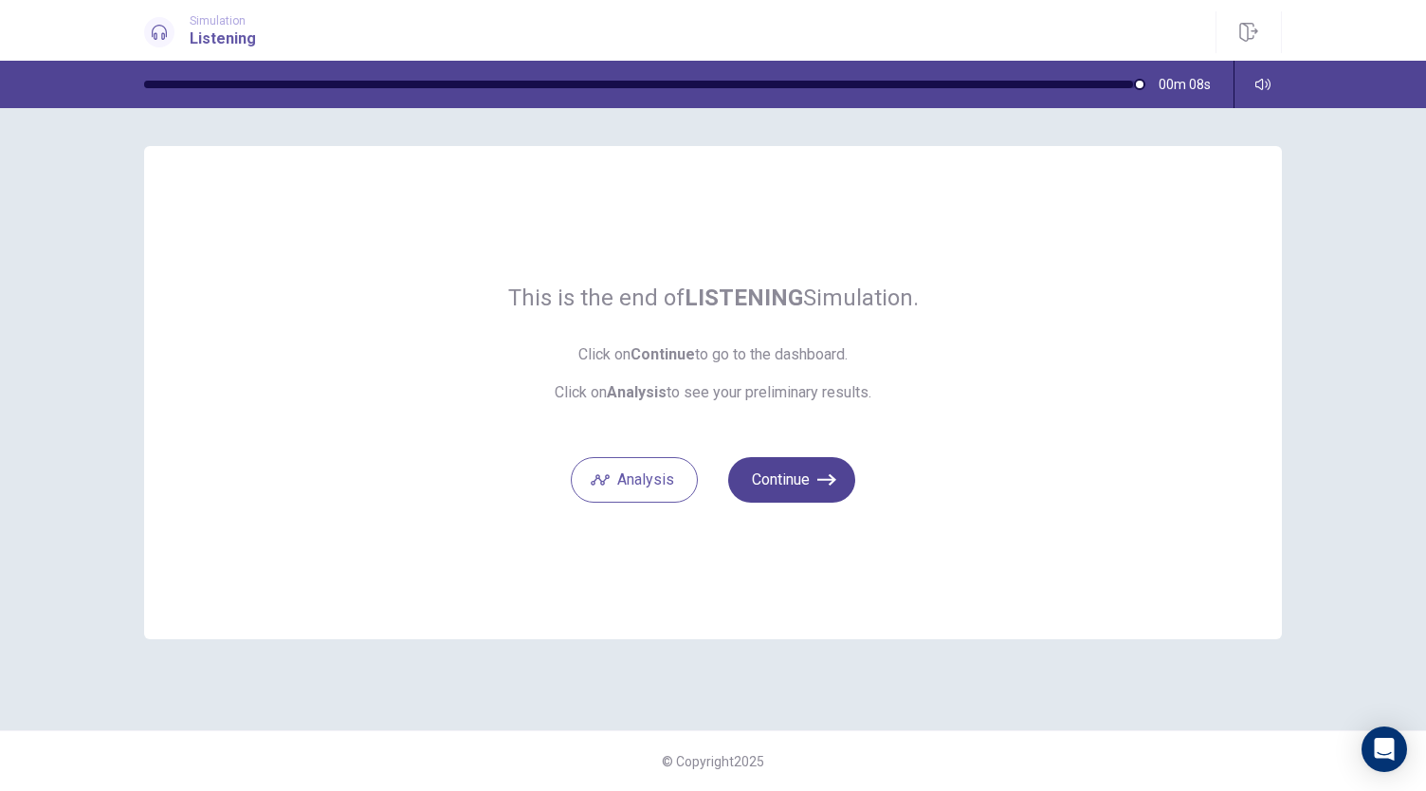
click at [820, 467] on button "Continue" at bounding box center [791, 480] width 127 height 46
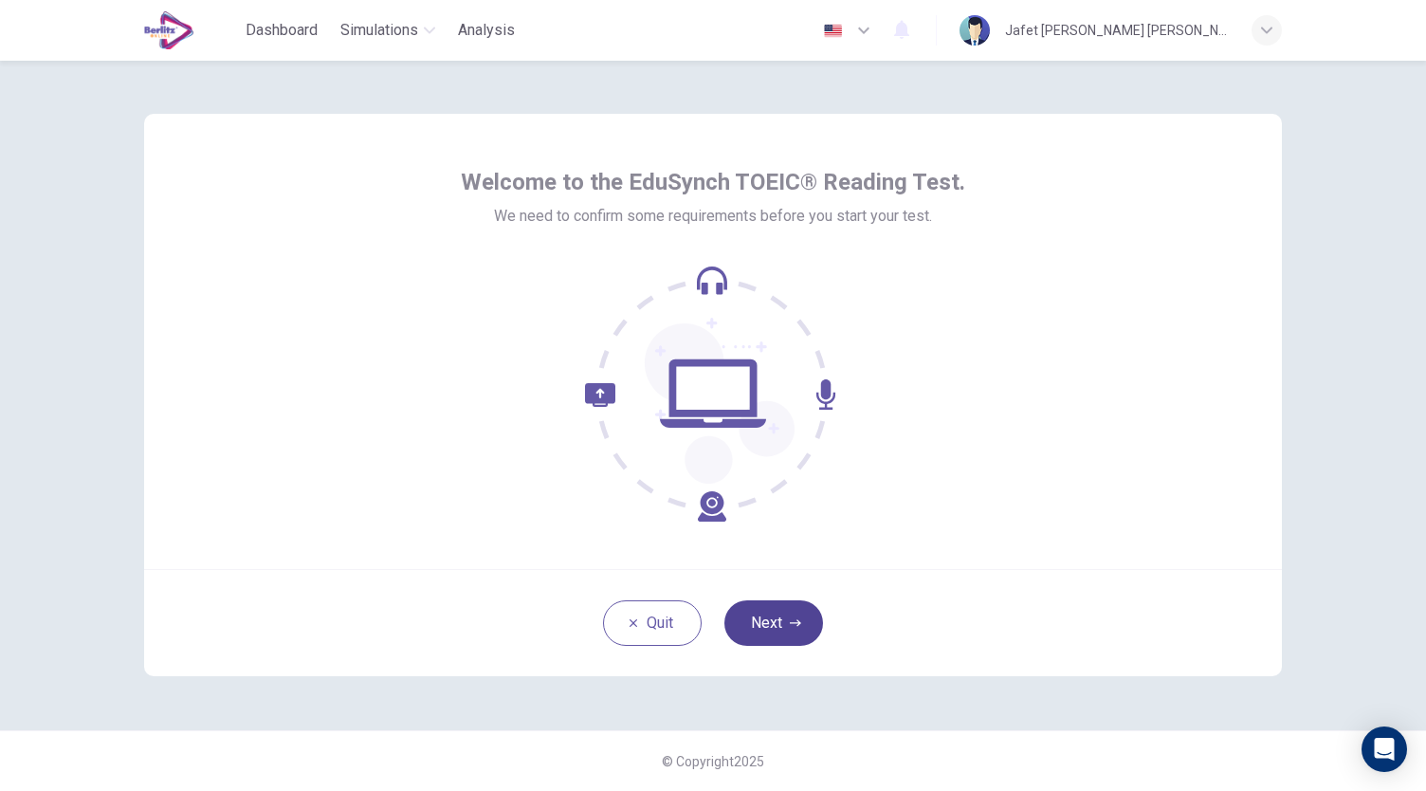
click at [781, 607] on button "Next" at bounding box center [773, 623] width 99 height 46
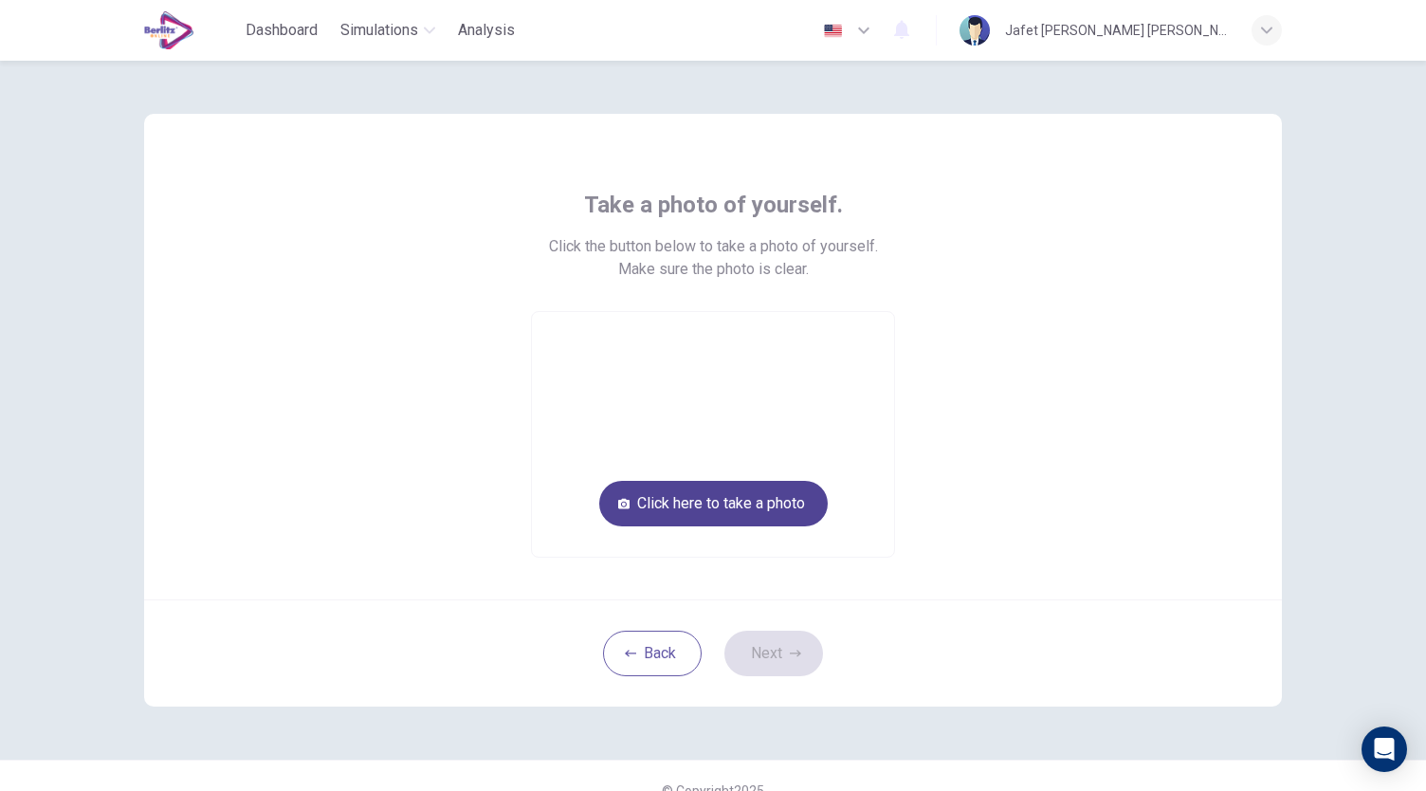
click at [764, 500] on button "Click here to take a photo" at bounding box center [713, 504] width 228 height 46
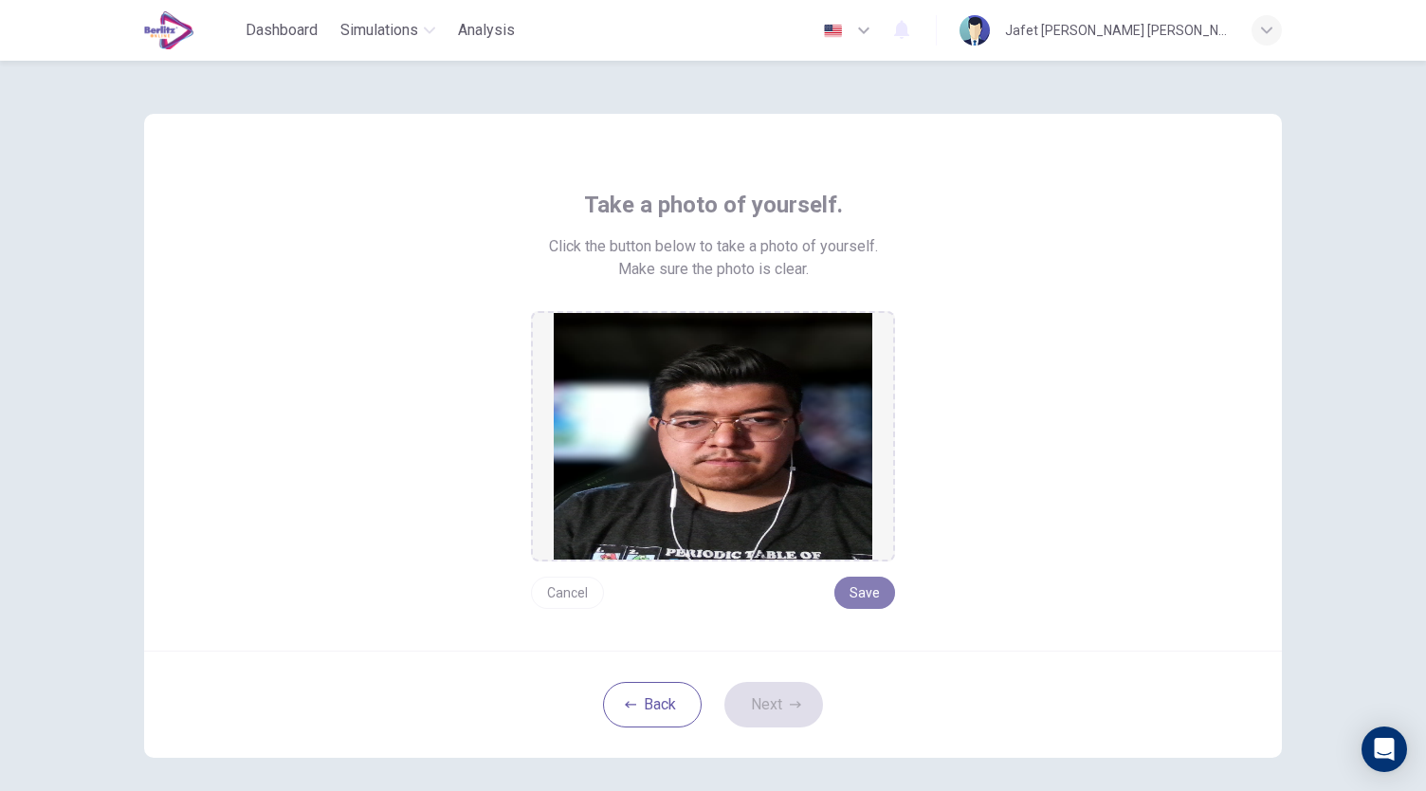
click at [855, 590] on button "Save" at bounding box center [864, 592] width 61 height 32
click at [884, 598] on button "Save" at bounding box center [864, 592] width 61 height 32
click at [788, 693] on button "Next" at bounding box center [773, 705] width 99 height 46
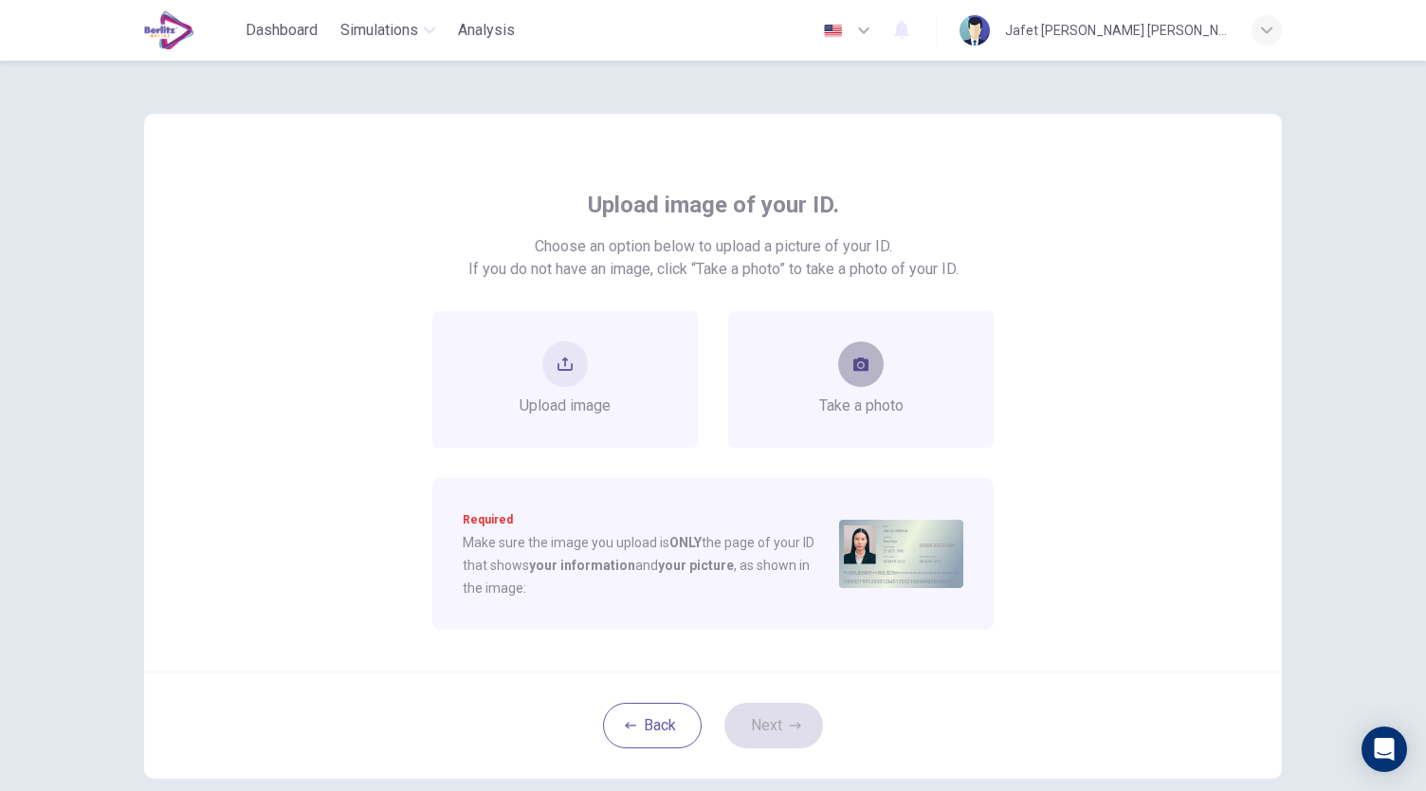
click at [863, 380] on button "take photo" at bounding box center [861, 364] width 46 height 46
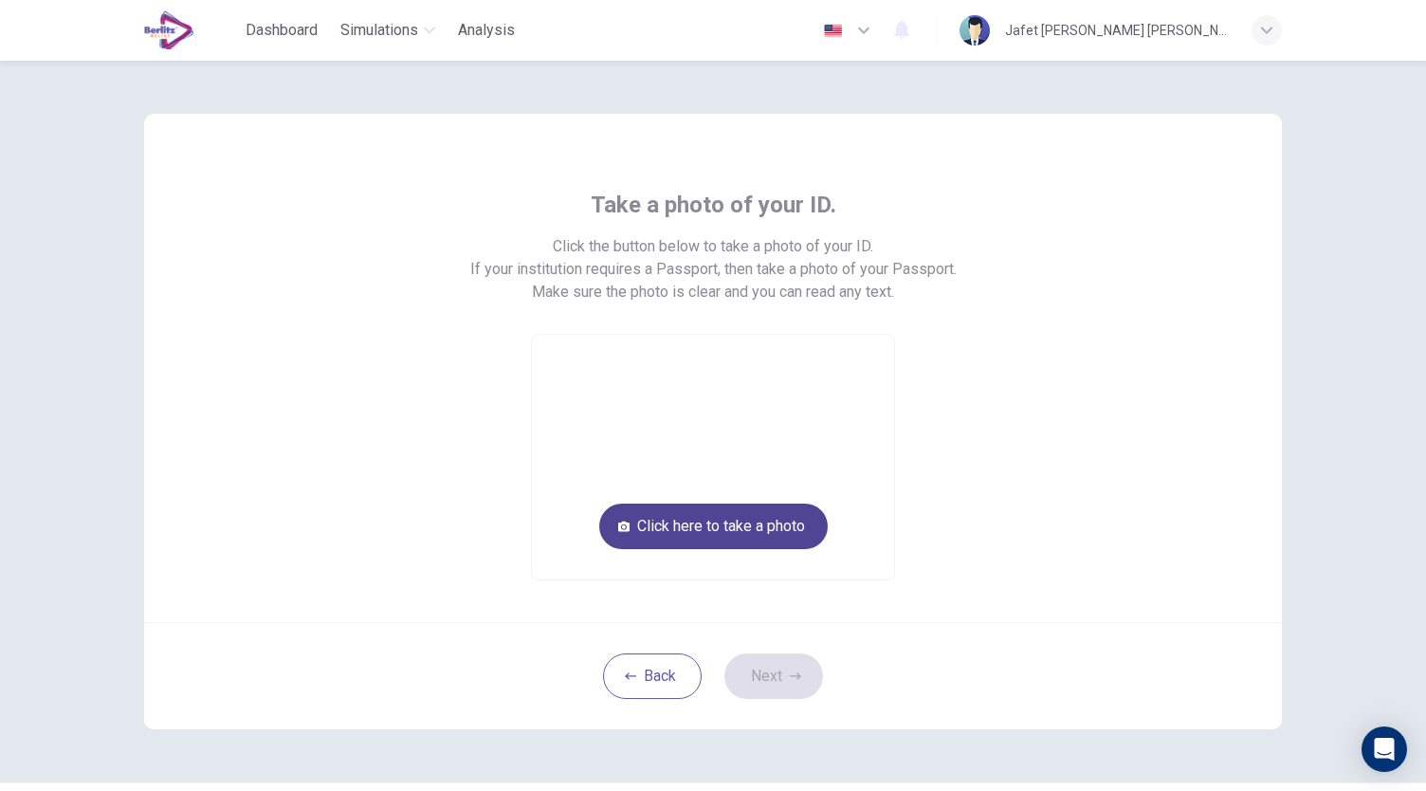
click at [781, 522] on button "Click here to take a photo" at bounding box center [713, 526] width 228 height 46
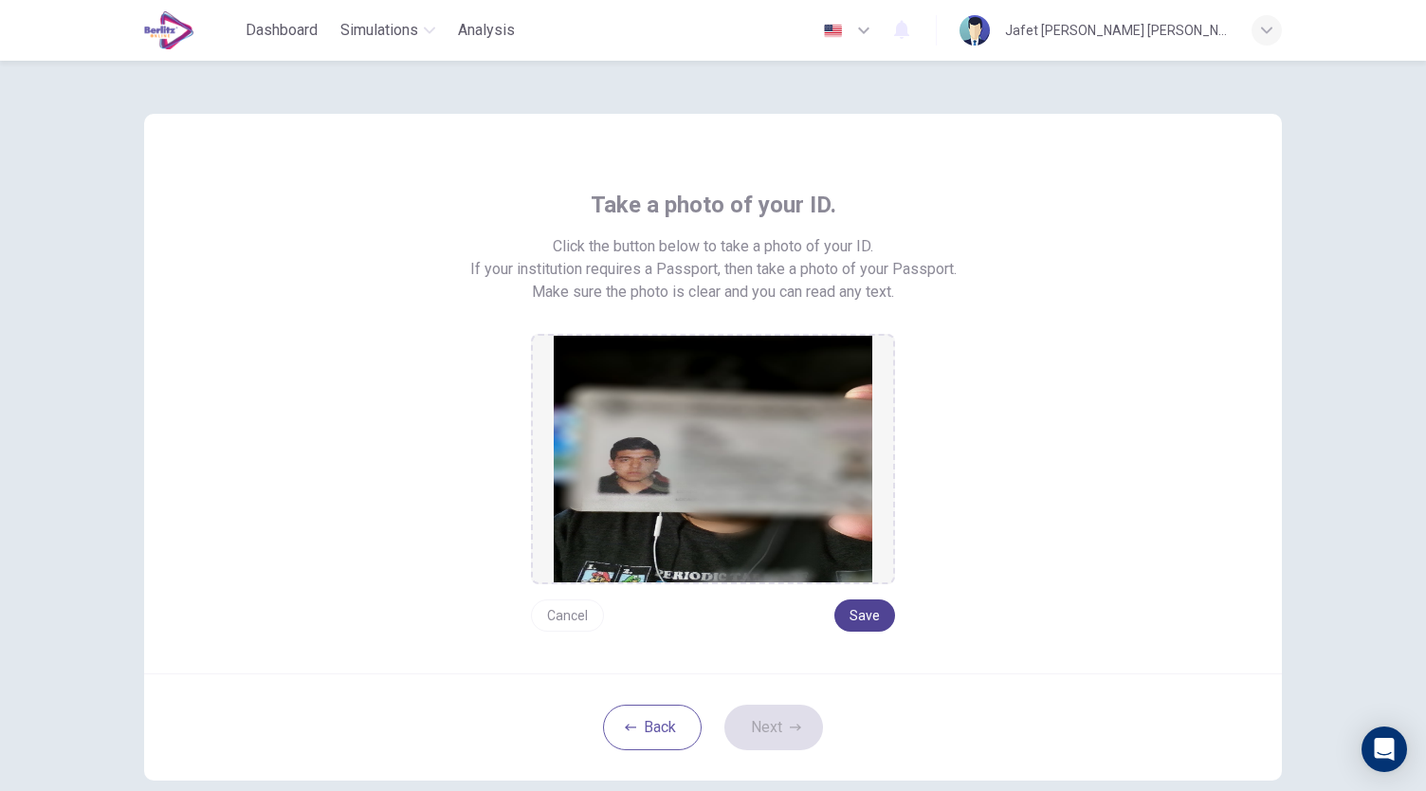
click at [872, 621] on button "Save" at bounding box center [864, 615] width 61 height 32
click at [776, 729] on button "Next" at bounding box center [773, 727] width 99 height 46
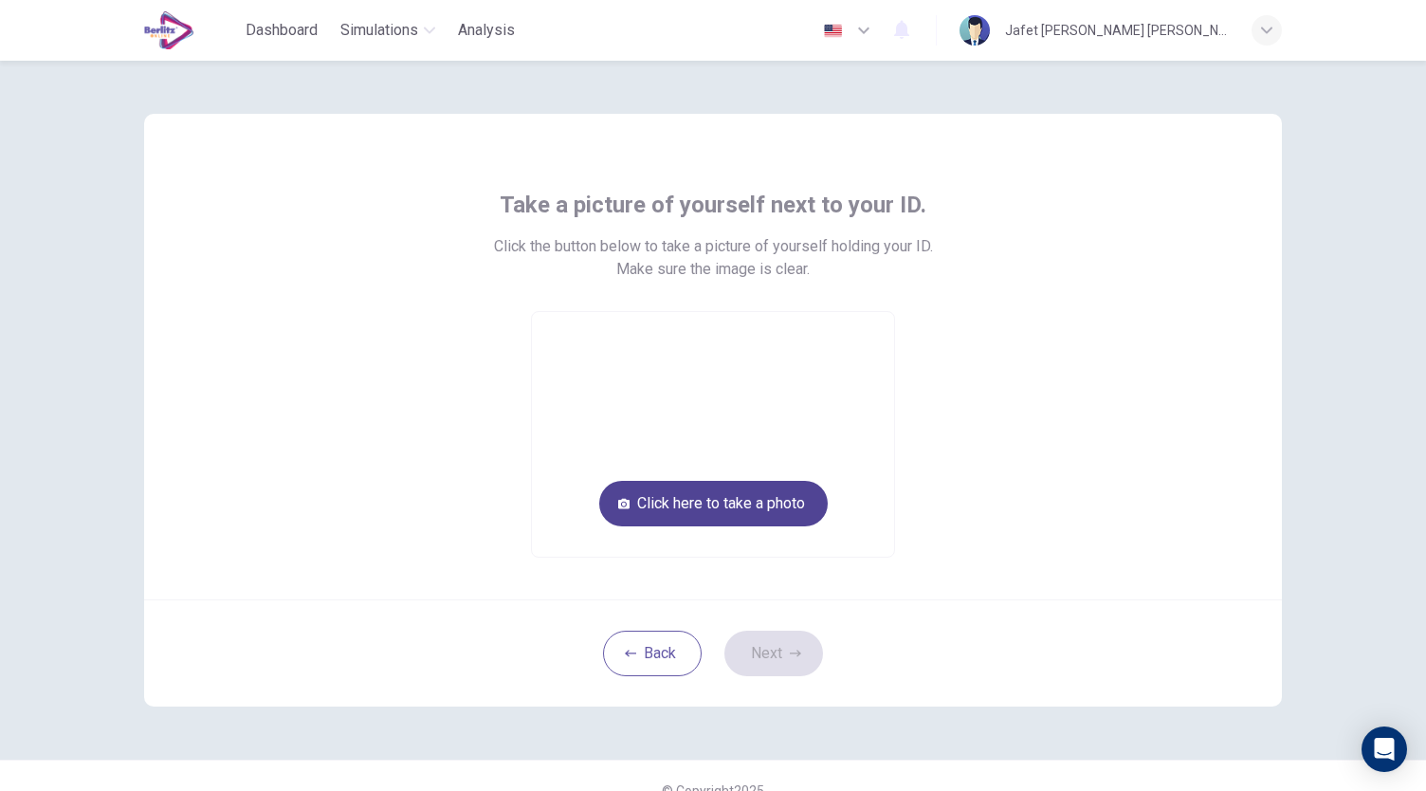
click at [777, 501] on button "Click here to take a photo" at bounding box center [713, 504] width 228 height 46
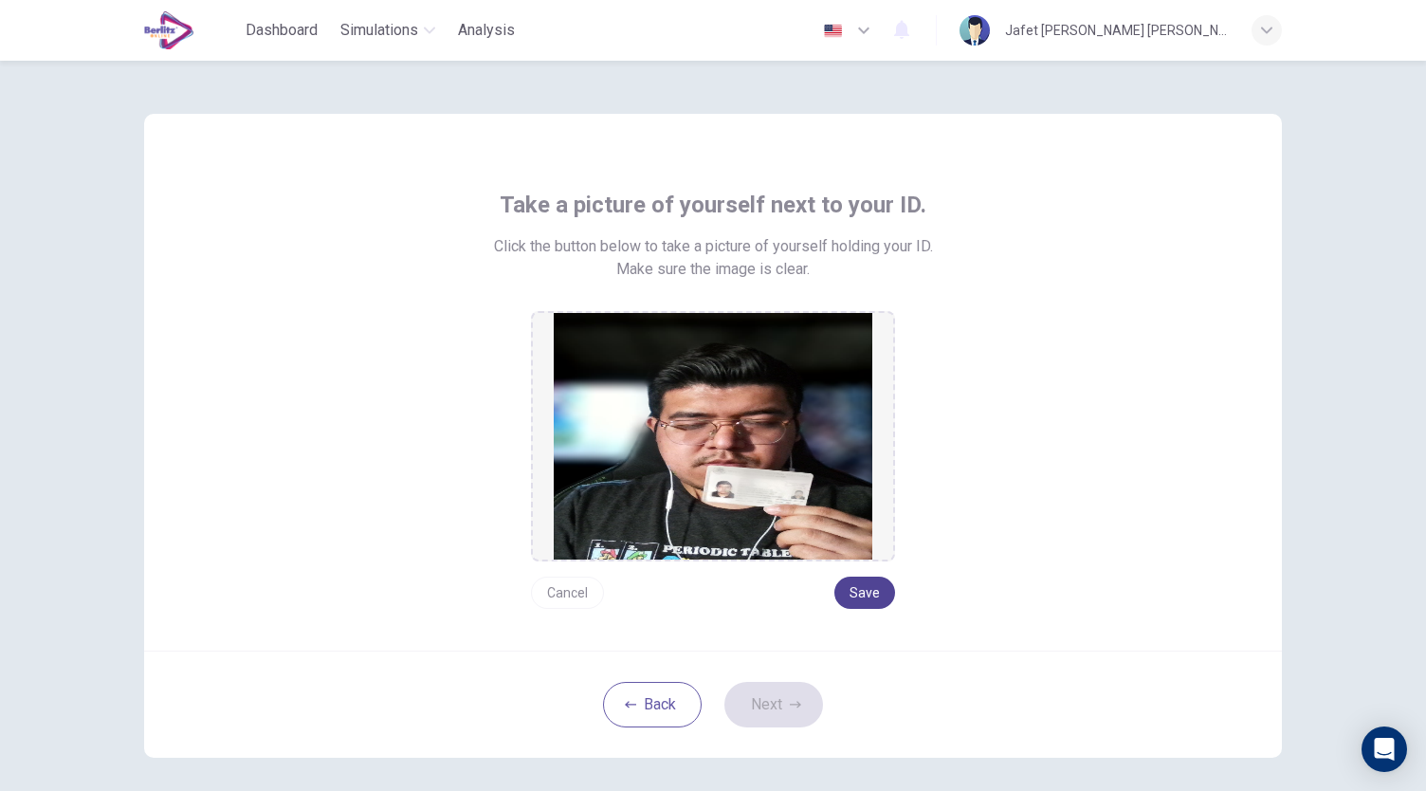
click at [858, 600] on button "Save" at bounding box center [864, 592] width 61 height 32
click at [793, 712] on button "Next" at bounding box center [773, 705] width 99 height 46
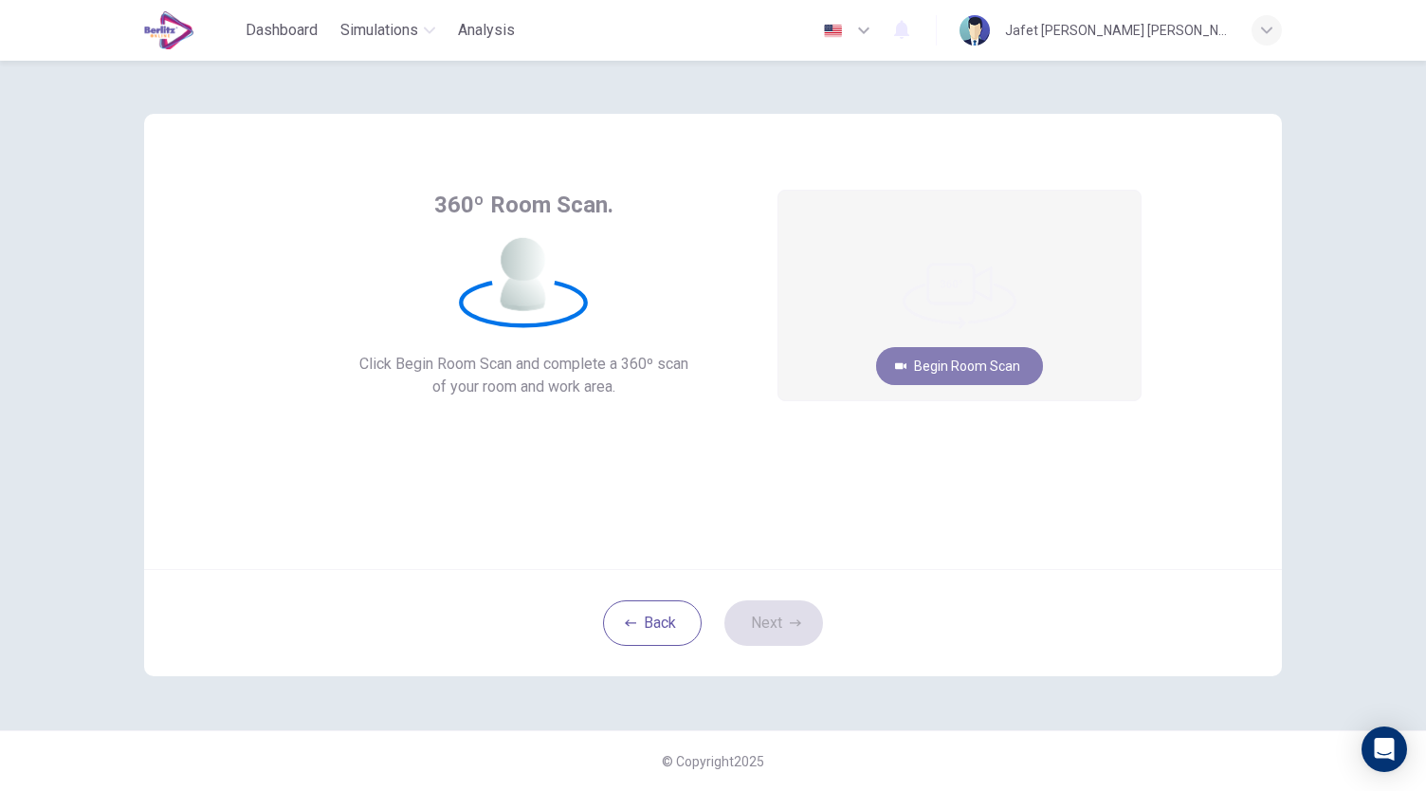
click at [973, 365] on button "Begin Room Scan" at bounding box center [959, 366] width 167 height 38
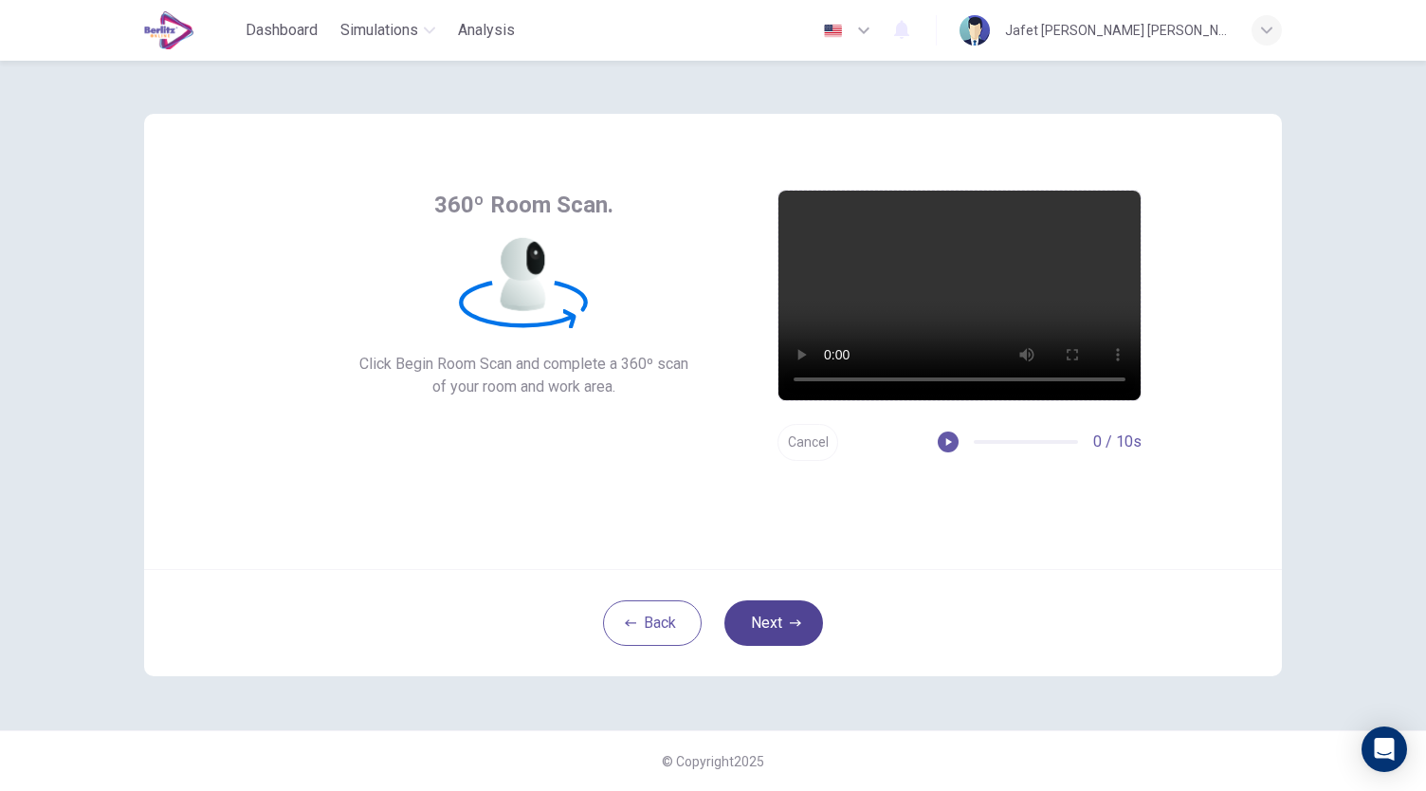
click at [800, 606] on button "Next" at bounding box center [773, 623] width 99 height 46
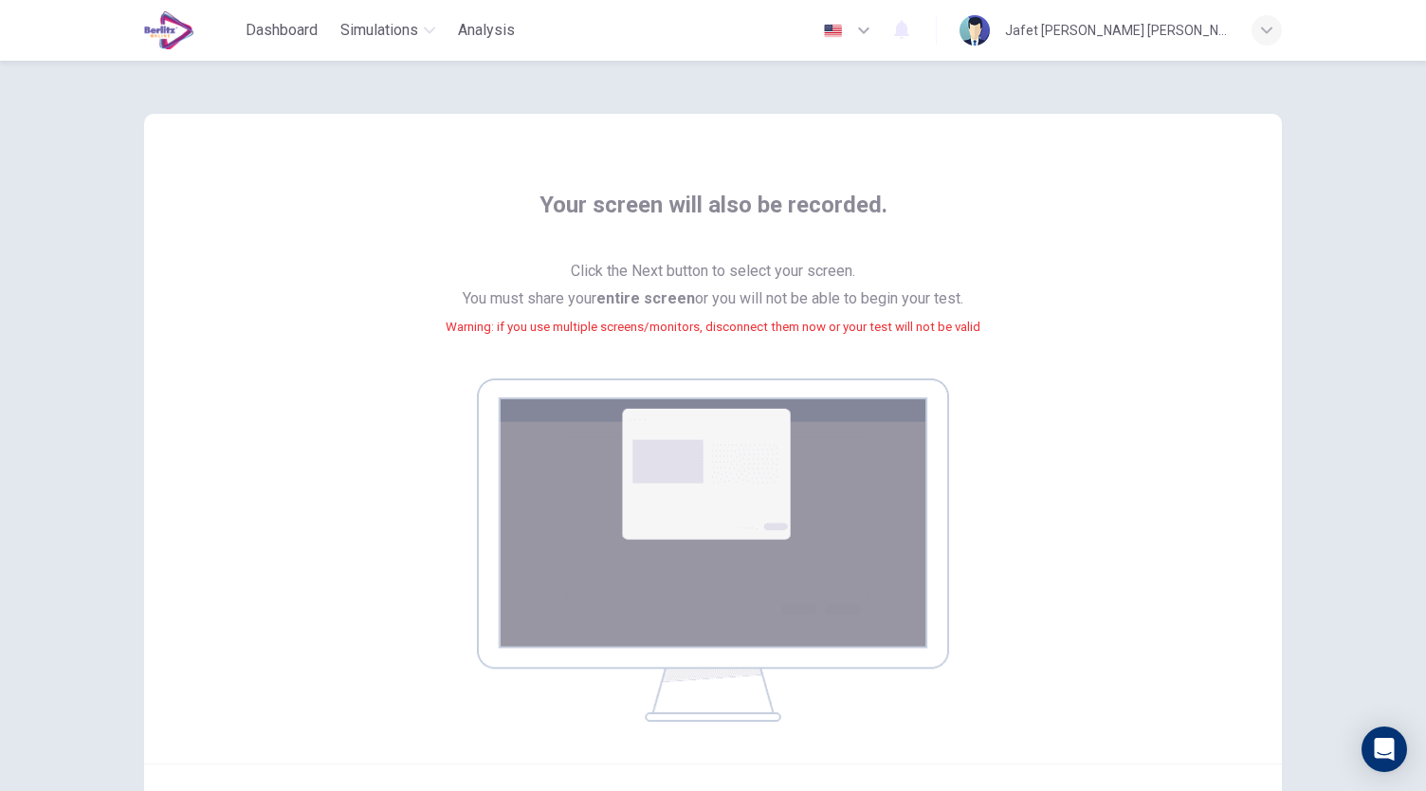
scroll to position [193, 0]
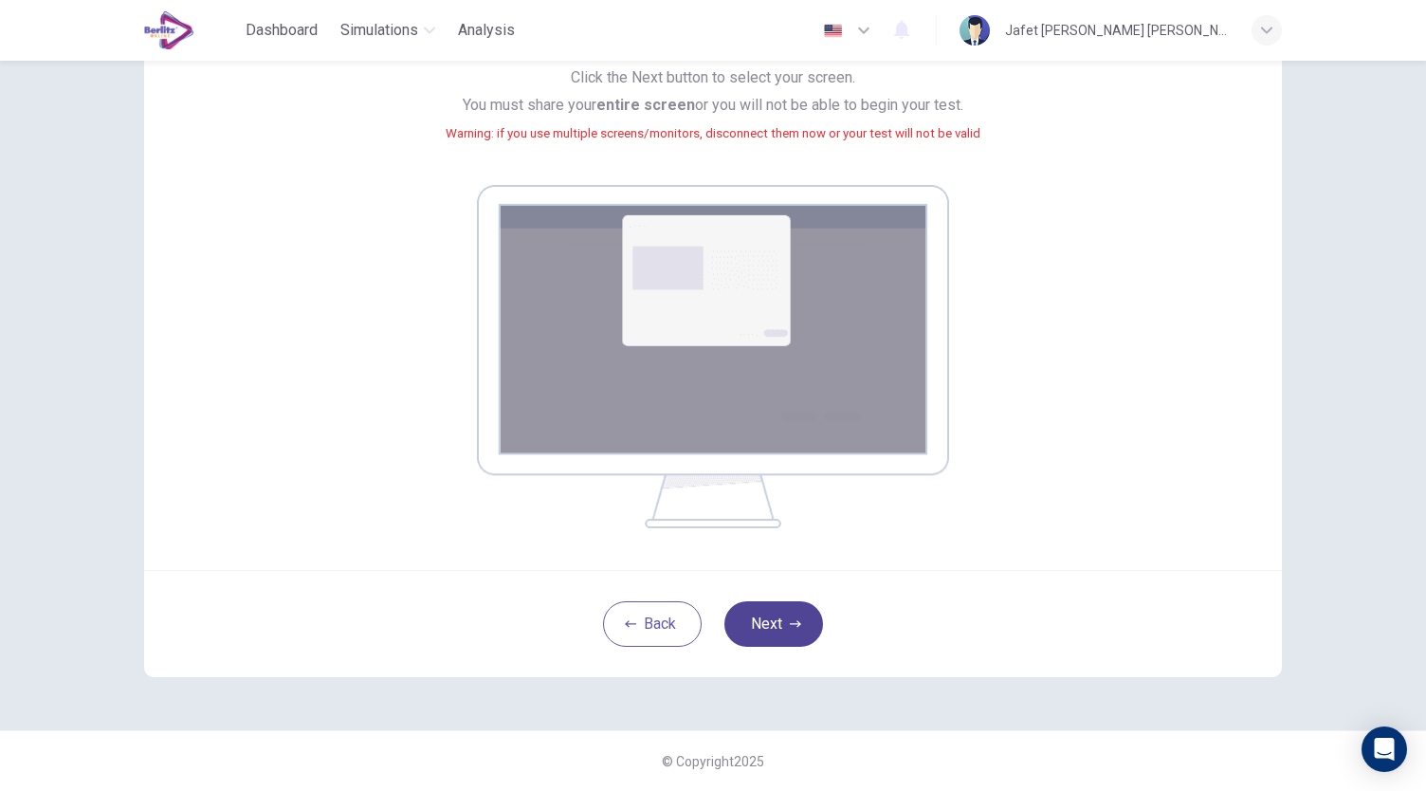
click at [792, 621] on icon "button" at bounding box center [795, 624] width 11 height 7
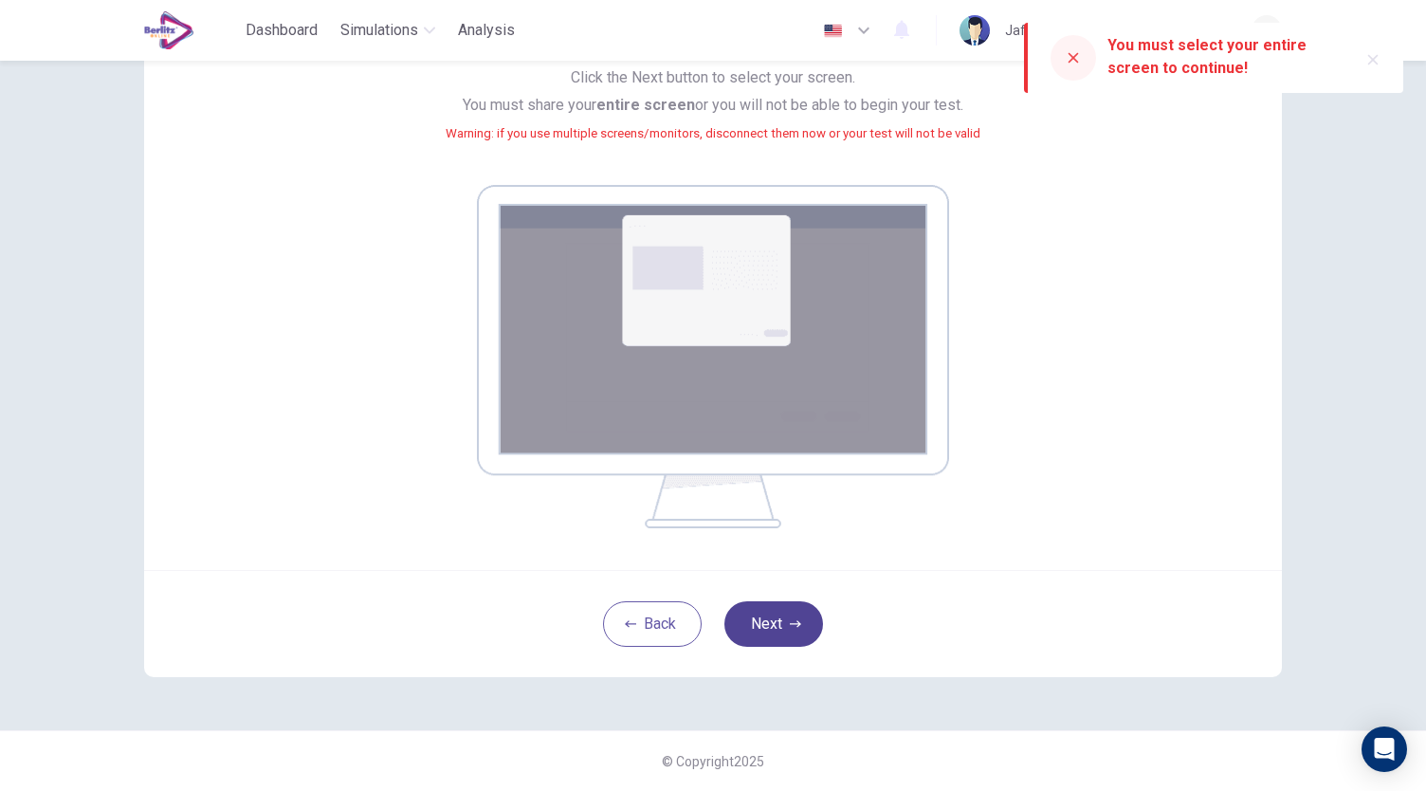
click at [779, 609] on button "Next" at bounding box center [773, 624] width 99 height 46
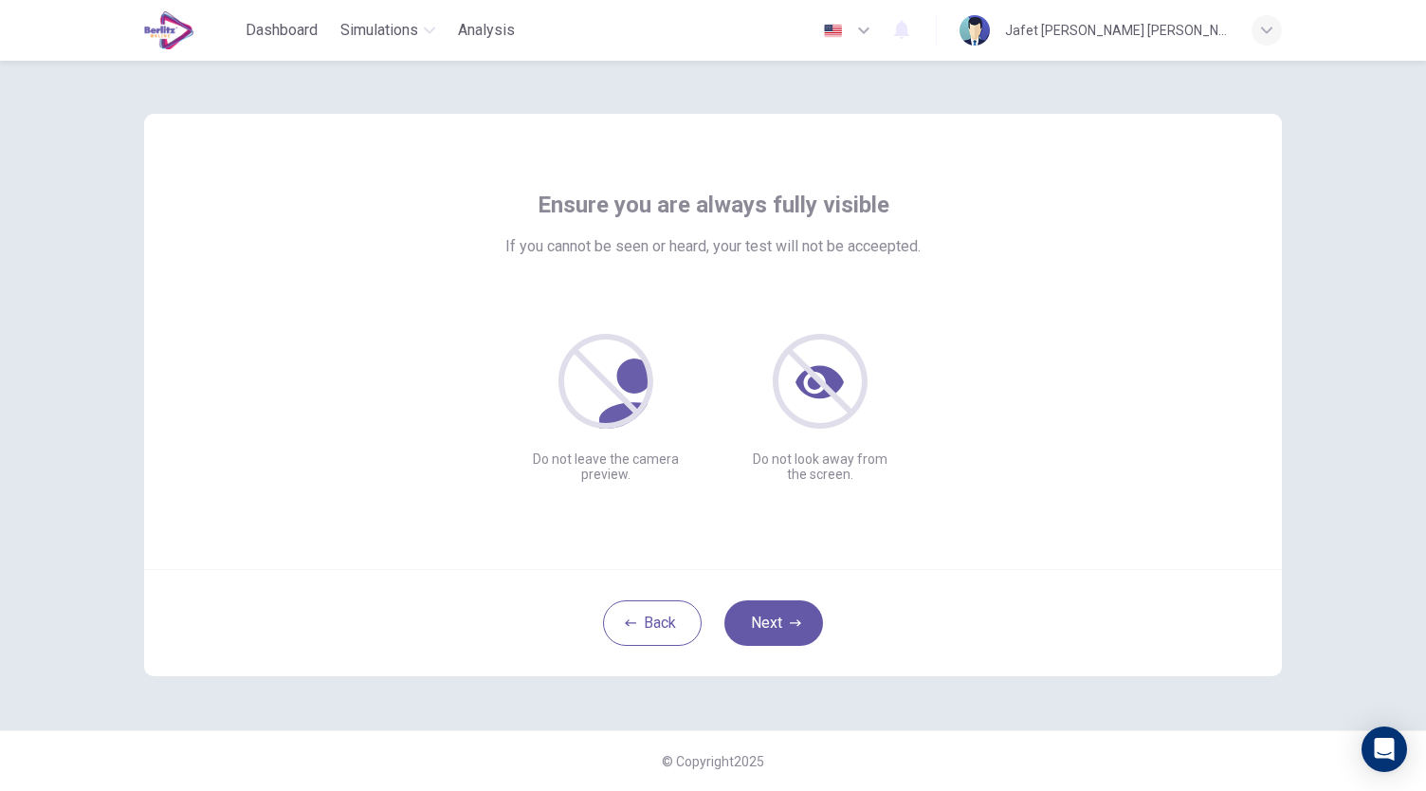
scroll to position [0, 0]
click at [782, 619] on button "Next" at bounding box center [773, 623] width 99 height 46
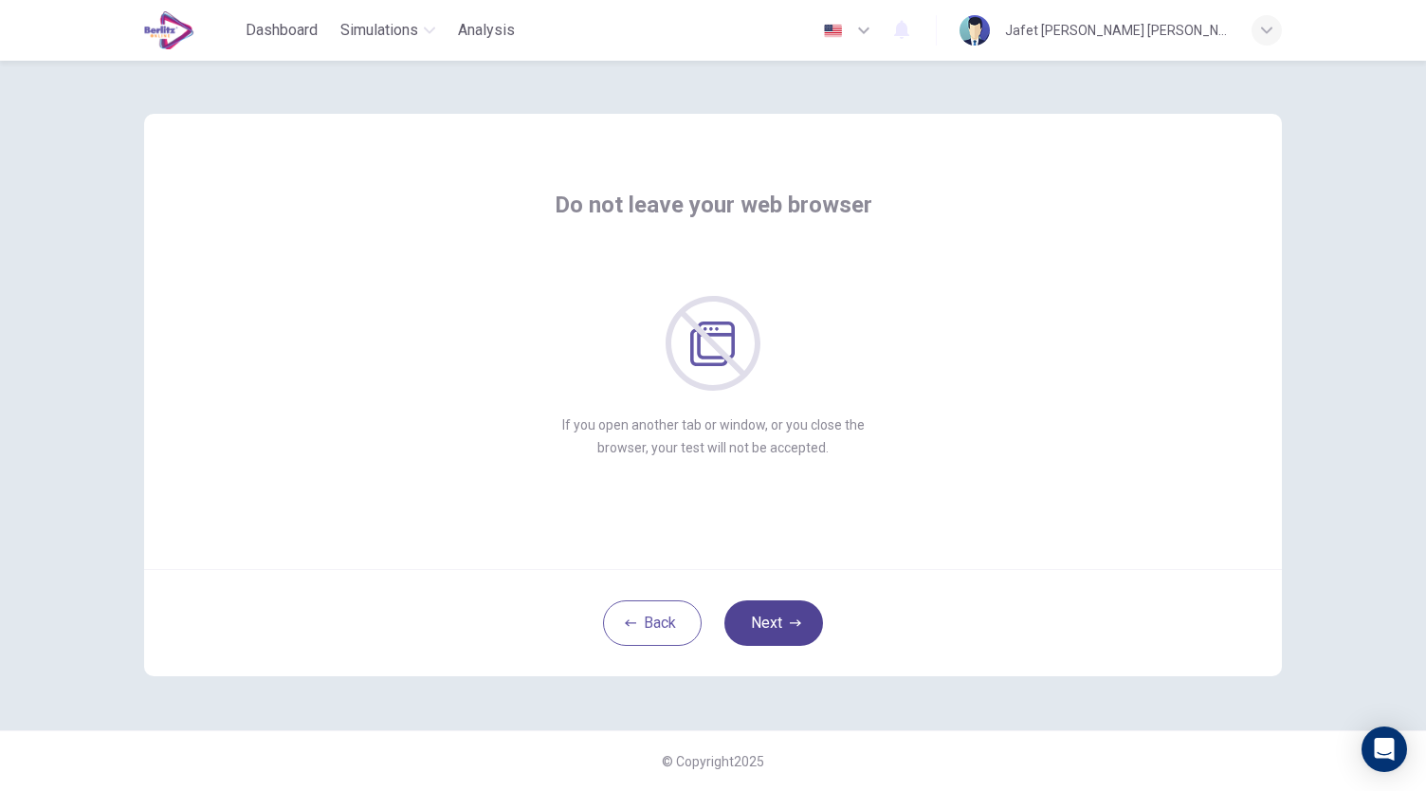
click at [782, 619] on button "Next" at bounding box center [773, 623] width 99 height 46
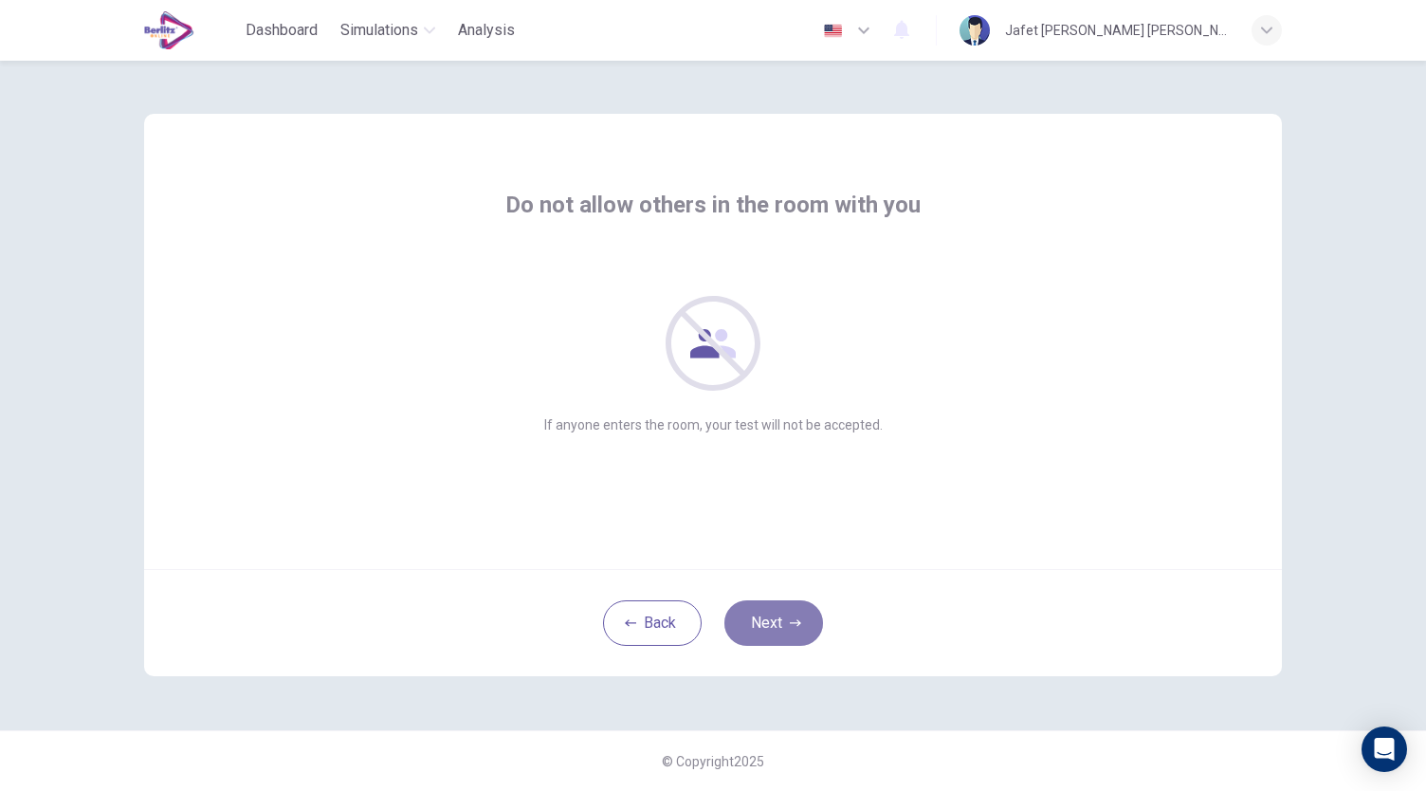
click at [782, 619] on button "Next" at bounding box center [773, 623] width 99 height 46
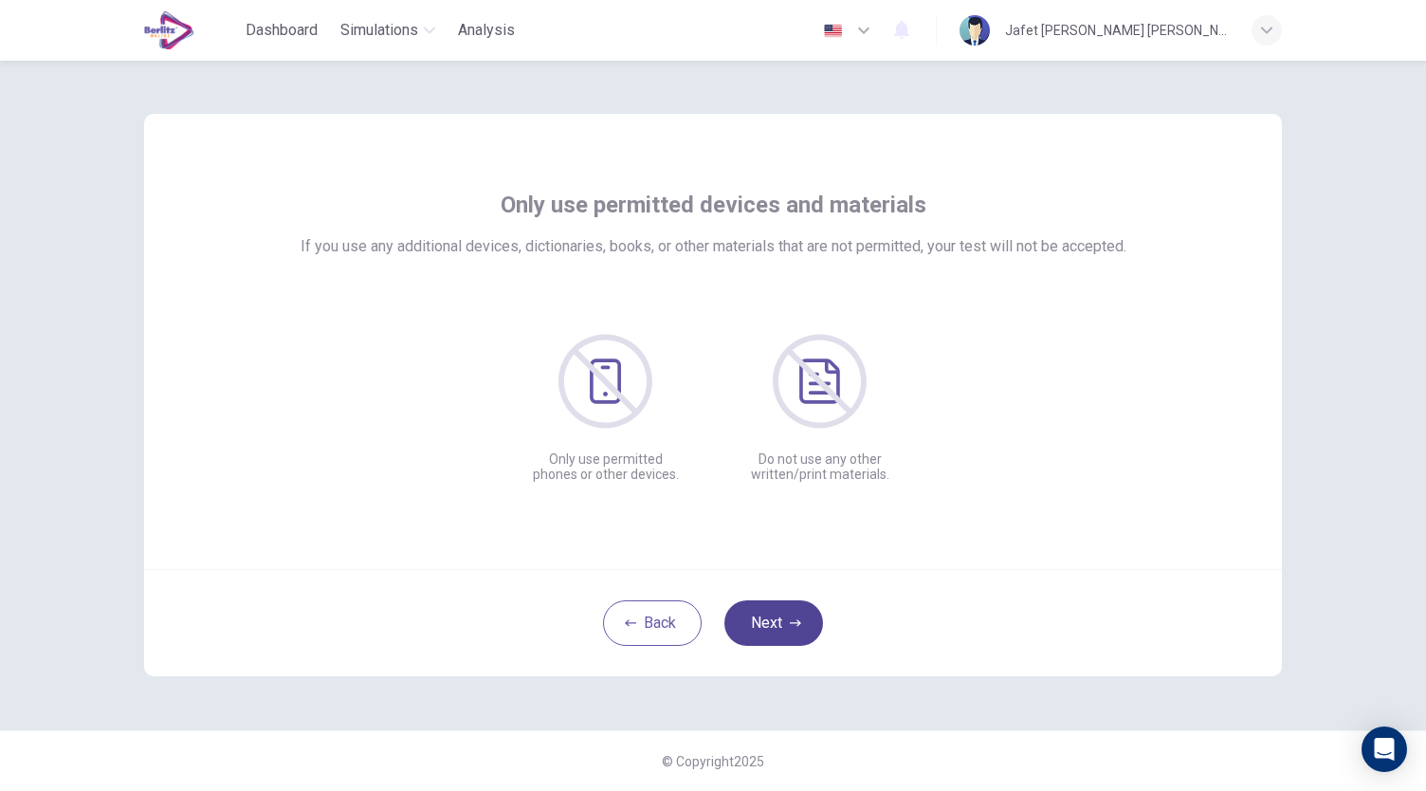
click at [782, 619] on button "Next" at bounding box center [773, 623] width 99 height 46
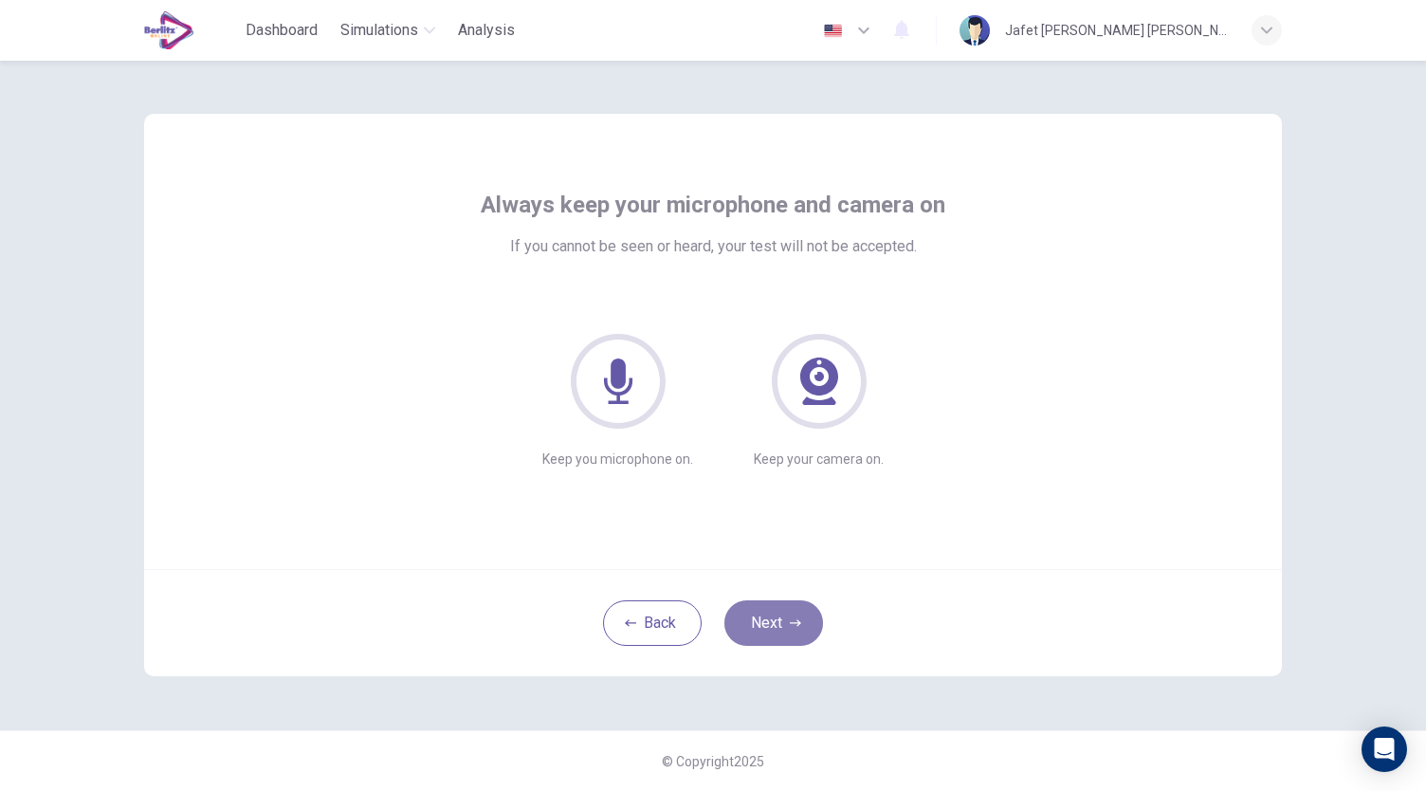
click at [782, 619] on button "Next" at bounding box center [773, 623] width 99 height 46
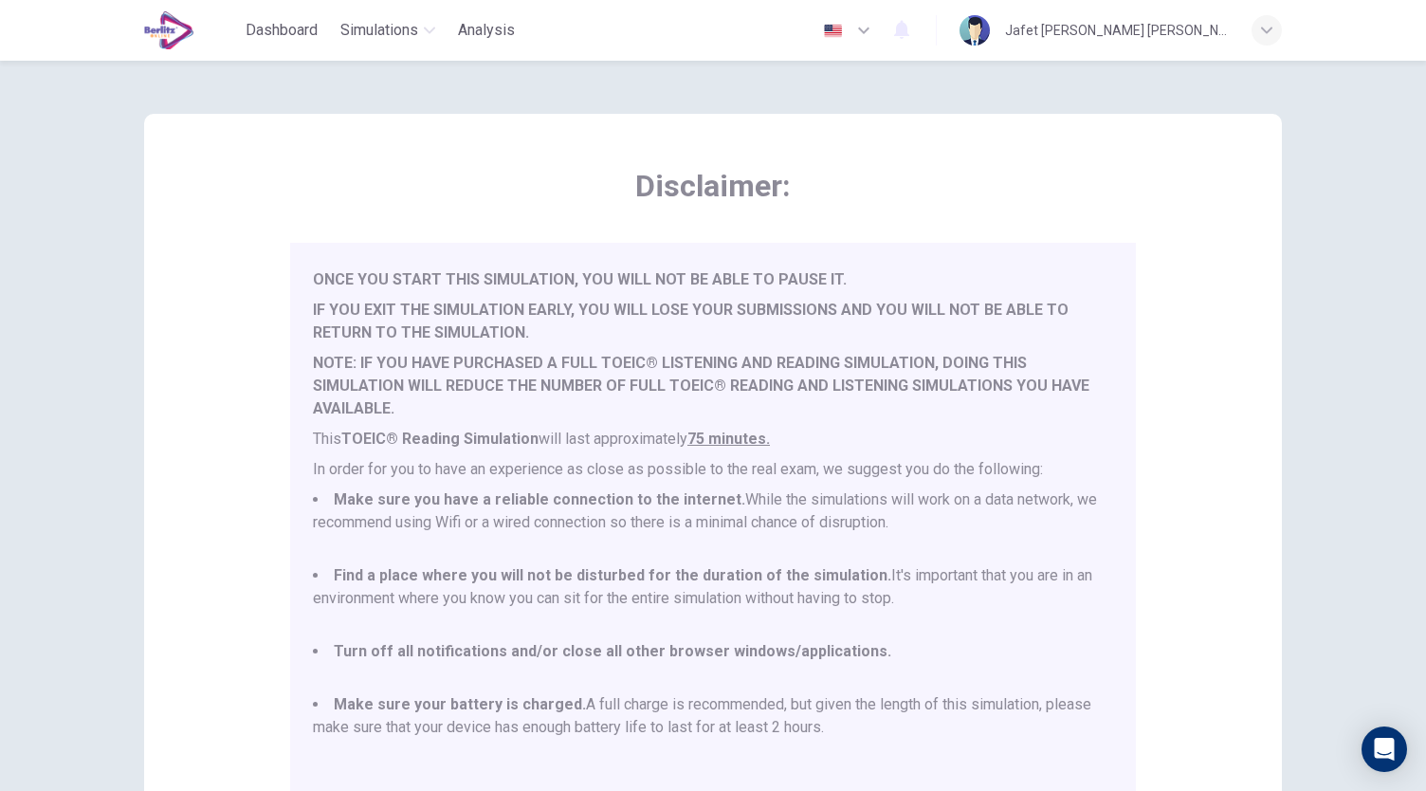
scroll to position [264, 0]
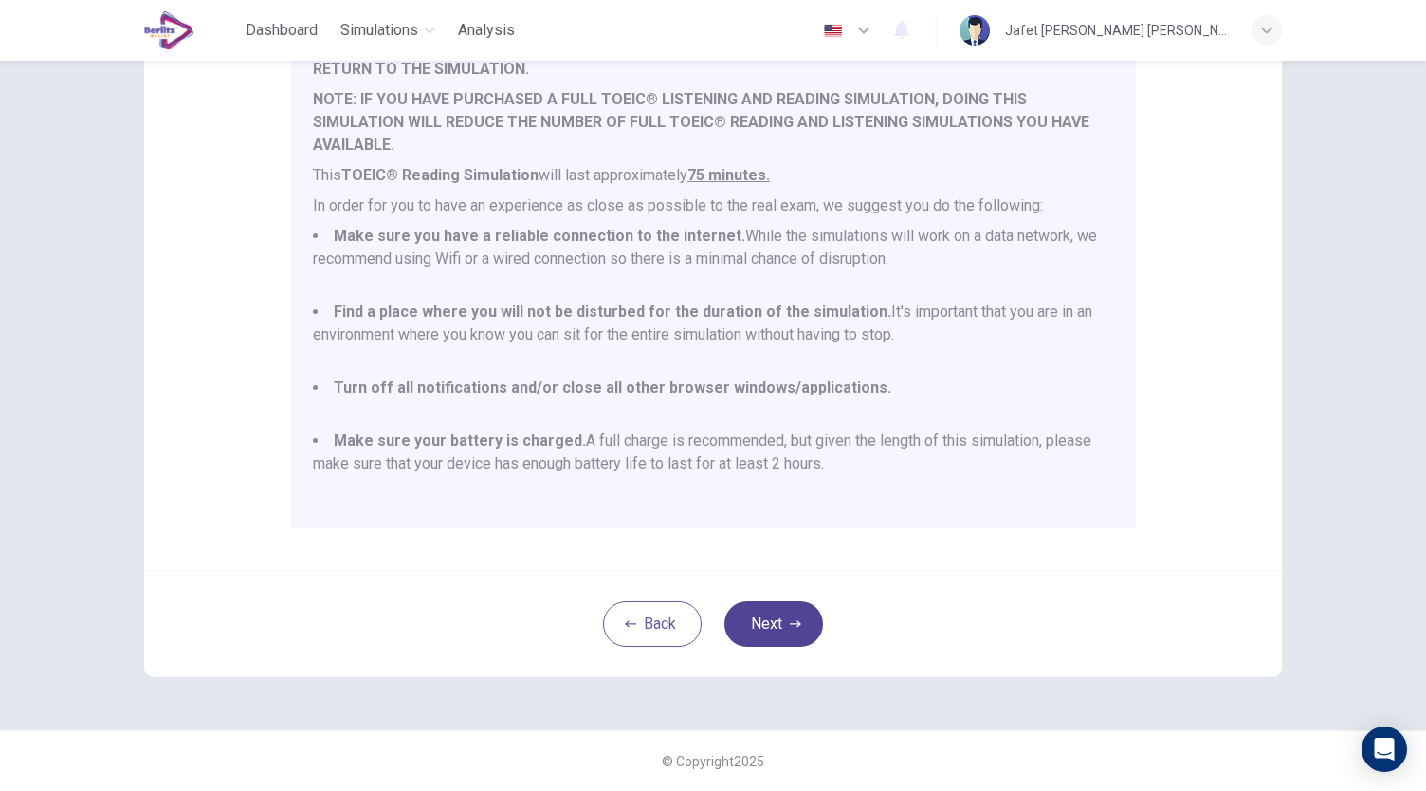
click at [790, 628] on icon "button" at bounding box center [795, 623] width 11 height 11
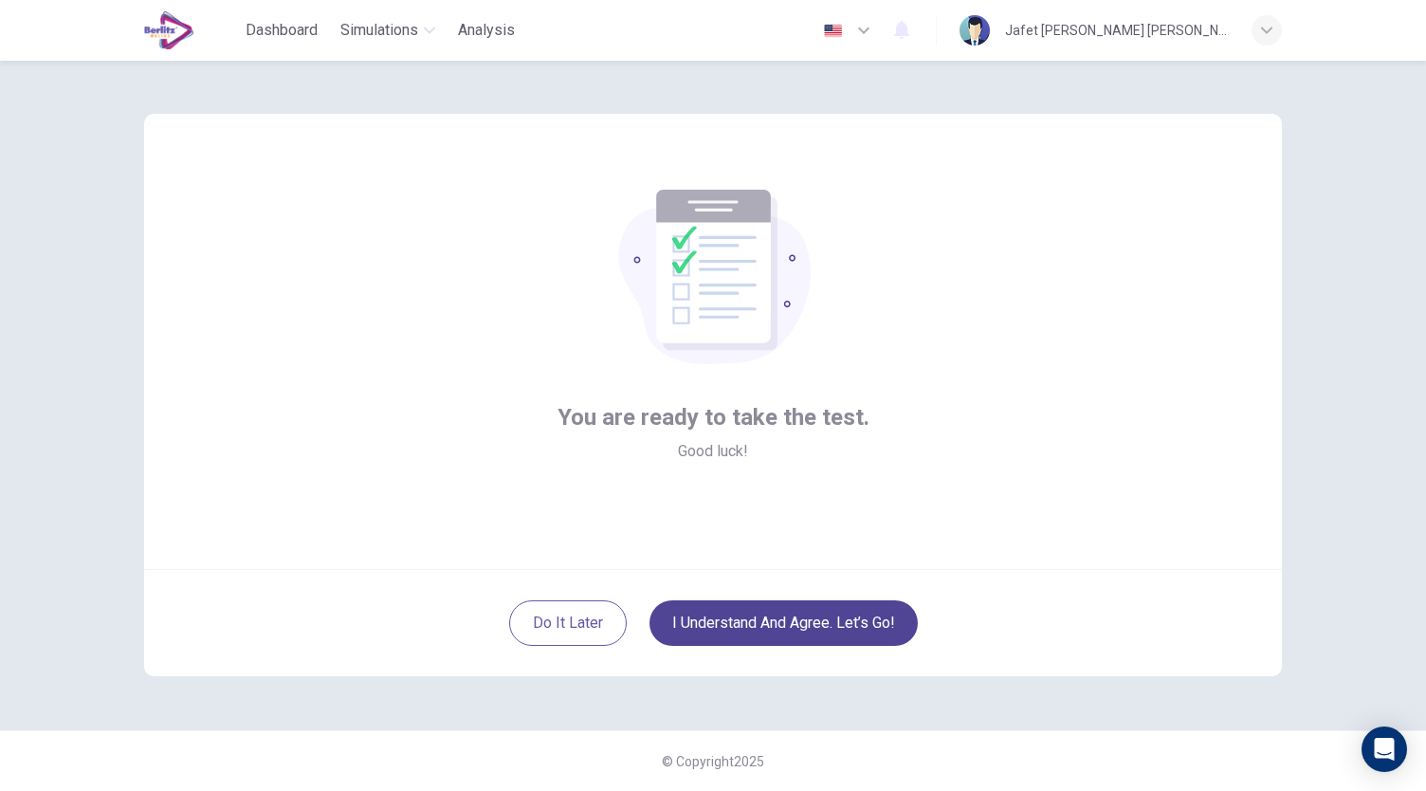
scroll to position [0, 0]
click at [801, 623] on button "I understand and agree. Let’s go!" at bounding box center [783, 623] width 268 height 46
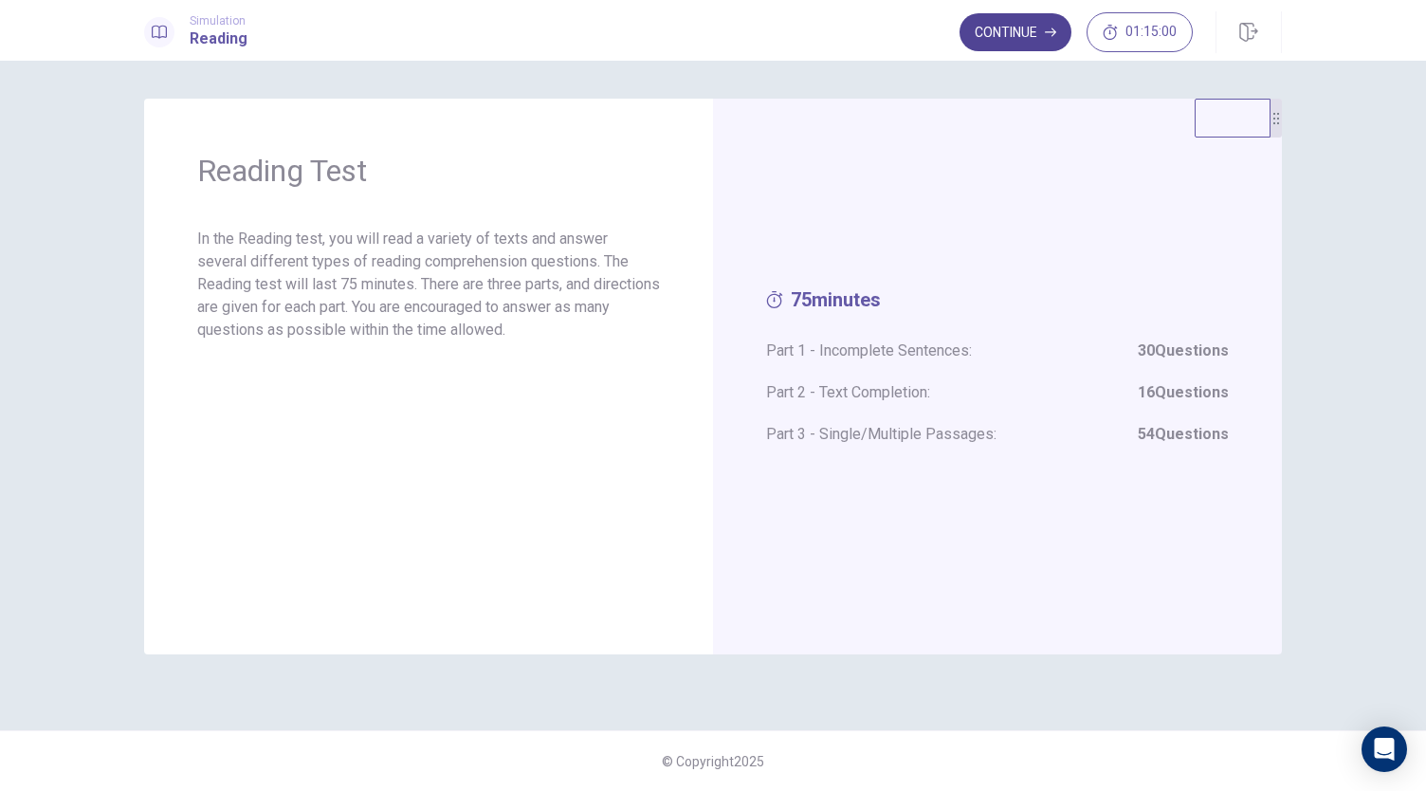
click at [1028, 31] on button "Continue" at bounding box center [1015, 32] width 112 height 38
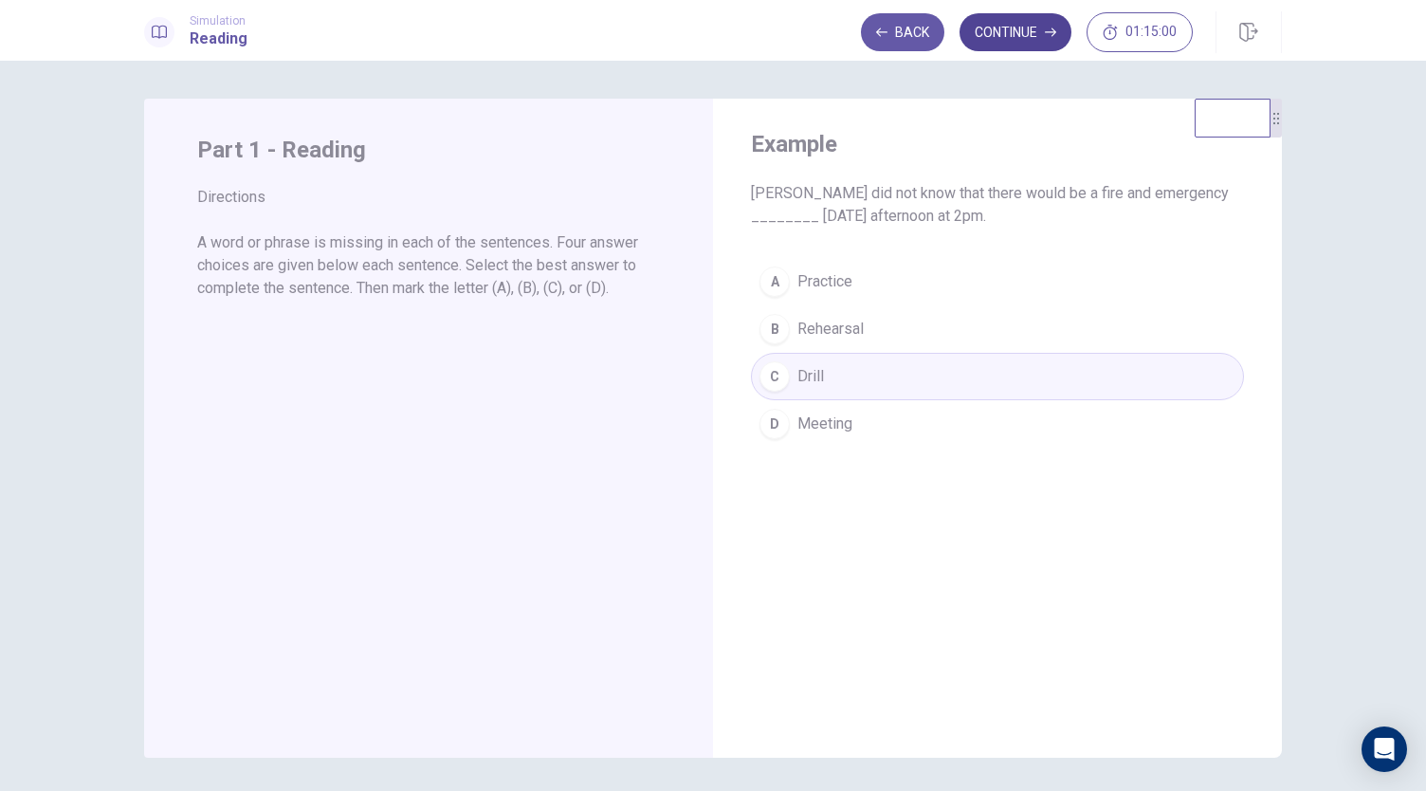
click at [1067, 26] on button "Continue" at bounding box center [1015, 32] width 112 height 38
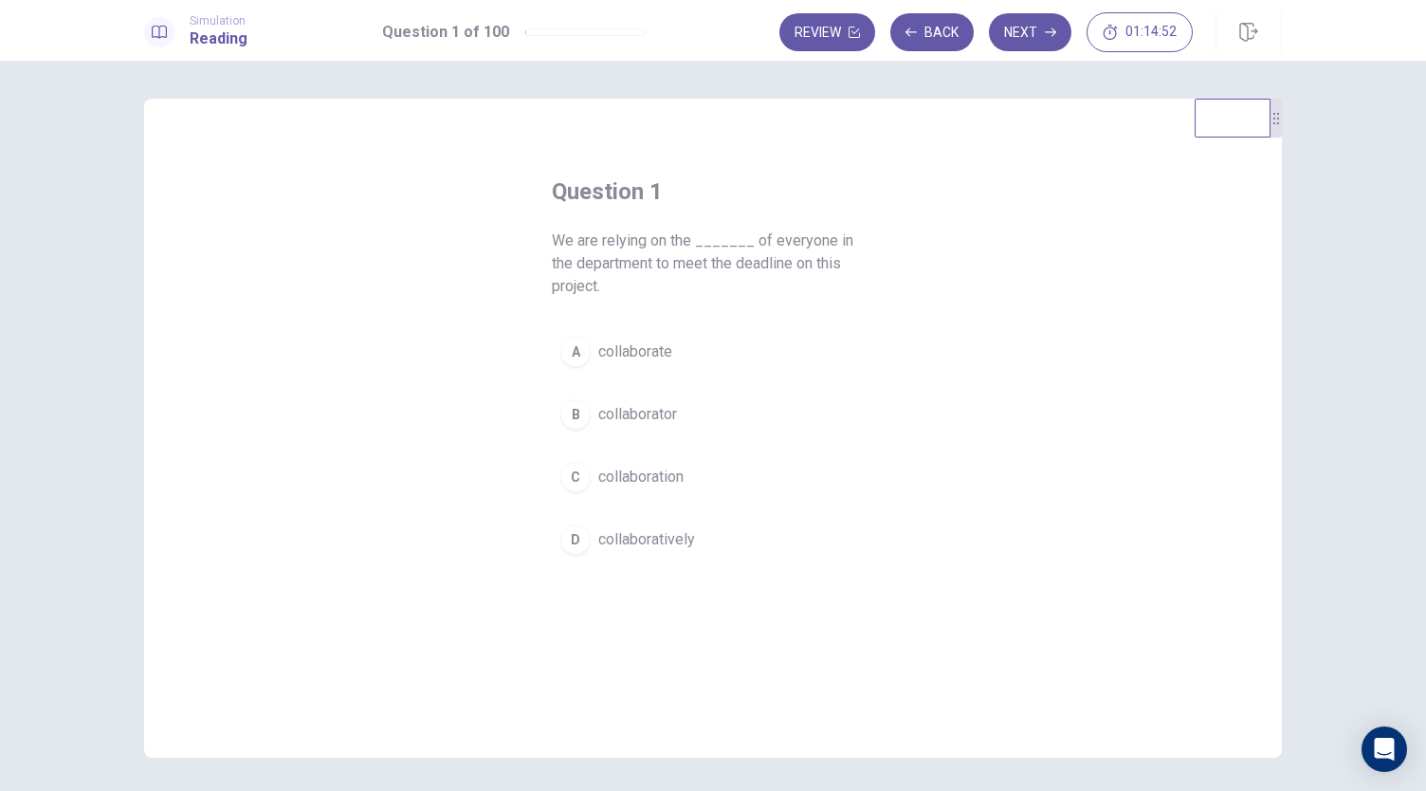
click at [669, 476] on span "collaboration" at bounding box center [640, 476] width 85 height 23
click at [1047, 31] on icon "button" at bounding box center [1050, 32] width 11 height 11
click at [614, 528] on span "signs" at bounding box center [616, 539] width 37 height 23
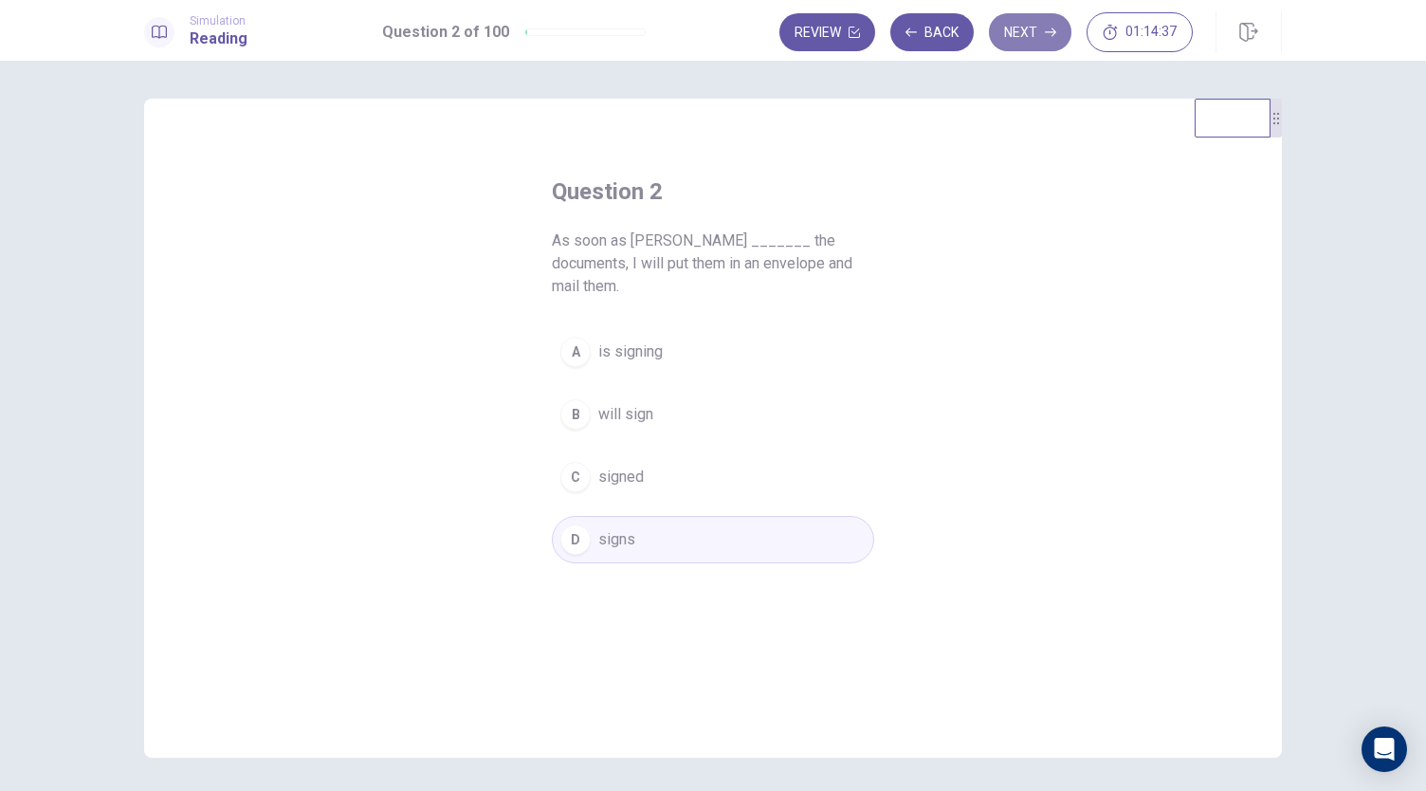
click at [1041, 31] on button "Next" at bounding box center [1030, 32] width 82 height 38
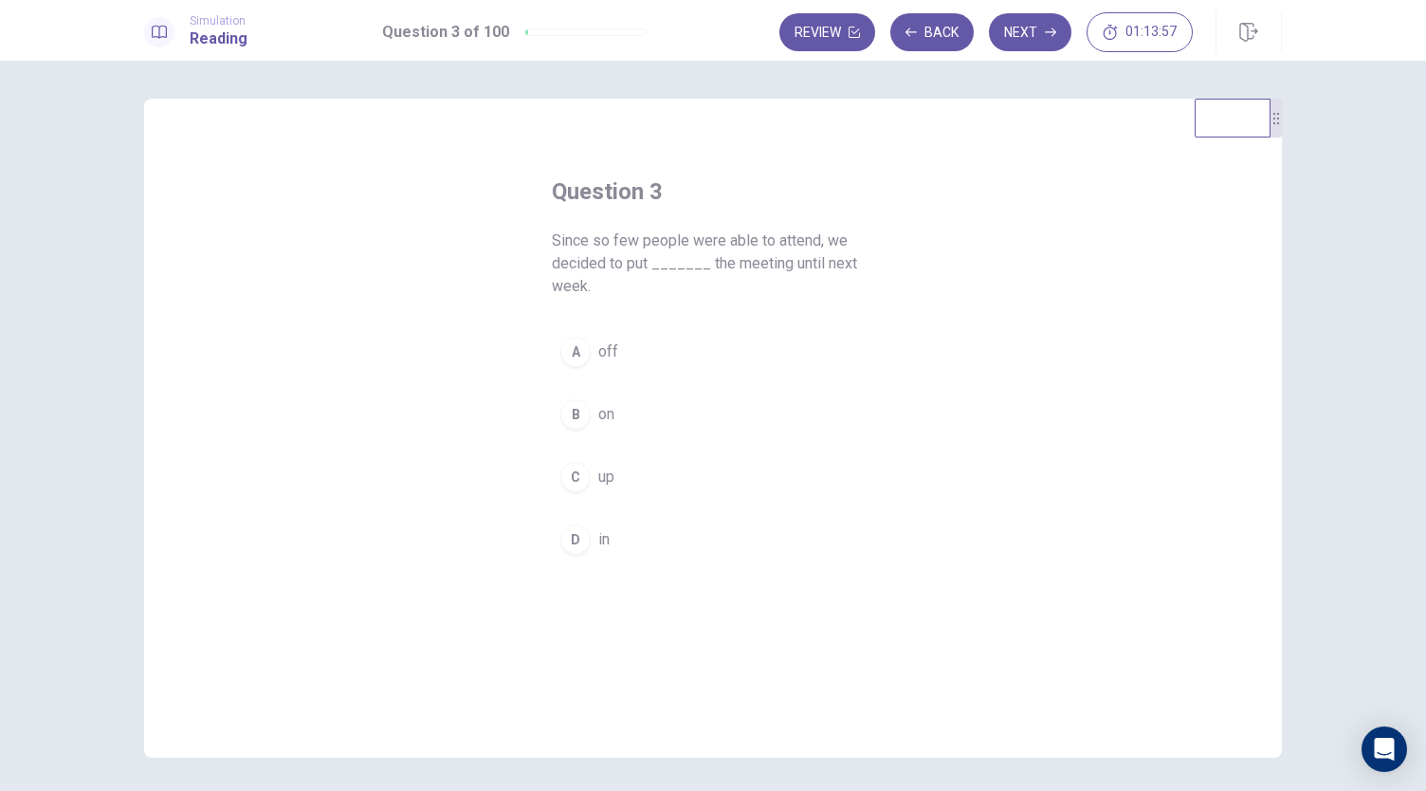
click at [570, 321] on div "Question 3 Since so few people were able to attend, we decided to put _______ t…" at bounding box center [713, 369] width 398 height 447
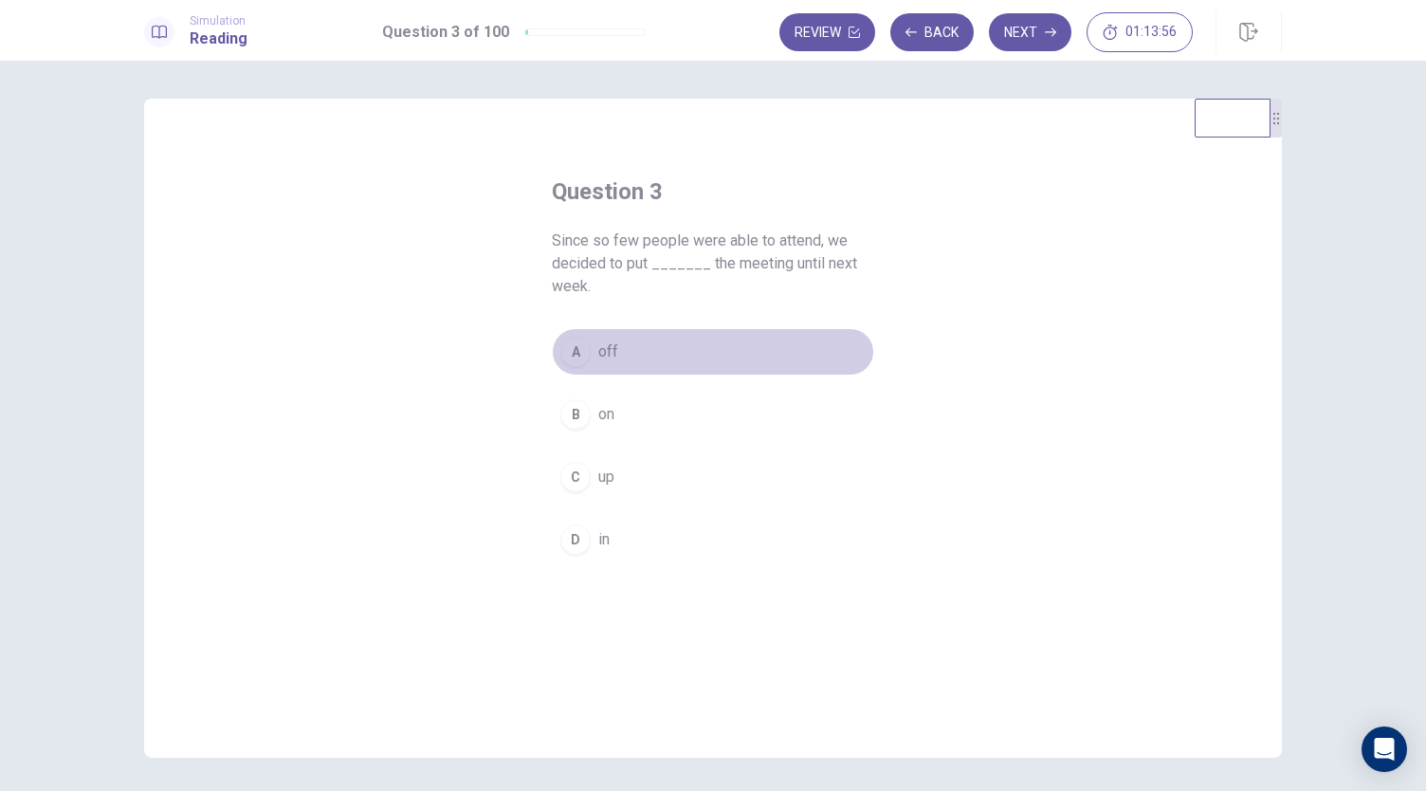
click at [598, 343] on span "off" at bounding box center [608, 351] width 20 height 23
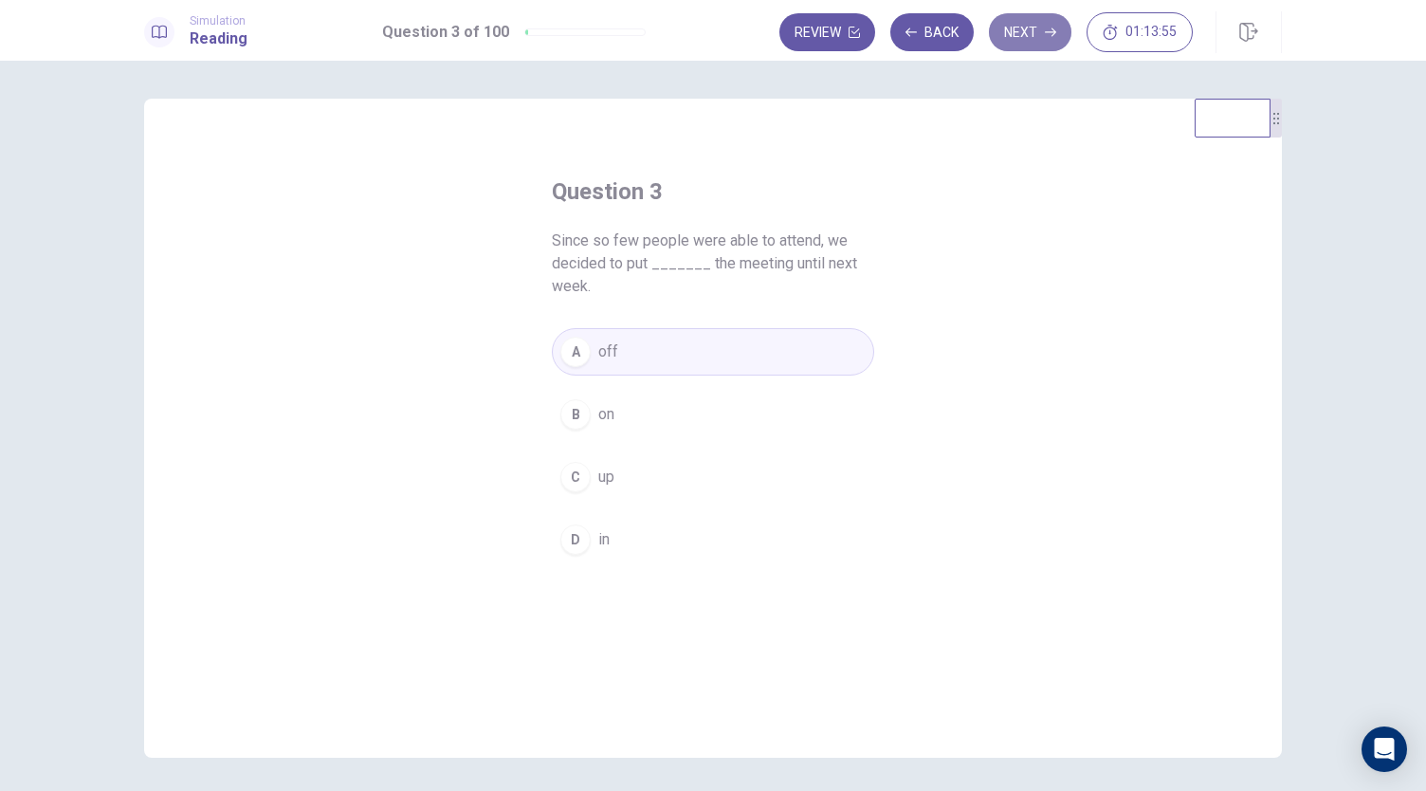
click at [1016, 22] on button "Next" at bounding box center [1030, 32] width 82 height 38
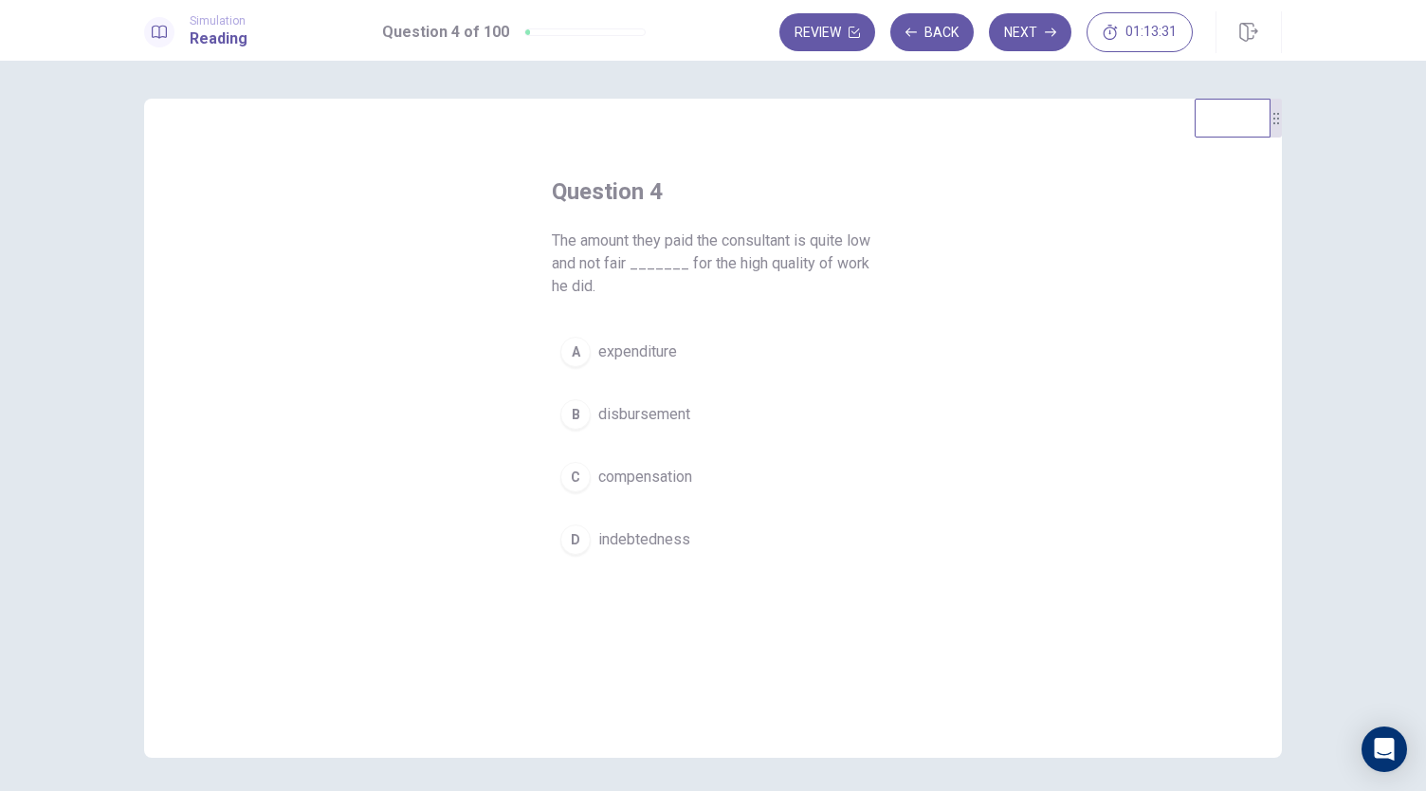
click at [690, 481] on button "C compensation" at bounding box center [713, 476] width 322 height 47
click at [1031, 37] on button "Next" at bounding box center [1030, 32] width 82 height 38
click at [679, 483] on button "C elevated" at bounding box center [713, 476] width 322 height 47
click at [1028, 42] on button "Next" at bounding box center [1030, 32] width 82 height 38
click at [648, 416] on span "between" at bounding box center [627, 414] width 58 height 23
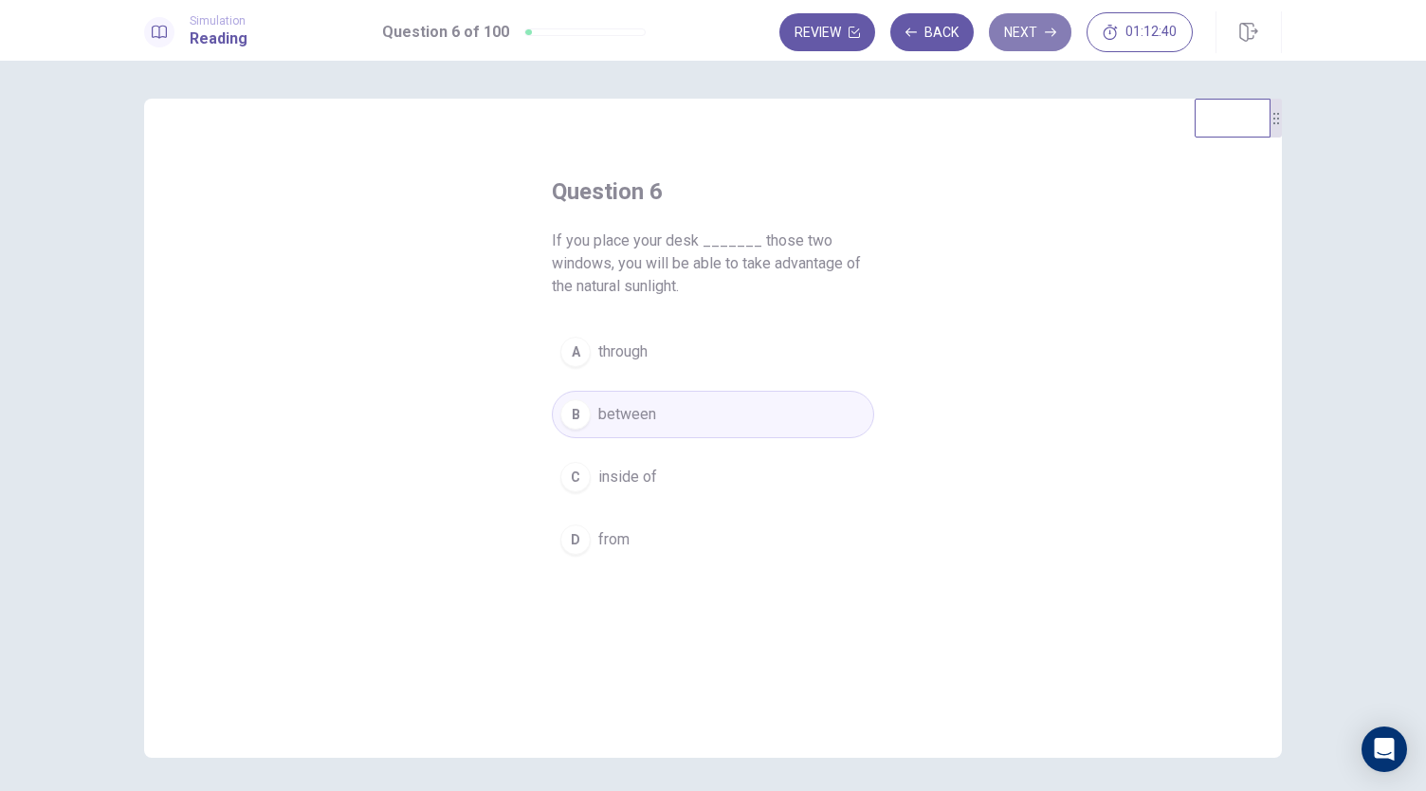
click at [1046, 27] on icon "button" at bounding box center [1050, 32] width 11 height 11
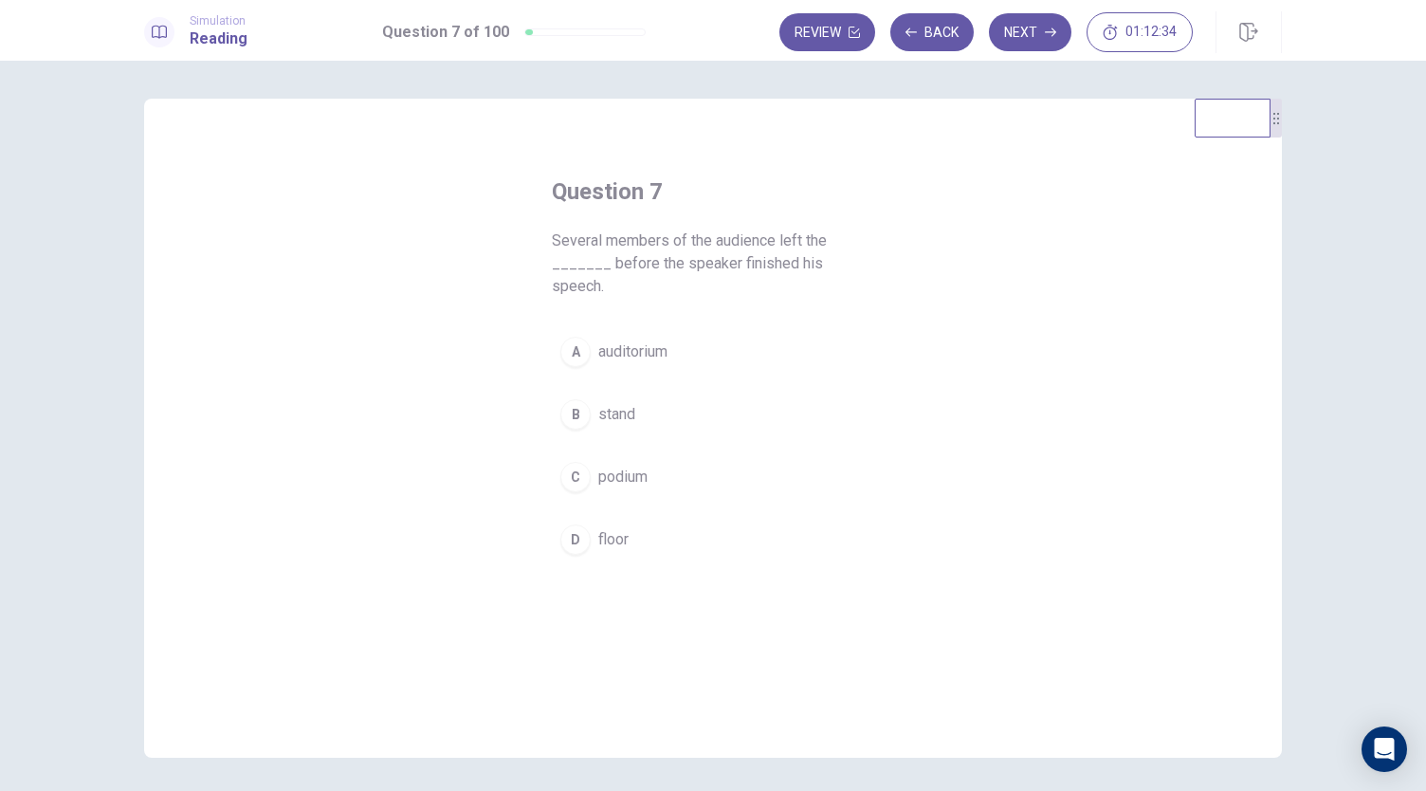
click at [684, 328] on button "A auditorium" at bounding box center [713, 351] width 322 height 47
click at [1043, 20] on button "Next" at bounding box center [1030, 32] width 82 height 38
click at [653, 481] on button "C Initiative" at bounding box center [713, 476] width 322 height 47
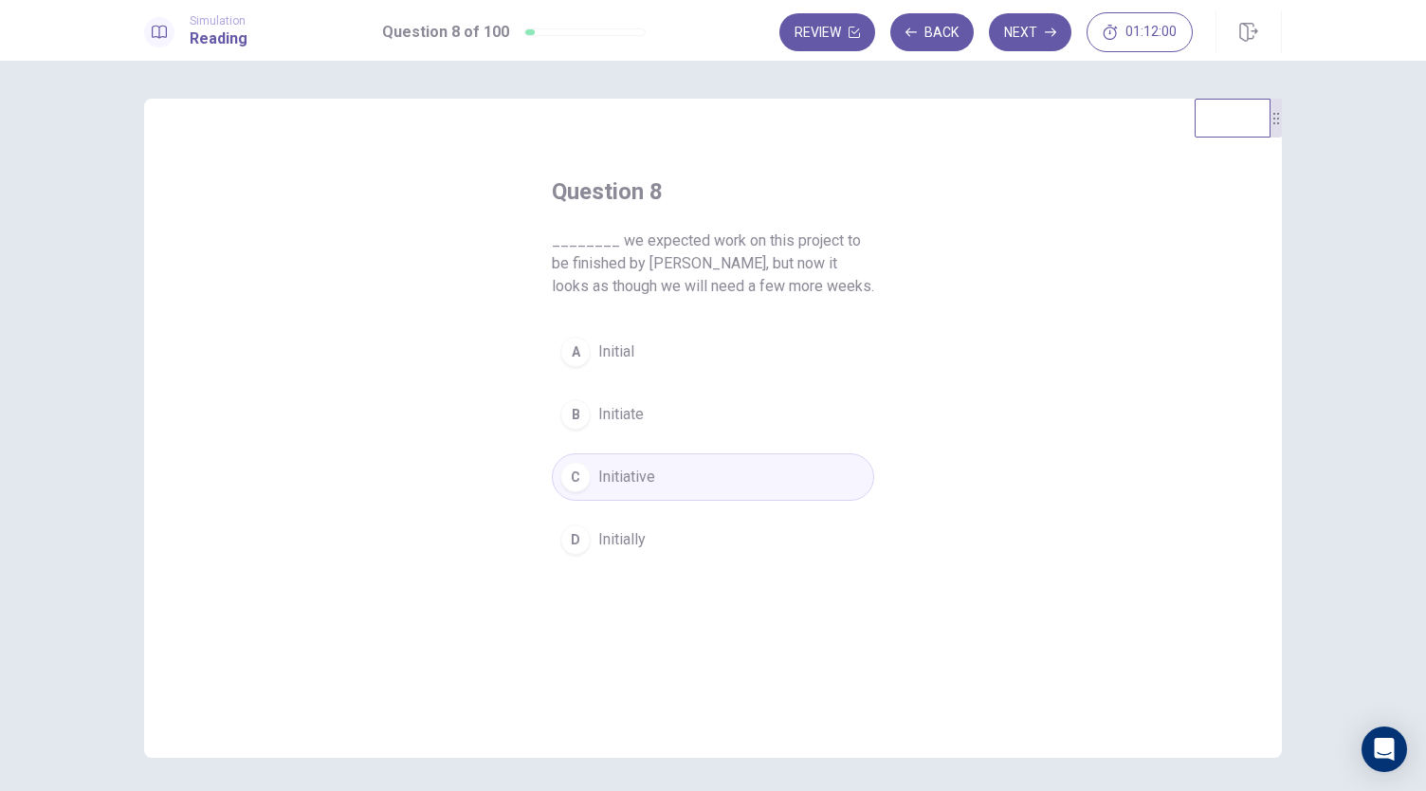
click at [658, 538] on button "D Initially" at bounding box center [713, 539] width 322 height 47
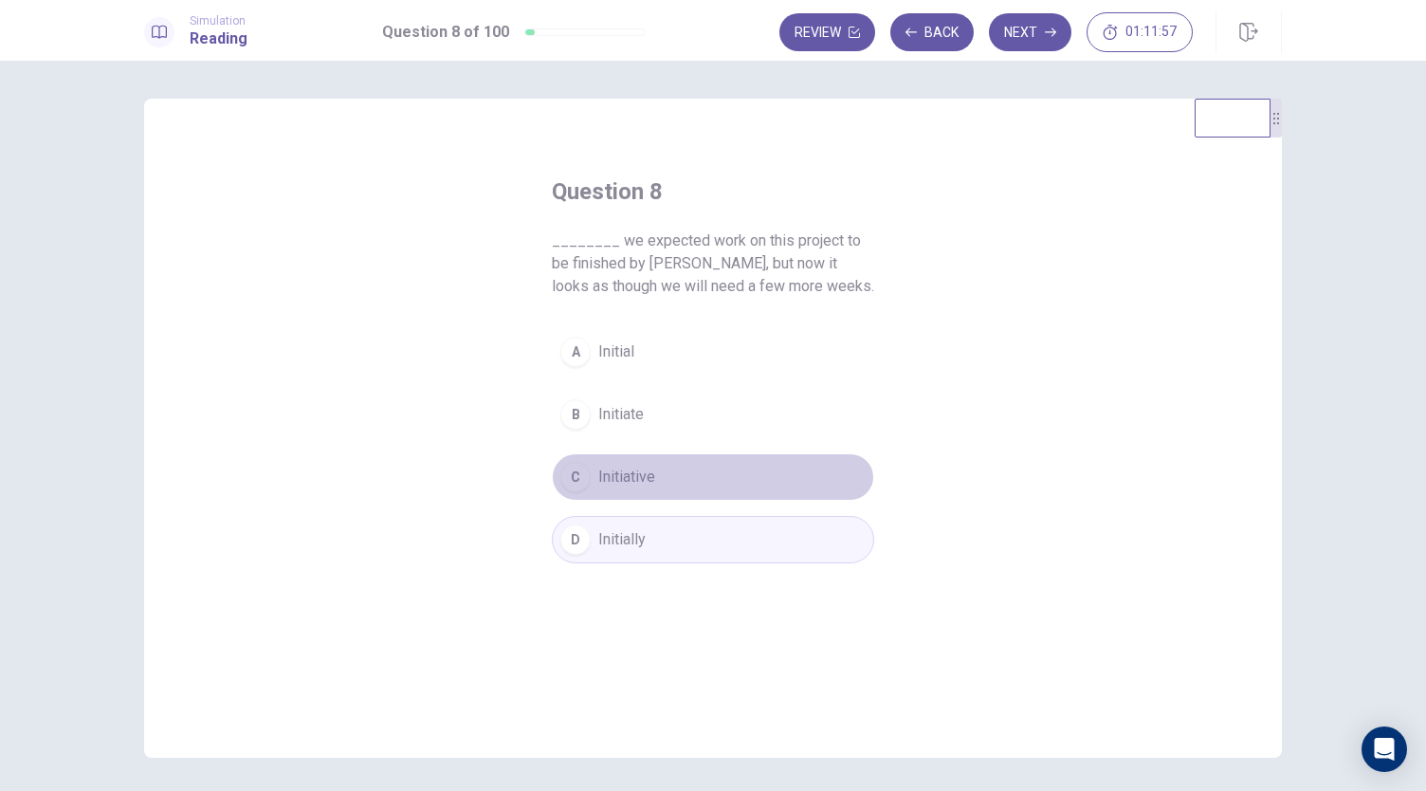
click at [677, 464] on button "C Initiative" at bounding box center [713, 476] width 322 height 47
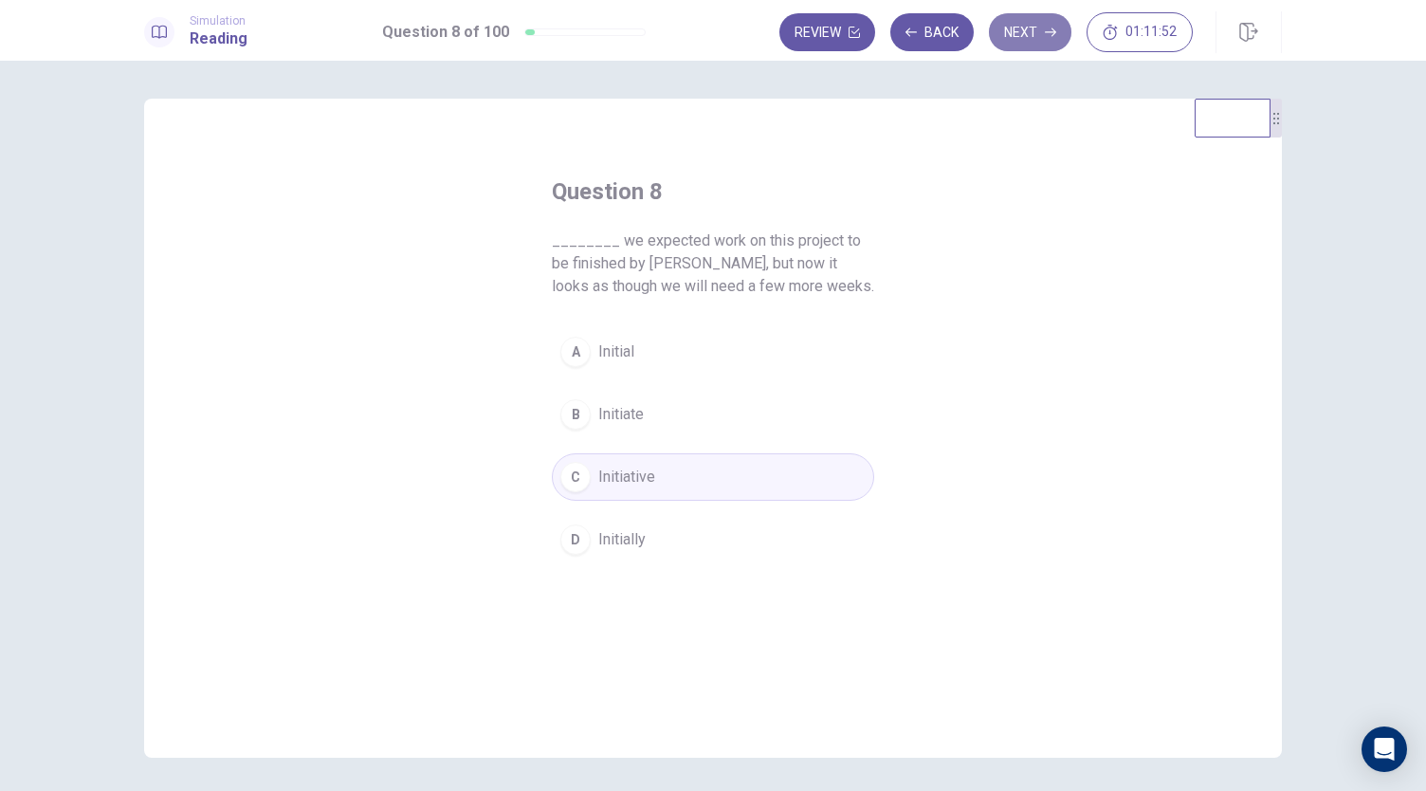
click at [1037, 45] on button "Next" at bounding box center [1030, 32] width 82 height 38
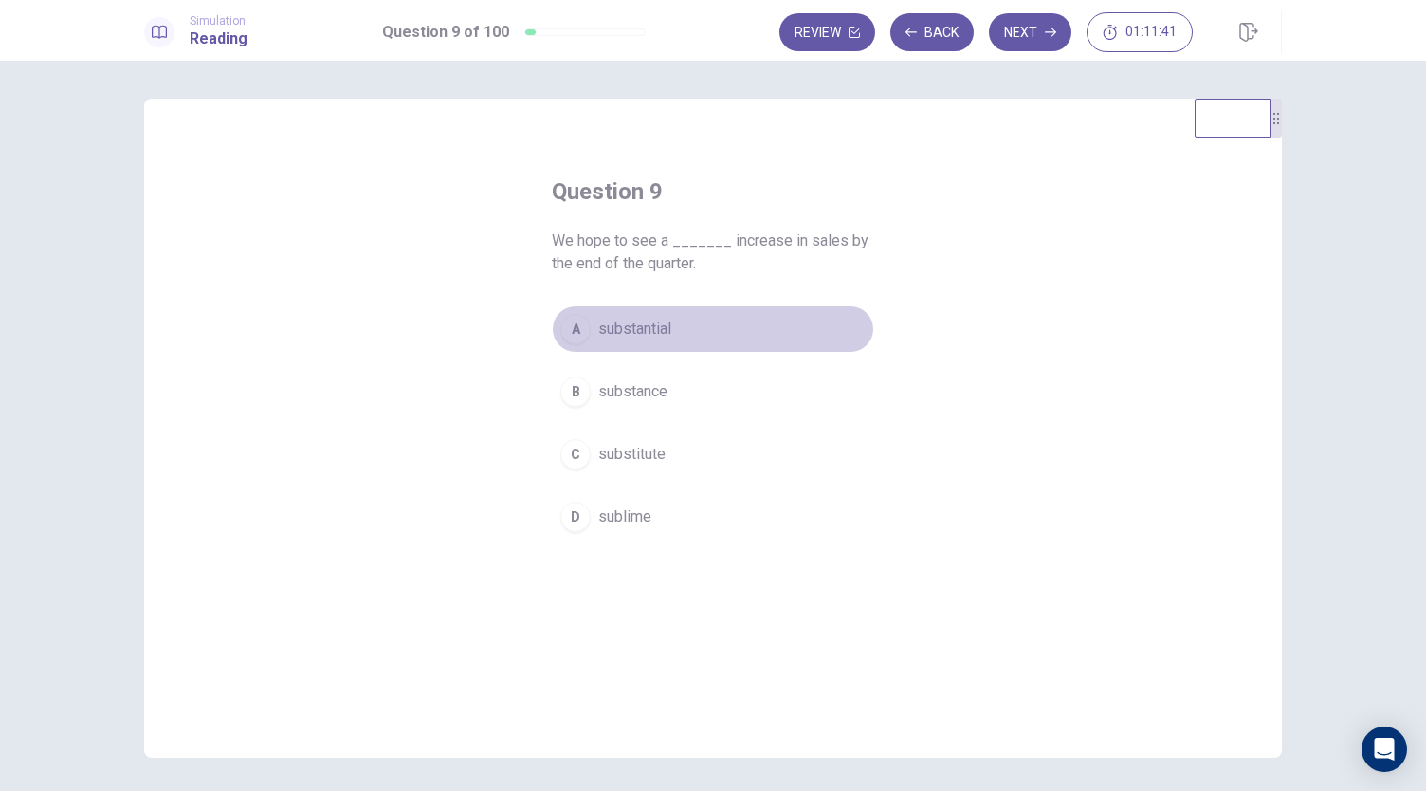
click at [644, 316] on button "A substantial" at bounding box center [713, 328] width 322 height 47
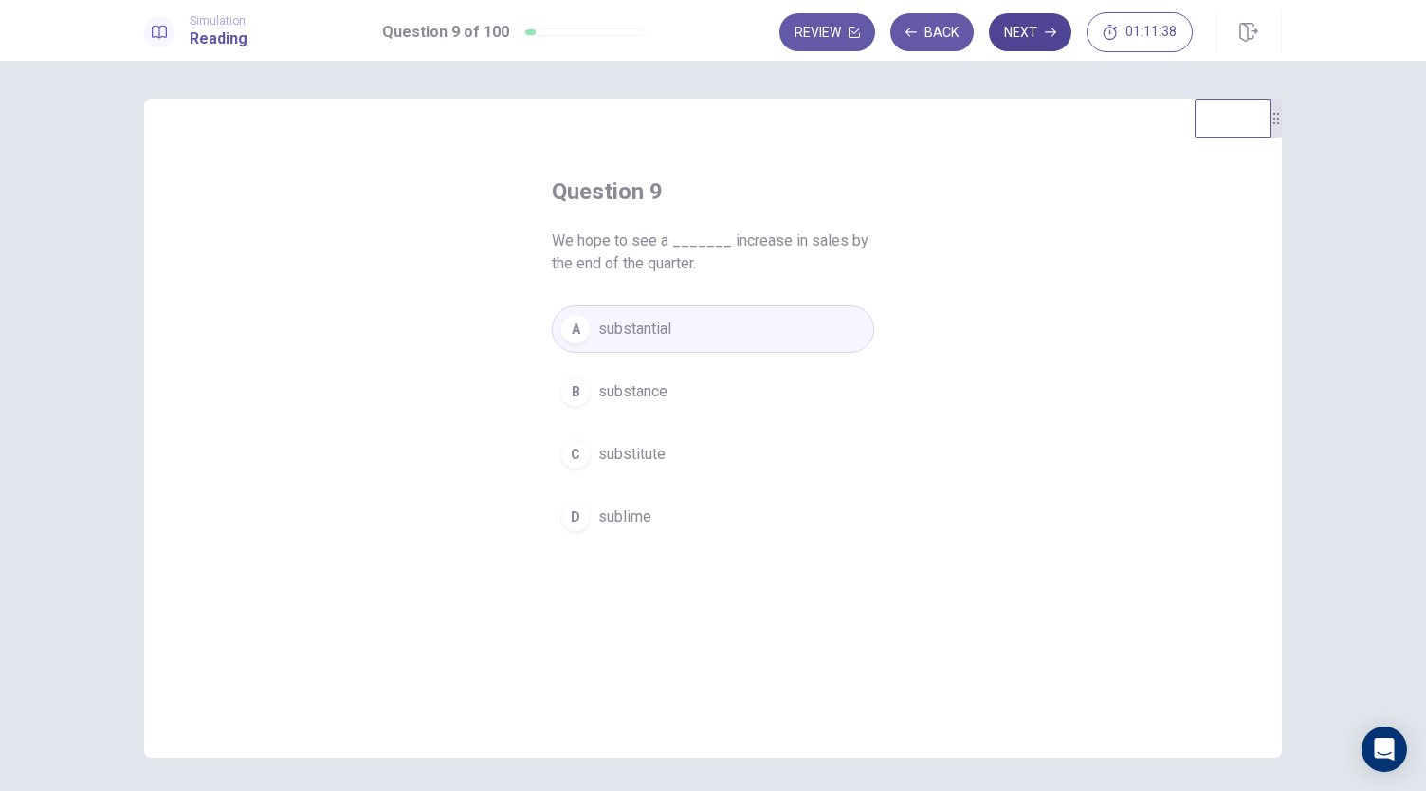
click at [1040, 35] on button "Next" at bounding box center [1030, 32] width 82 height 38
click at [677, 447] on button "C to meet" at bounding box center [713, 453] width 322 height 47
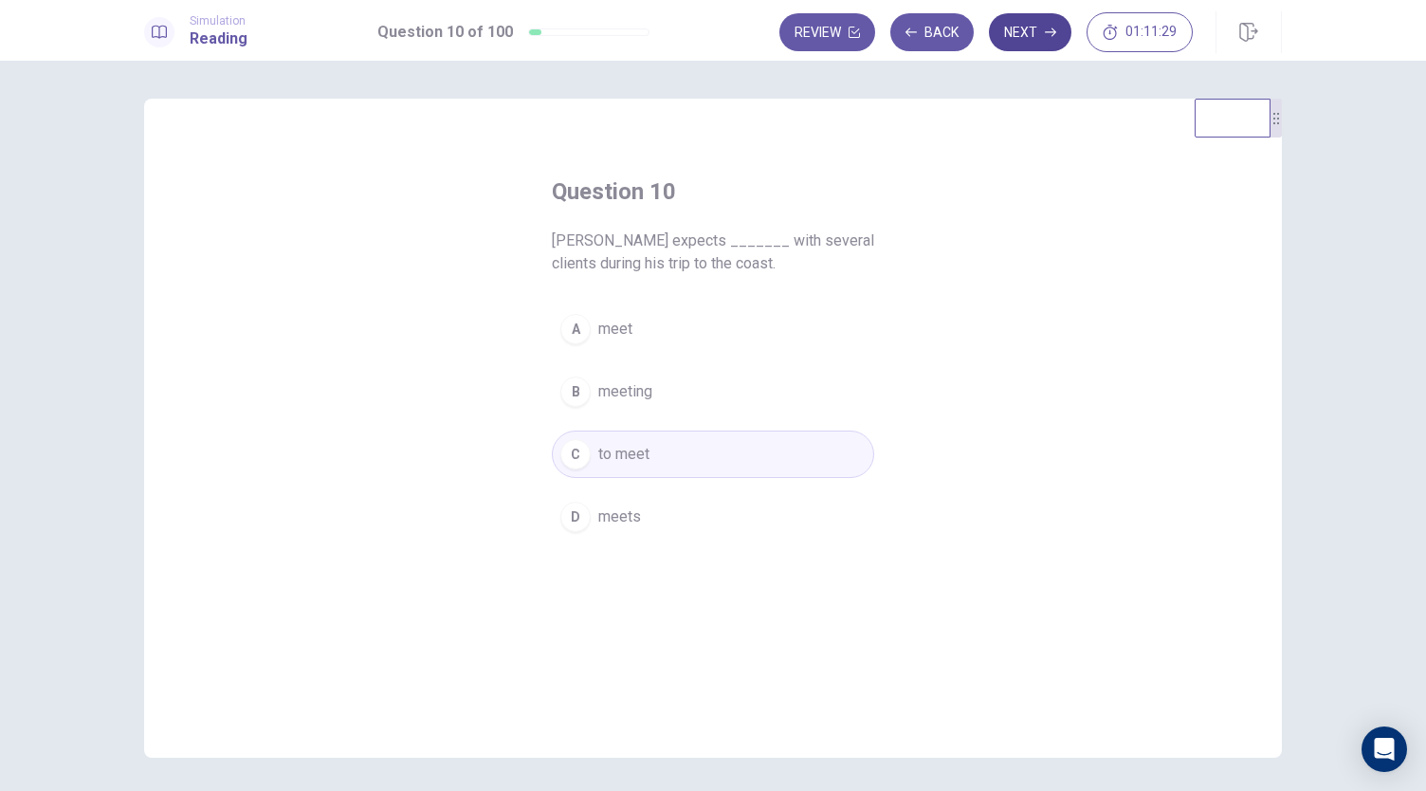
click at [1039, 27] on button "Next" at bounding box center [1030, 32] width 82 height 38
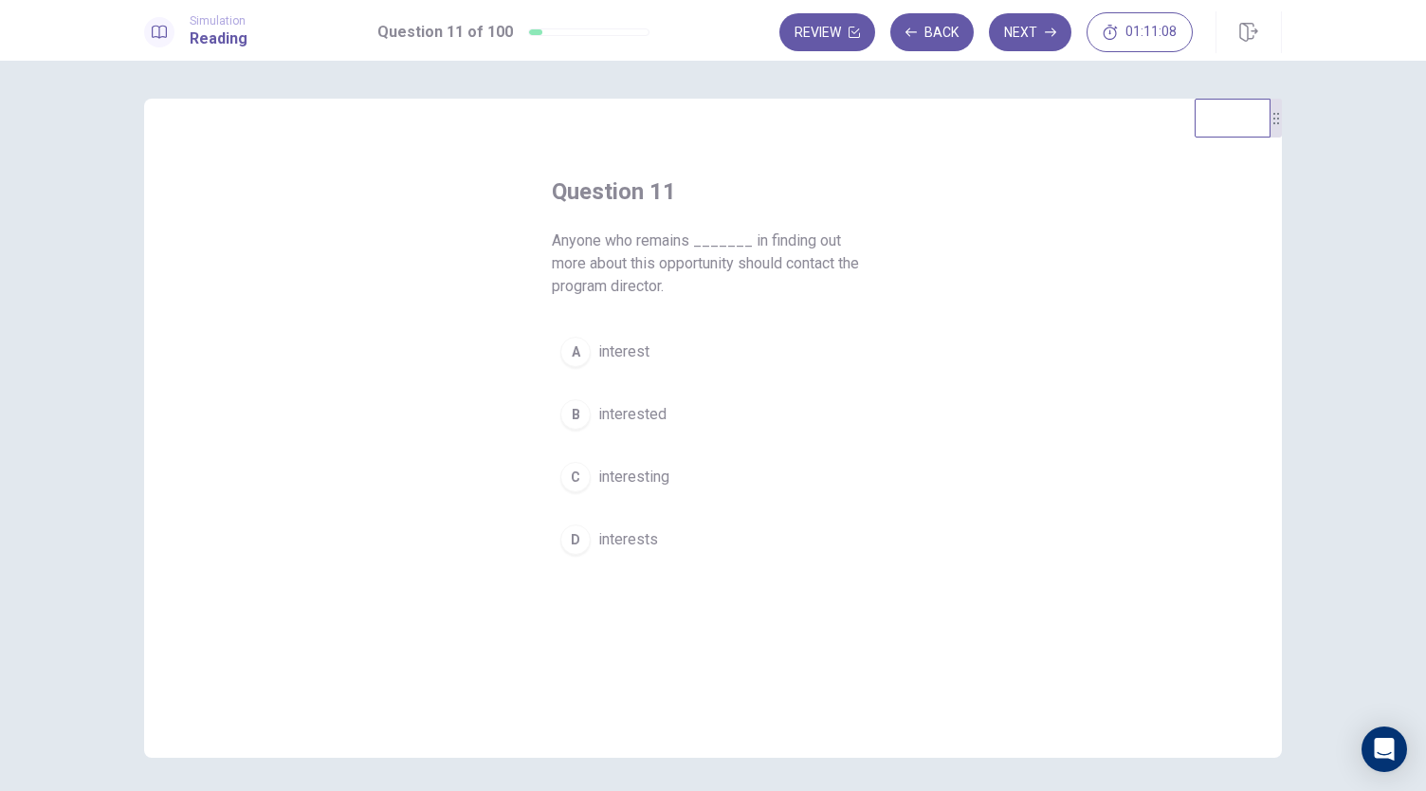
click at [686, 416] on button "B interested" at bounding box center [713, 414] width 322 height 47
click at [1054, 41] on button "Next" at bounding box center [1030, 32] width 82 height 38
click at [624, 460] on button "C until" at bounding box center [713, 453] width 322 height 47
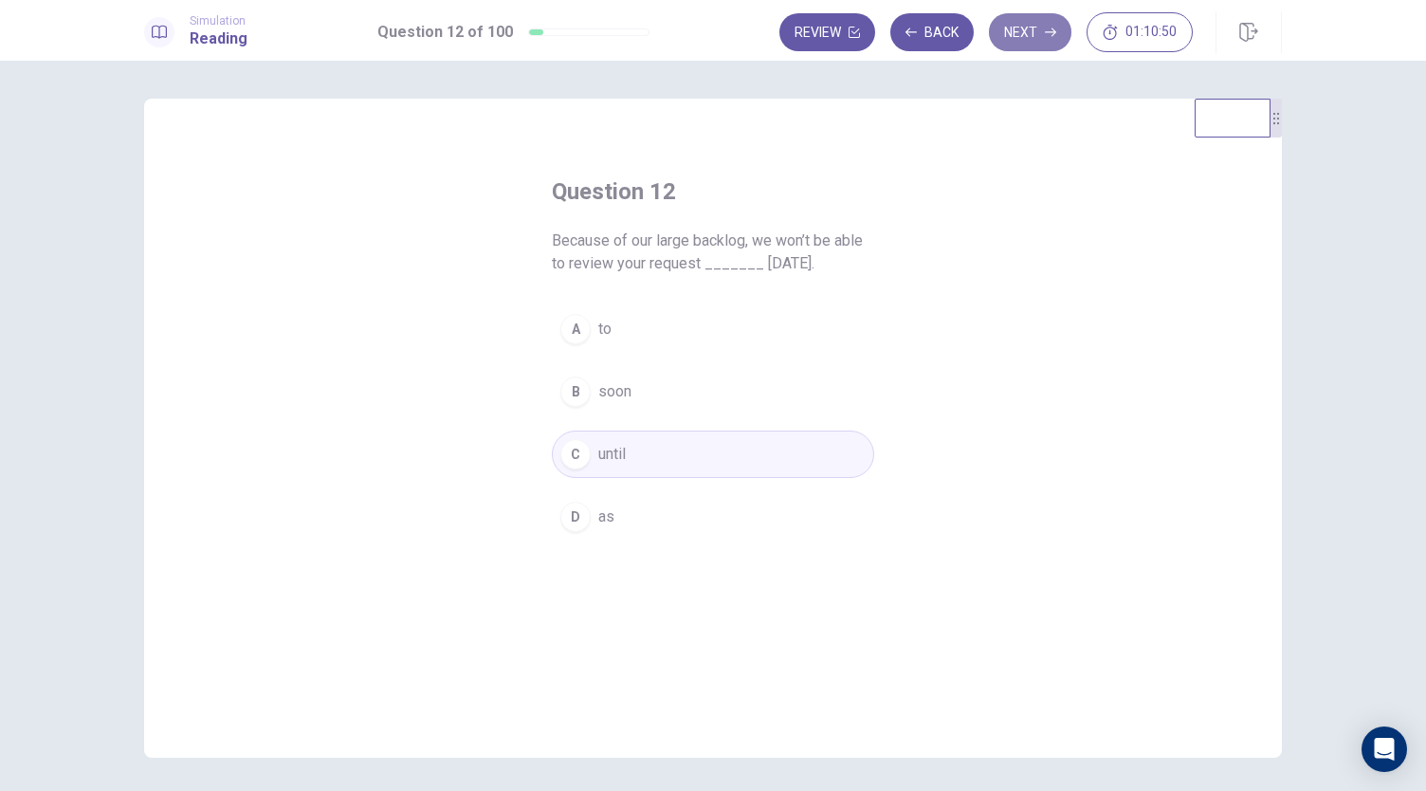
click at [1027, 29] on button "Next" at bounding box center [1030, 32] width 82 height 38
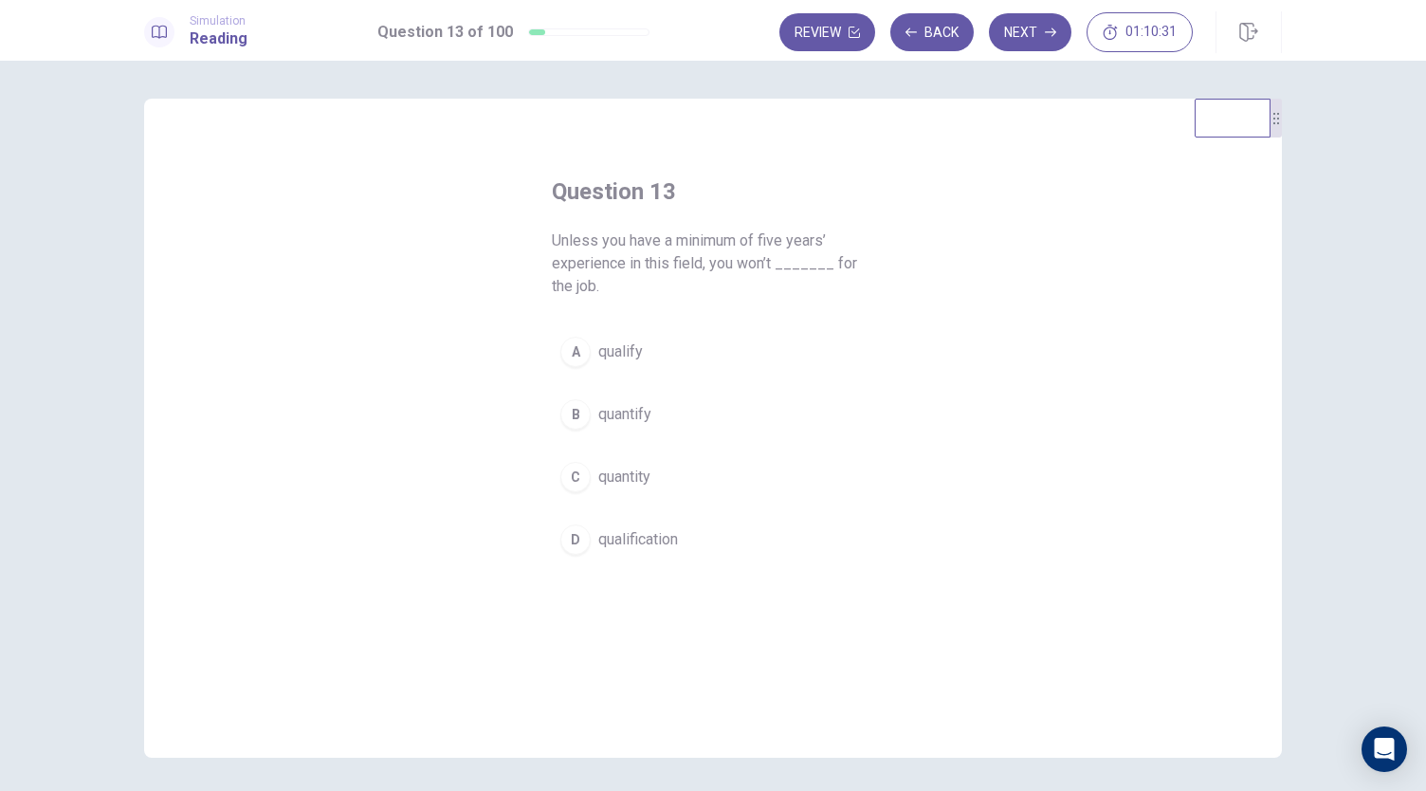
click at [692, 369] on button "A qualify" at bounding box center [713, 351] width 322 height 47
click at [1028, 41] on button "Next" at bounding box center [1030, 32] width 82 height 38
click at [691, 391] on button "B have traveled" at bounding box center [713, 414] width 322 height 47
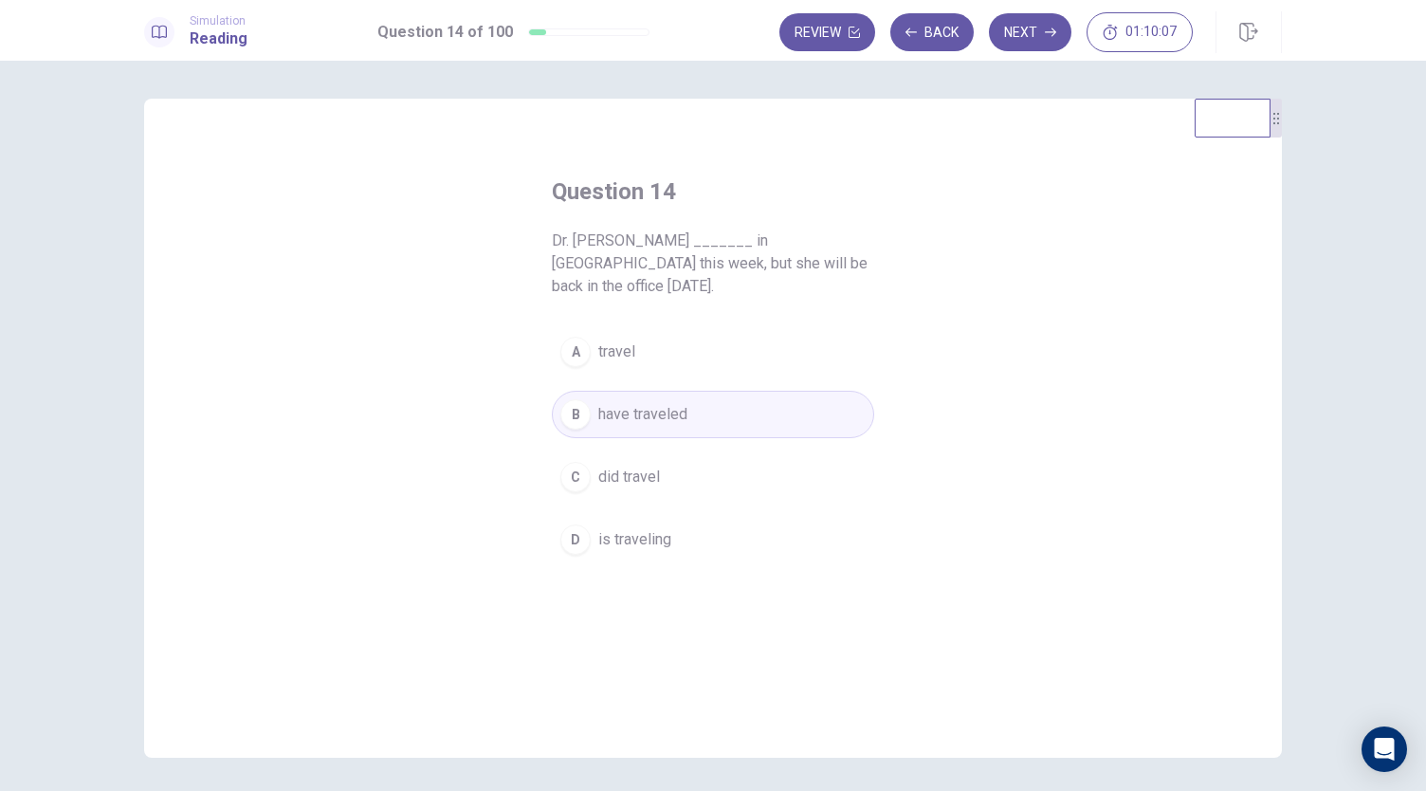
click at [681, 520] on button "D is traveling" at bounding box center [713, 539] width 322 height 47
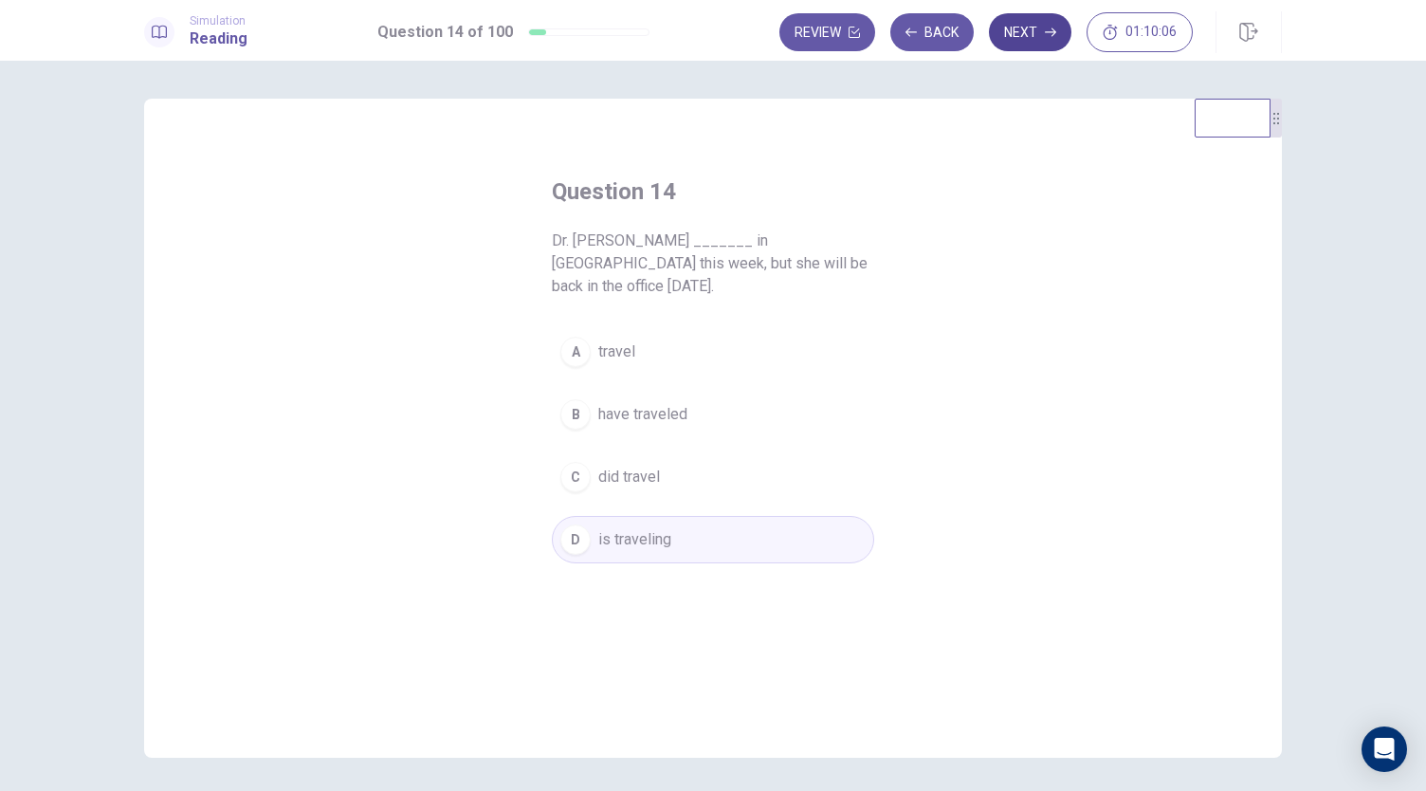
click at [1043, 33] on button "Next" at bounding box center [1030, 32] width 82 height 38
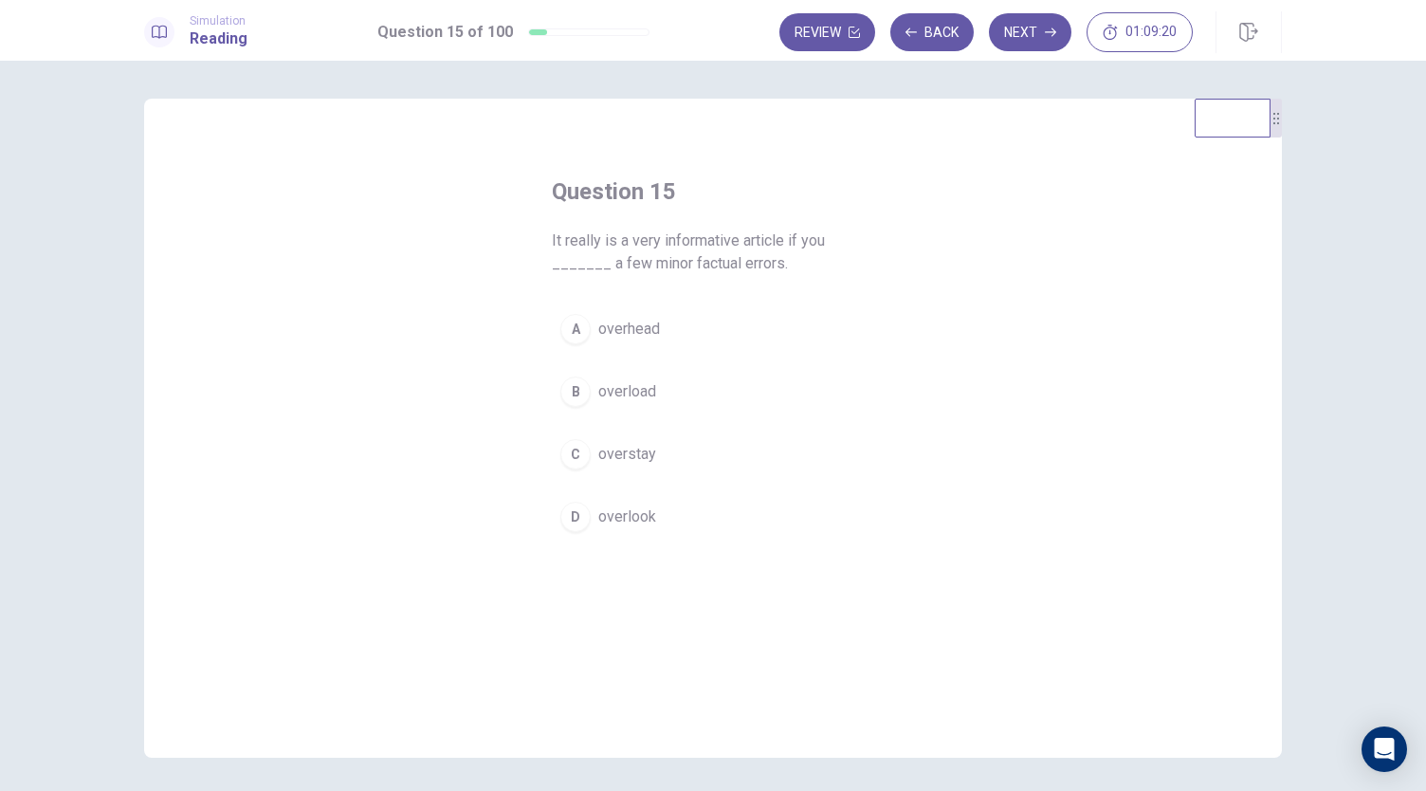
click at [653, 509] on button "D overlook" at bounding box center [713, 516] width 322 height 47
click at [1019, 27] on button "Next" at bounding box center [1030, 32] width 82 height 38
click at [675, 396] on button "B will miss" at bounding box center [713, 391] width 322 height 47
click at [1037, 37] on button "Next" at bounding box center [1030, 32] width 82 height 38
click at [655, 330] on button "A Speak" at bounding box center [713, 328] width 322 height 47
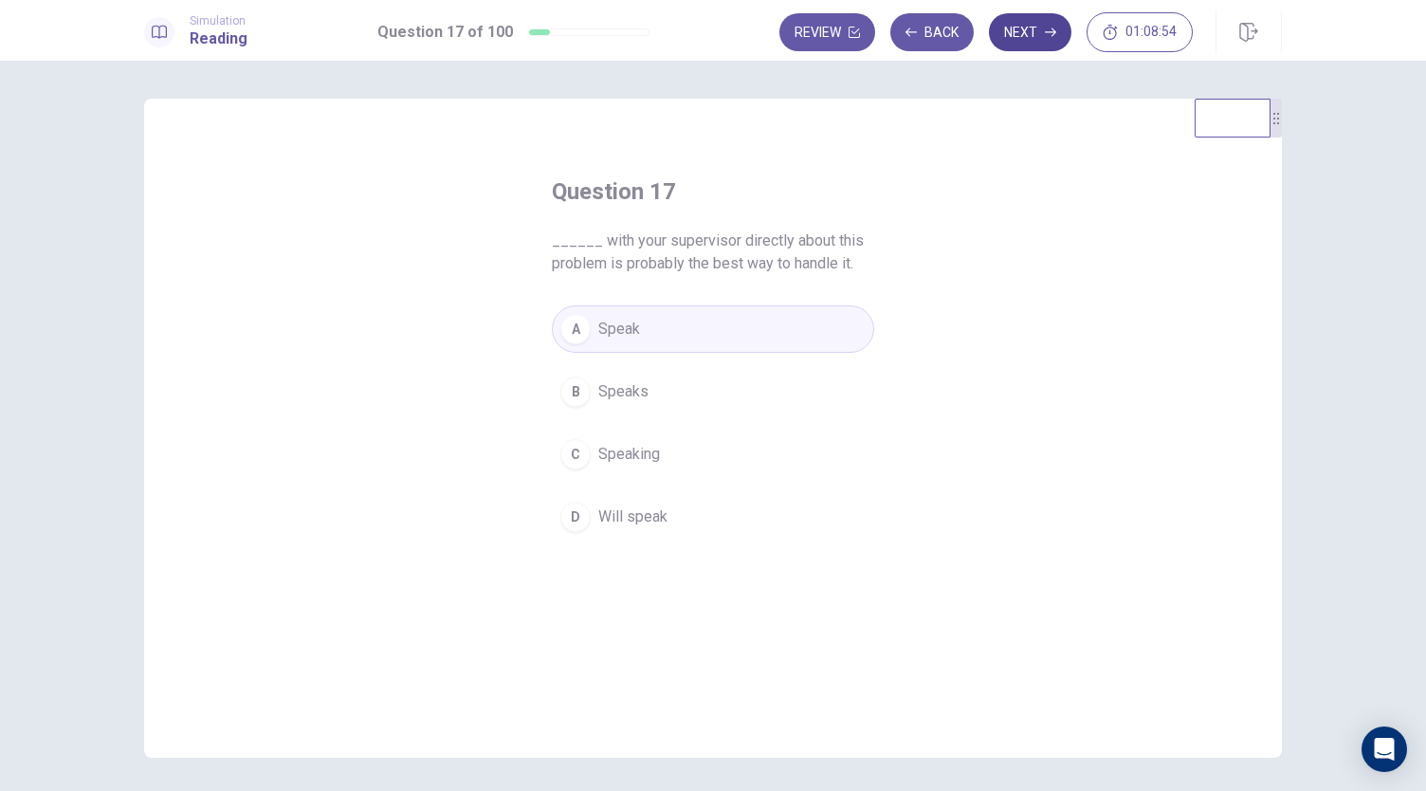
click at [1019, 36] on button "Next" at bounding box center [1030, 32] width 82 height 38
click at [603, 332] on span "is" at bounding box center [604, 329] width 12 height 23
click at [1030, 27] on button "Next" at bounding box center [1030, 32] width 82 height 38
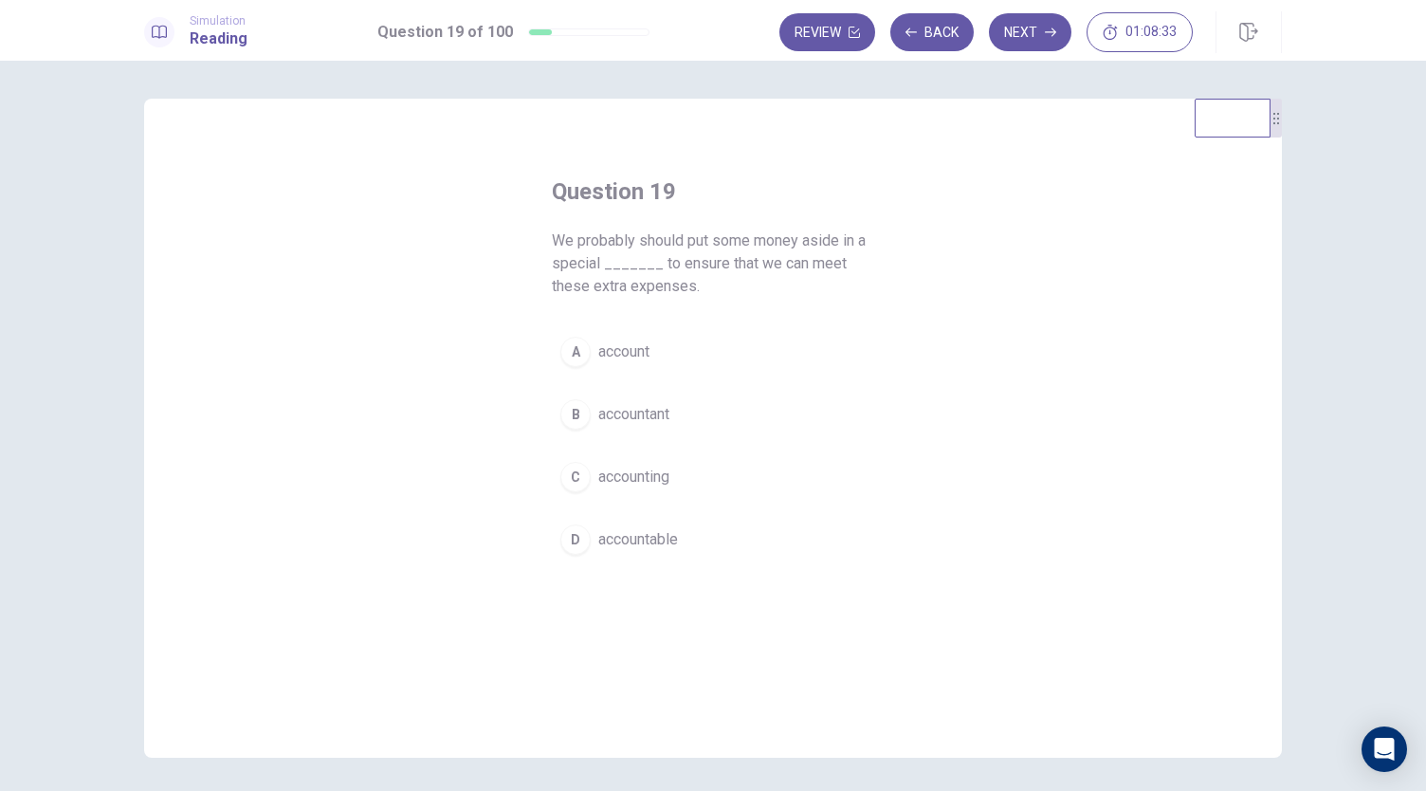
click at [703, 352] on button "A account" at bounding box center [713, 351] width 322 height 47
click at [1022, 33] on button "Next" at bounding box center [1030, 32] width 82 height 38
click at [674, 414] on button "B once" at bounding box center [713, 414] width 322 height 47
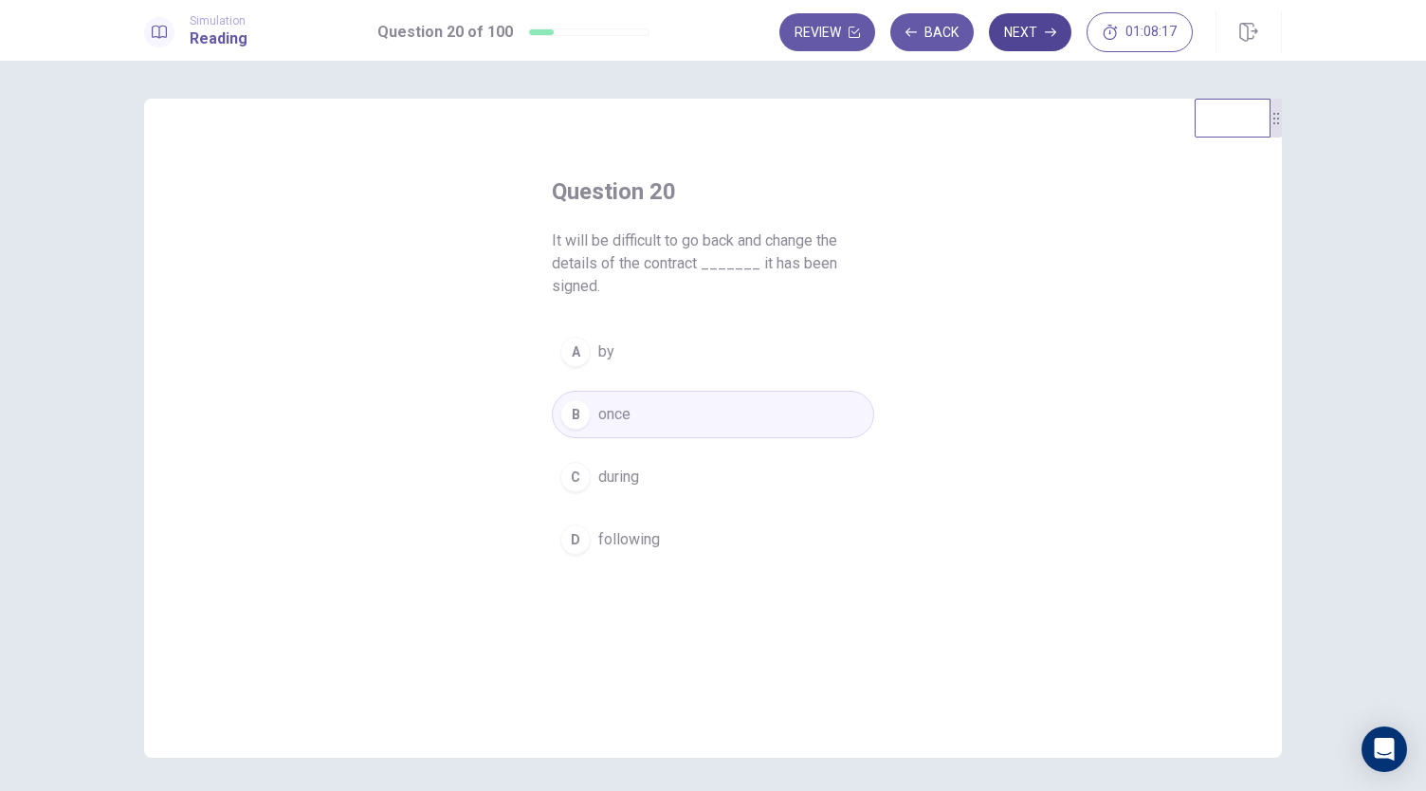
click at [1028, 35] on button "Next" at bounding box center [1030, 32] width 82 height 38
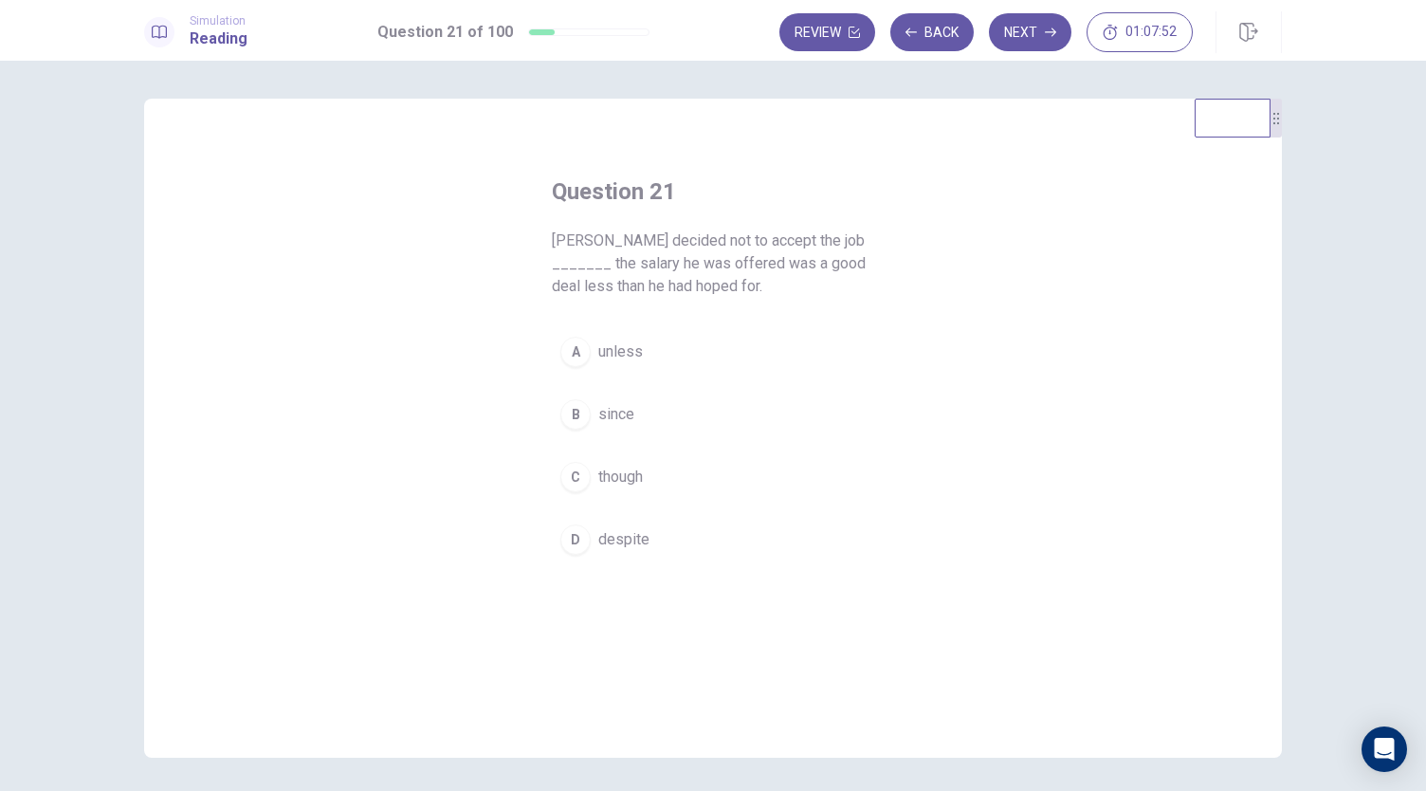
click at [635, 432] on button "B since" at bounding box center [713, 414] width 322 height 47
click at [1029, 29] on button "Next" at bounding box center [1030, 32] width 82 height 38
click at [670, 350] on button "A inspire" at bounding box center [713, 351] width 322 height 47
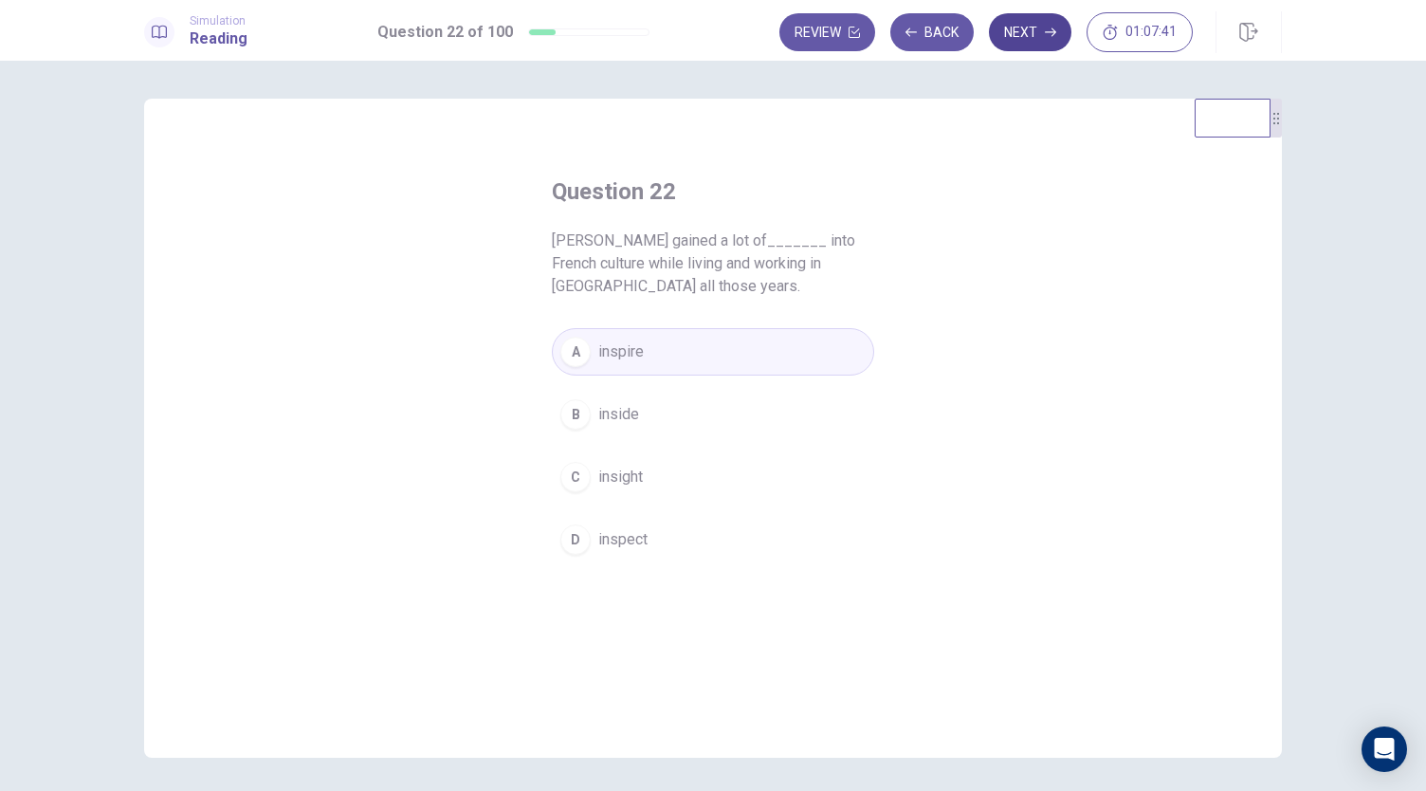
click at [1045, 30] on button "Next" at bounding box center [1030, 32] width 82 height 38
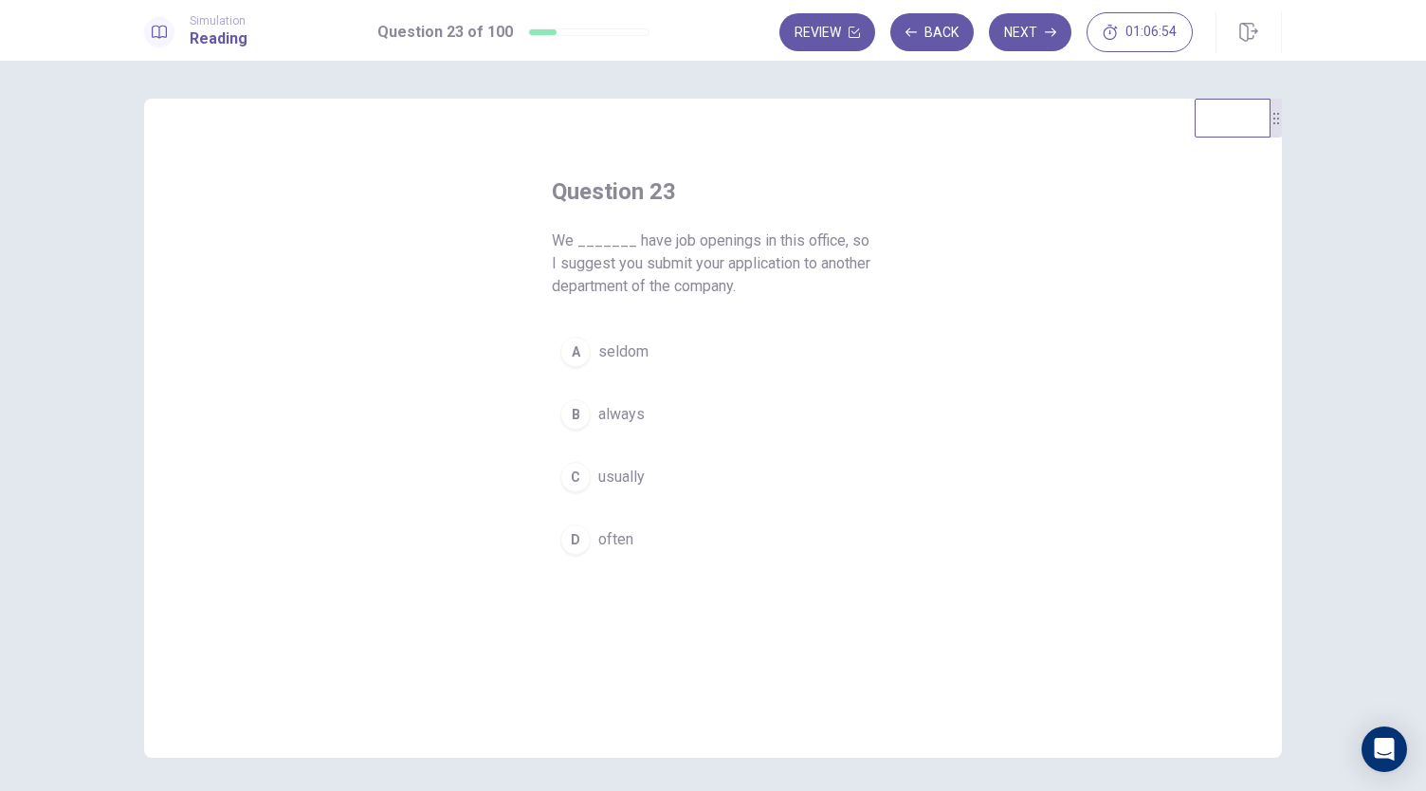
click at [652, 475] on button "C usually" at bounding box center [713, 476] width 322 height 47
click at [1037, 26] on button "Next" at bounding box center [1030, 32] width 82 height 38
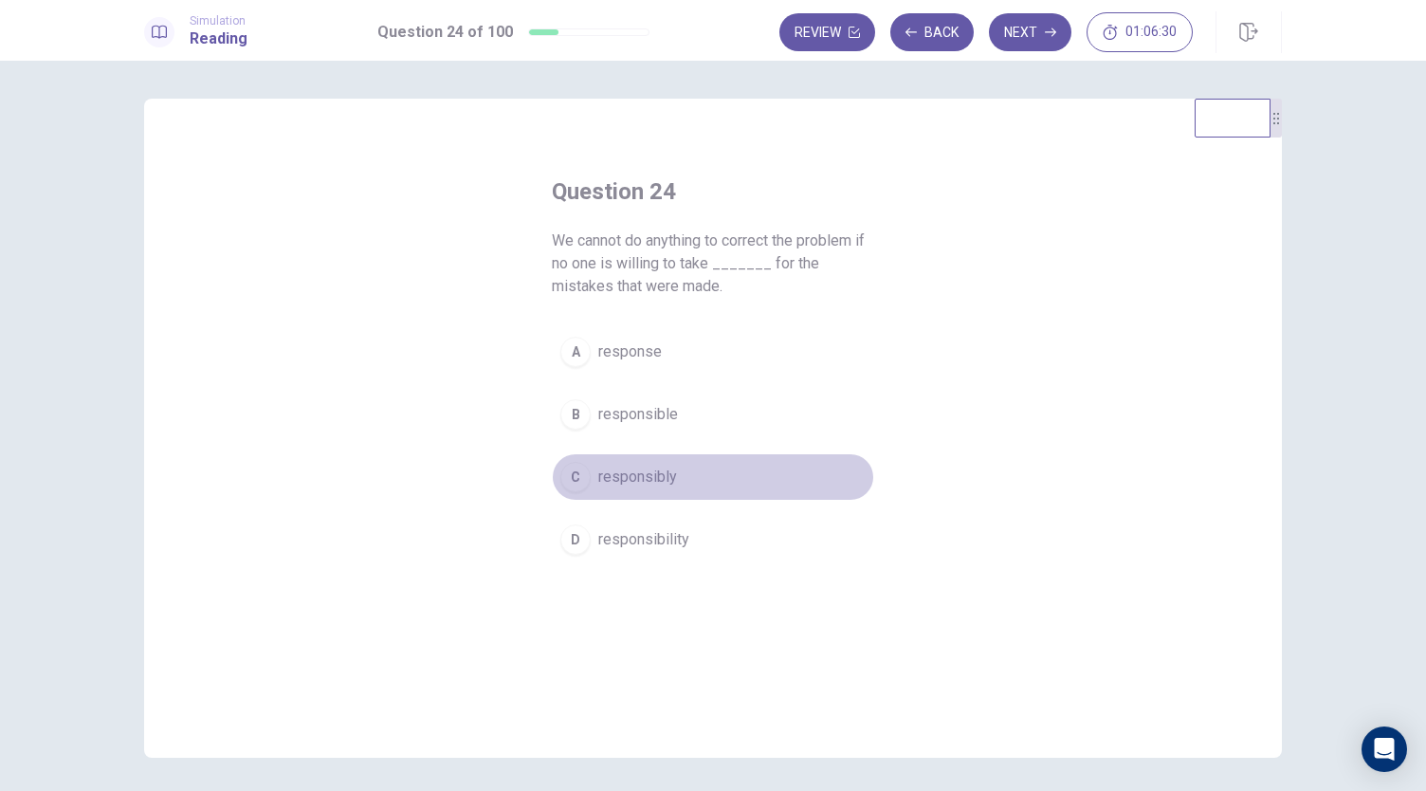
click at [640, 477] on span "responsibly" at bounding box center [637, 476] width 79 height 23
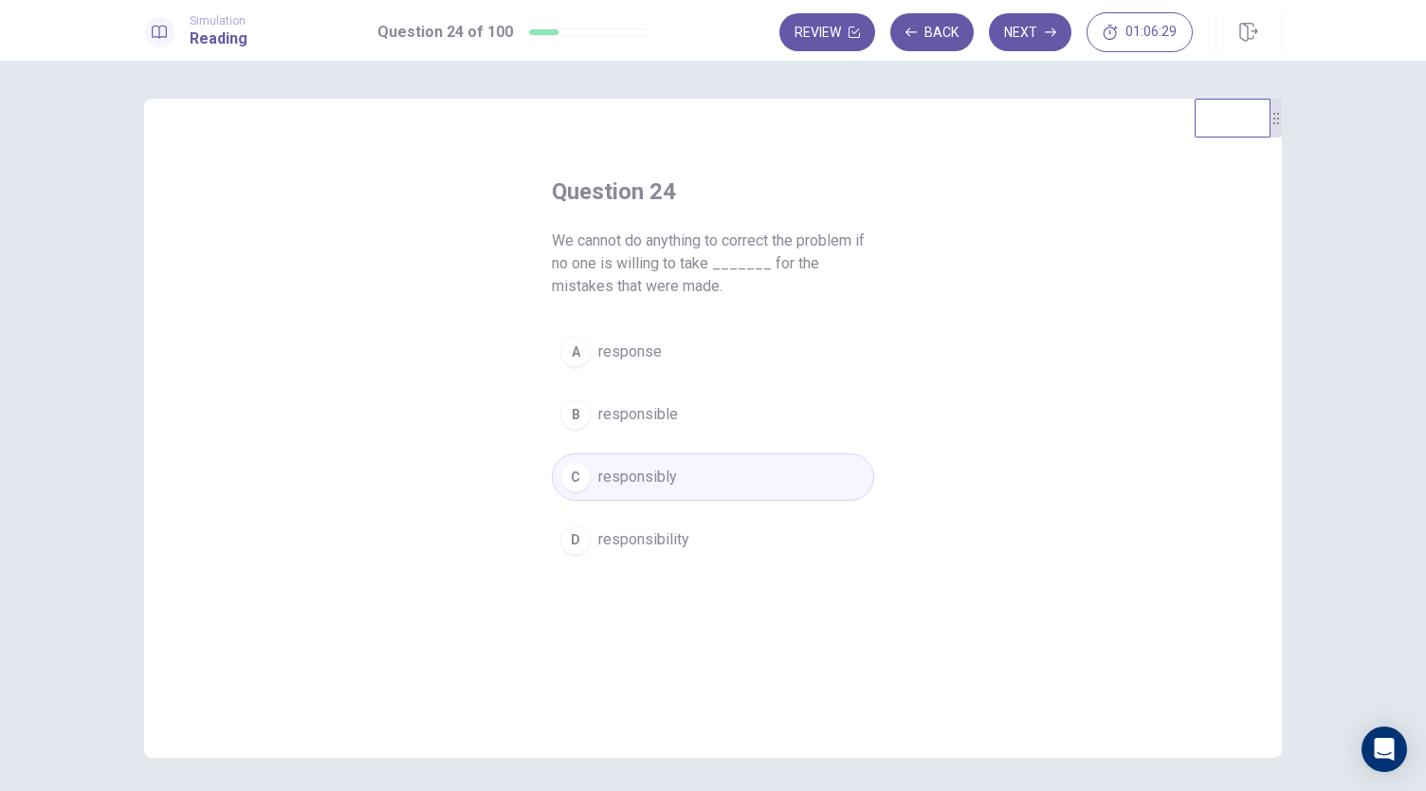
click at [650, 537] on span "responsibility" at bounding box center [643, 539] width 91 height 23
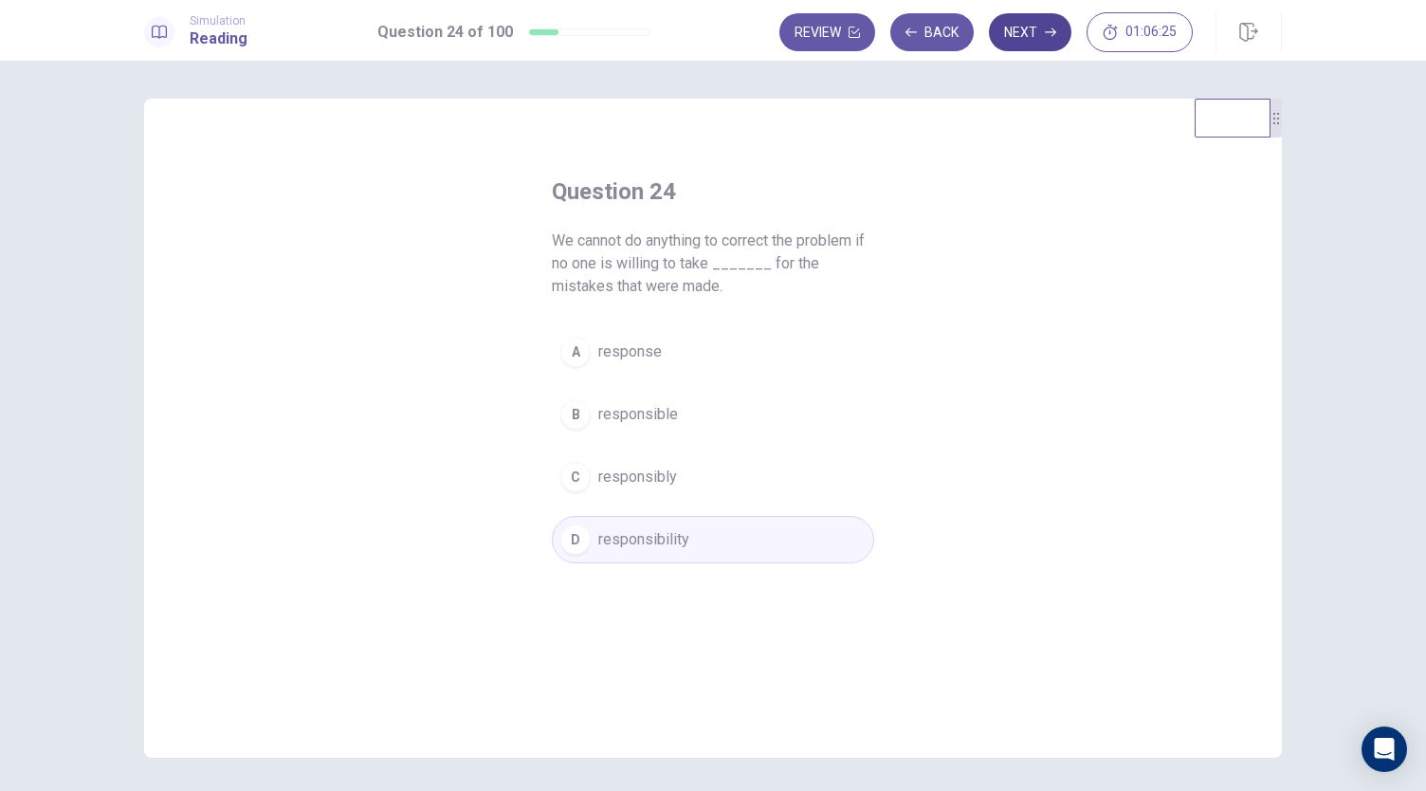
click at [1037, 45] on button "Next" at bounding box center [1030, 32] width 82 height 38
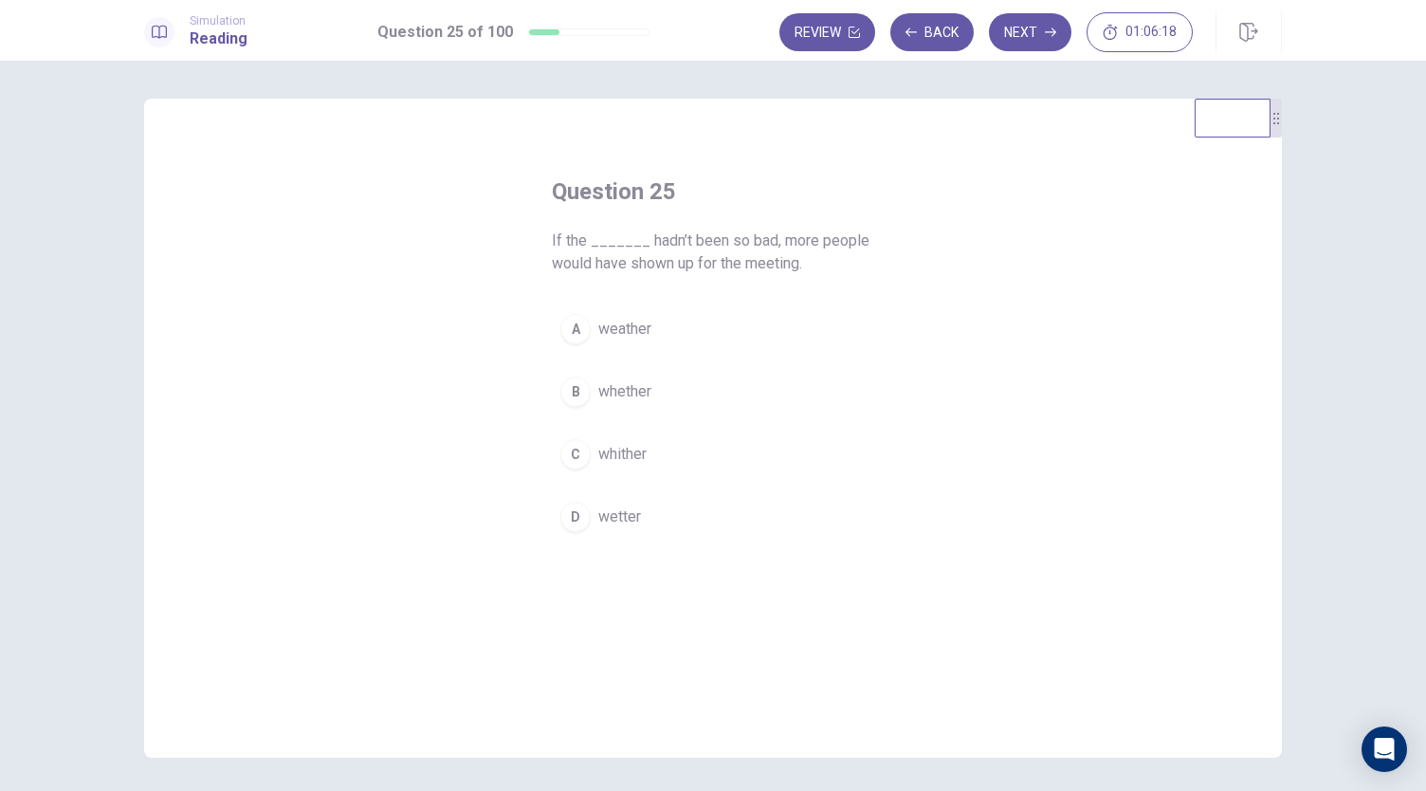
click at [774, 334] on button "A weather" at bounding box center [713, 328] width 322 height 47
click at [1037, 39] on button "Next" at bounding box center [1030, 32] width 82 height 38
click at [717, 333] on button "A call" at bounding box center [713, 328] width 322 height 47
click at [1039, 43] on button "Next" at bounding box center [1030, 32] width 82 height 38
click at [708, 329] on button "A apply" at bounding box center [713, 328] width 322 height 47
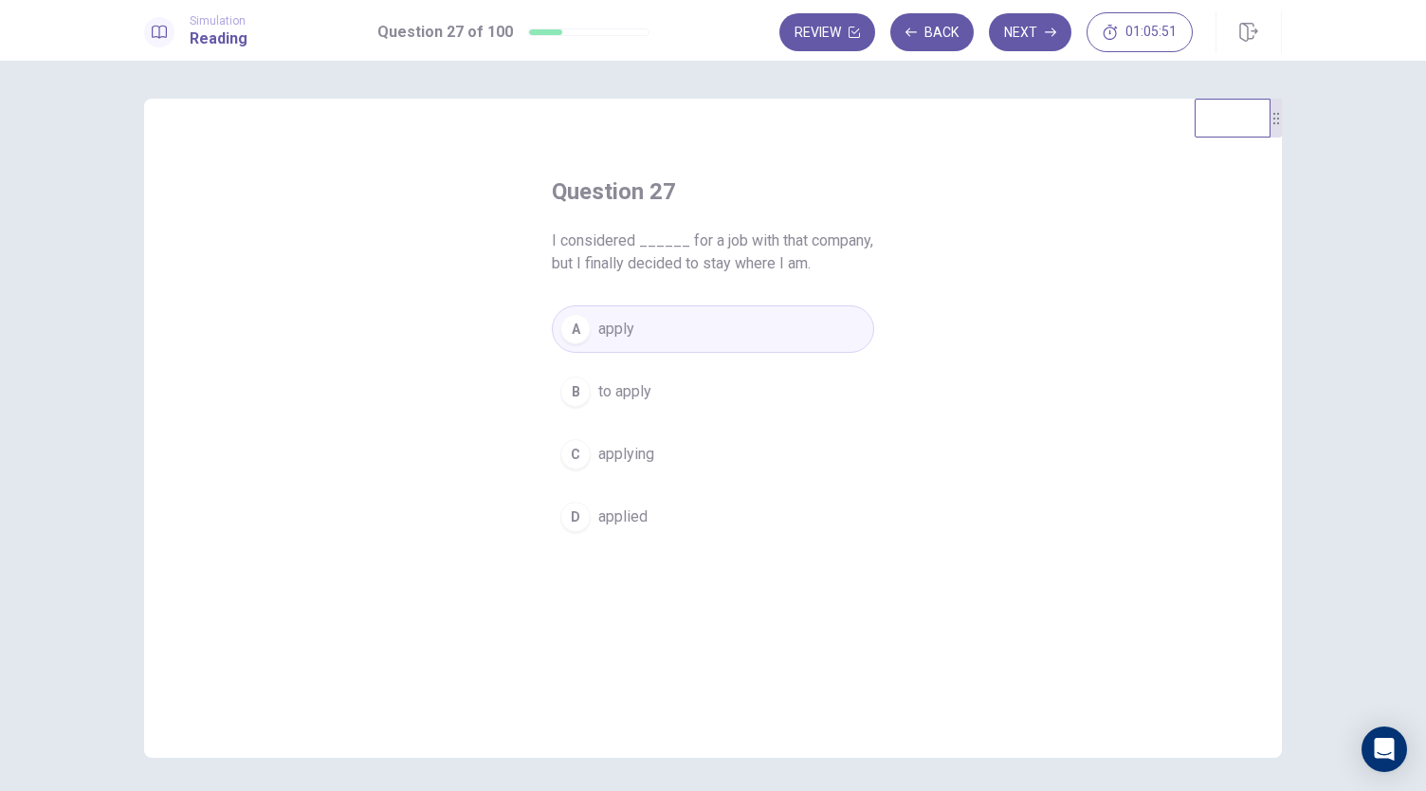
click at [683, 390] on button "B to apply" at bounding box center [713, 391] width 322 height 47
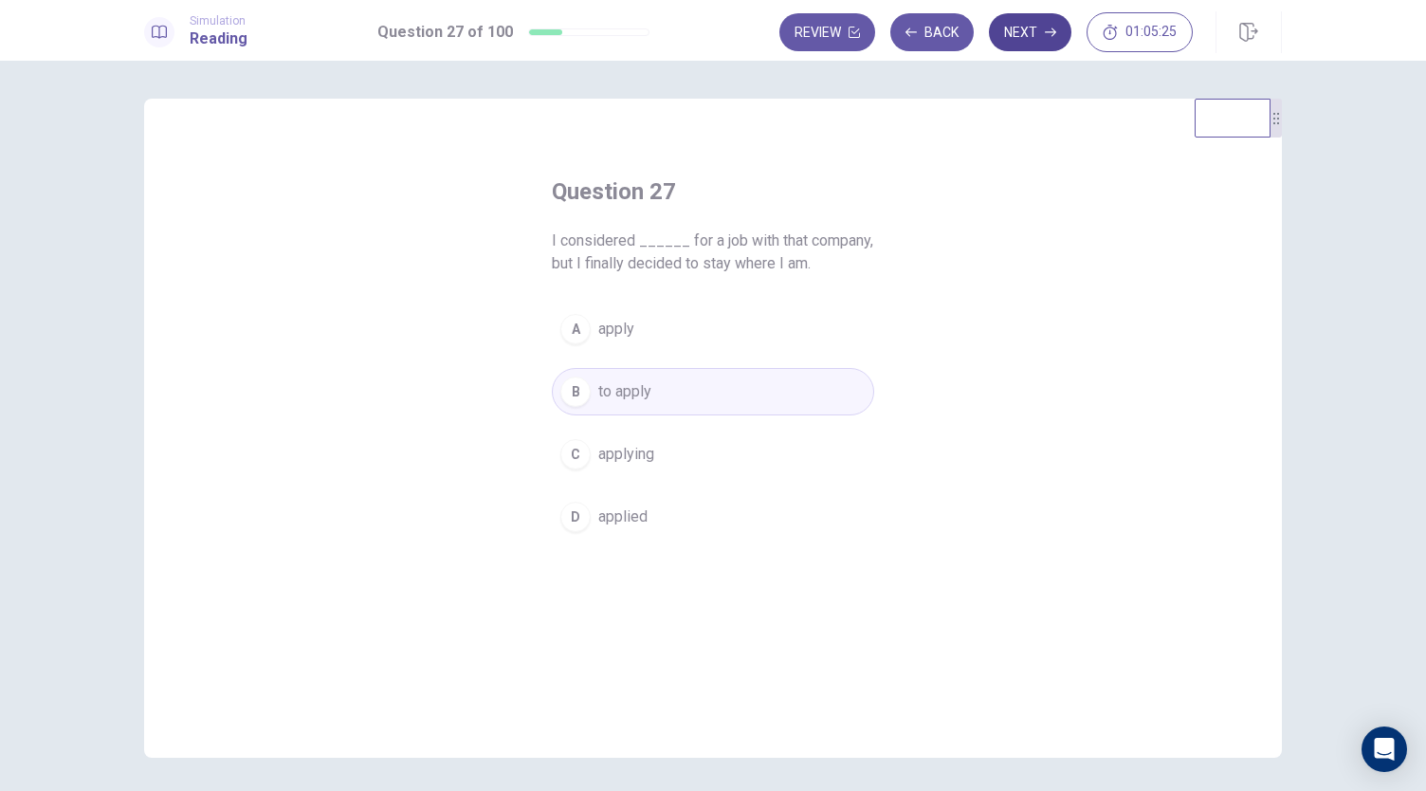
click at [1035, 29] on button "Next" at bounding box center [1030, 32] width 82 height 38
click at [704, 395] on button "B minimize" at bounding box center [713, 391] width 322 height 47
click at [1026, 30] on button "Next" at bounding box center [1030, 32] width 82 height 38
click at [662, 403] on button "B agrees" at bounding box center [713, 391] width 322 height 47
click at [1039, 28] on button "Next" at bounding box center [1030, 32] width 82 height 38
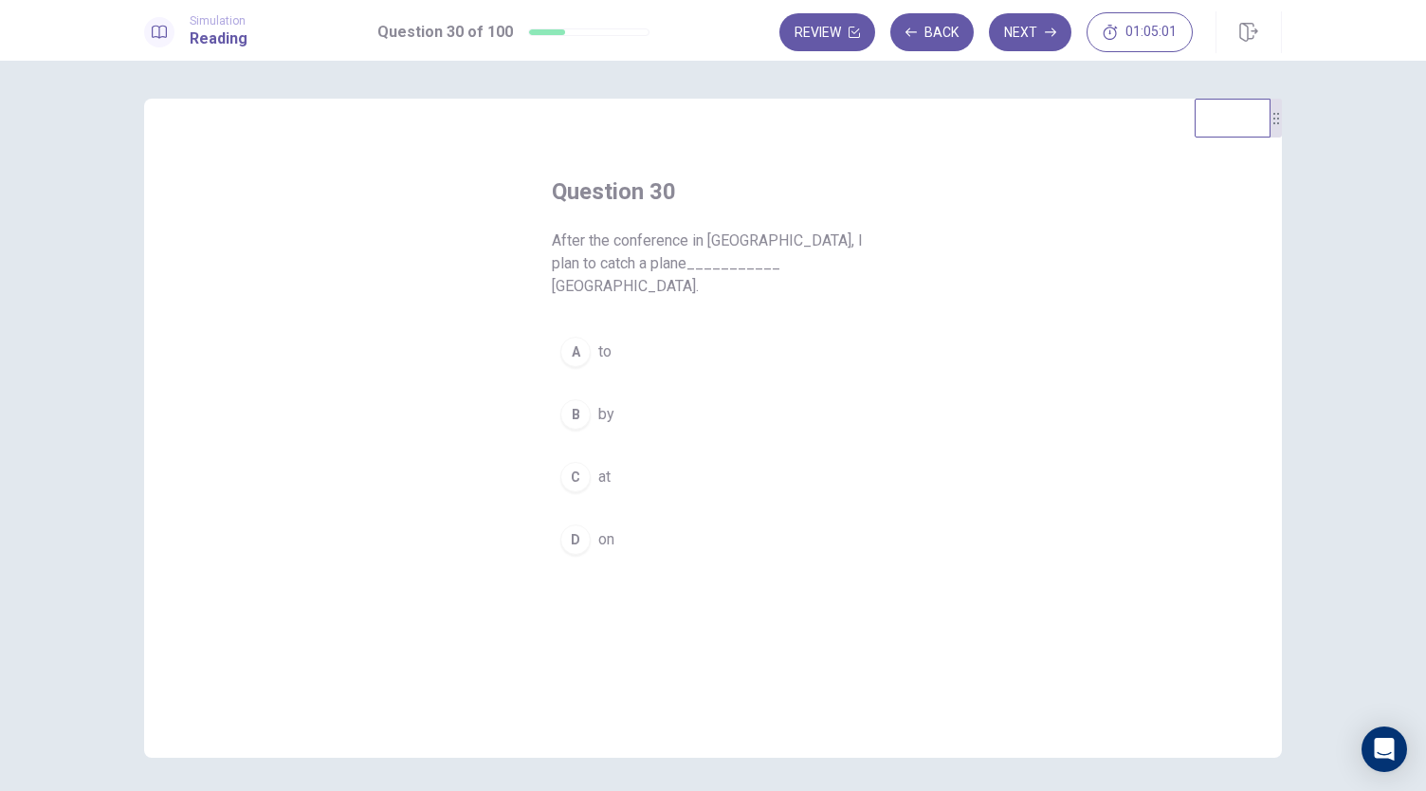
click at [631, 344] on button "A to" at bounding box center [713, 351] width 322 height 47
click at [1017, 33] on button "Next" at bounding box center [1030, 32] width 82 height 38
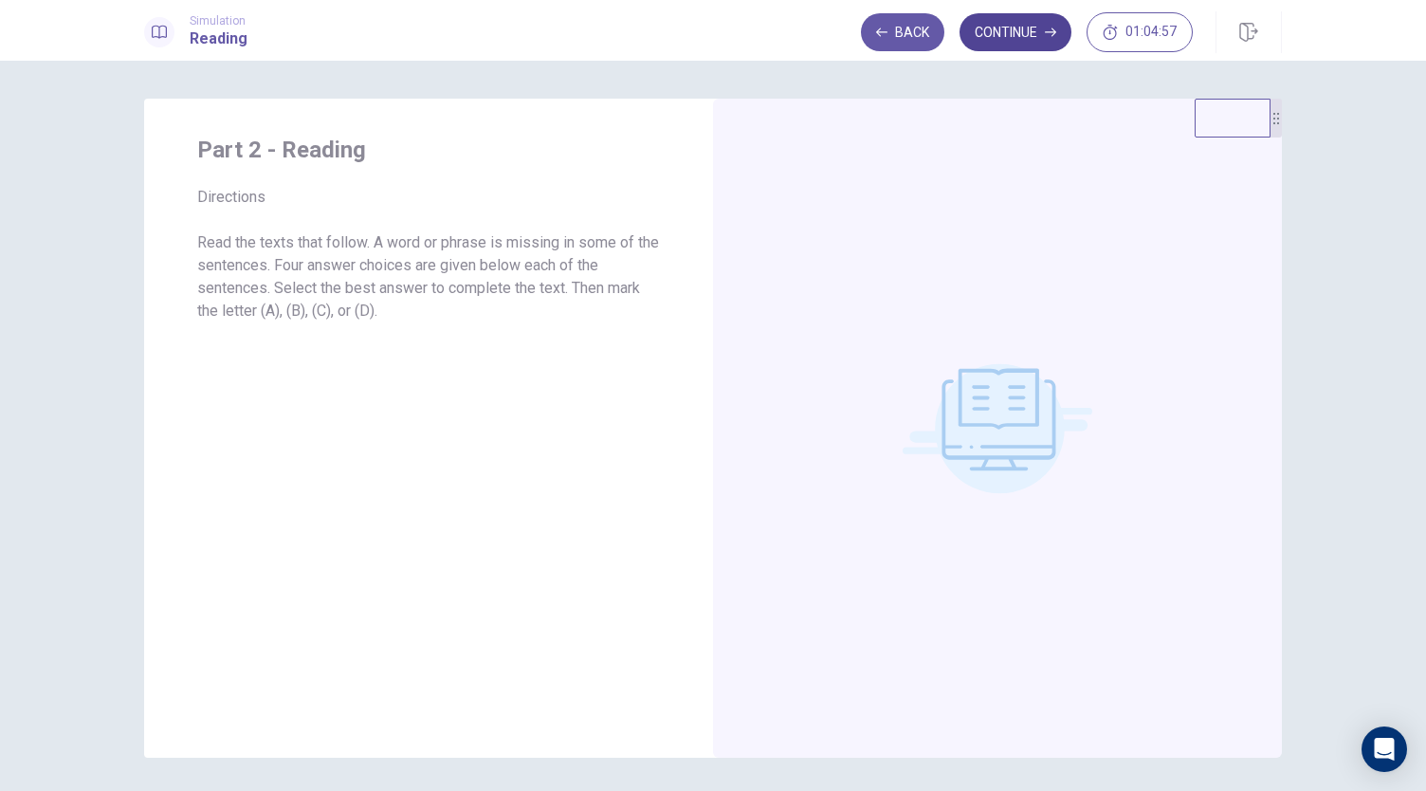
click at [1018, 34] on button "Continue" at bounding box center [1015, 32] width 112 height 38
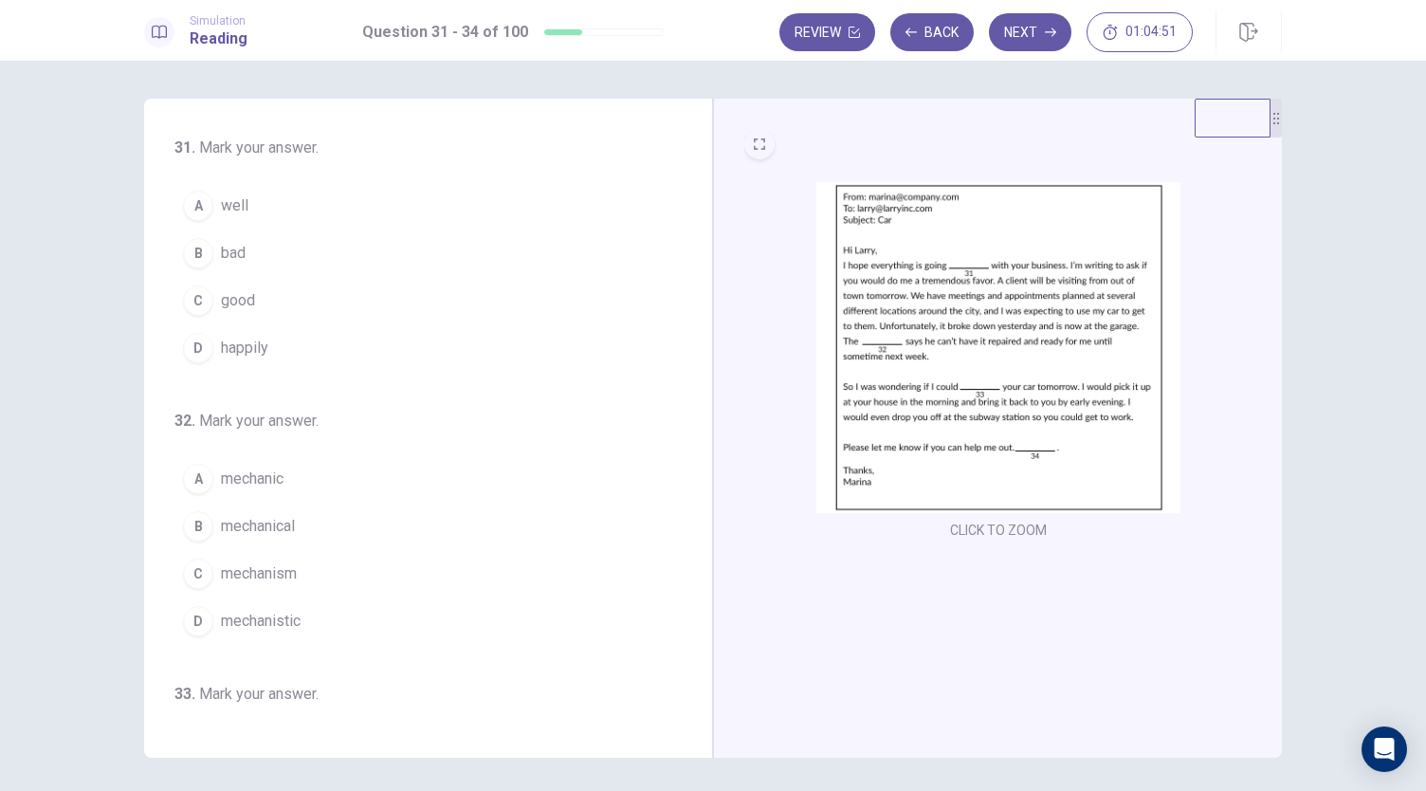
click at [753, 137] on button "EXPAND" at bounding box center [759, 144] width 30 height 30
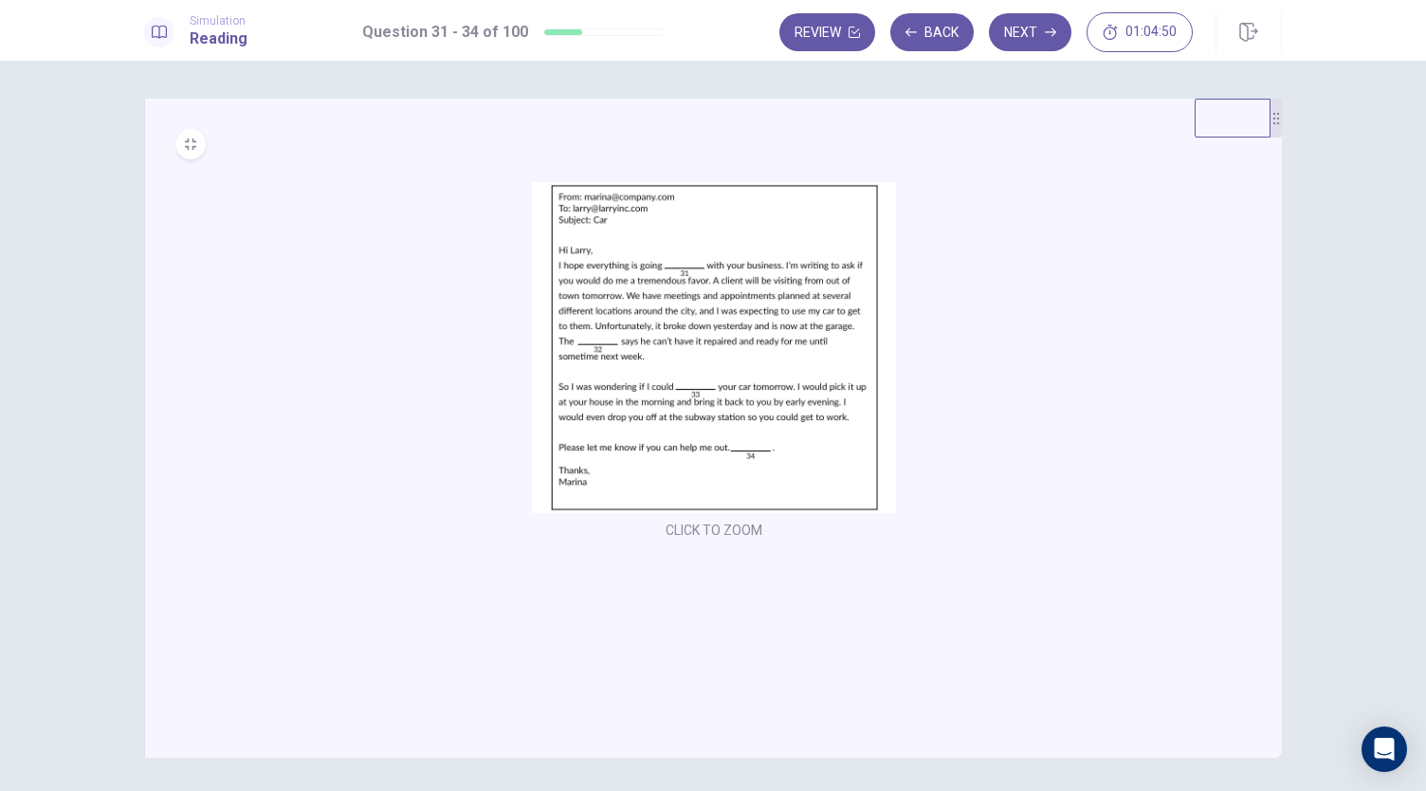
click at [675, 389] on img at bounding box center [714, 347] width 364 height 331
click at [185, 146] on icon "MINIMIZE" at bounding box center [190, 143] width 11 height 11
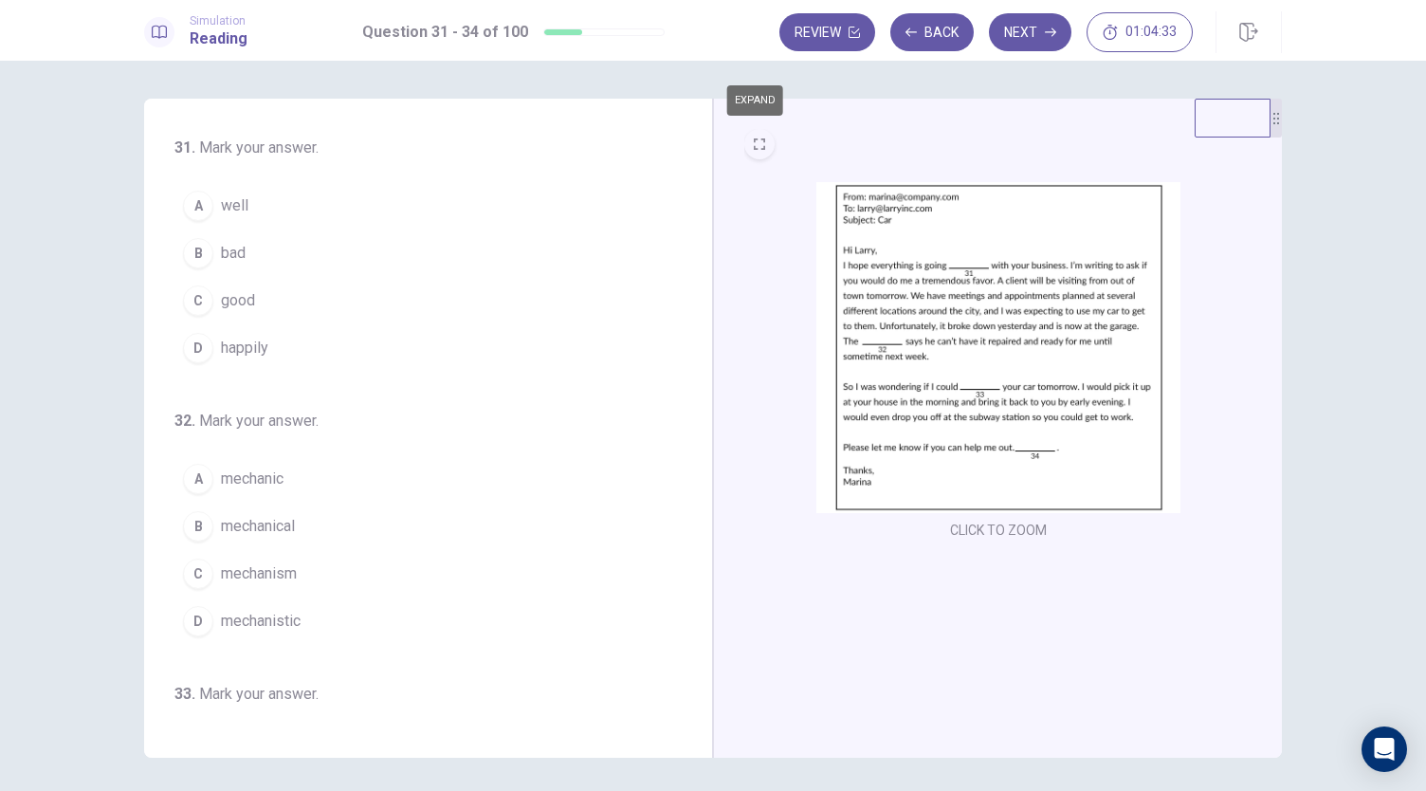
click at [248, 218] on button "A well" at bounding box center [416, 205] width 484 height 47
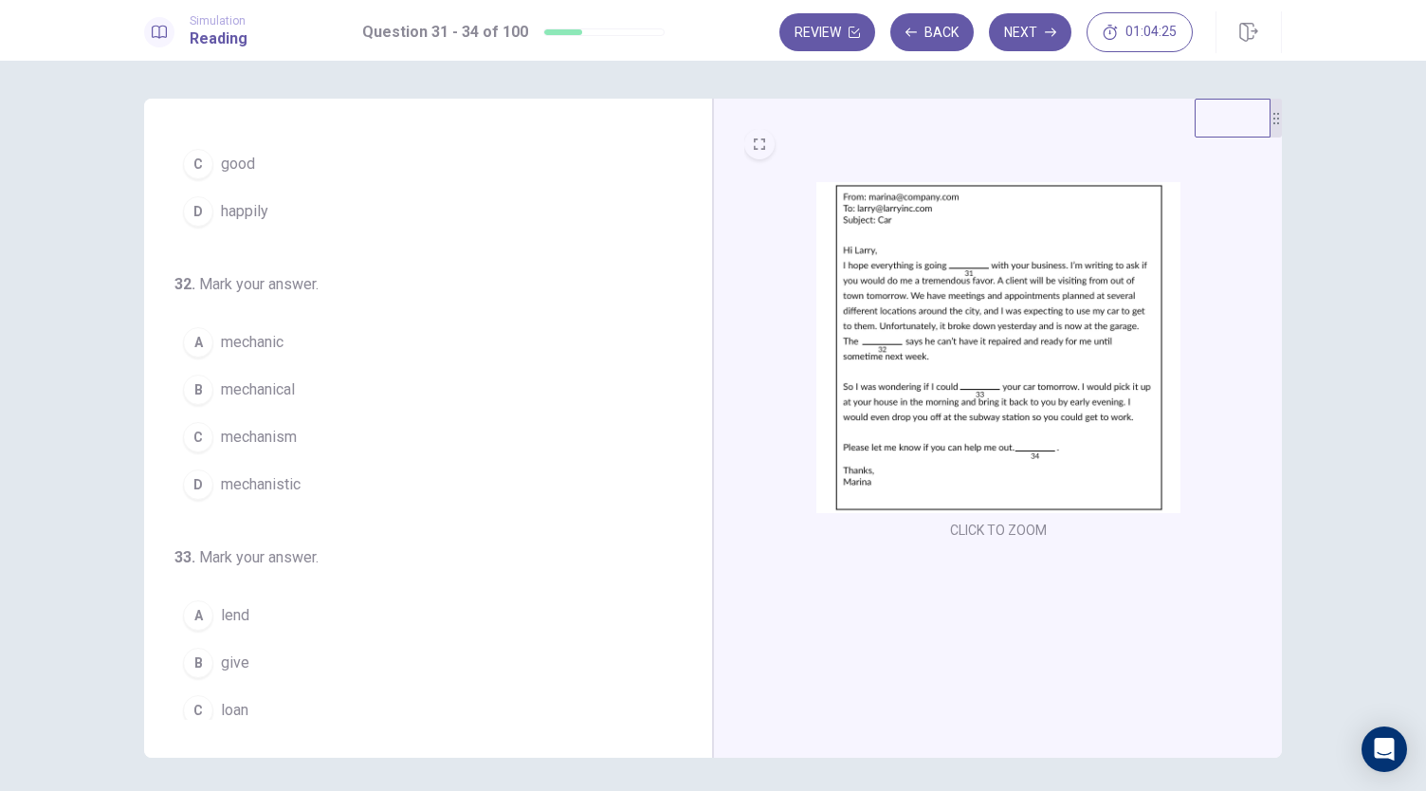
scroll to position [138, 0]
click at [300, 348] on button "A mechanic" at bounding box center [416, 340] width 484 height 47
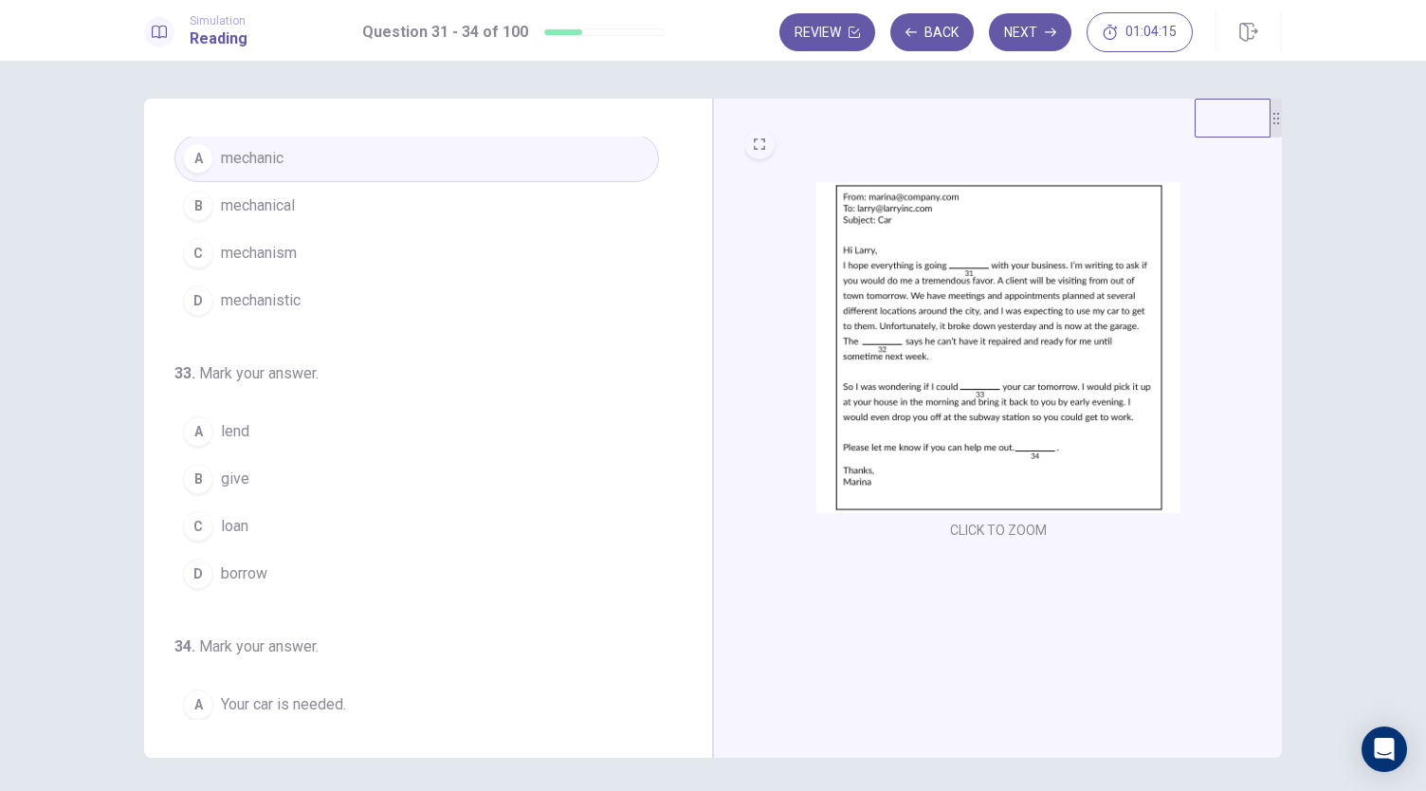
scroll to position [322, 0]
click at [298, 478] on button "B give" at bounding box center [416, 476] width 484 height 47
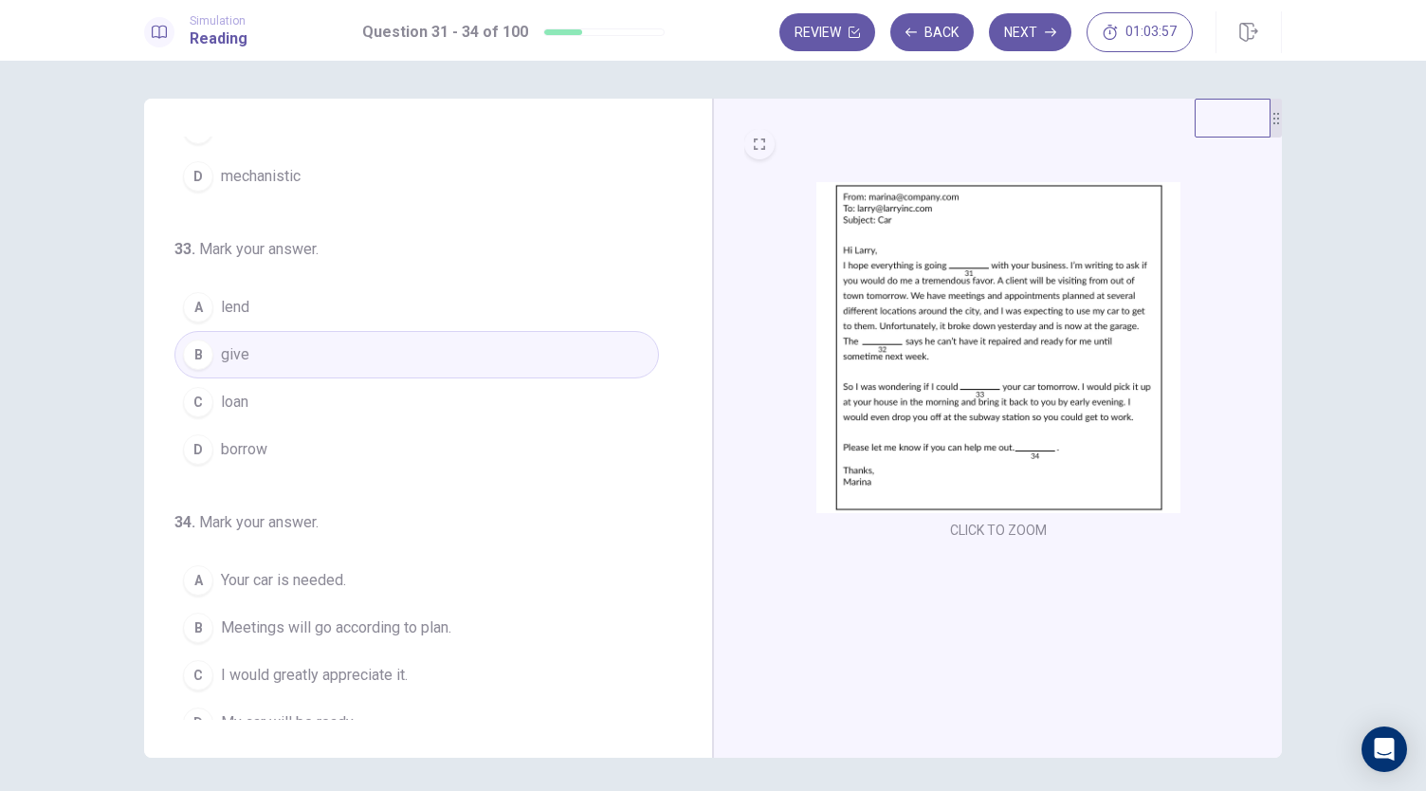
scroll to position [461, 0]
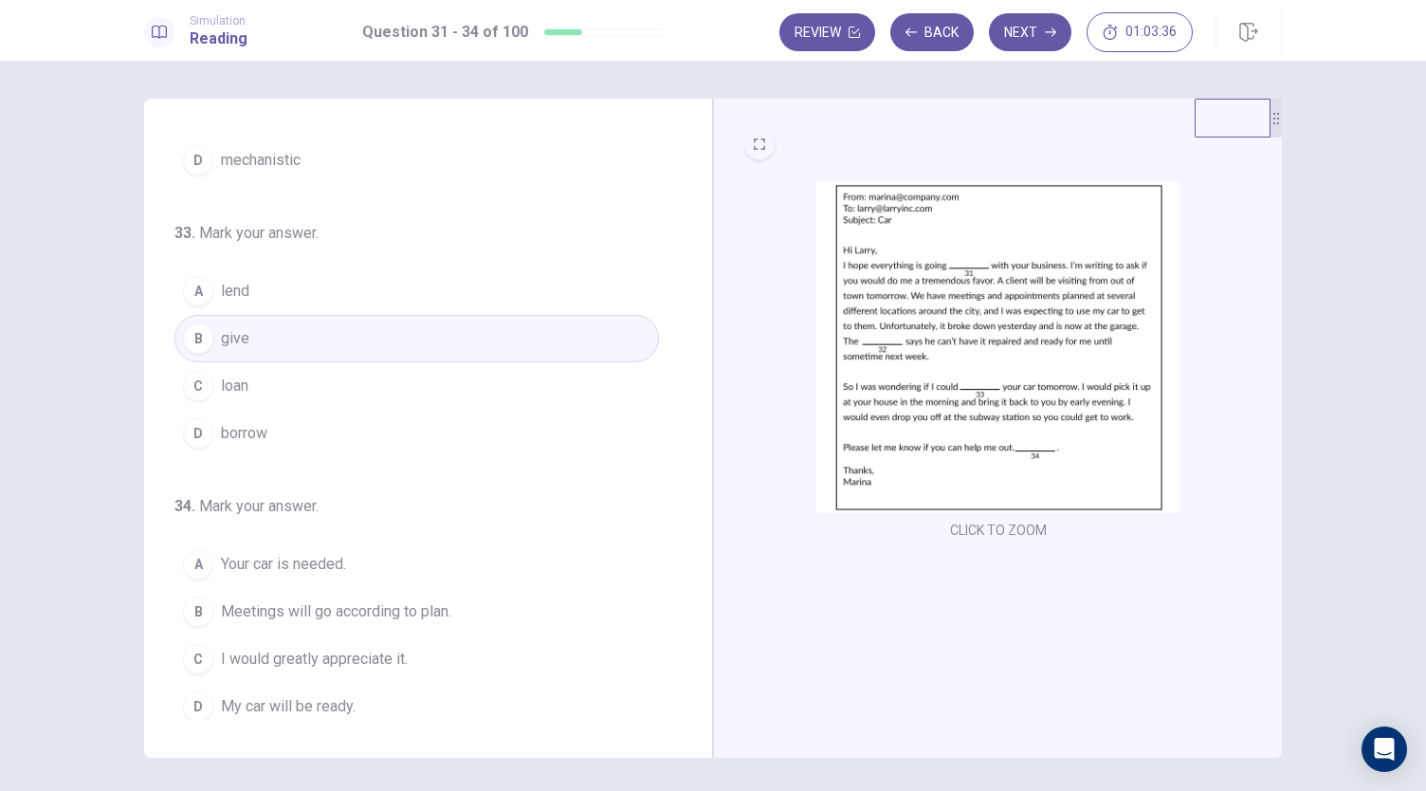
click at [403, 647] on span "I would greatly appreciate it." at bounding box center [314, 658] width 187 height 23
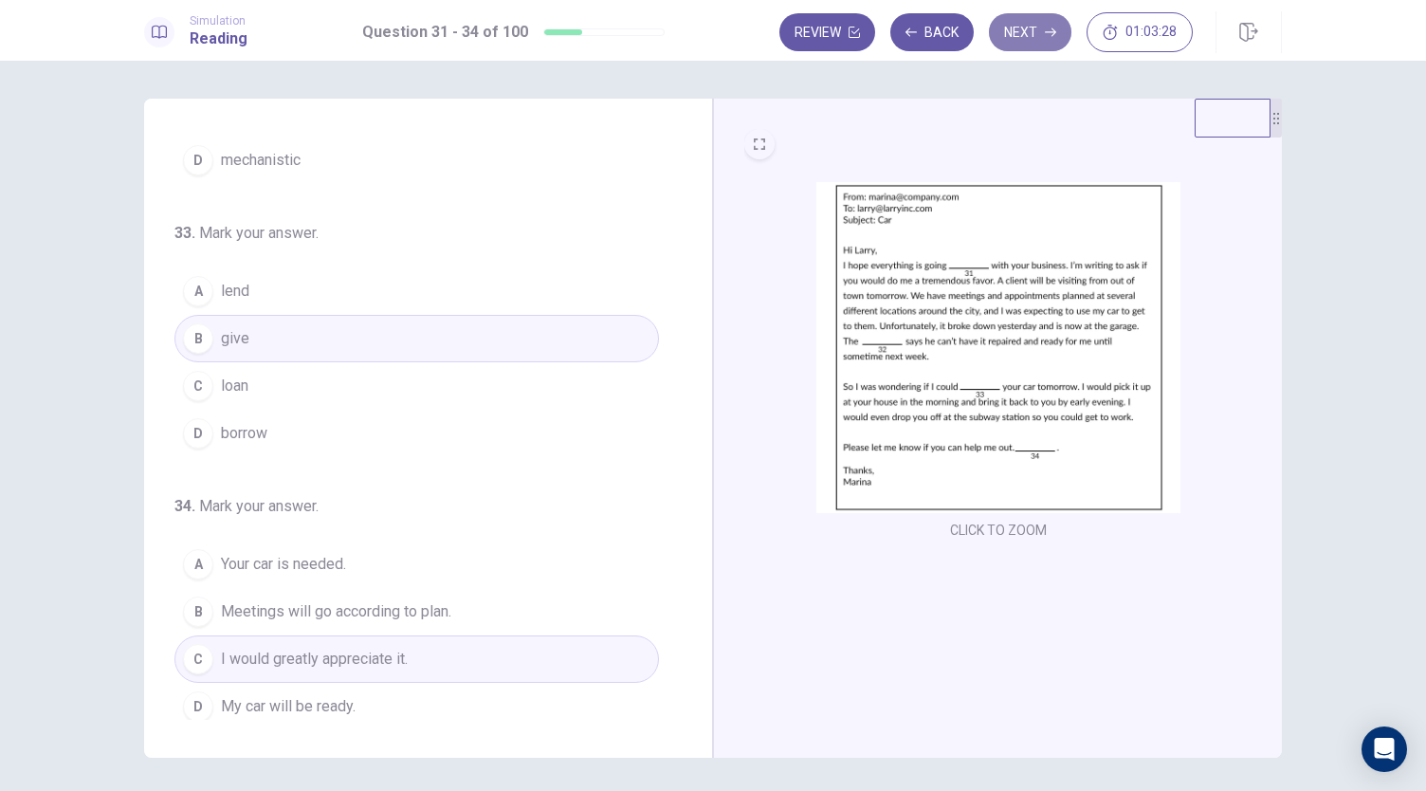
click at [1022, 26] on button "Next" at bounding box center [1030, 32] width 82 height 38
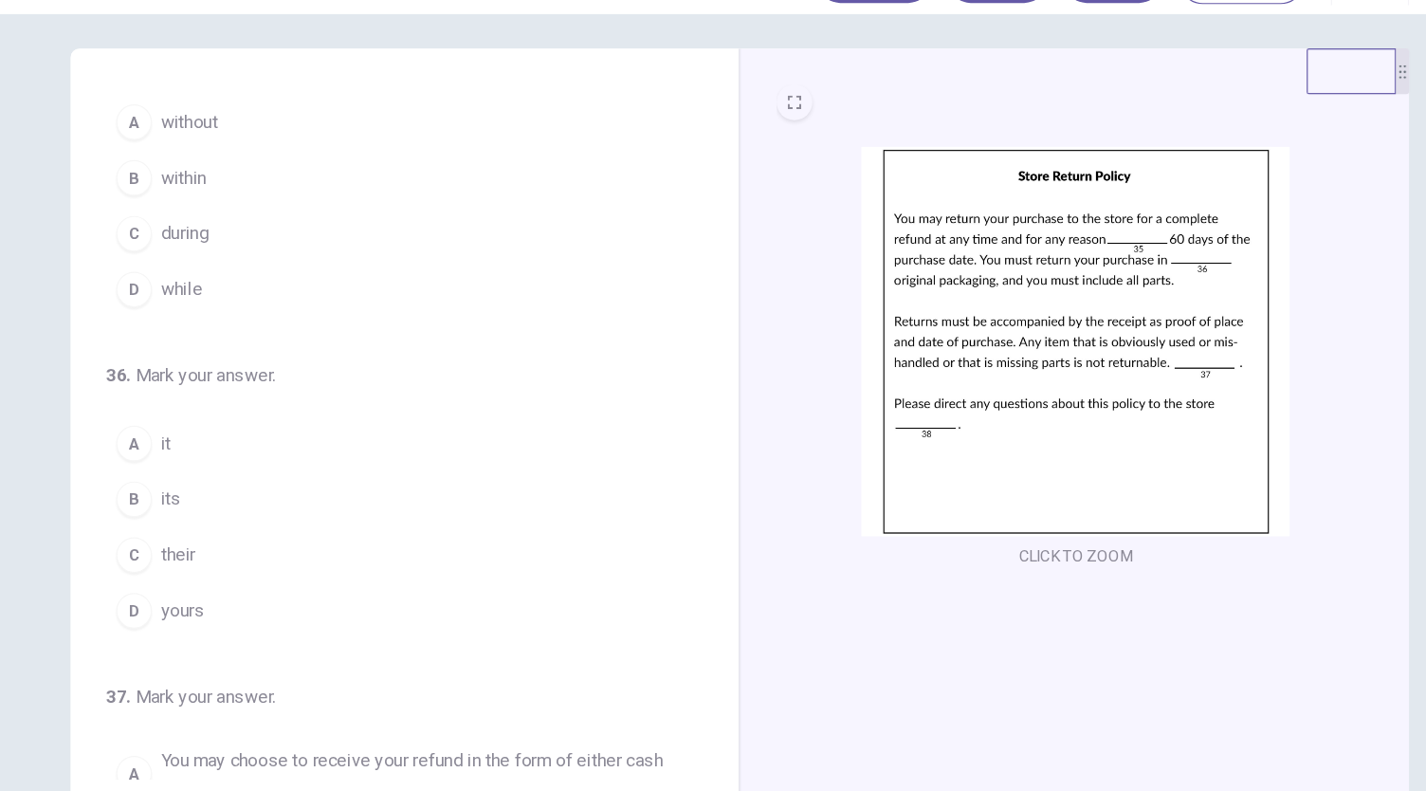
scroll to position [95, 0]
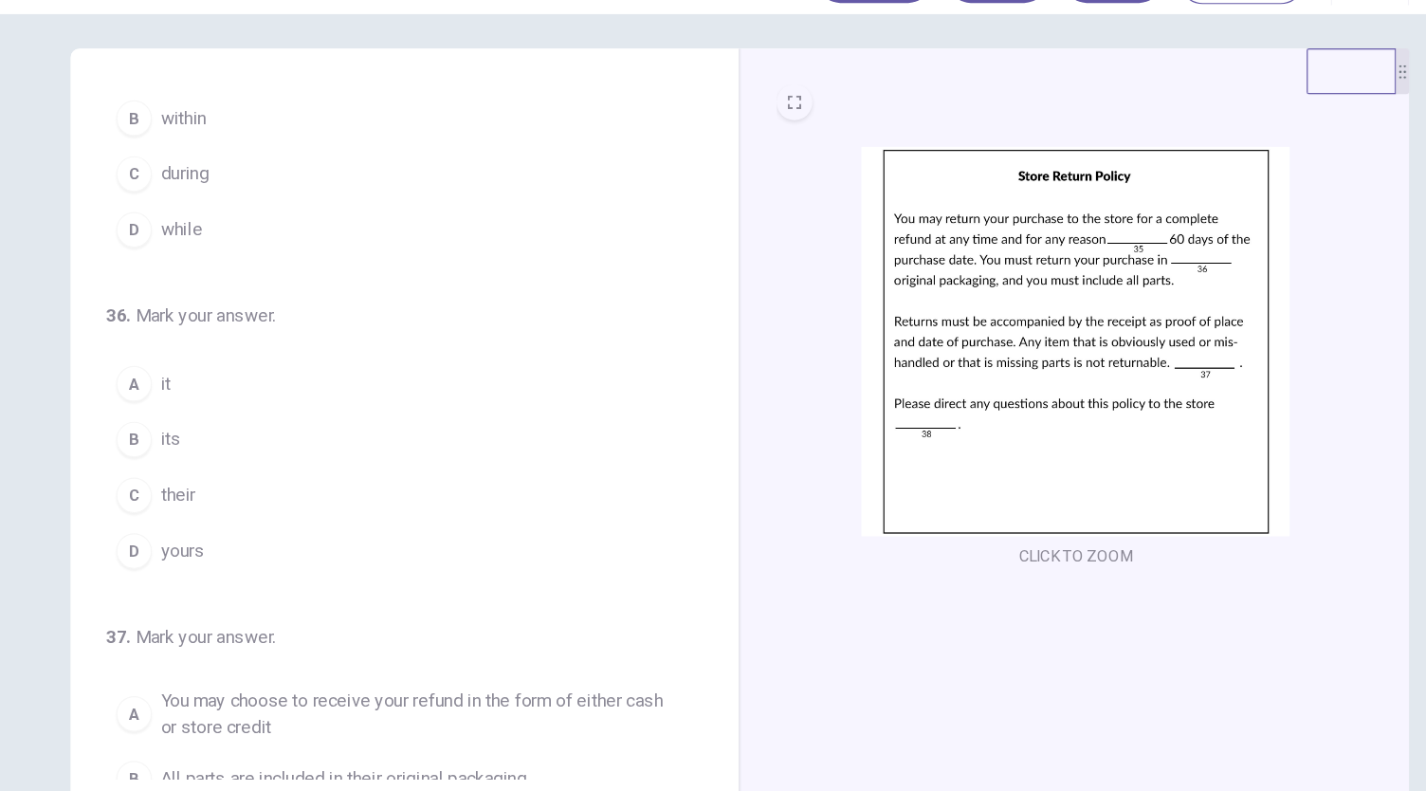
click at [291, 411] on button "B its" at bounding box center [416, 422] width 484 height 47
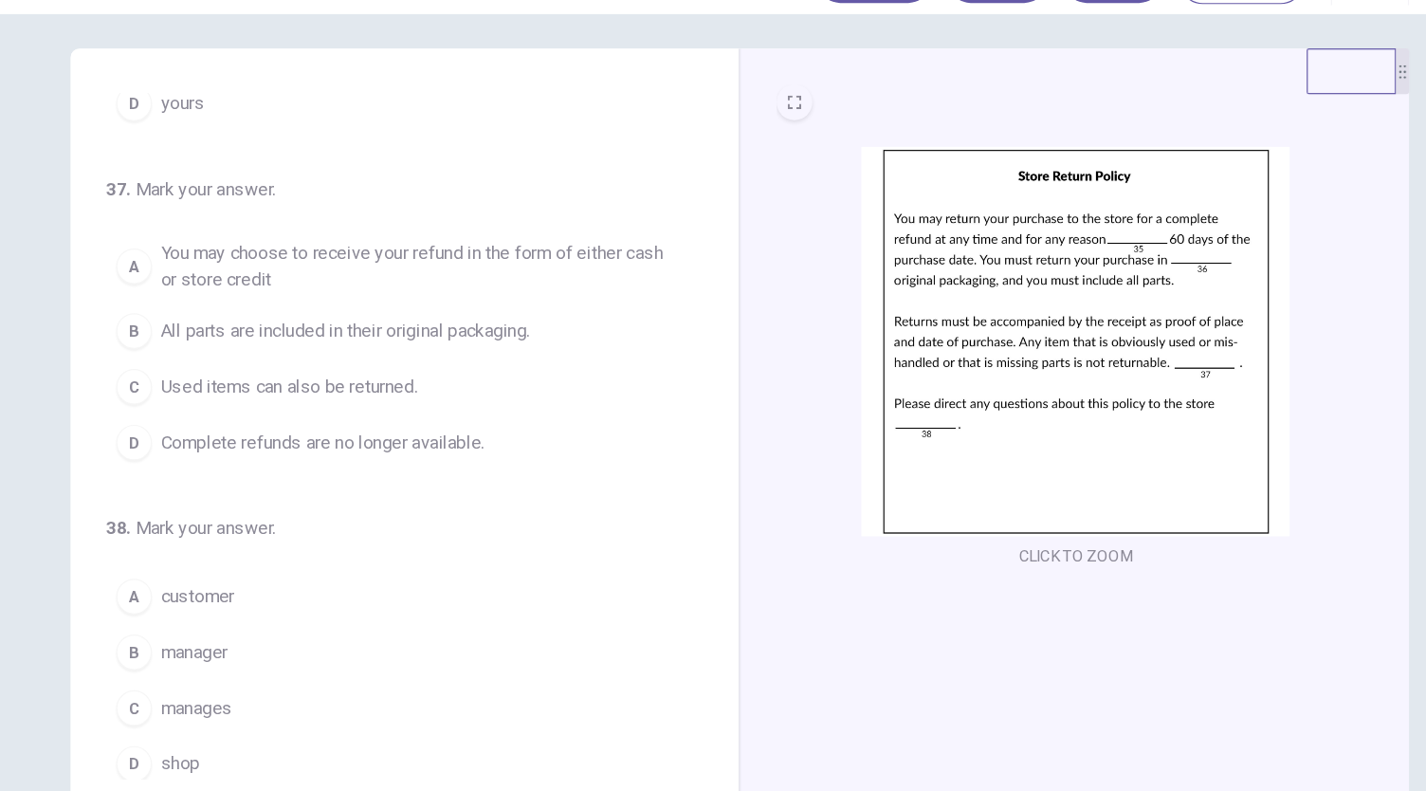
scroll to position [65, 0]
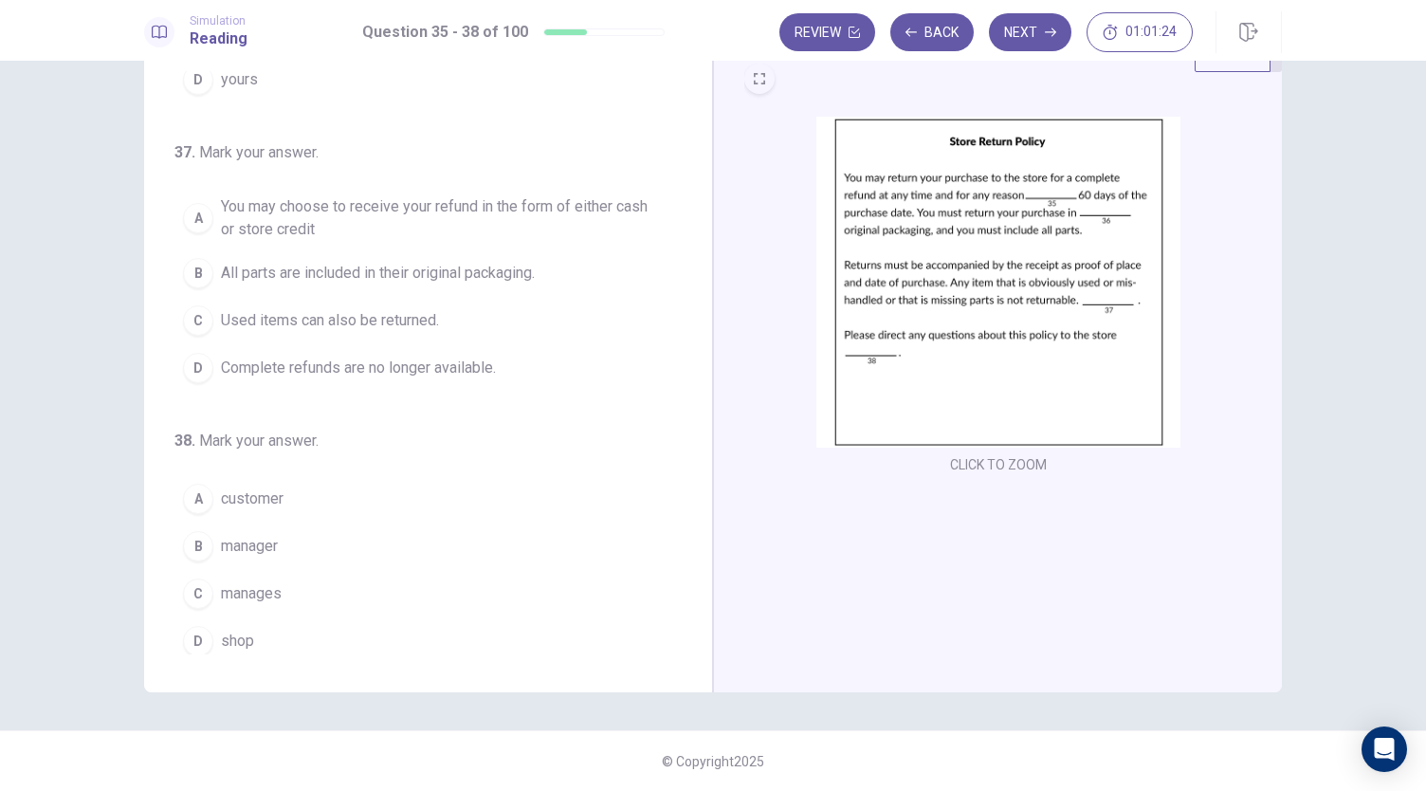
click at [267, 542] on span "manager" at bounding box center [249, 546] width 57 height 23
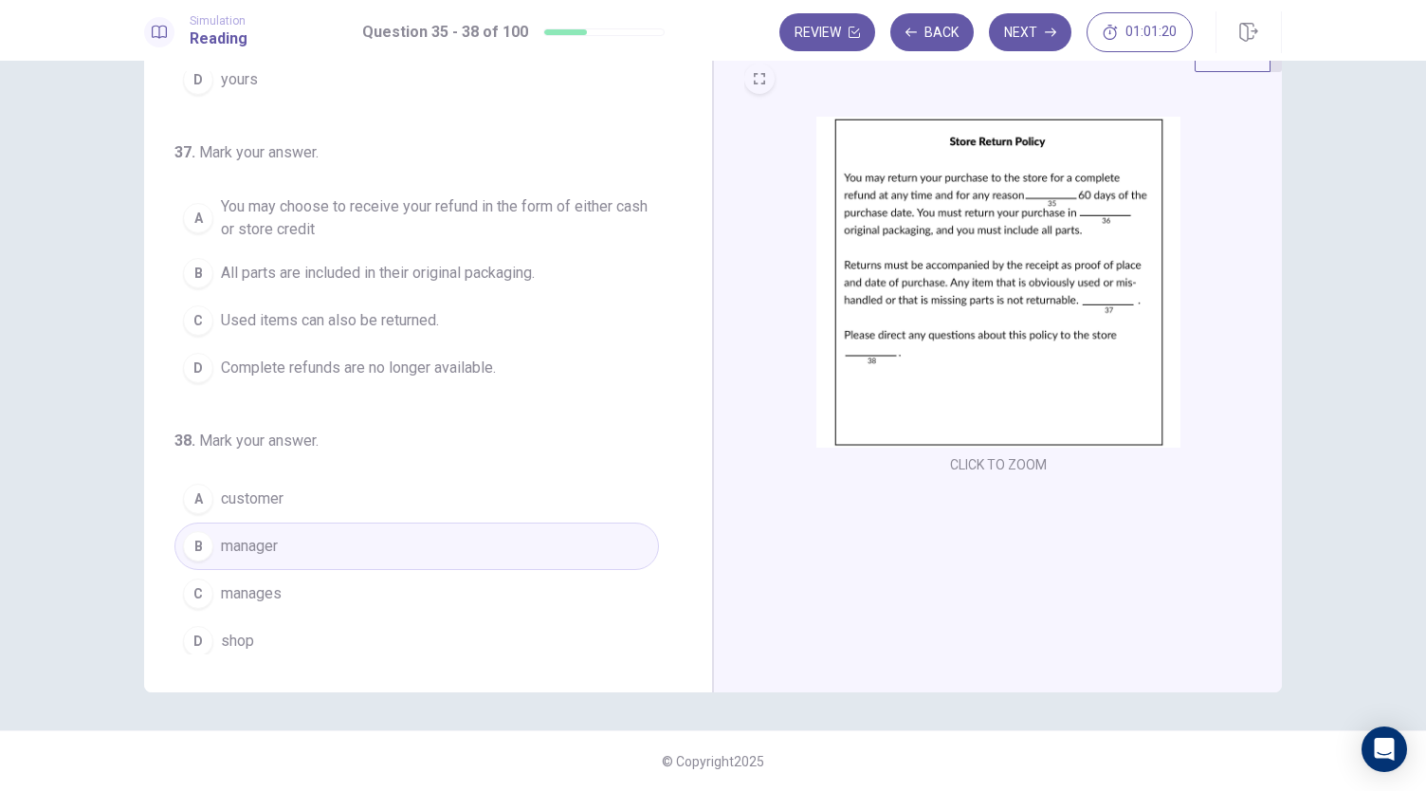
click at [284, 579] on button "C manages" at bounding box center [416, 593] width 484 height 47
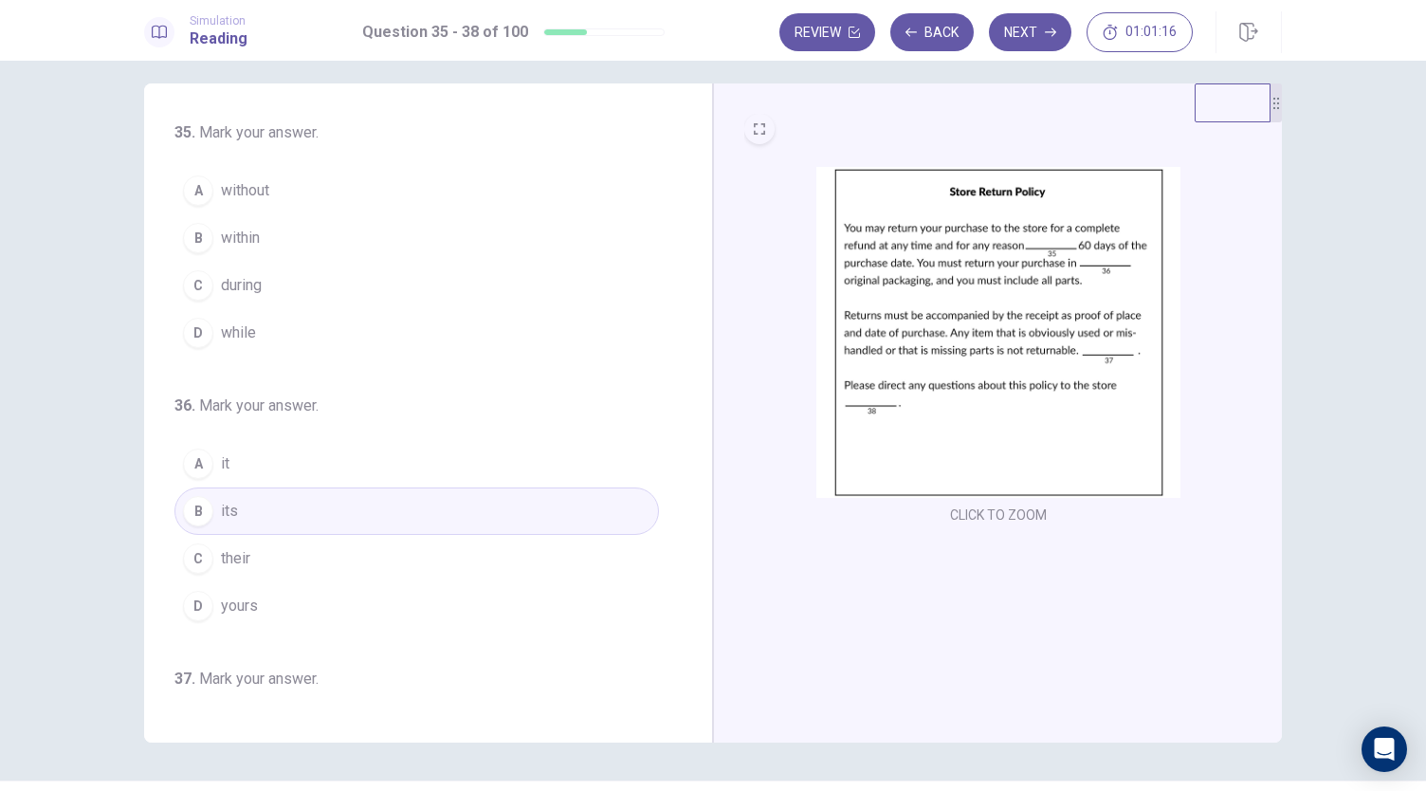
scroll to position [14, 0]
click at [279, 290] on button "C during" at bounding box center [416, 286] width 484 height 47
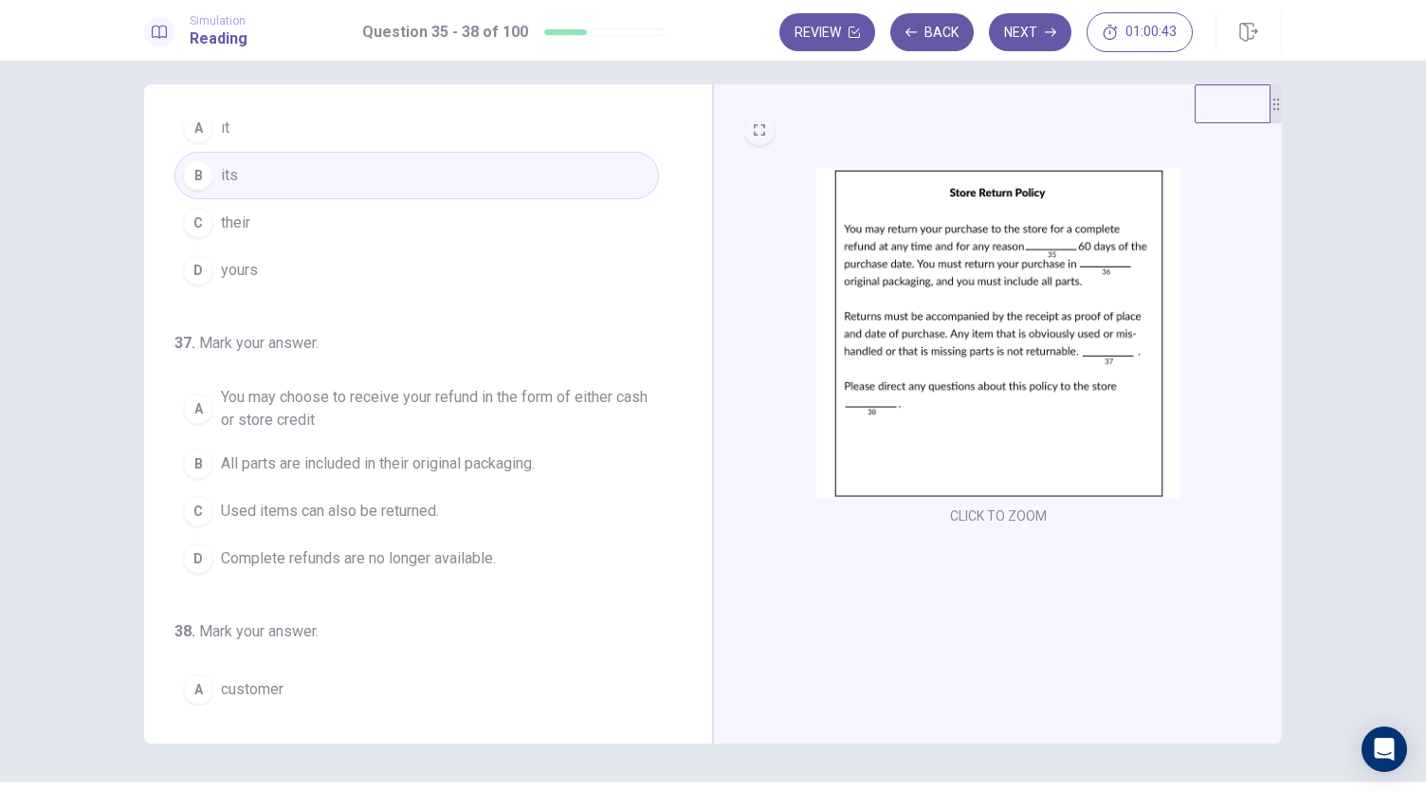
scroll to position [337, 0]
click at [478, 567] on button "D Complete refunds are no longer available." at bounding box center [416, 557] width 484 height 47
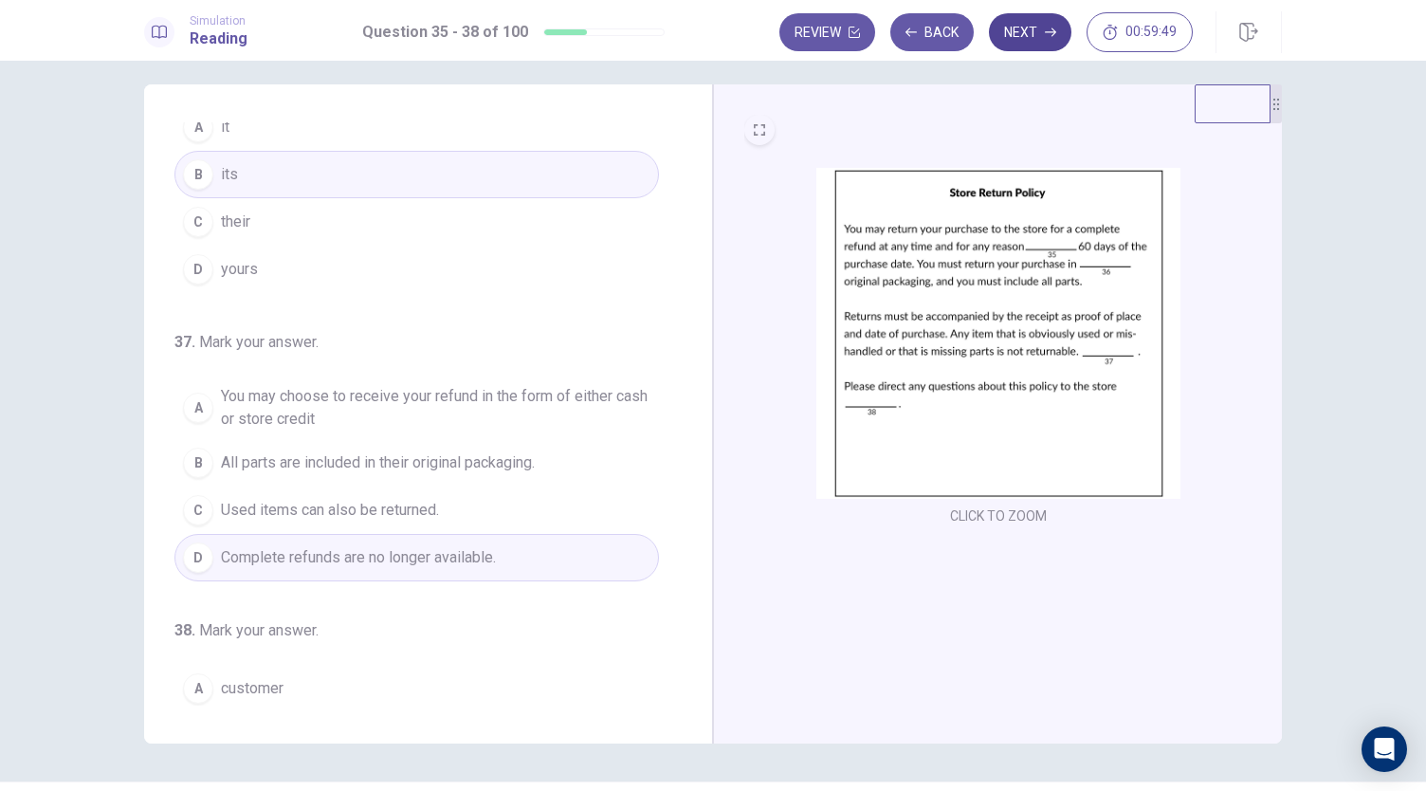
click at [1048, 27] on icon "button" at bounding box center [1050, 32] width 11 height 11
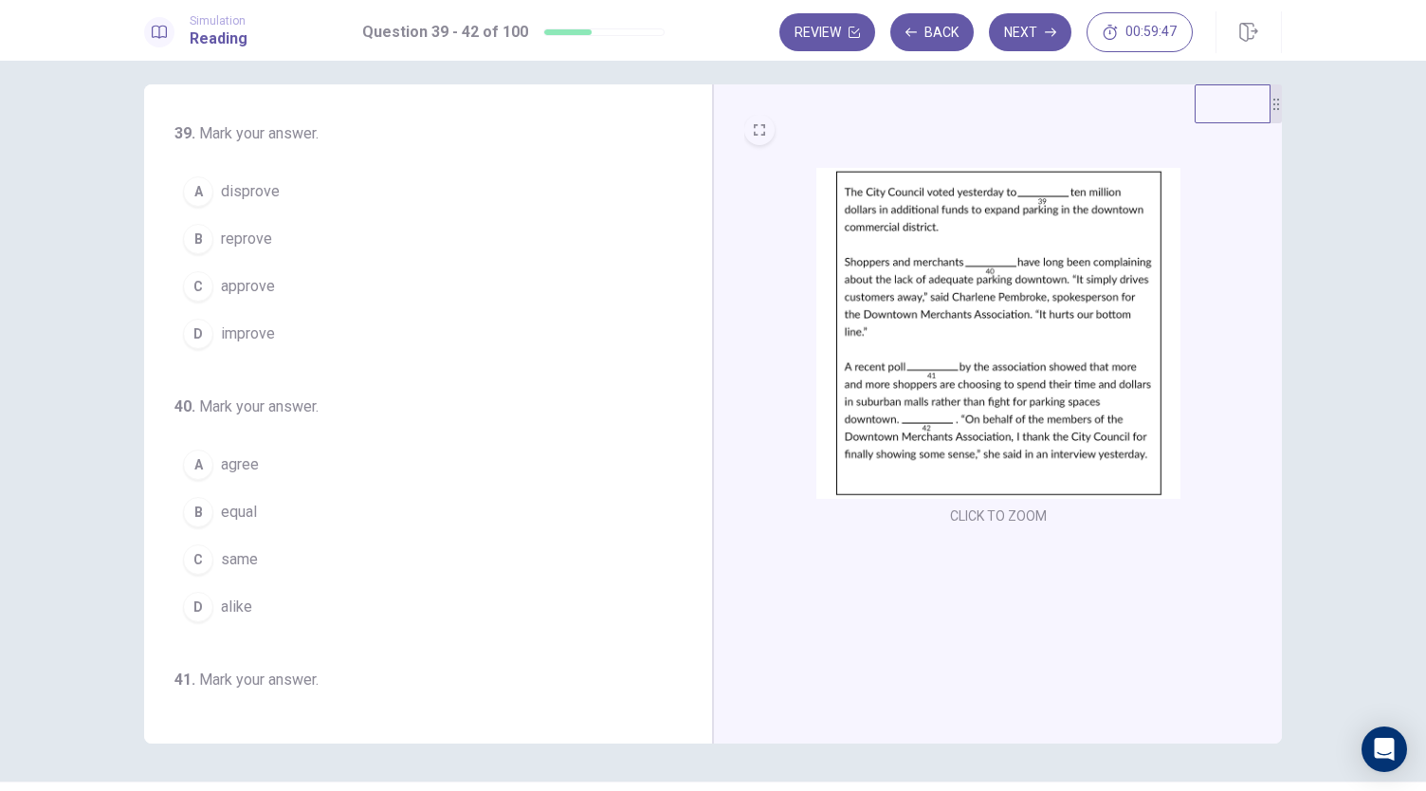
scroll to position [0, 0]
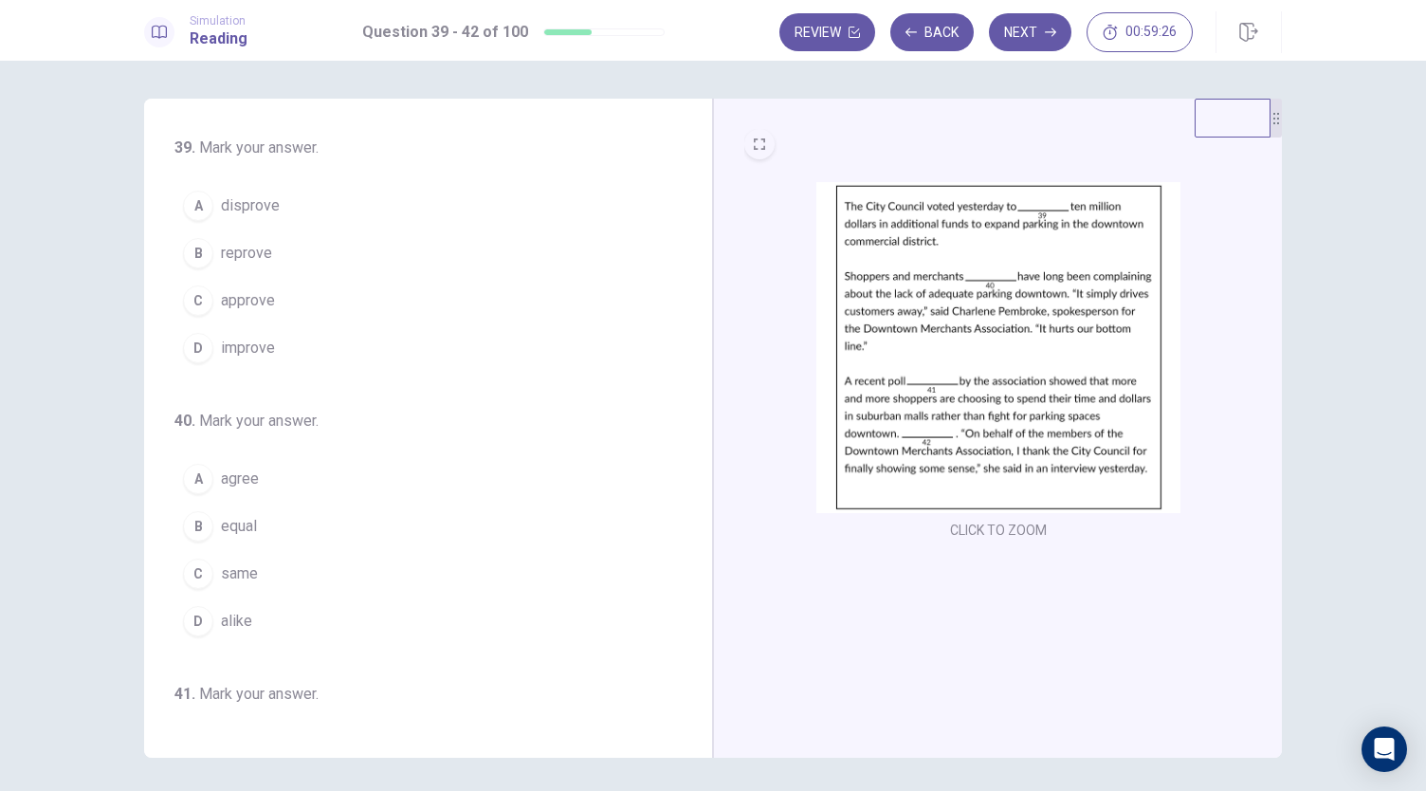
click at [348, 309] on button "C approve" at bounding box center [416, 300] width 484 height 47
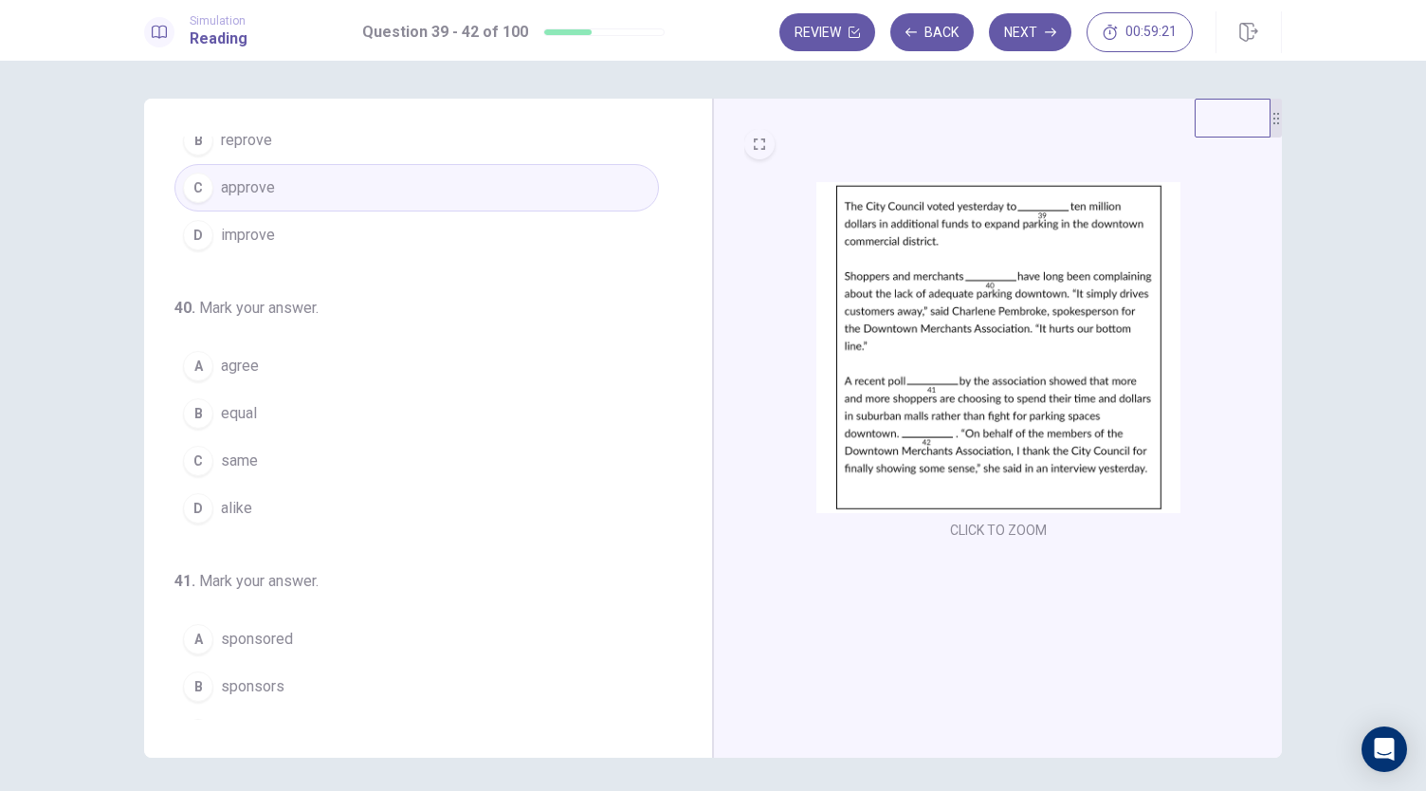
scroll to position [137, 0]
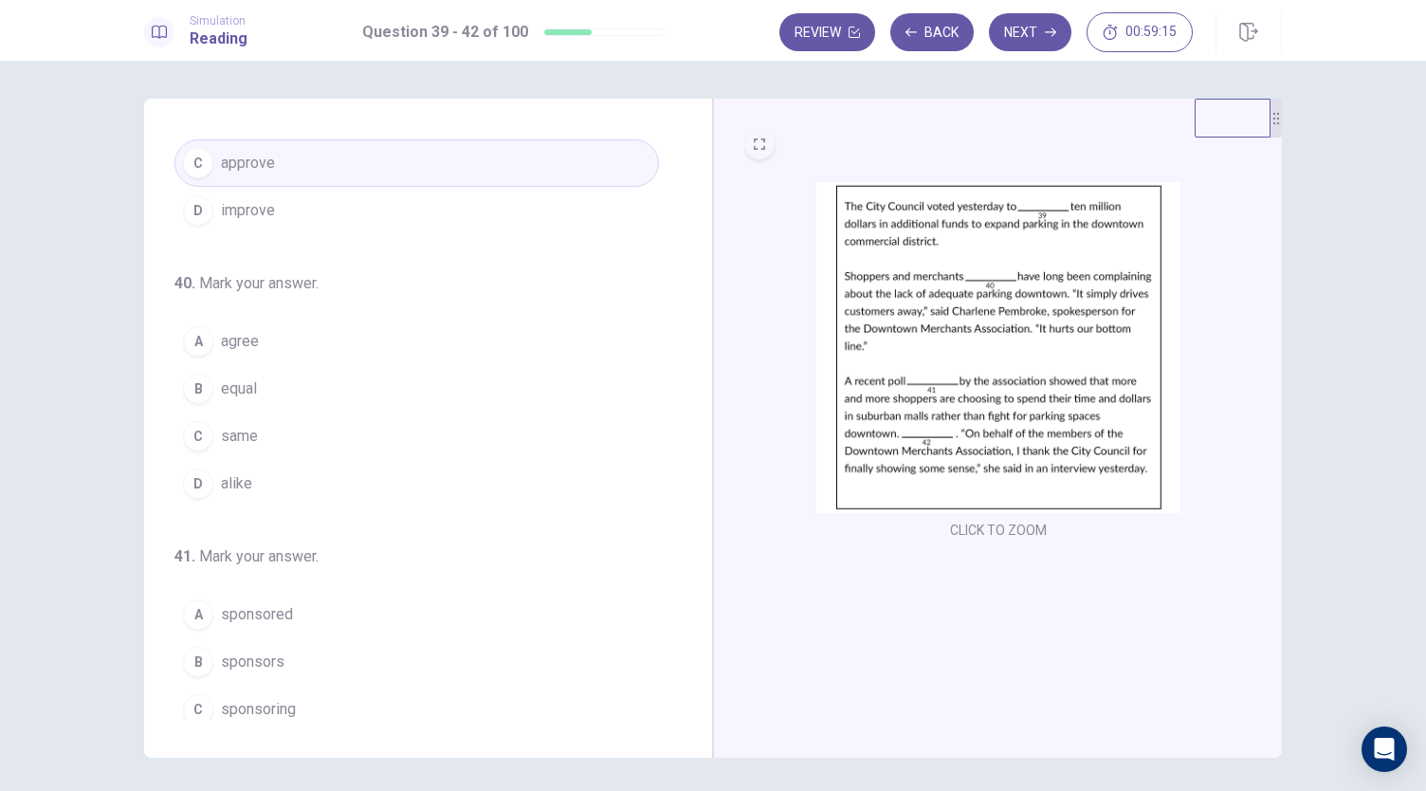
click at [322, 355] on button "A agree" at bounding box center [416, 341] width 484 height 47
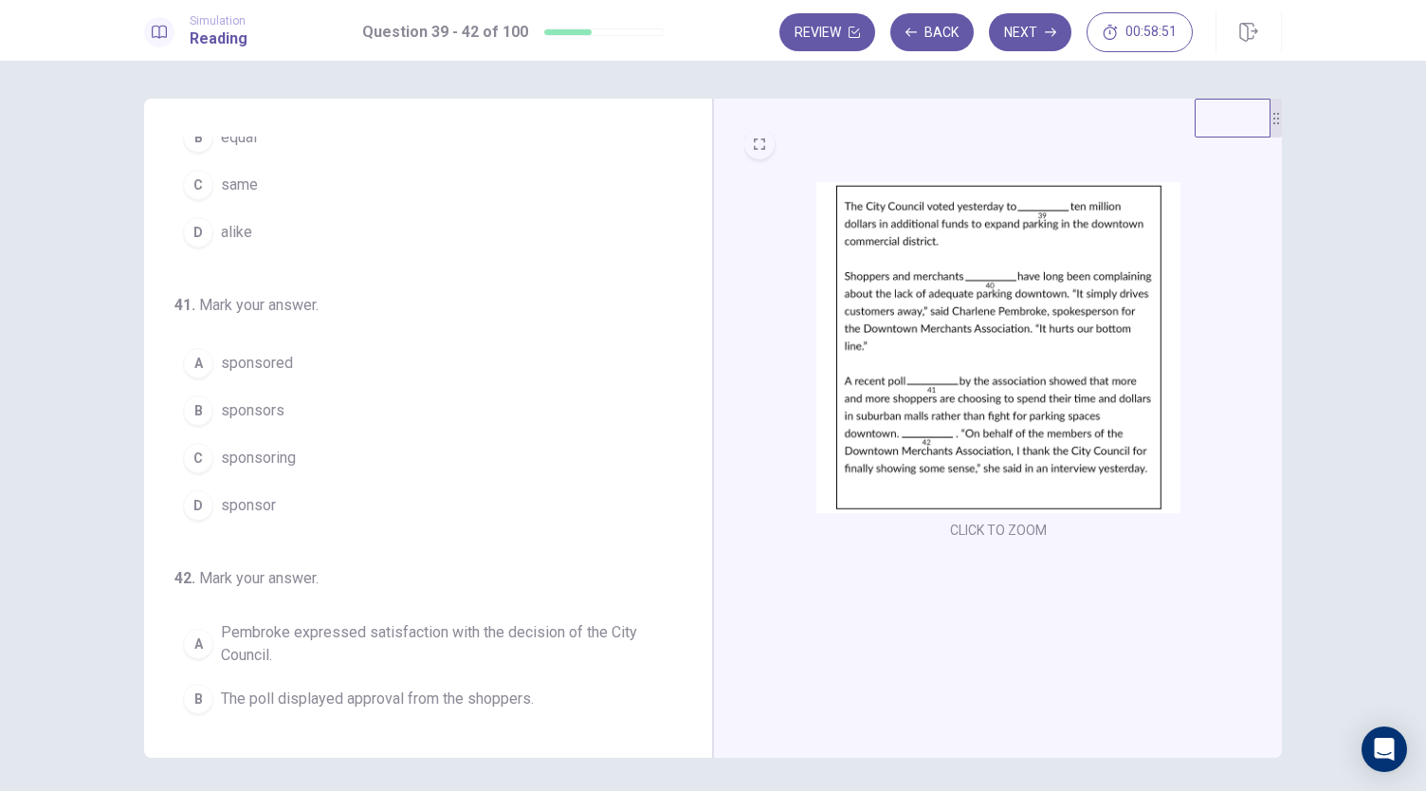
scroll to position [408, 0]
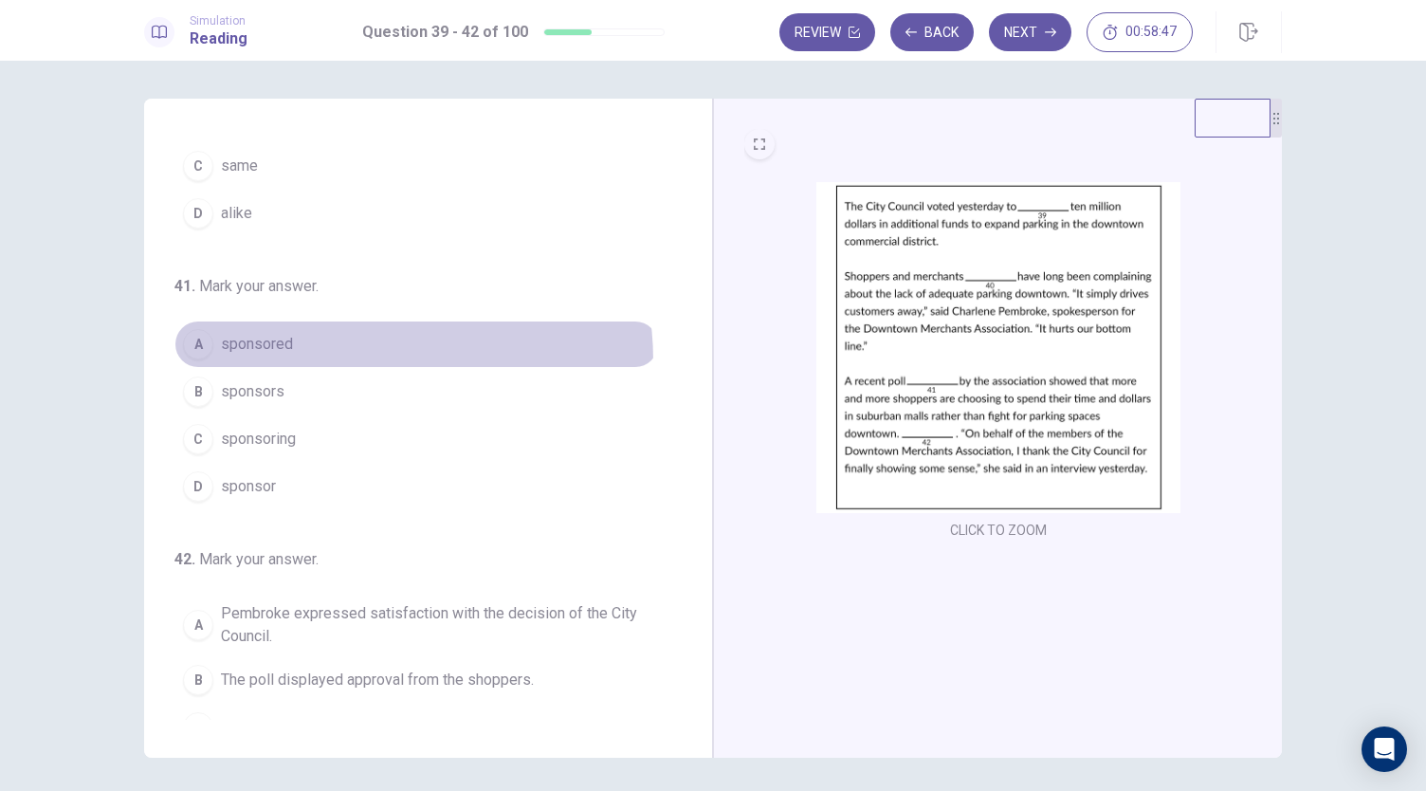
click at [332, 355] on button "A sponsored" at bounding box center [416, 343] width 484 height 47
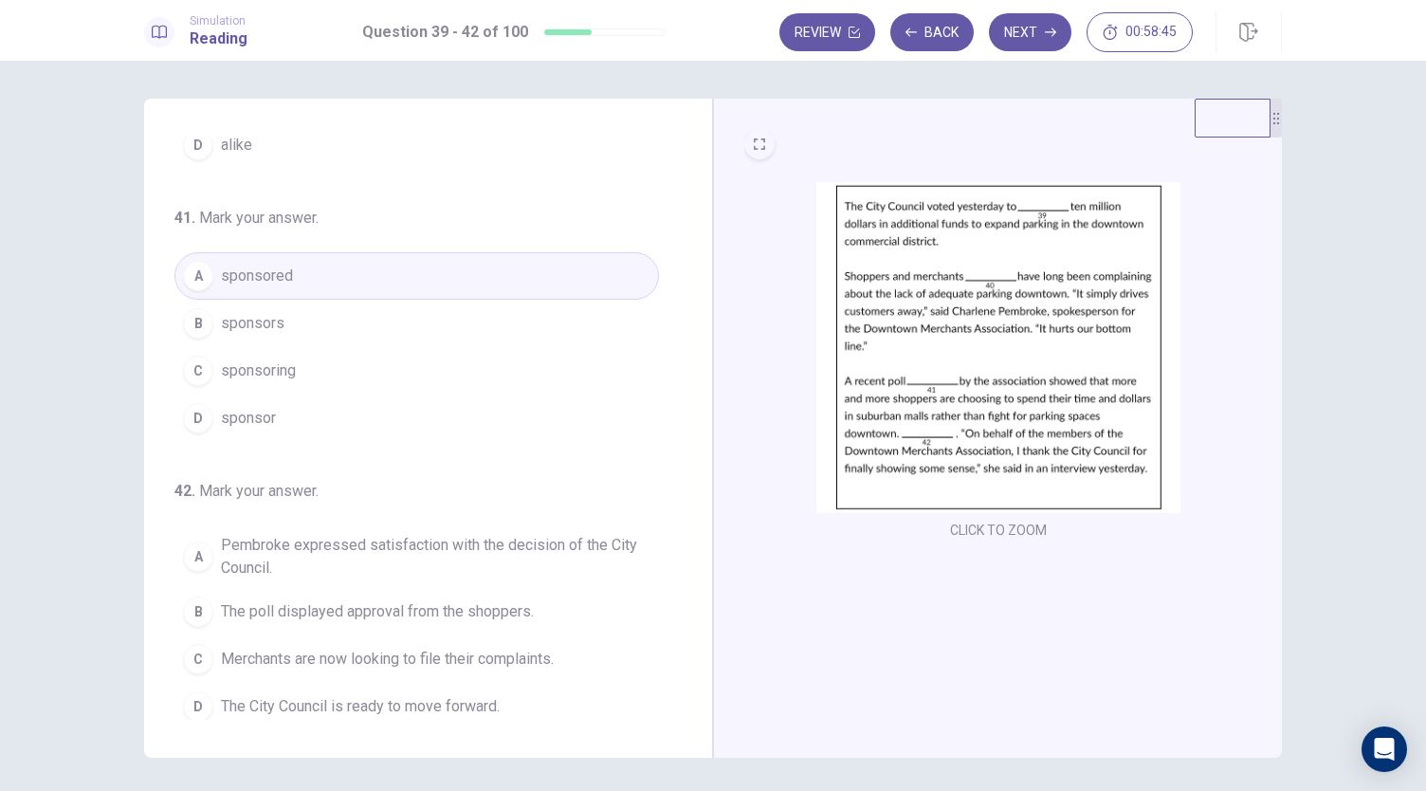
scroll to position [65, 0]
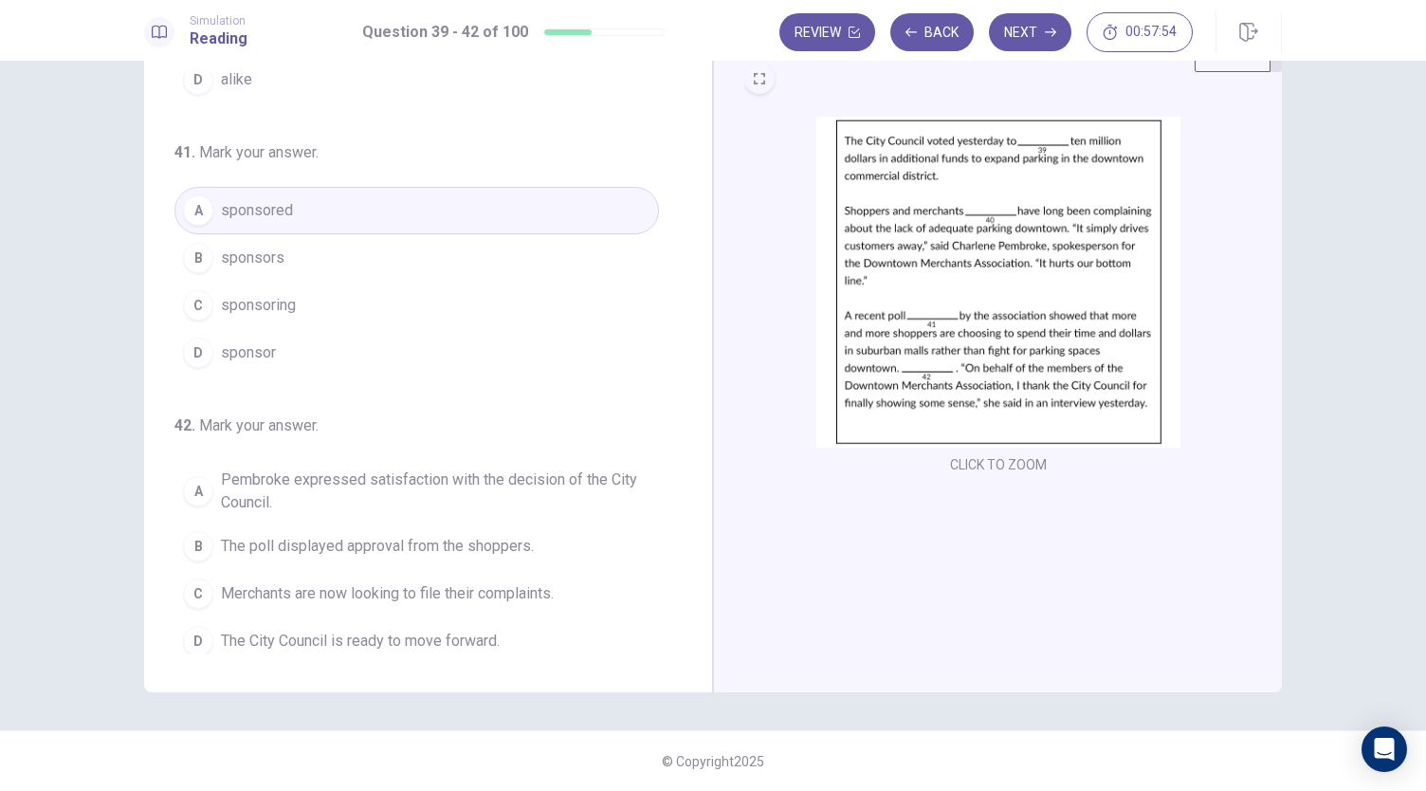
click at [491, 545] on span "The poll displayed approval from the shoppers." at bounding box center [377, 546] width 313 height 23
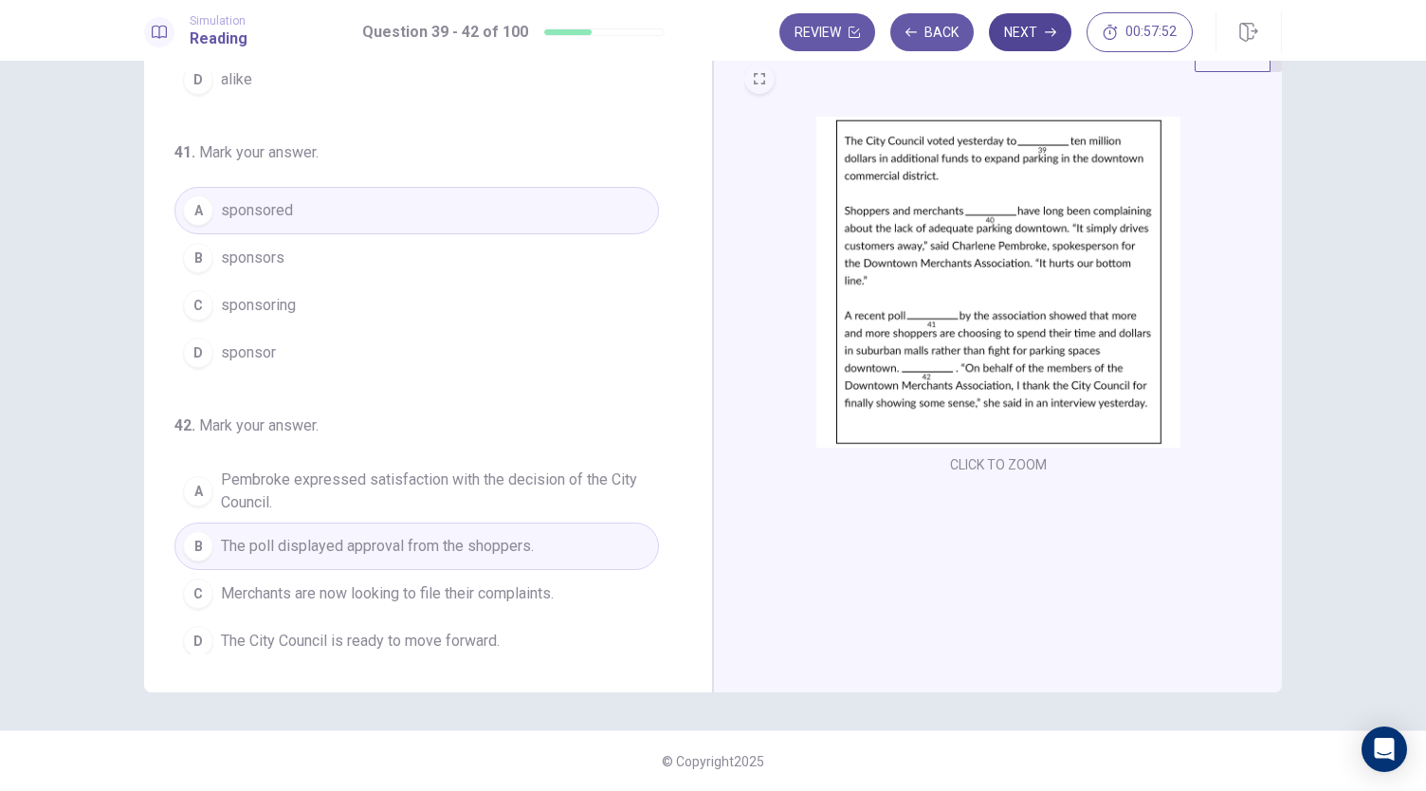
click at [1035, 24] on button "Next" at bounding box center [1030, 32] width 82 height 38
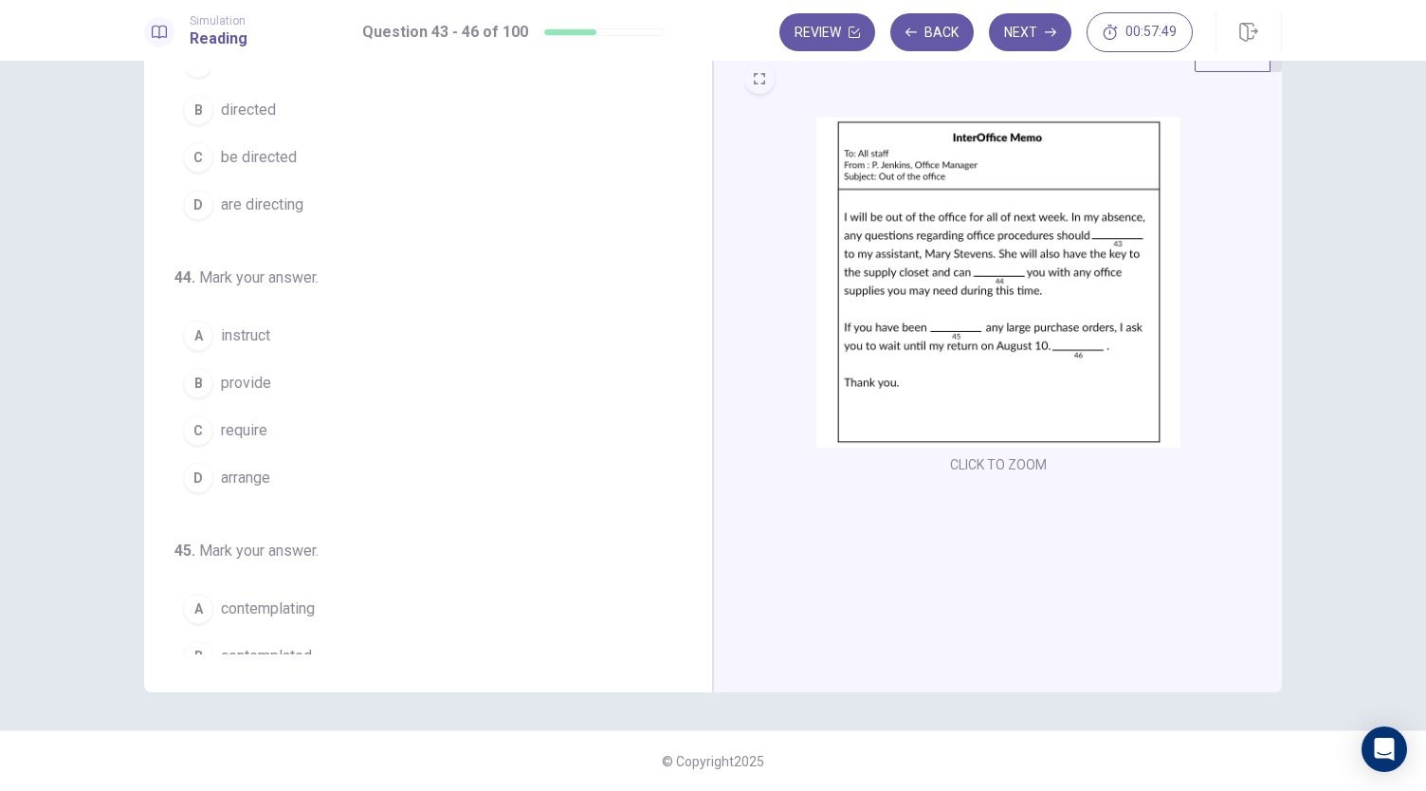
scroll to position [0, 0]
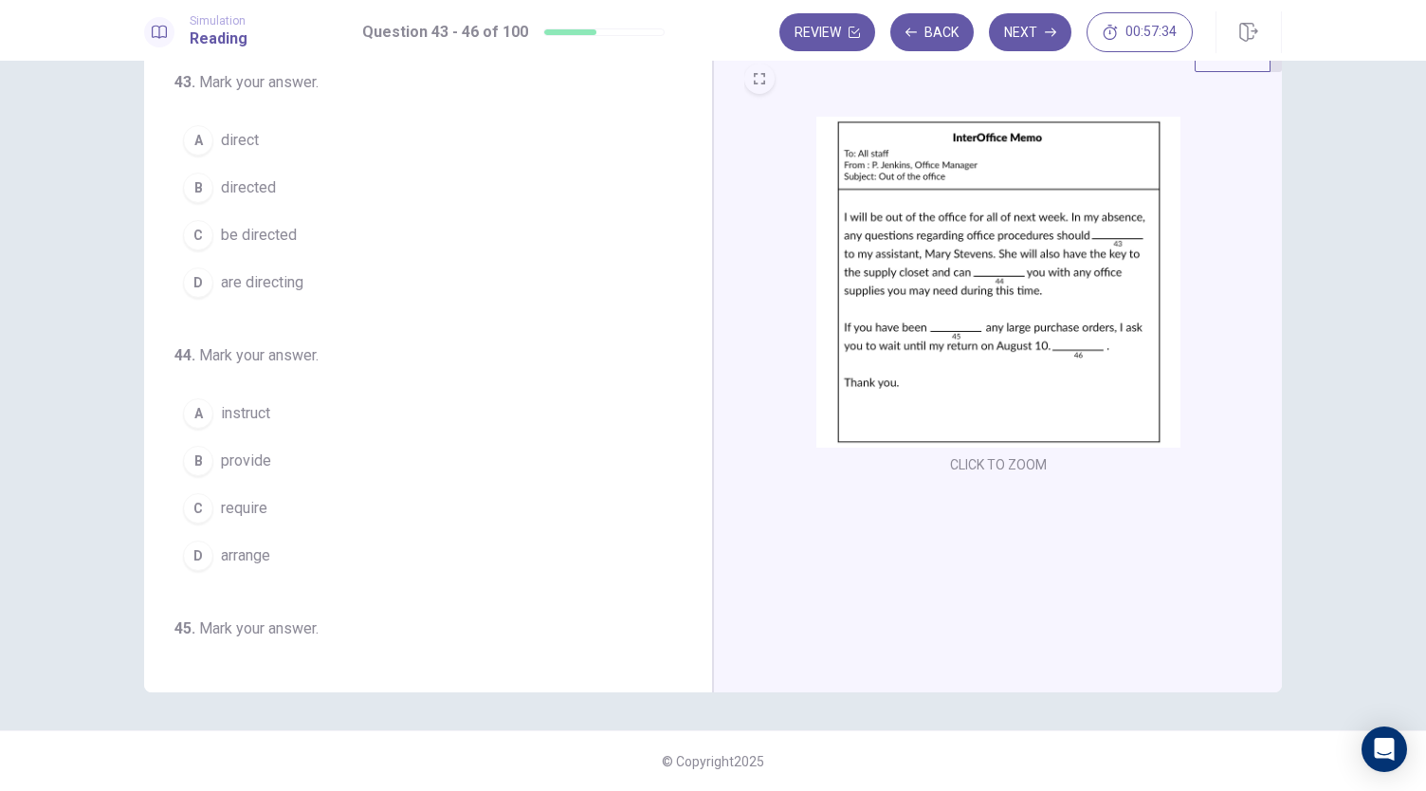
click at [298, 230] on button "C be directed" at bounding box center [416, 234] width 484 height 47
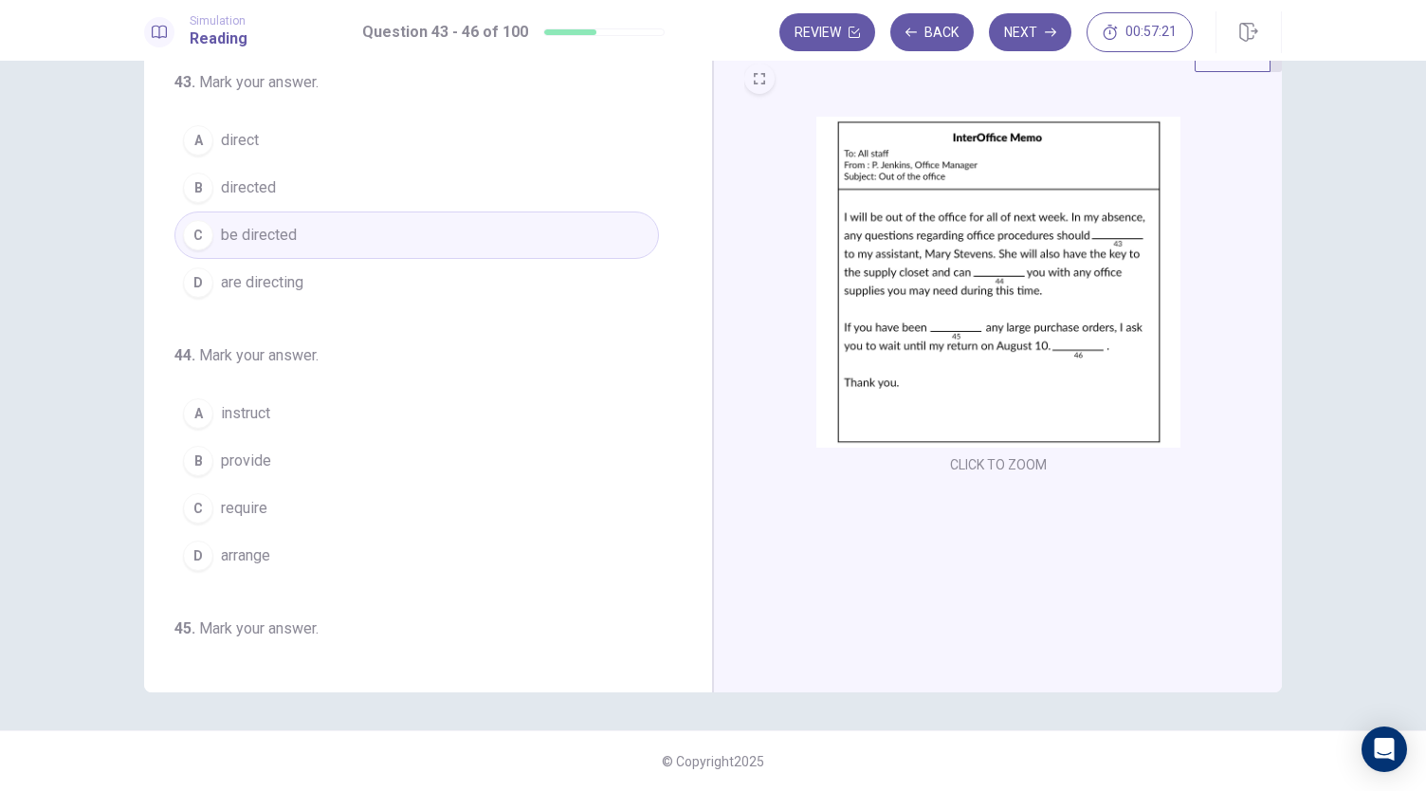
click at [325, 410] on button "A instruct" at bounding box center [416, 413] width 484 height 47
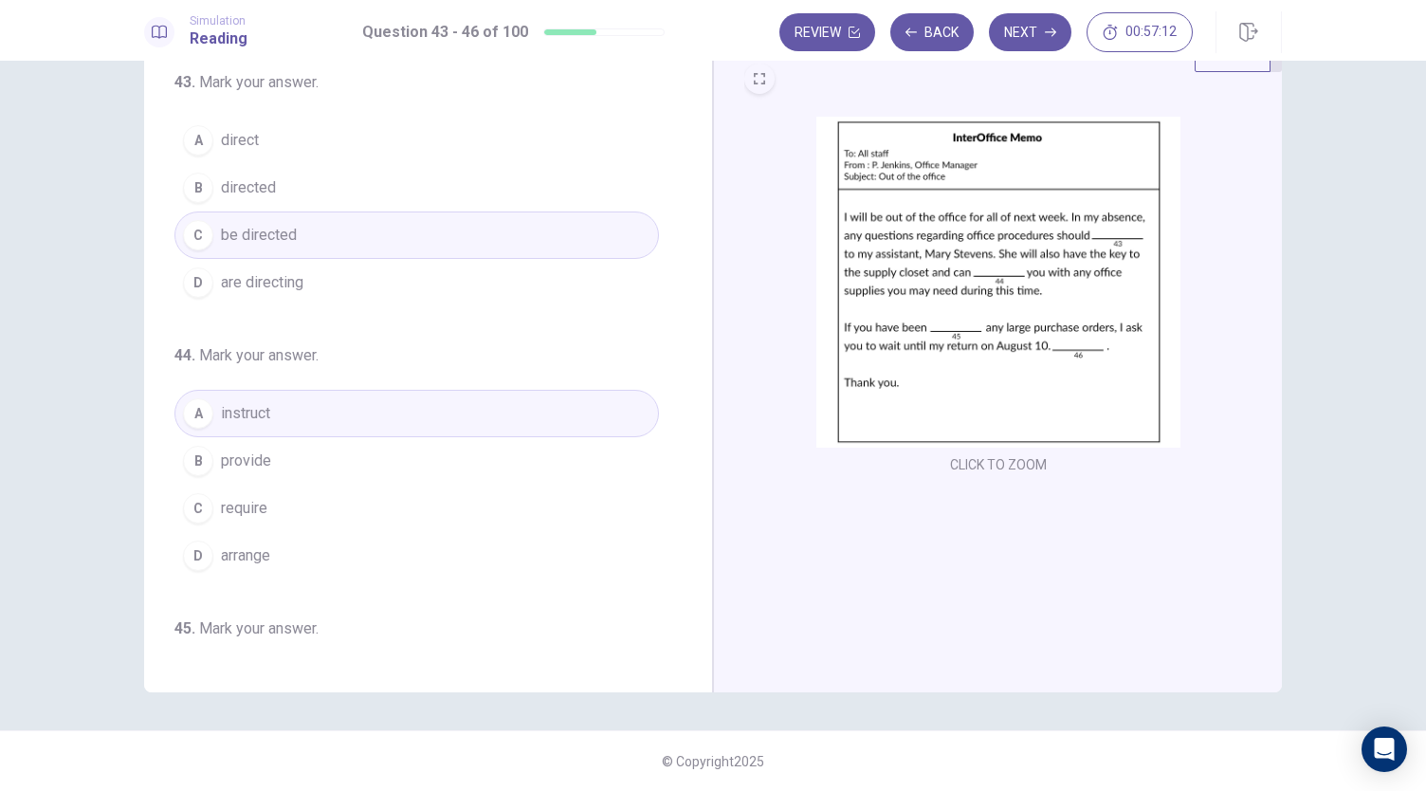
click at [324, 456] on button "B provide" at bounding box center [416, 460] width 484 height 47
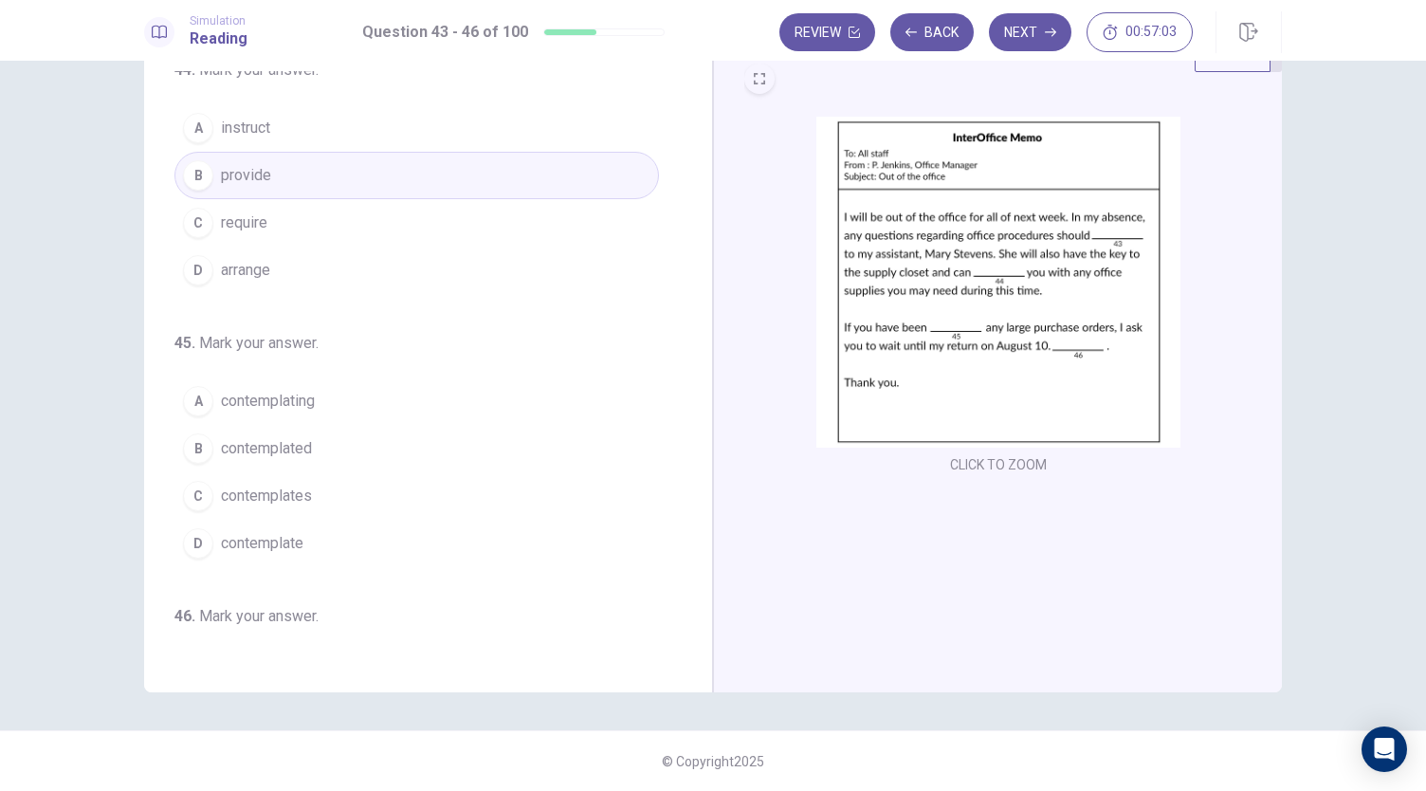
scroll to position [342, 0]
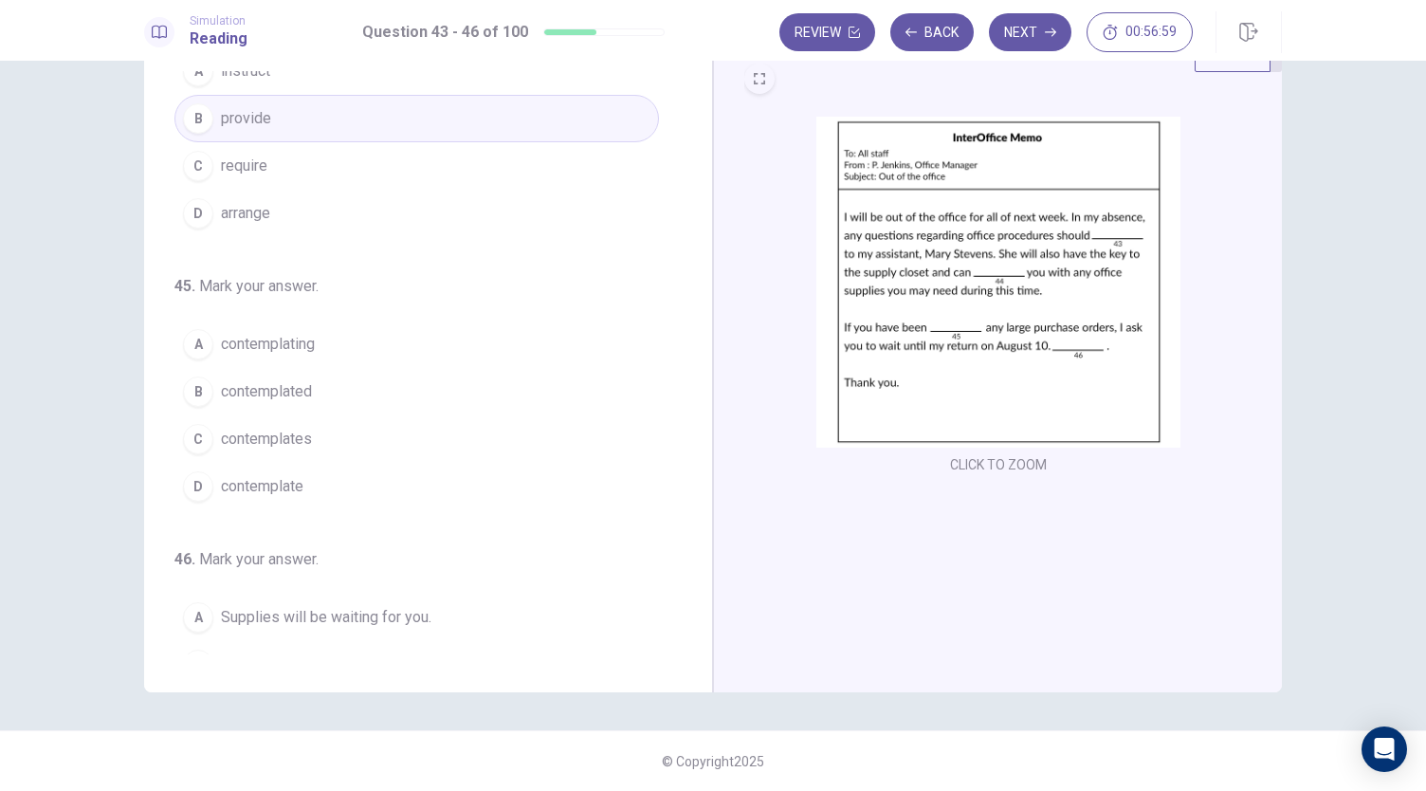
click at [291, 391] on span "contemplated" at bounding box center [266, 391] width 91 height 23
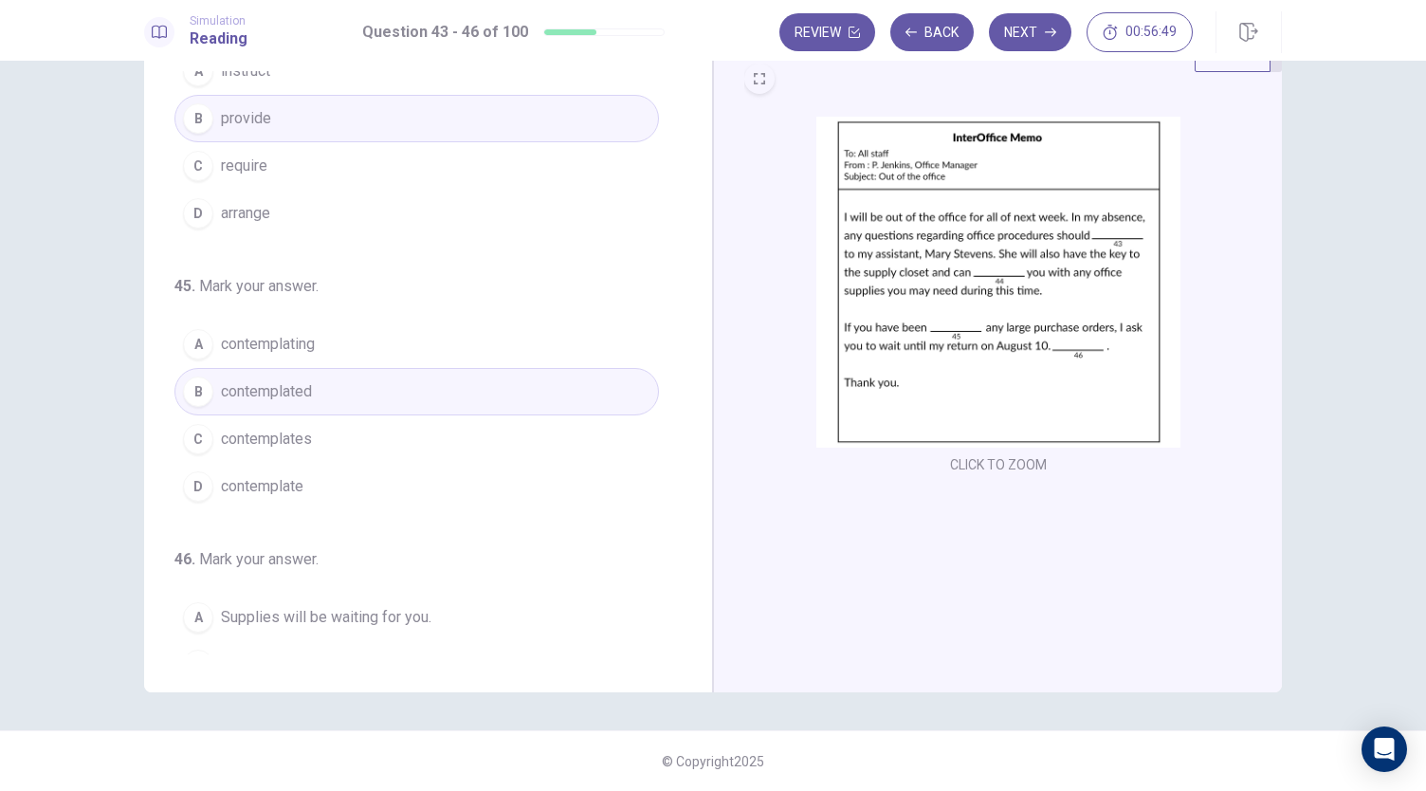
click at [375, 338] on button "A contemplating" at bounding box center [416, 343] width 484 height 47
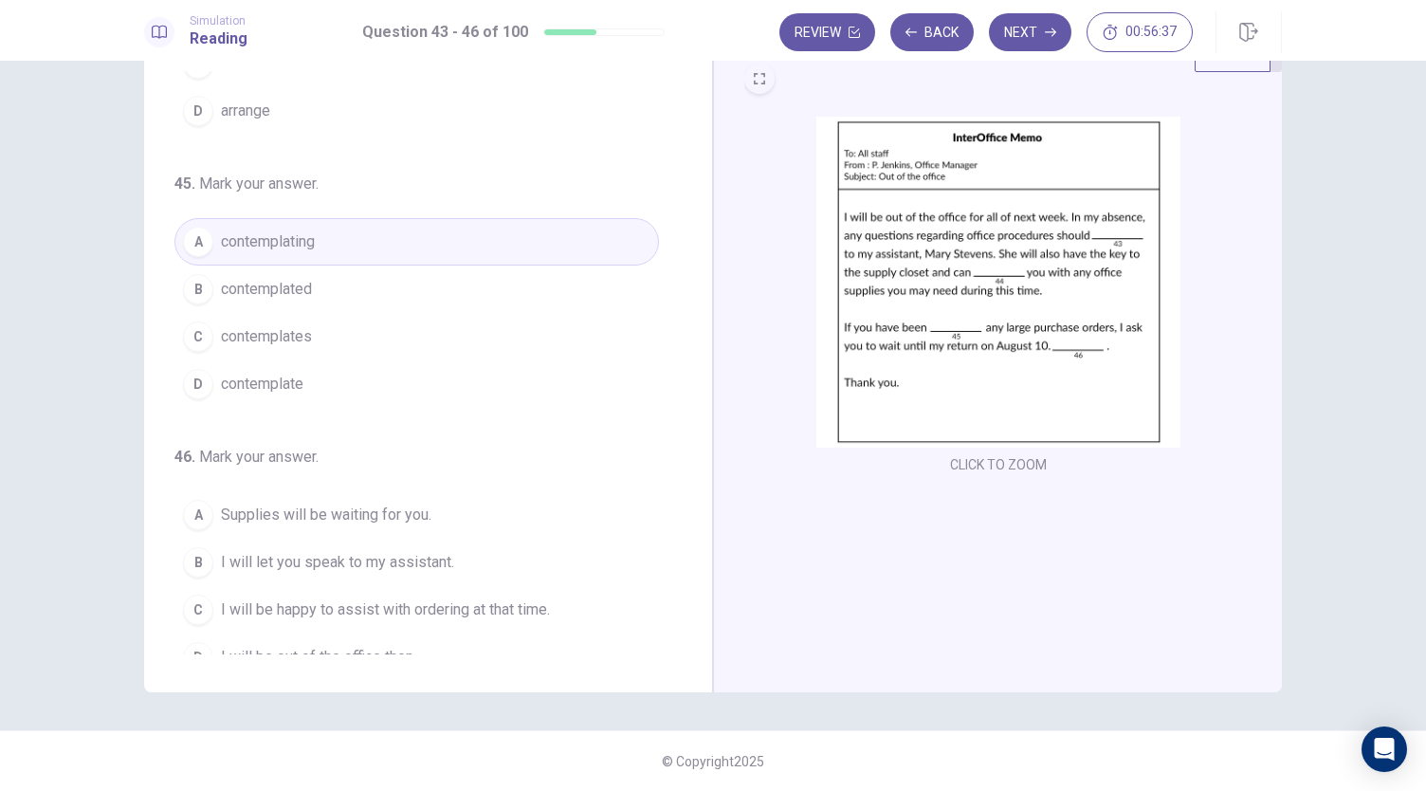
scroll to position [461, 0]
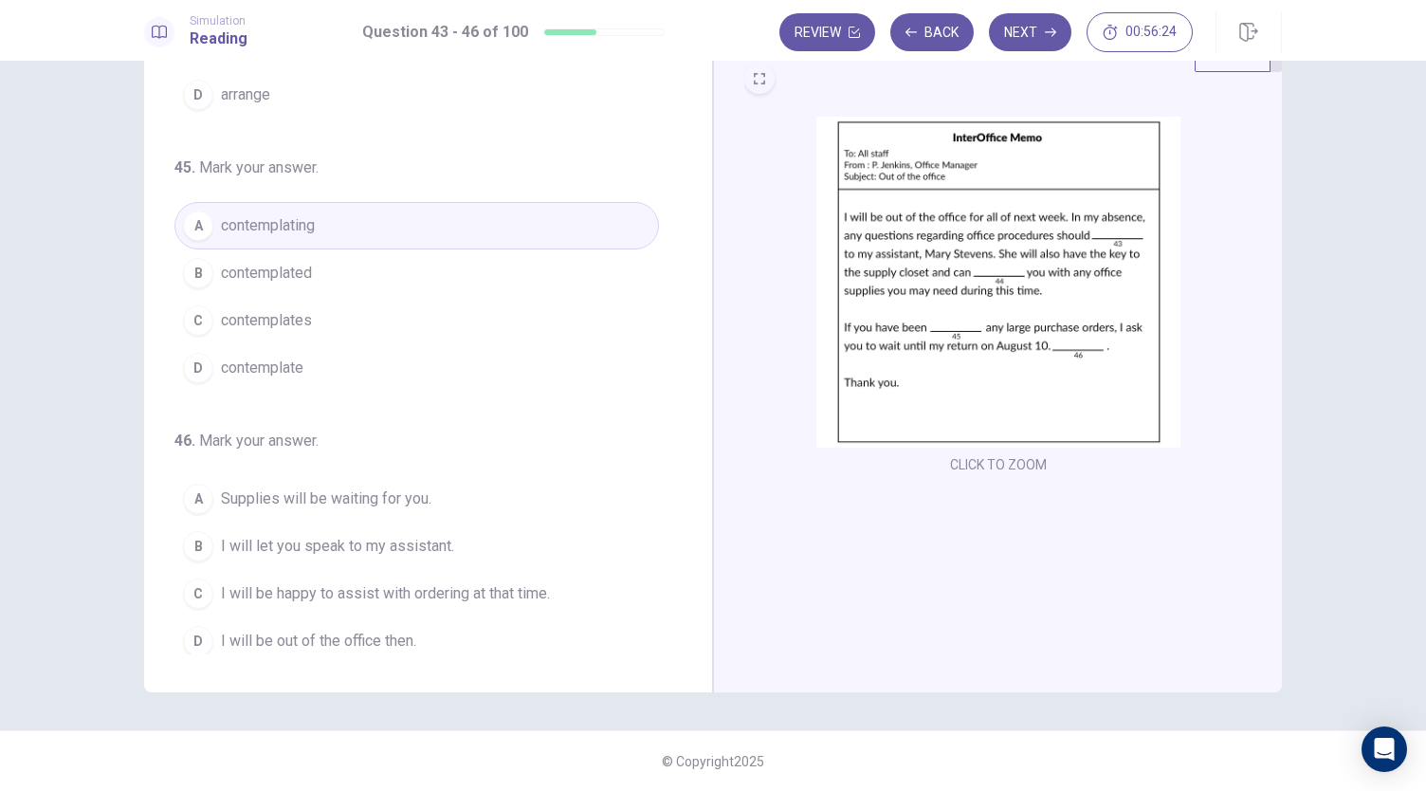
click at [417, 498] on span "Supplies will be waiting for you." at bounding box center [326, 498] width 210 height 23
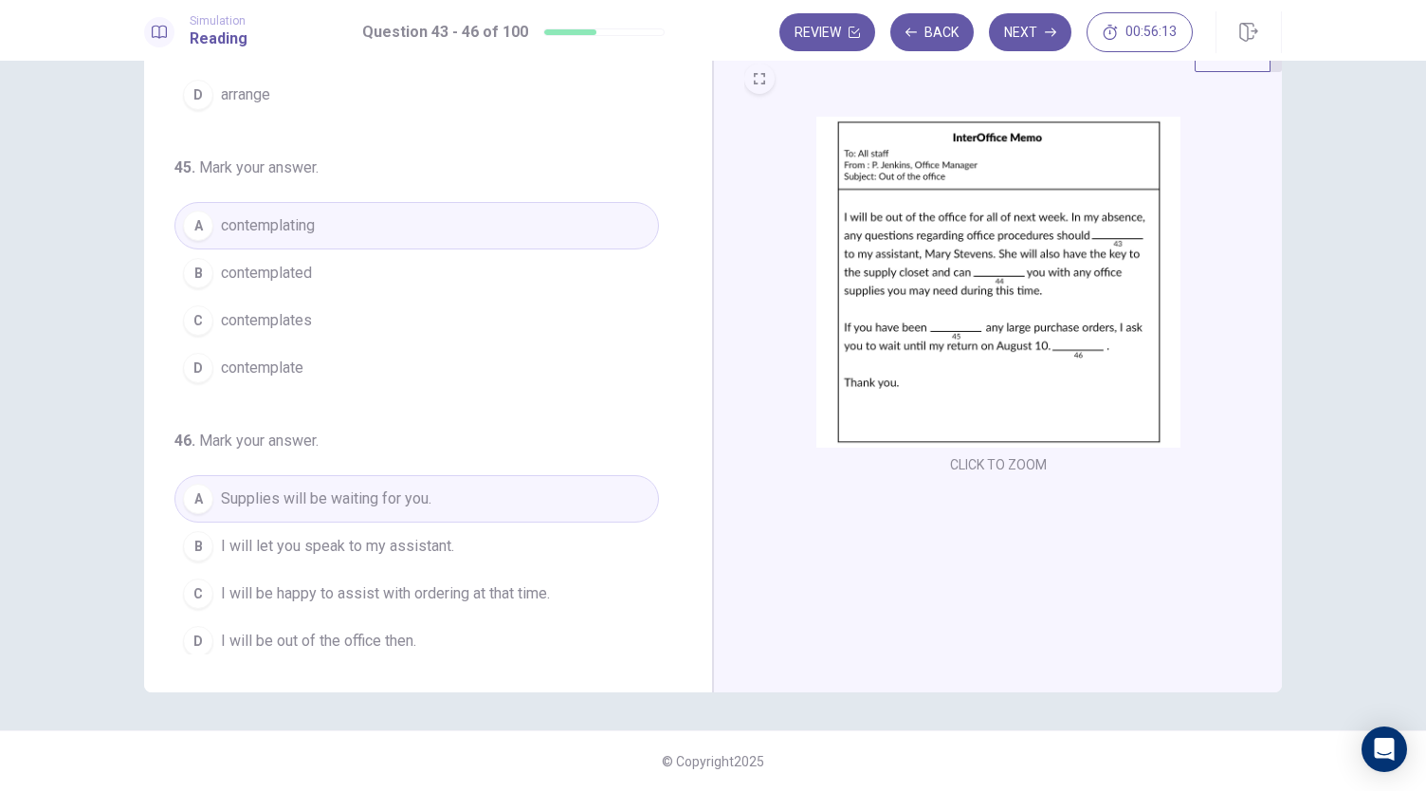
scroll to position [0, 0]
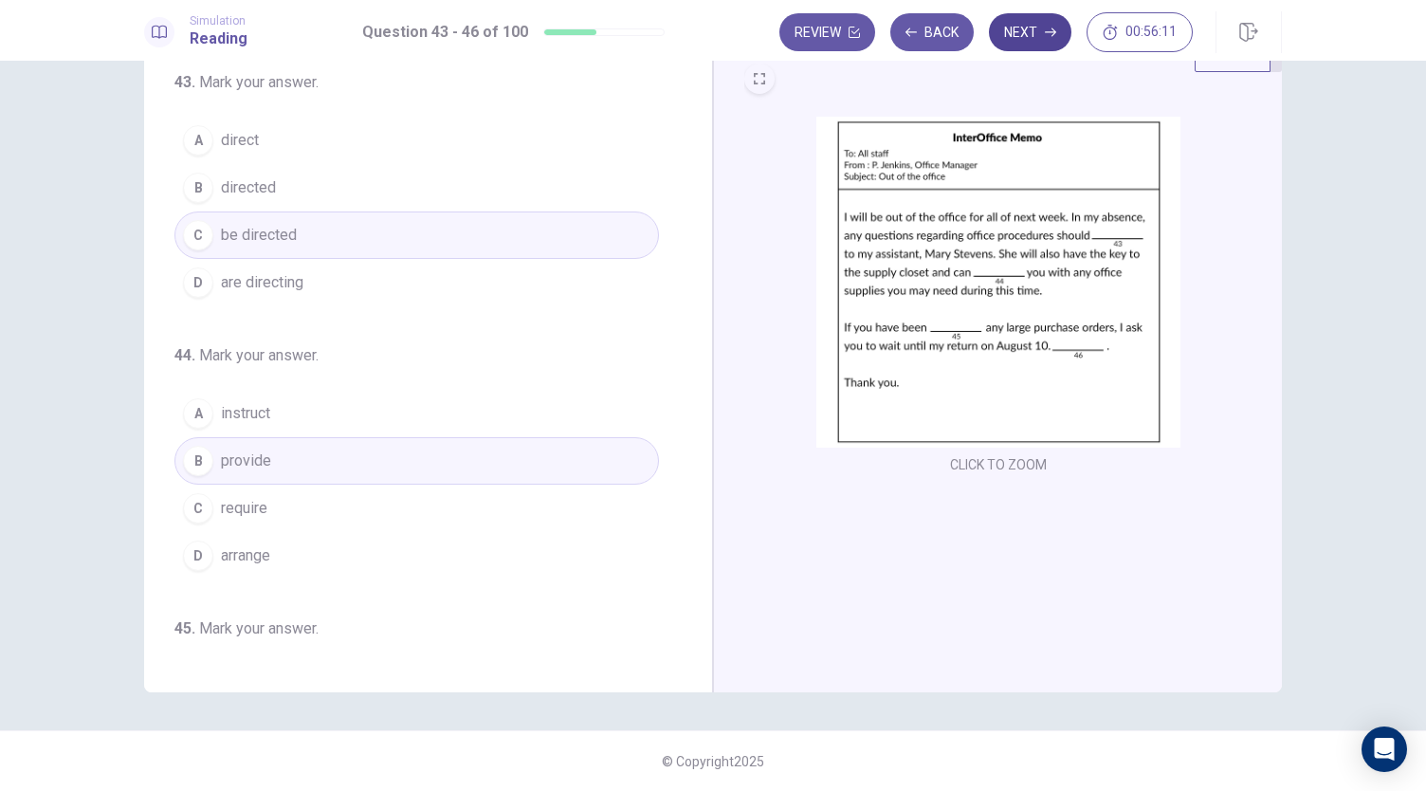
click at [1017, 33] on button "Next" at bounding box center [1030, 32] width 82 height 38
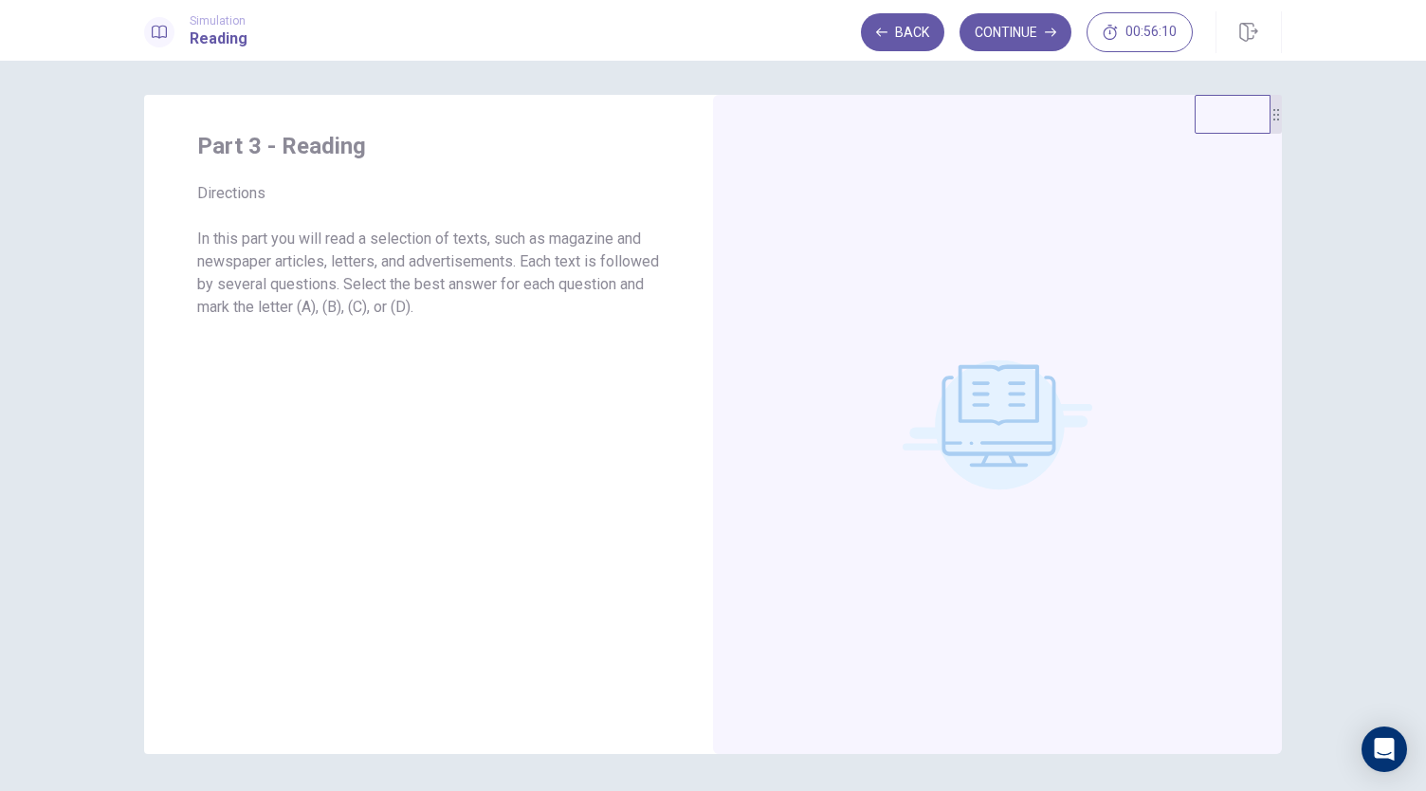
scroll to position [1, 0]
click at [1012, 27] on button "Continue" at bounding box center [1015, 32] width 112 height 38
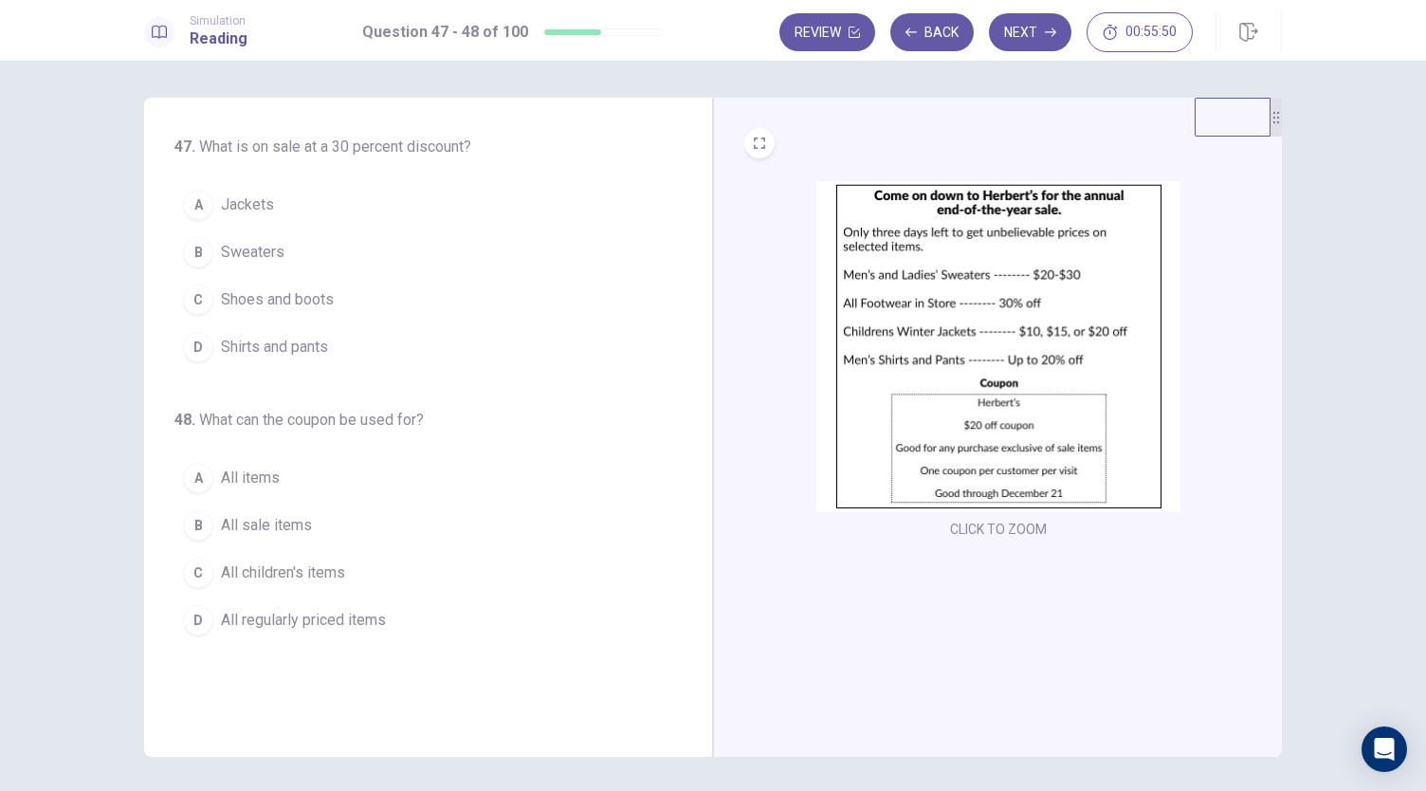
click at [381, 295] on button "C Shoes and boots" at bounding box center [416, 299] width 484 height 47
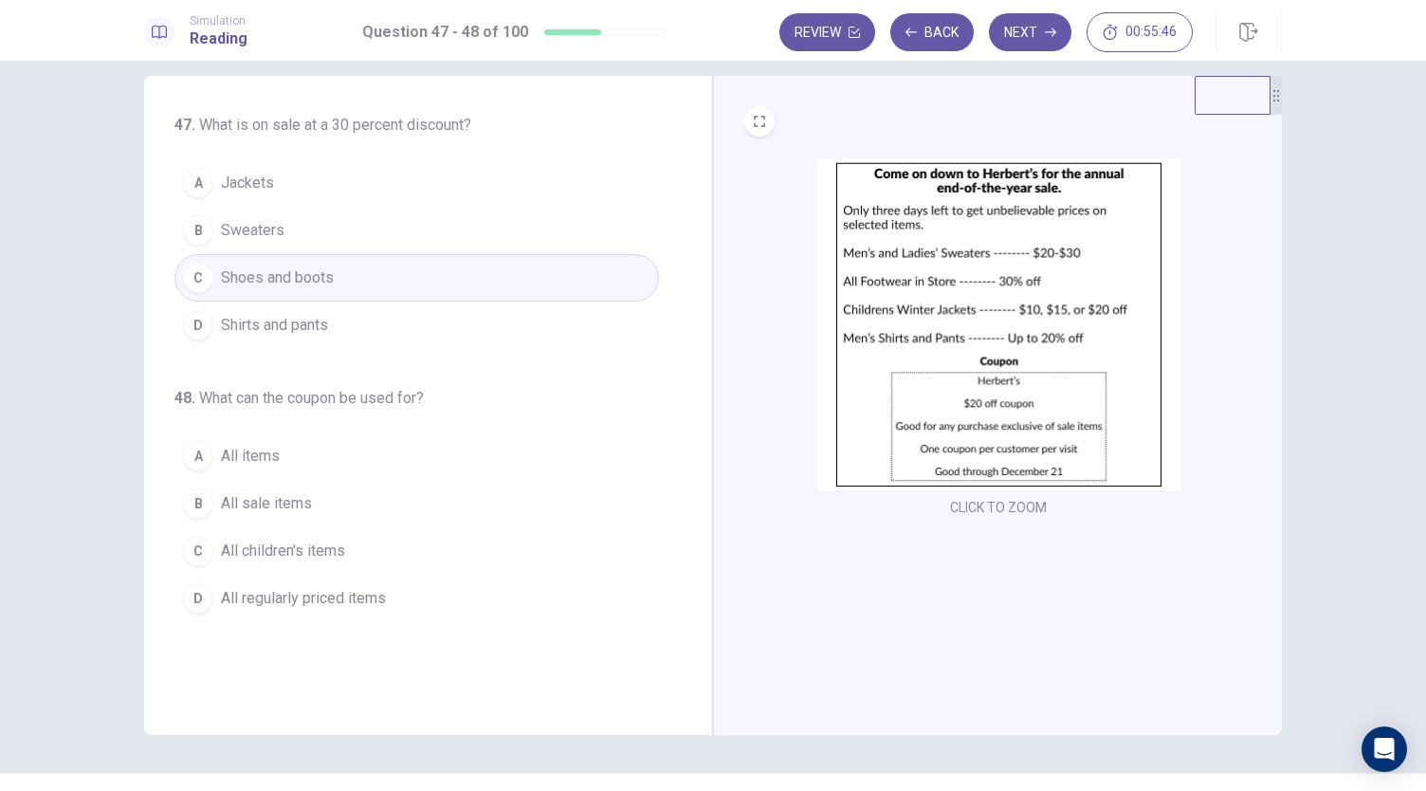
scroll to position [24, 0]
click at [369, 452] on button "A All items" at bounding box center [416, 454] width 484 height 47
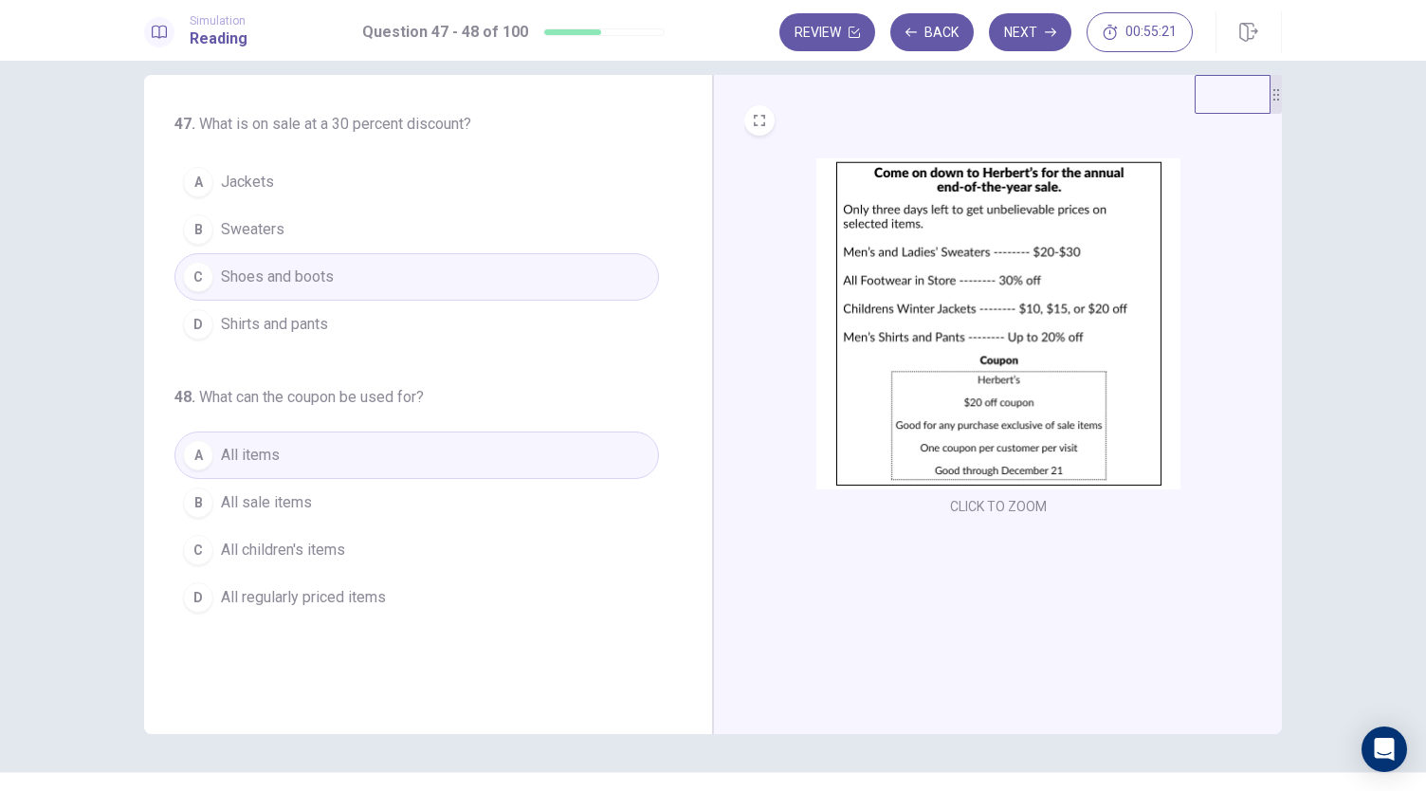
click at [415, 507] on button "B All sale items" at bounding box center [416, 502] width 484 height 47
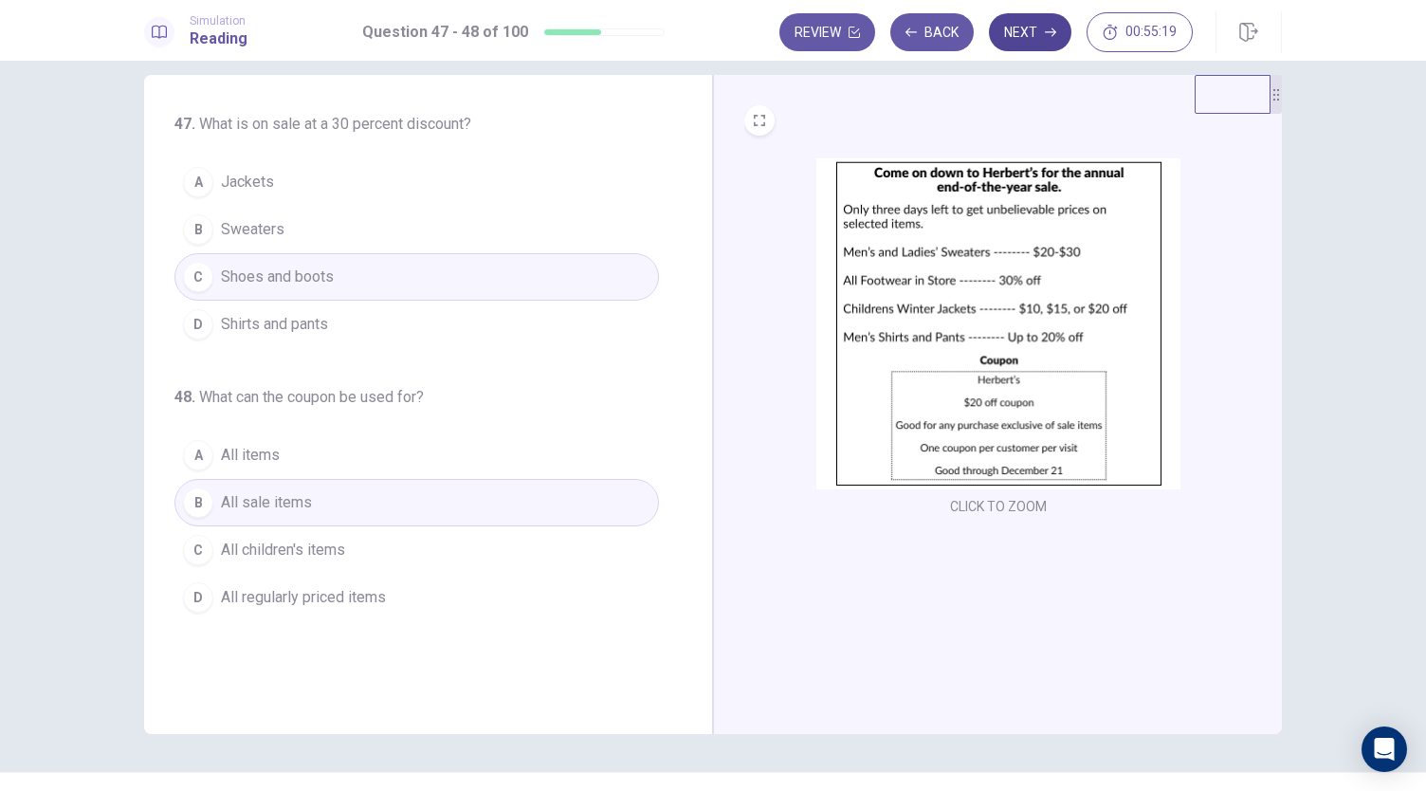
click at [1023, 43] on button "Next" at bounding box center [1030, 32] width 82 height 38
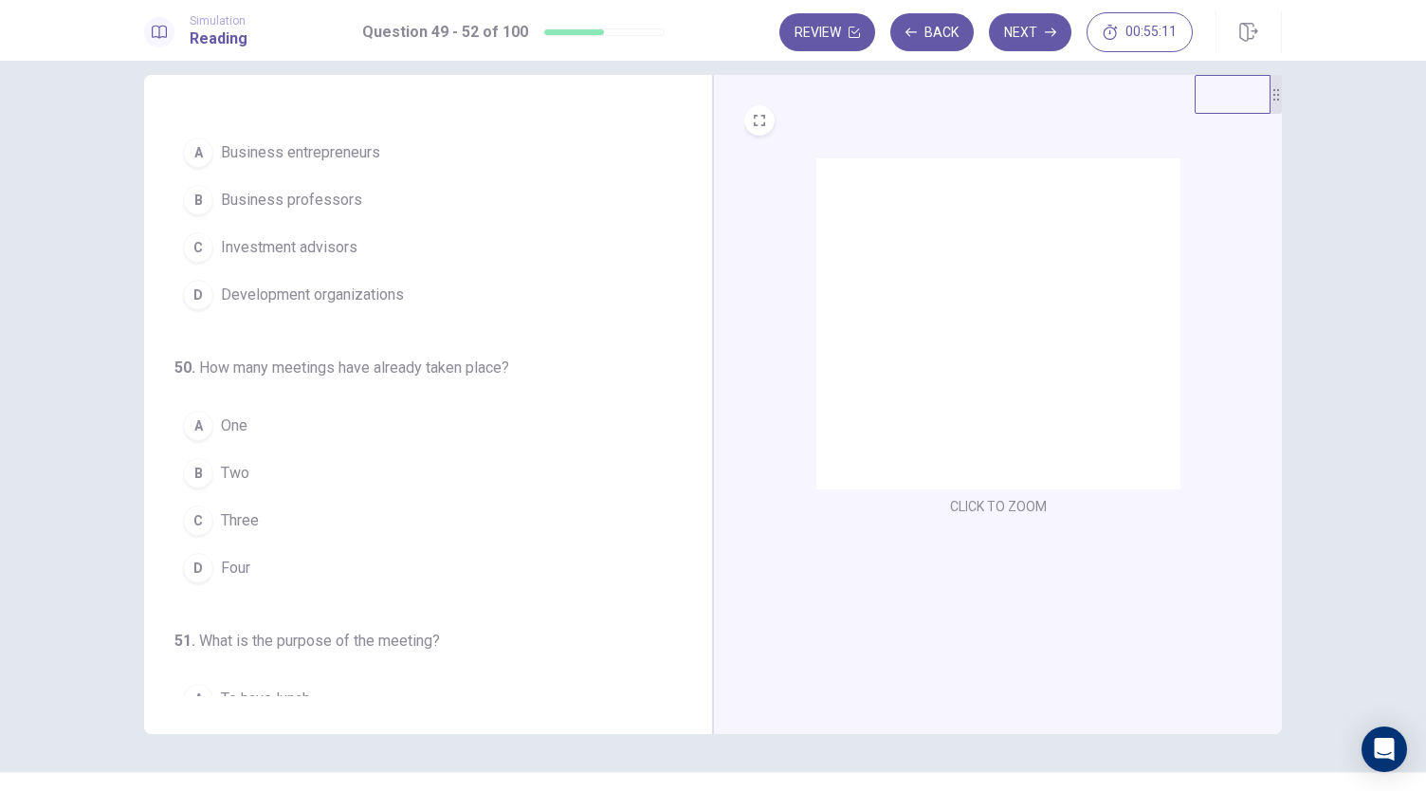
scroll to position [0, 0]
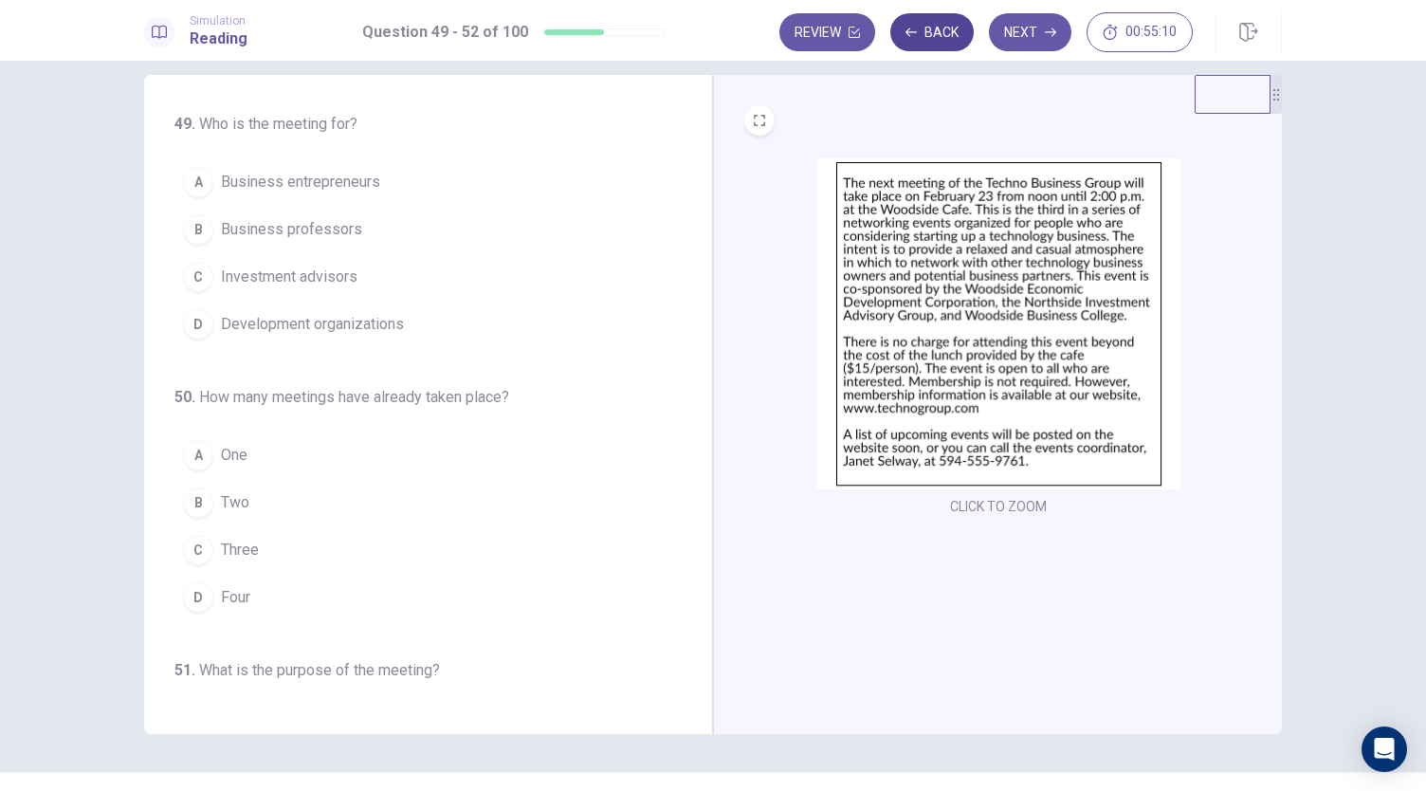
click at [942, 35] on button "Back" at bounding box center [931, 32] width 83 height 38
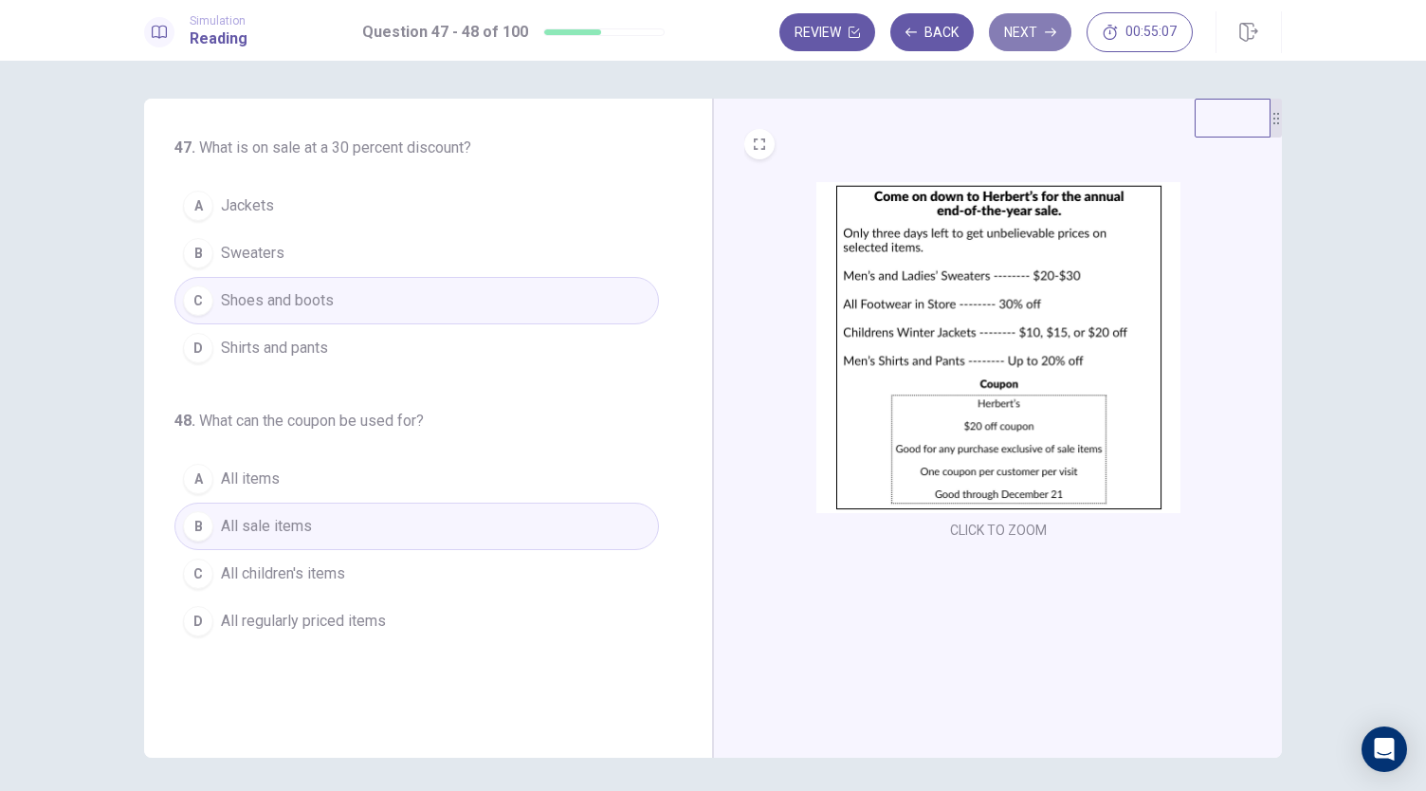
click at [1029, 27] on button "Next" at bounding box center [1030, 32] width 82 height 38
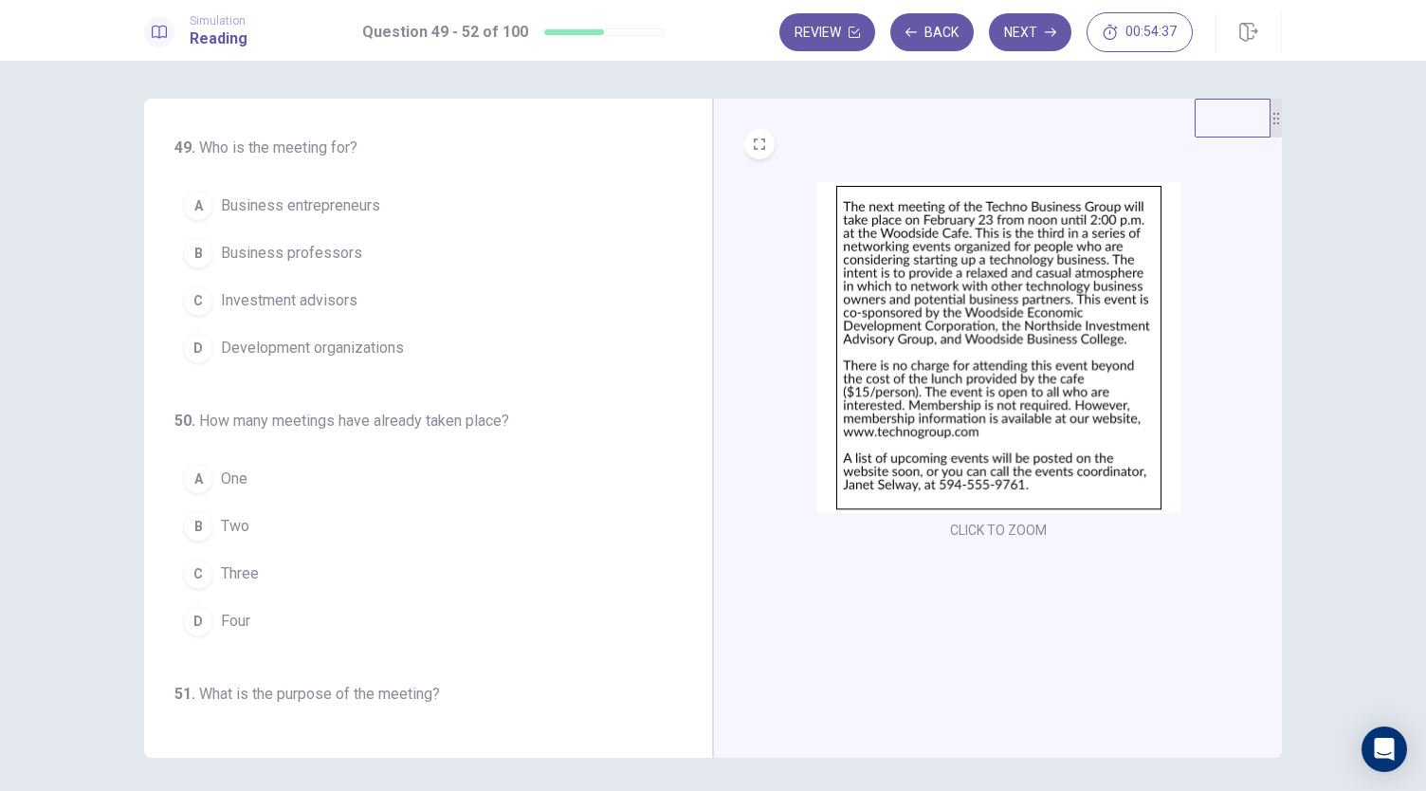
click at [502, 203] on button "A Business entrepreneurs" at bounding box center [416, 205] width 484 height 47
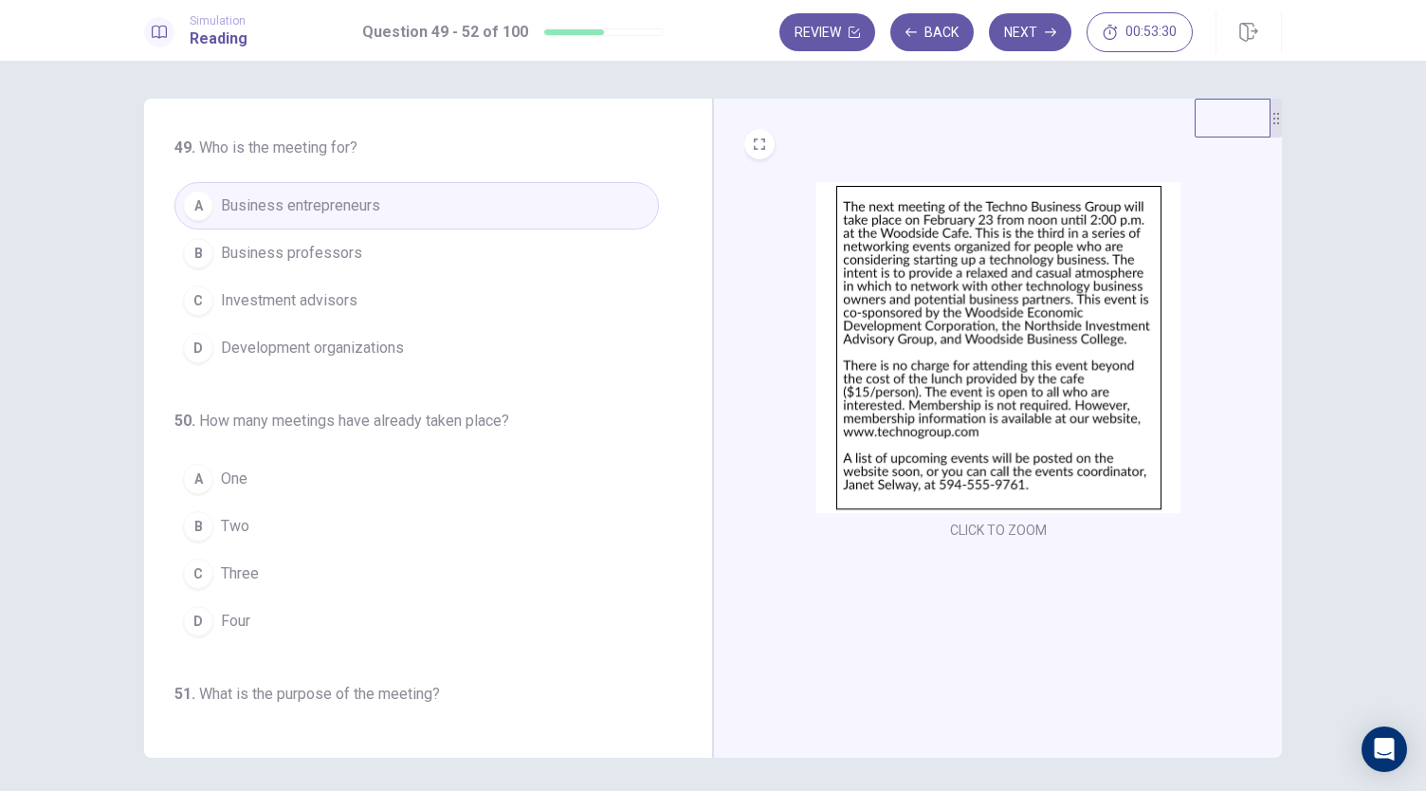
click at [268, 570] on button "C Three" at bounding box center [416, 573] width 484 height 47
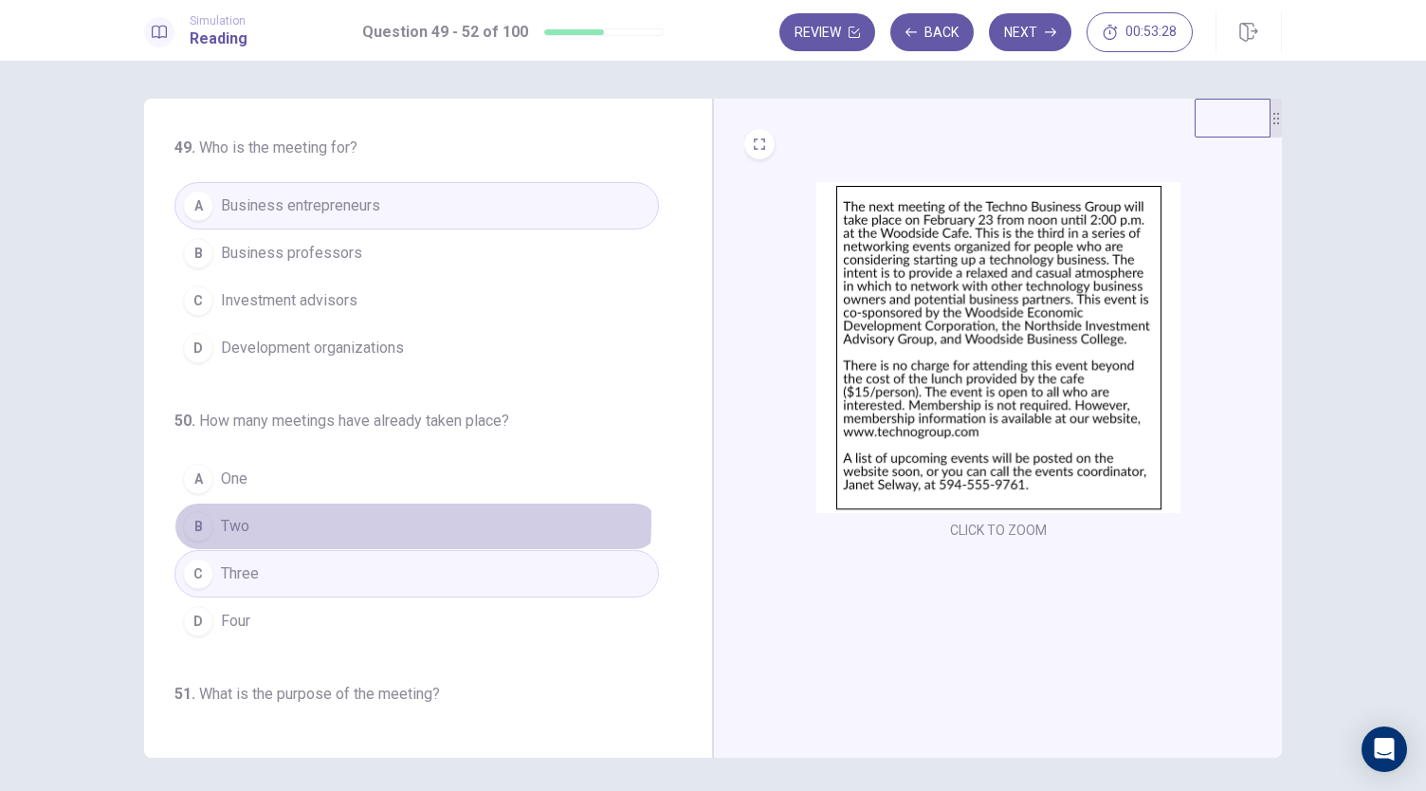
click at [336, 519] on button "B Two" at bounding box center [416, 525] width 484 height 47
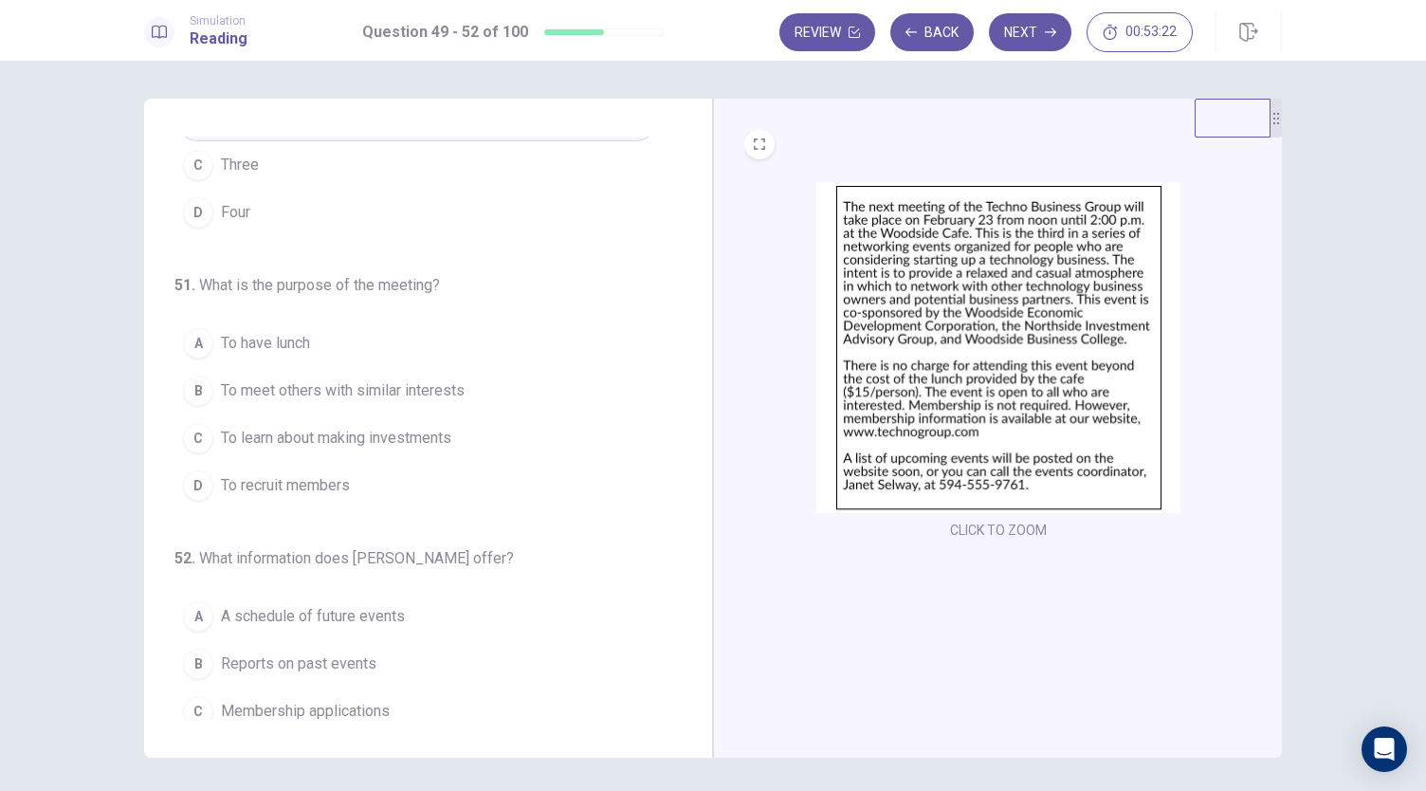
scroll to position [461, 0]
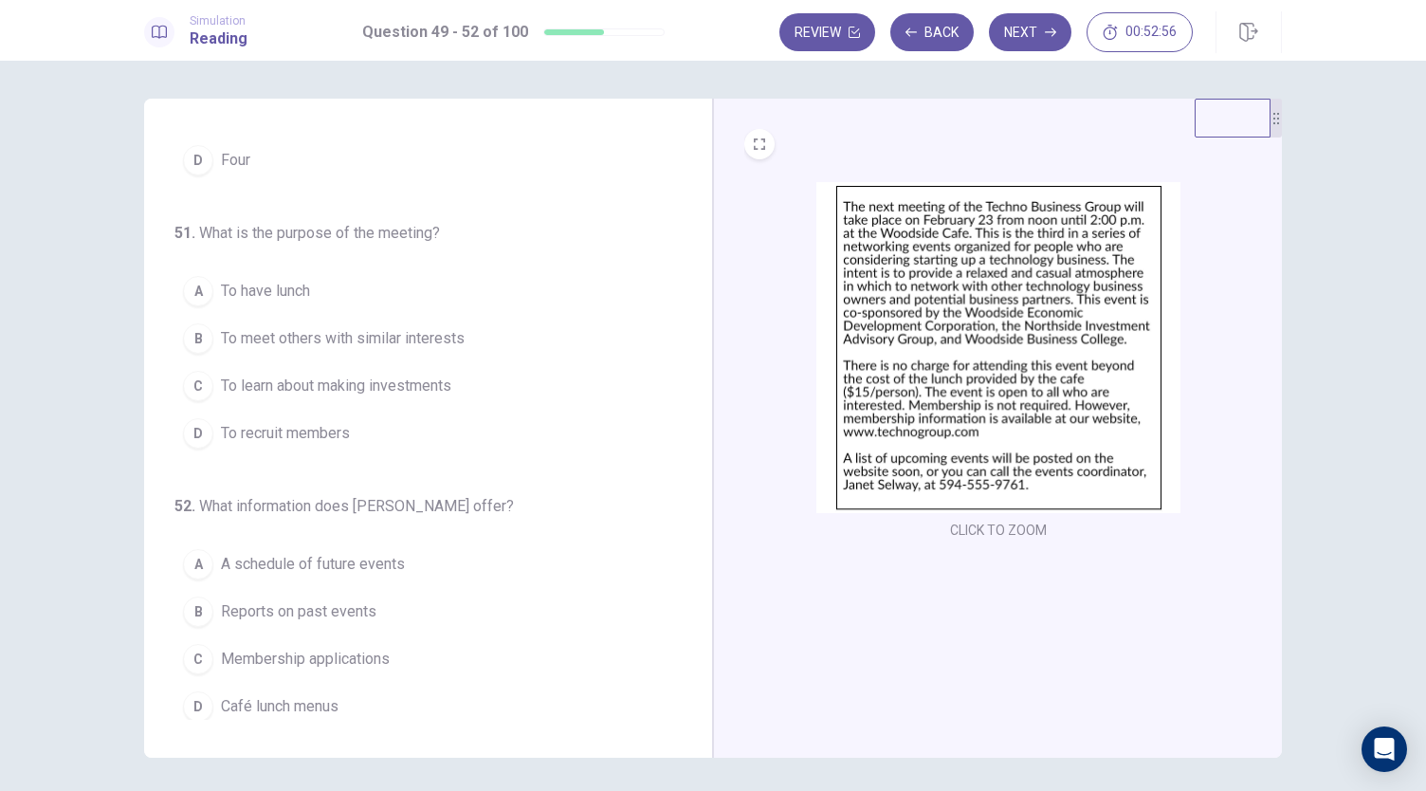
click at [475, 341] on button "B To meet others with similar interests" at bounding box center [416, 338] width 484 height 47
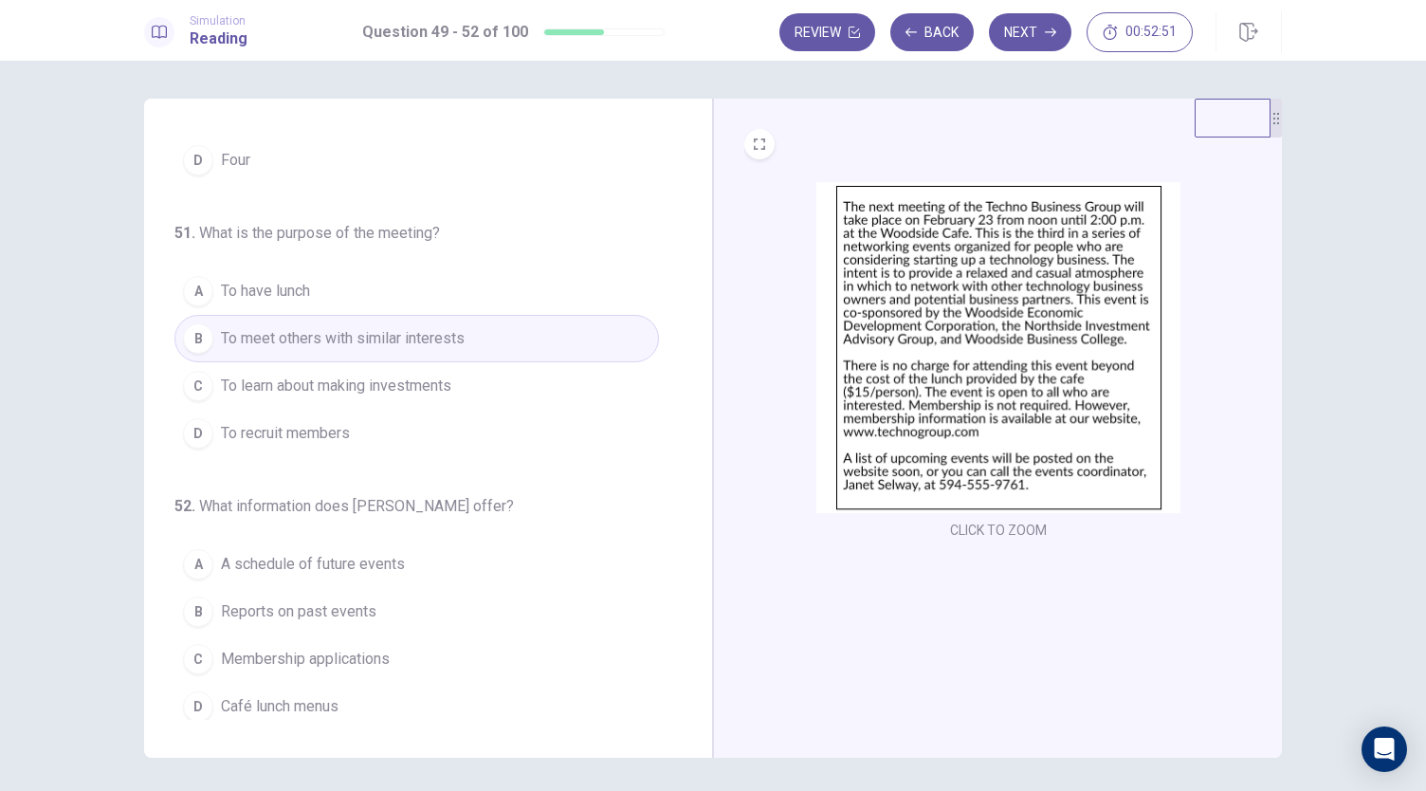
click at [479, 373] on button "C To learn about making investments" at bounding box center [416, 385] width 484 height 47
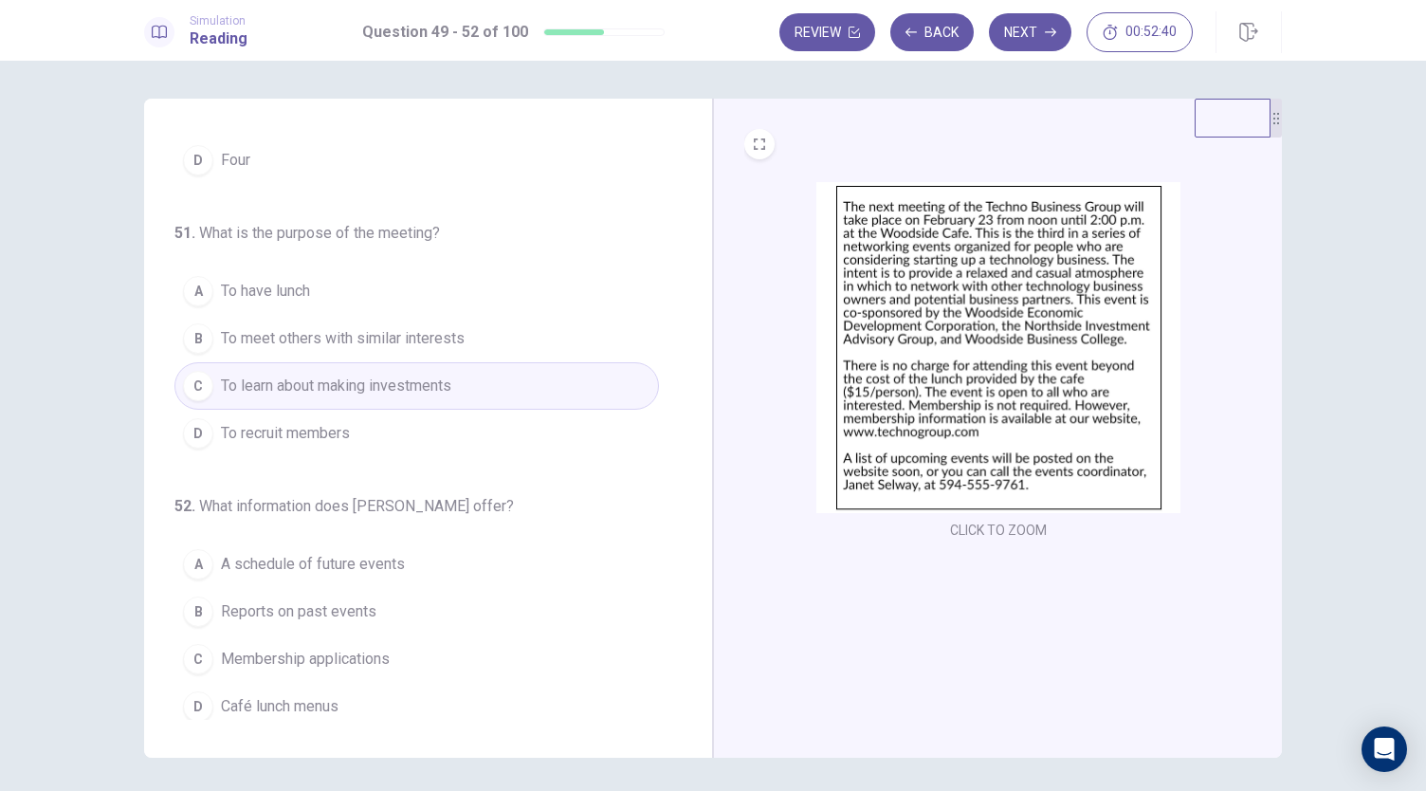
scroll to position [65, 0]
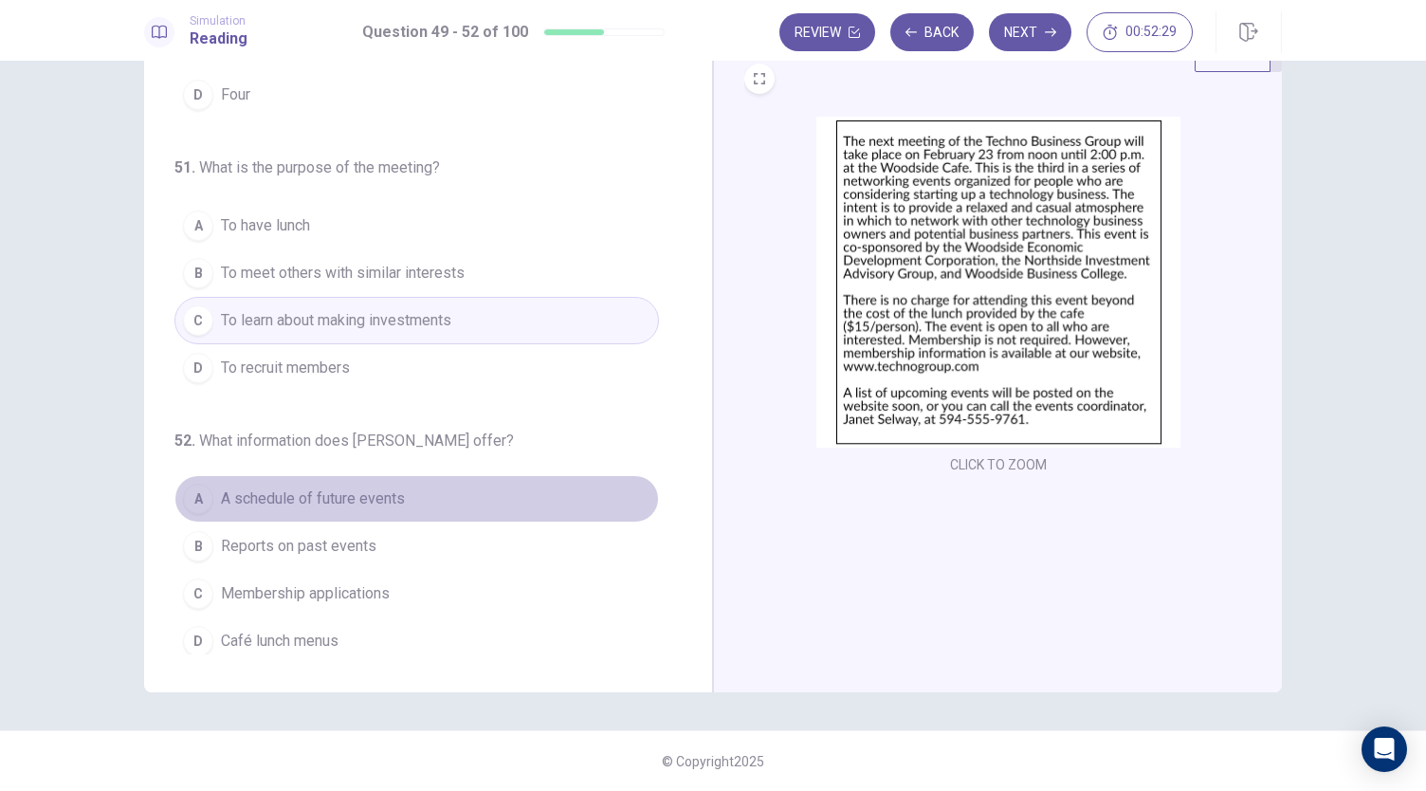
click at [453, 500] on button "A A schedule of future events" at bounding box center [416, 498] width 484 height 47
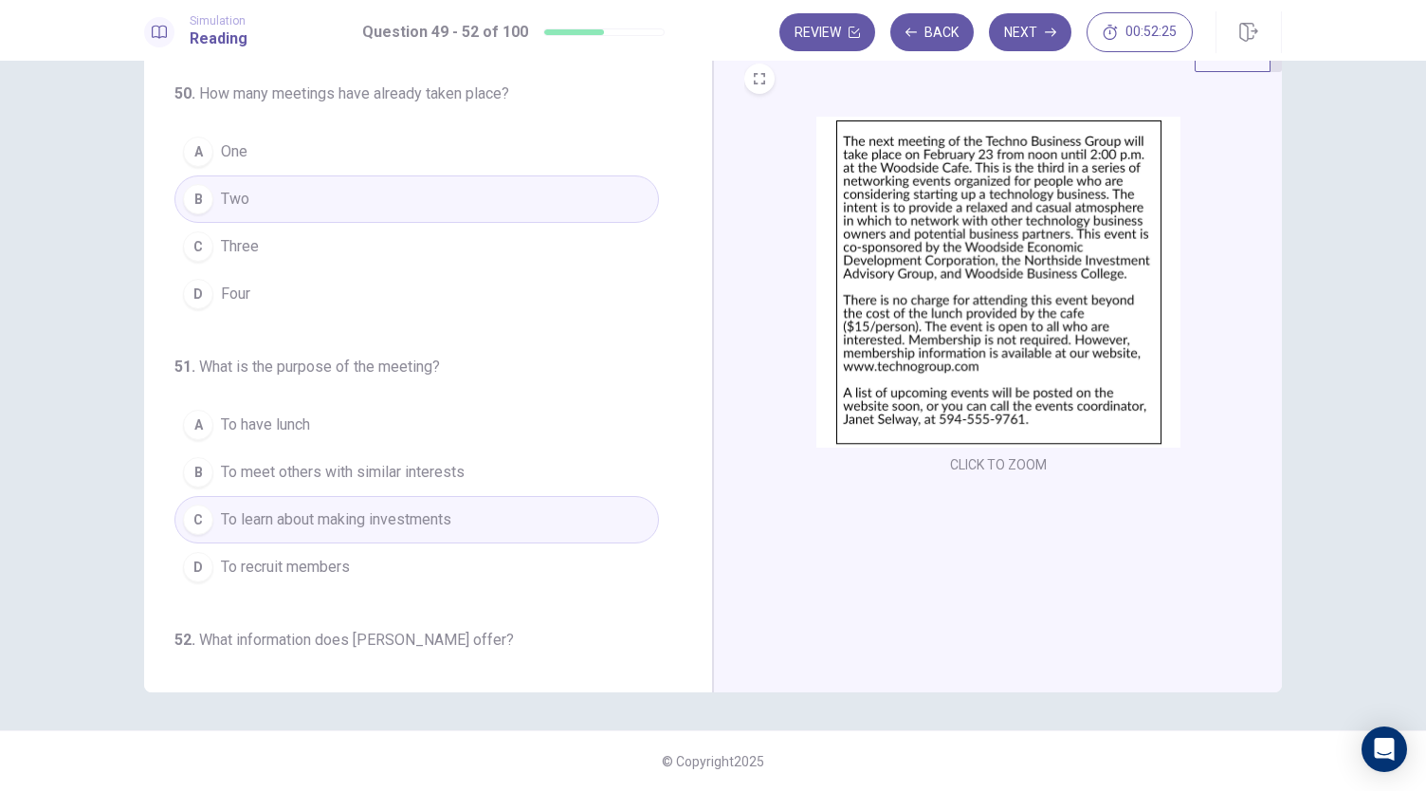
scroll to position [461, 0]
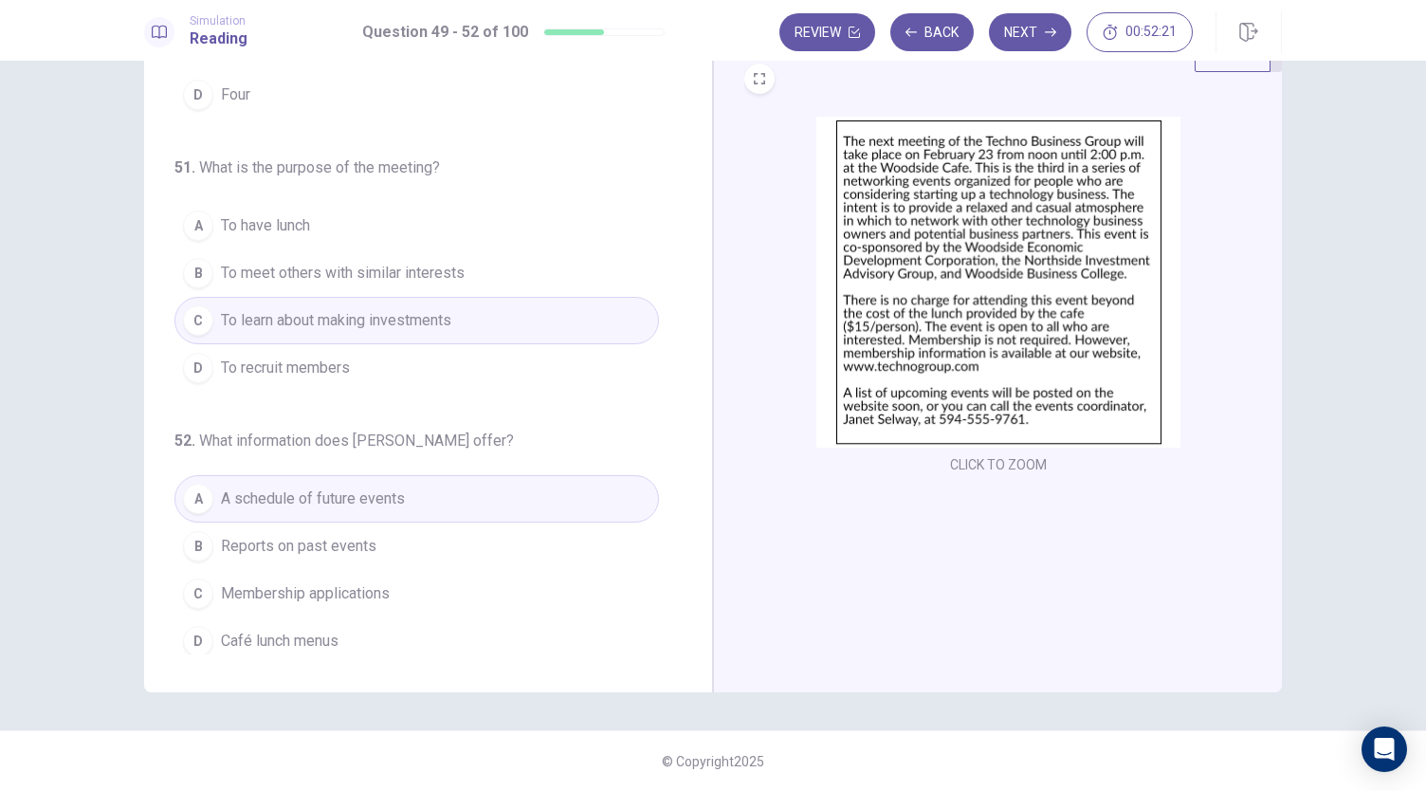
click at [467, 578] on button "C Membership applications" at bounding box center [416, 593] width 484 height 47
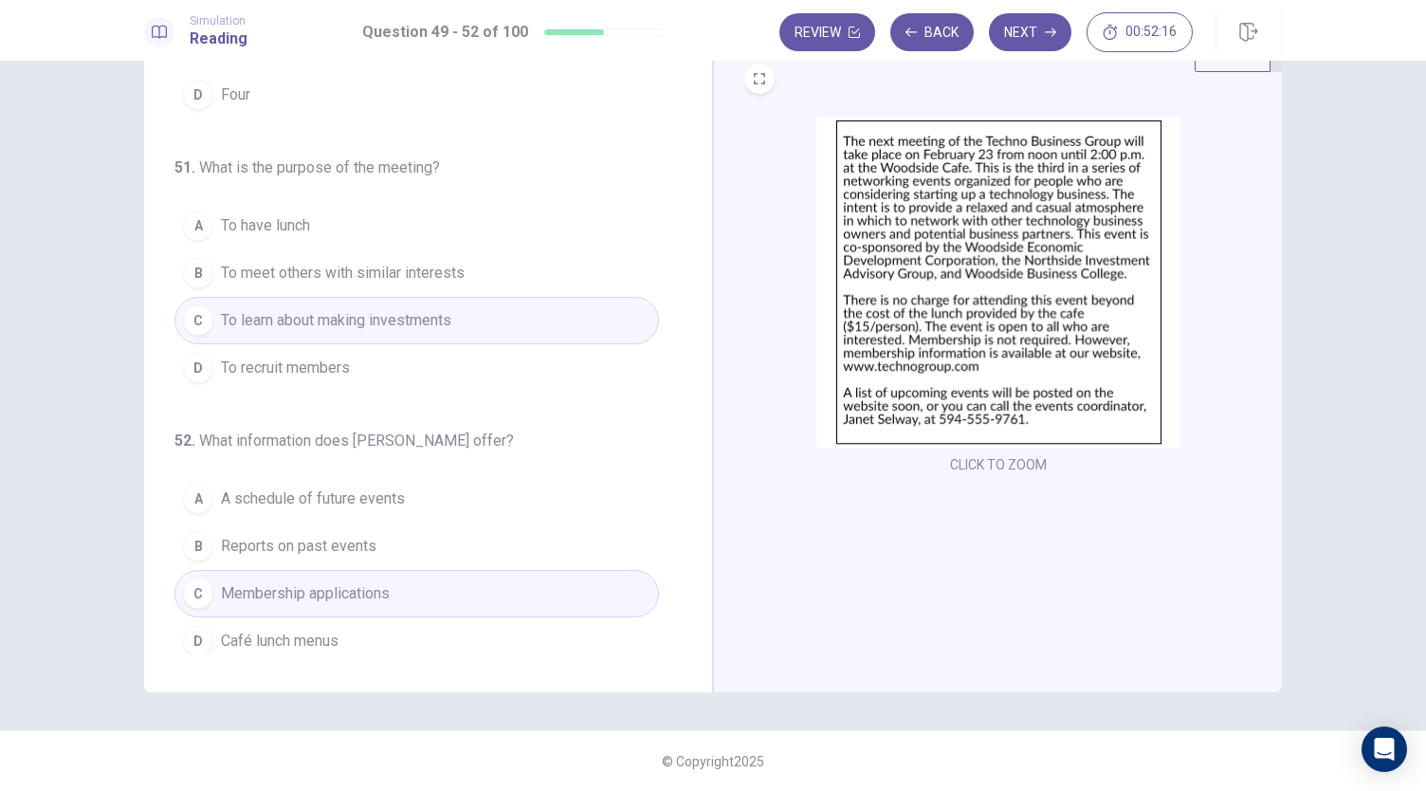
click at [512, 490] on button "A A schedule of future events" at bounding box center [416, 498] width 484 height 47
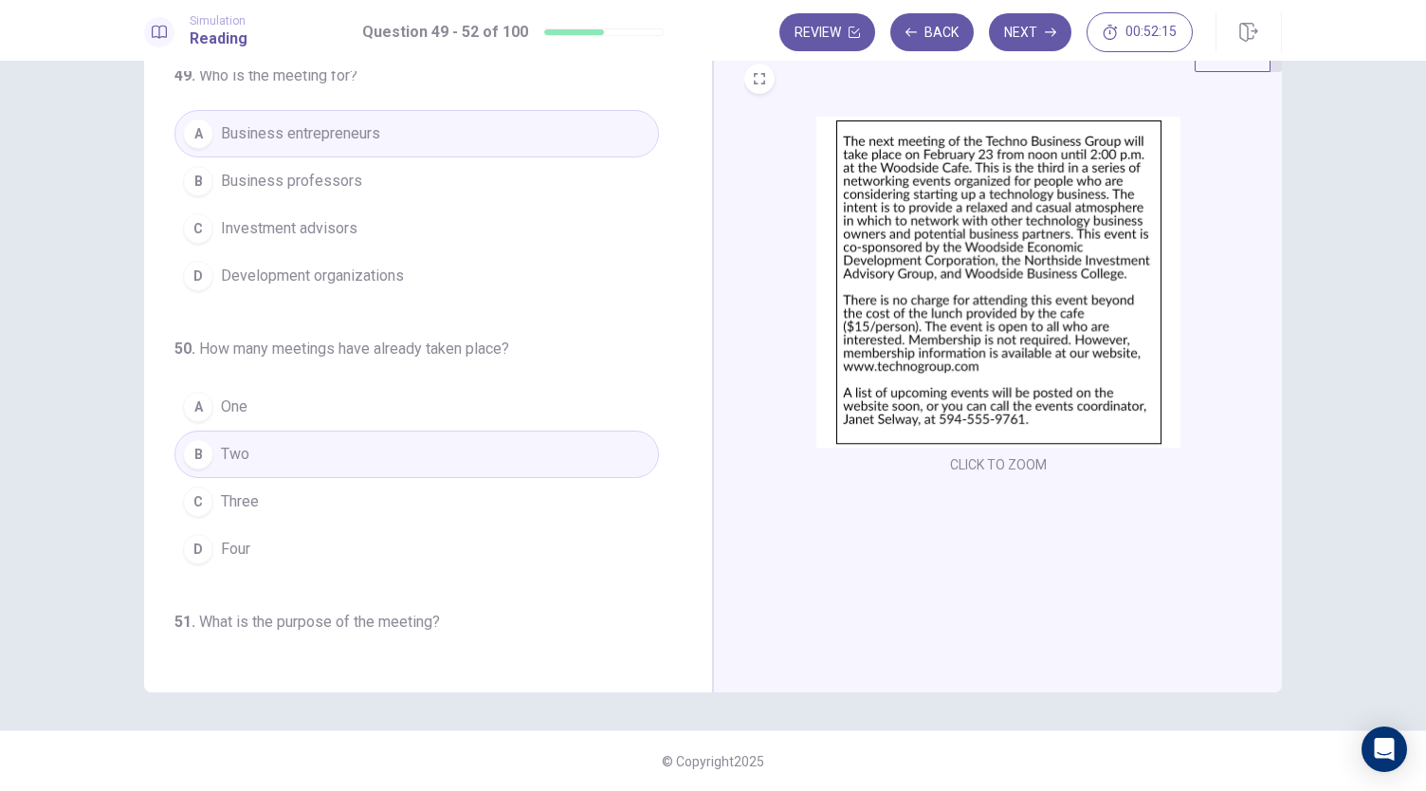
scroll to position [0, 0]
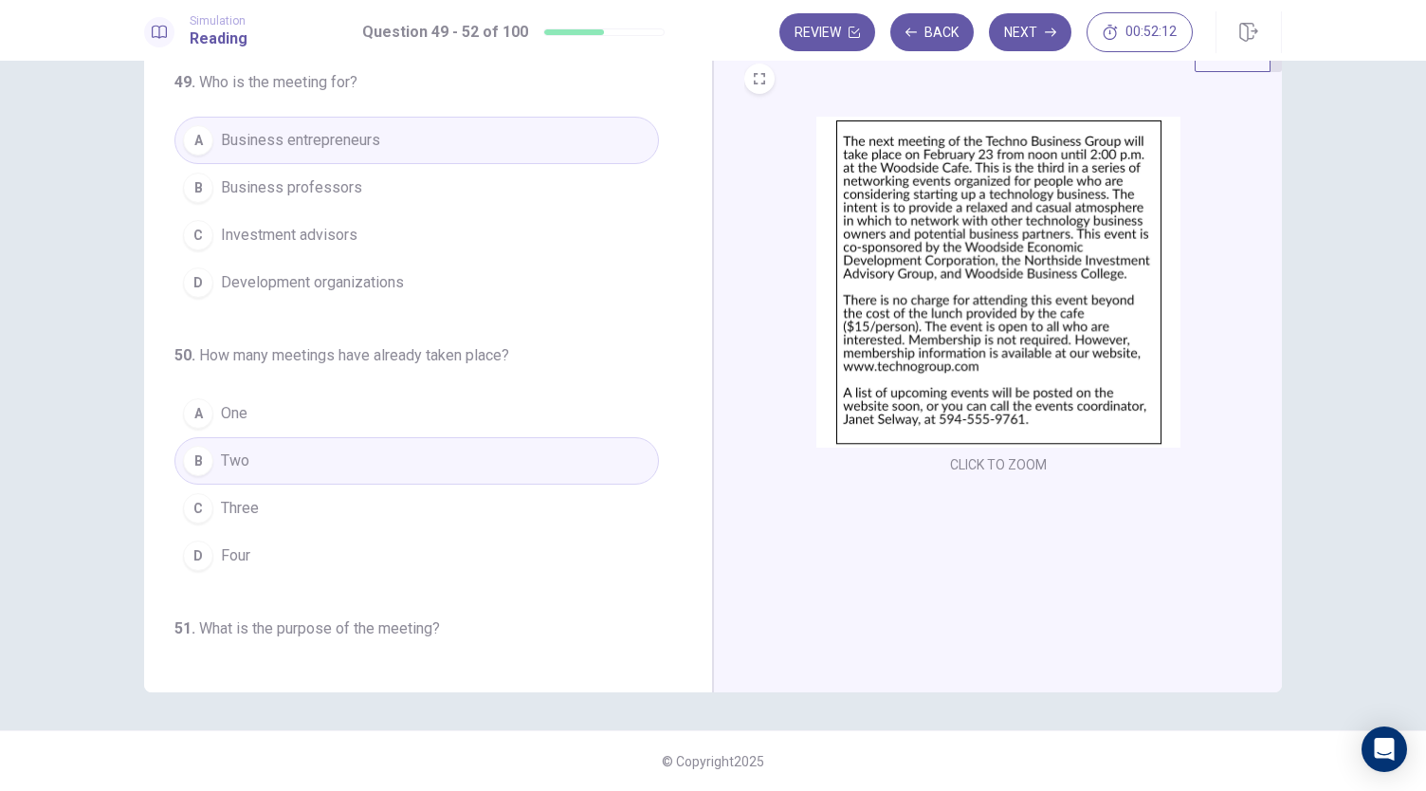
click at [476, 264] on button "D Development organizations" at bounding box center [416, 282] width 484 height 47
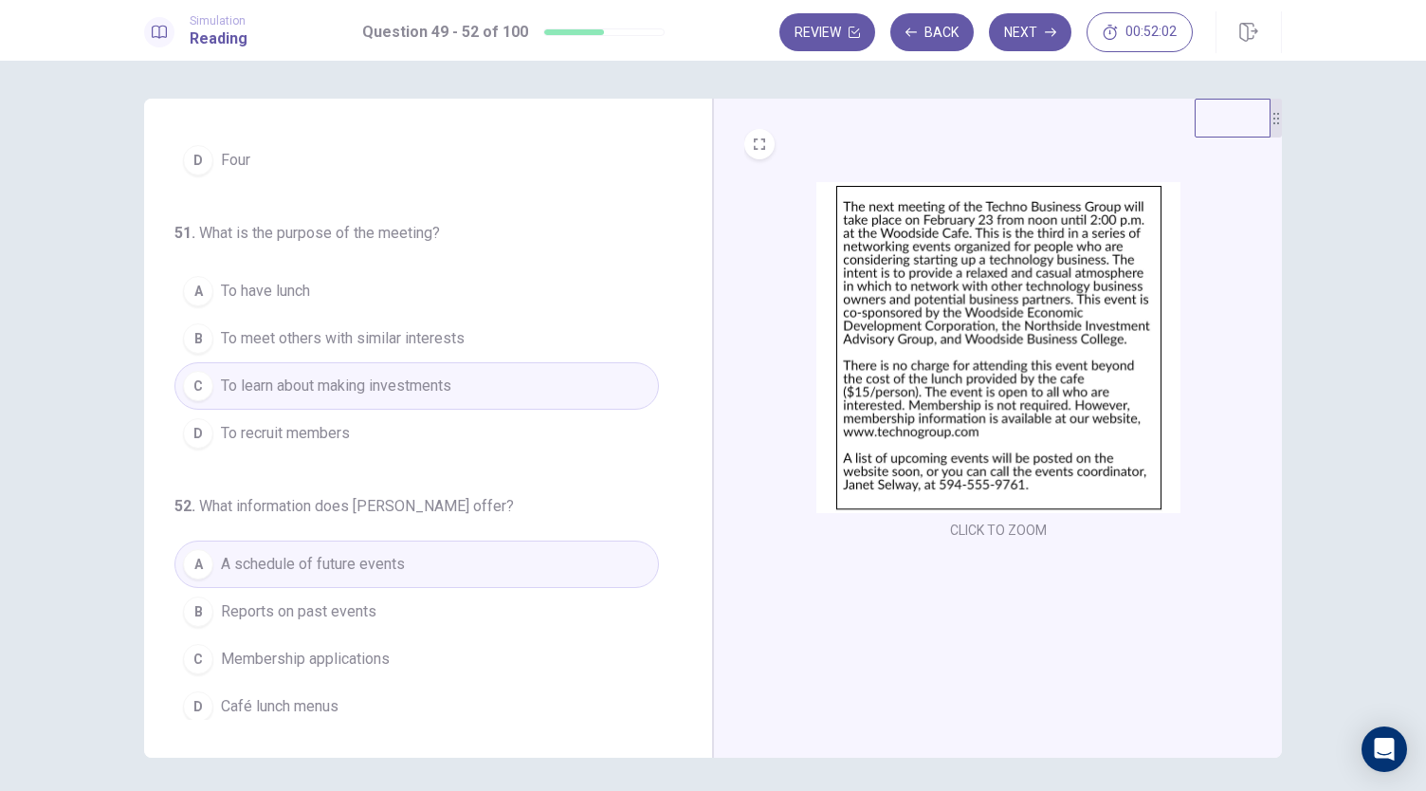
scroll to position [65, 0]
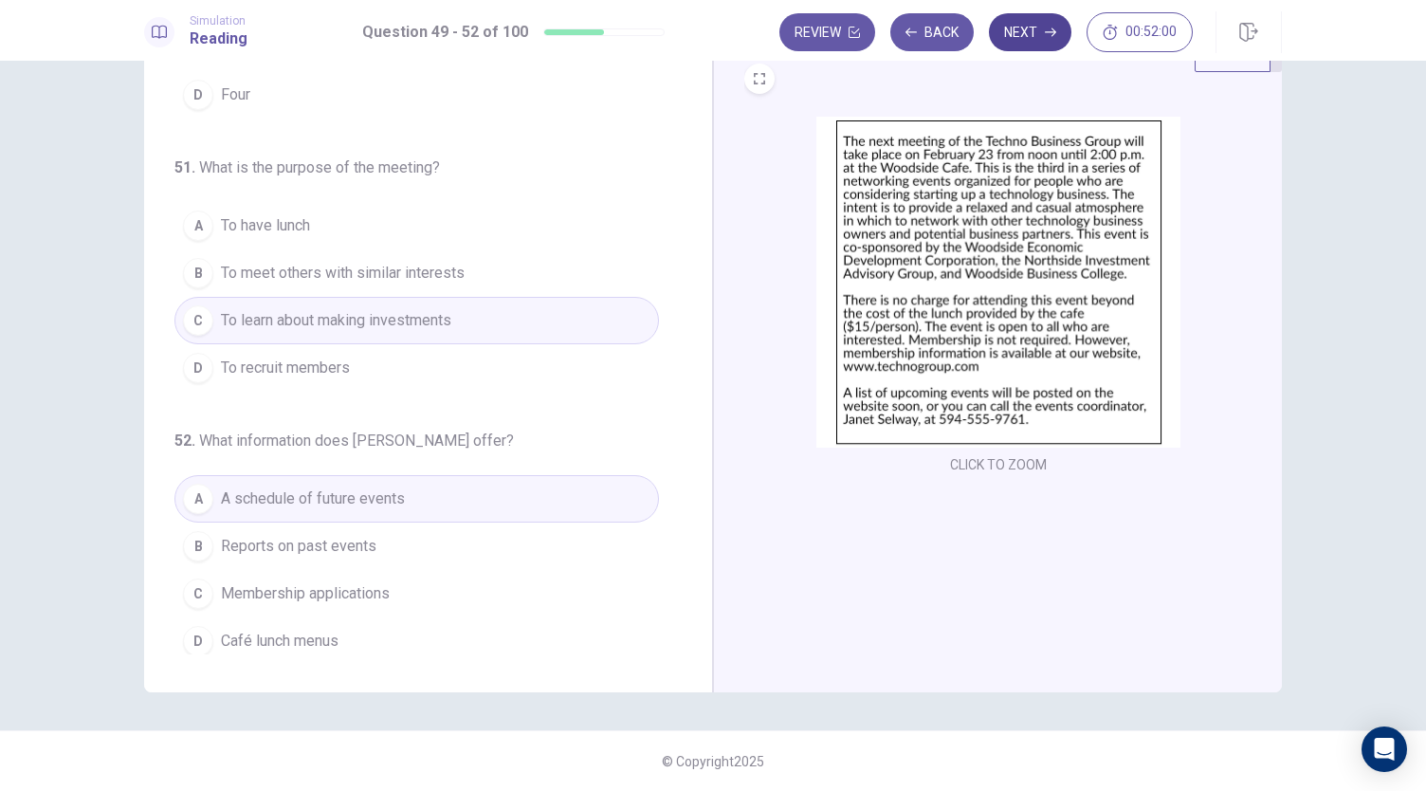
click at [1023, 29] on button "Next" at bounding box center [1030, 32] width 82 height 38
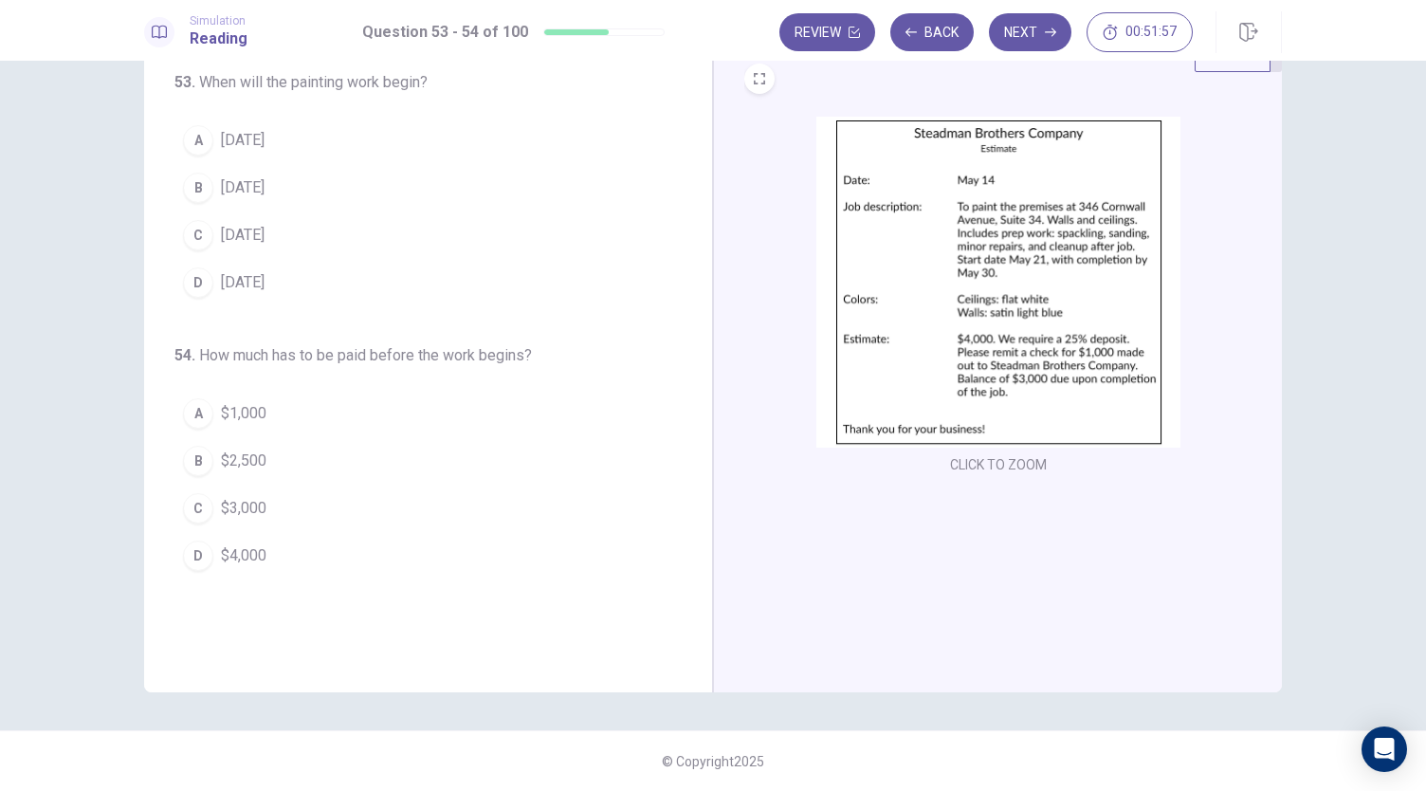
scroll to position [0, 0]
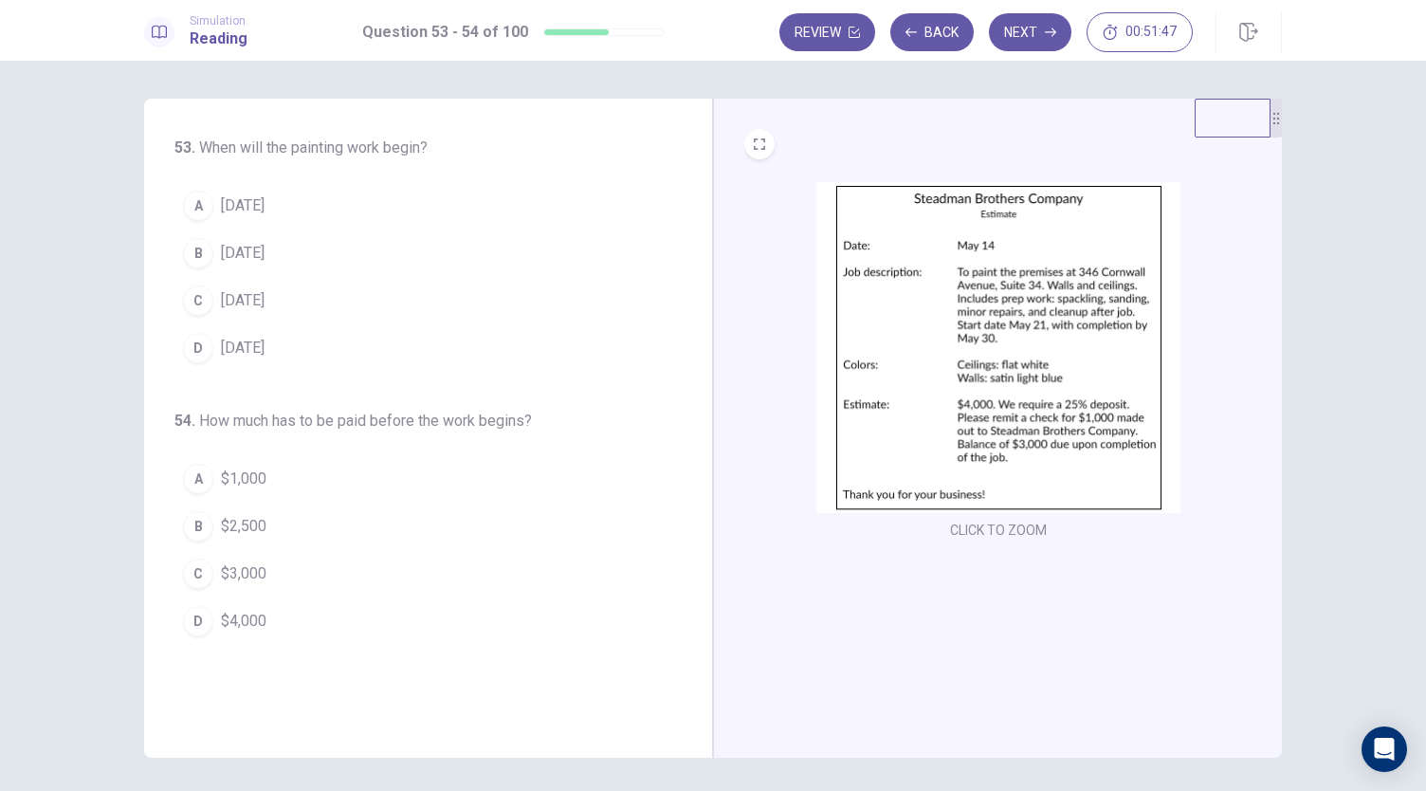
click at [303, 340] on button "D May 30" at bounding box center [416, 347] width 484 height 47
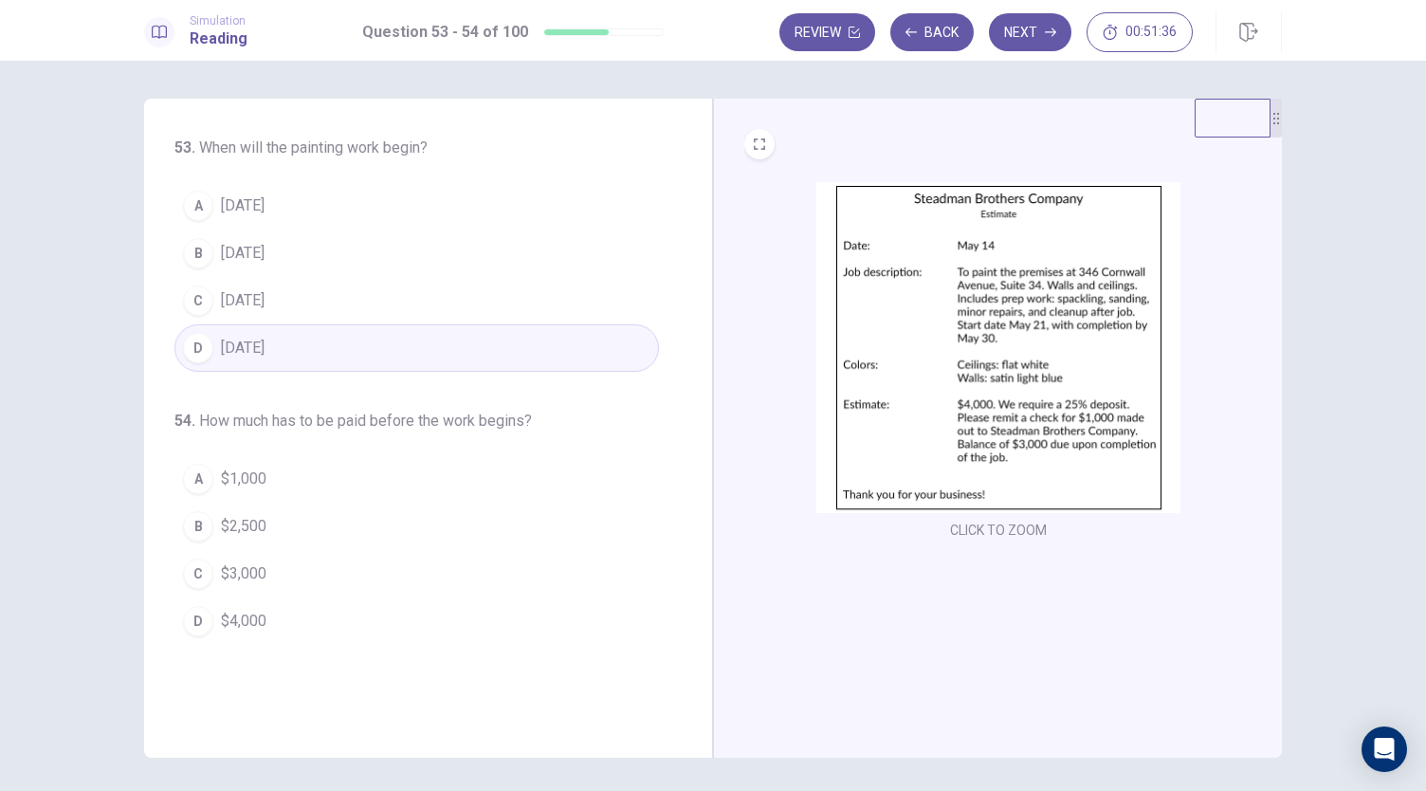
click at [305, 302] on button "C May 21" at bounding box center [416, 300] width 484 height 47
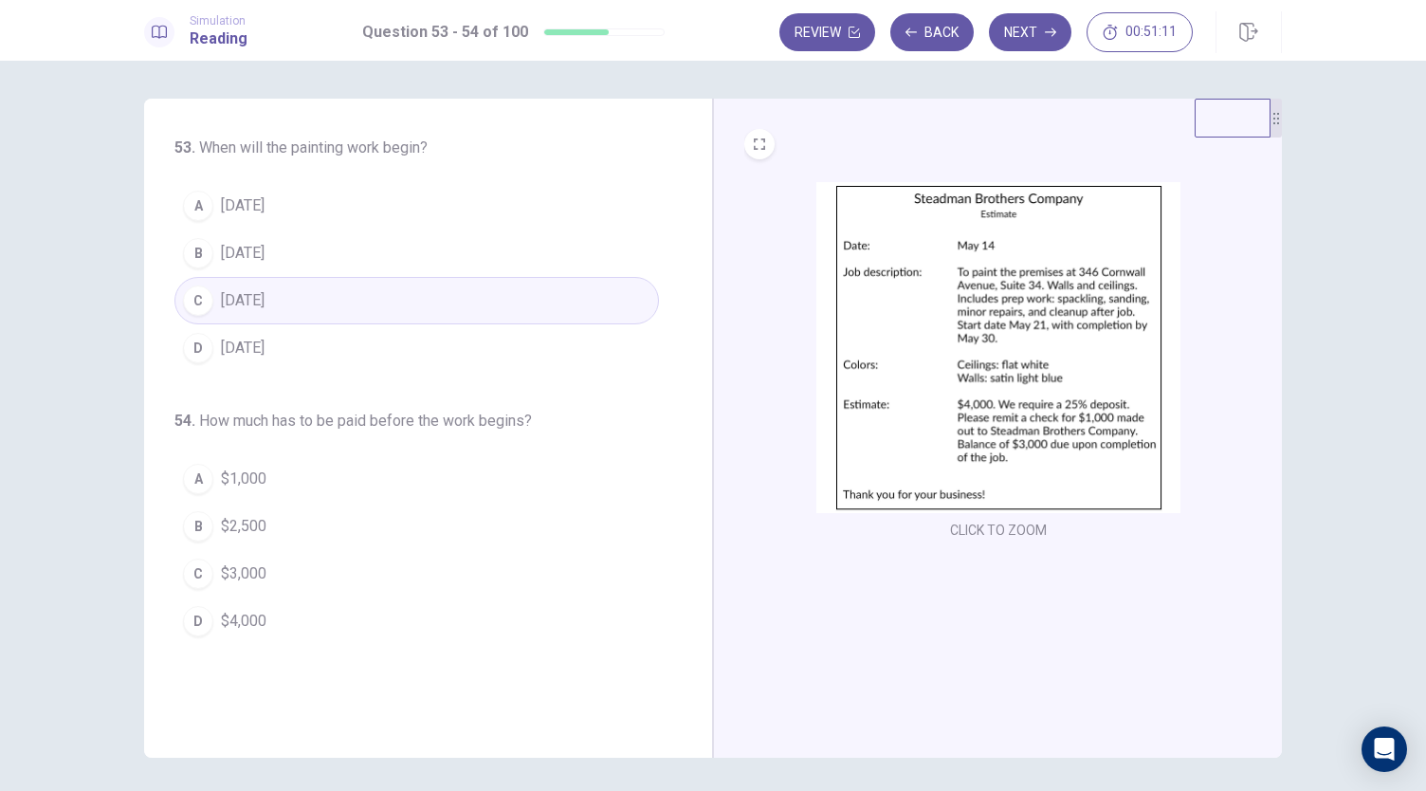
click at [295, 481] on button "A $1,000" at bounding box center [416, 478] width 484 height 47
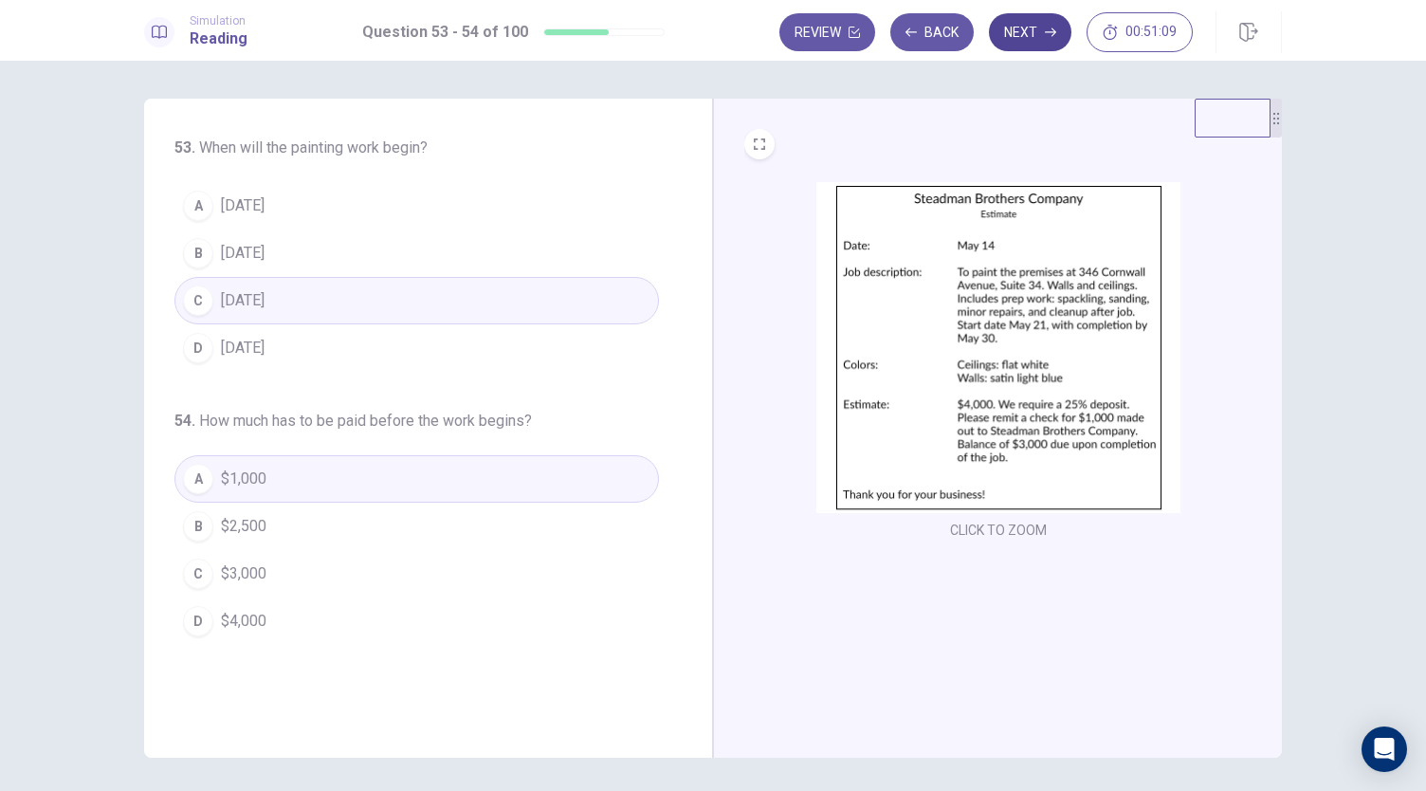
click at [1039, 39] on button "Next" at bounding box center [1030, 32] width 82 height 38
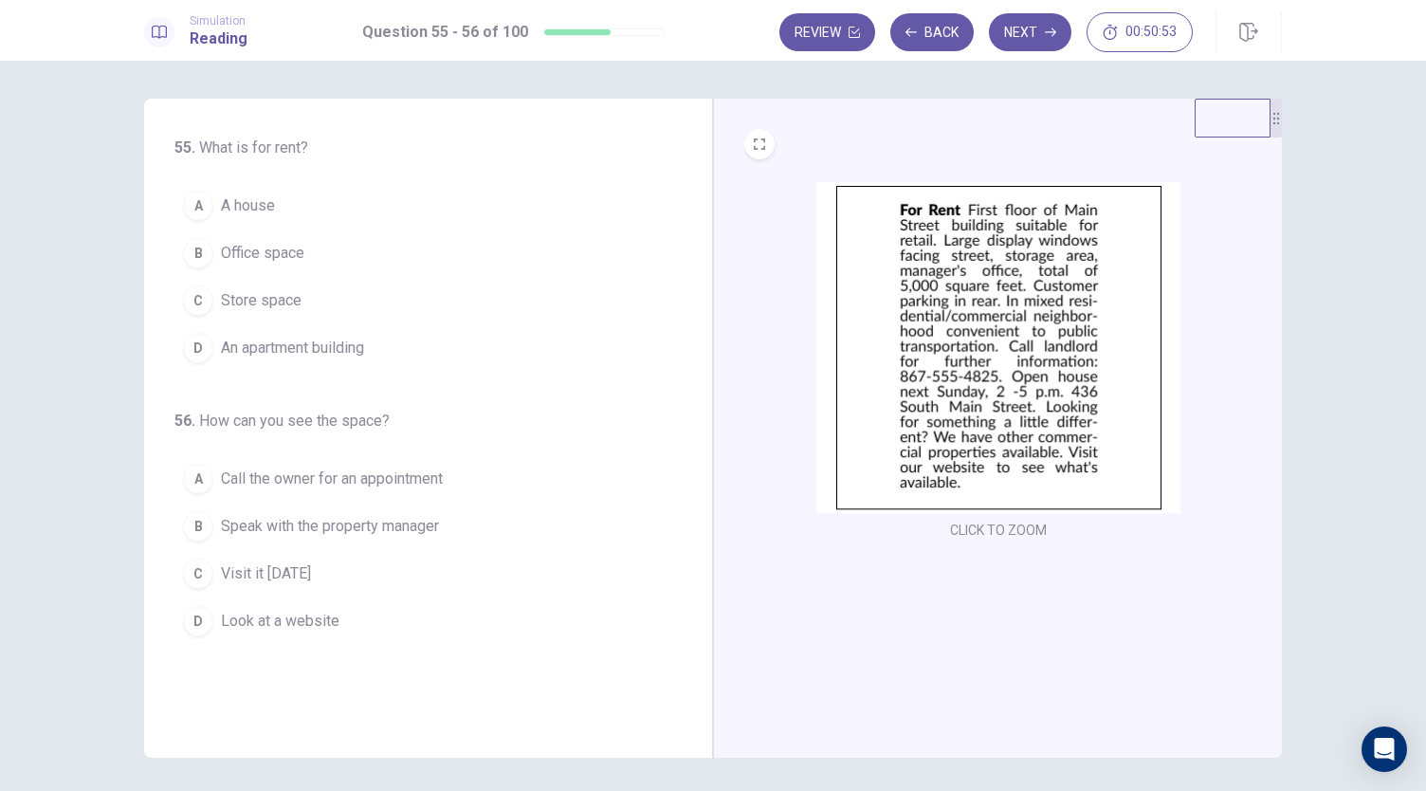
click at [235, 254] on span "Office space" at bounding box center [262, 253] width 83 height 23
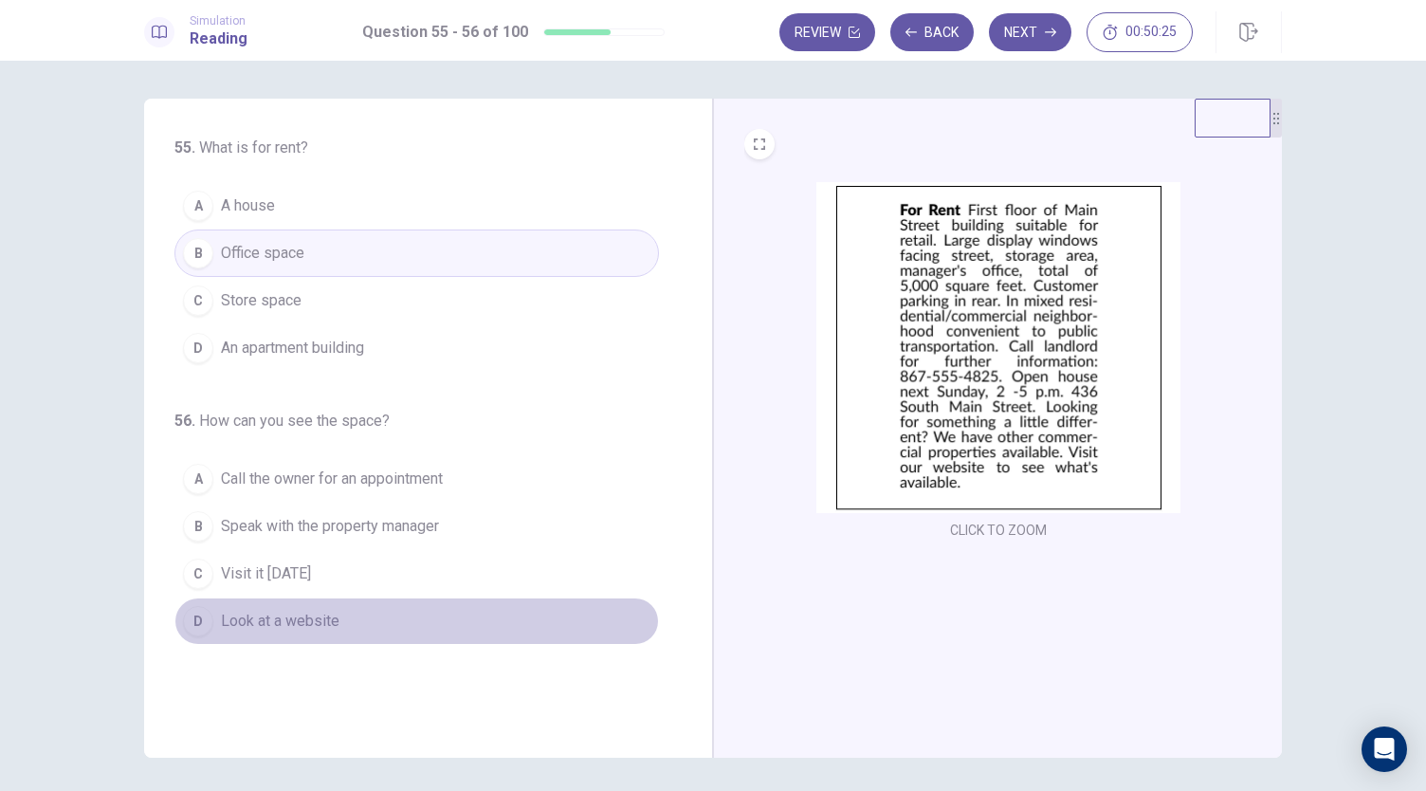
click at [343, 610] on button "D Look at a website" at bounding box center [416, 620] width 484 height 47
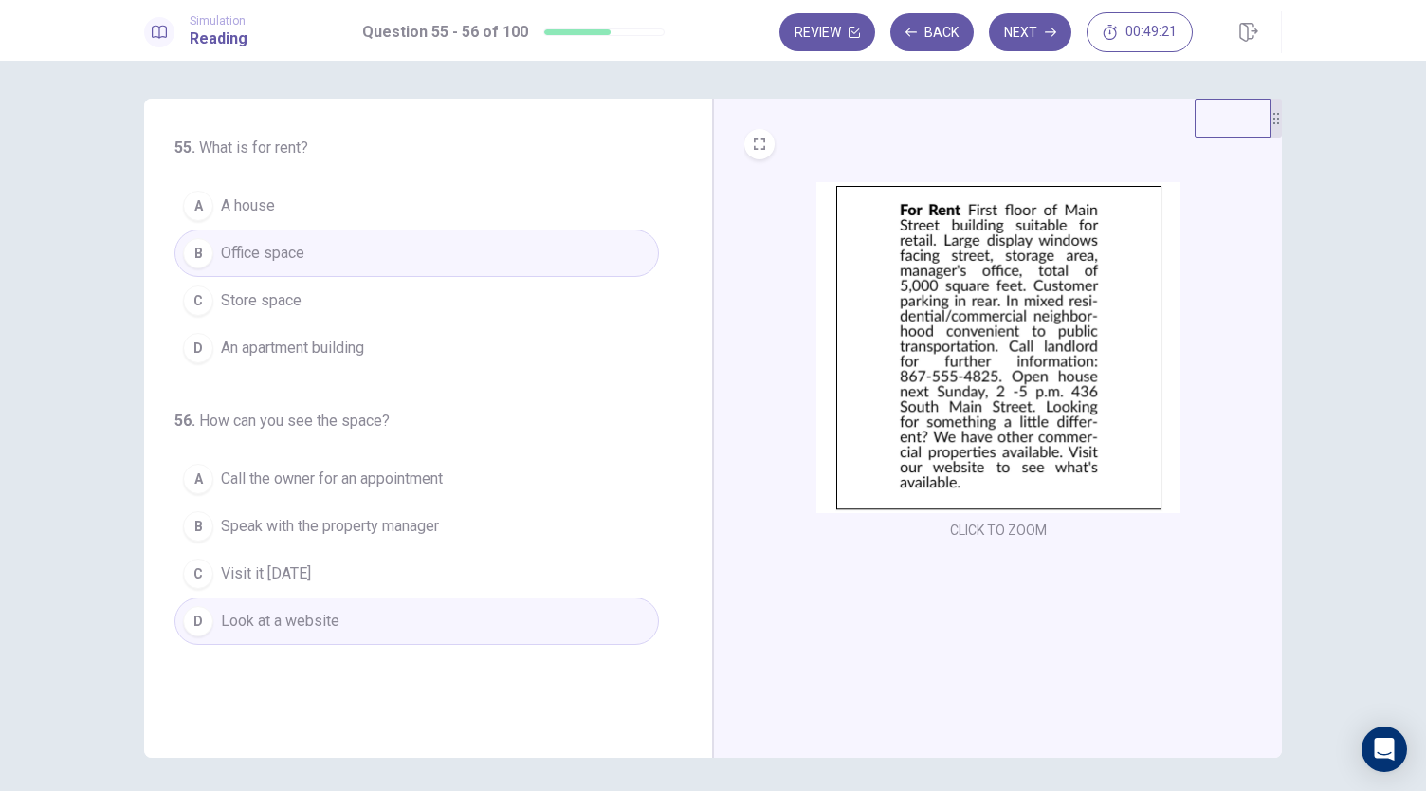
click at [368, 551] on button "C Visit it next Sunday" at bounding box center [416, 573] width 484 height 47
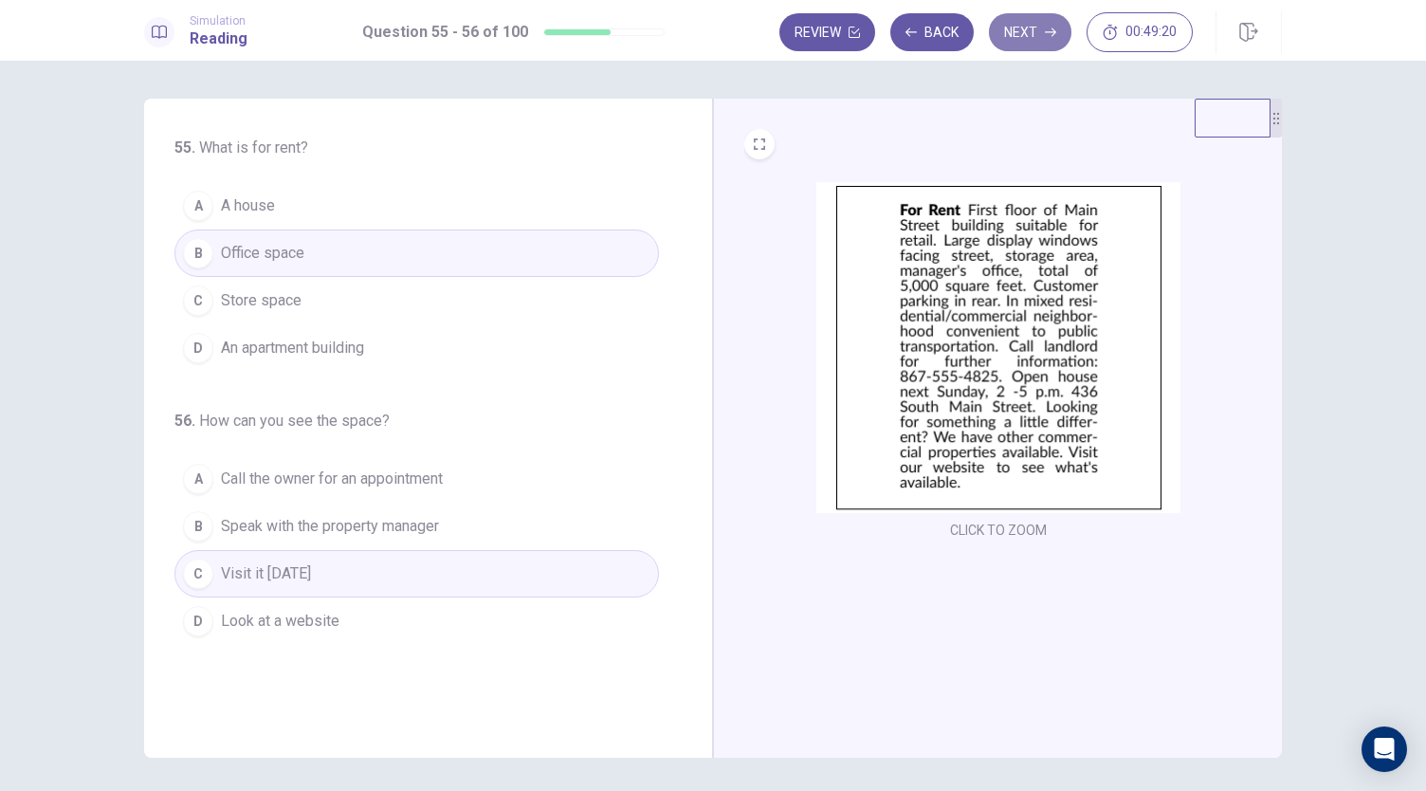
click at [1030, 43] on button "Next" at bounding box center [1030, 32] width 82 height 38
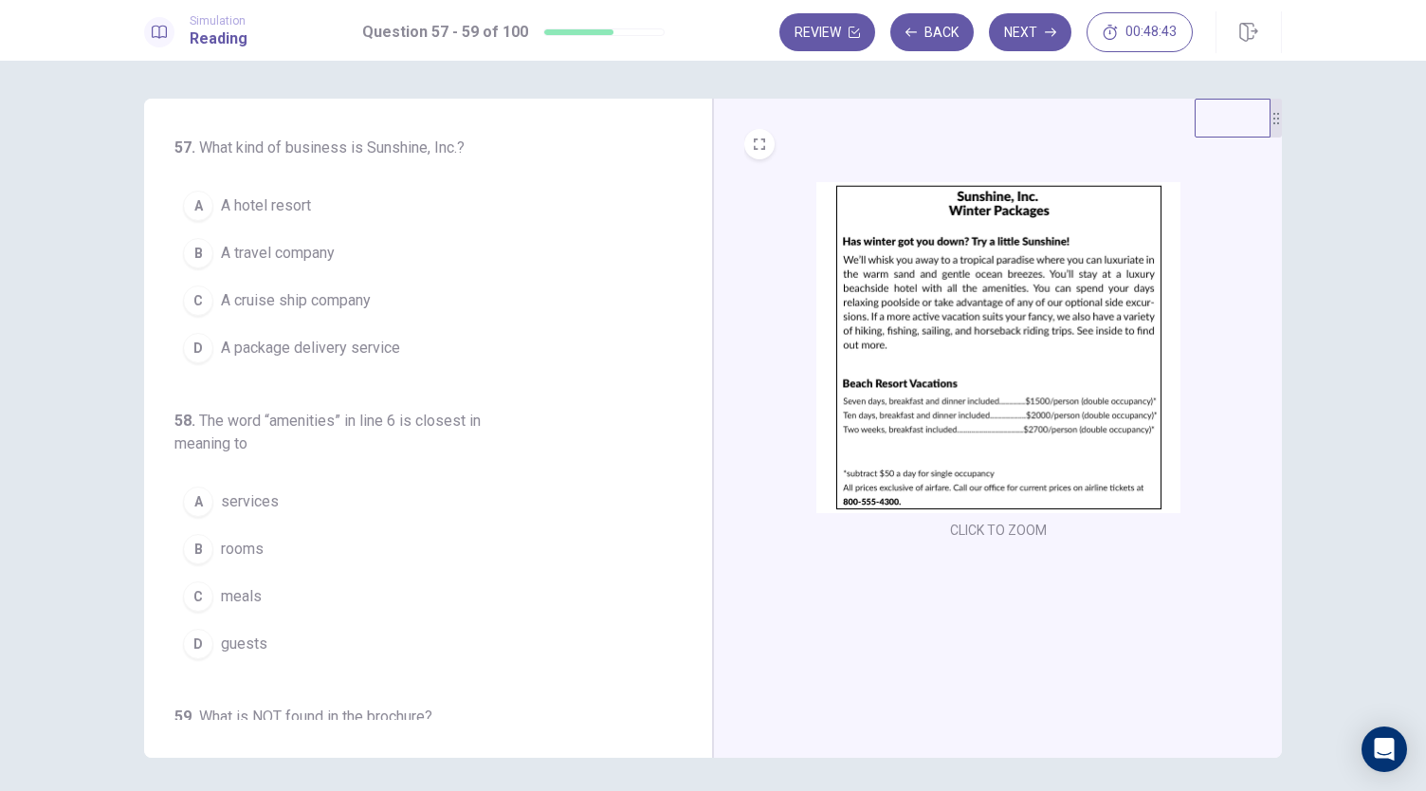
click at [391, 329] on button "D A package delivery service" at bounding box center [416, 347] width 484 height 47
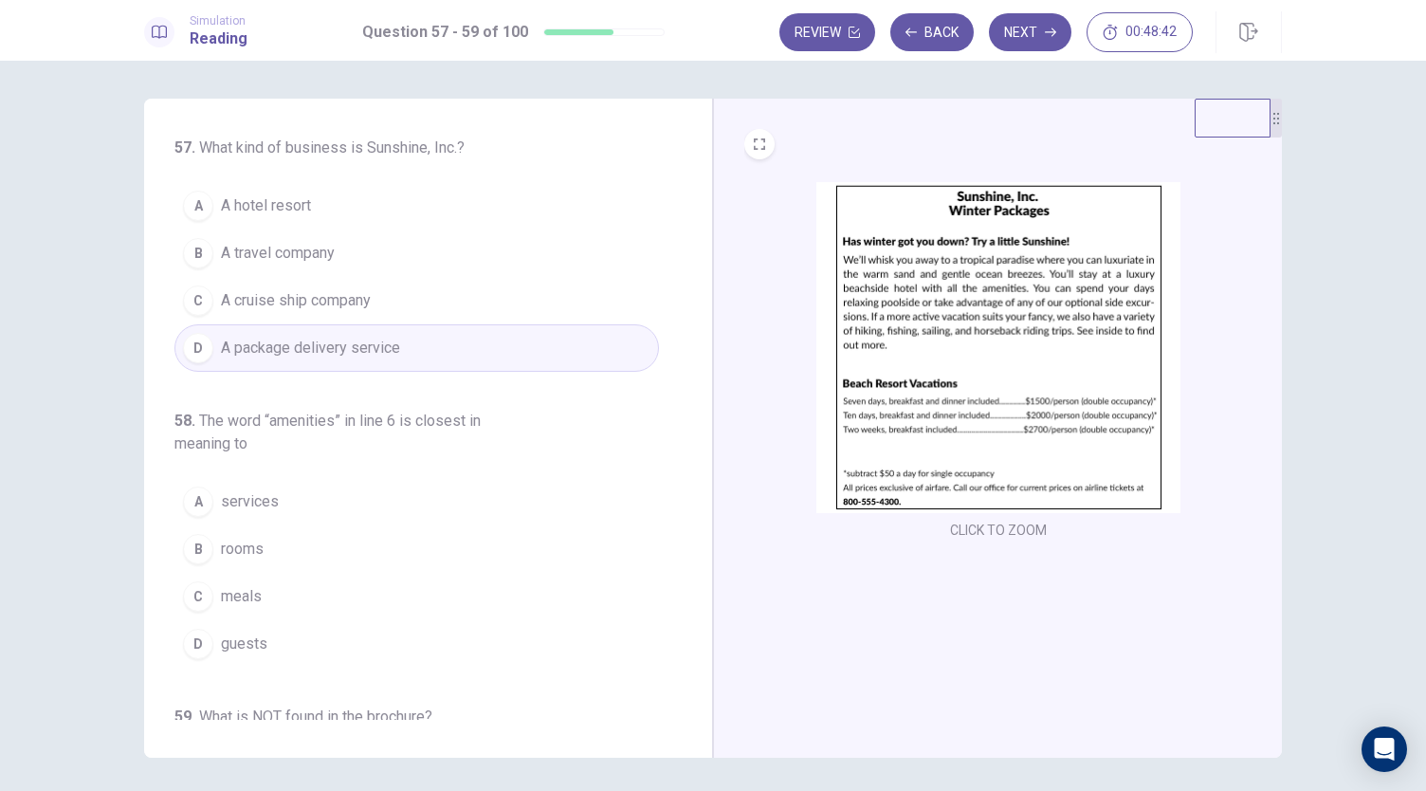
click at [410, 316] on button "C A cruise ship company" at bounding box center [416, 300] width 484 height 47
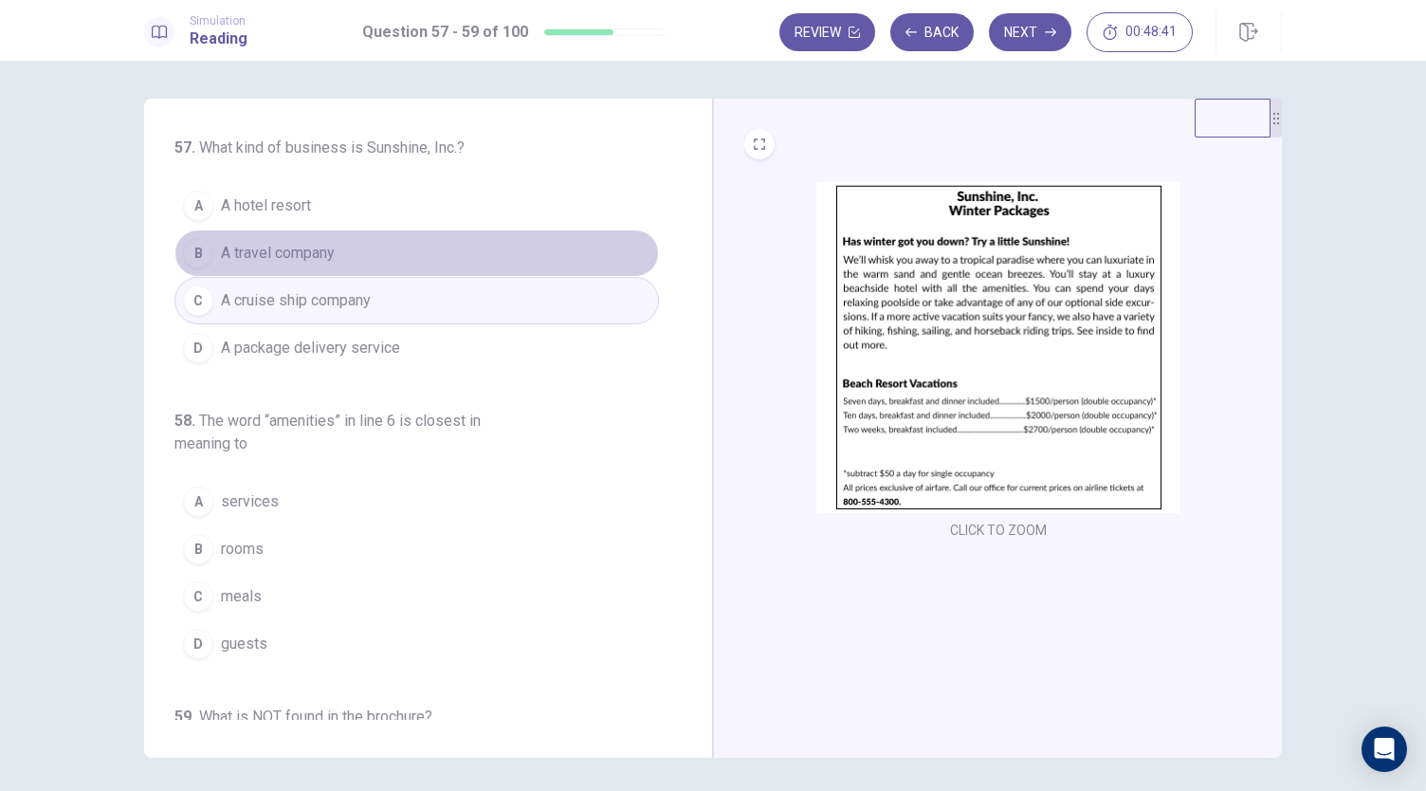
click at [446, 270] on button "B A travel company" at bounding box center [416, 252] width 484 height 47
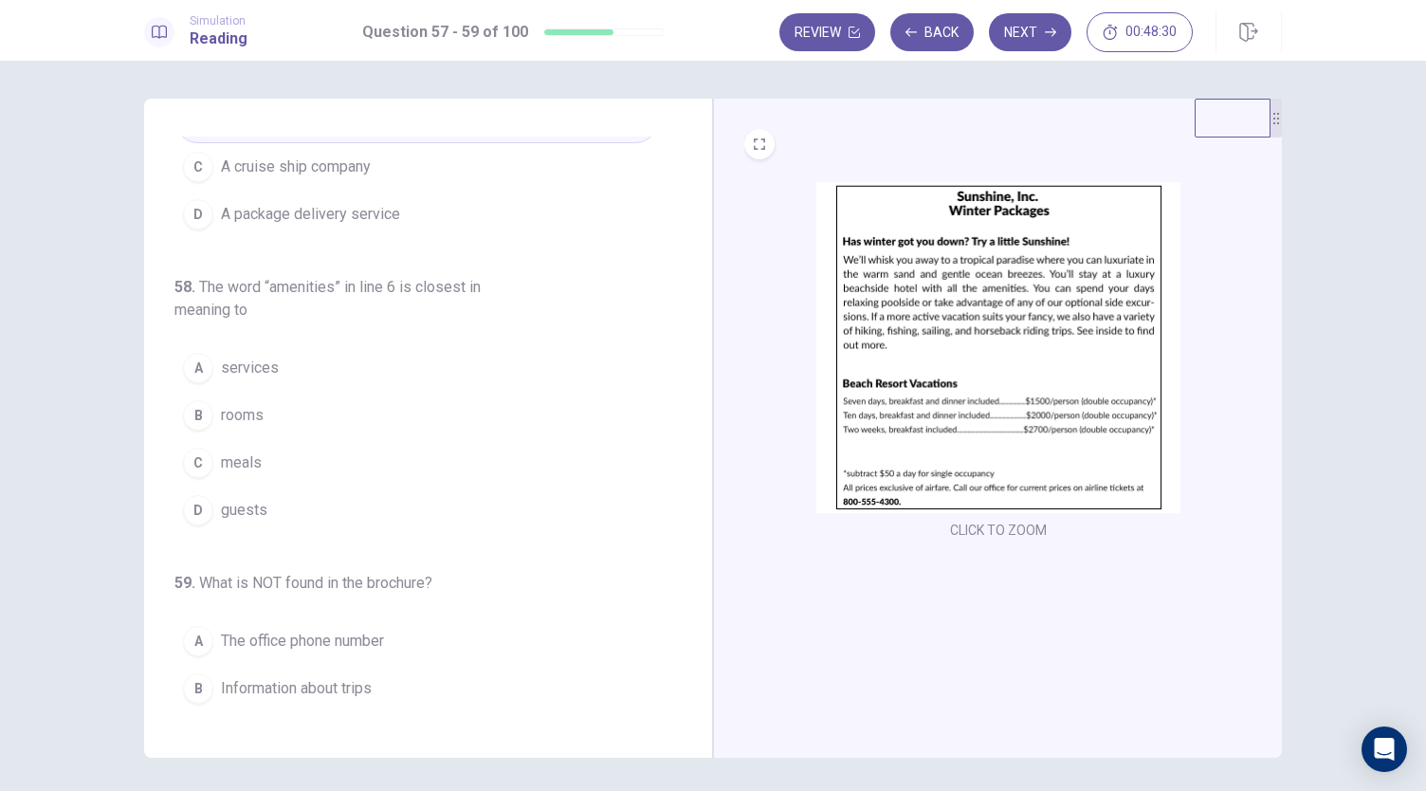
scroll to position [135, 0]
click at [901, 316] on img at bounding box center [998, 347] width 364 height 331
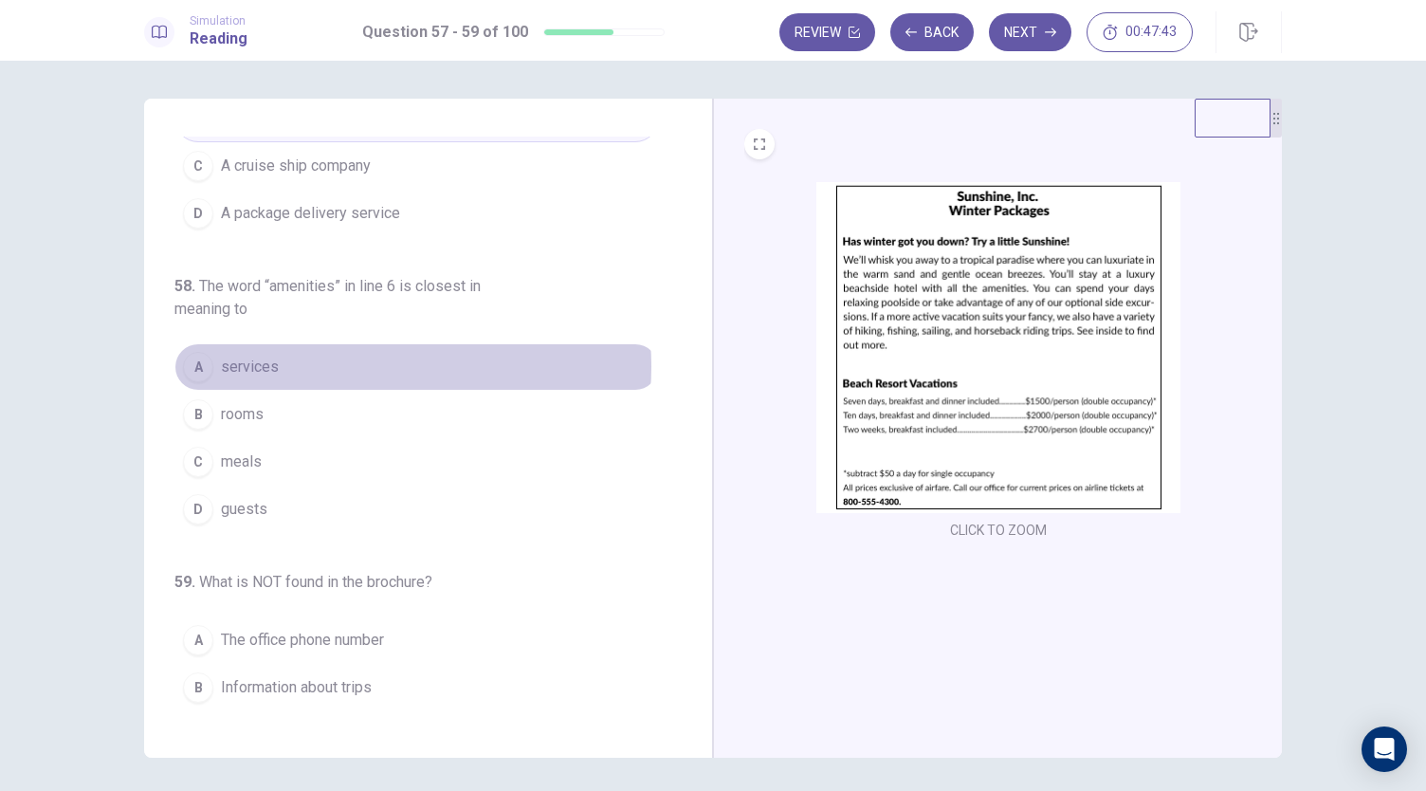
click at [360, 363] on button "A services" at bounding box center [416, 366] width 484 height 47
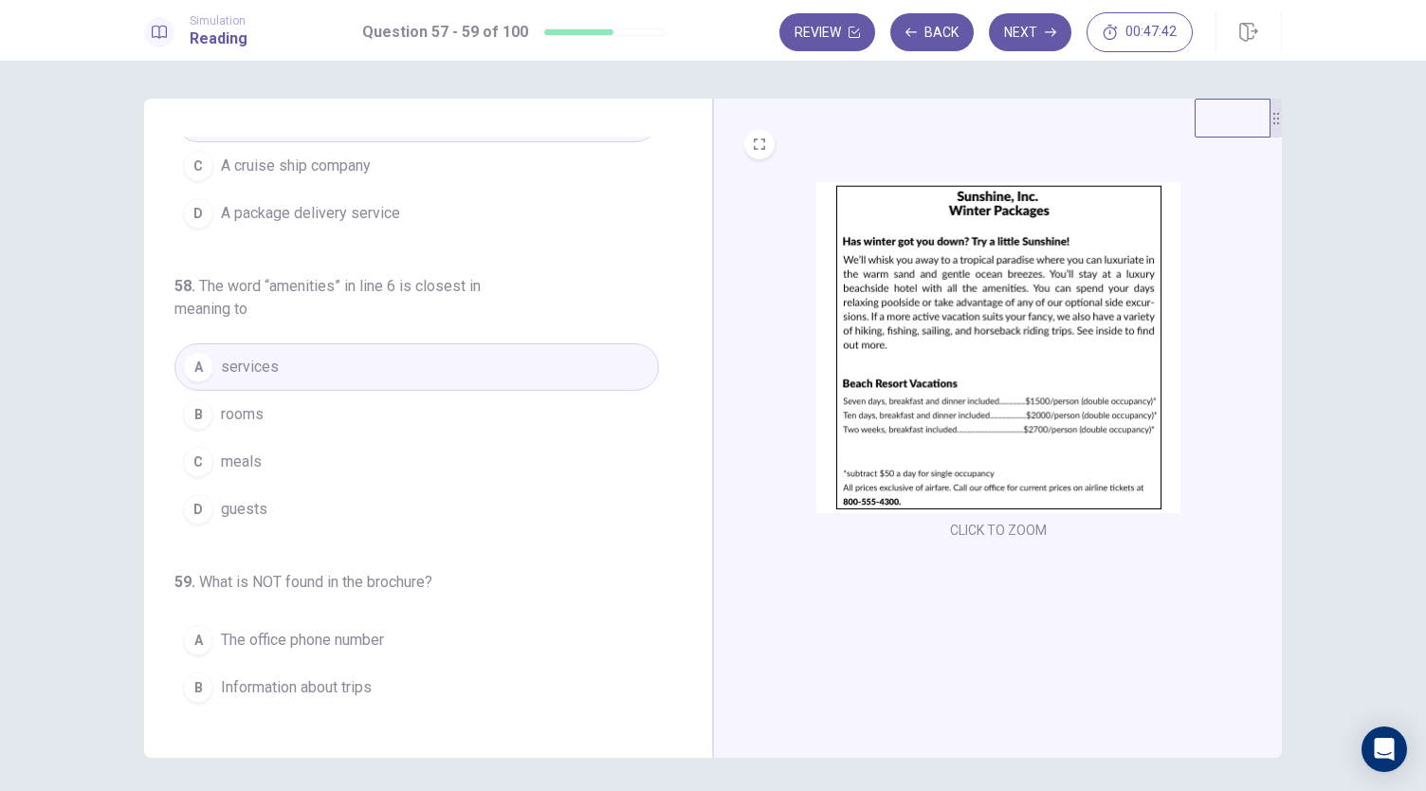
scroll to position [212, 0]
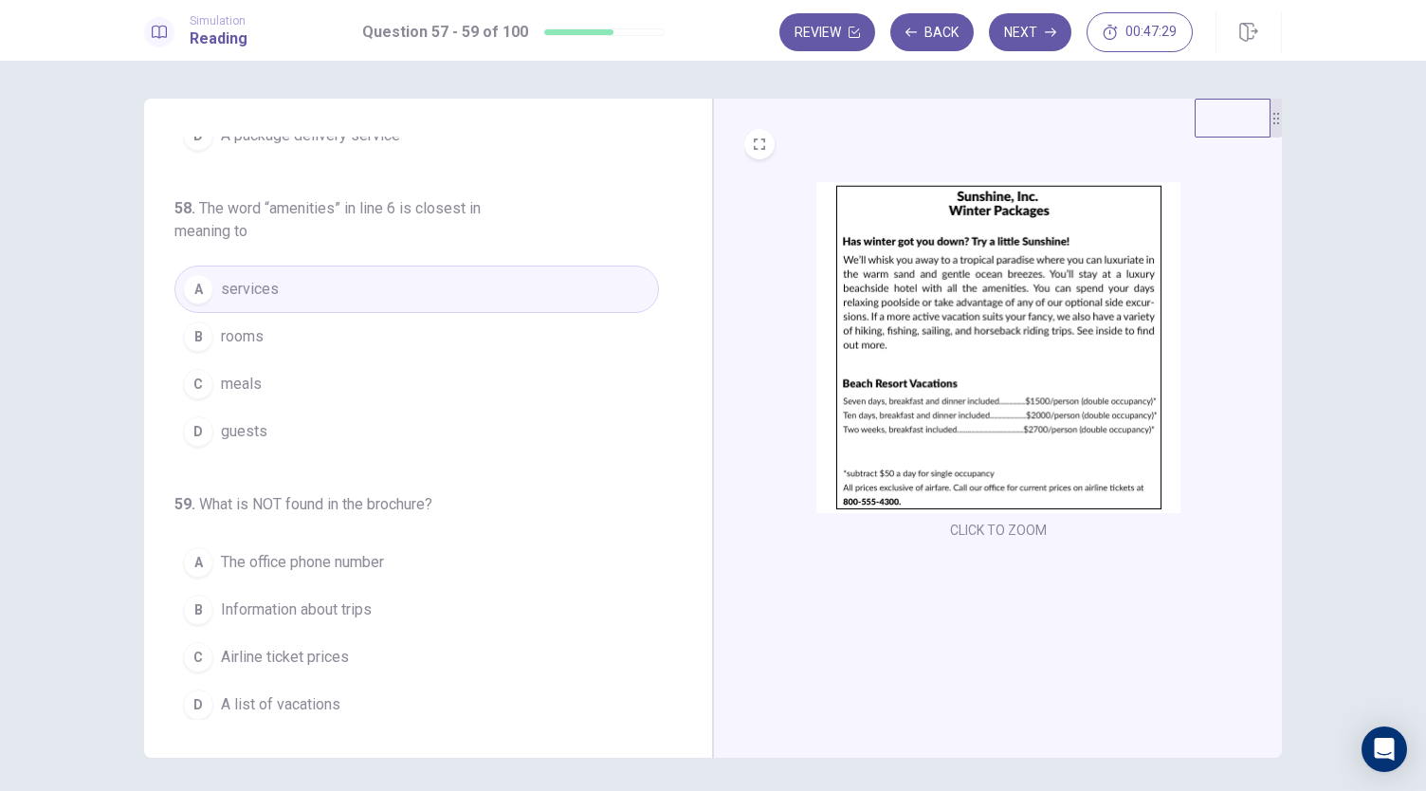
click at [406, 649] on button "C Airline ticket prices" at bounding box center [416, 656] width 484 height 47
click at [1045, 29] on icon "button" at bounding box center [1050, 32] width 11 height 11
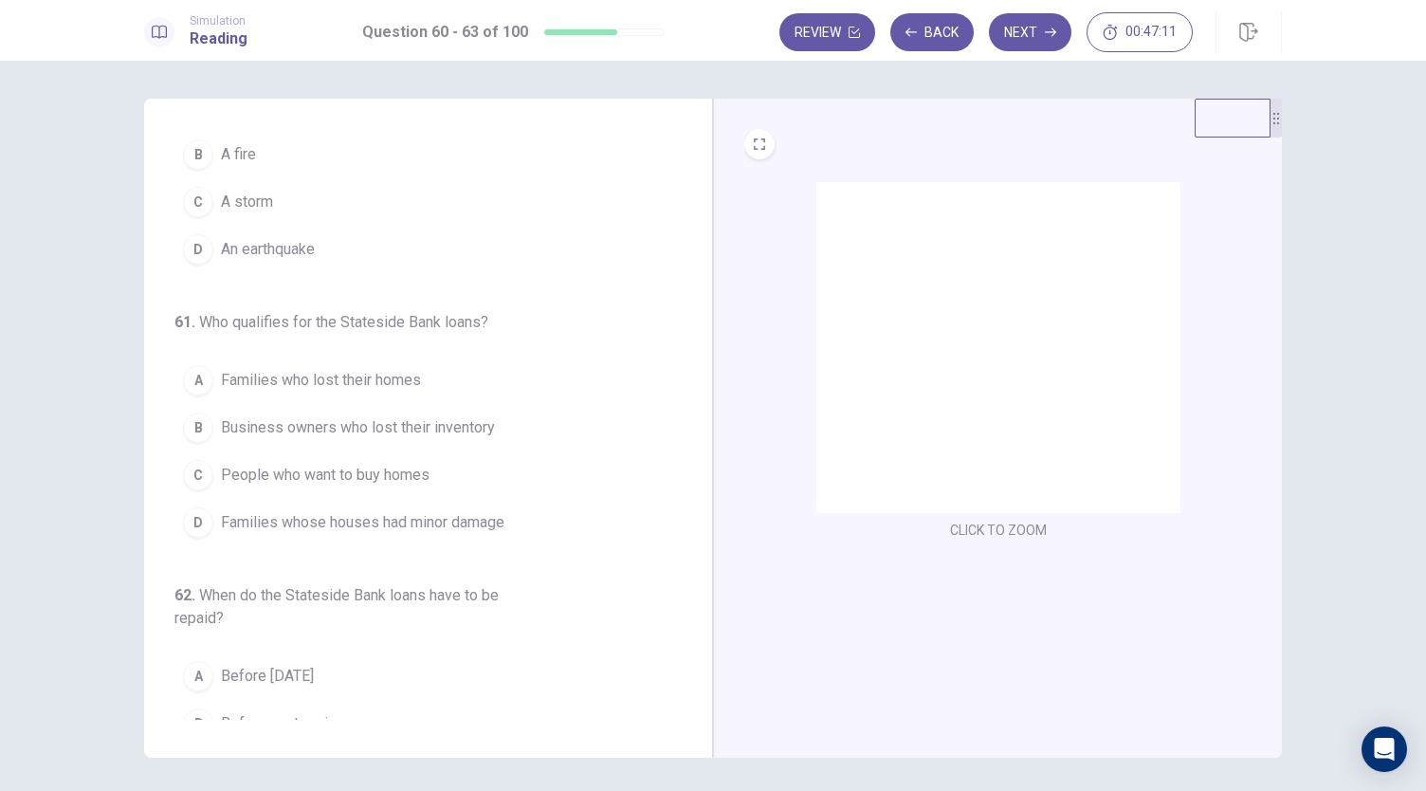
scroll to position [0, 0]
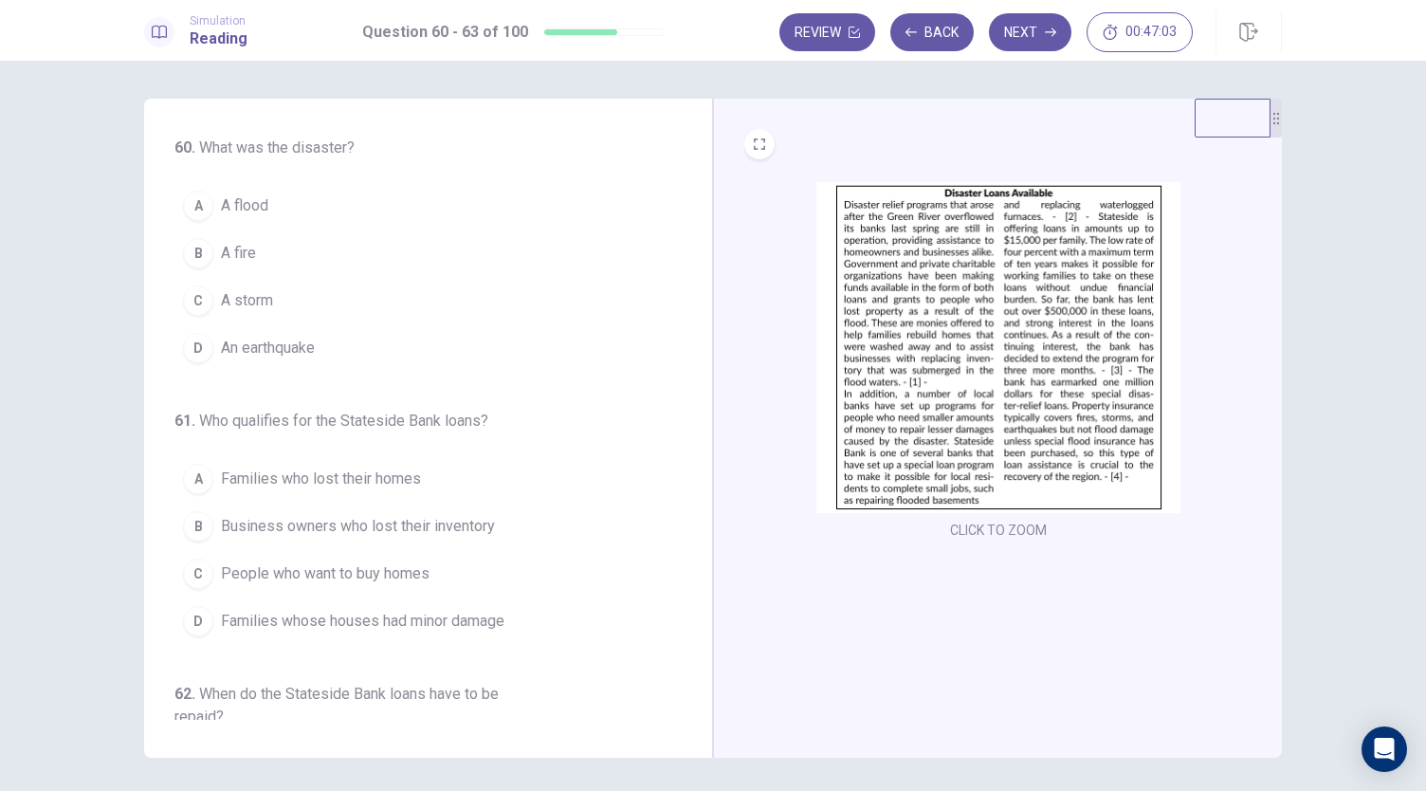
click at [901, 255] on img at bounding box center [998, 347] width 364 height 331
click at [391, 202] on button "A A flood" at bounding box center [416, 205] width 484 height 47
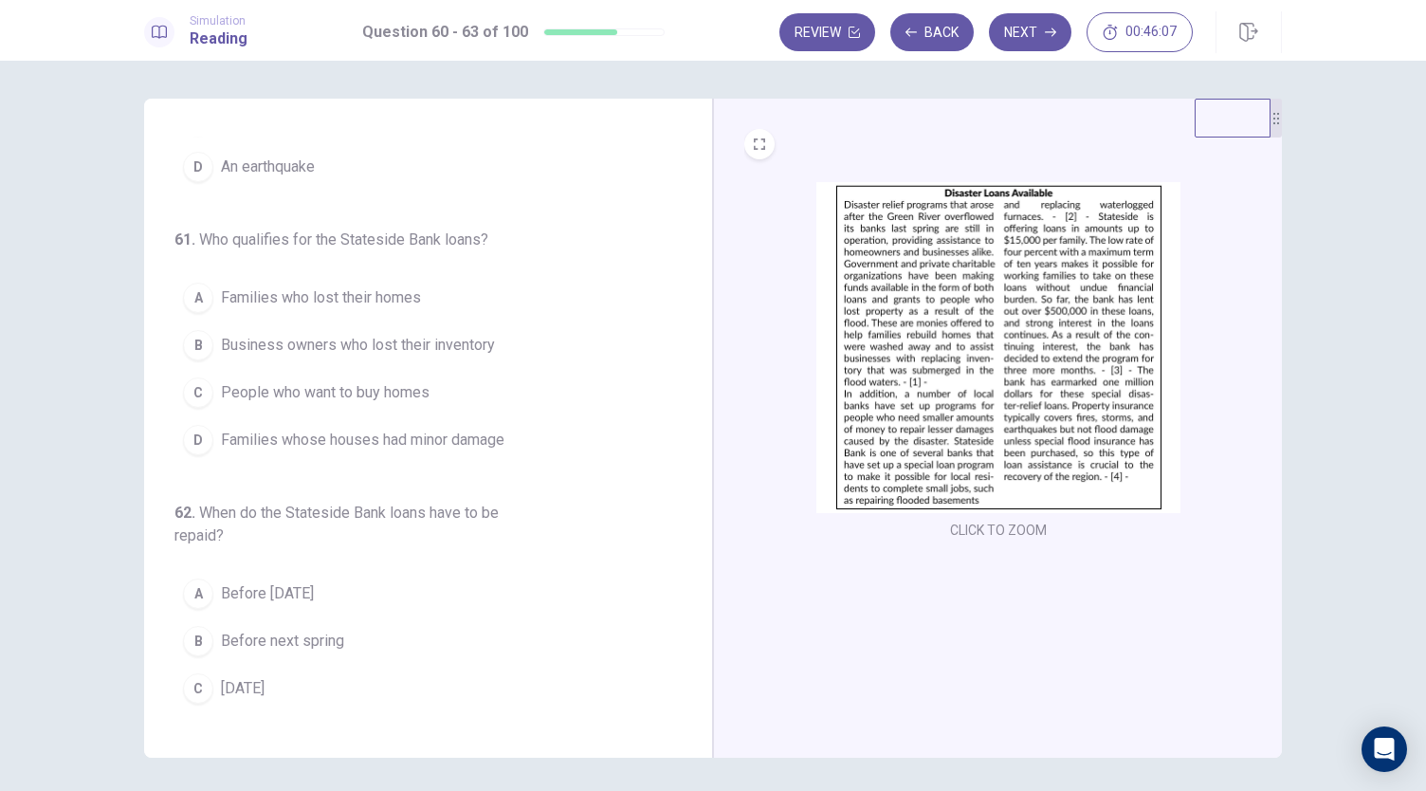
scroll to position [186, 0]
click at [954, 441] on img at bounding box center [998, 347] width 364 height 331
click at [403, 300] on span "Families who lost their homes" at bounding box center [321, 293] width 200 height 23
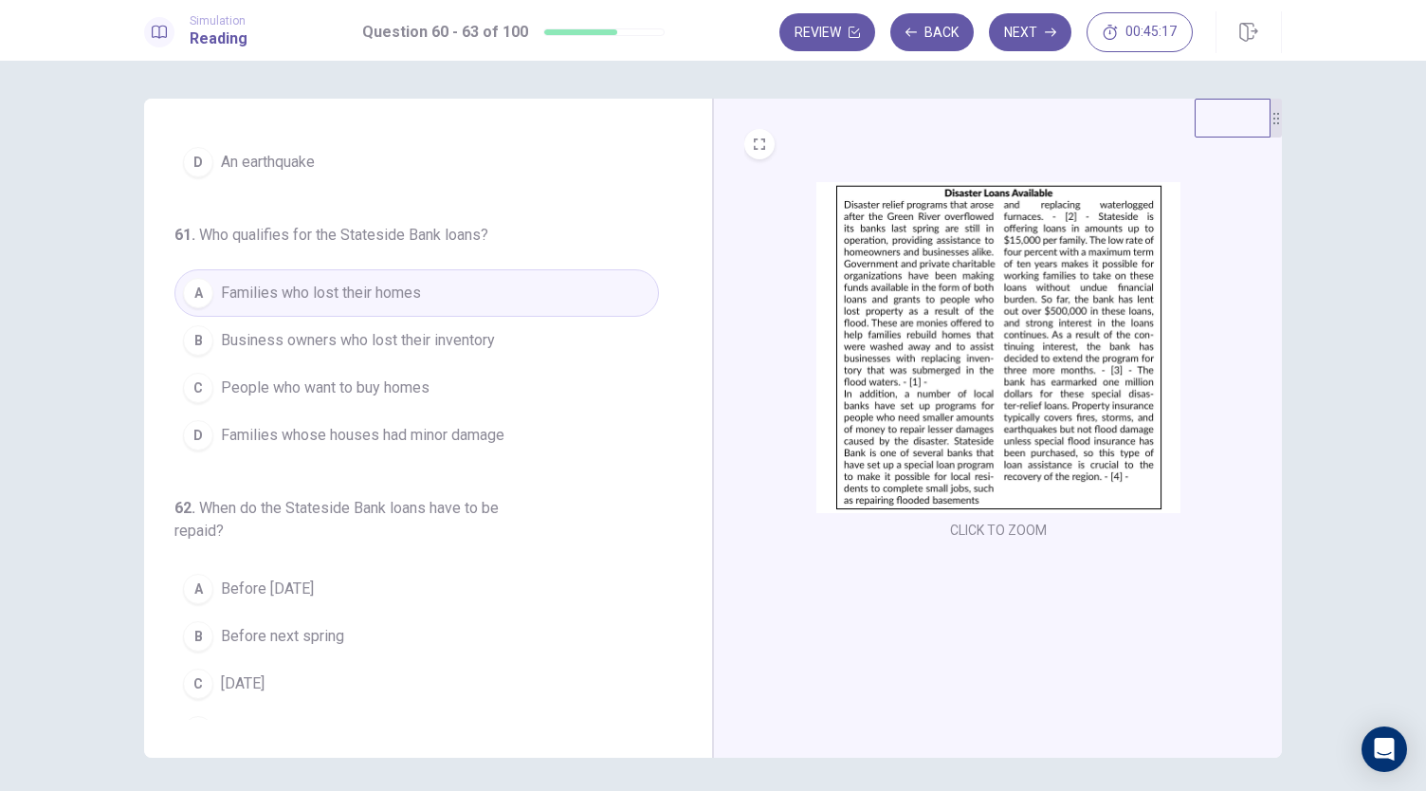
click at [506, 378] on button "C People who want to buy homes" at bounding box center [416, 387] width 484 height 47
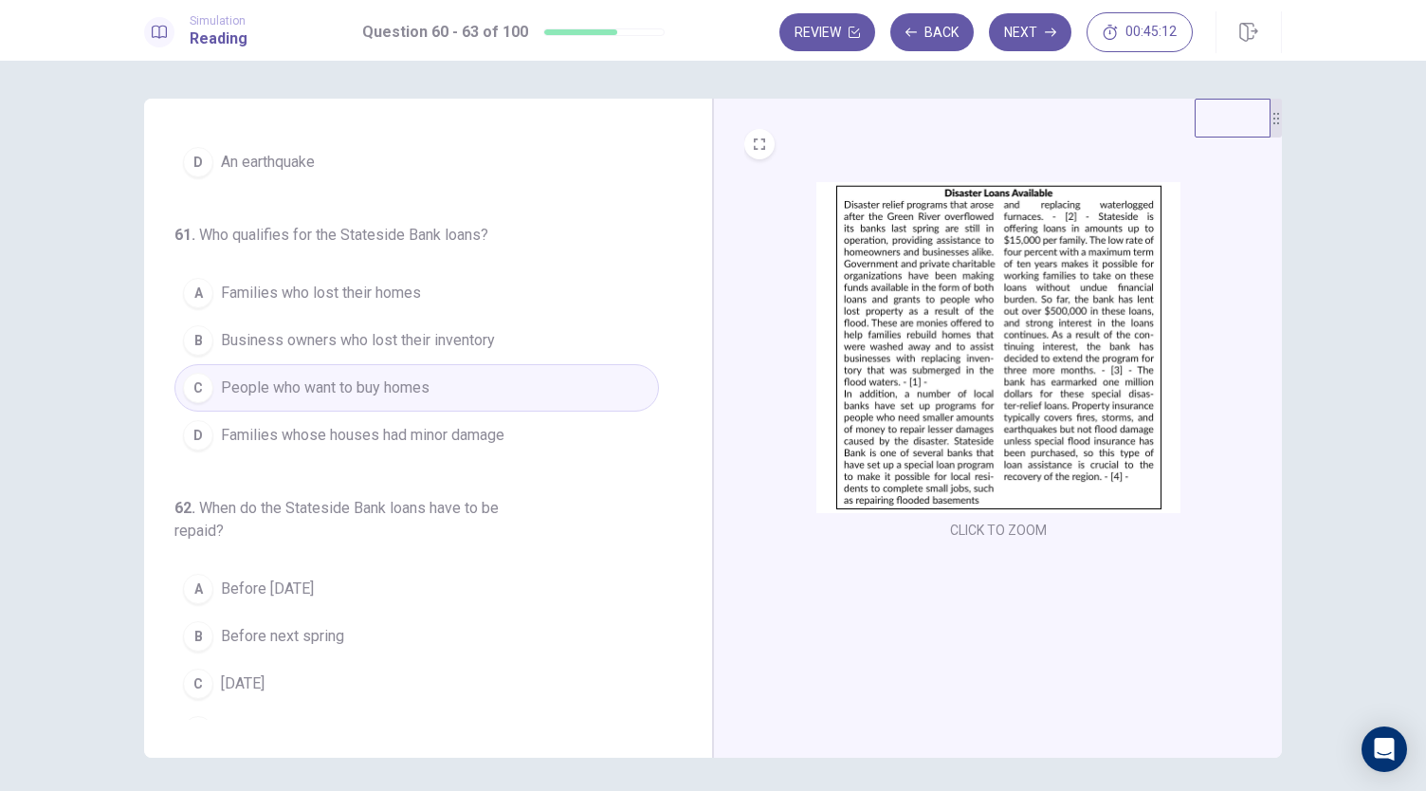
click at [525, 430] on button "D Families whose houses had minor damage" at bounding box center [416, 434] width 484 height 47
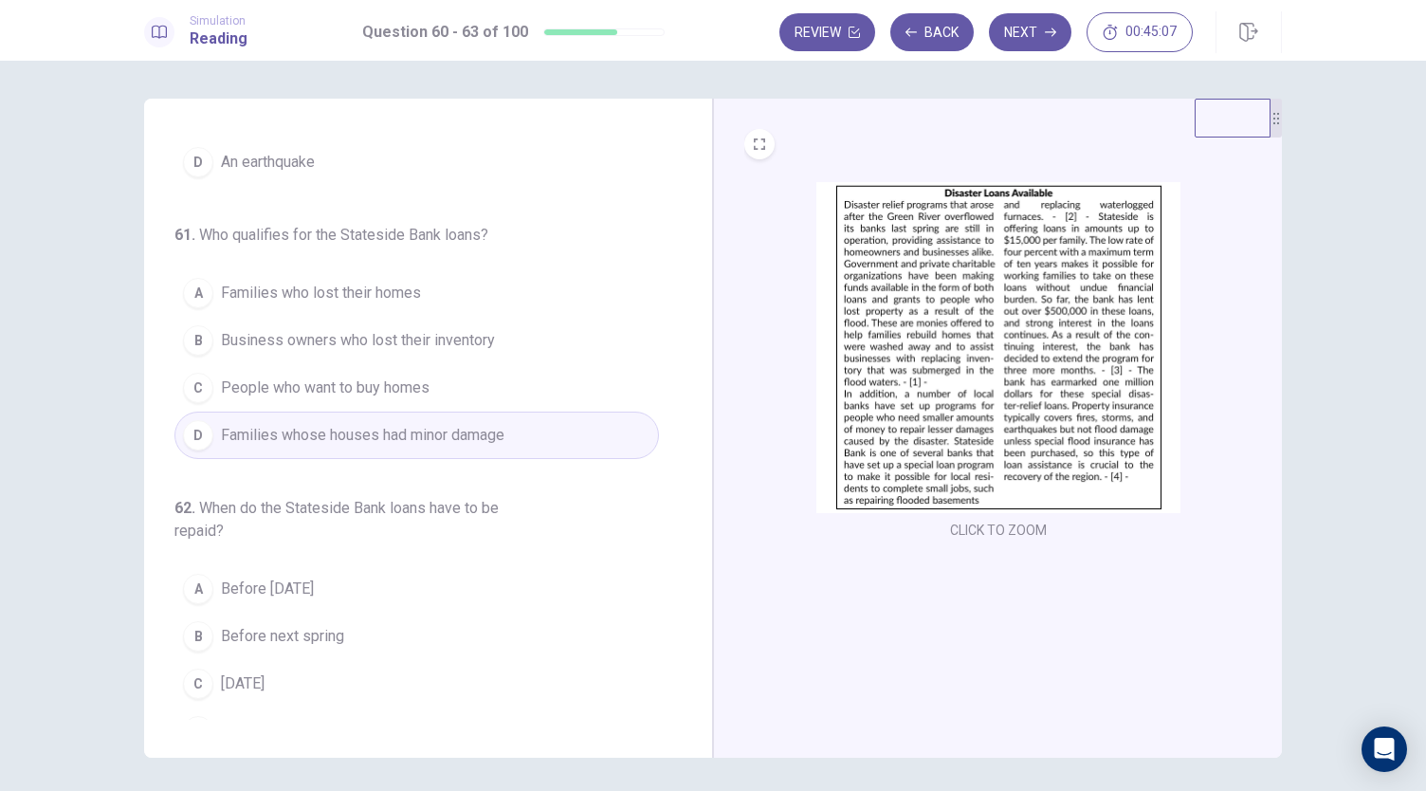
click at [912, 404] on img at bounding box center [998, 347] width 364 height 331
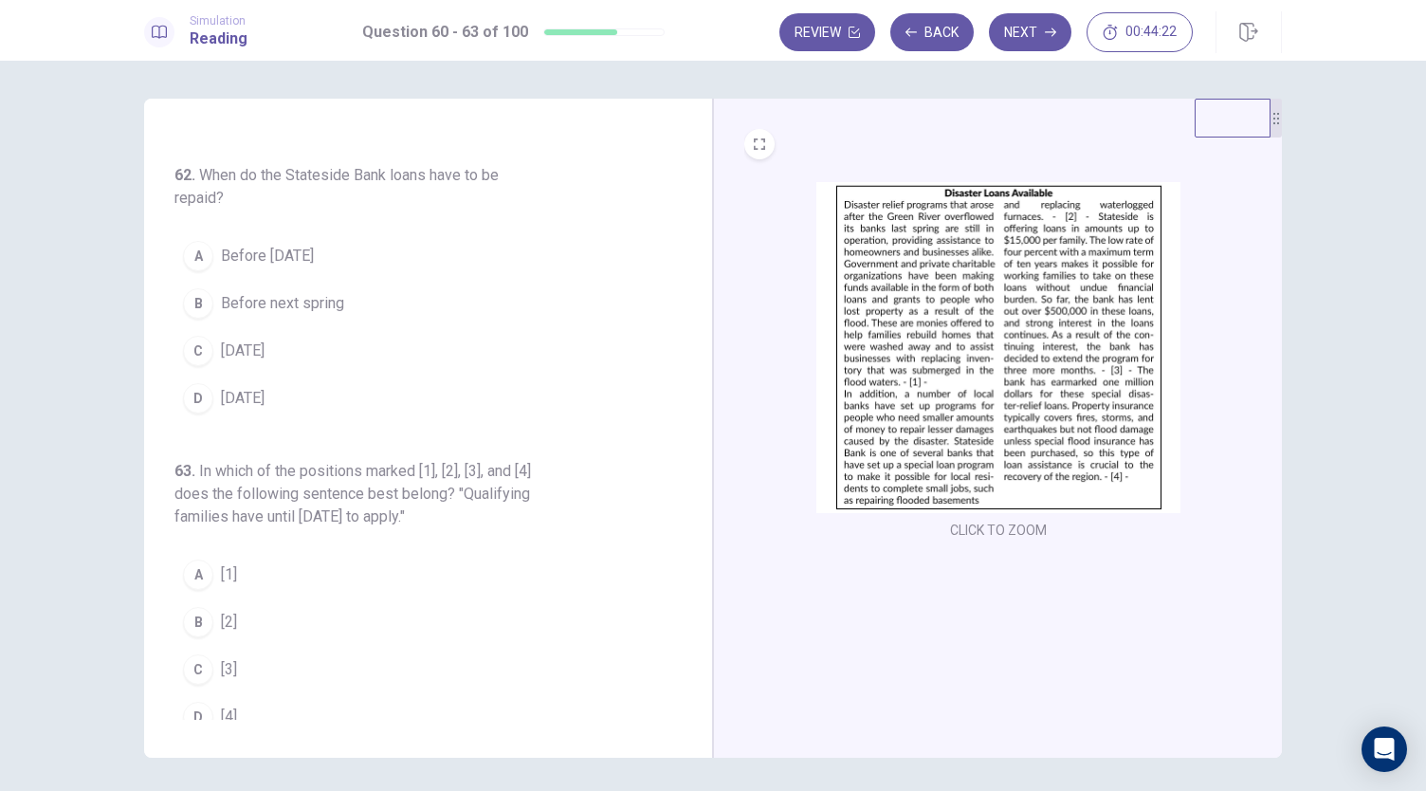
scroll to position [529, 0]
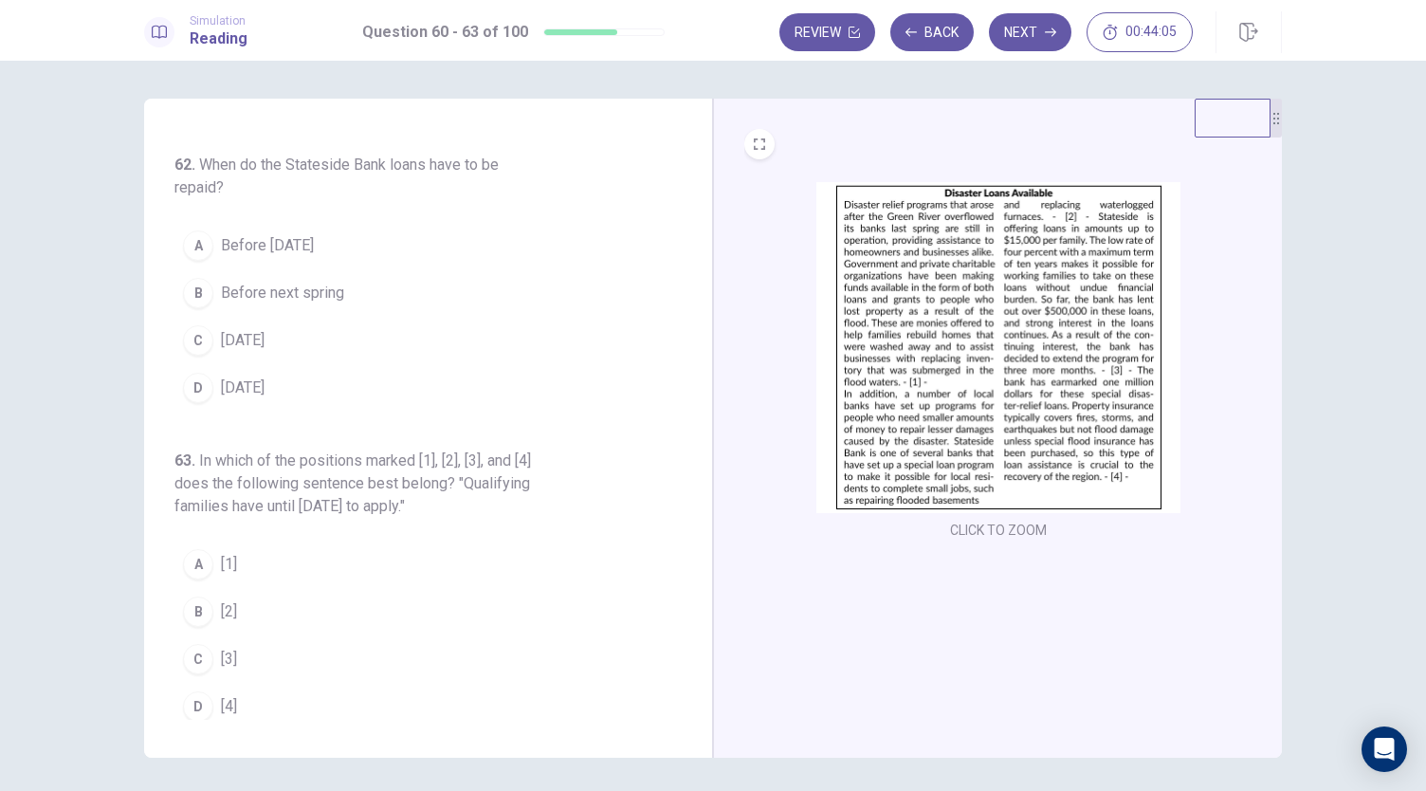
click at [314, 242] on span "Before December 31" at bounding box center [267, 245] width 93 height 23
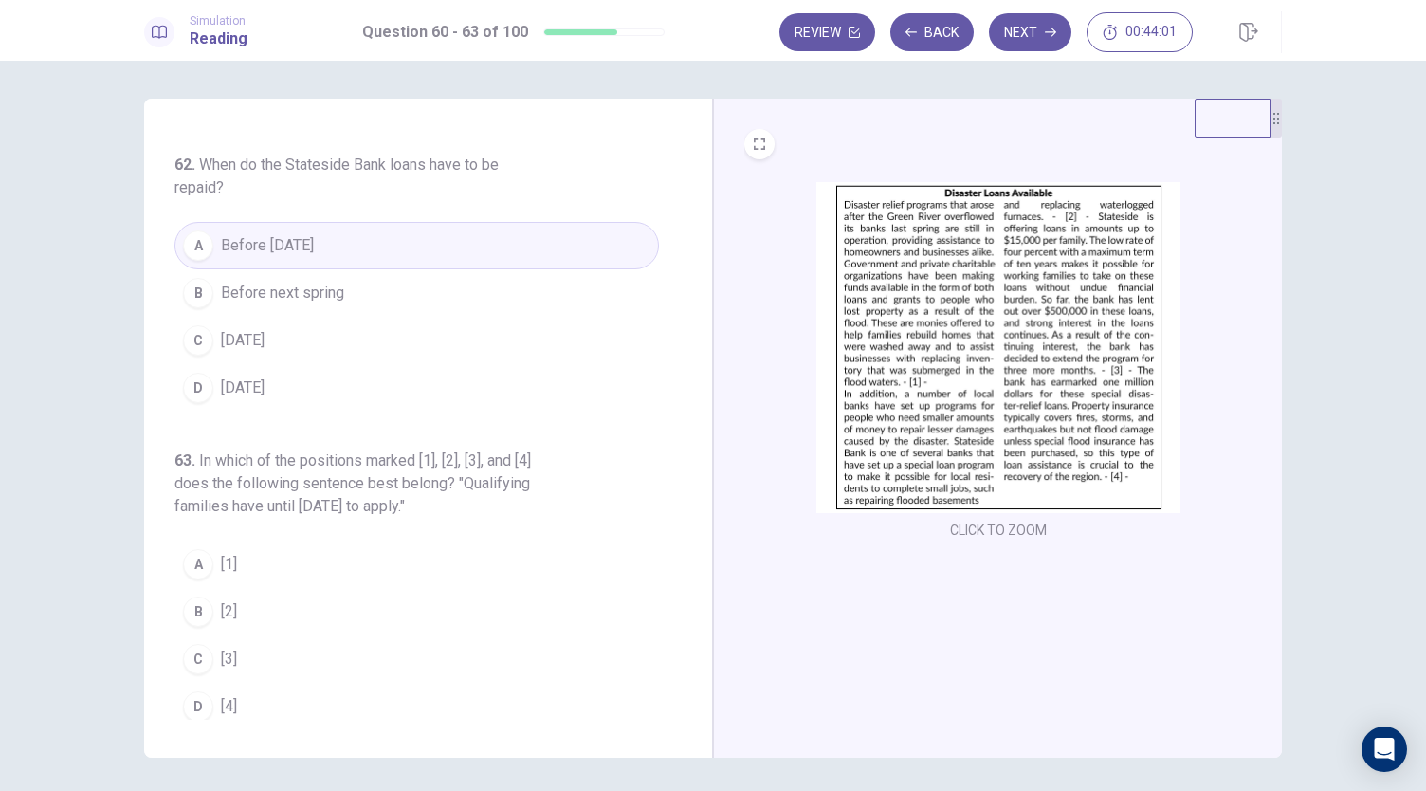
click at [938, 403] on img at bounding box center [998, 347] width 364 height 331
click at [222, 666] on button "C [3]" at bounding box center [416, 658] width 484 height 47
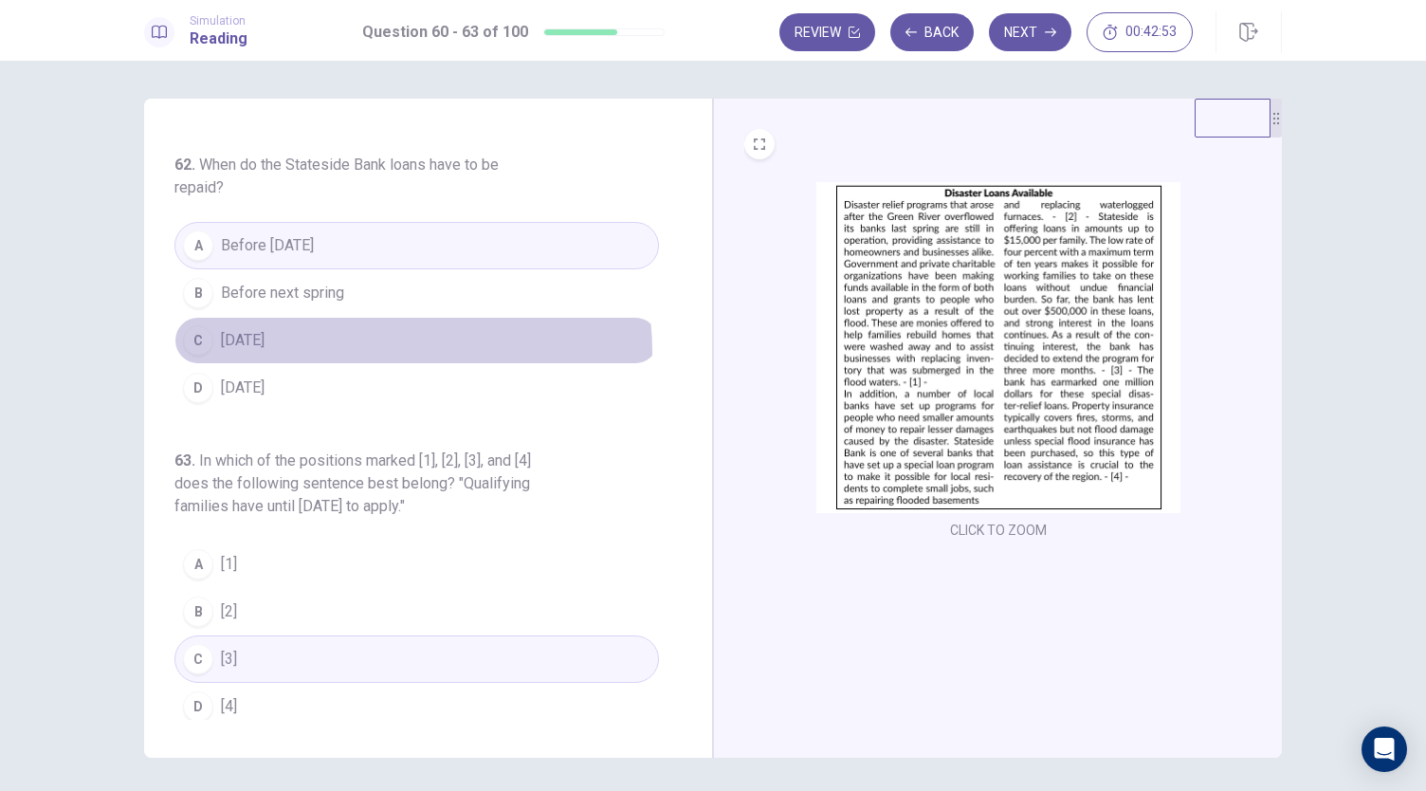
click at [336, 346] on button "C Within three months" at bounding box center [416, 340] width 484 height 47
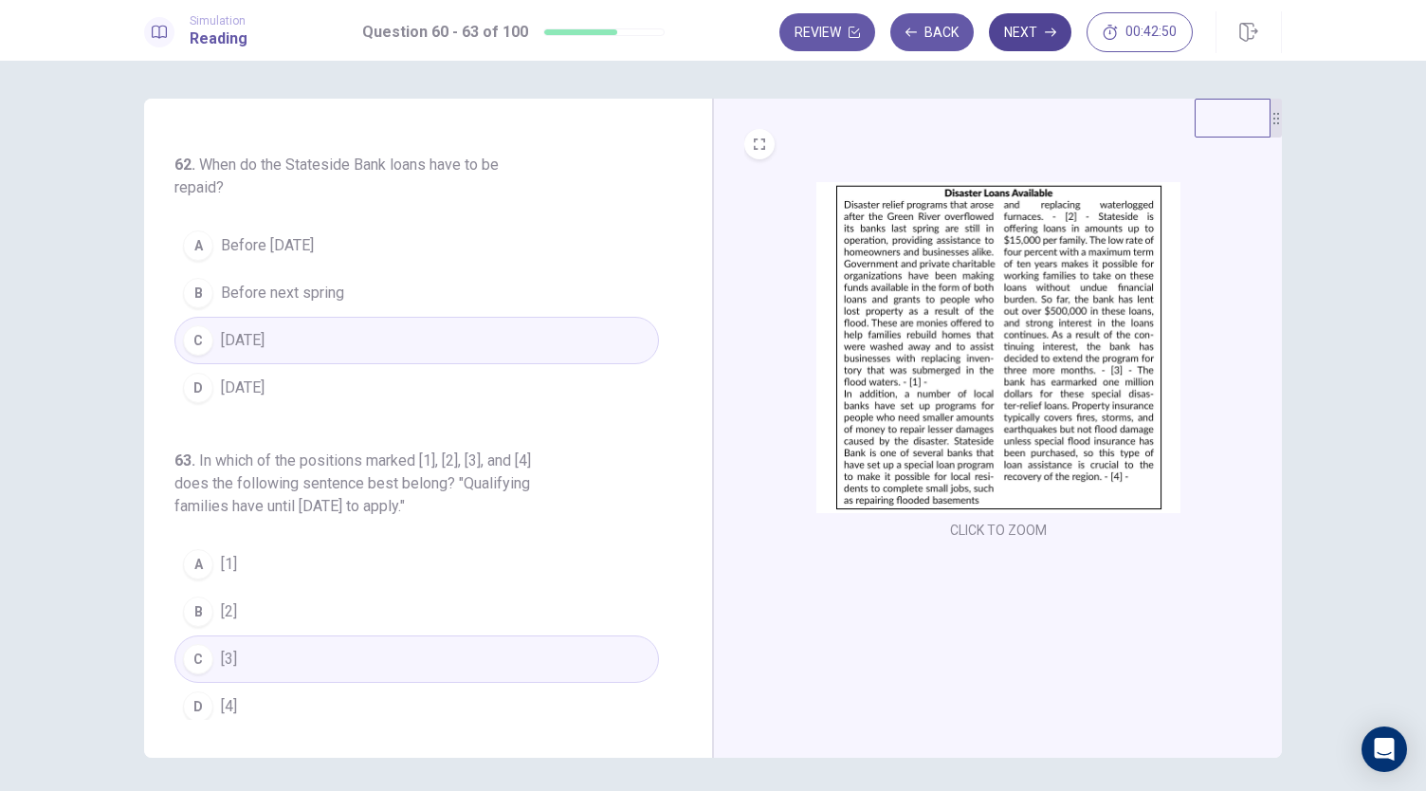
click at [1010, 29] on button "Next" at bounding box center [1030, 32] width 82 height 38
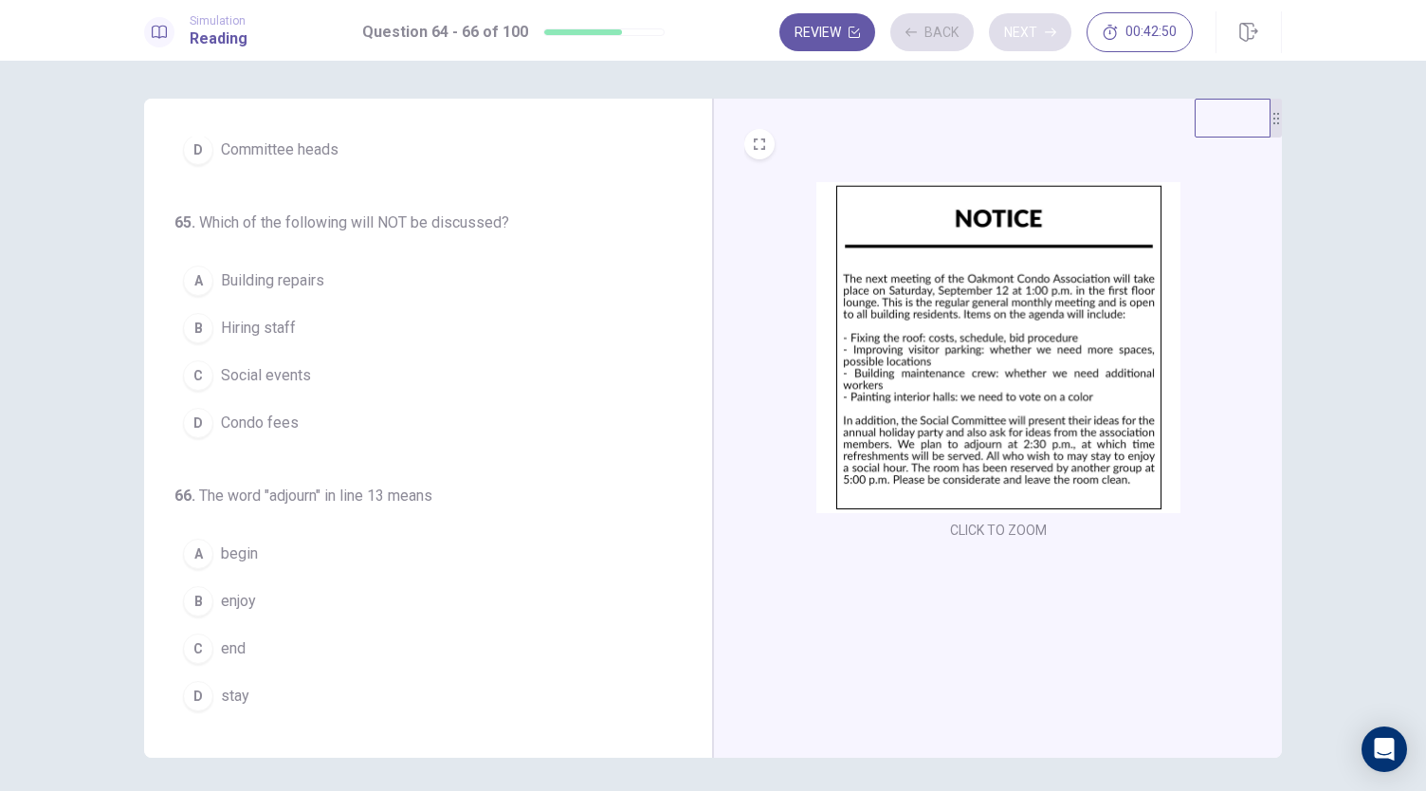
scroll to position [190, 0]
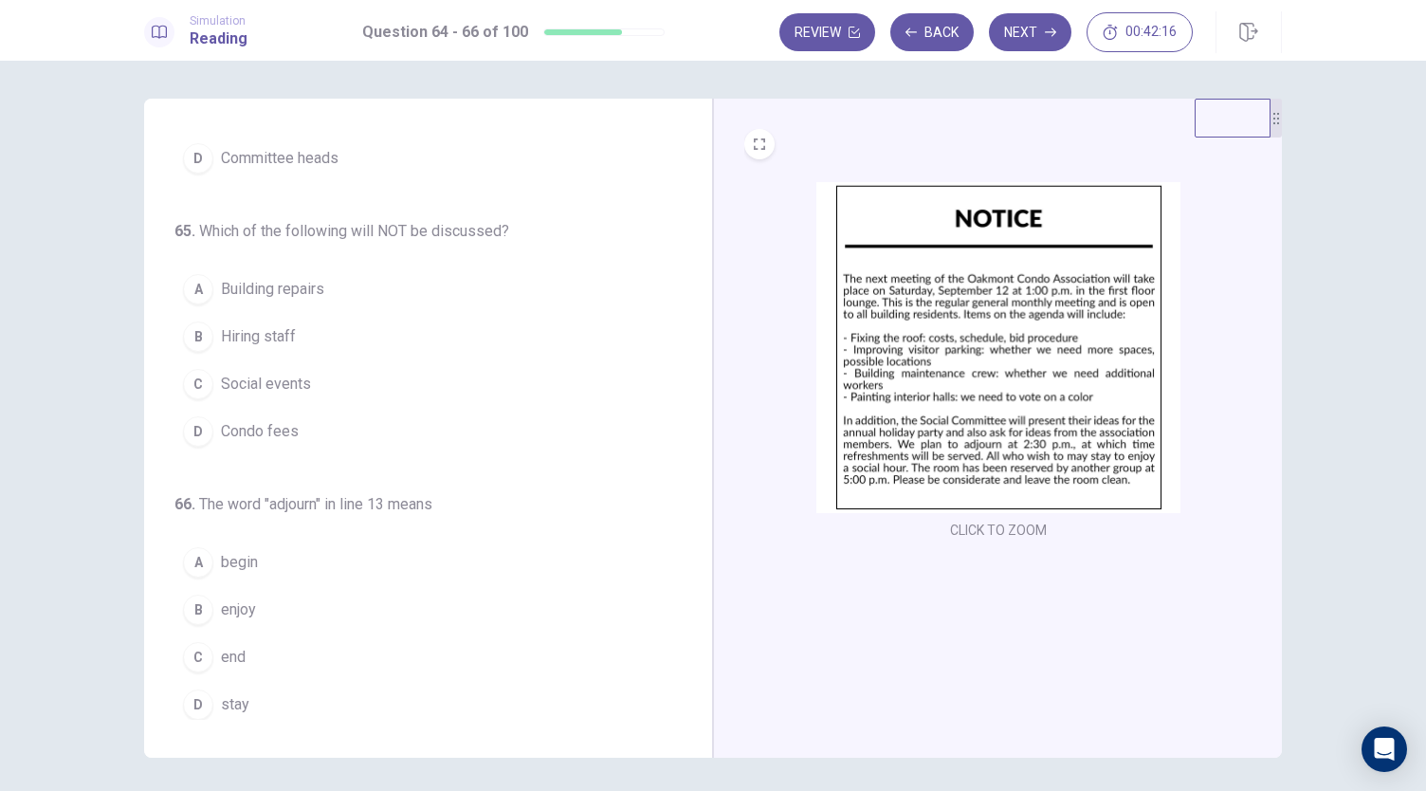
click at [326, 388] on button "C Social events" at bounding box center [416, 383] width 484 height 47
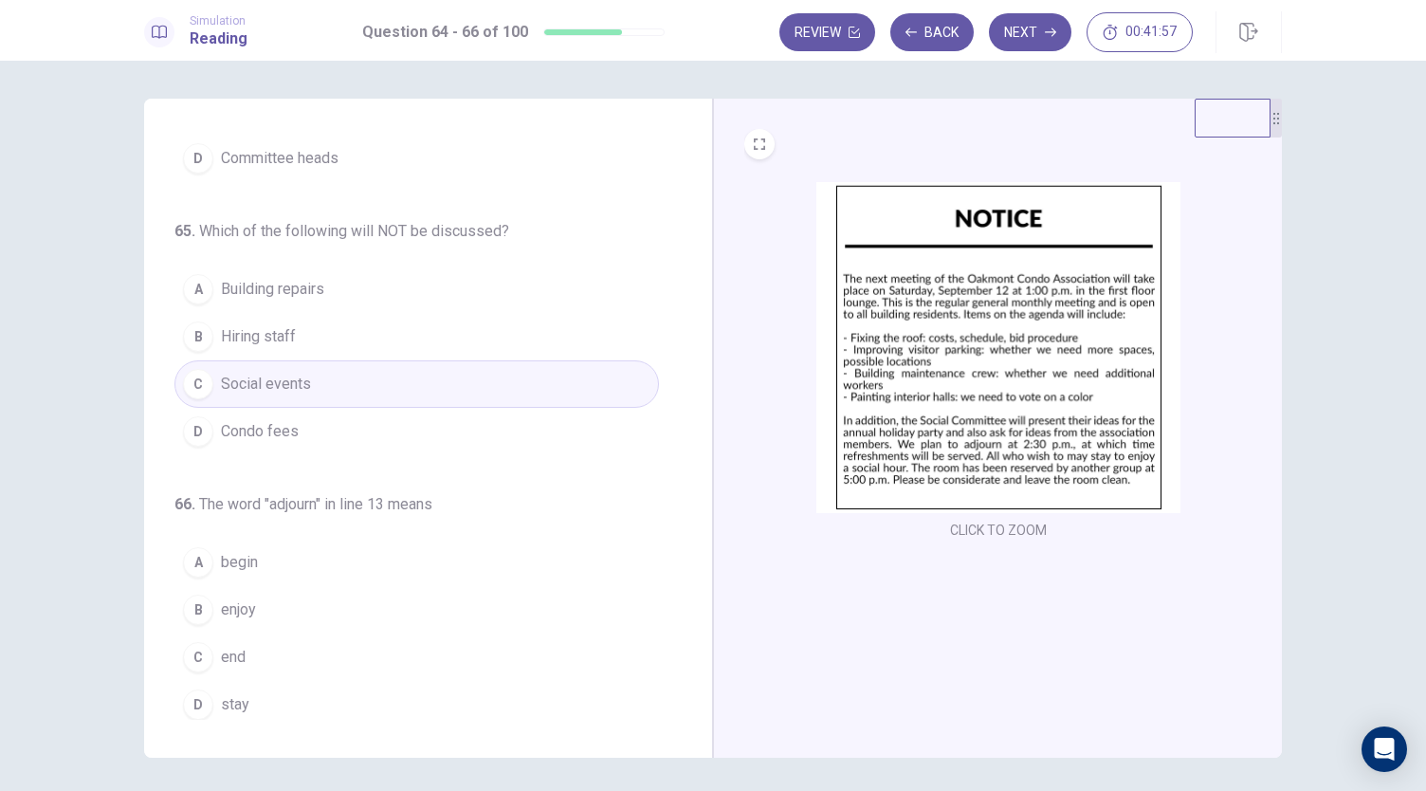
click at [435, 429] on button "D Condo fees" at bounding box center [416, 431] width 484 height 47
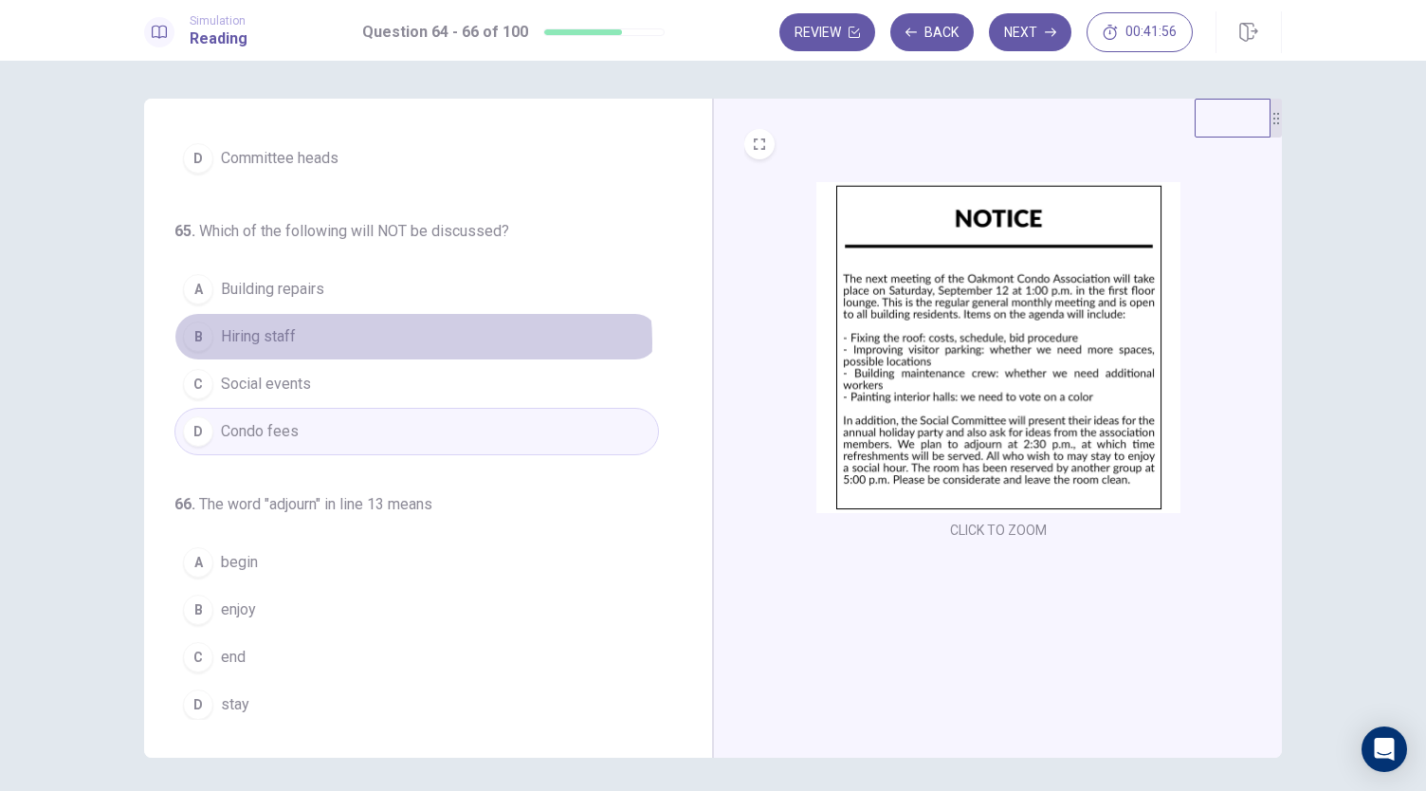
click at [402, 338] on button "B Hiring staff" at bounding box center [416, 336] width 484 height 47
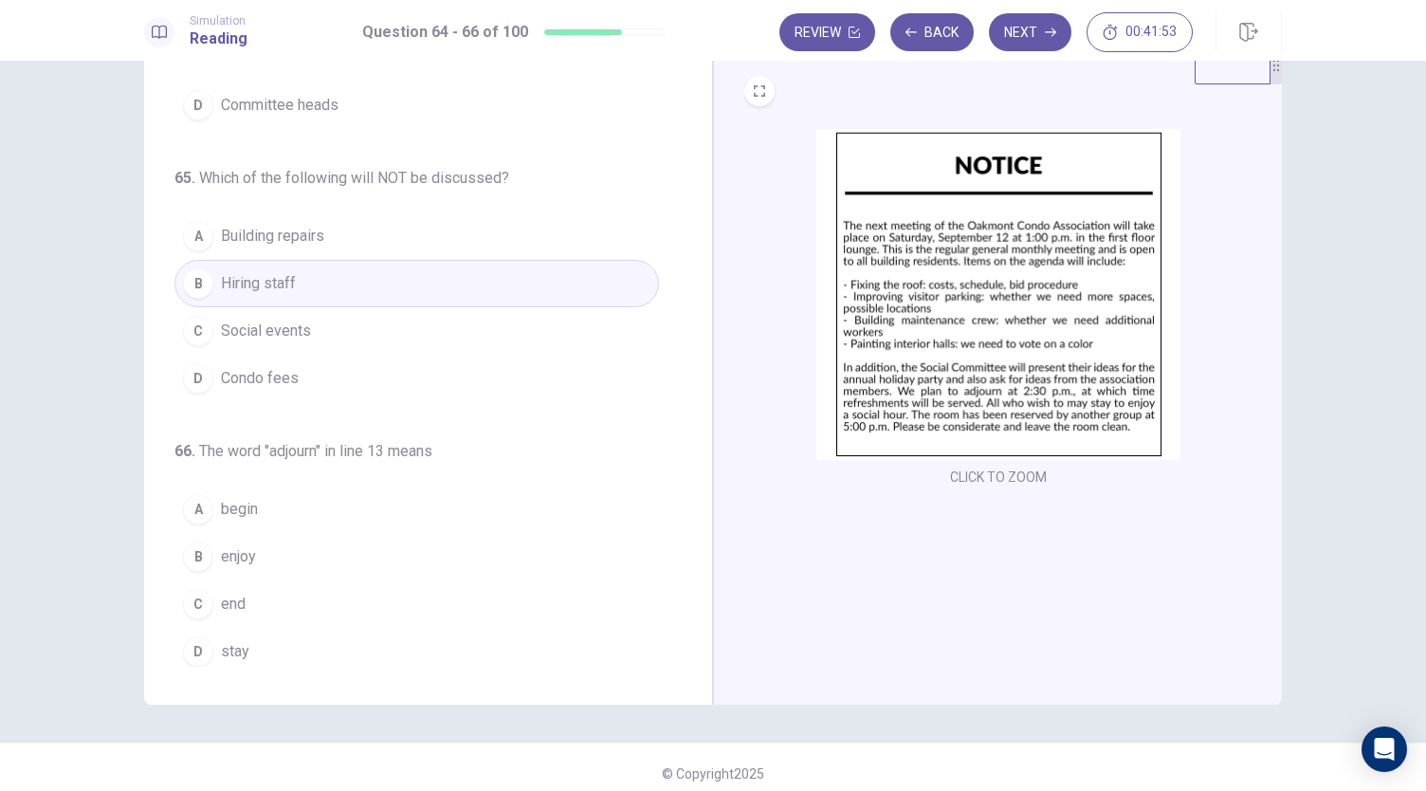
scroll to position [65, 0]
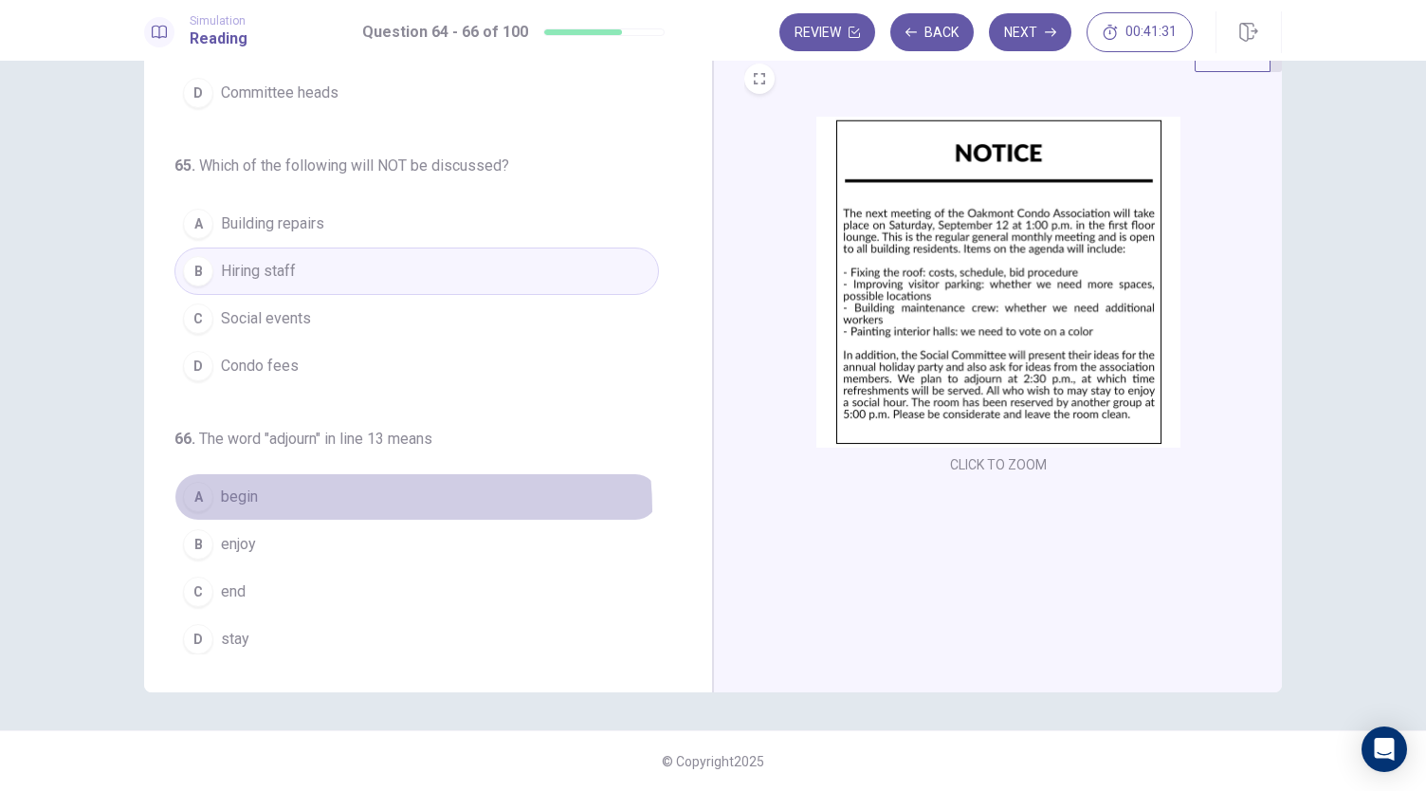
click at [353, 502] on button "A begin" at bounding box center [416, 496] width 484 height 47
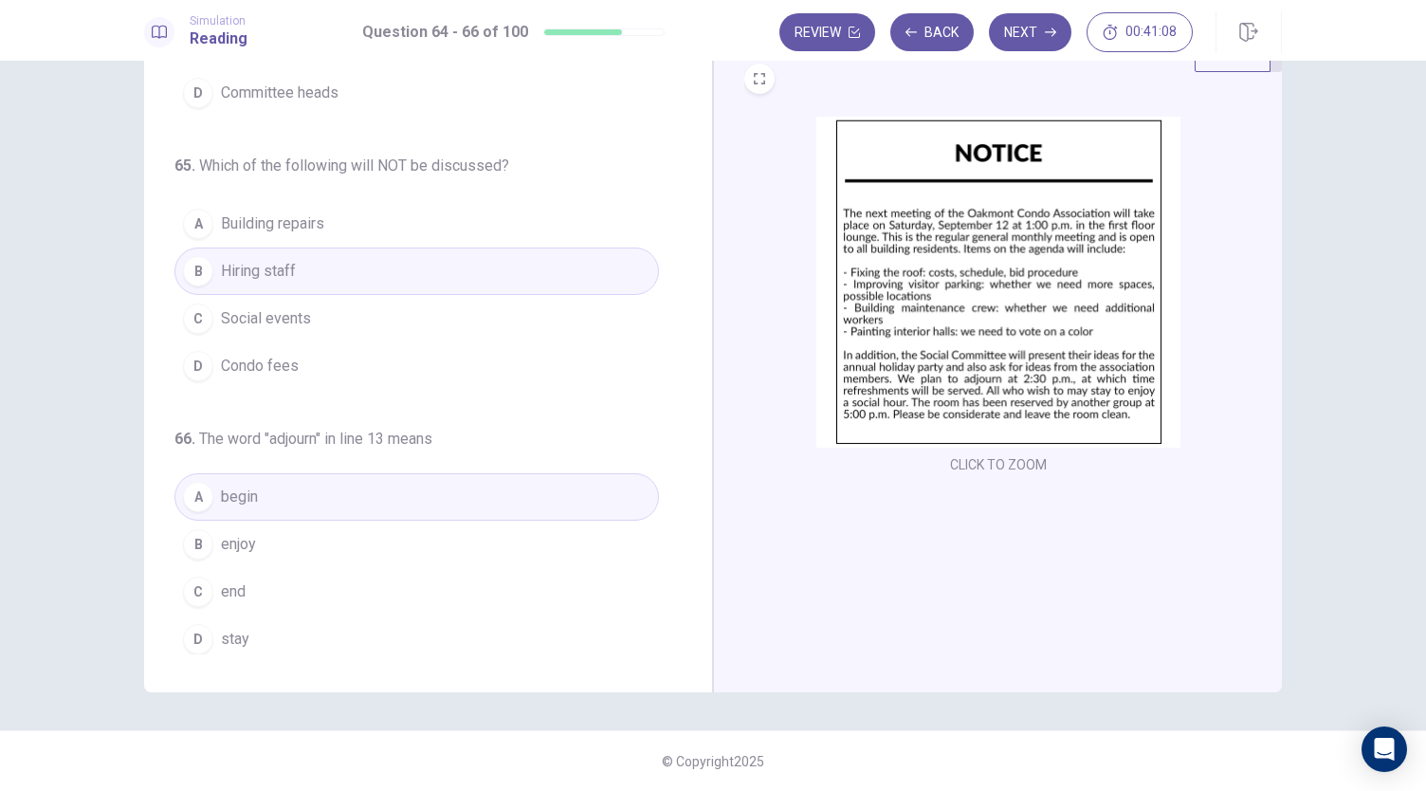
click at [353, 594] on button "C end" at bounding box center [416, 591] width 484 height 47
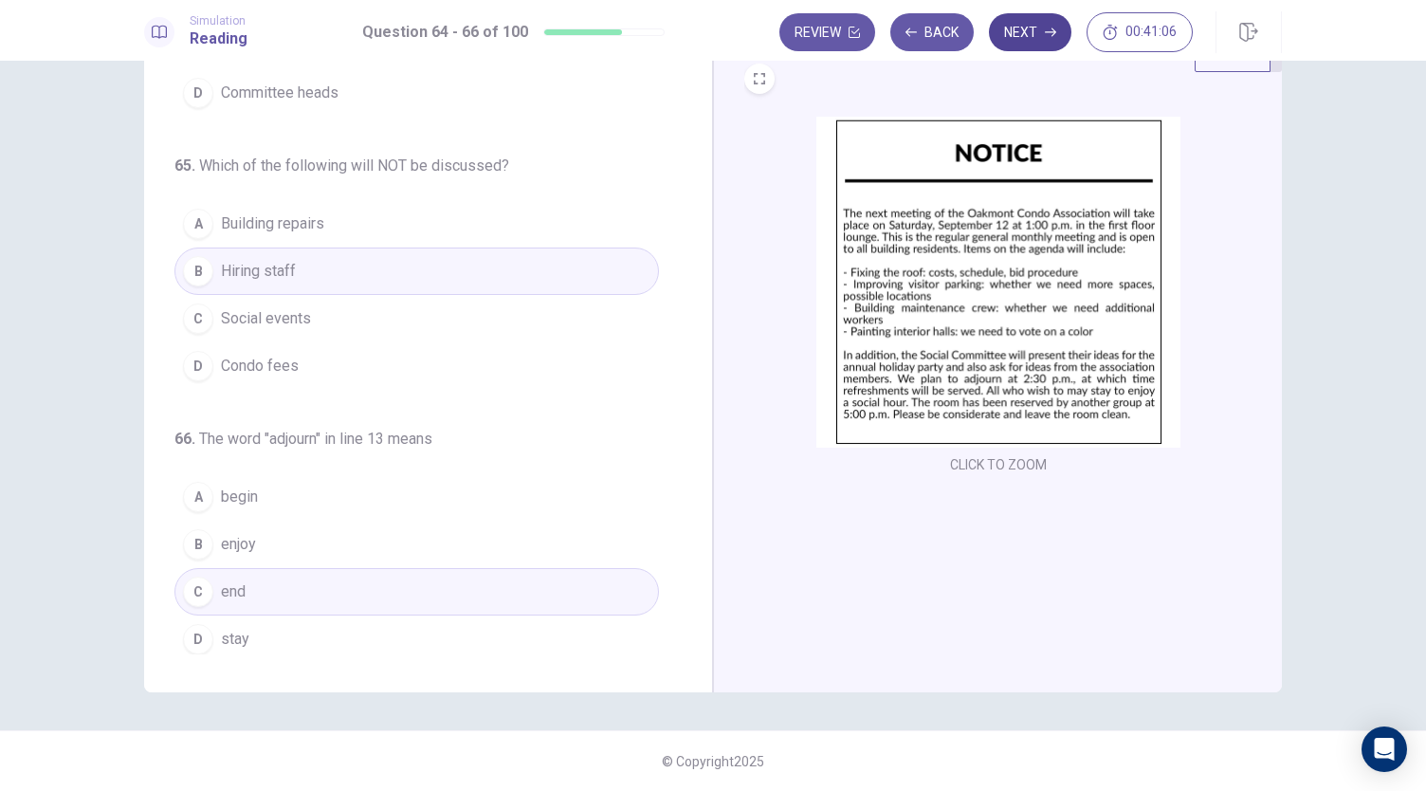
click at [1012, 43] on button "Next" at bounding box center [1030, 32] width 82 height 38
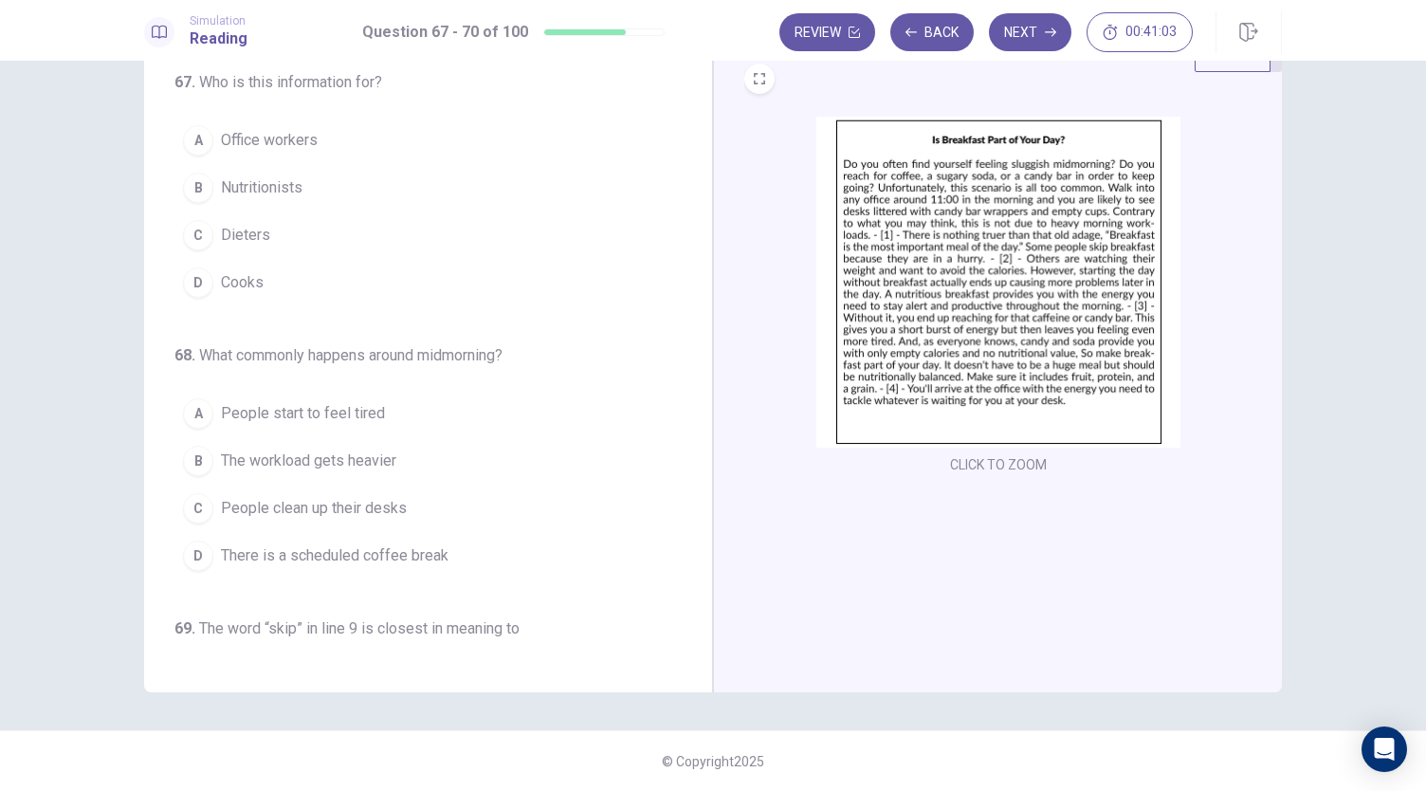
scroll to position [0, 0]
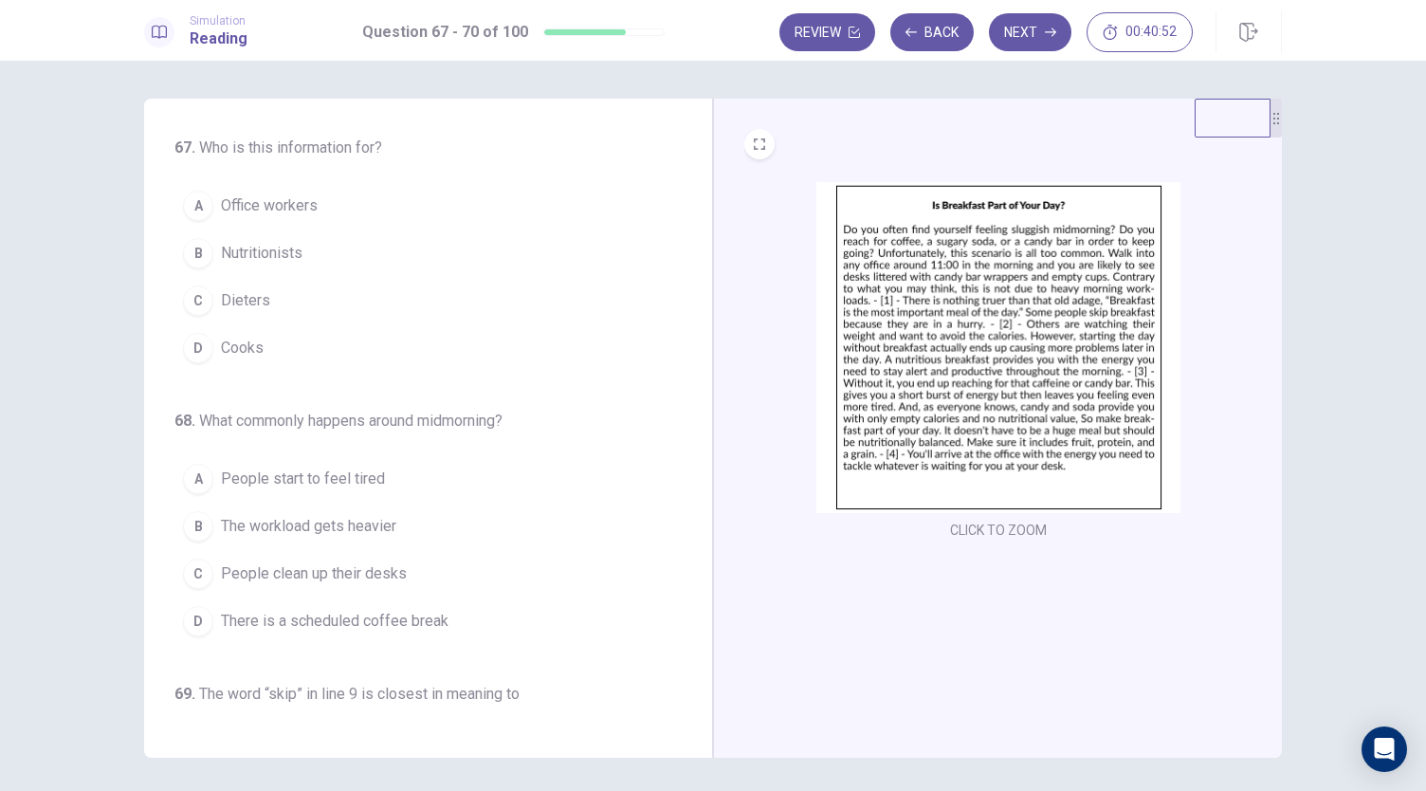
click at [898, 300] on img at bounding box center [998, 347] width 364 height 331
click at [282, 292] on button "C Dieters" at bounding box center [416, 300] width 484 height 47
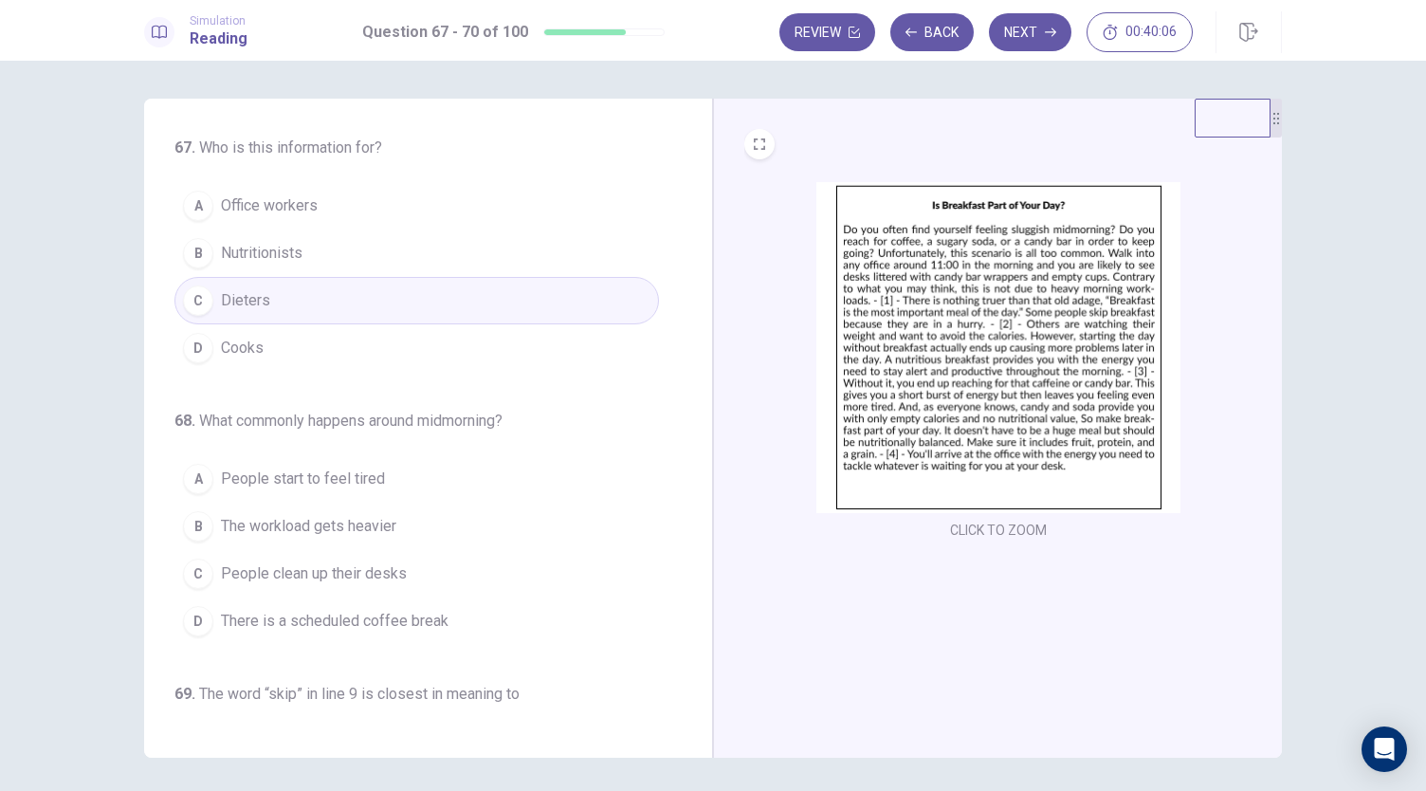
click at [529, 259] on button "B Nutritionists" at bounding box center [416, 252] width 484 height 47
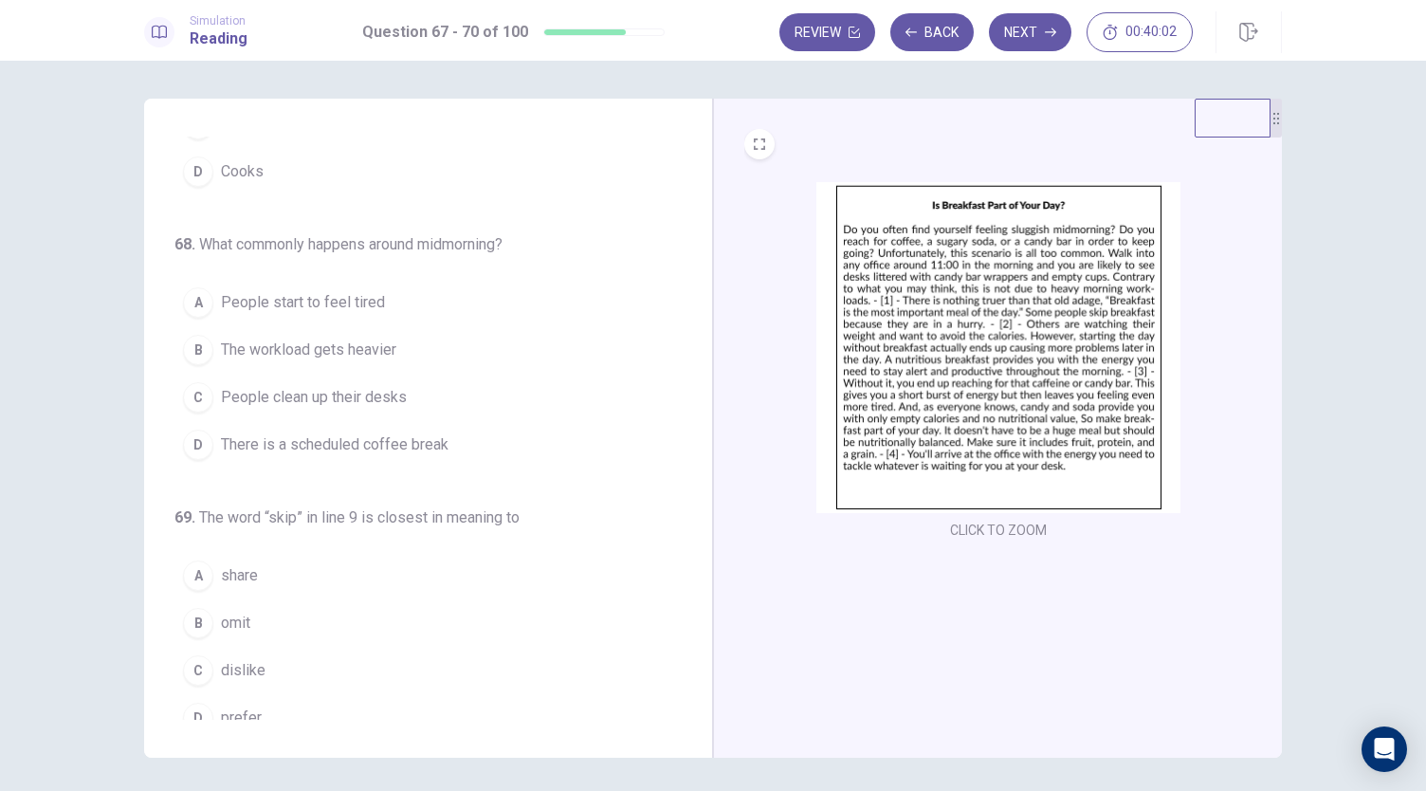
scroll to position [193, 0]
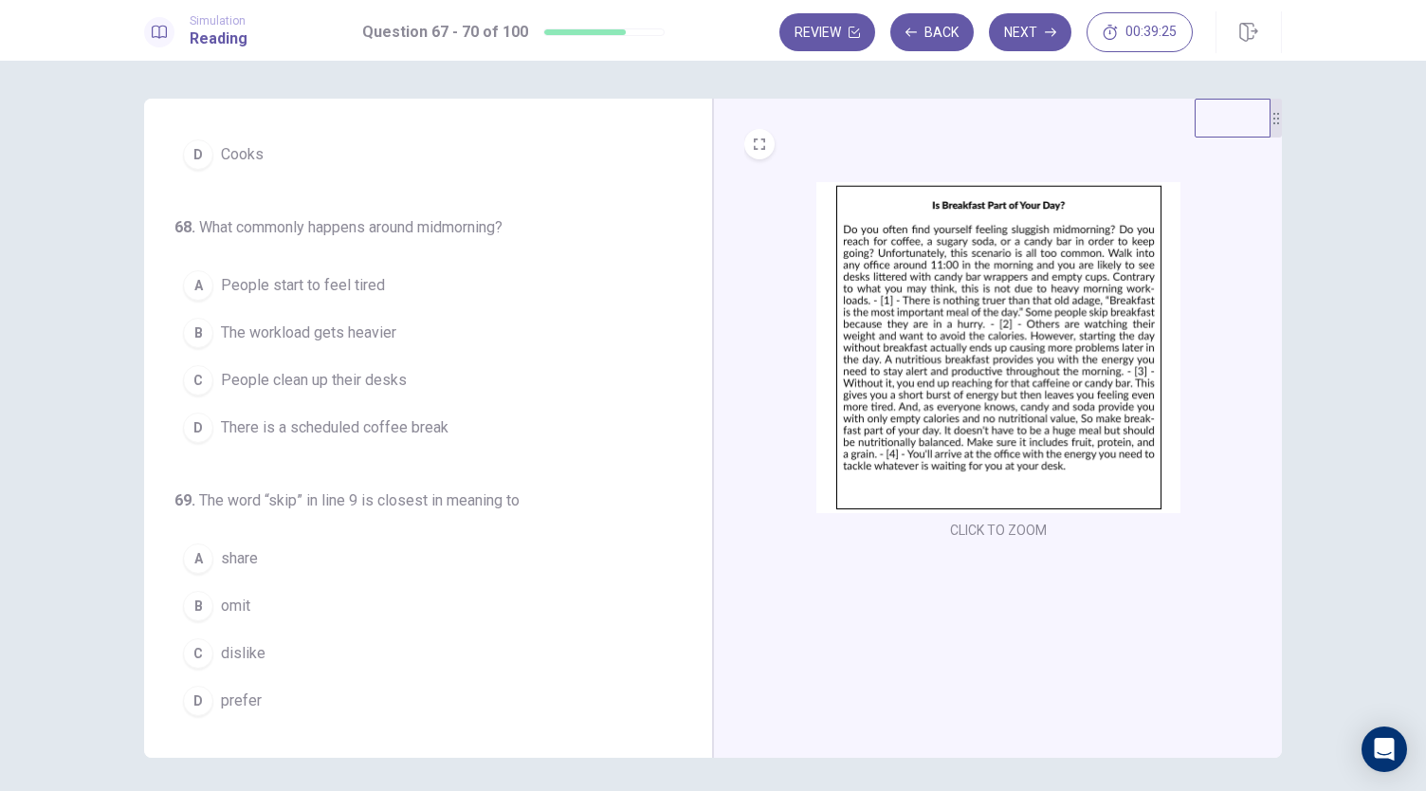
click at [459, 438] on button "D There is a scheduled coffee break" at bounding box center [416, 427] width 484 height 47
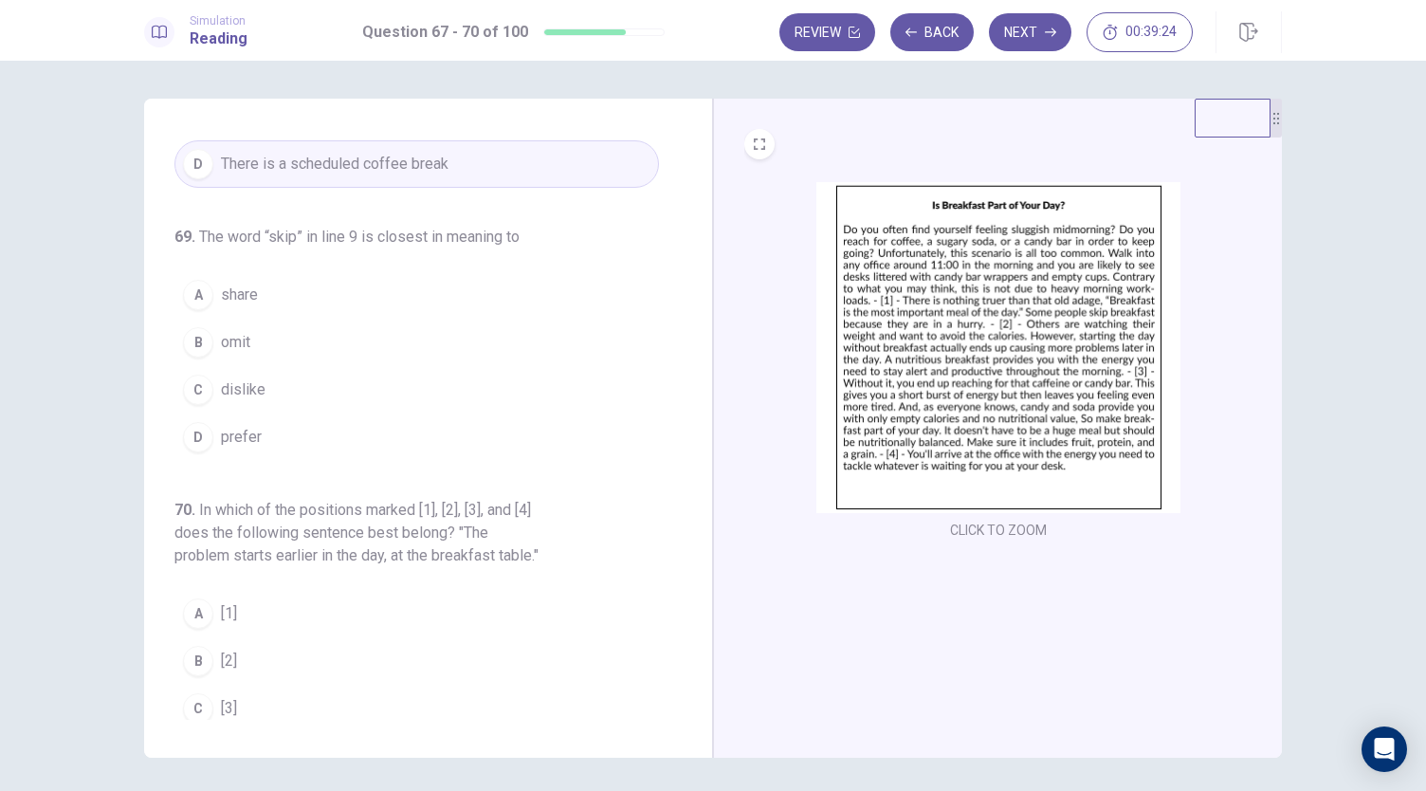
scroll to position [463, 0]
click at [259, 342] on button "B omit" at bounding box center [416, 336] width 484 height 47
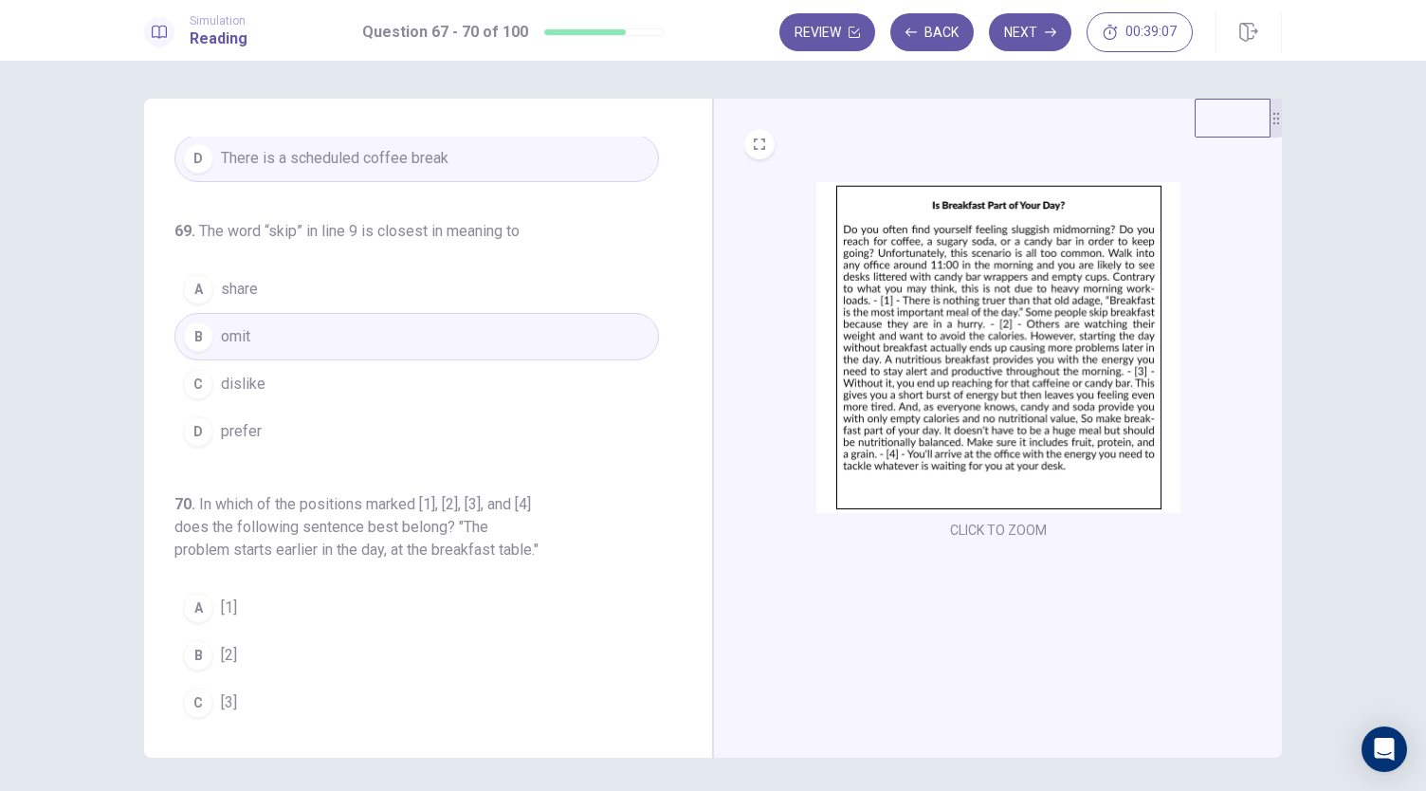
scroll to position [529, 0]
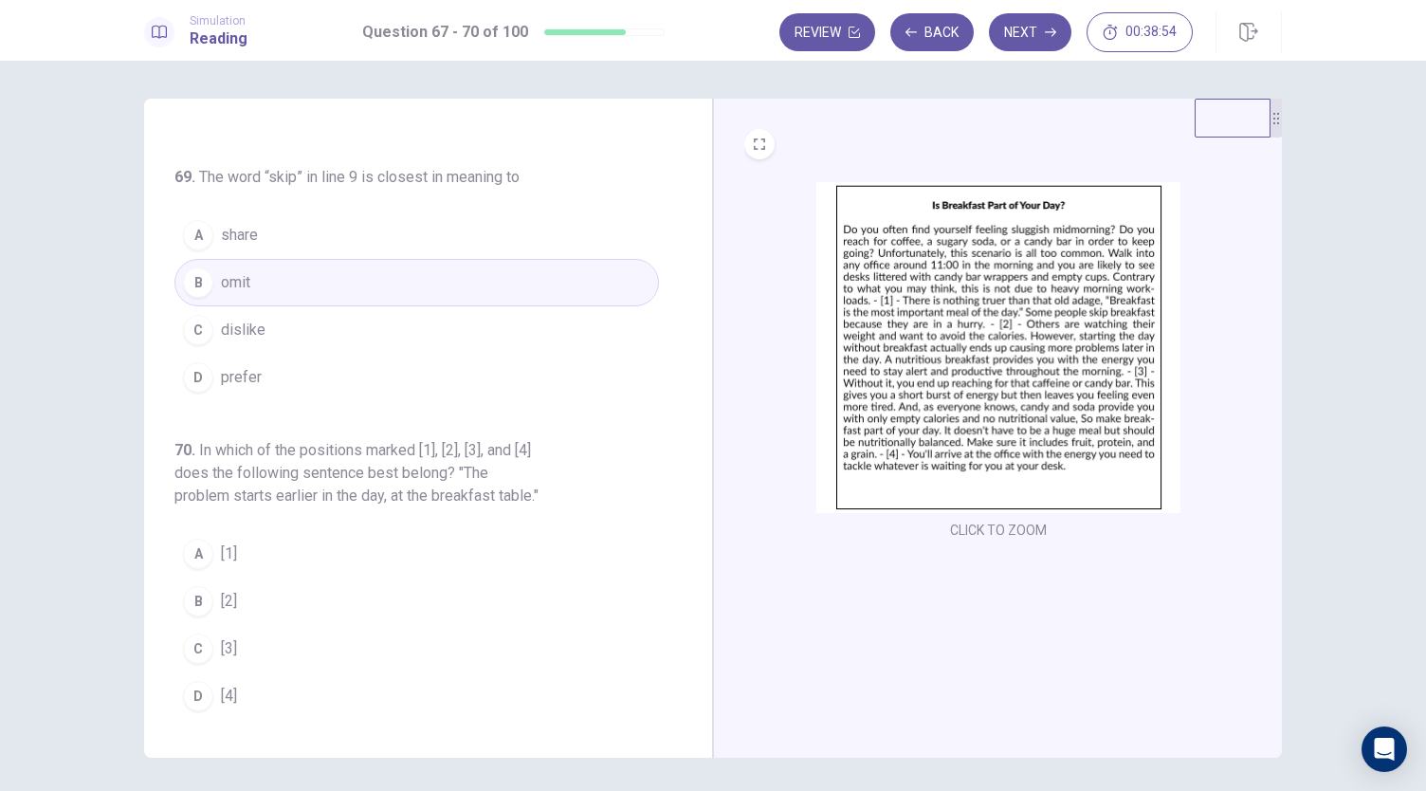
click at [237, 560] on button "A [1]" at bounding box center [416, 553] width 484 height 47
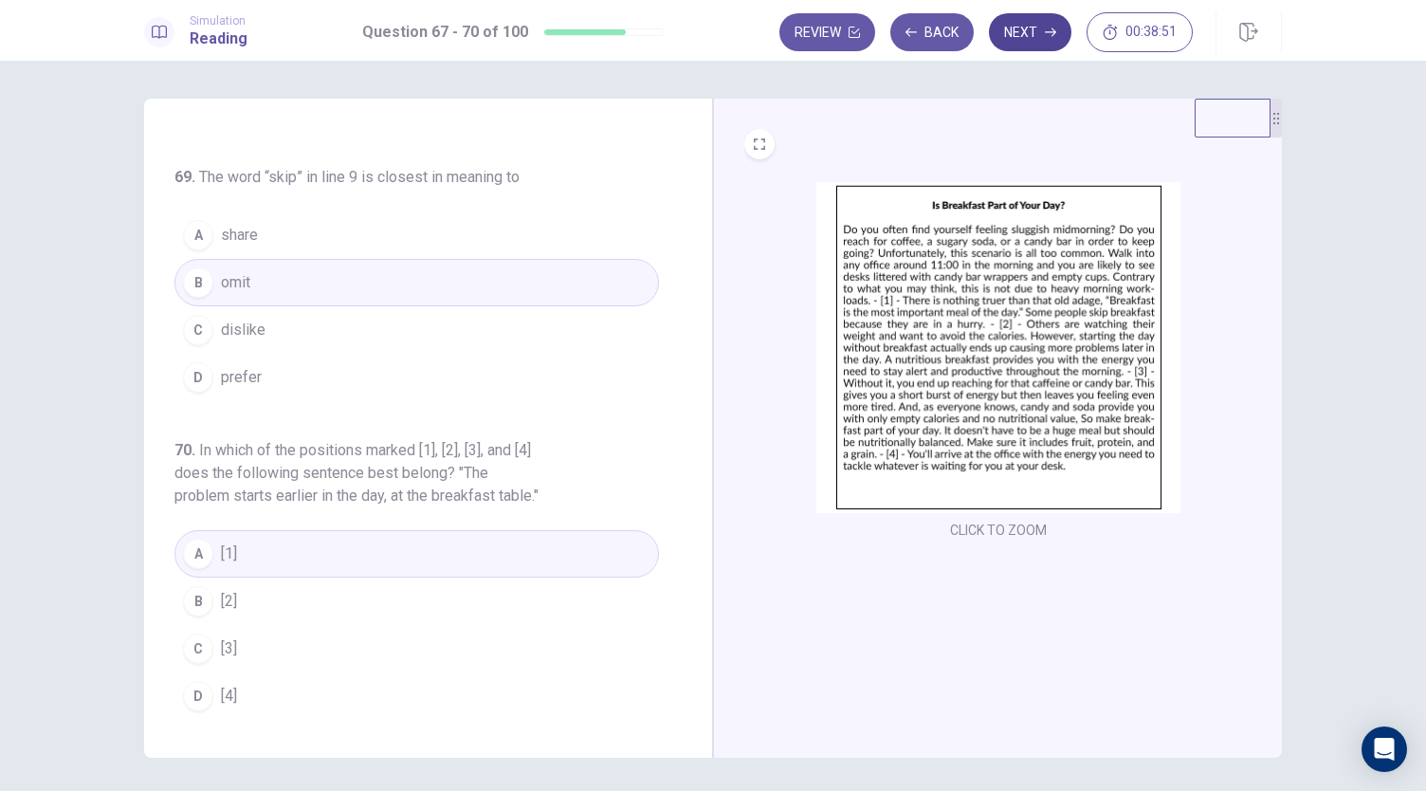
click at [1041, 27] on button "Next" at bounding box center [1030, 32] width 82 height 38
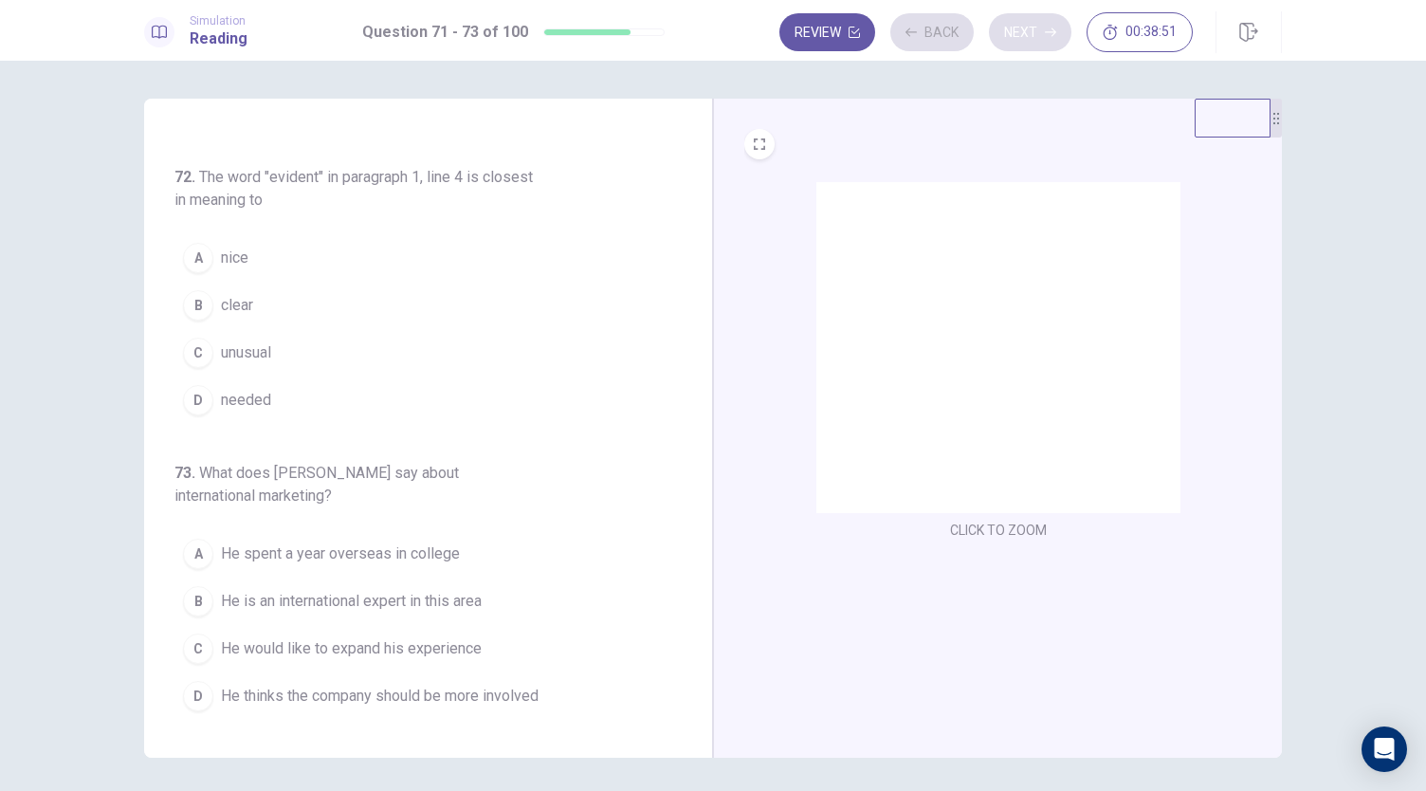
scroll to position [235, 0]
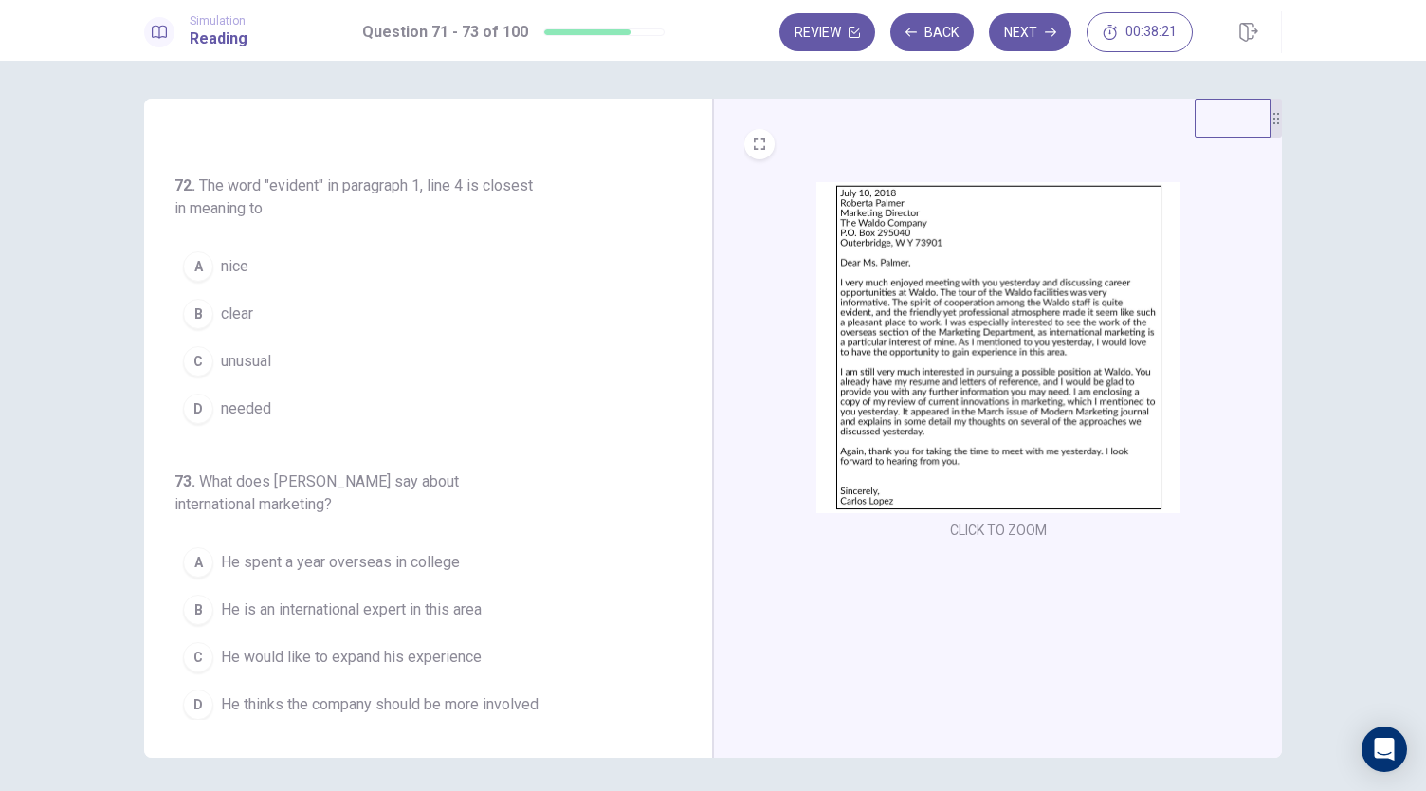
click at [963, 328] on img at bounding box center [998, 347] width 364 height 331
click at [292, 266] on button "A nice" at bounding box center [416, 266] width 484 height 47
click at [296, 305] on button "B clear" at bounding box center [416, 313] width 484 height 47
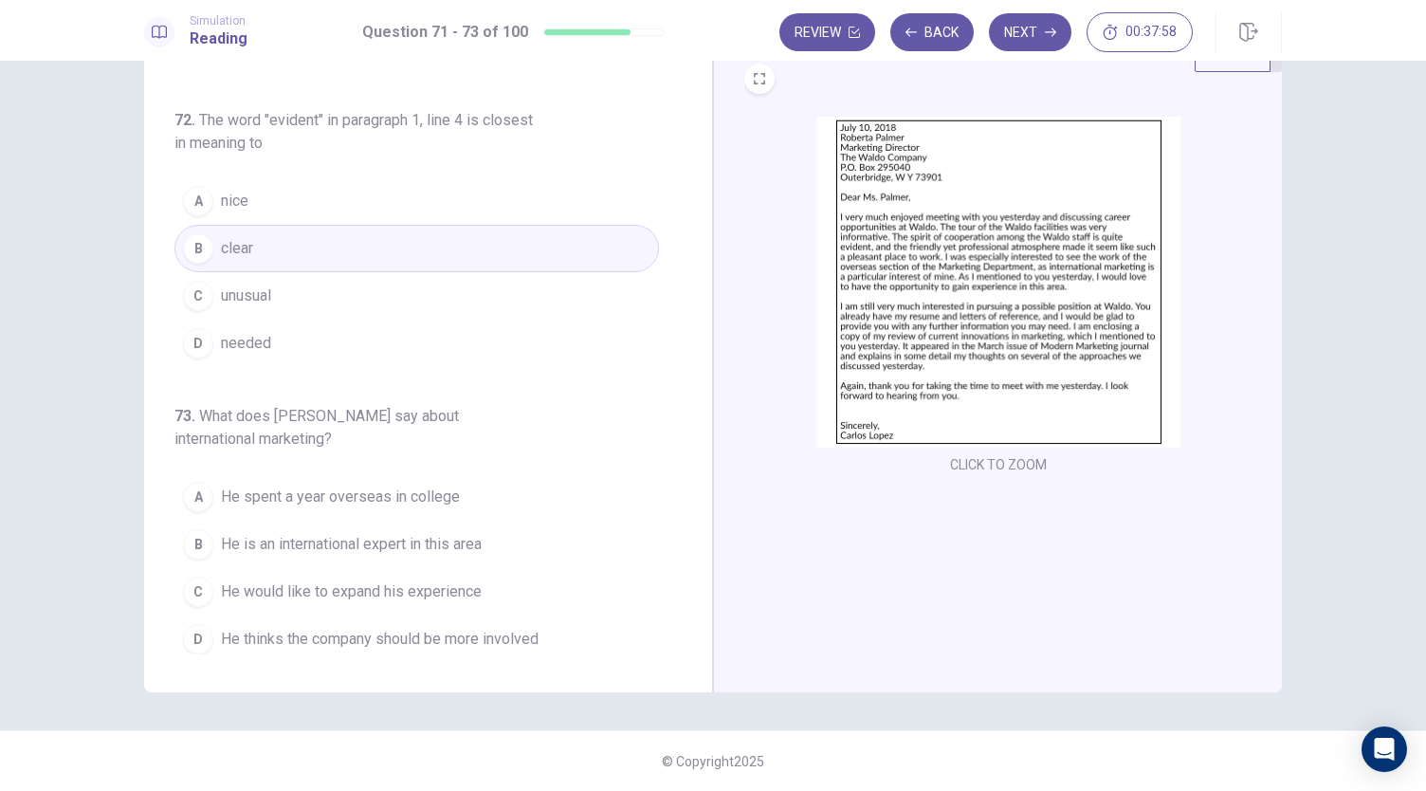
click at [887, 340] on img at bounding box center [998, 282] width 364 height 331
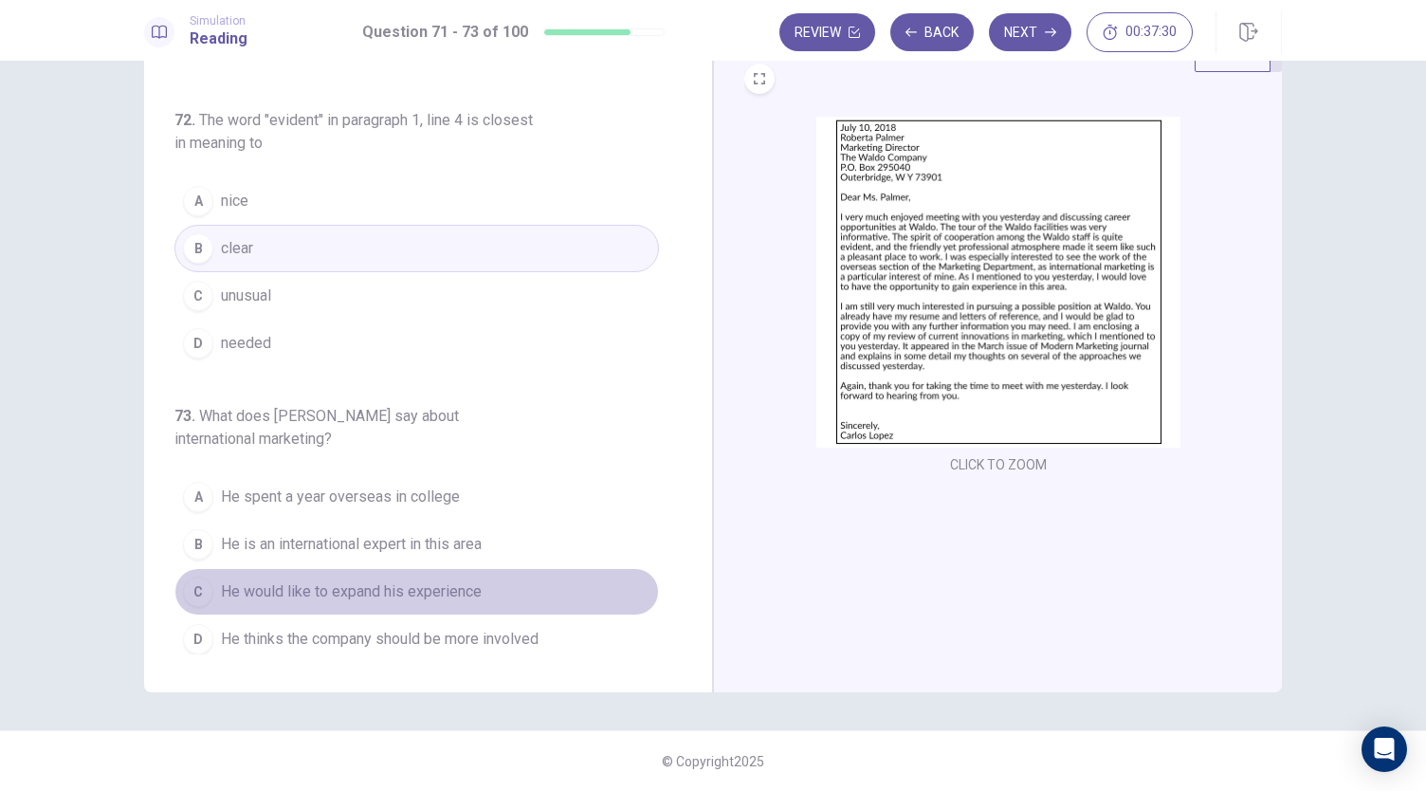
click at [504, 571] on button "C He would like to expand his experience" at bounding box center [416, 591] width 484 height 47
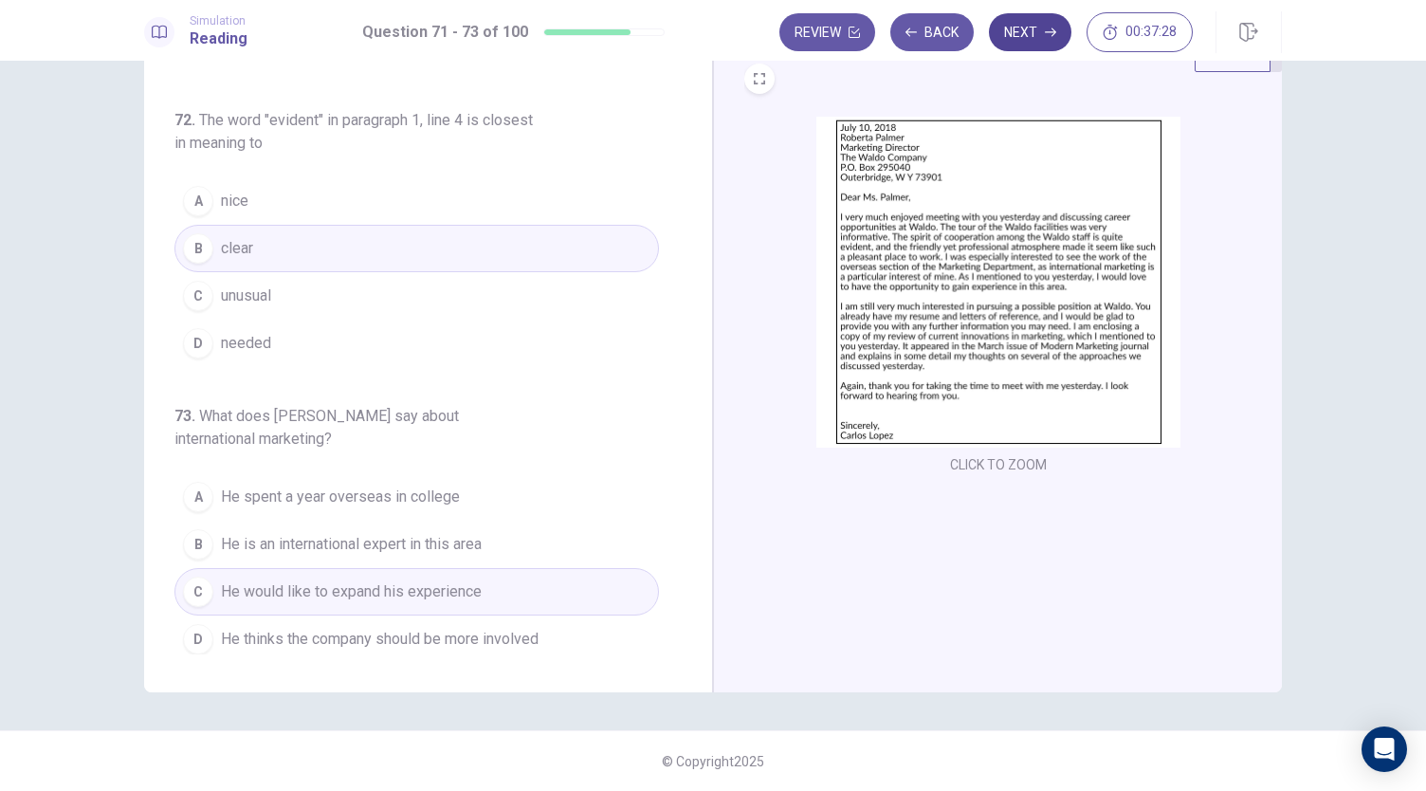
click at [1019, 28] on button "Next" at bounding box center [1030, 32] width 82 height 38
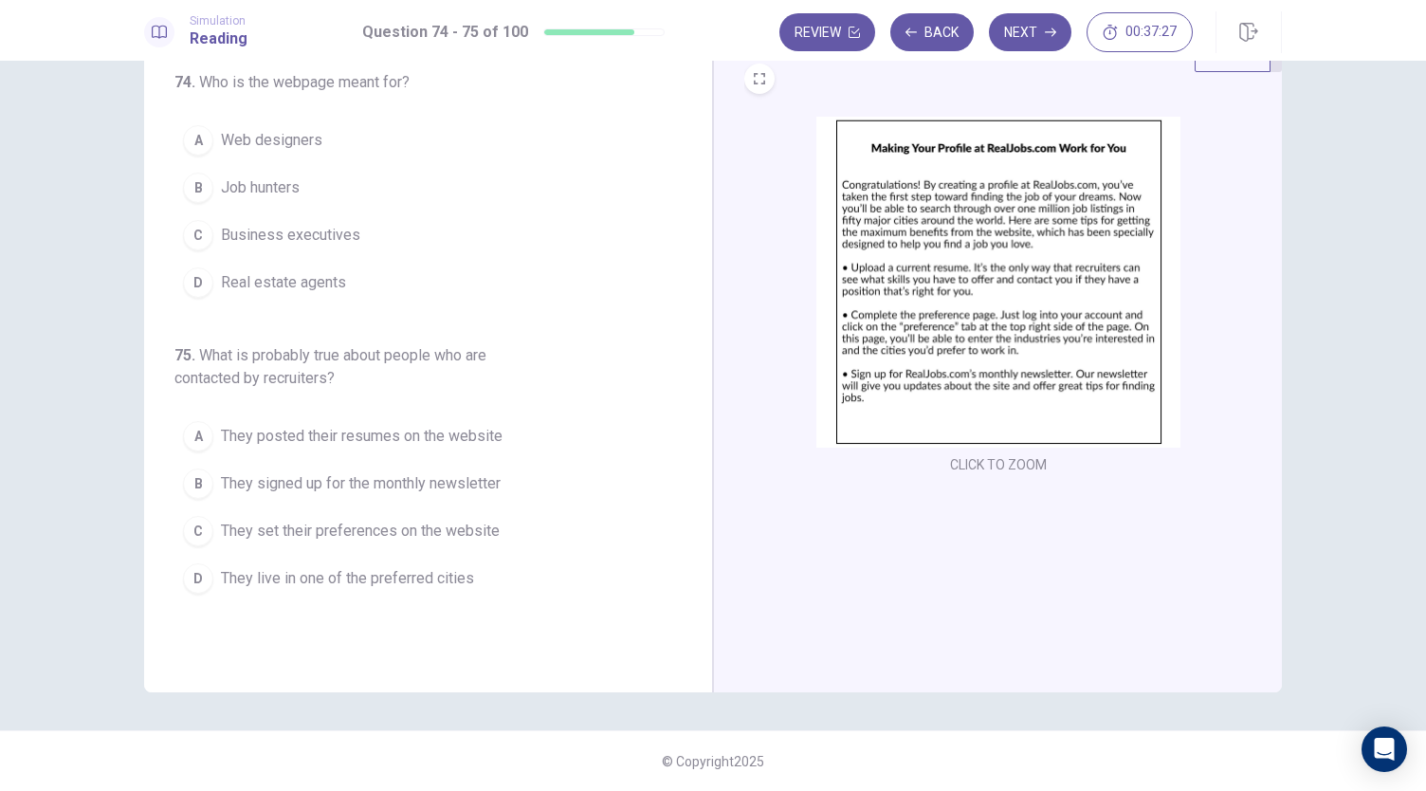
scroll to position [0, 0]
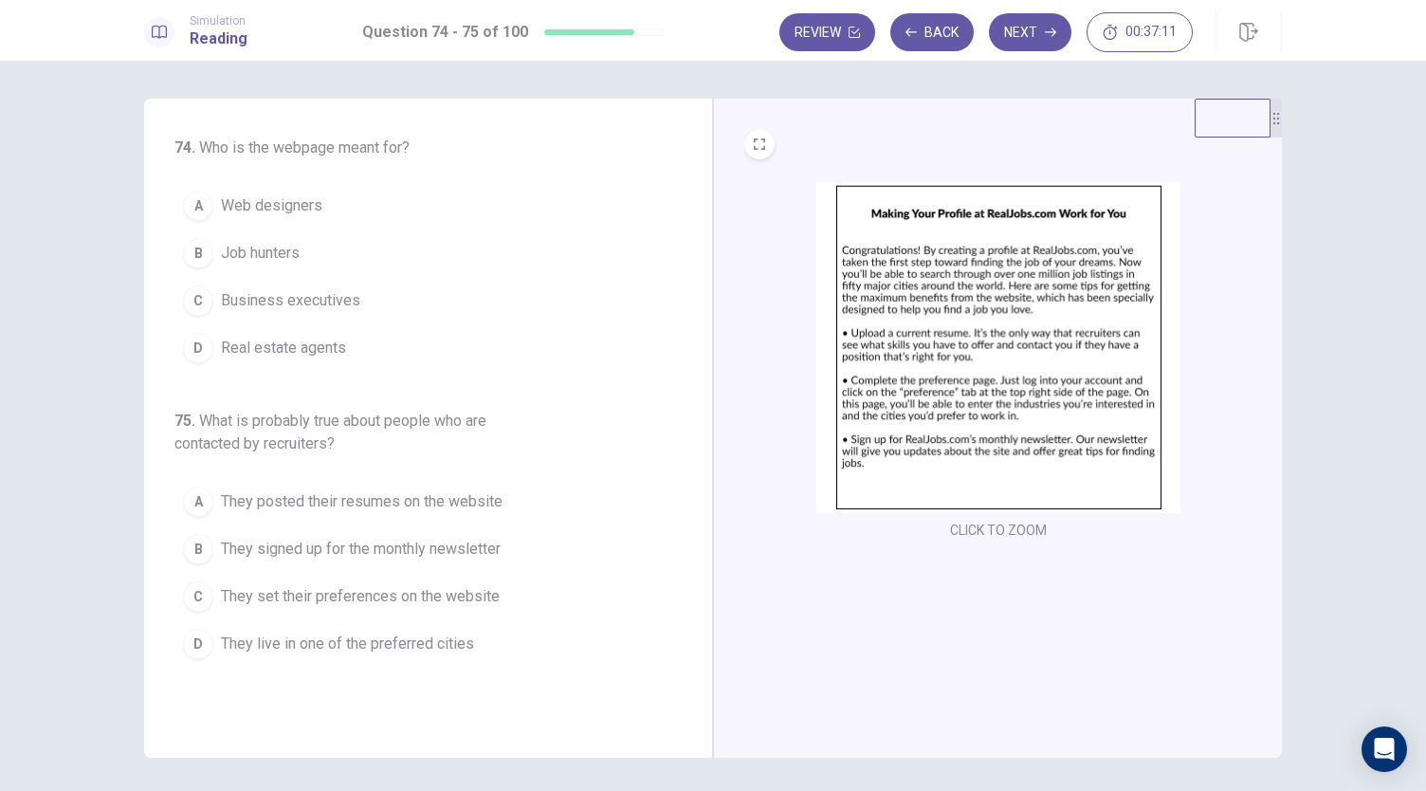
click at [387, 247] on button "B Job hunters" at bounding box center [416, 252] width 484 height 47
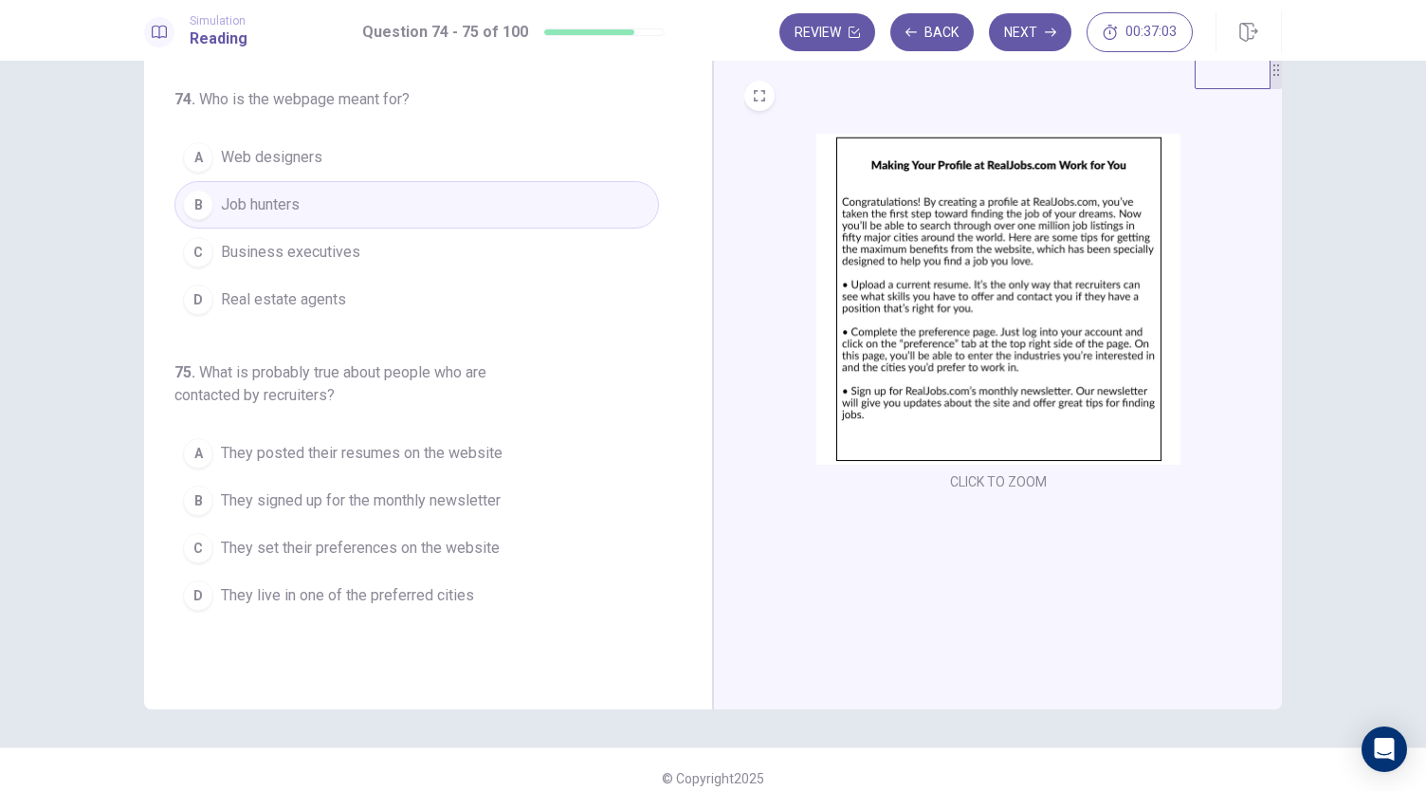
scroll to position [65, 0]
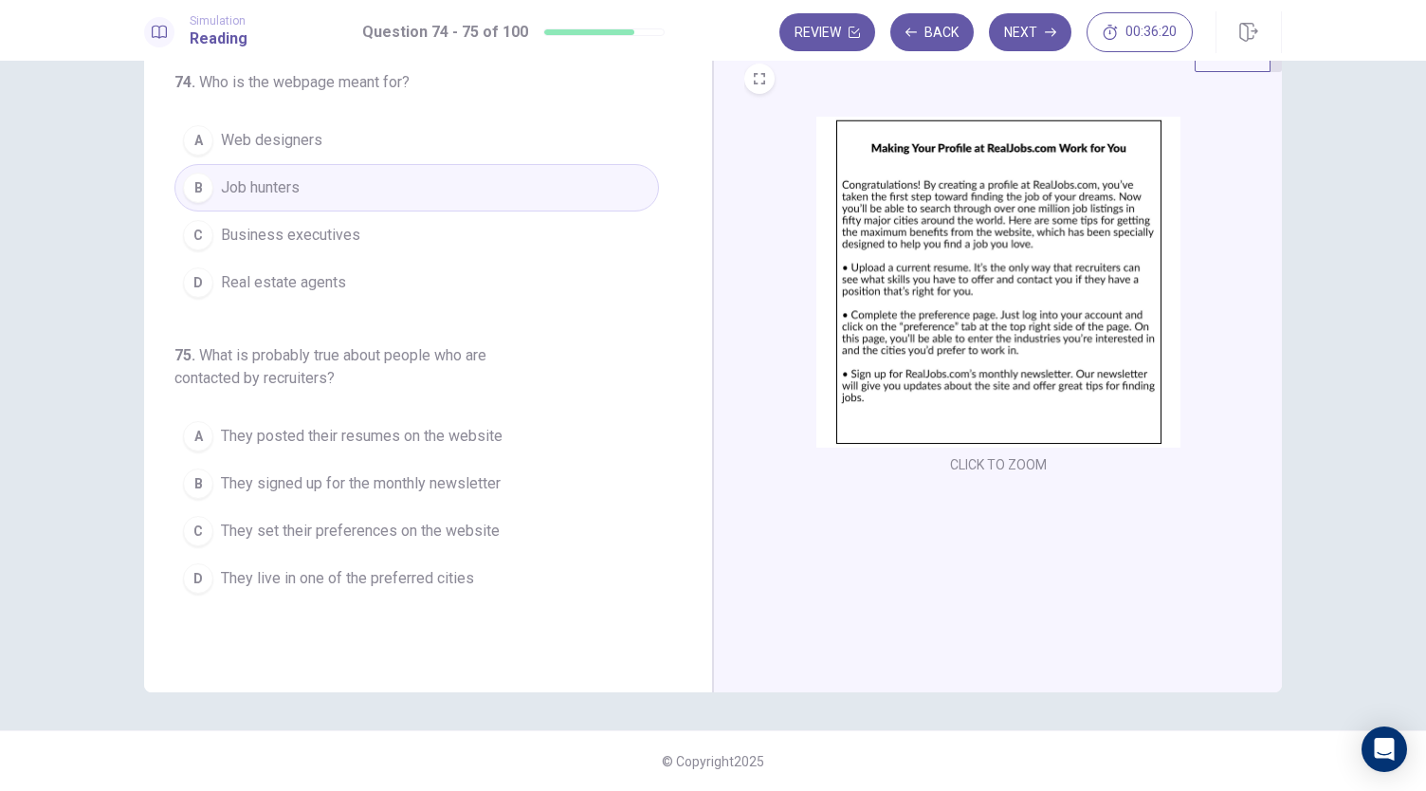
click at [489, 430] on span "They posted their resumes on the website" at bounding box center [362, 436] width 282 height 23
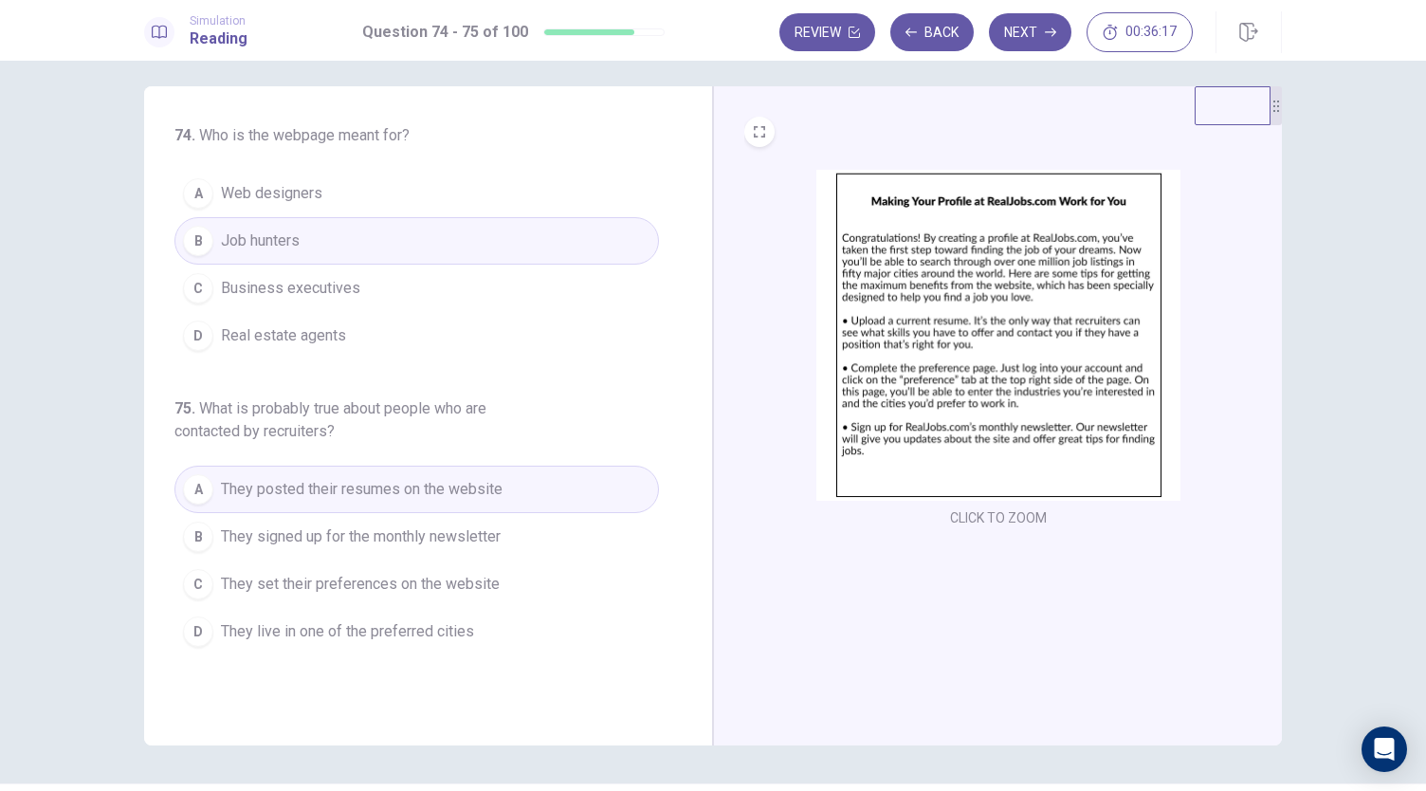
scroll to position [0, 0]
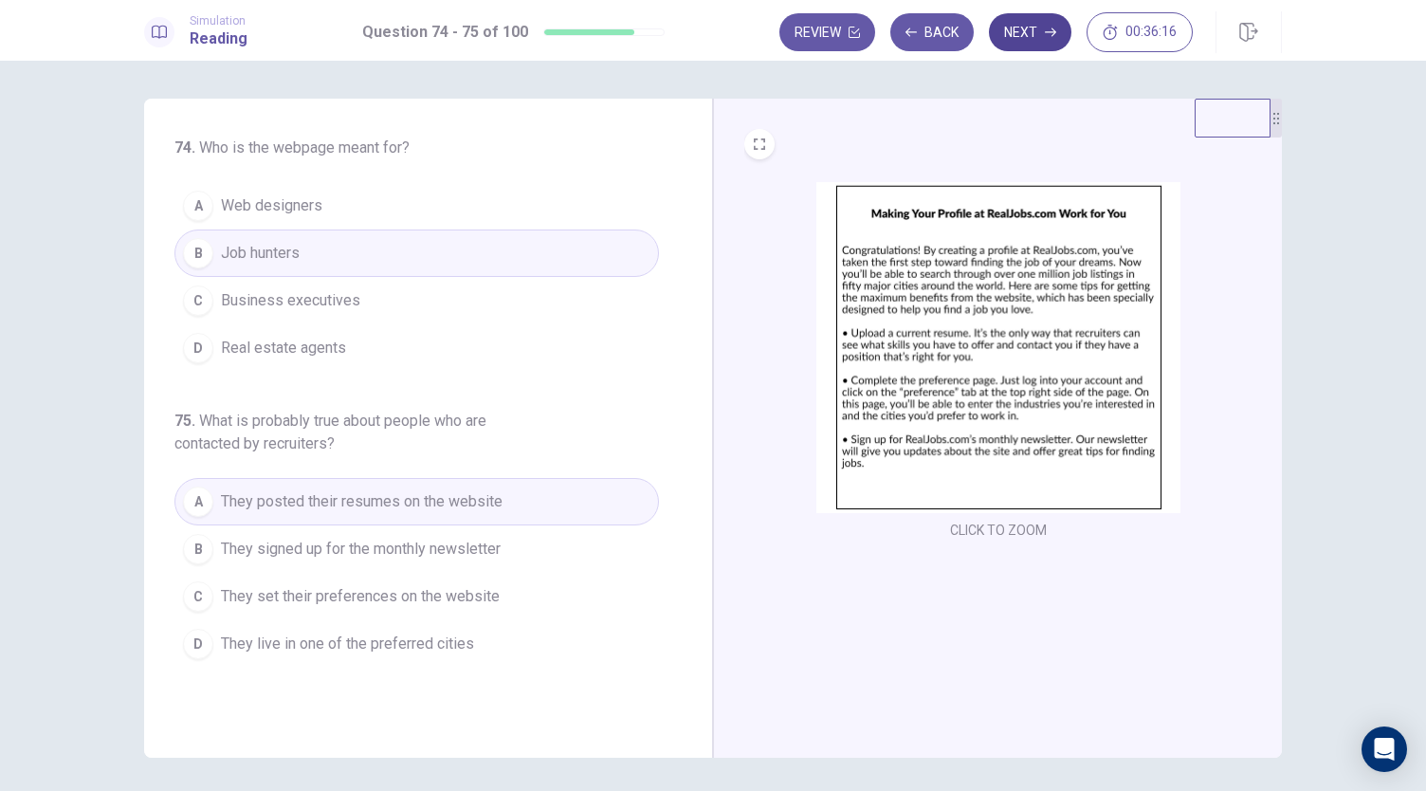
click at [1047, 19] on button "Next" at bounding box center [1030, 32] width 82 height 38
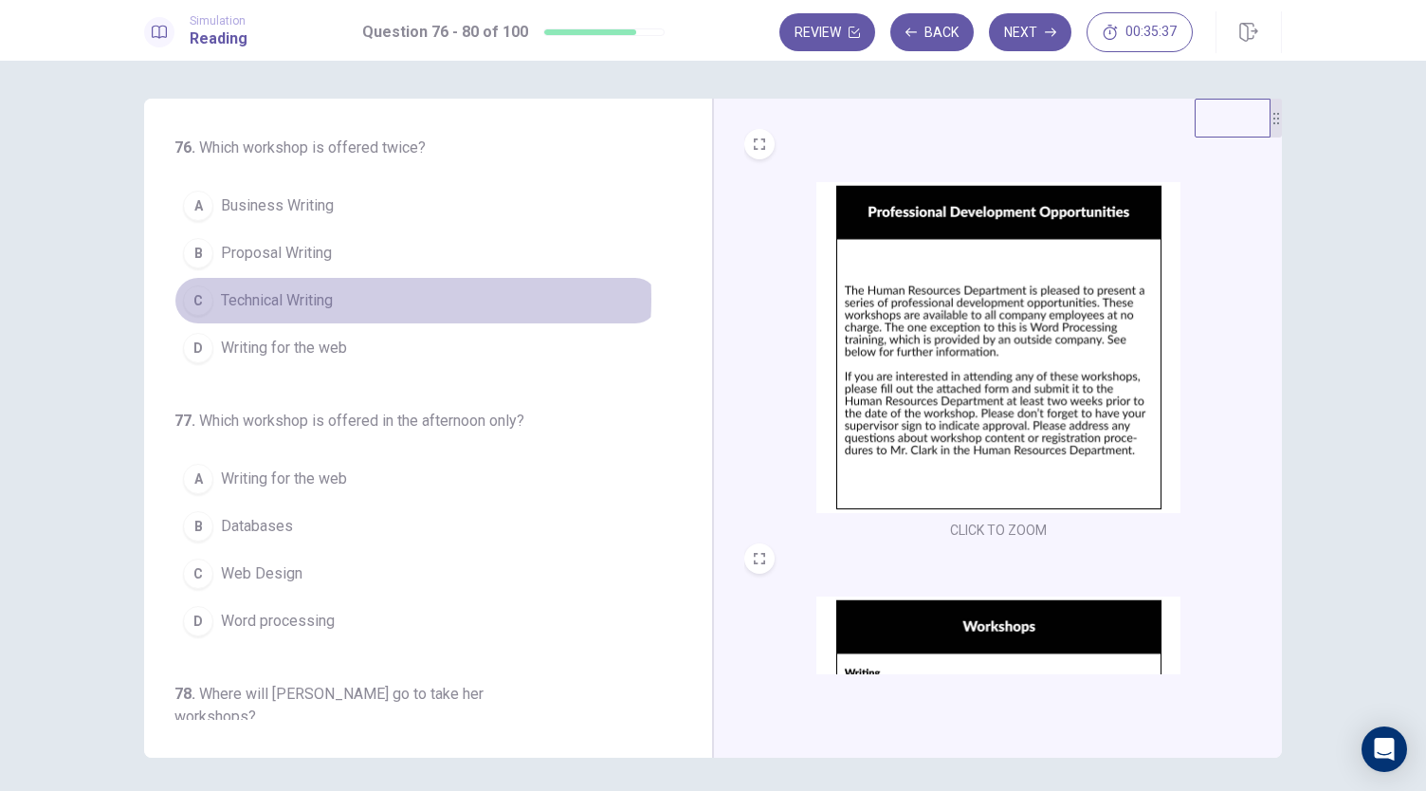
click at [316, 297] on span "Technical Writing" at bounding box center [277, 300] width 112 height 23
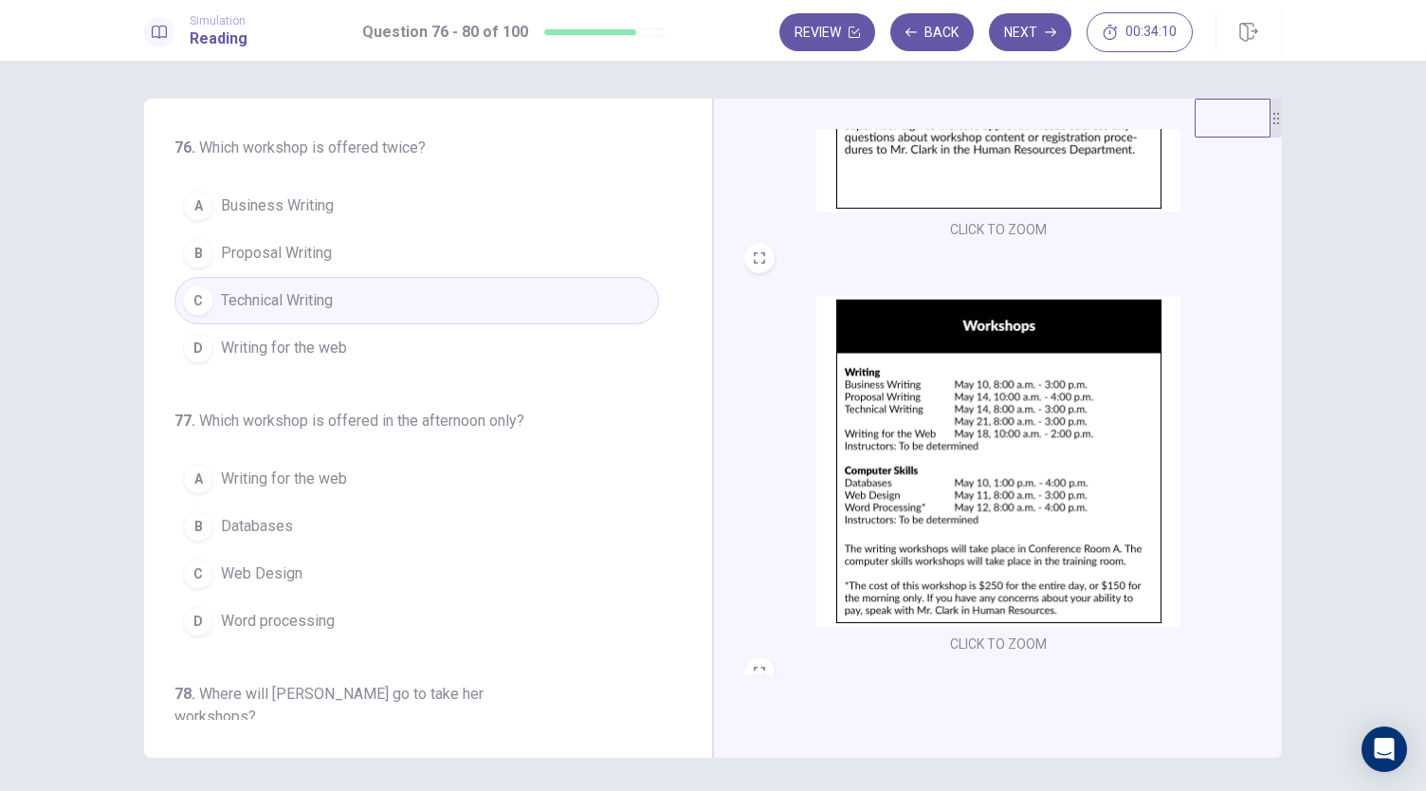
scroll to position [301, 0]
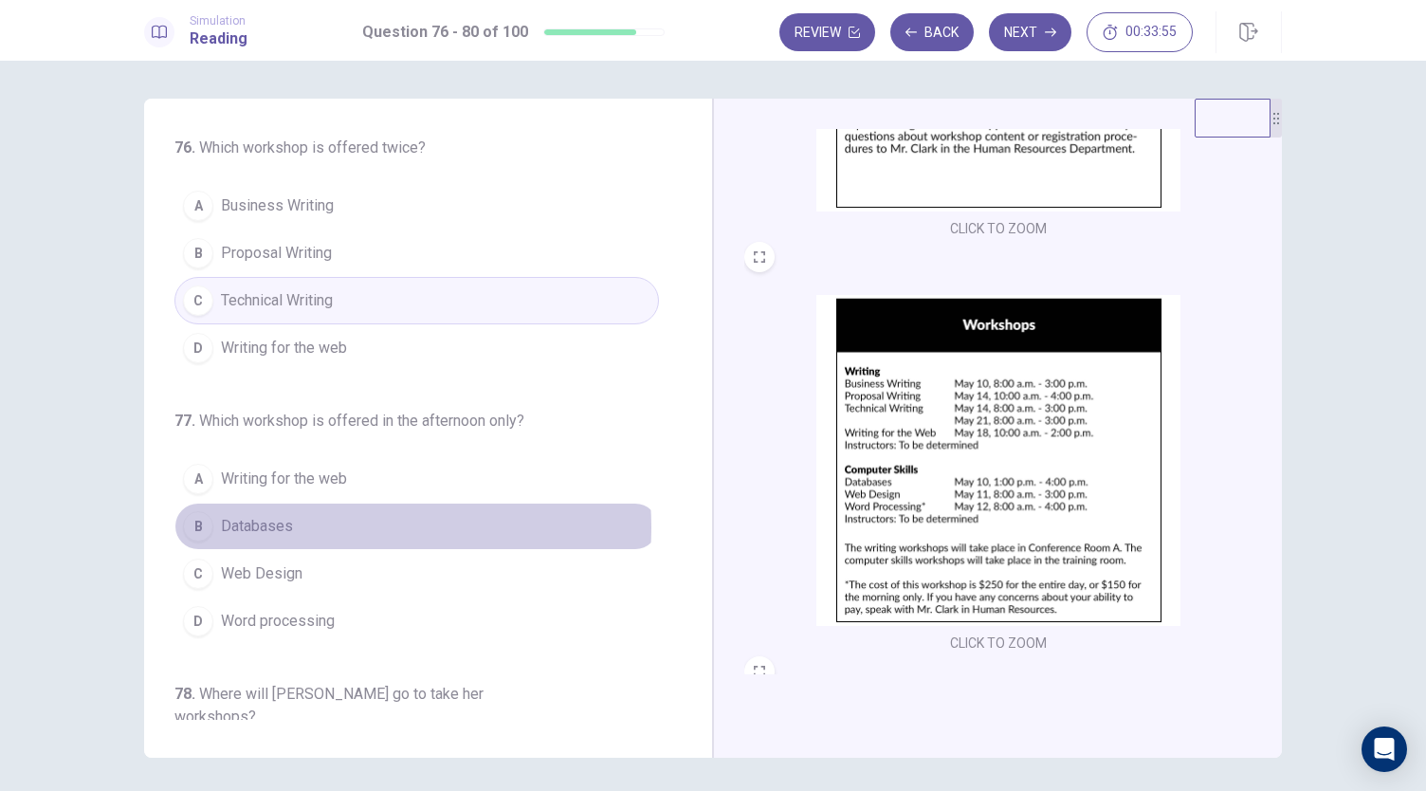
click at [317, 523] on button "B Databases" at bounding box center [416, 525] width 484 height 47
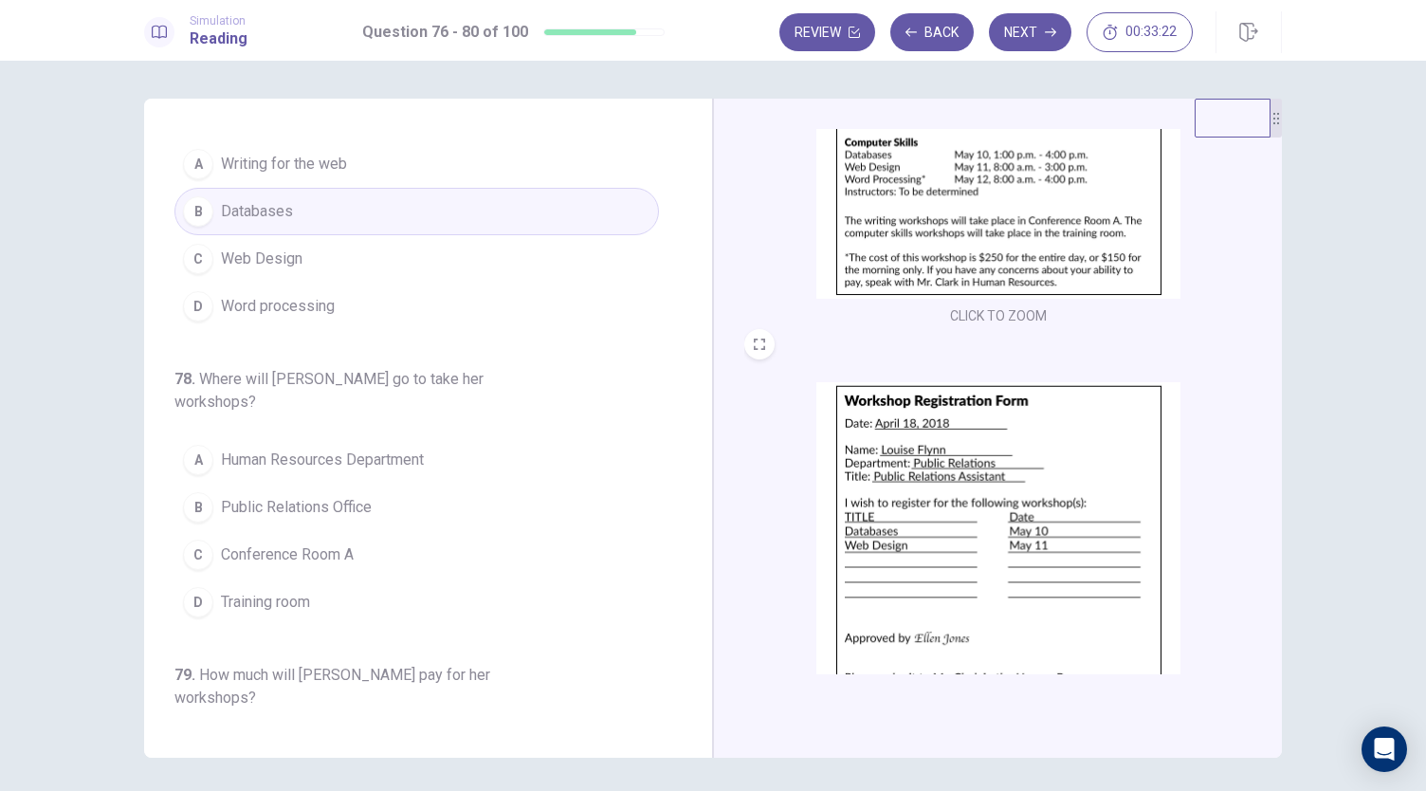
scroll to position [626, 0]
click at [398, 483] on button "B Public Relations Office" at bounding box center [416, 506] width 484 height 47
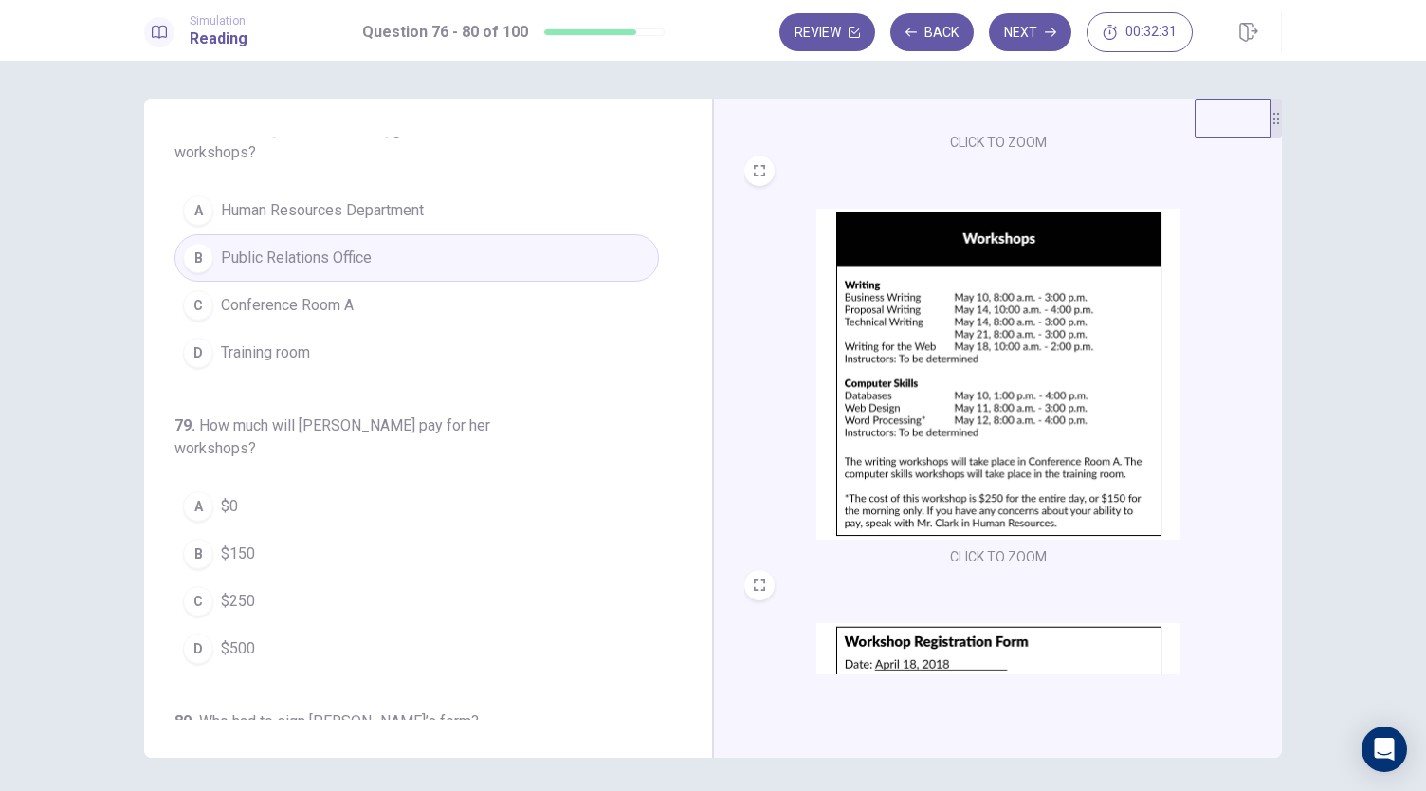
scroll to position [396, 0]
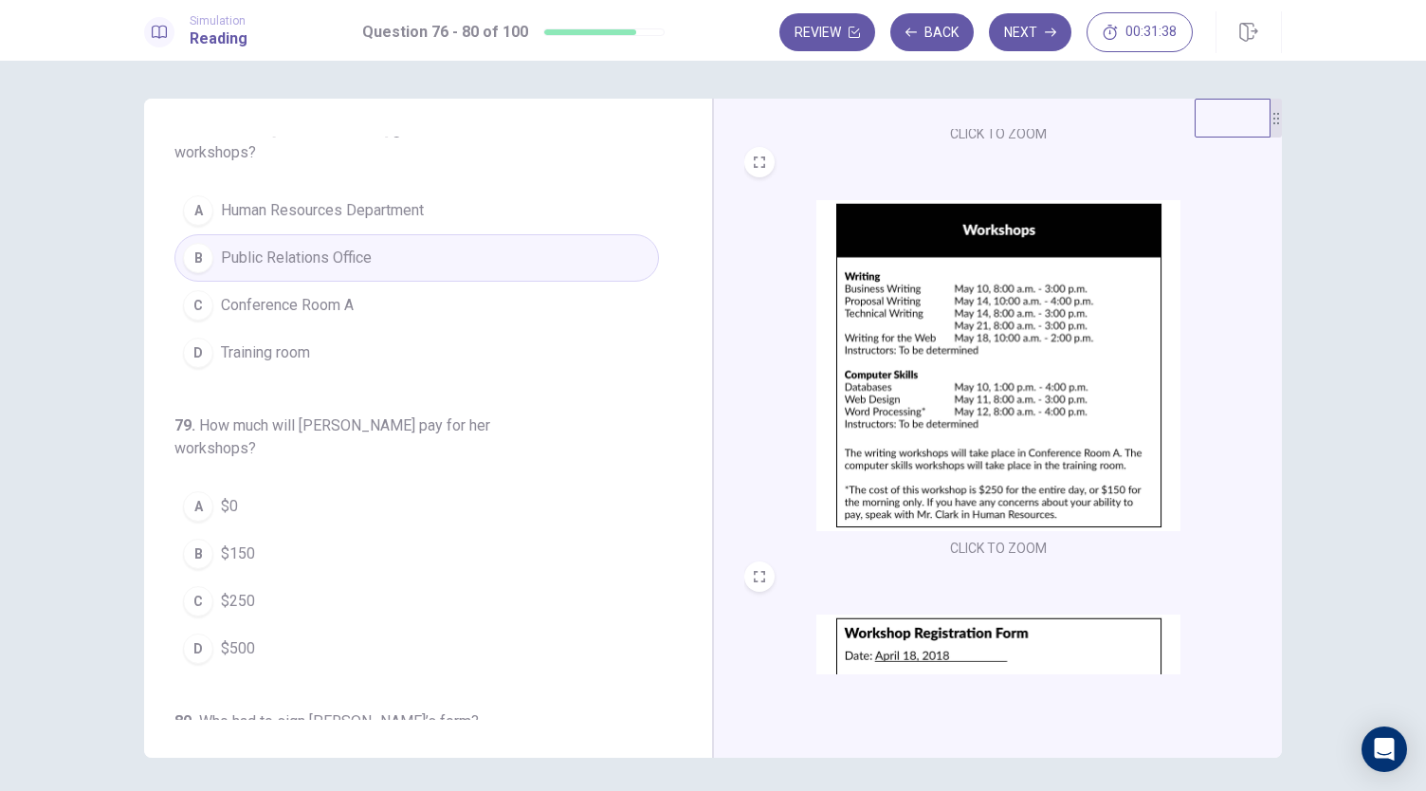
click at [899, 328] on img at bounding box center [998, 365] width 364 height 331
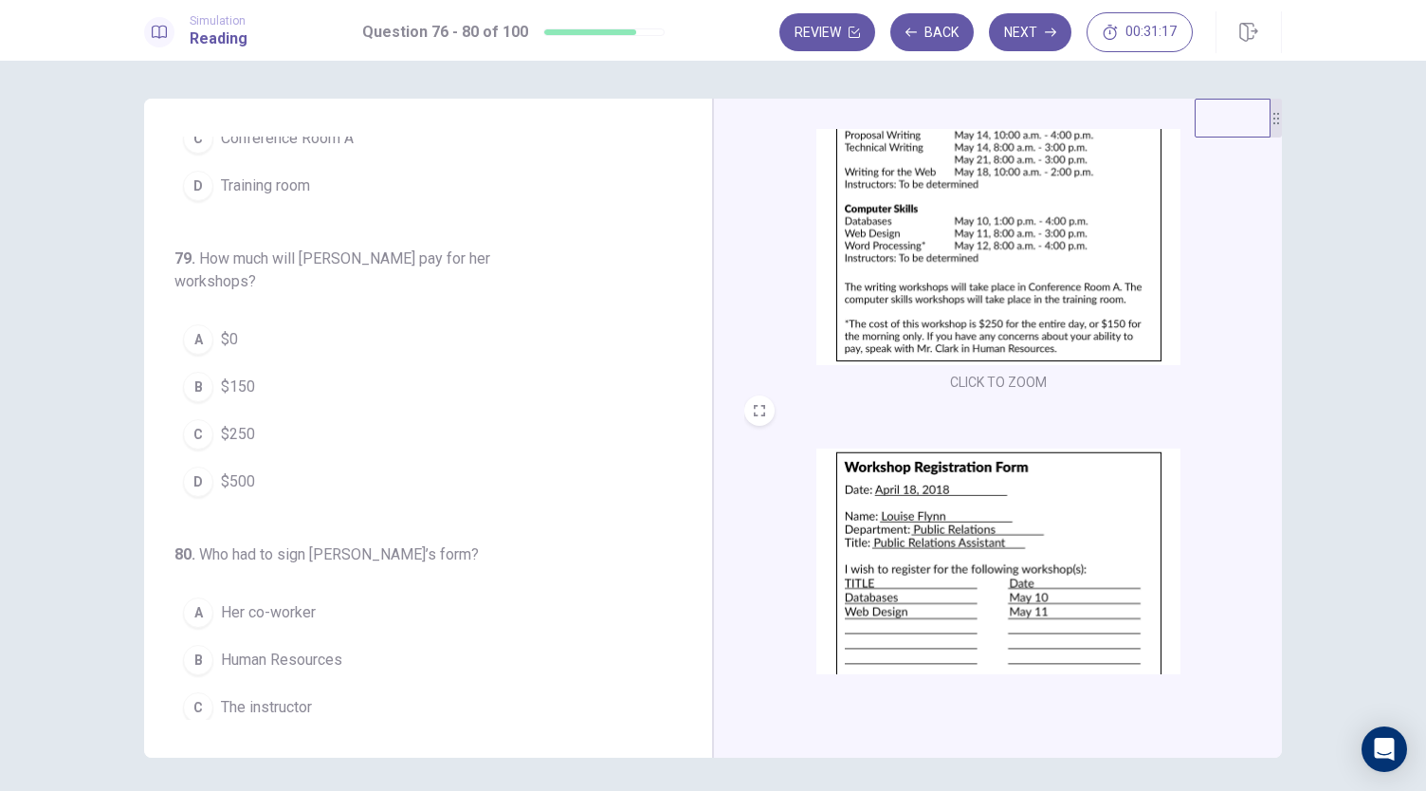
scroll to position [698, 0]
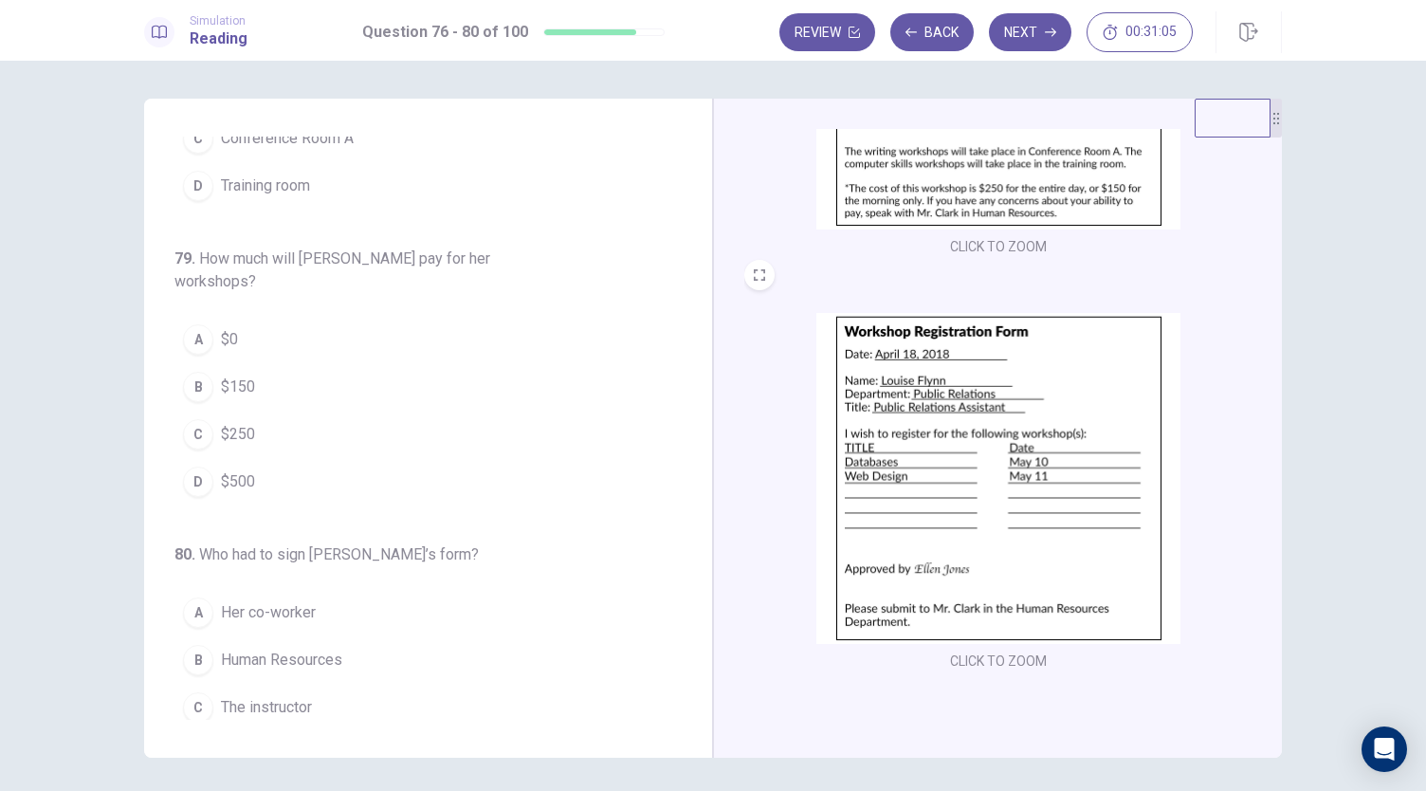
click at [352, 636] on button "B Human Resources" at bounding box center [416, 659] width 484 height 47
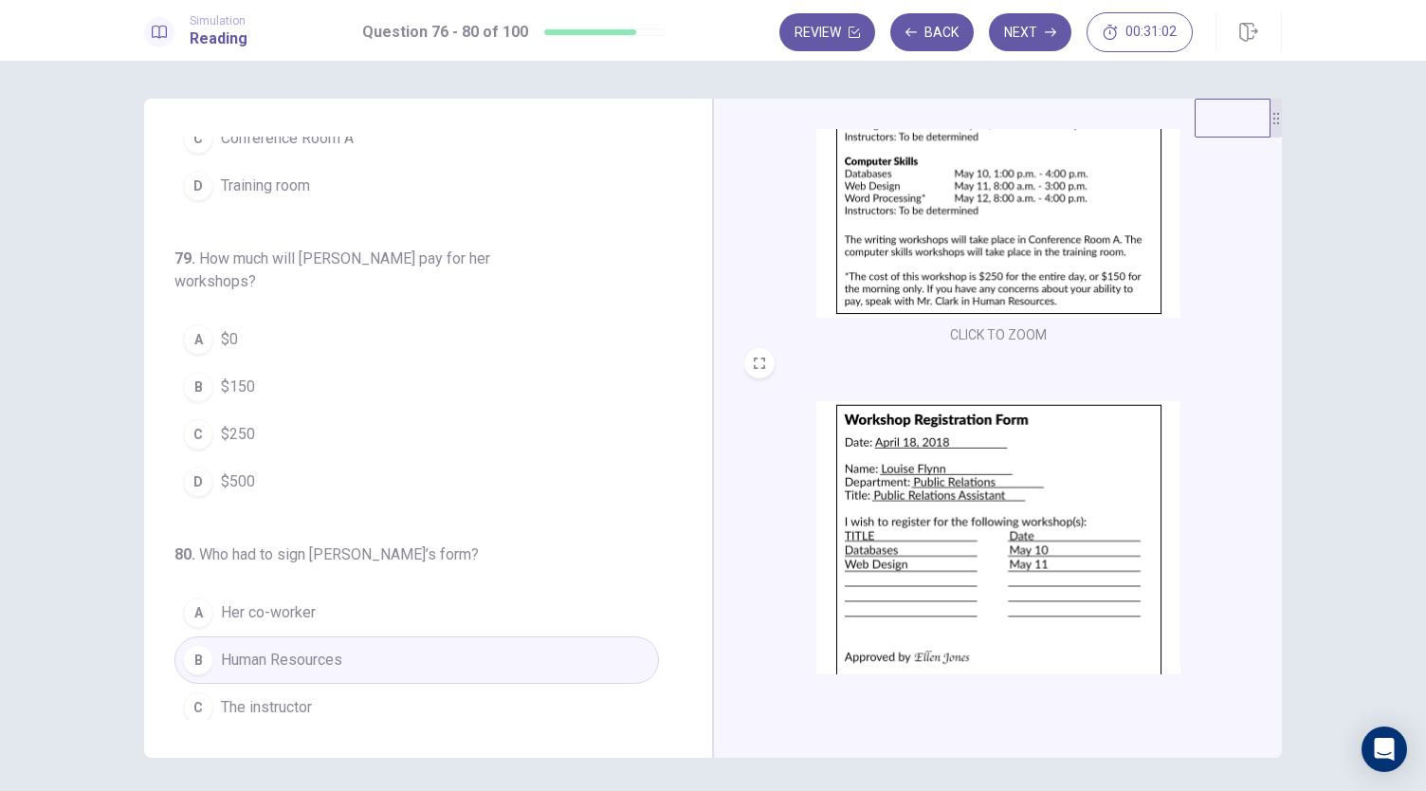
scroll to position [607, 0]
click at [383, 363] on button "B $150" at bounding box center [416, 386] width 484 height 47
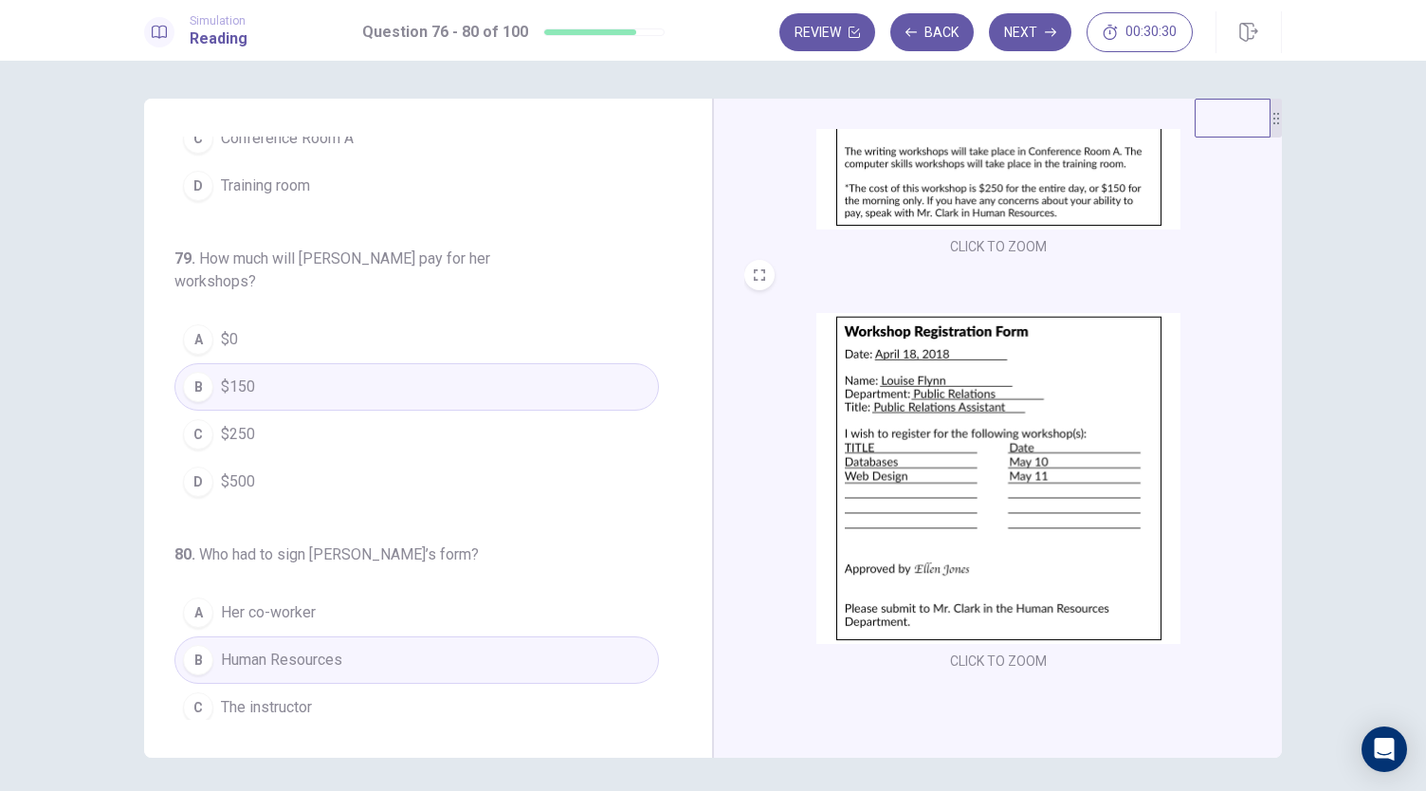
scroll to position [65, 0]
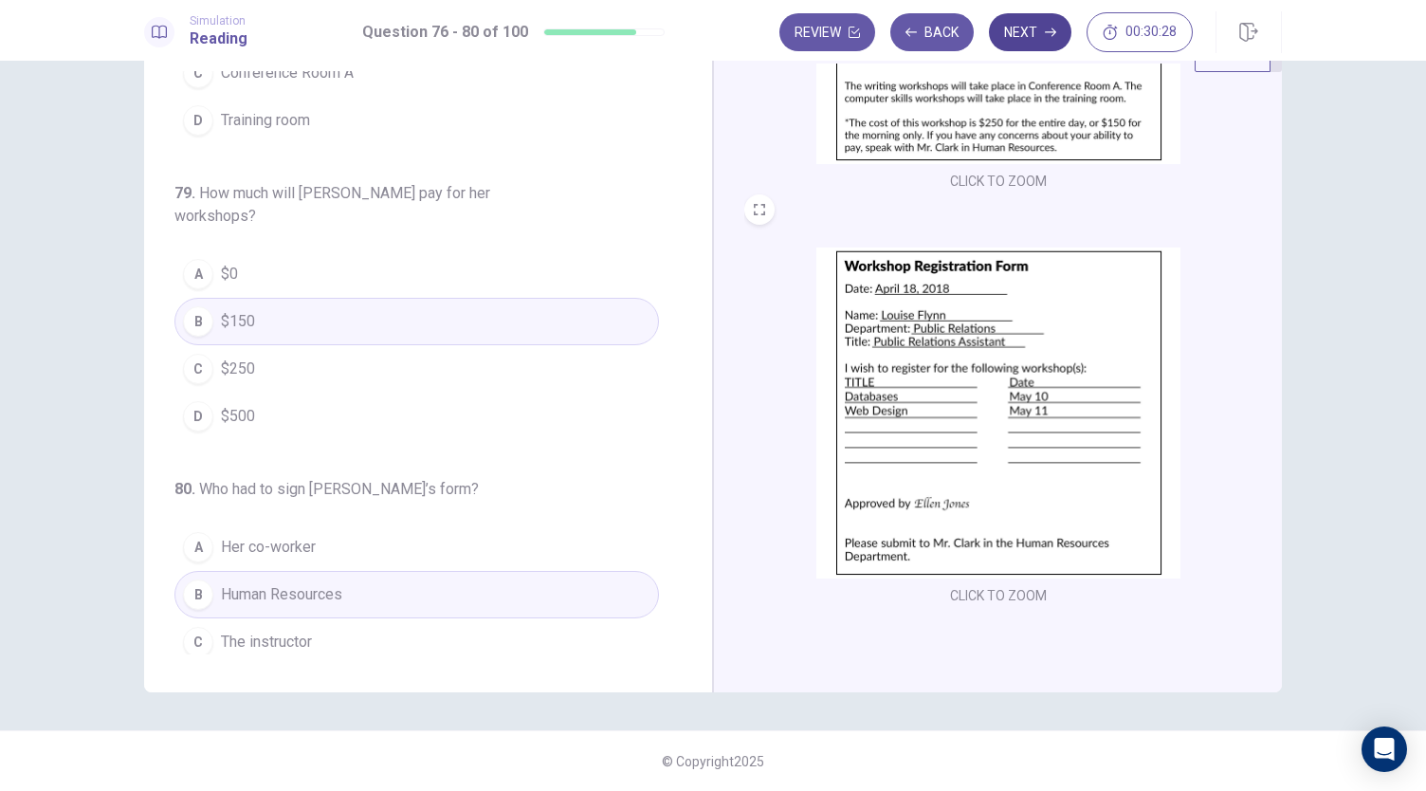
click at [1031, 43] on button "Next" at bounding box center [1030, 32] width 82 height 38
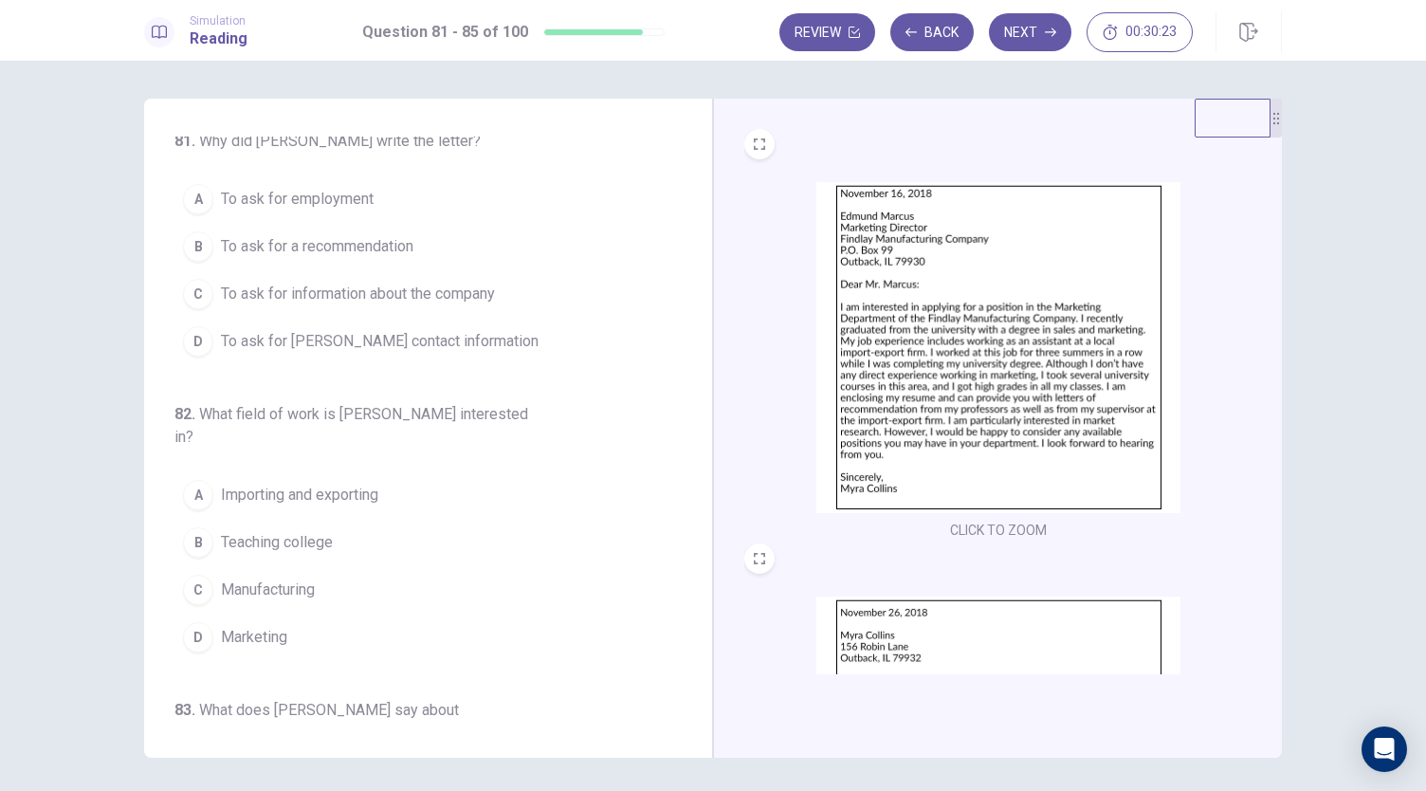
scroll to position [0, 0]
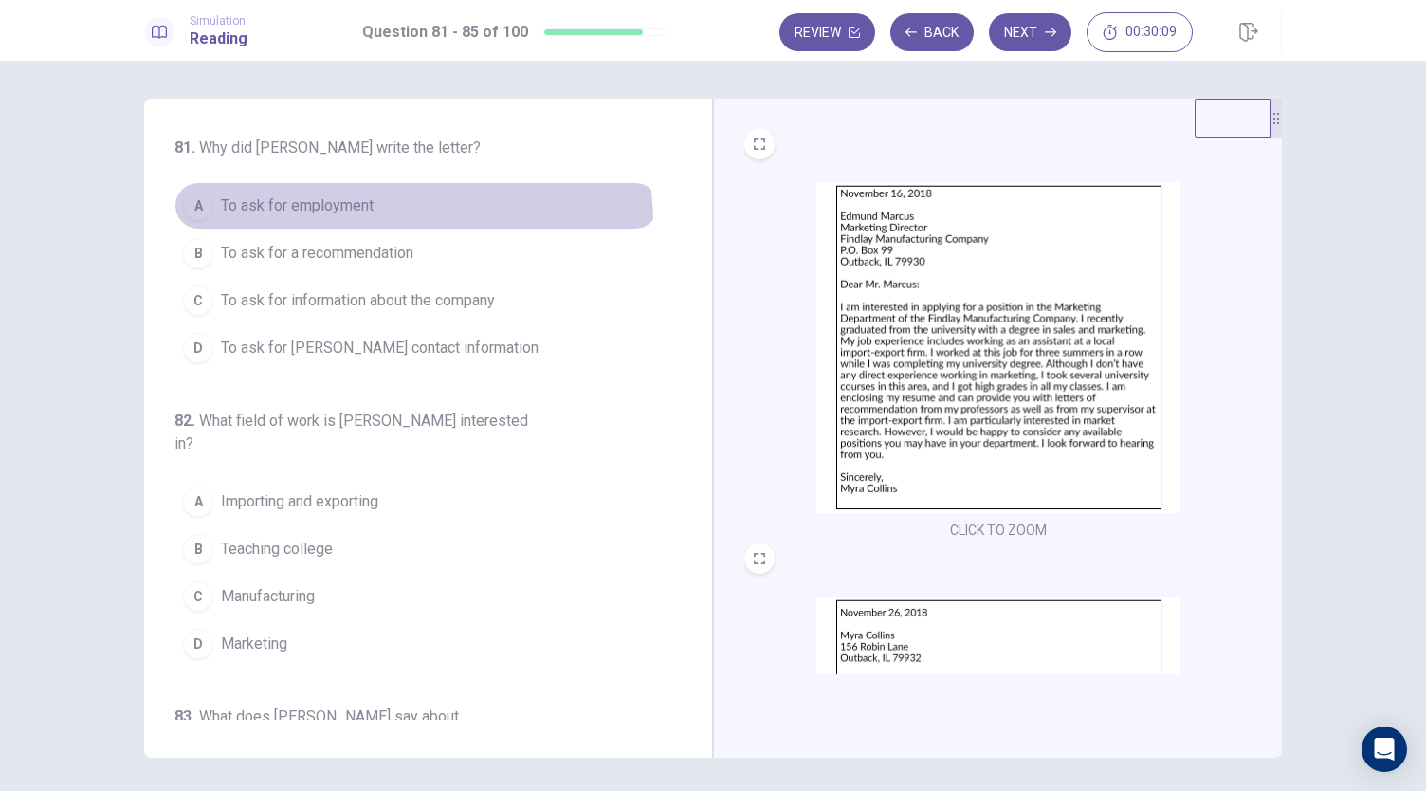
click at [373, 223] on button "A To ask for employment" at bounding box center [416, 205] width 484 height 47
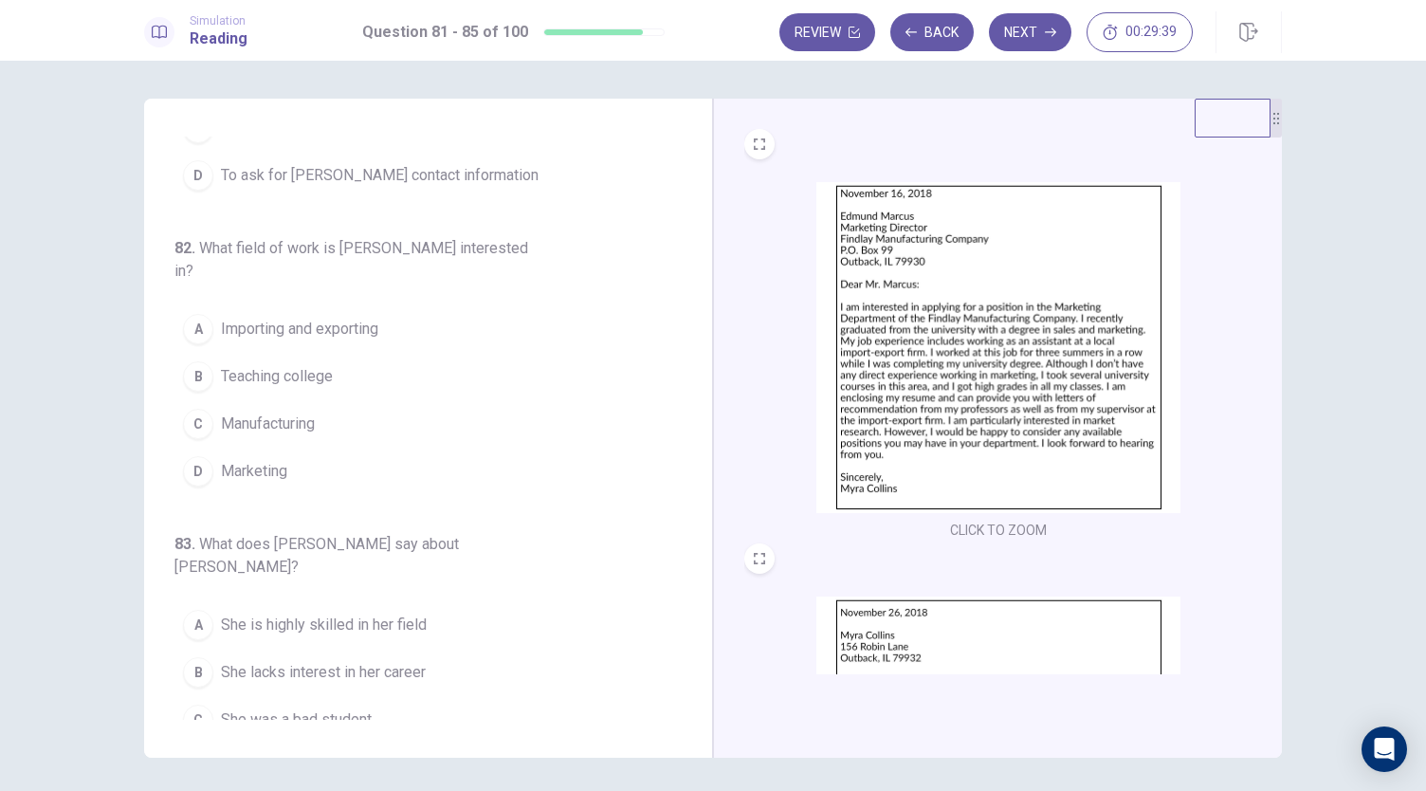
click at [258, 460] on span "Marketing" at bounding box center [254, 471] width 66 height 23
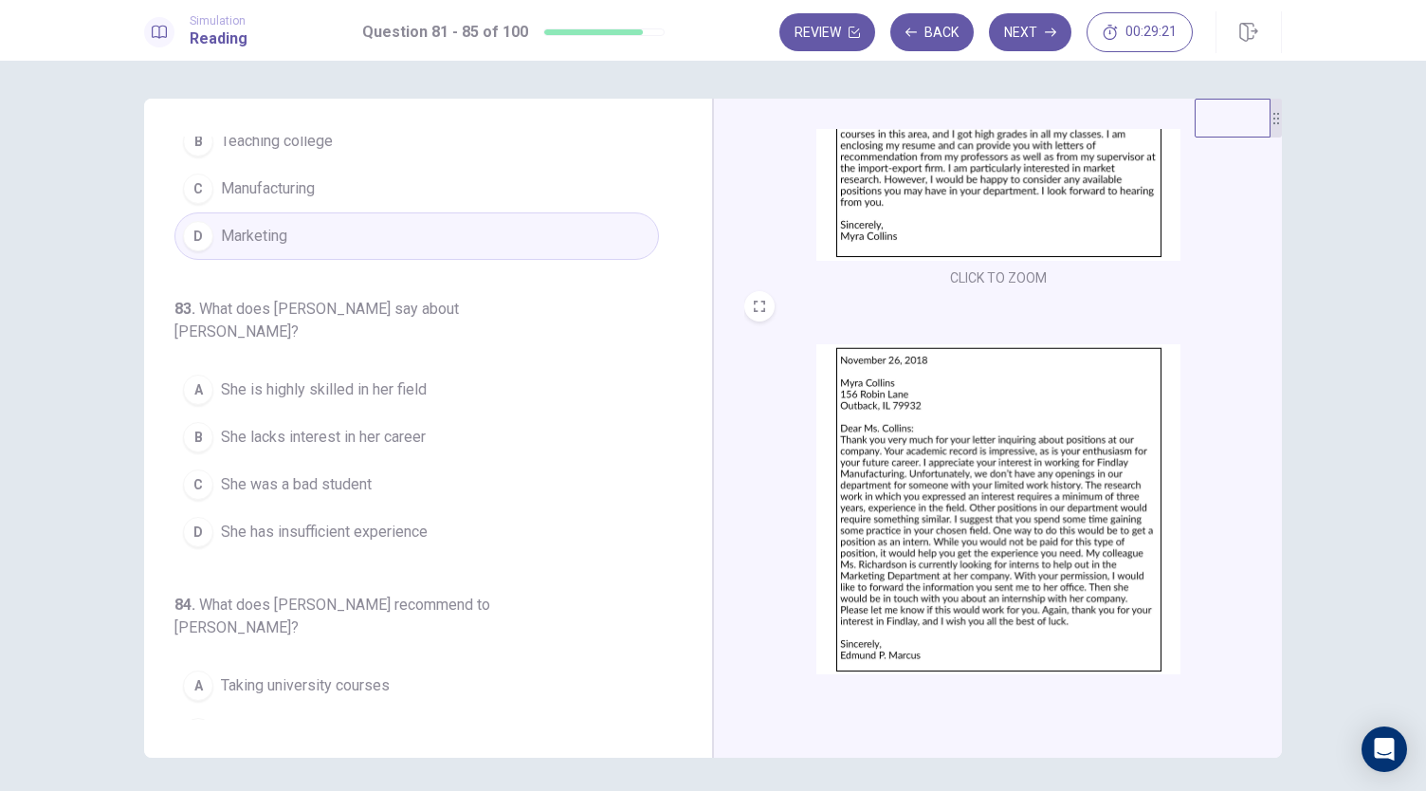
scroll to position [282, 0]
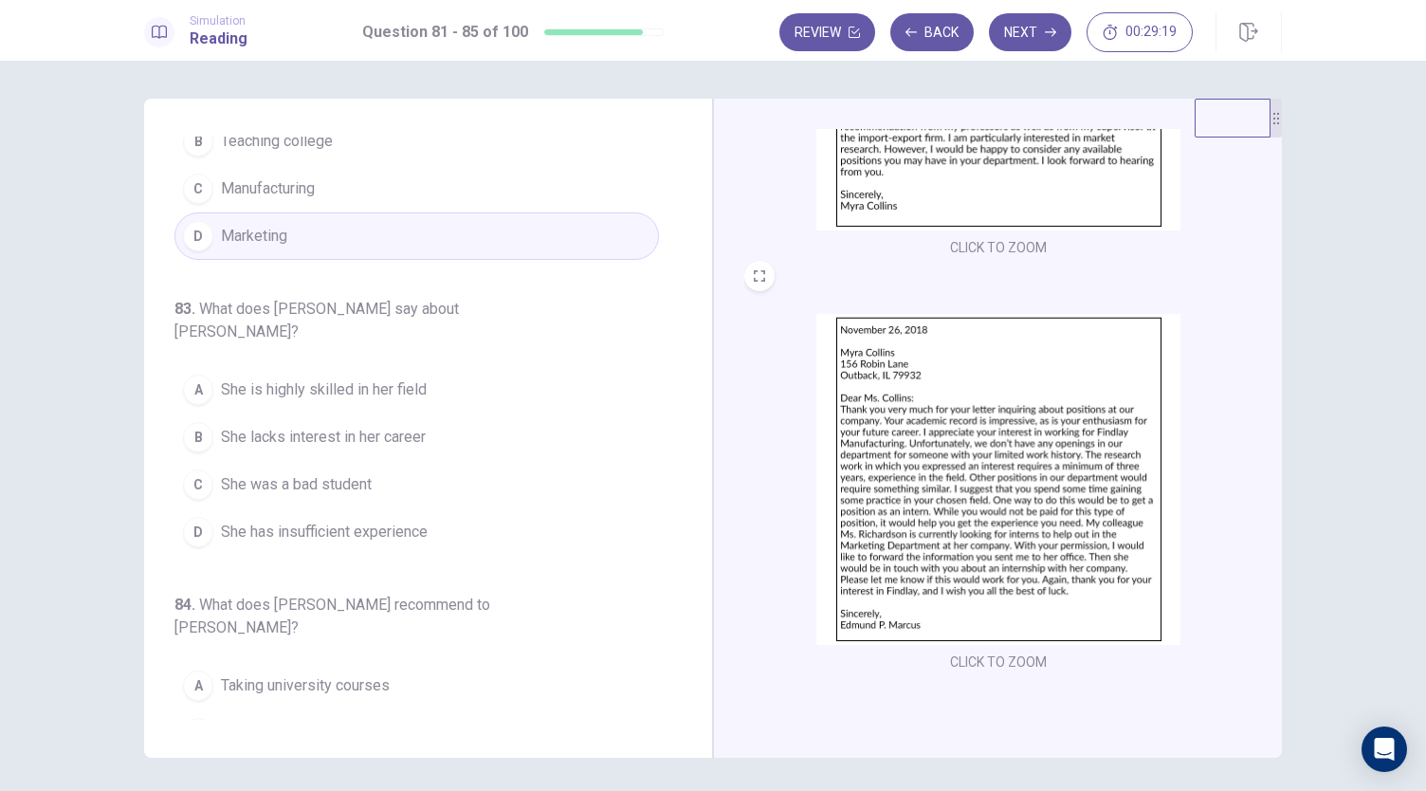
click at [994, 441] on img at bounding box center [998, 479] width 364 height 331
click at [446, 508] on button "D She has insufficient experience" at bounding box center [416, 531] width 484 height 47
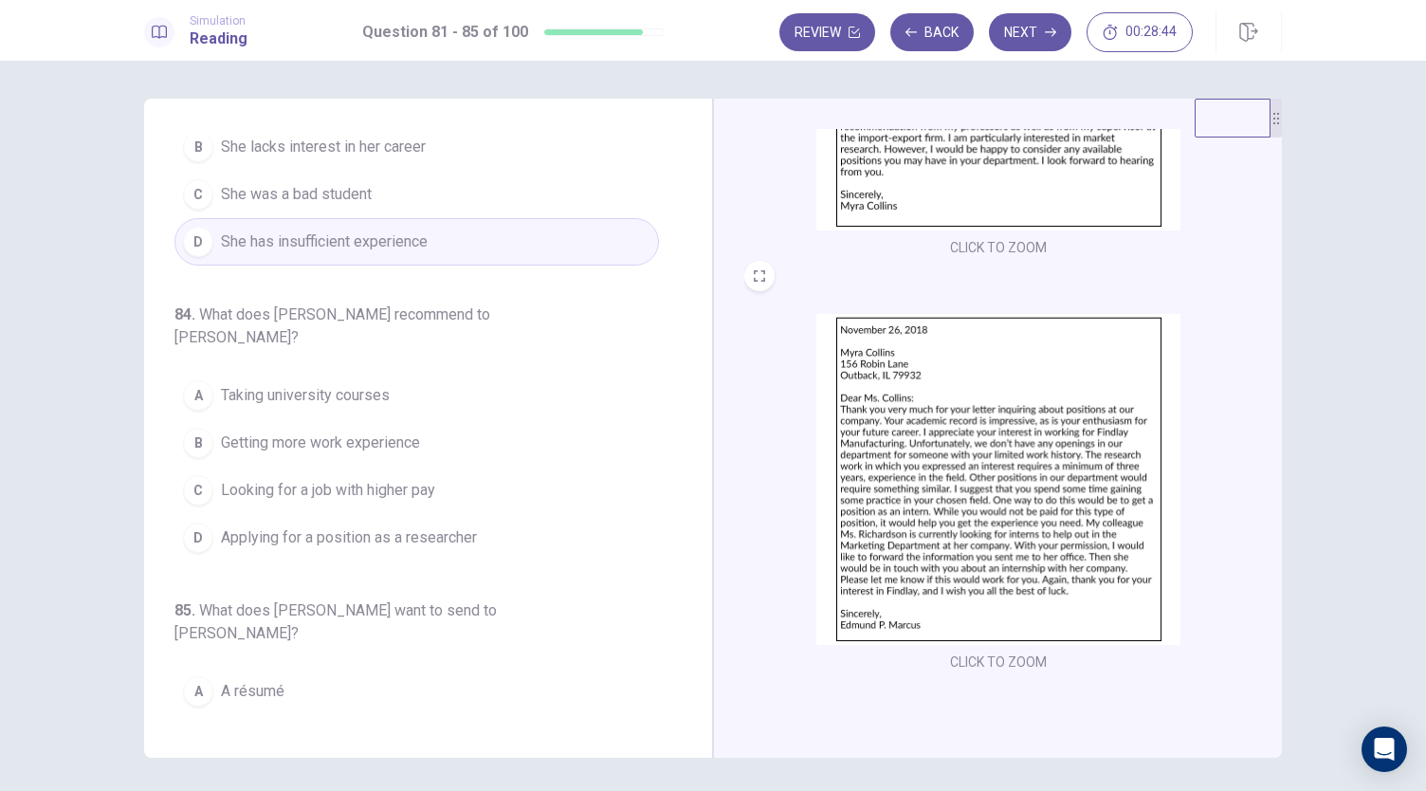
scroll to position [699, 0]
click at [450, 418] on button "B Getting more work experience" at bounding box center [416, 441] width 484 height 47
click at [864, 474] on img at bounding box center [998, 479] width 364 height 331
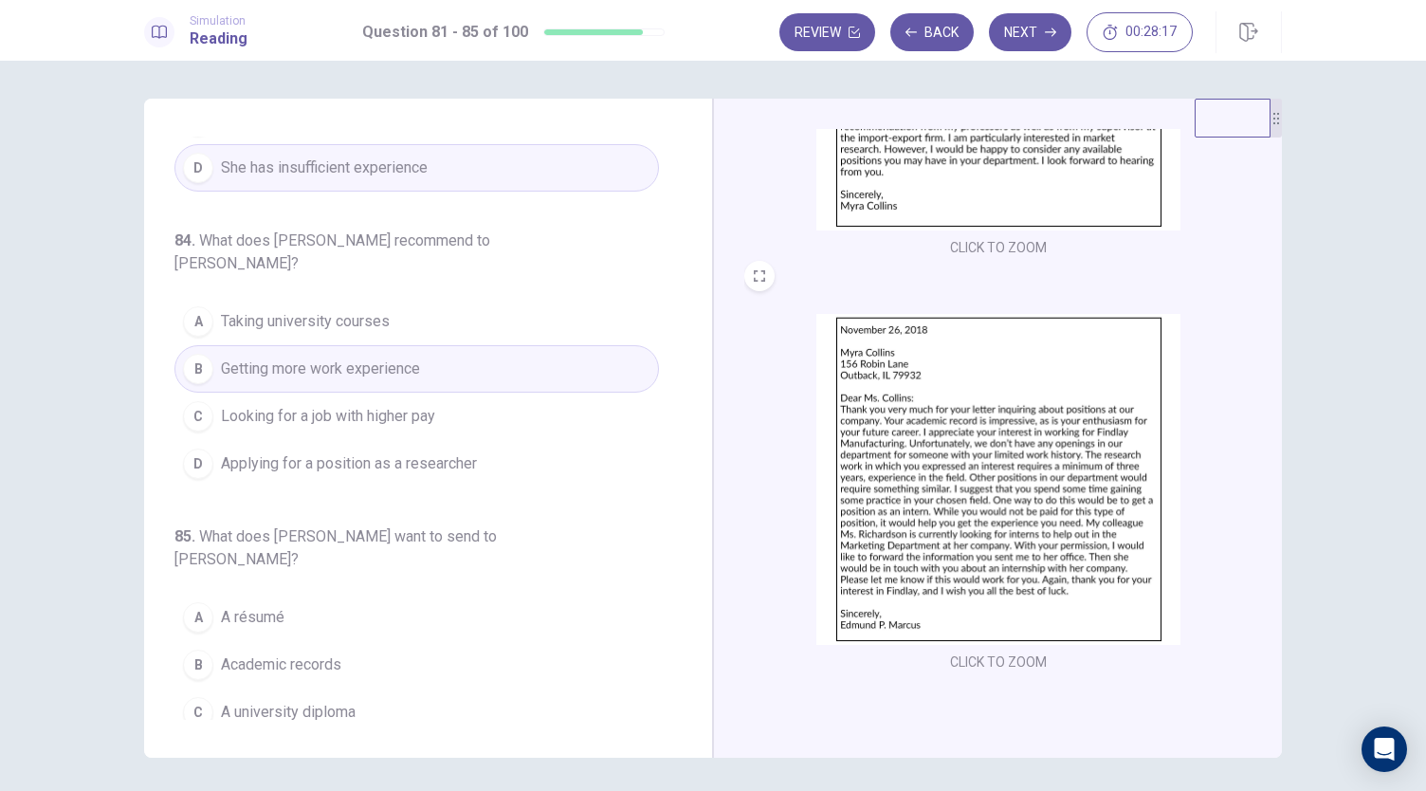
scroll to position [776, 0]
click at [880, 507] on img at bounding box center [998, 479] width 364 height 331
click at [424, 636] on button "B Academic records" at bounding box center [416, 659] width 484 height 47
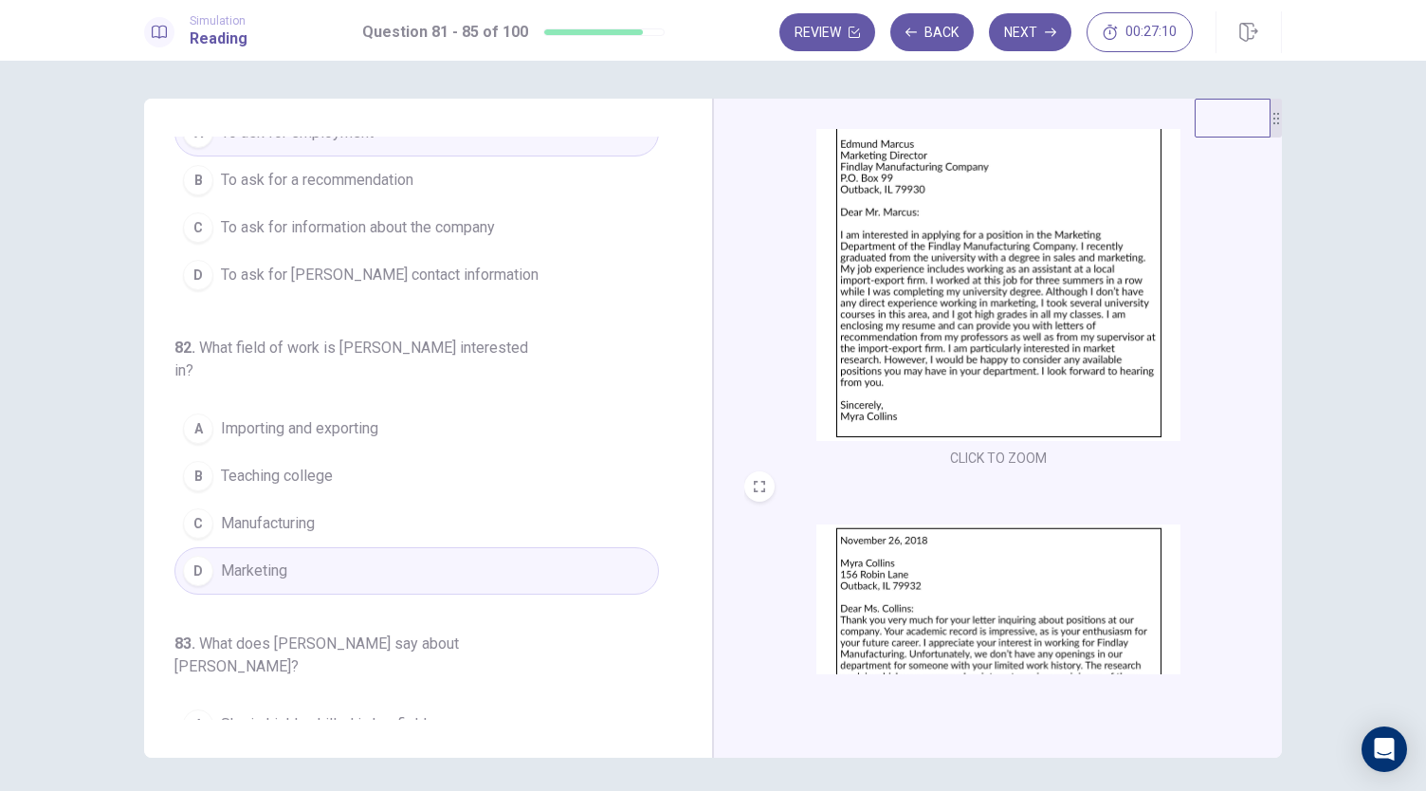
scroll to position [0, 0]
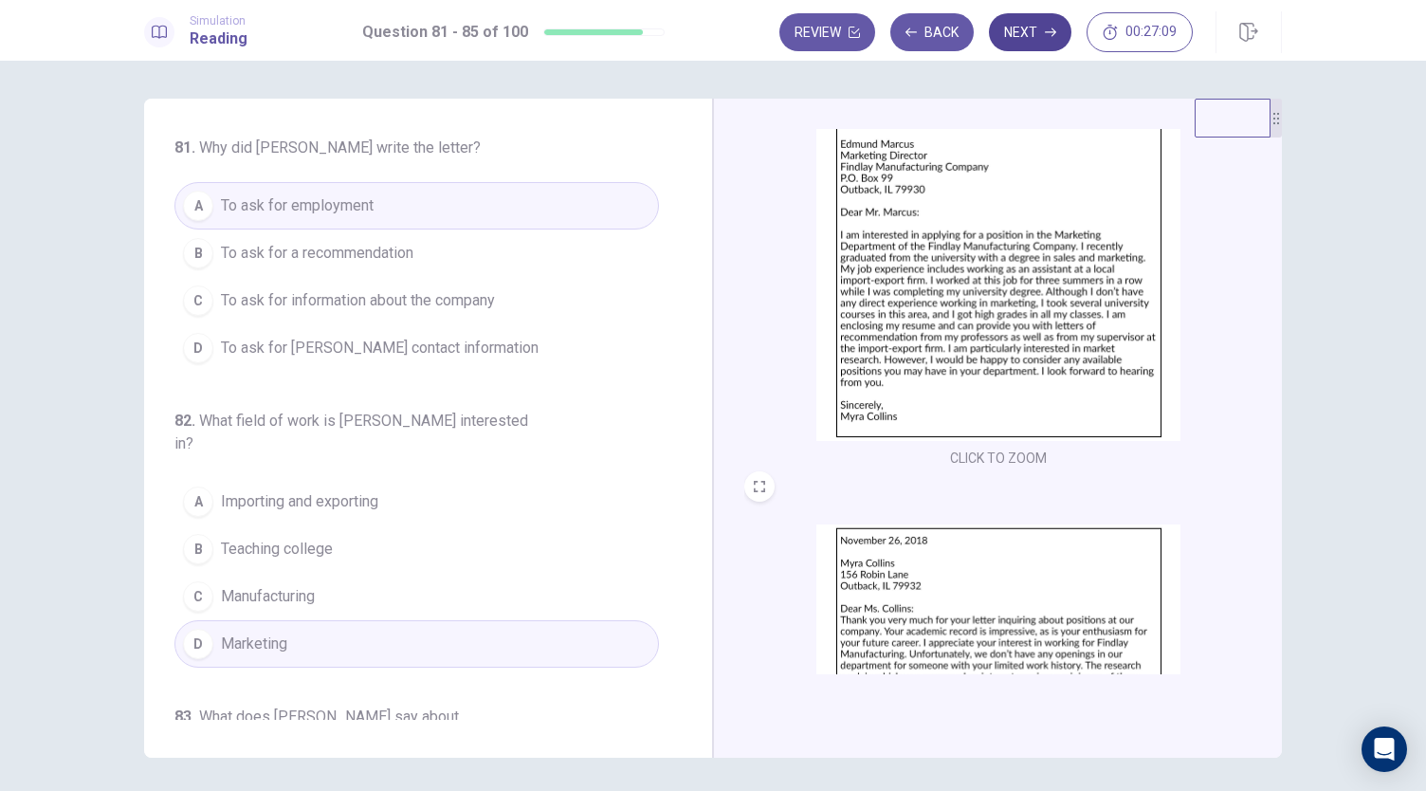
click at [1056, 31] on icon "button" at bounding box center [1050, 32] width 11 height 9
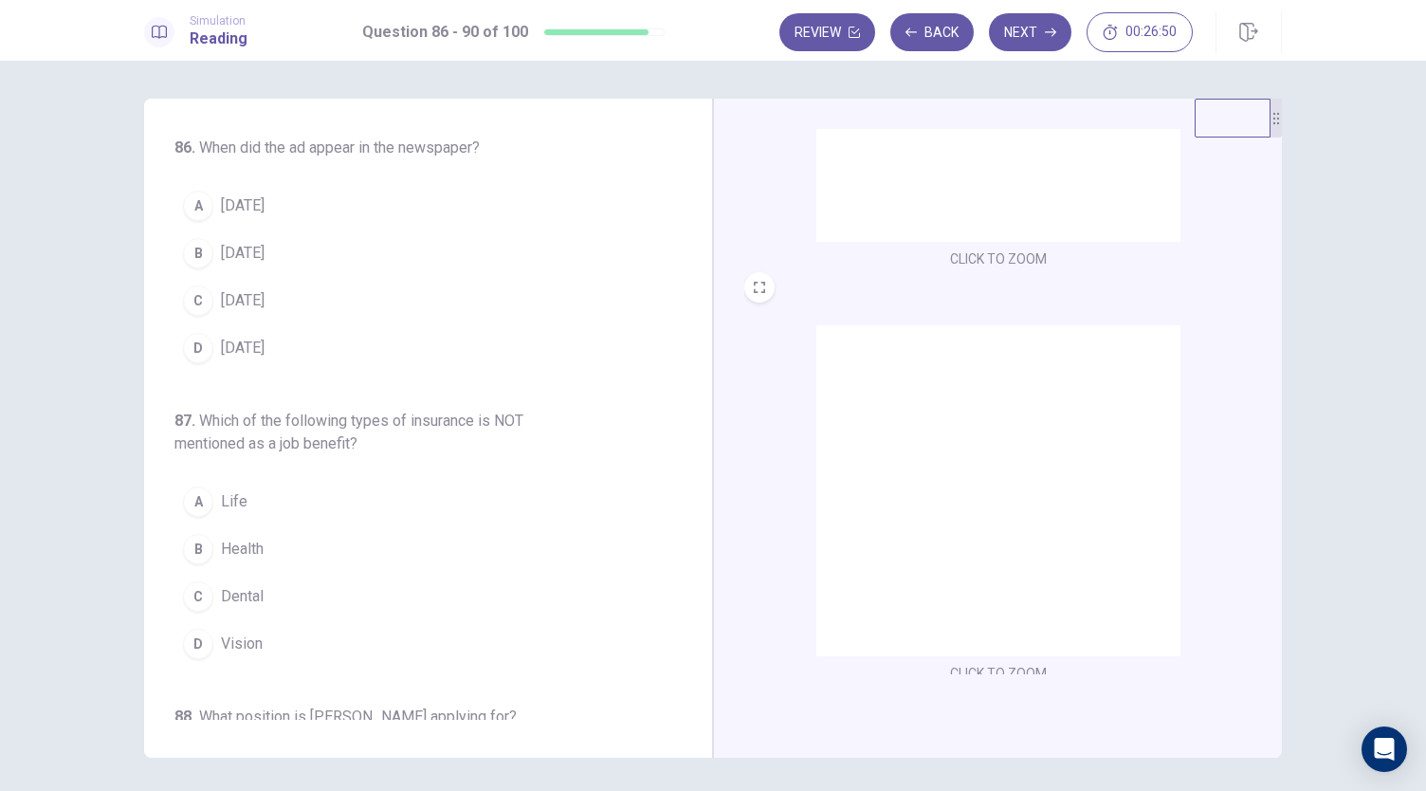
scroll to position [282, 0]
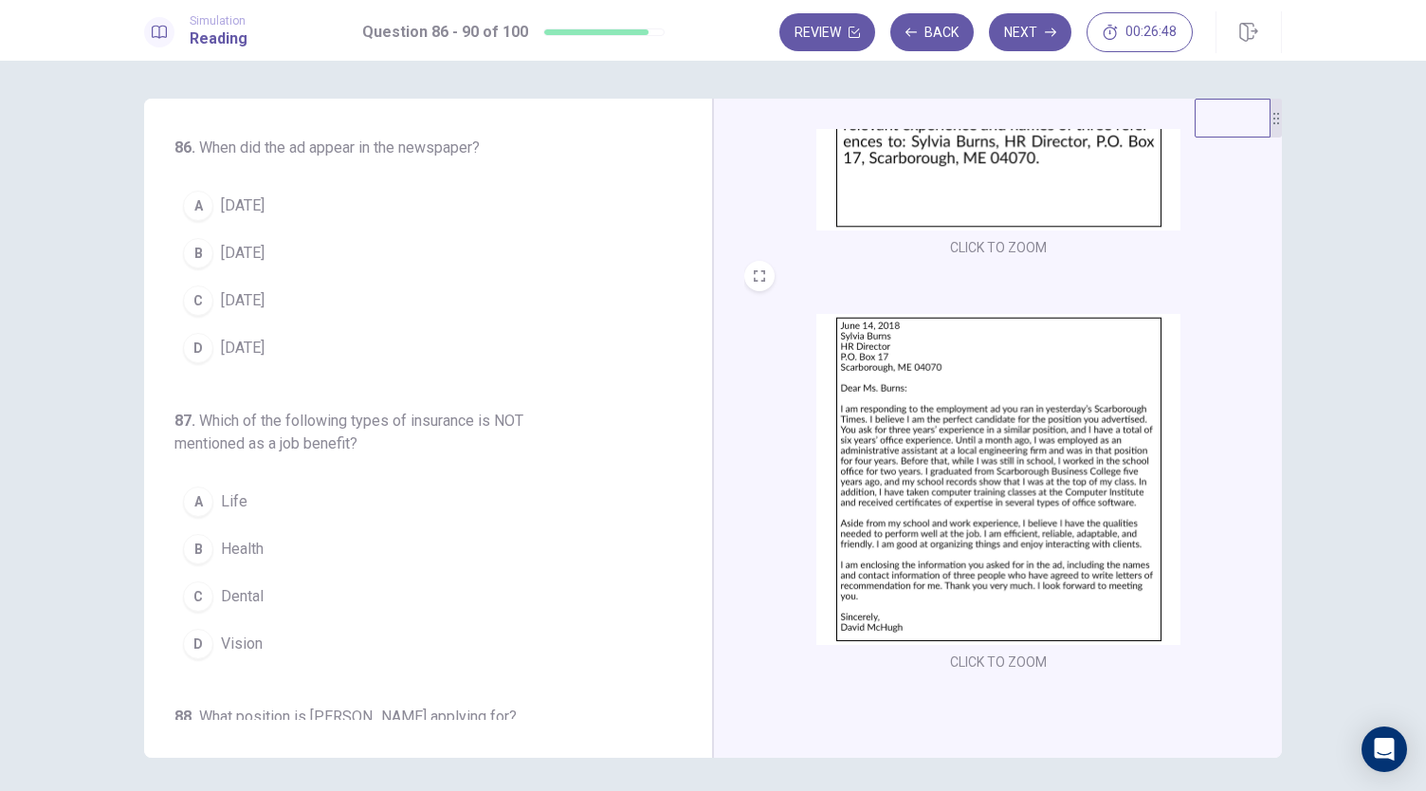
click at [957, 362] on img at bounding box center [998, 479] width 364 height 331
click at [279, 191] on button "A June 13" at bounding box center [416, 205] width 484 height 47
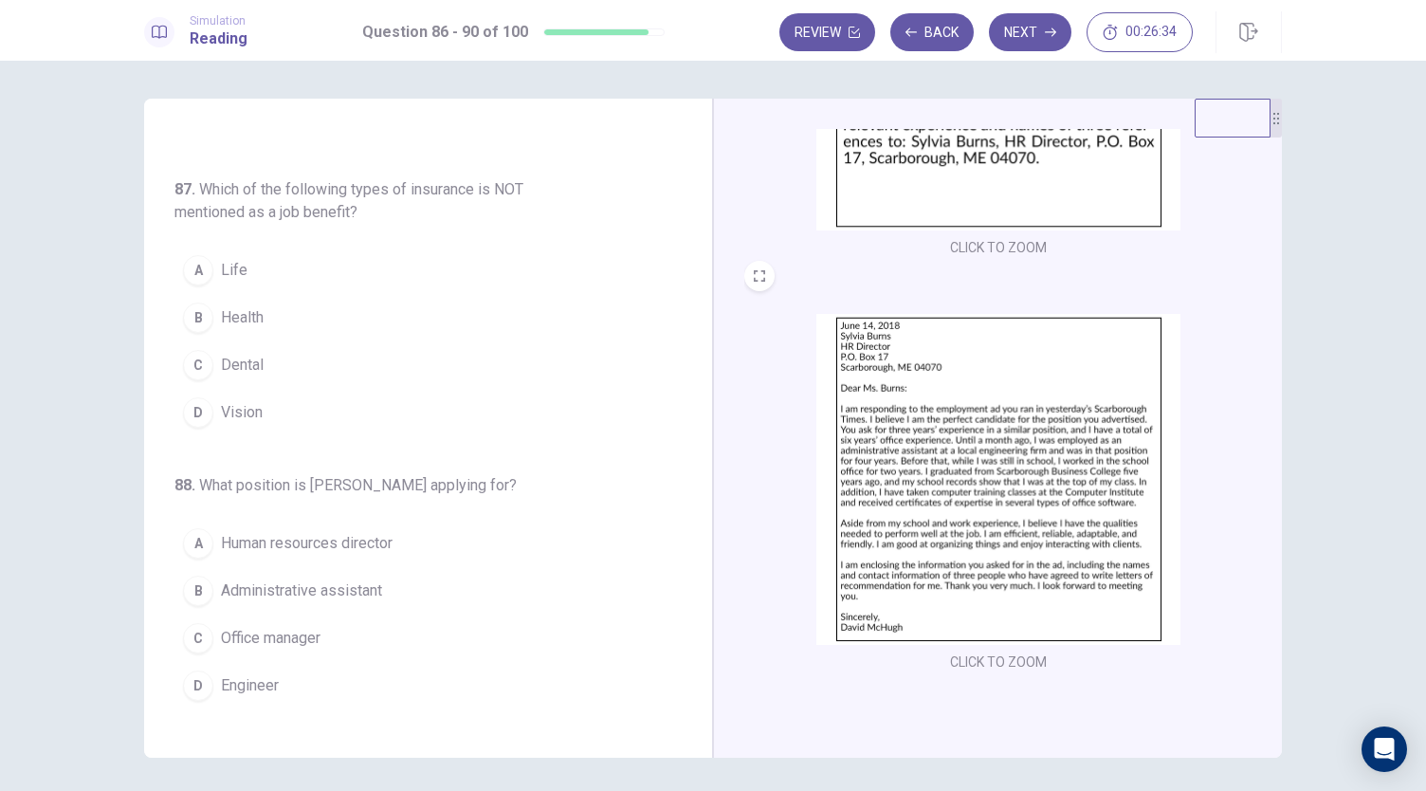
scroll to position [232, 0]
click at [946, 490] on img at bounding box center [998, 479] width 364 height 331
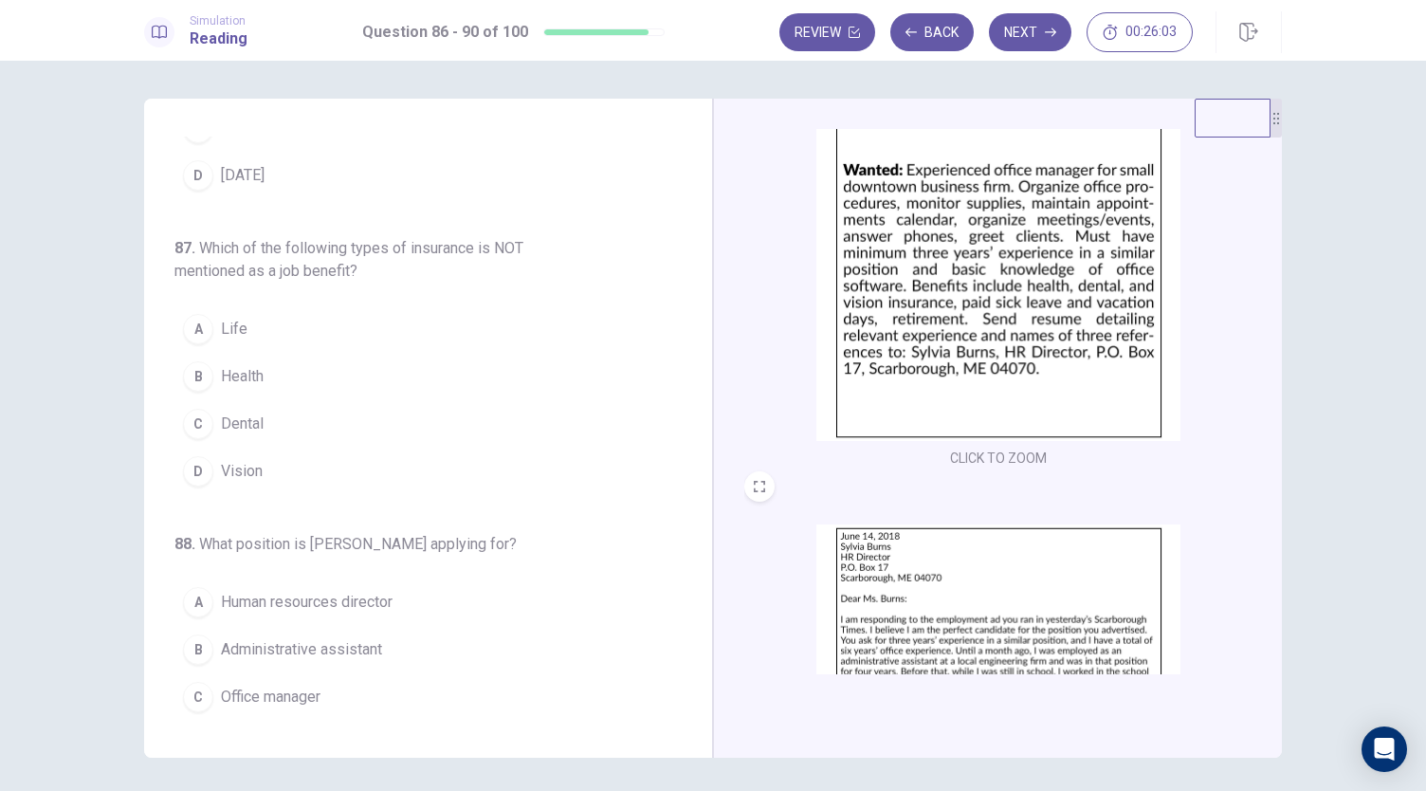
scroll to position [173, 0]
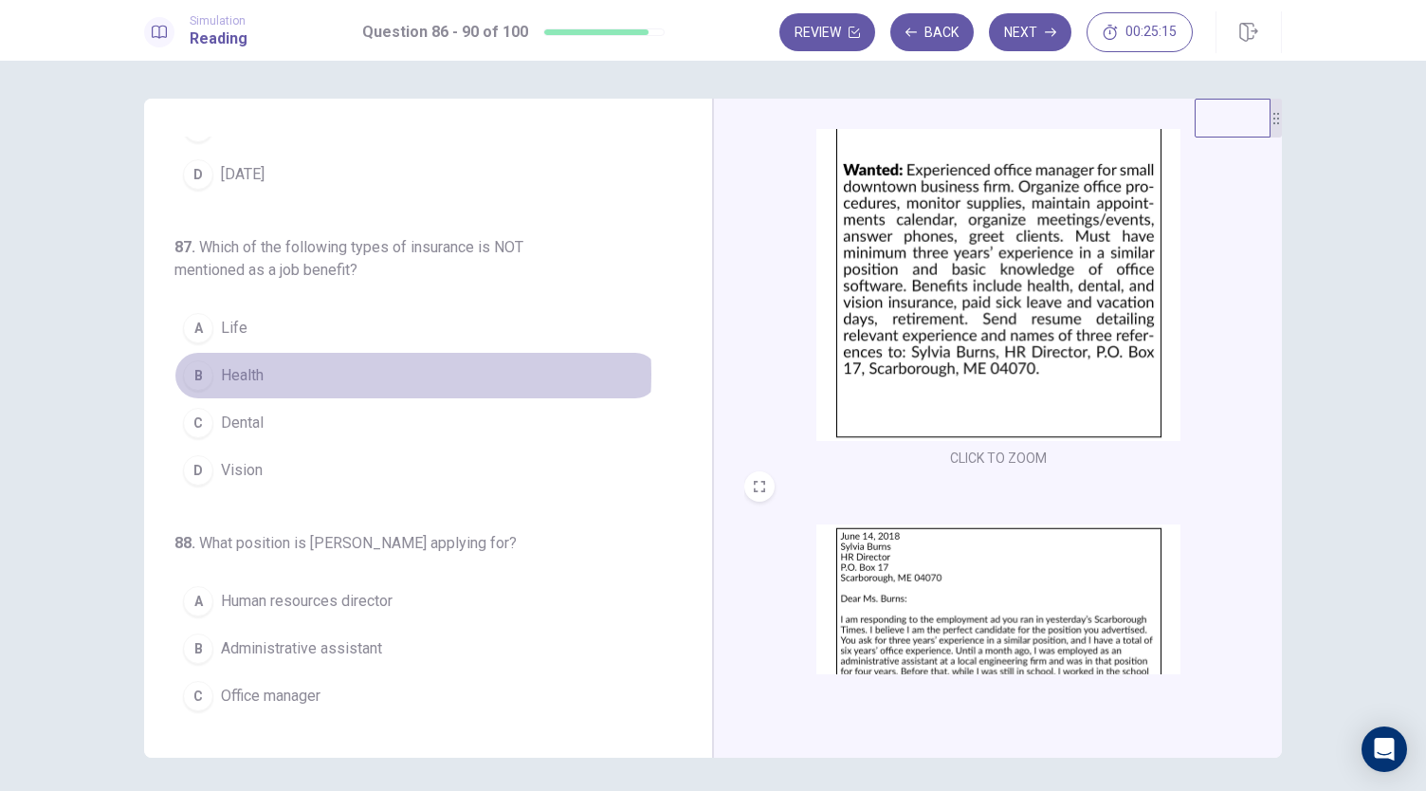
click at [319, 371] on button "B Health" at bounding box center [416, 375] width 484 height 47
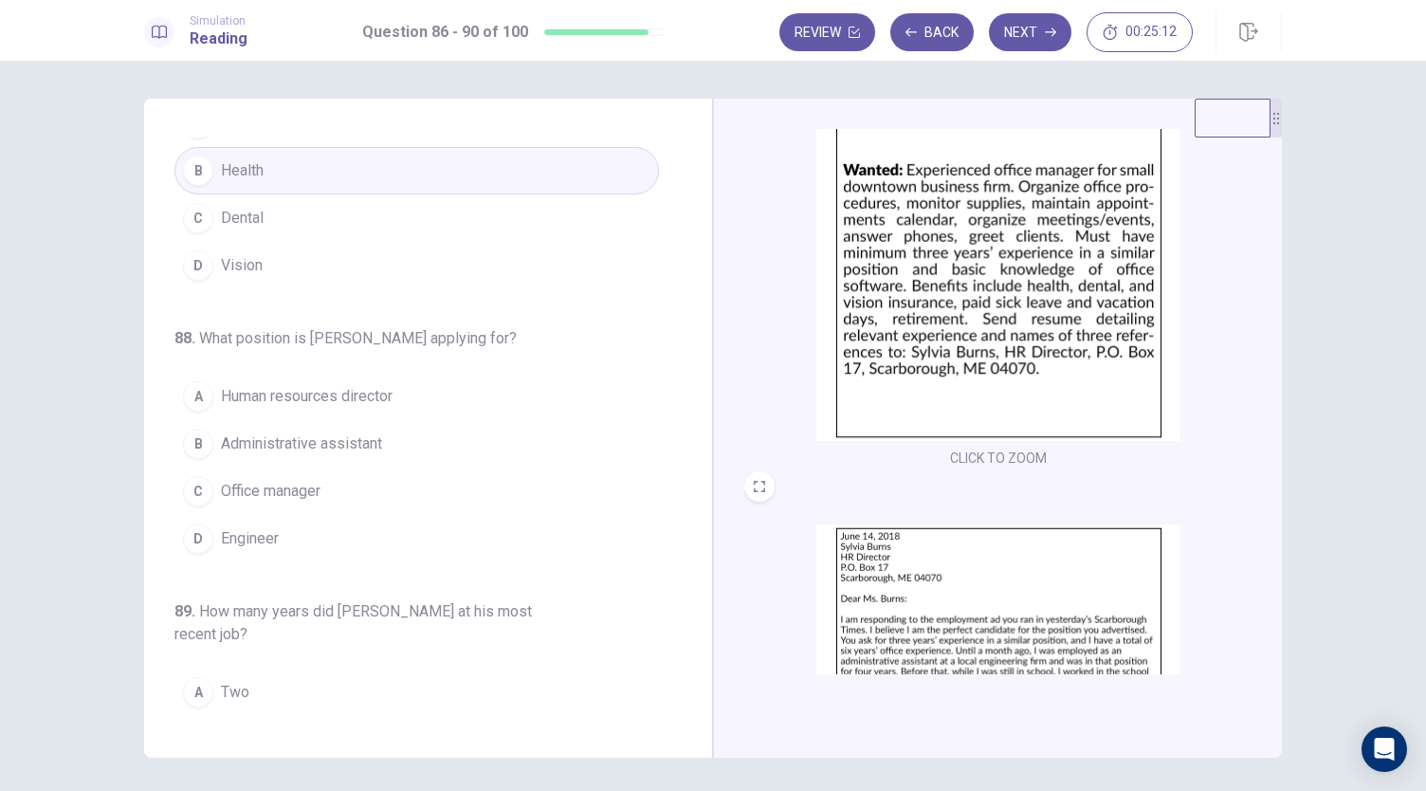
scroll to position [253, 0]
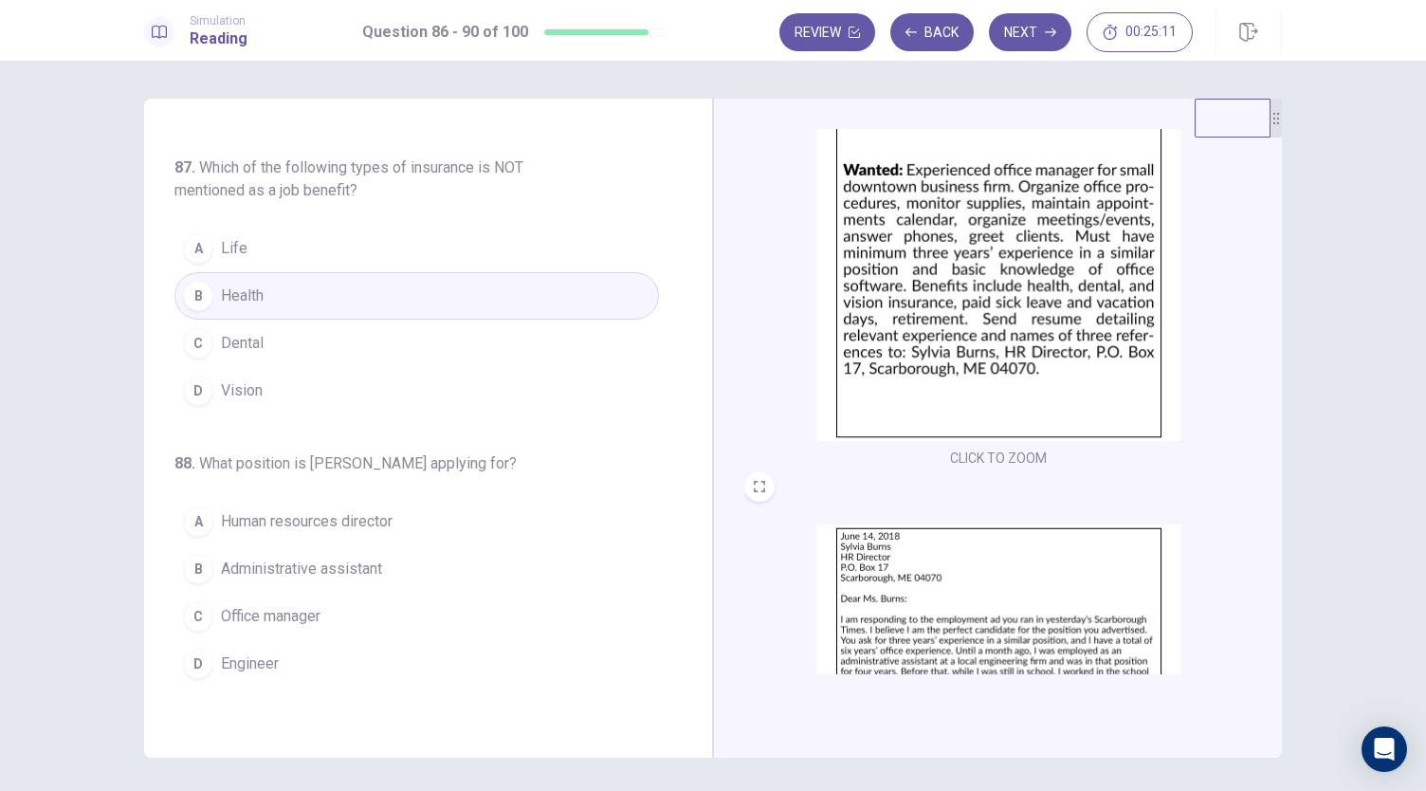
click at [446, 249] on button "A Life" at bounding box center [416, 248] width 484 height 47
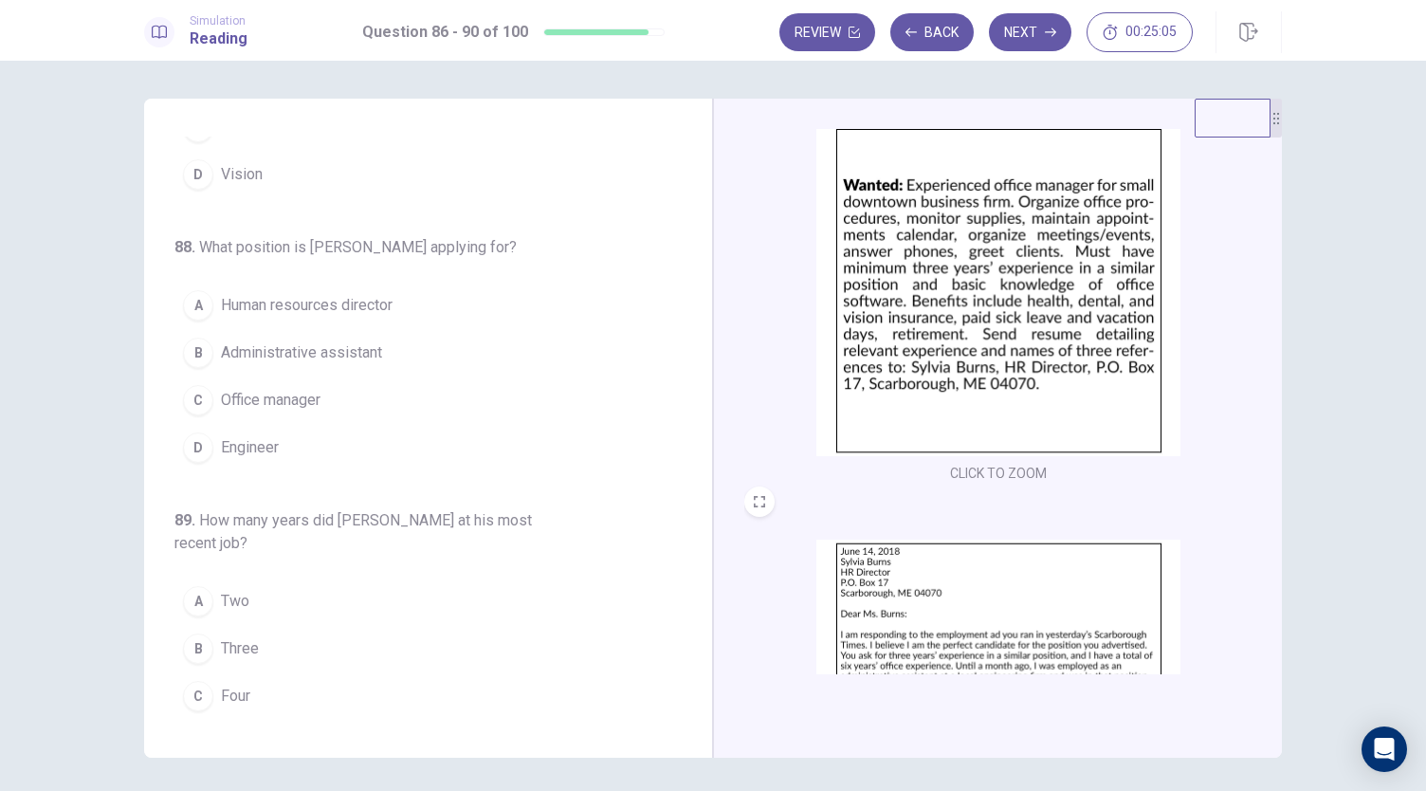
scroll to position [53, 0]
click at [387, 385] on button "C Office manager" at bounding box center [416, 399] width 484 height 47
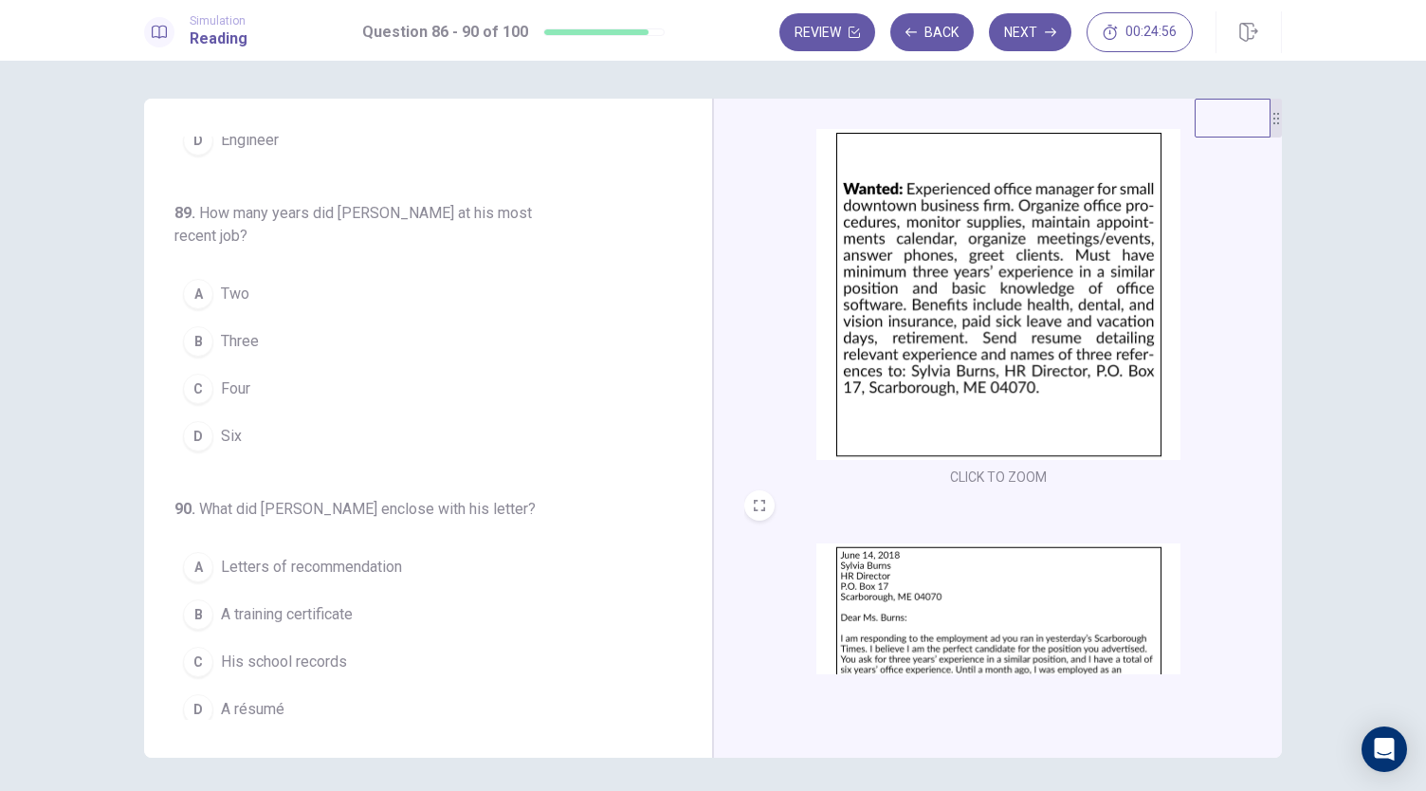
scroll to position [282, 0]
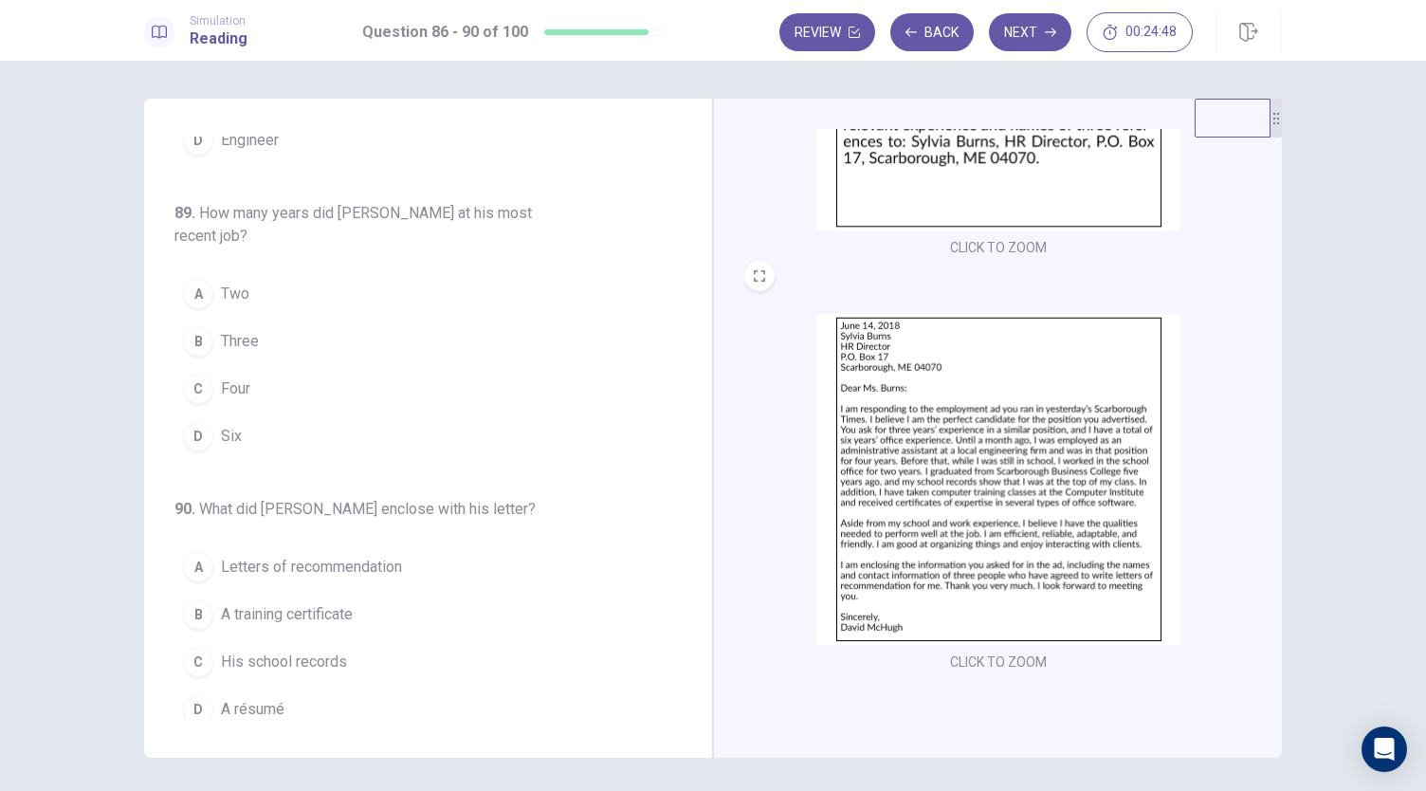
click at [267, 423] on button "D Six" at bounding box center [416, 435] width 484 height 47
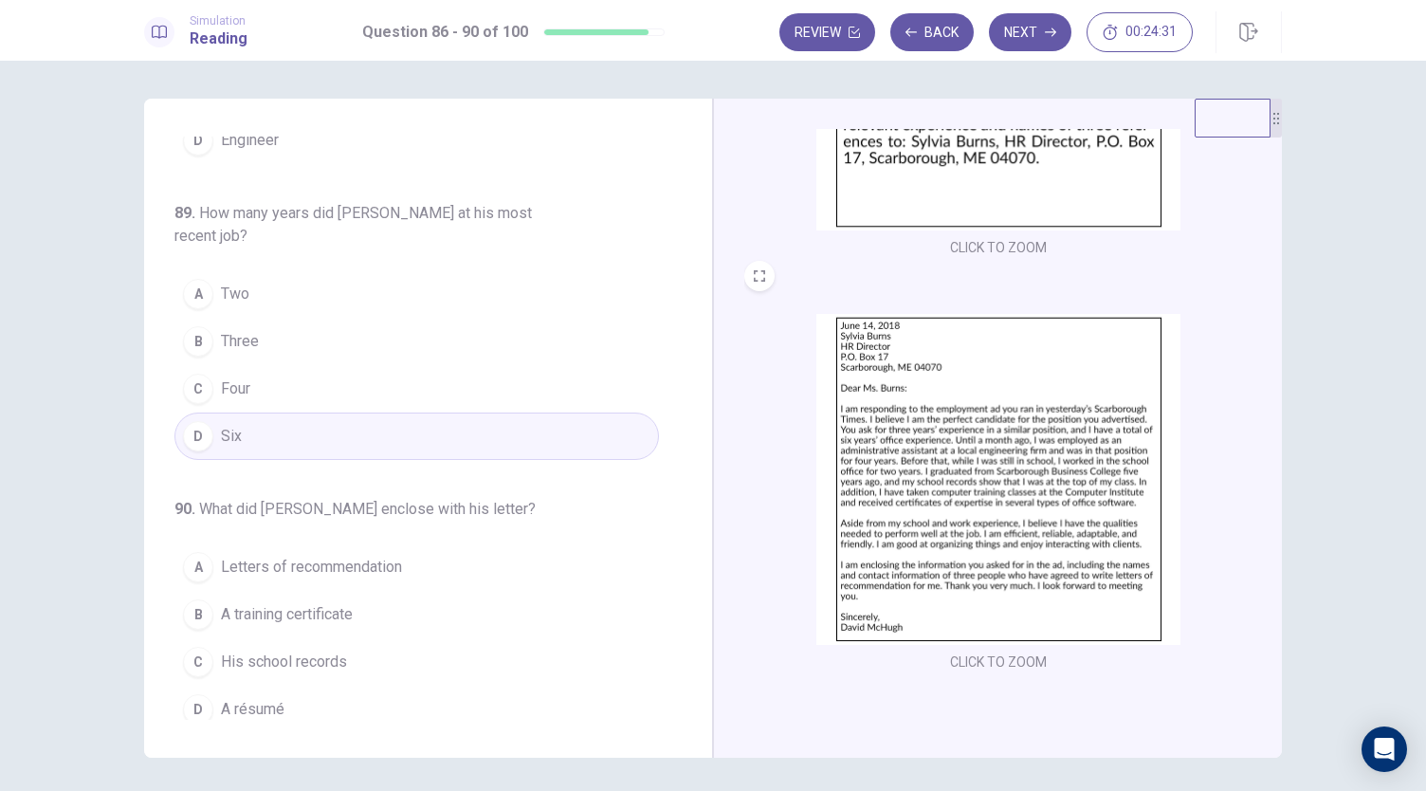
scroll to position [65, 0]
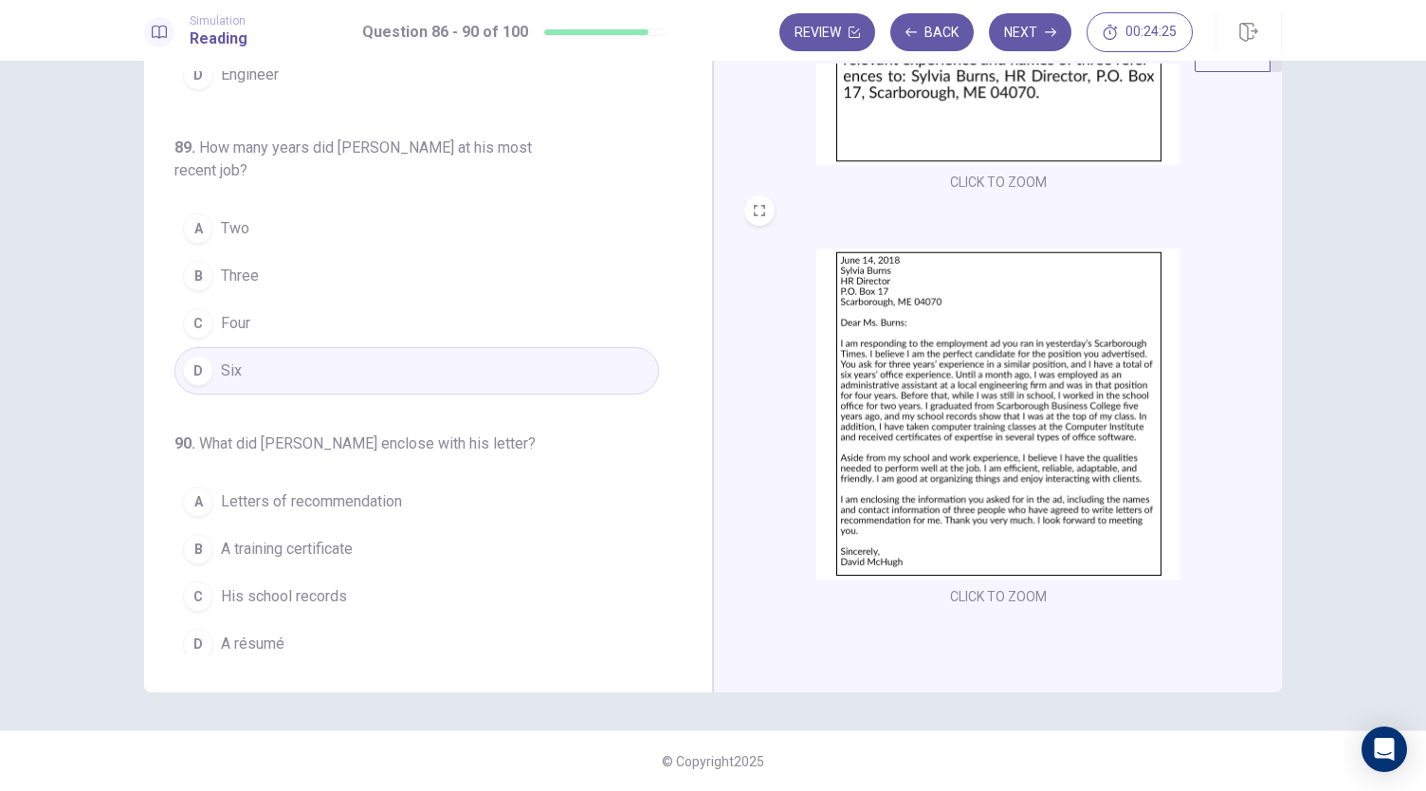
click at [969, 446] on img at bounding box center [998, 413] width 364 height 331
click at [295, 625] on button "D A résumé" at bounding box center [416, 643] width 484 height 47
click at [1039, 32] on button "Next" at bounding box center [1030, 32] width 82 height 38
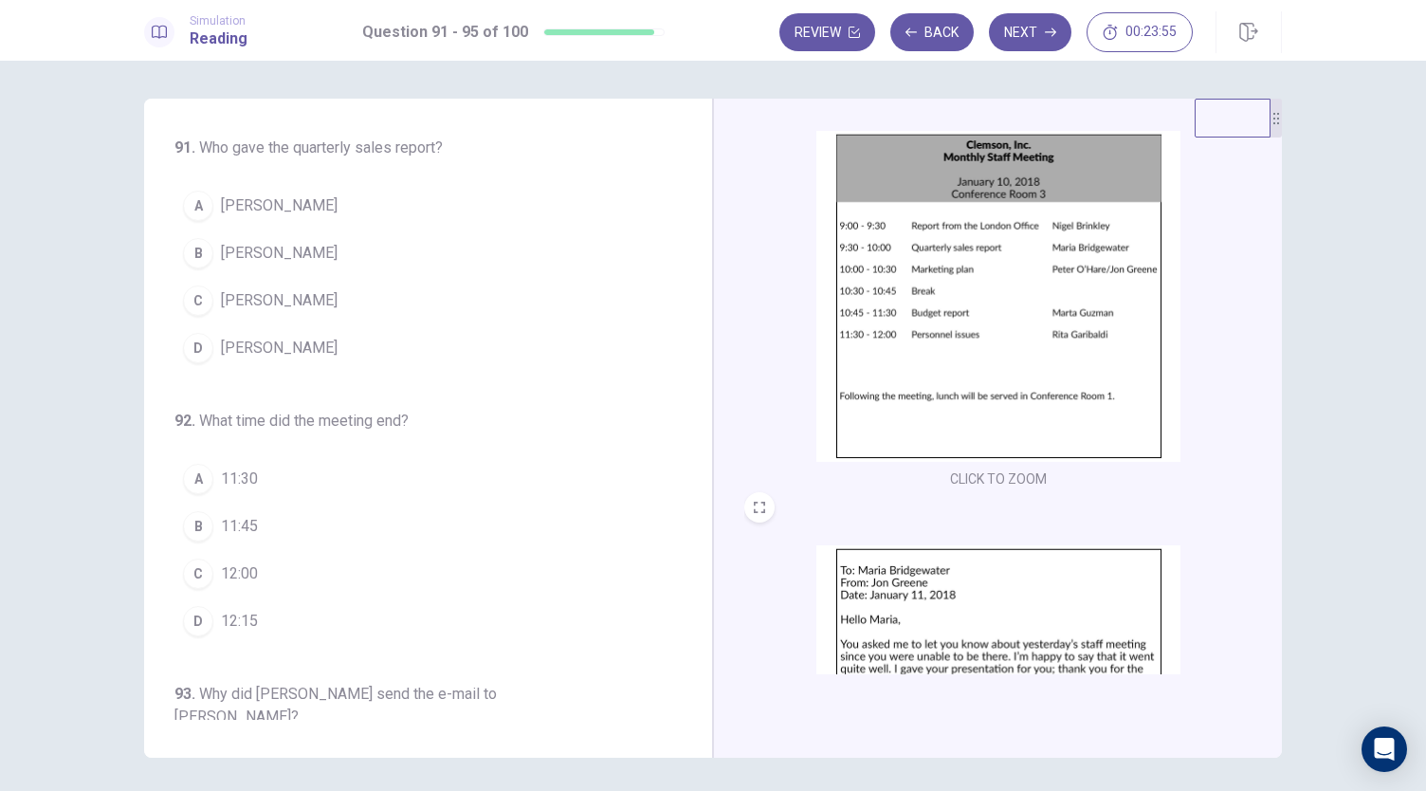
scroll to position [51, 0]
click at [310, 257] on span "Maria Bridgewater" at bounding box center [279, 253] width 117 height 23
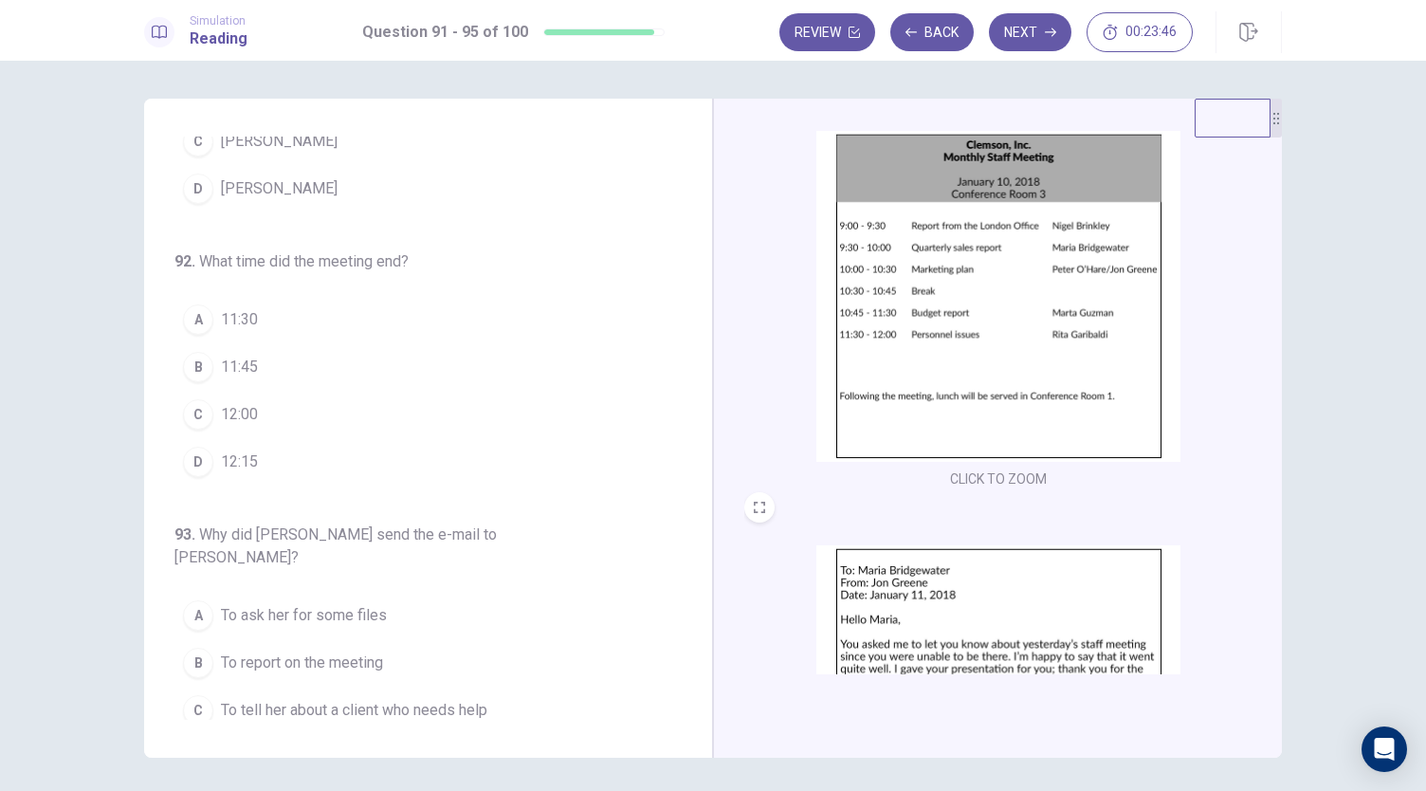
scroll to position [160, 0]
click at [271, 417] on button "C 12:00" at bounding box center [416, 413] width 484 height 47
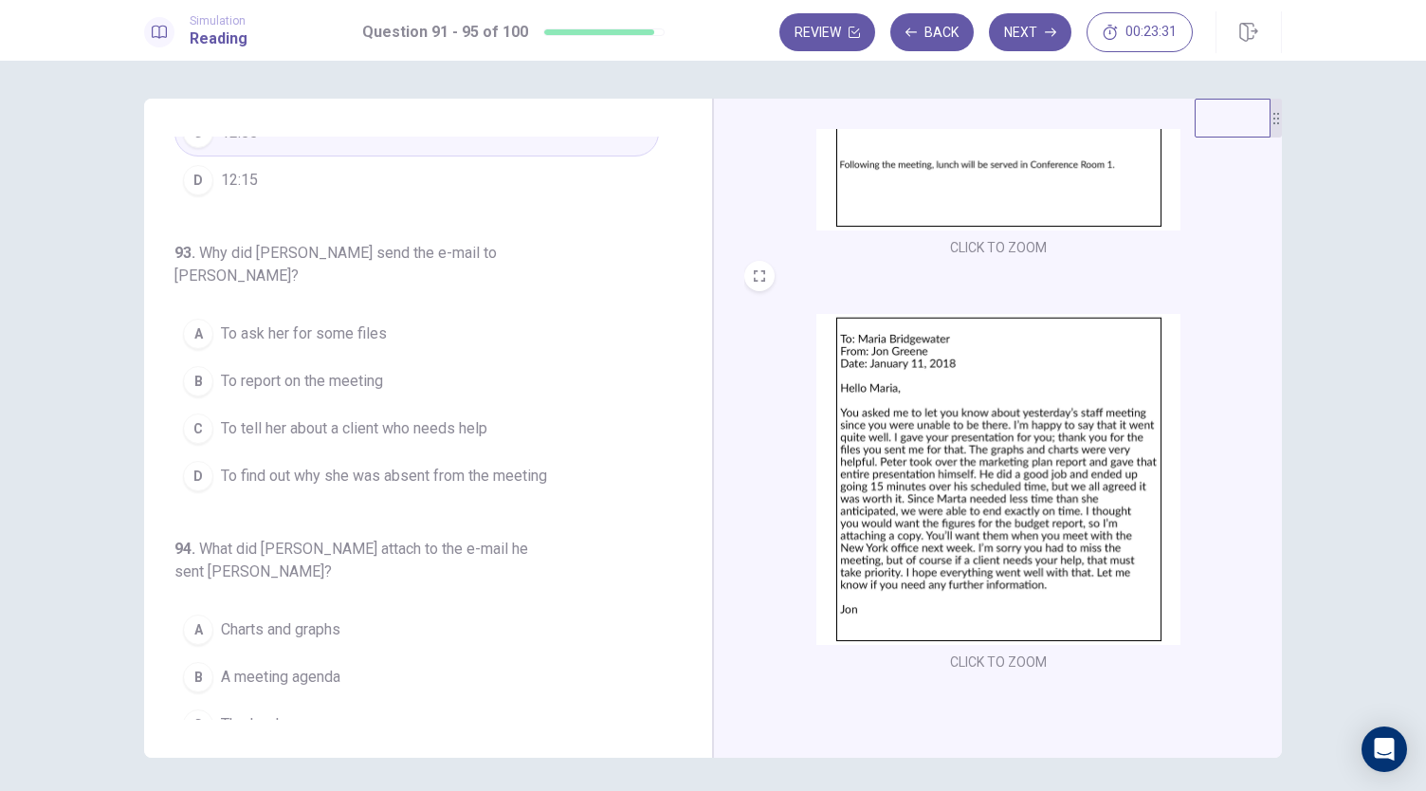
scroll to position [65, 0]
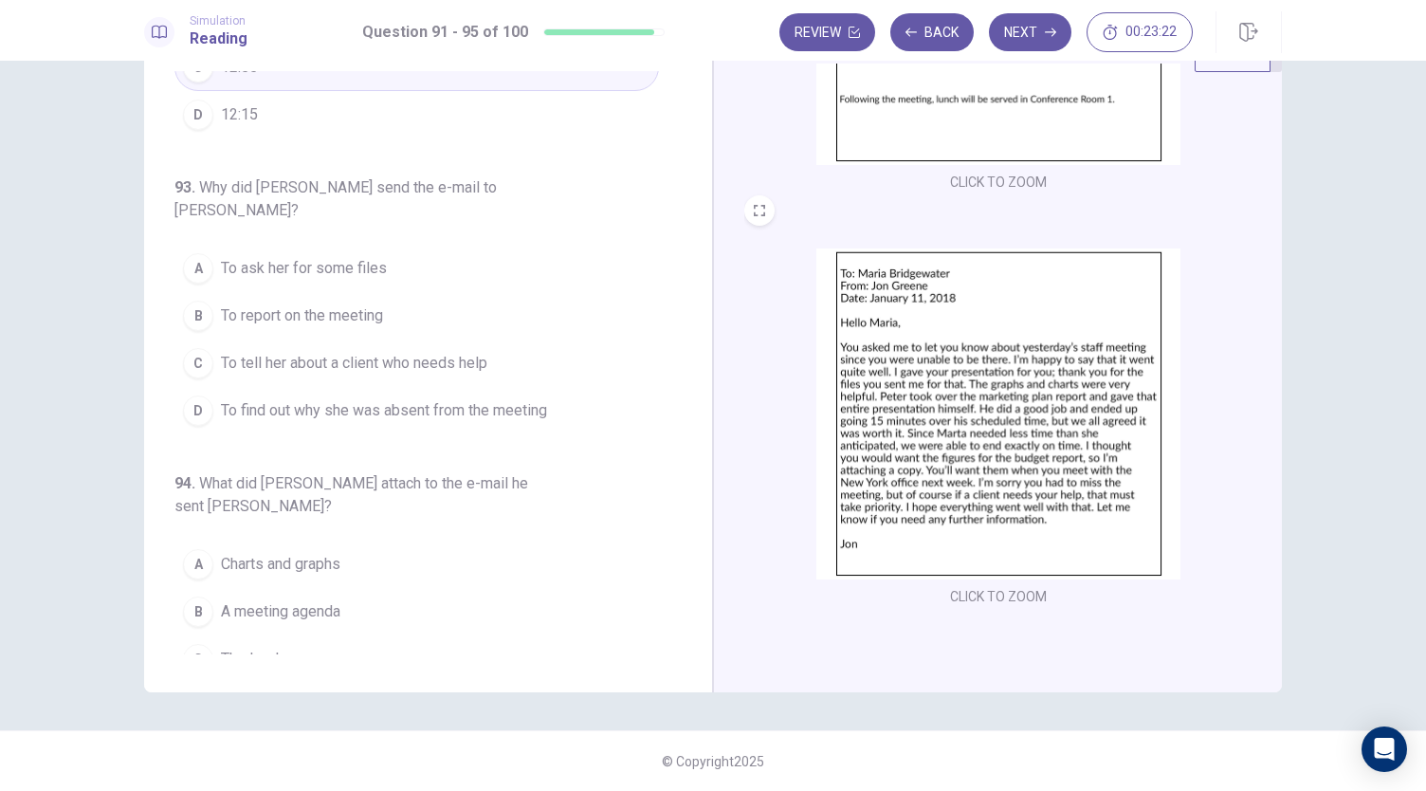
click at [1065, 410] on img at bounding box center [998, 413] width 364 height 331
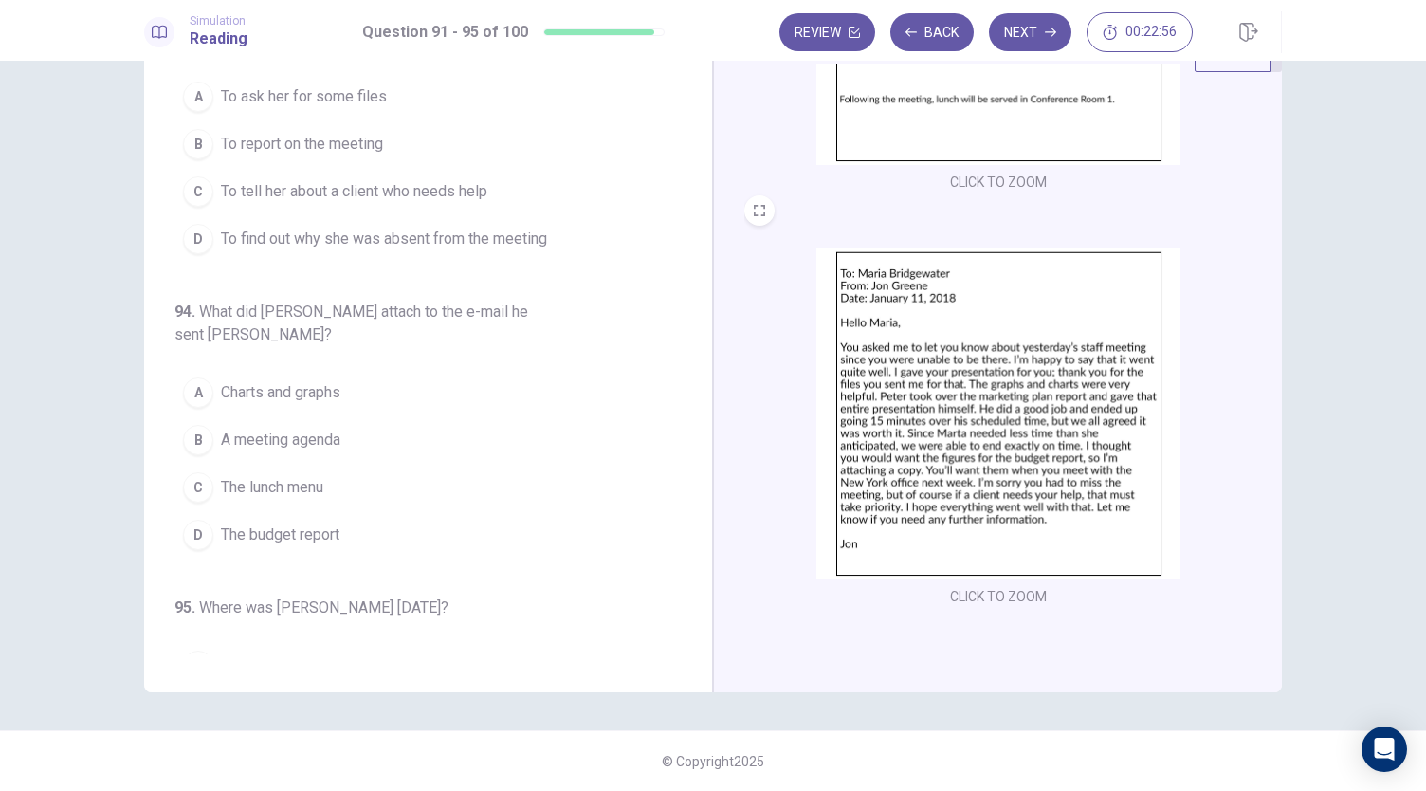
scroll to position [613, 0]
click at [414, 368] on button "A Charts and graphs" at bounding box center [416, 391] width 484 height 47
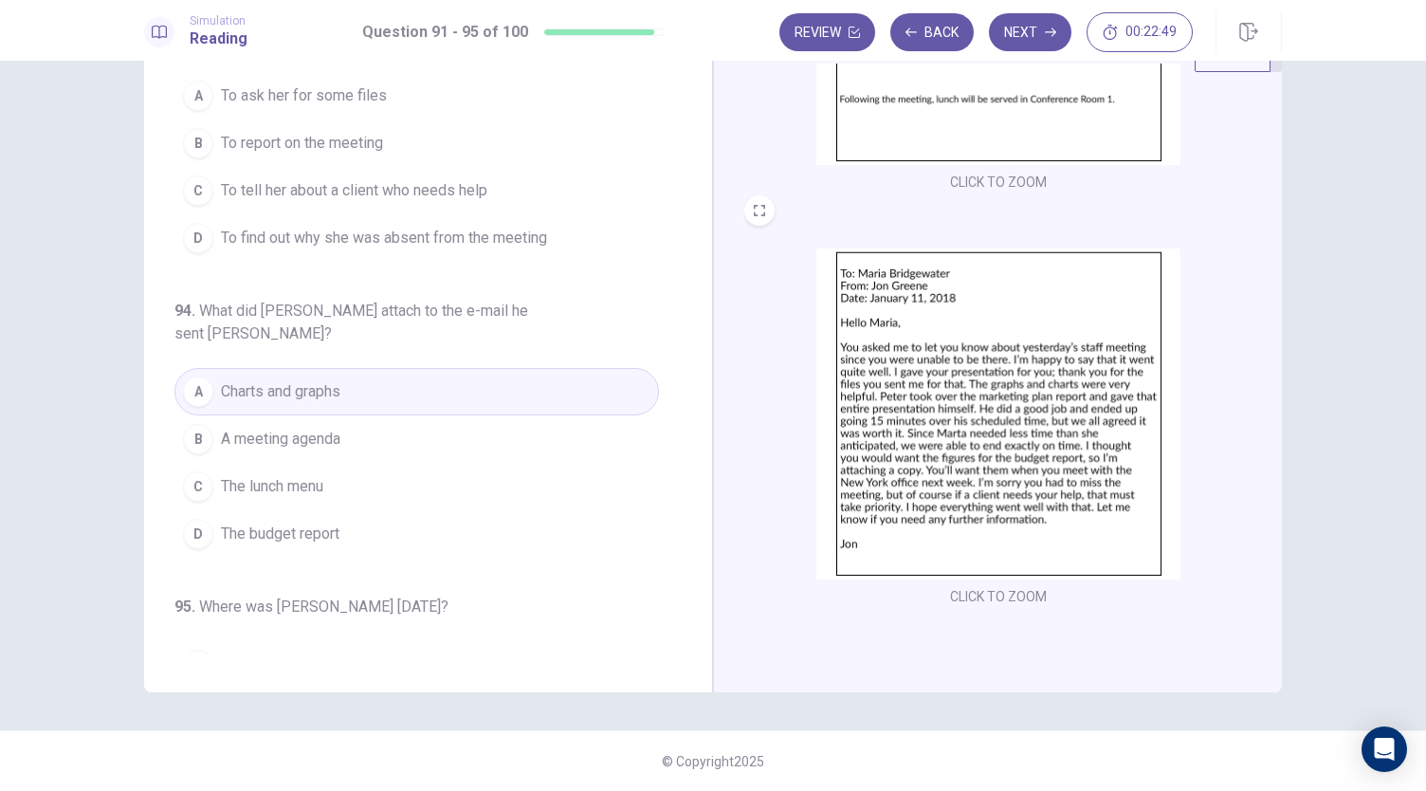
scroll to position [731, 0]
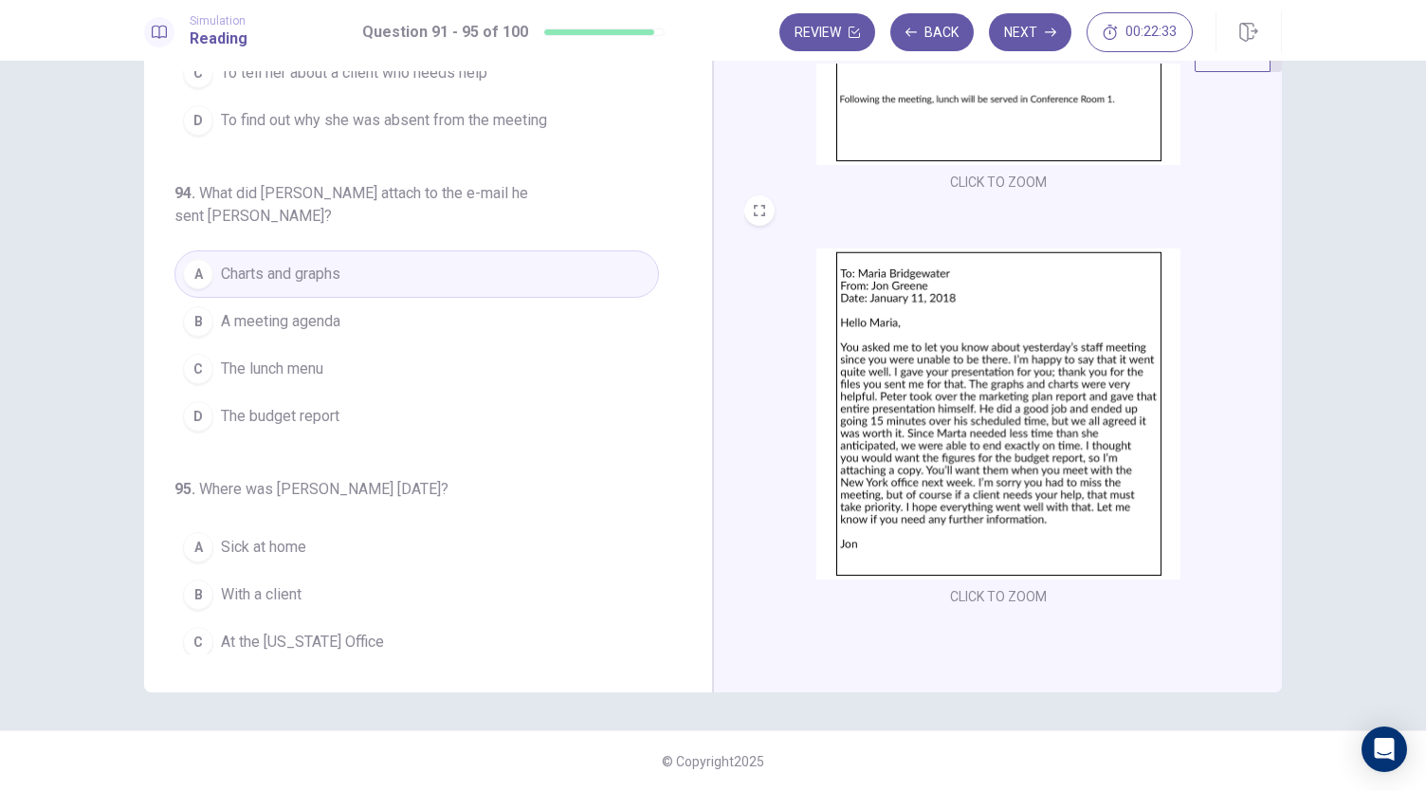
click at [1010, 479] on img at bounding box center [998, 413] width 364 height 331
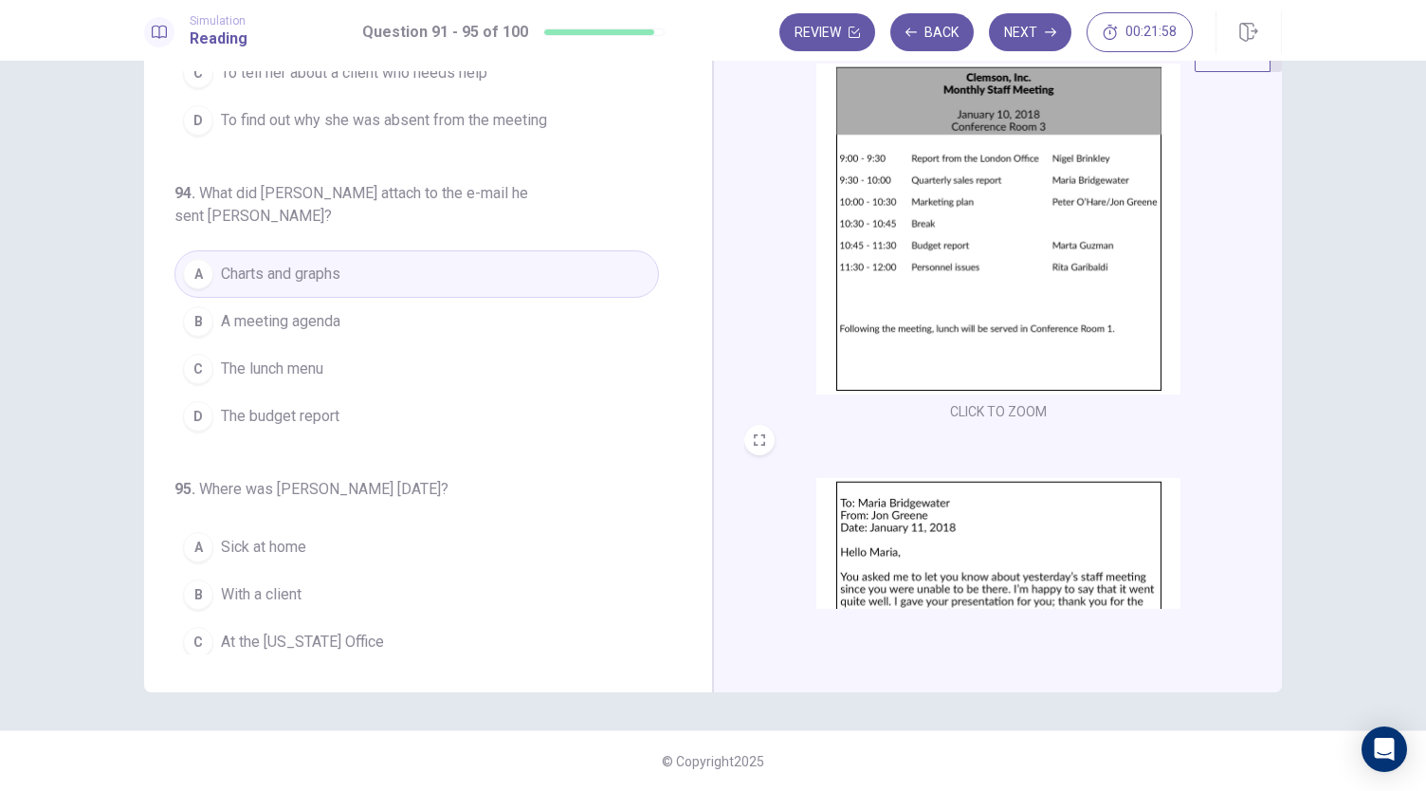
scroll to position [0, 0]
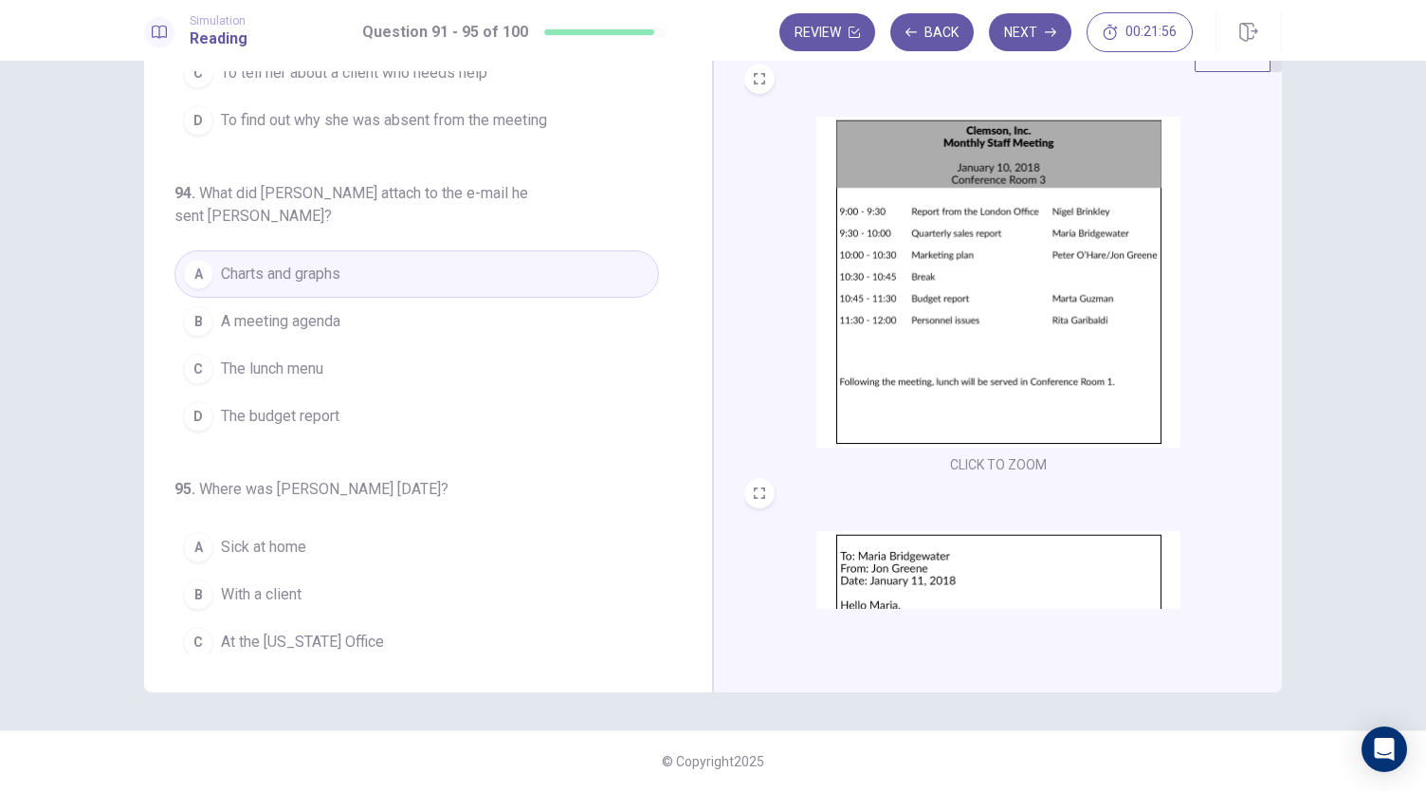
click at [317, 678] on span "At the staff meeting" at bounding box center [287, 689] width 133 height 23
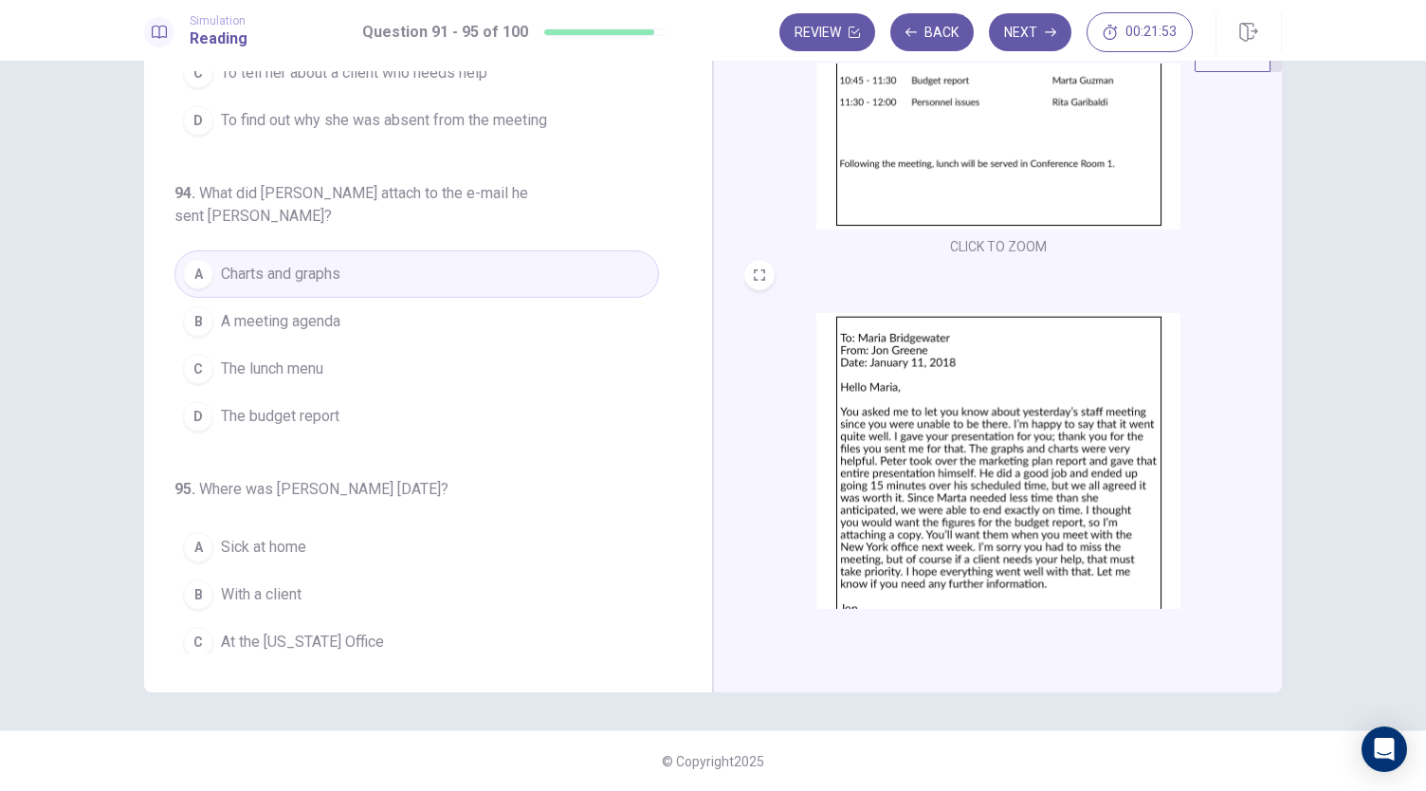
scroll to position [237, 0]
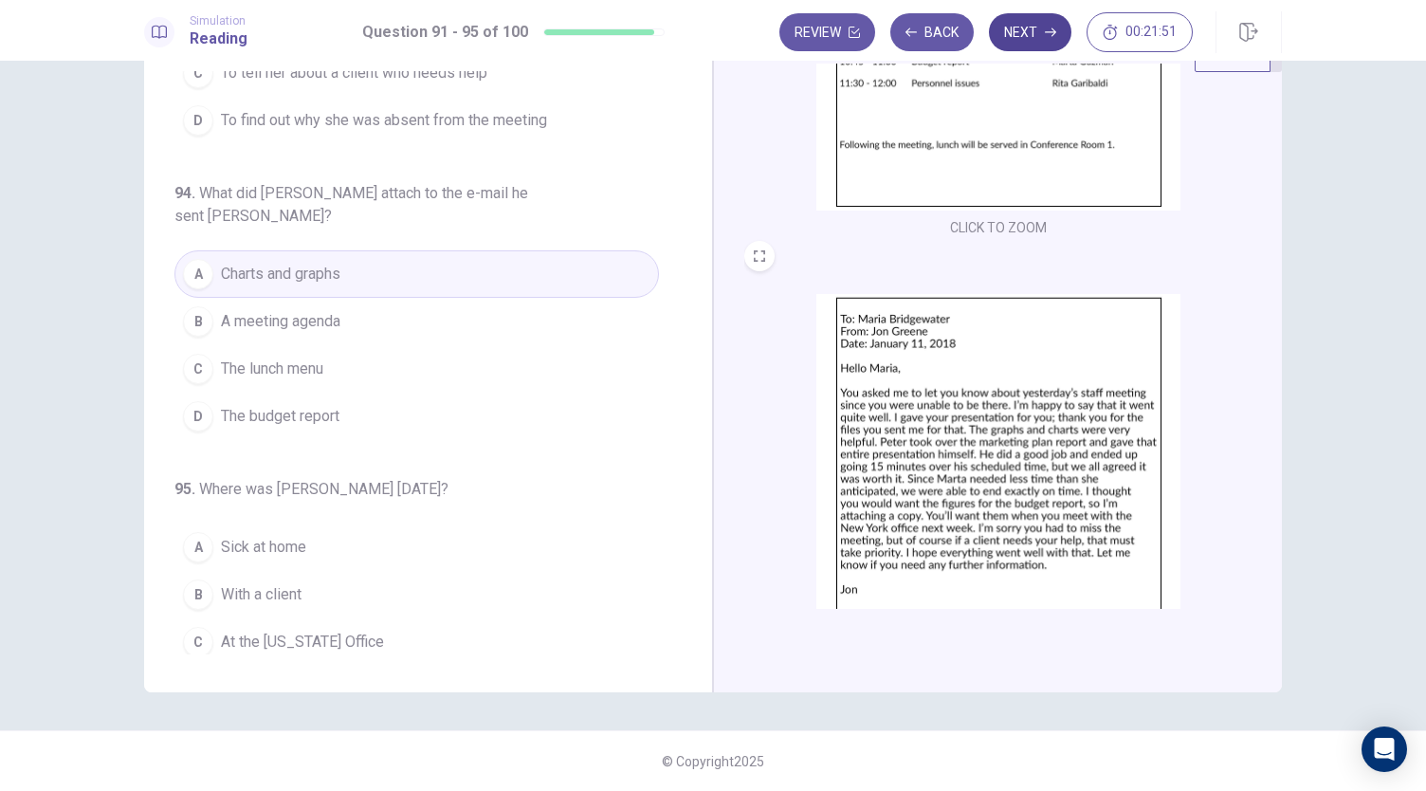
click at [1020, 37] on button "Next" at bounding box center [1030, 32] width 82 height 38
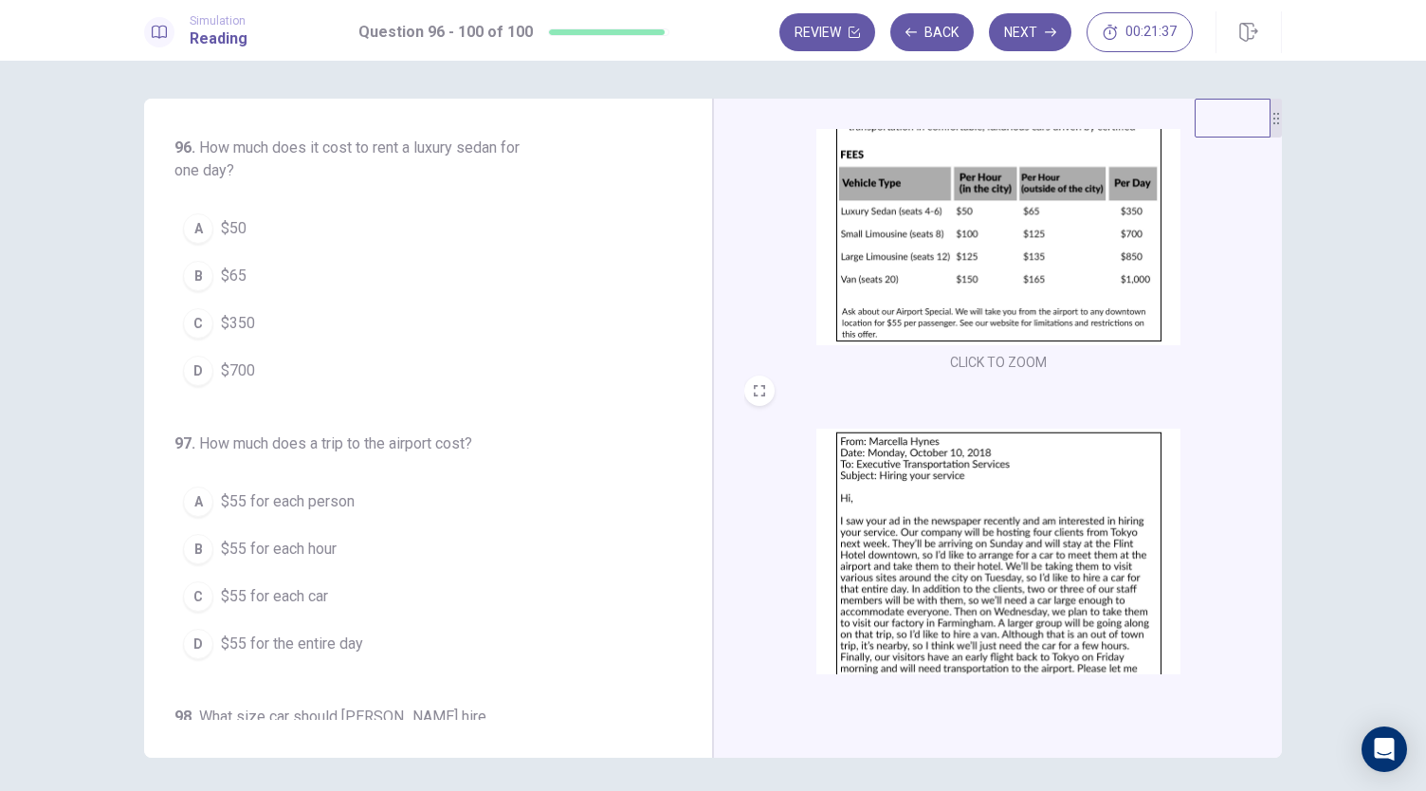
scroll to position [167, 0]
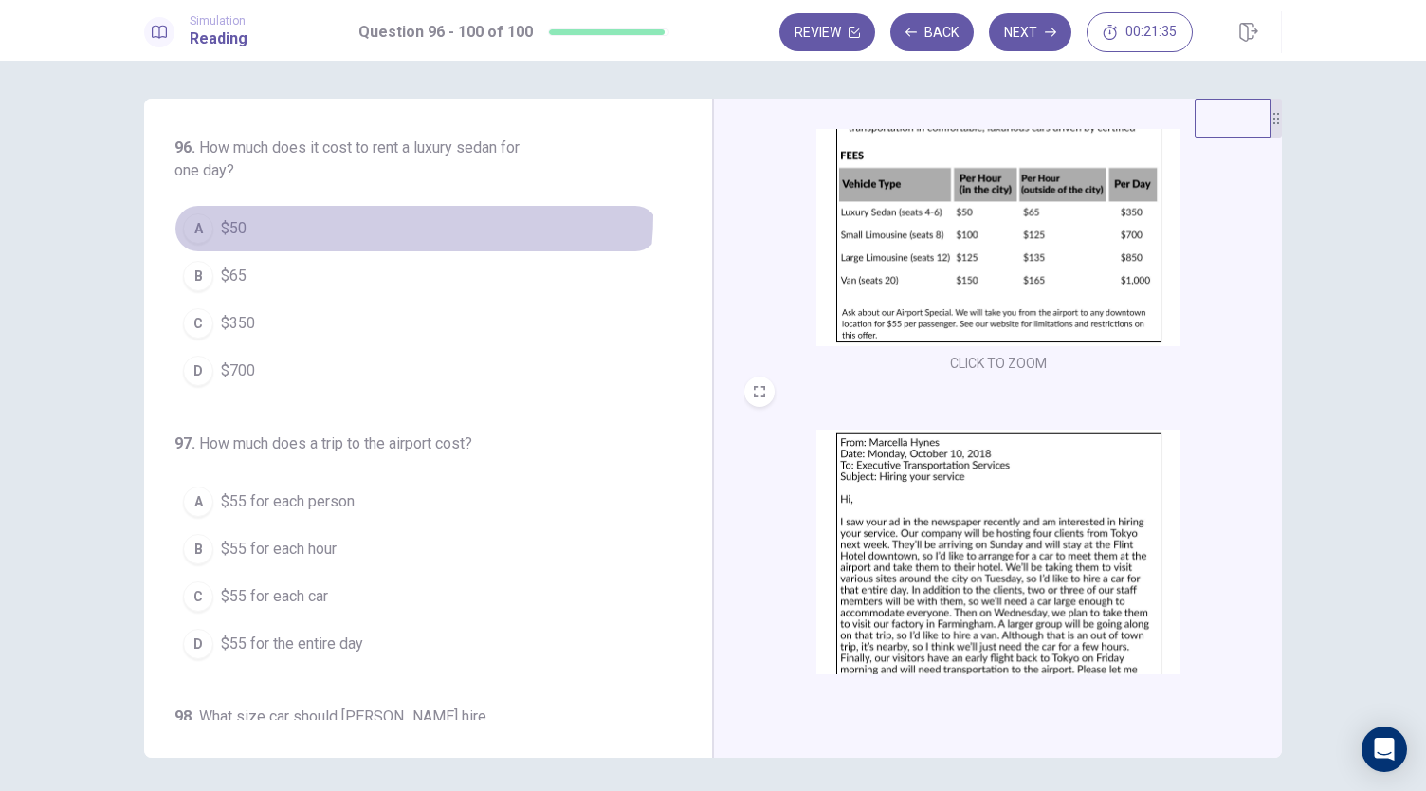
click at [365, 215] on button "A $50" at bounding box center [416, 228] width 484 height 47
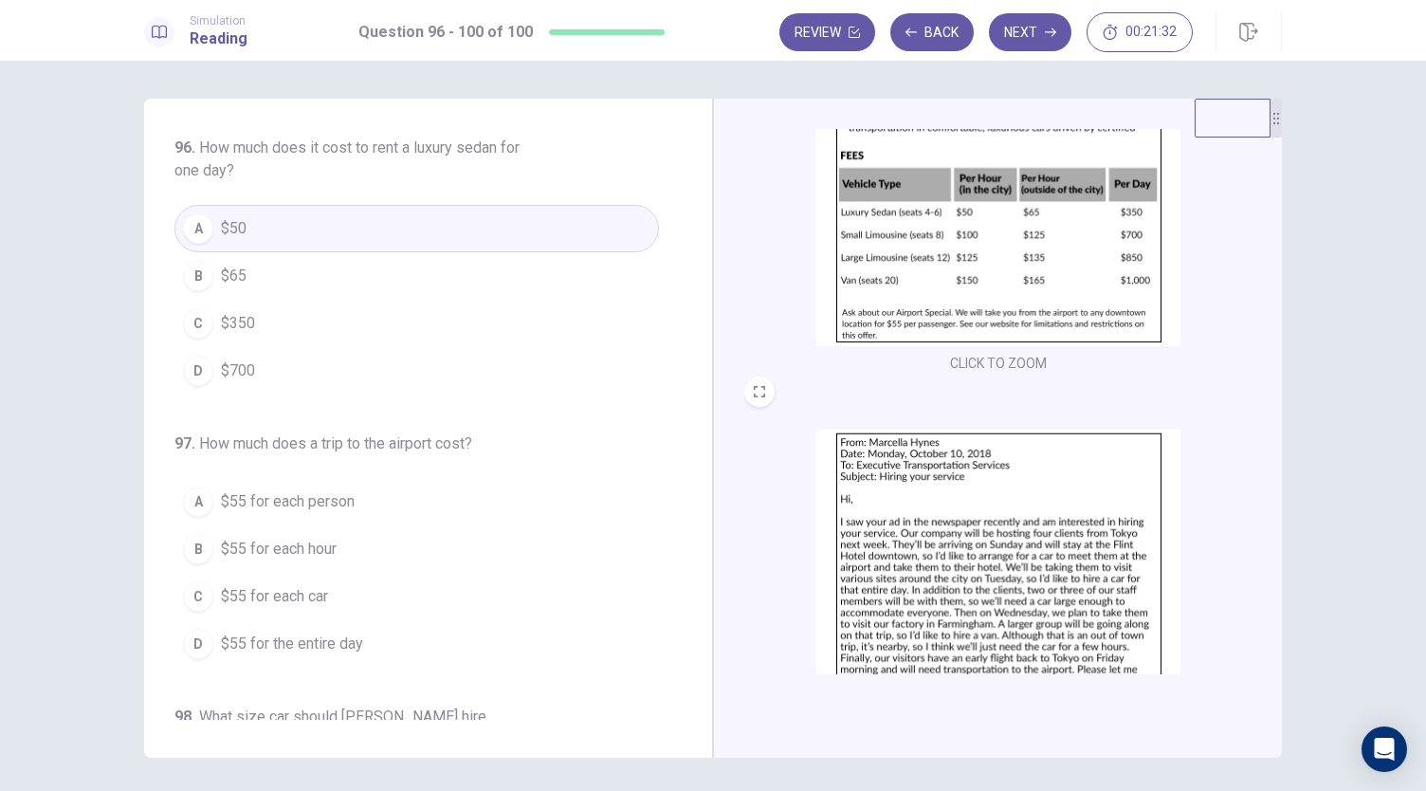
click at [260, 312] on button "C $350" at bounding box center [416, 323] width 484 height 47
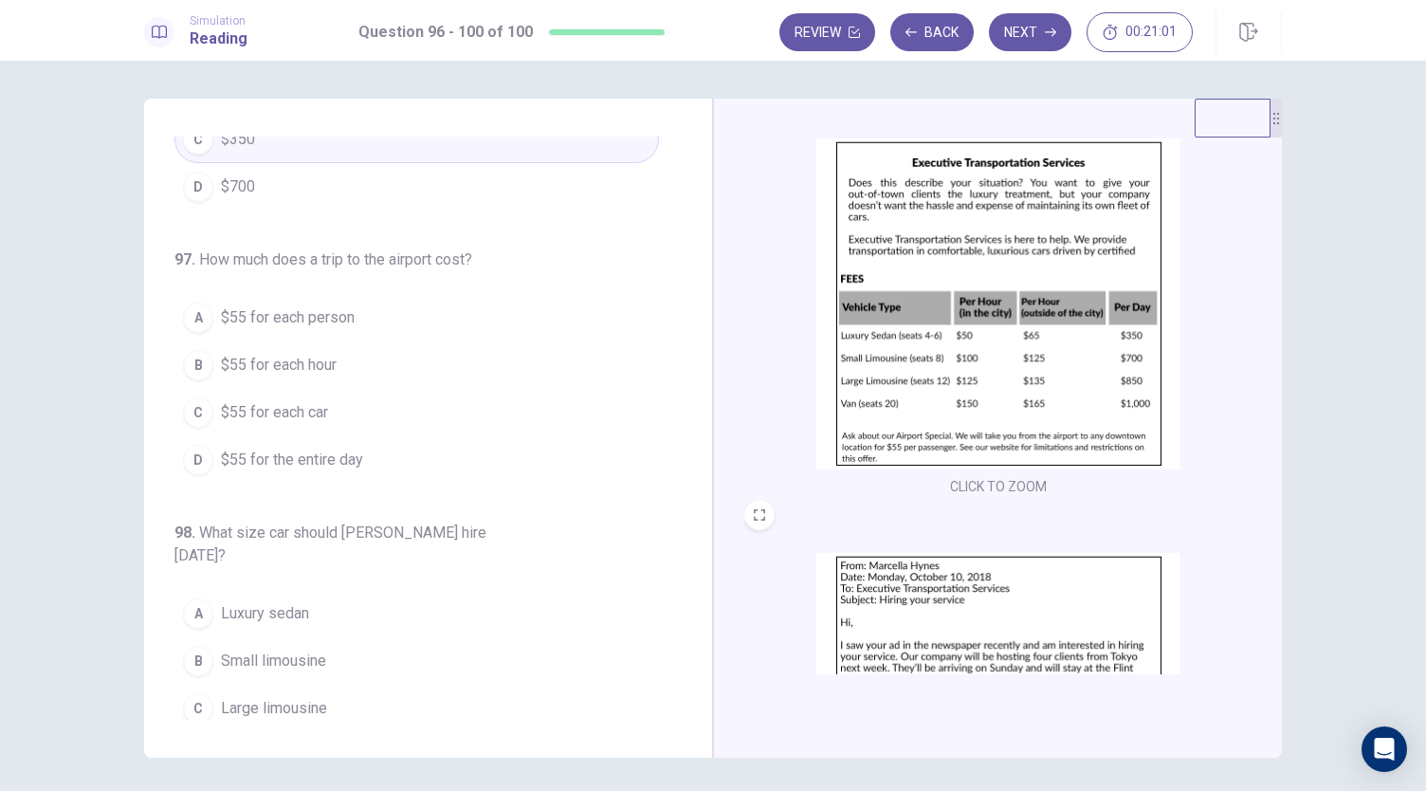
scroll to position [42, 0]
click at [309, 403] on span "$55 for each car" at bounding box center [274, 412] width 107 height 23
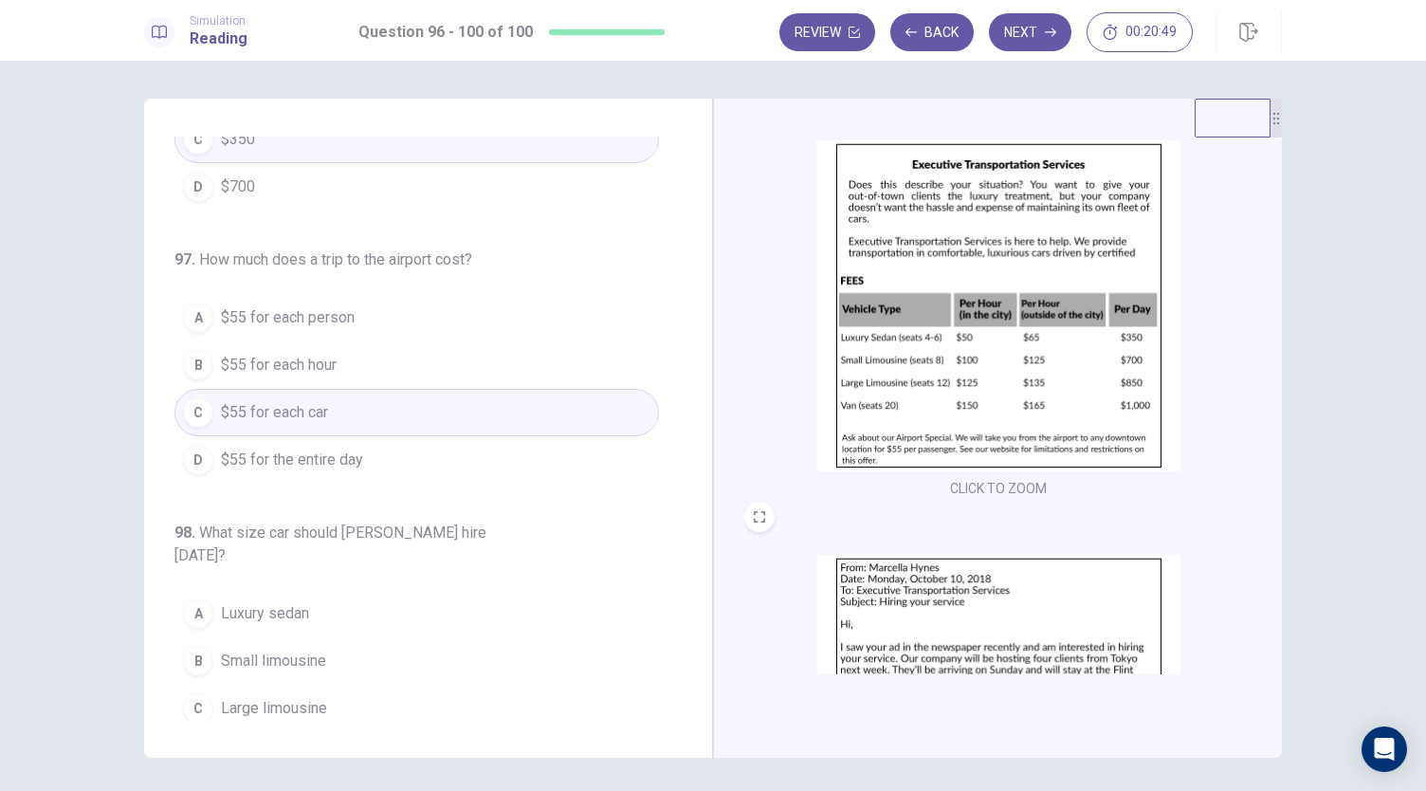
click at [382, 325] on button "A $55 for each person" at bounding box center [416, 317] width 484 height 47
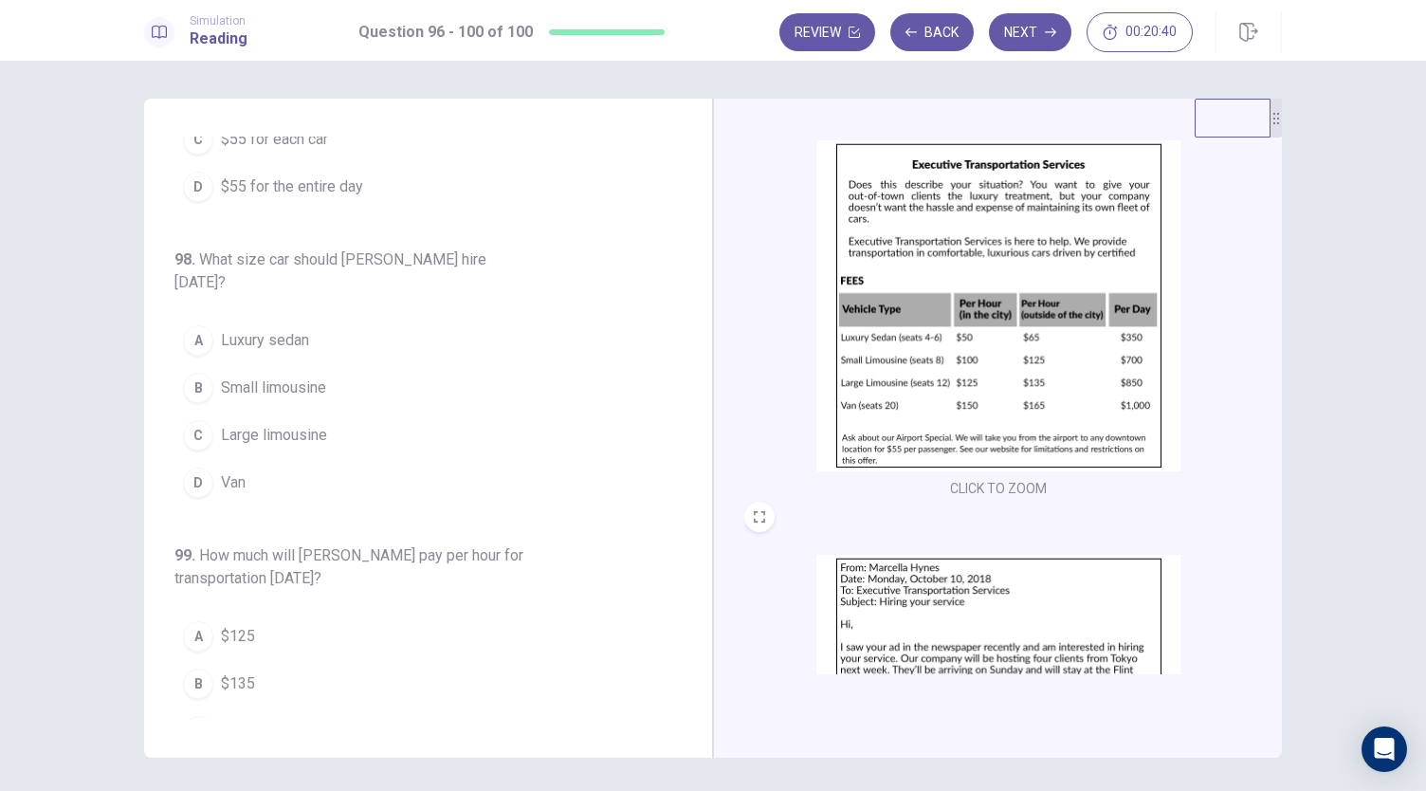
scroll to position [282, 0]
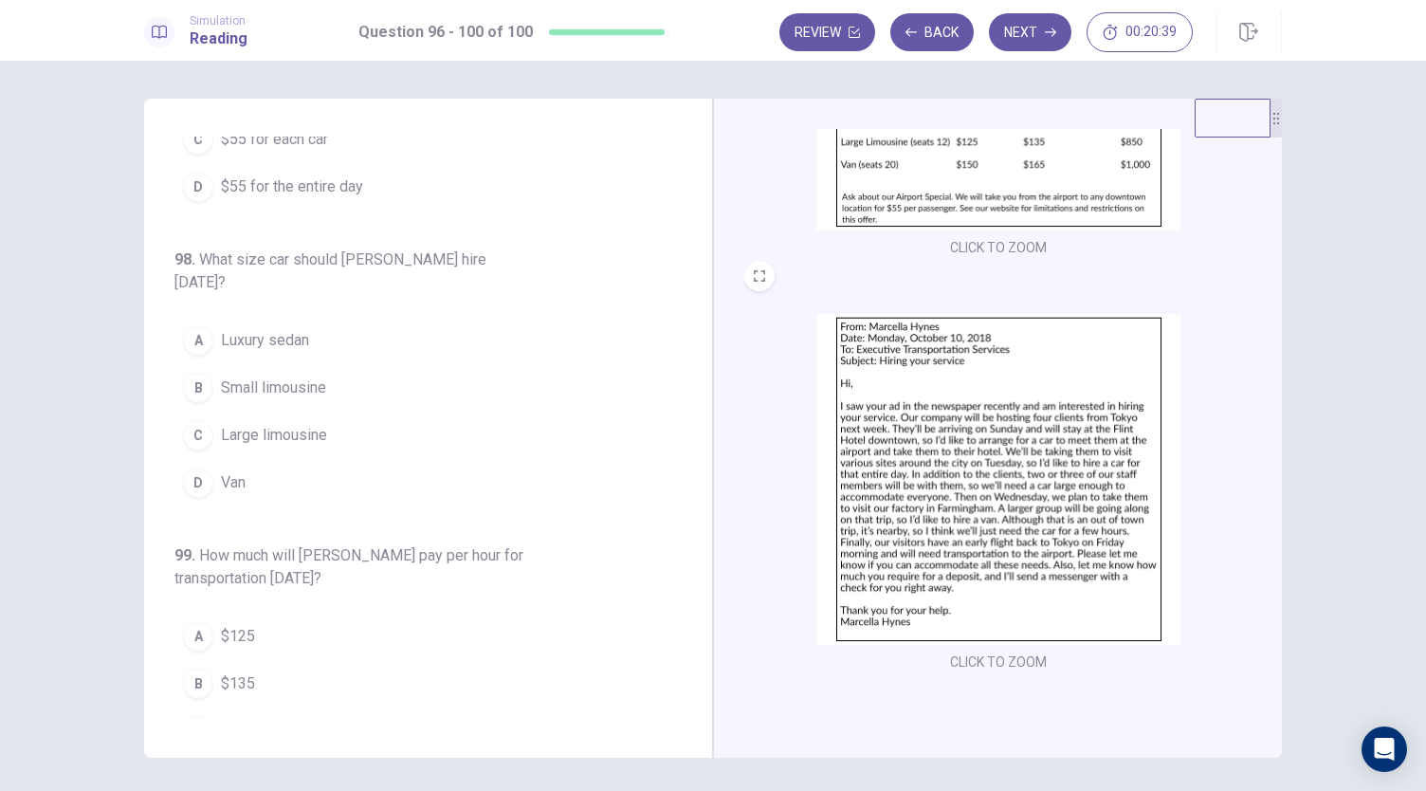
click at [891, 497] on img at bounding box center [998, 479] width 364 height 331
click at [956, 427] on img at bounding box center [998, 479] width 364 height 331
click at [387, 424] on button "C Large limousine" at bounding box center [416, 434] width 484 height 47
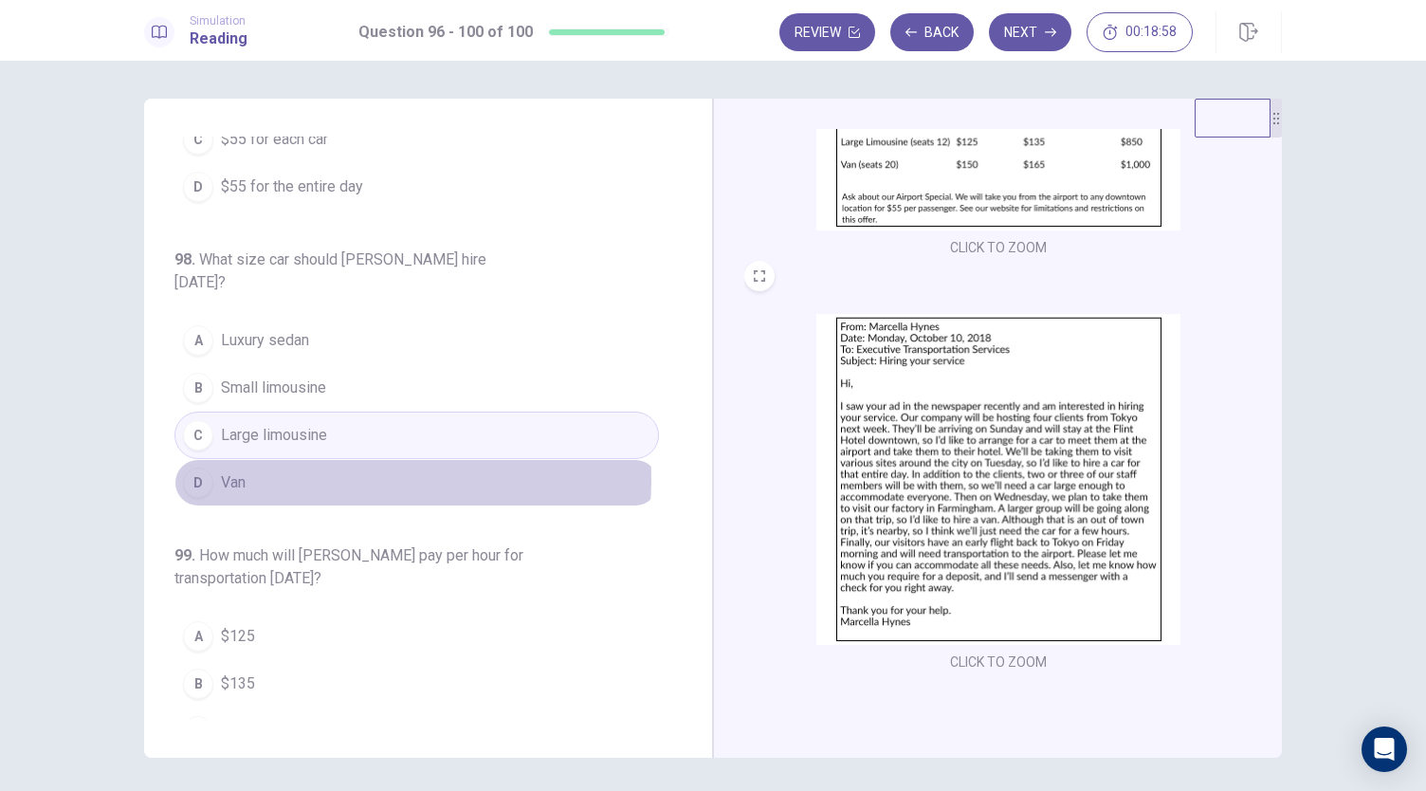
click at [353, 459] on button "D Van" at bounding box center [416, 482] width 484 height 47
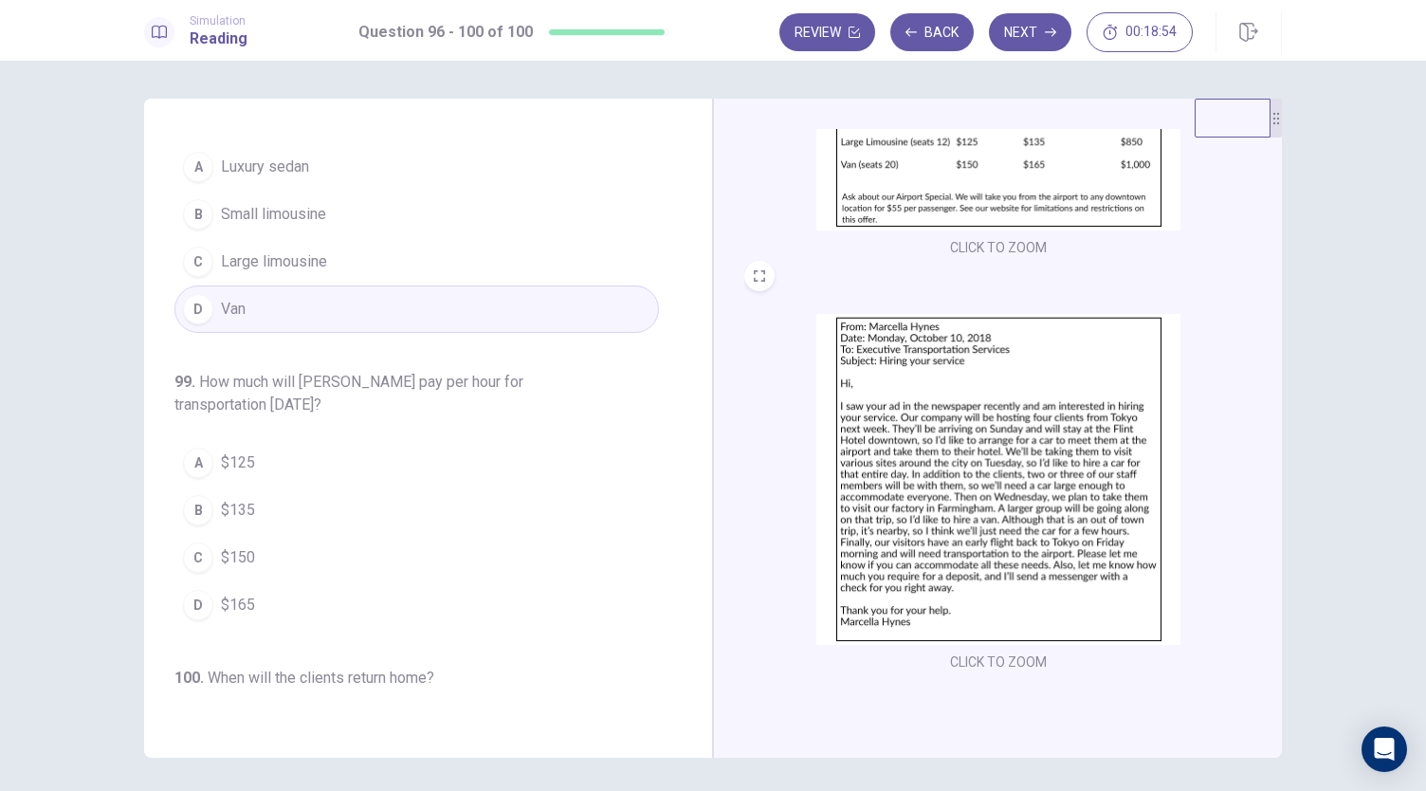
scroll to position [652, 0]
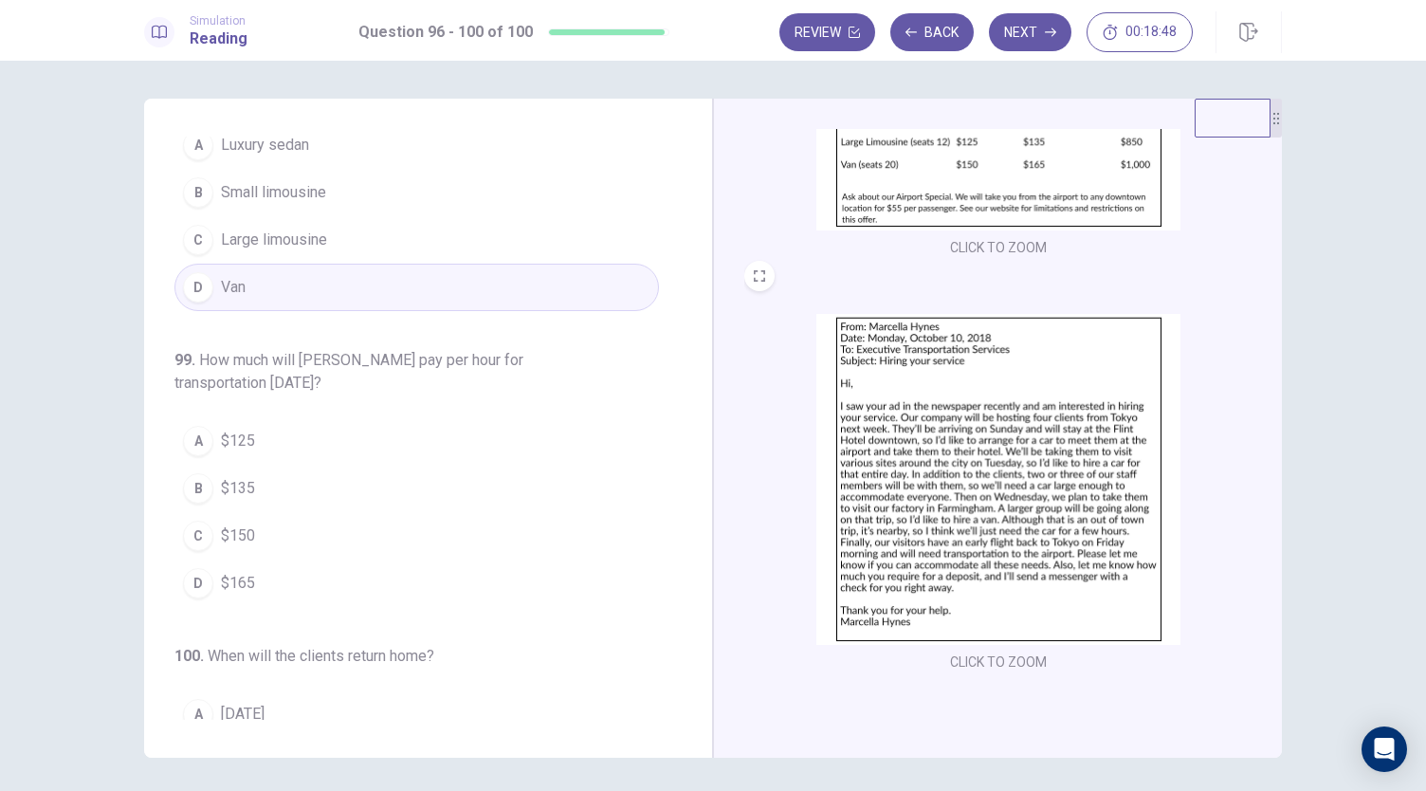
click at [1026, 445] on img at bounding box center [998, 479] width 364 height 331
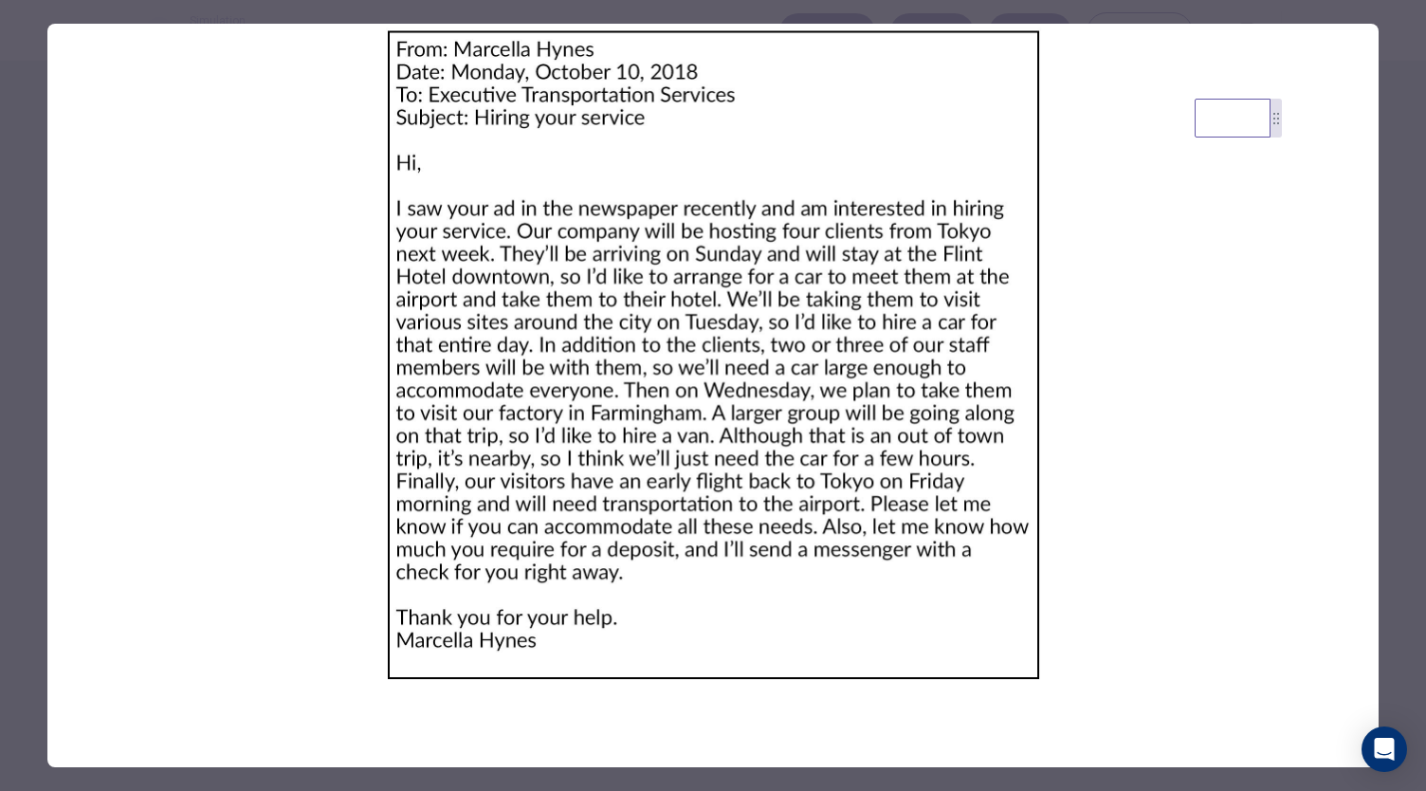
click at [863, 221] on img at bounding box center [712, 355] width 1331 height 663
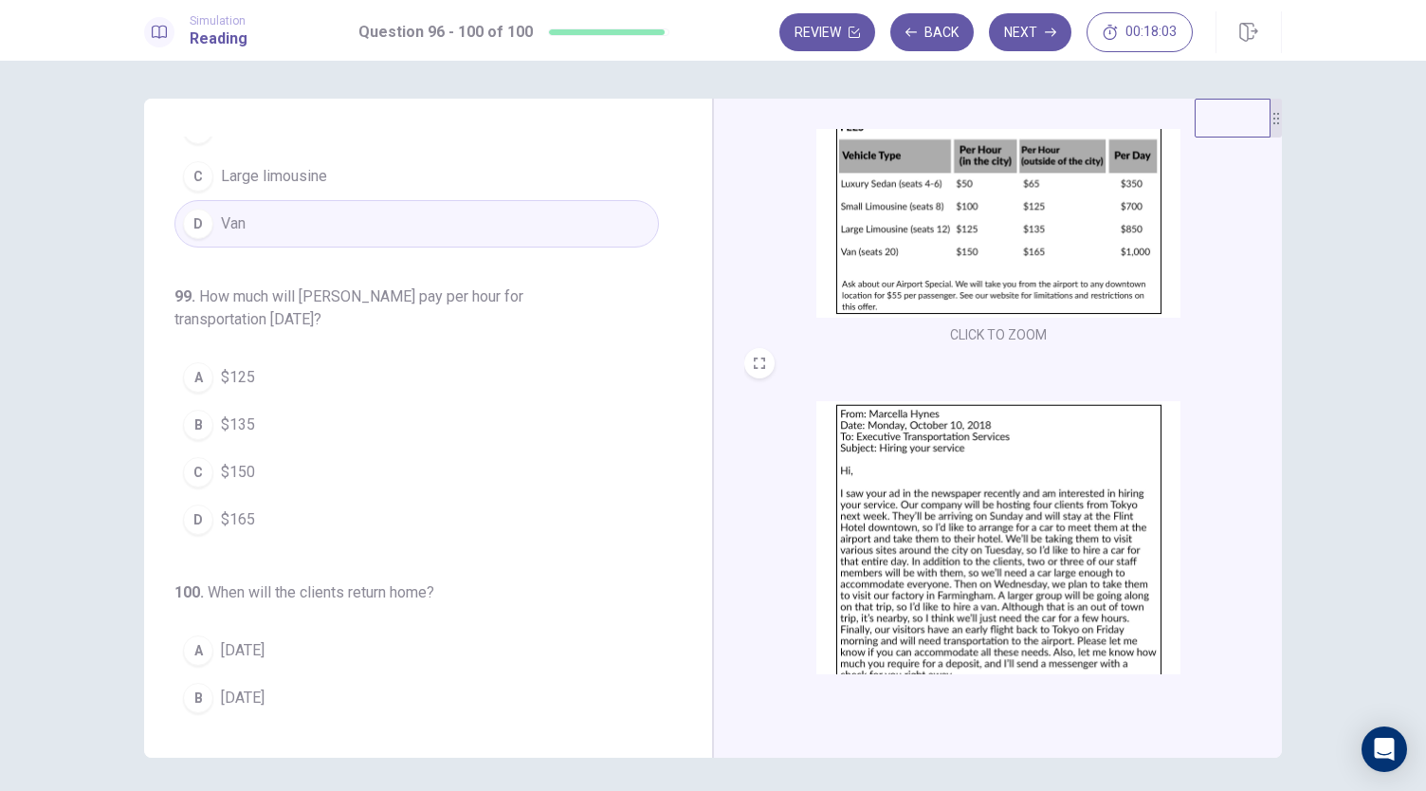
scroll to position [717, 0]
click at [852, 503] on img at bounding box center [998, 566] width 364 height 331
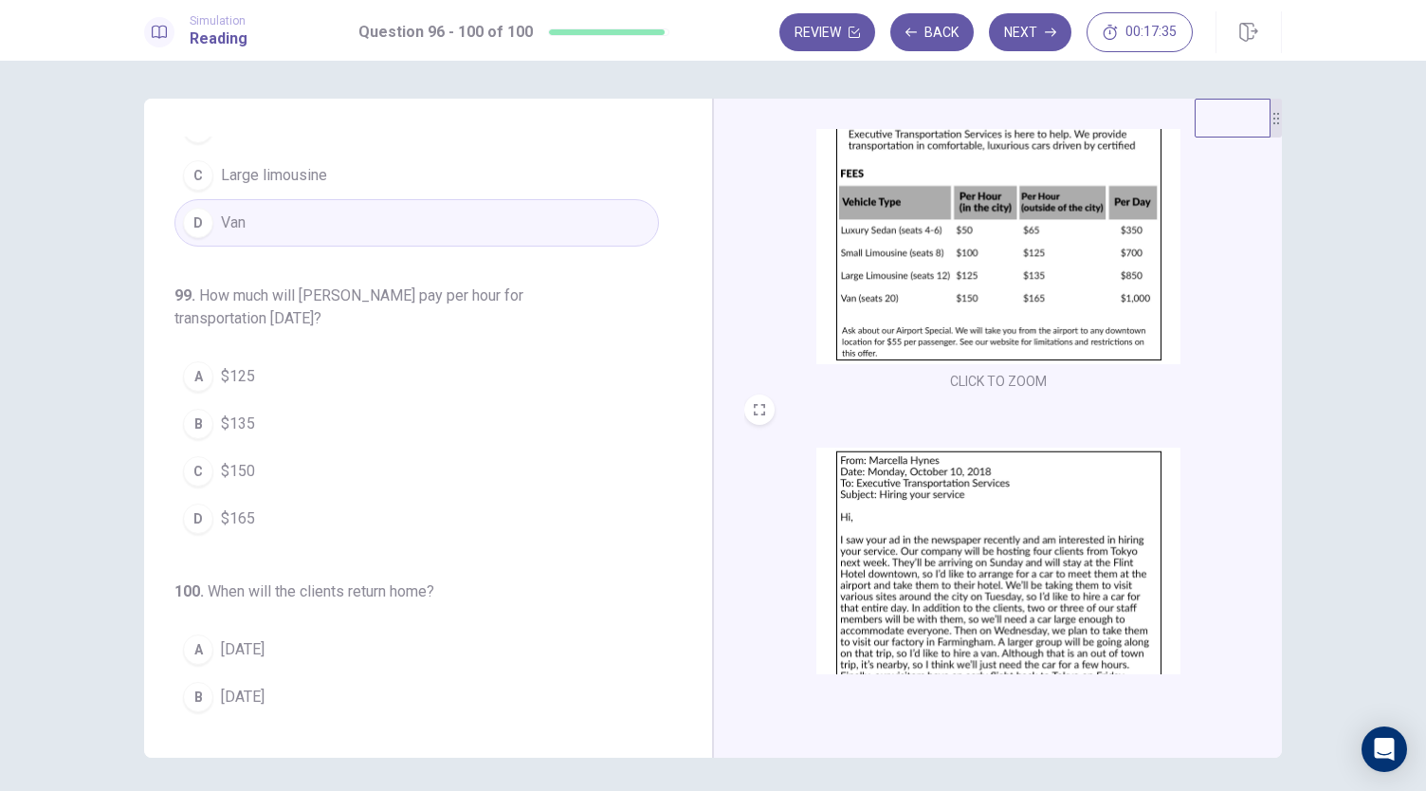
scroll to position [148, 0]
click at [233, 460] on span "$150" at bounding box center [238, 471] width 34 height 23
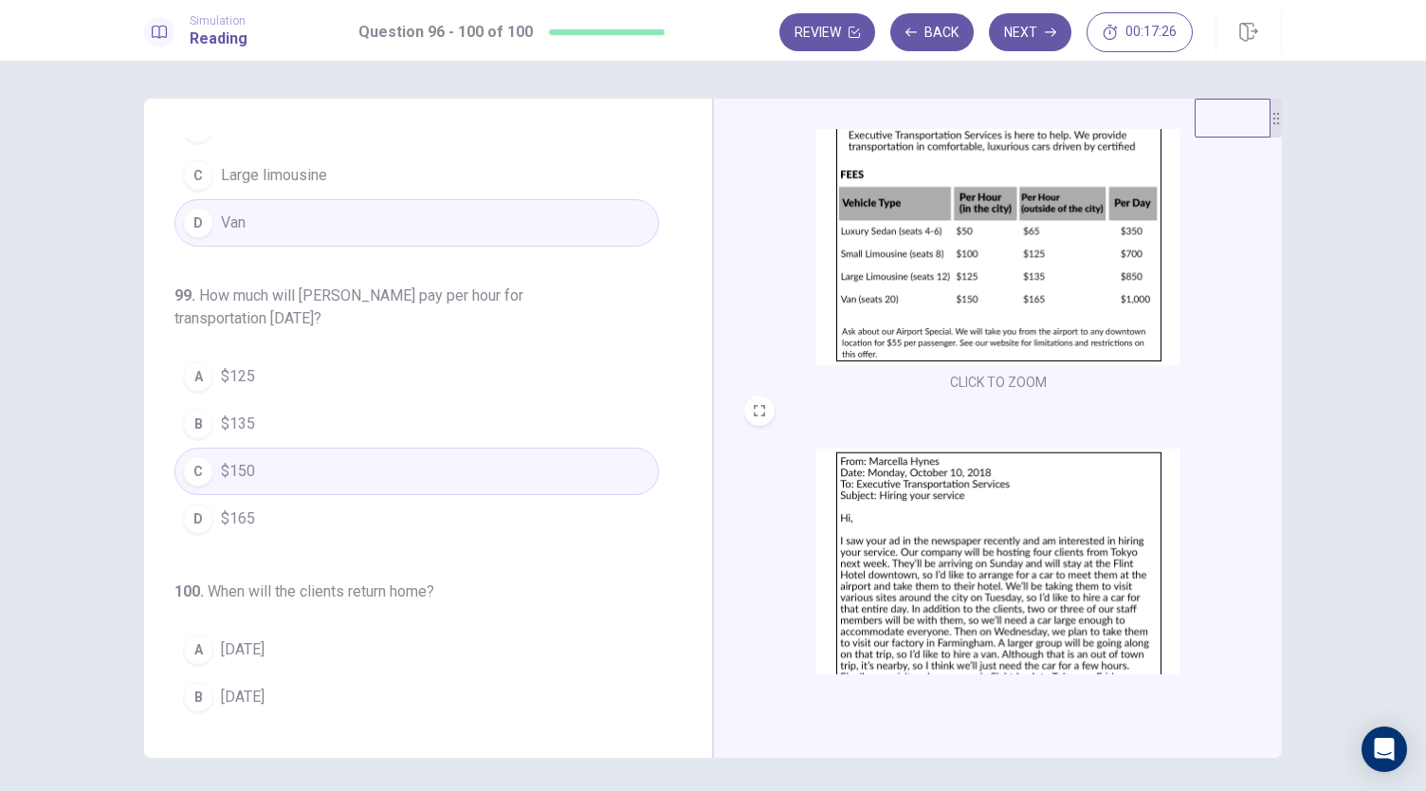
scroll to position [776, 0]
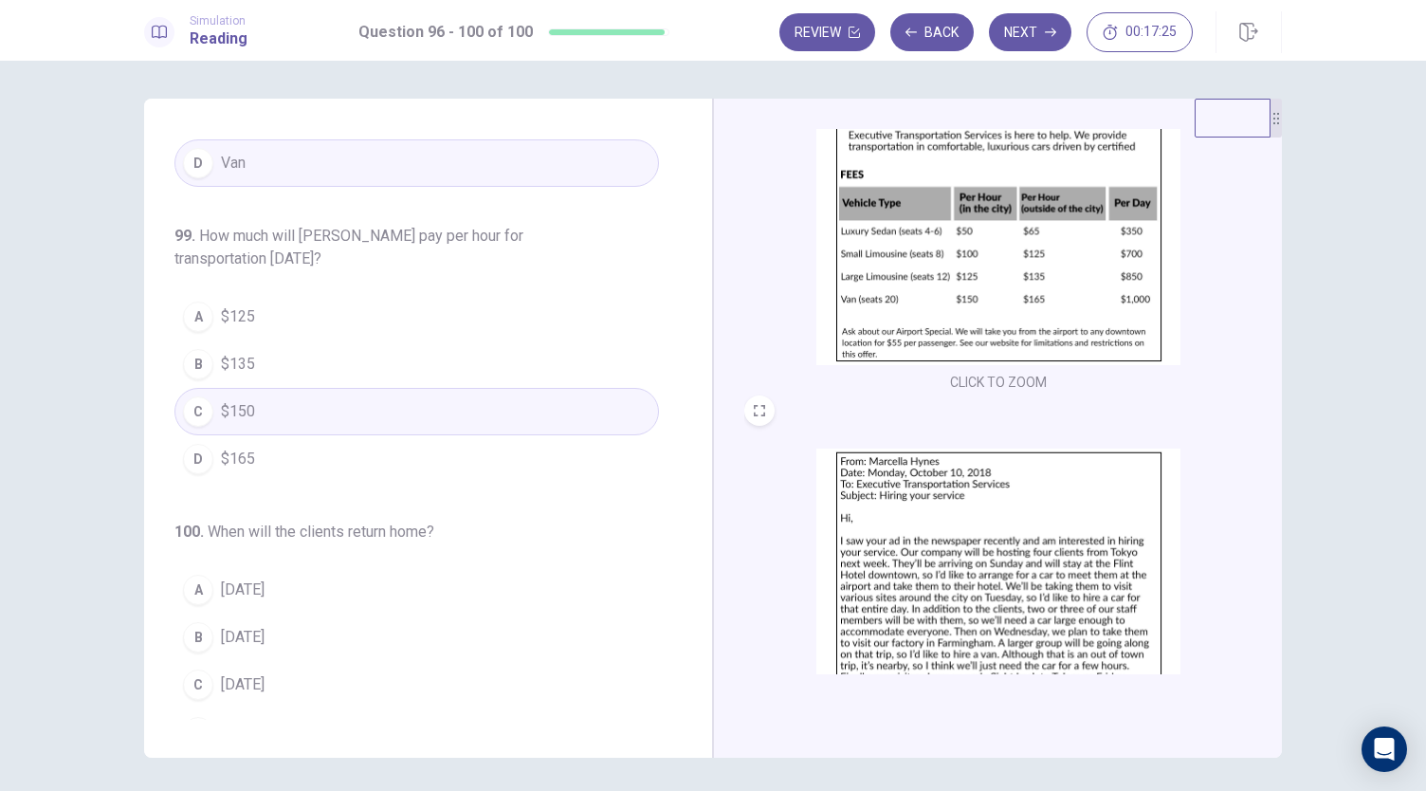
click at [901, 607] on img at bounding box center [998, 613] width 364 height 331
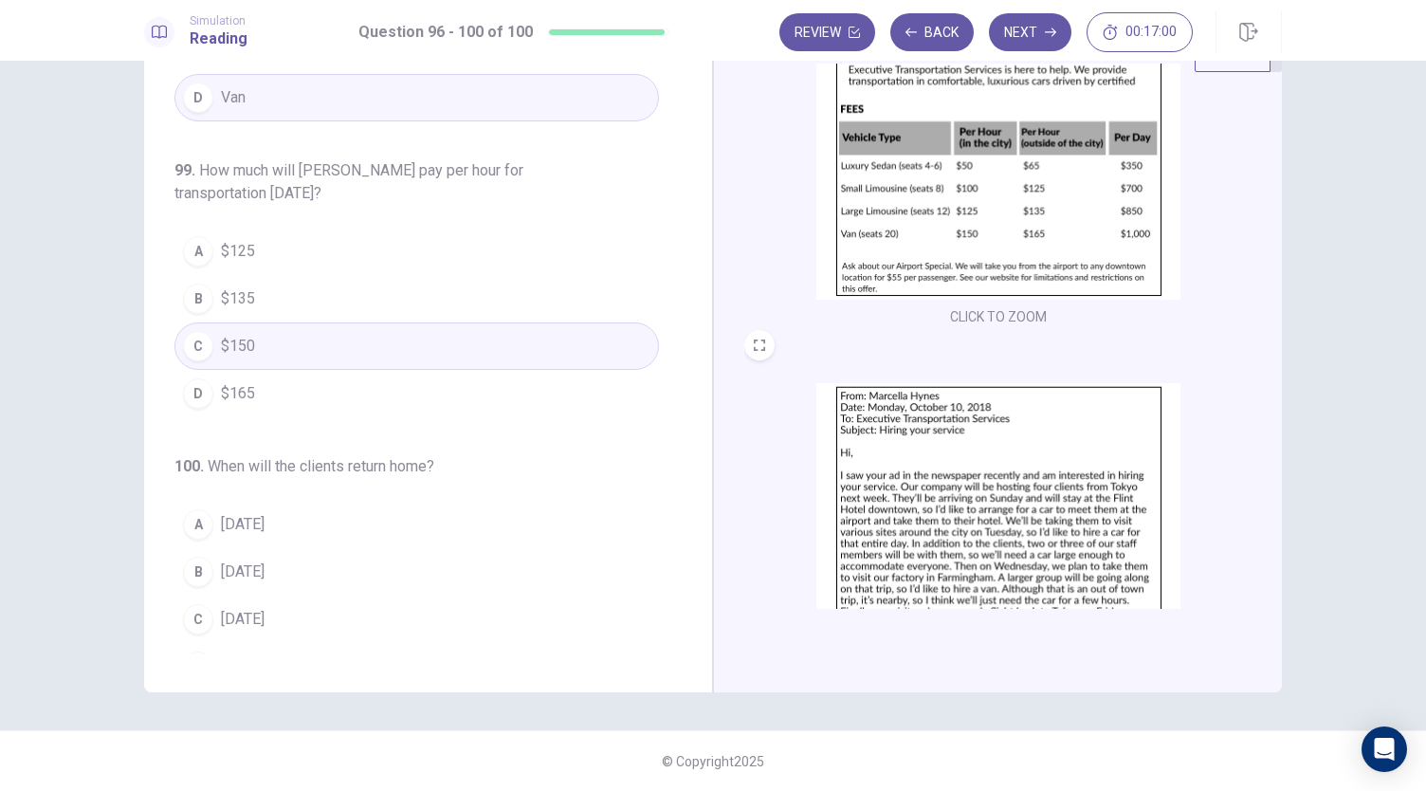
click at [236, 655] on span "Friday" at bounding box center [243, 666] width 44 height 23
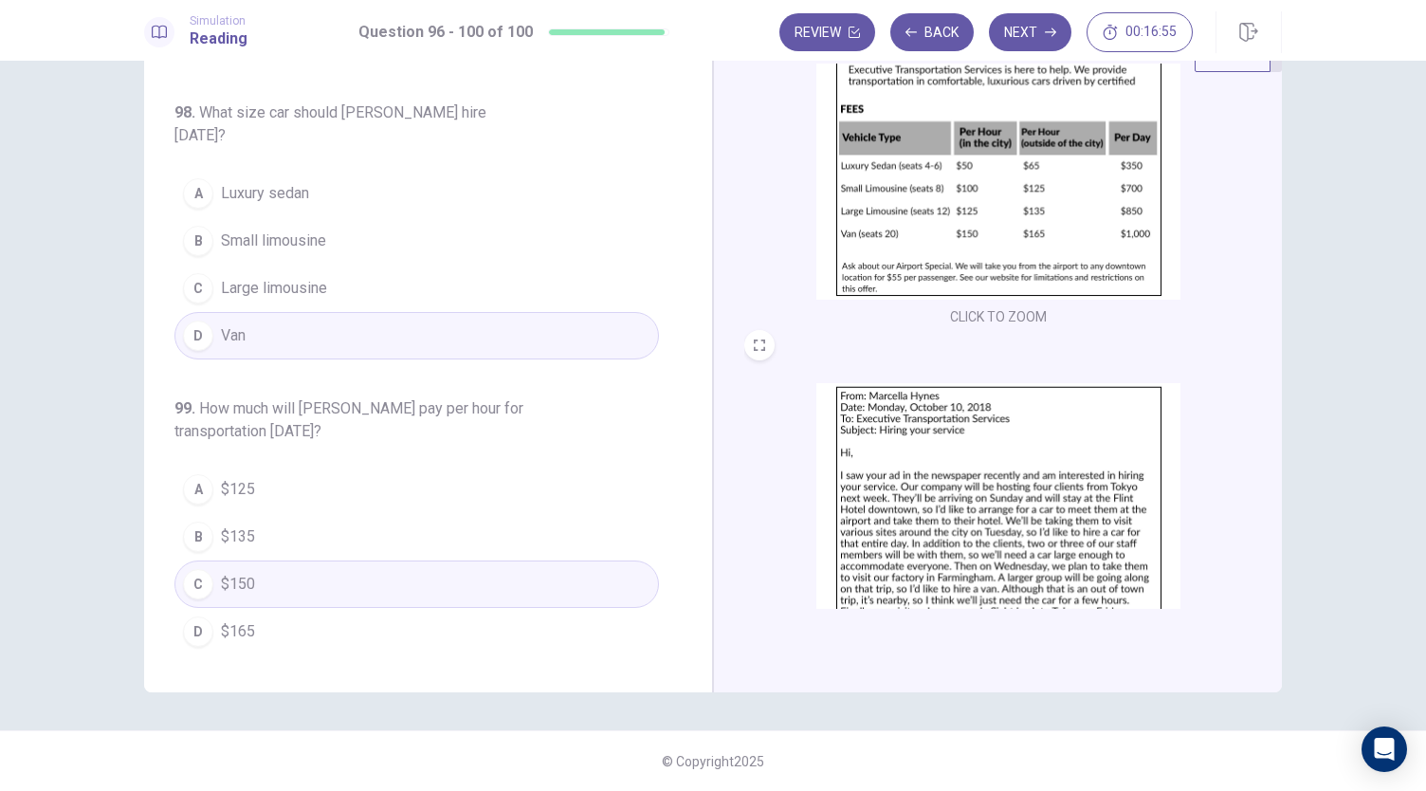
scroll to position [537, 0]
click at [261, 609] on button "D $165" at bounding box center [416, 632] width 484 height 47
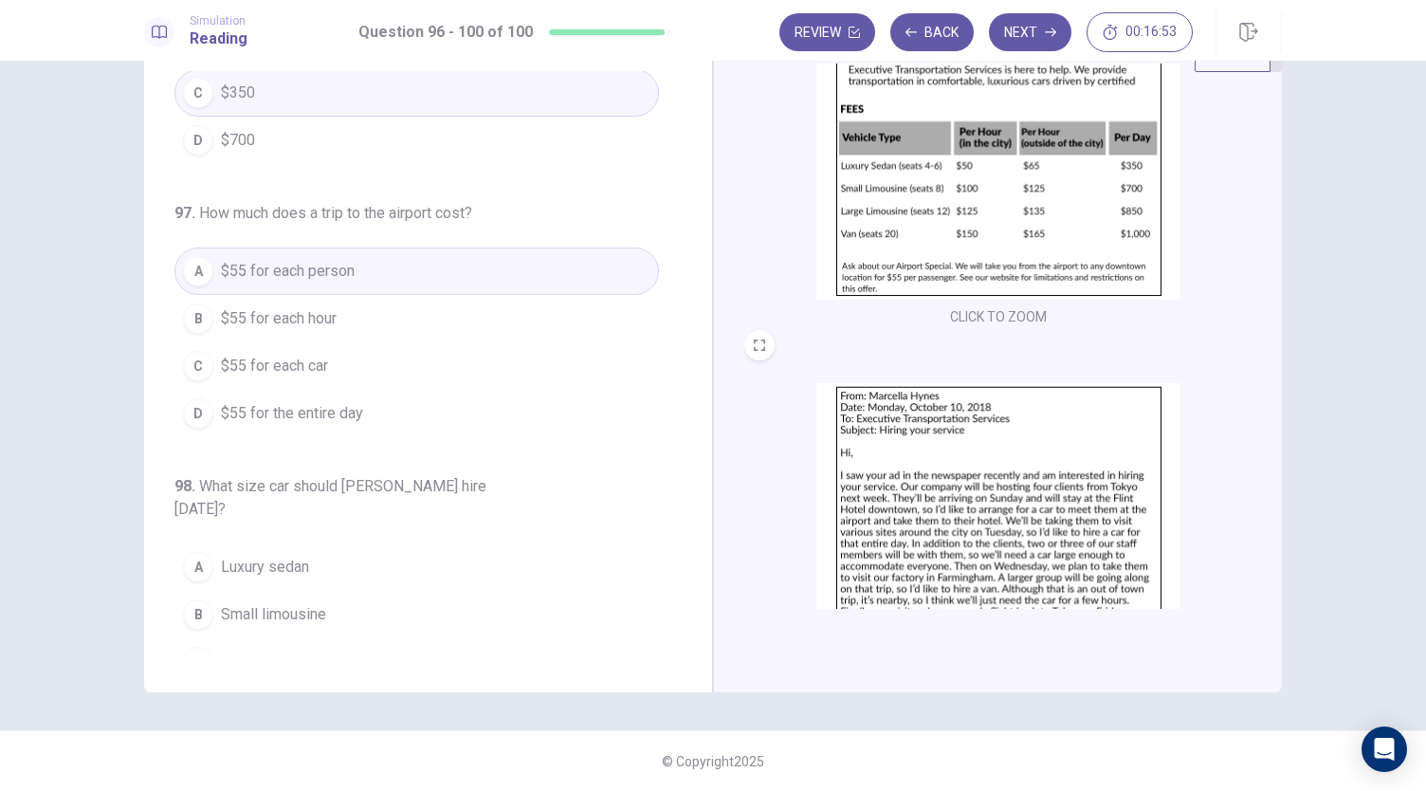
scroll to position [0, 0]
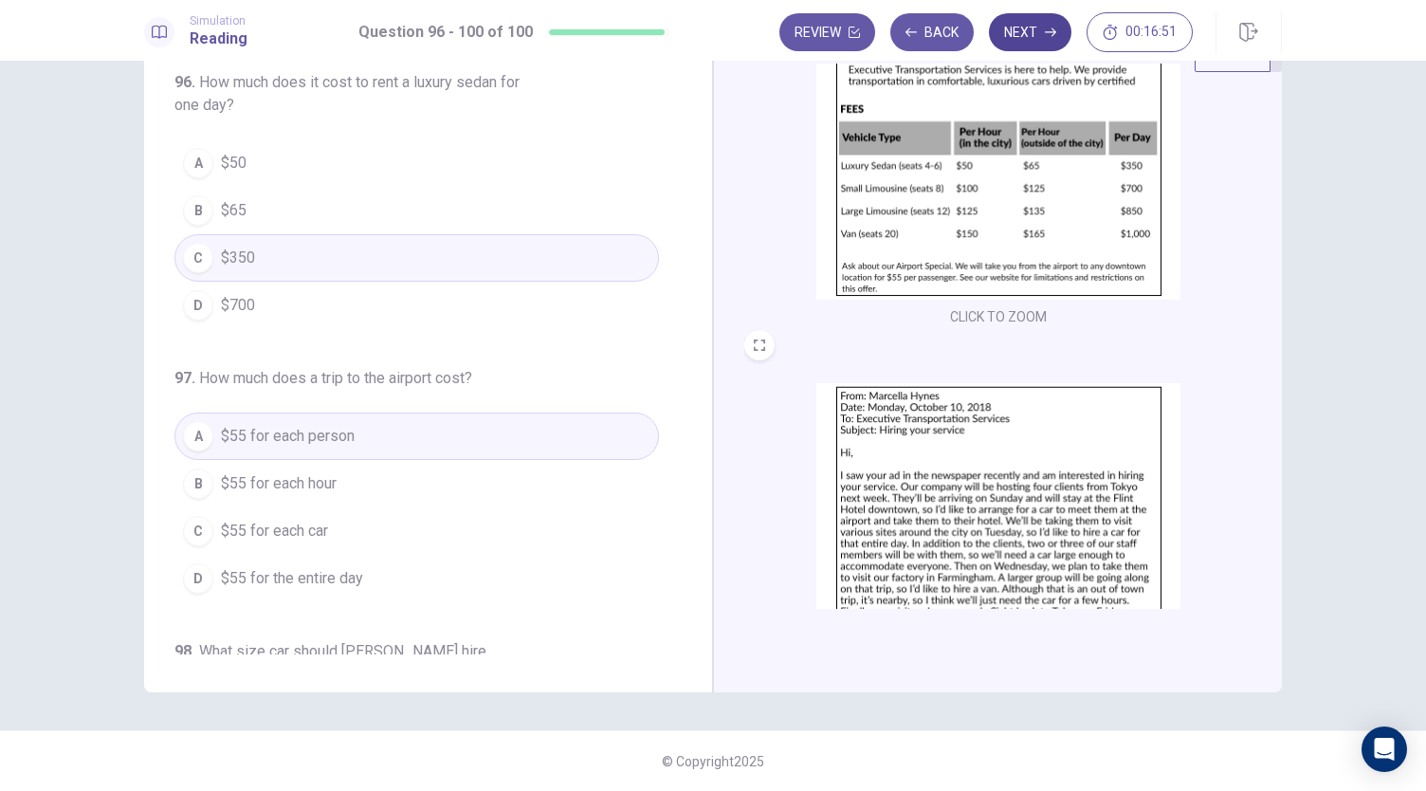
click at [1037, 41] on button "Next" at bounding box center [1030, 32] width 82 height 38
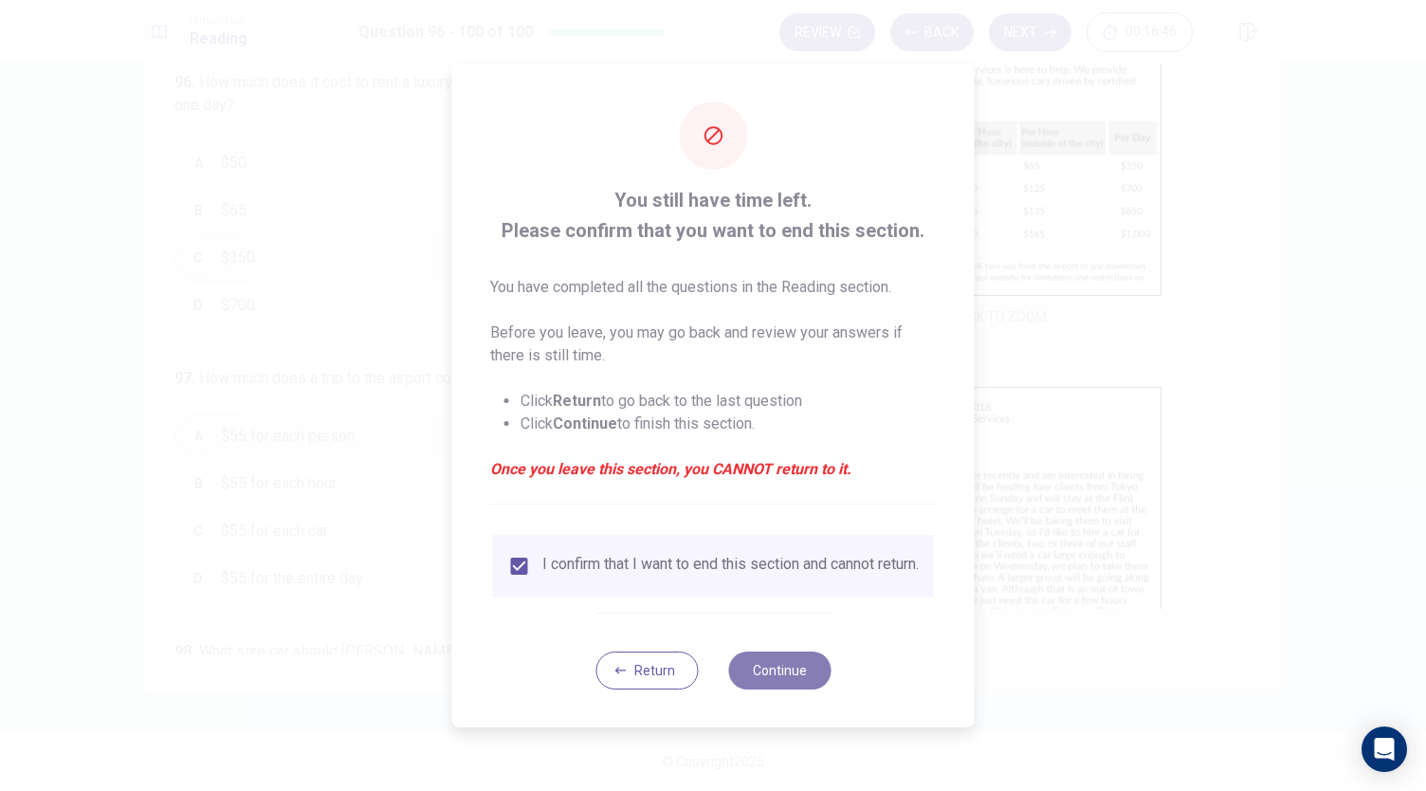
click at [794, 687] on button "Continue" at bounding box center [779, 670] width 102 height 38
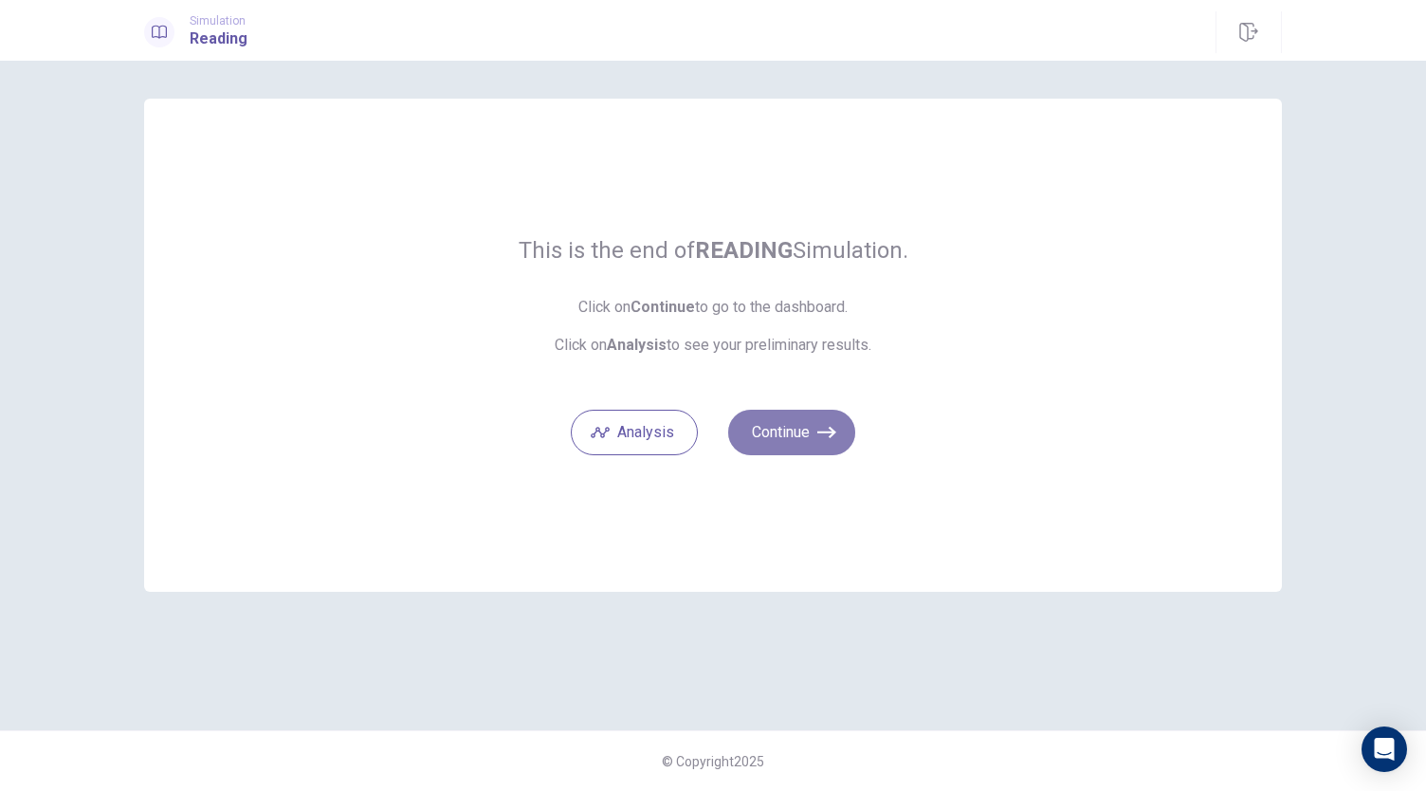
click at [822, 435] on icon "button" at bounding box center [826, 432] width 19 height 19
